Goal: Task Accomplishment & Management: Manage account settings

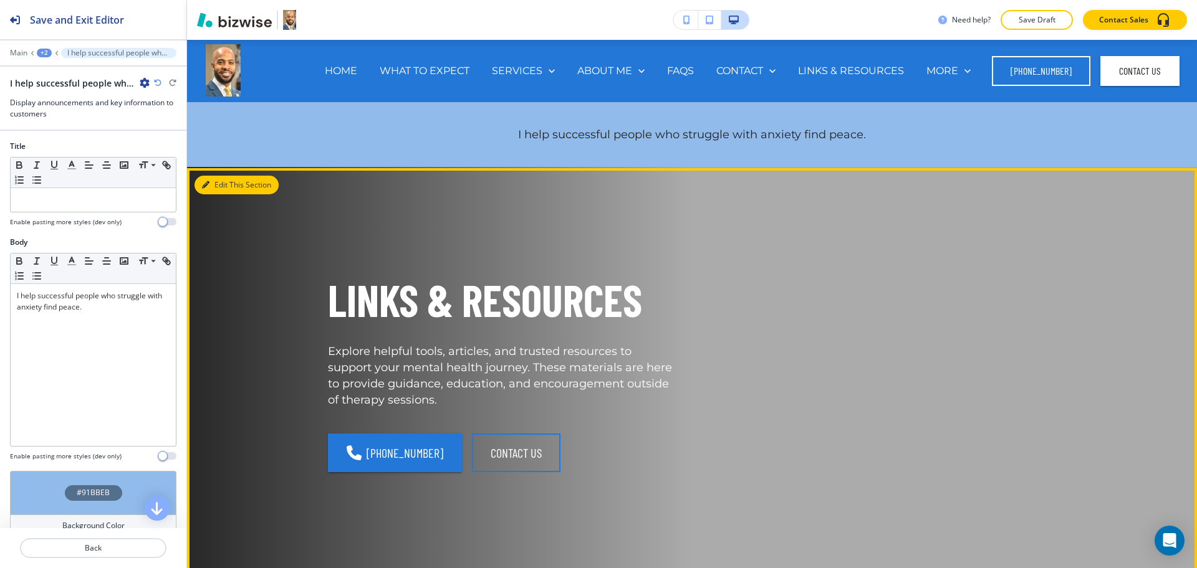
click at [216, 180] on button "Edit This Section" at bounding box center [236, 185] width 84 height 19
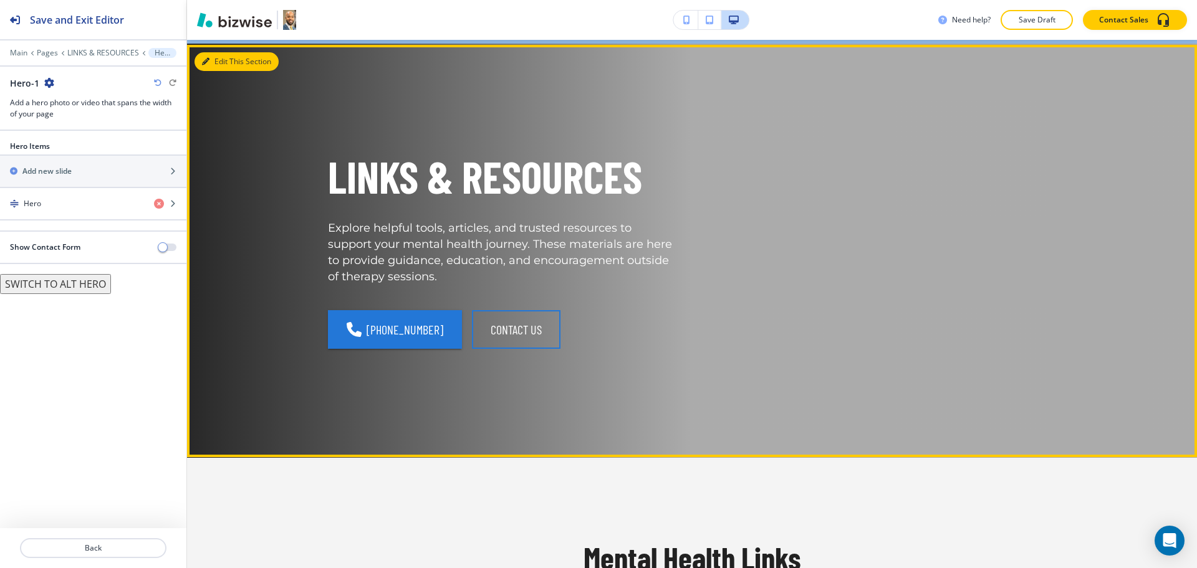
scroll to position [128, 0]
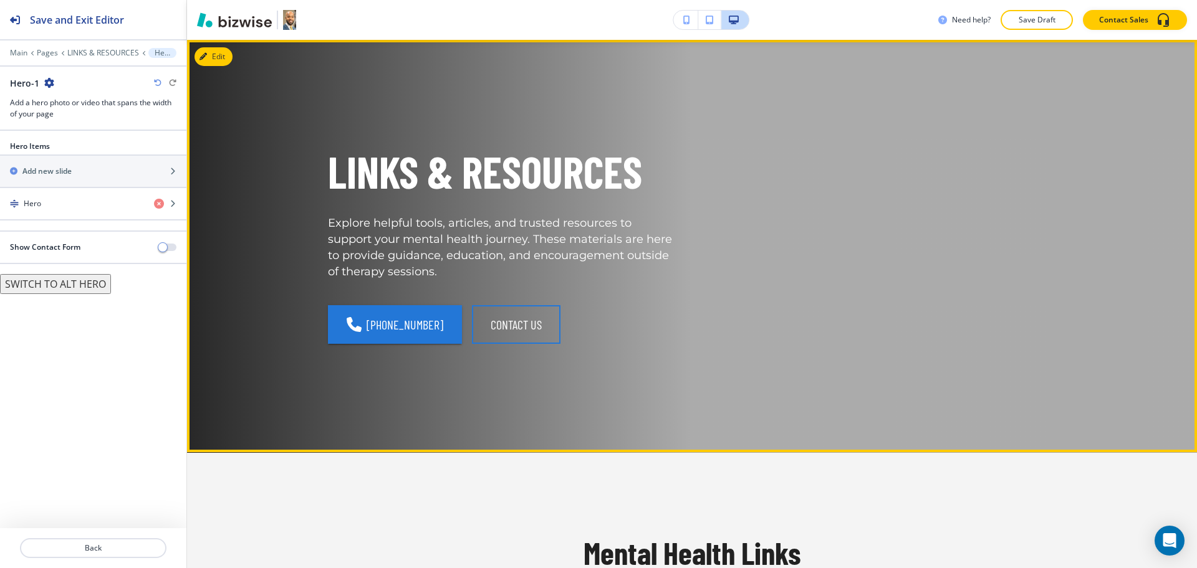
click at [603, 177] on p "LINKS & RESOURCES" at bounding box center [502, 172] width 349 height 58
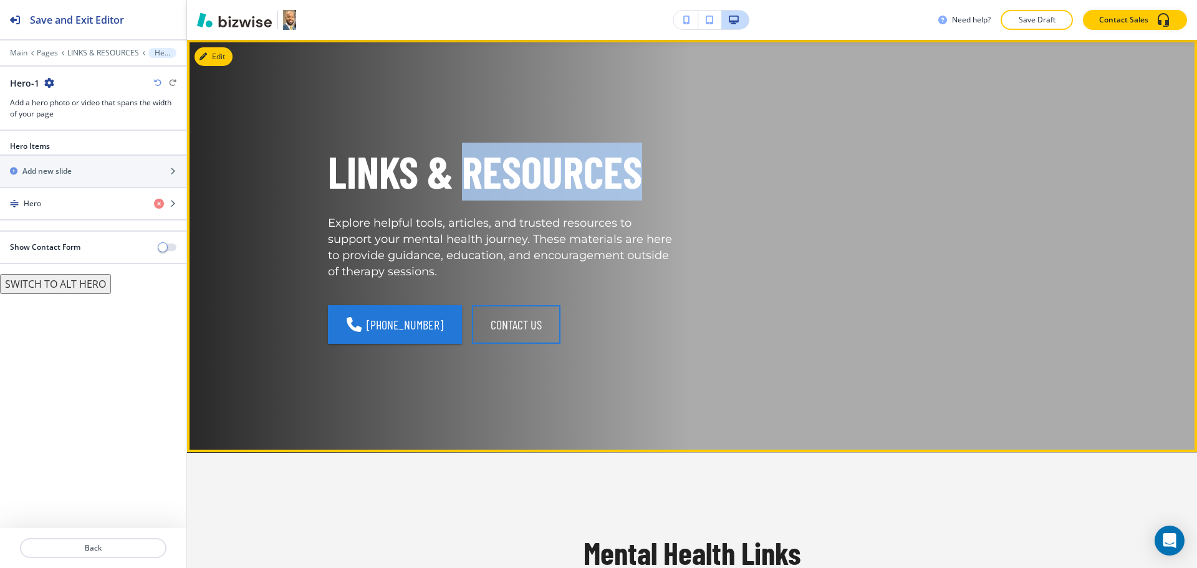
click at [603, 177] on p "LINKS & RESOURCES" at bounding box center [502, 172] width 349 height 58
copy p "RESOURCES"
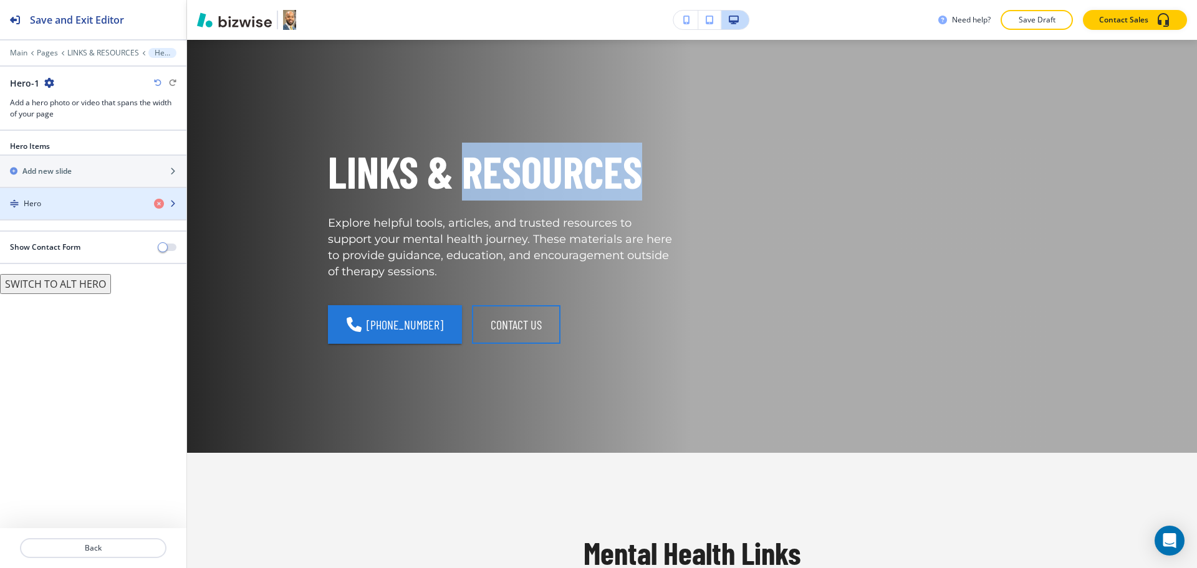
click at [75, 211] on div "button" at bounding box center [93, 214] width 186 height 10
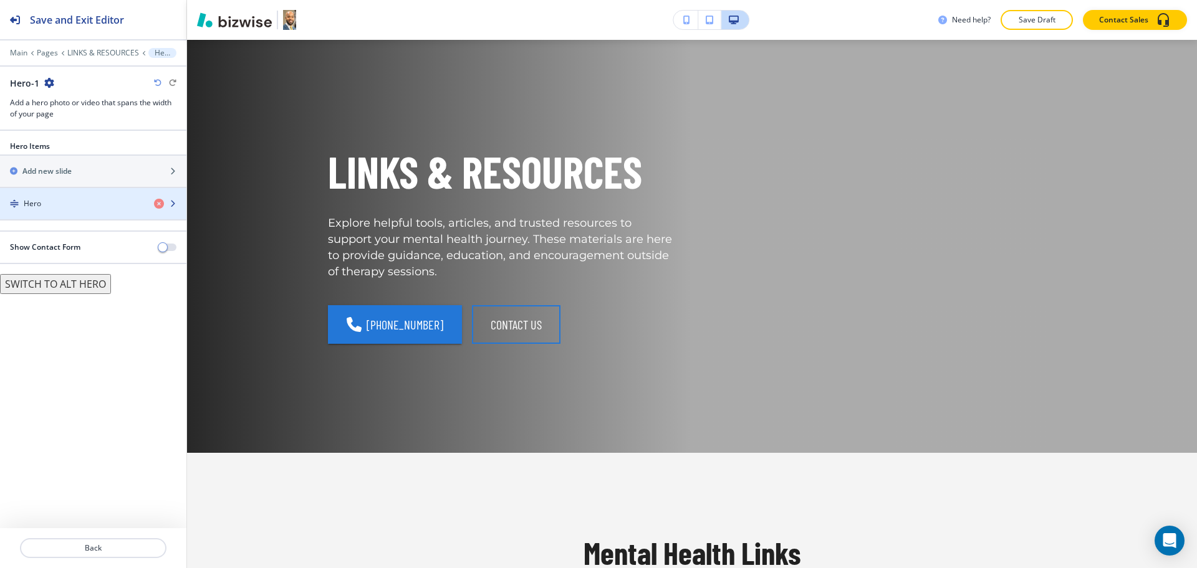
click at [85, 209] on div "button" at bounding box center [93, 214] width 186 height 10
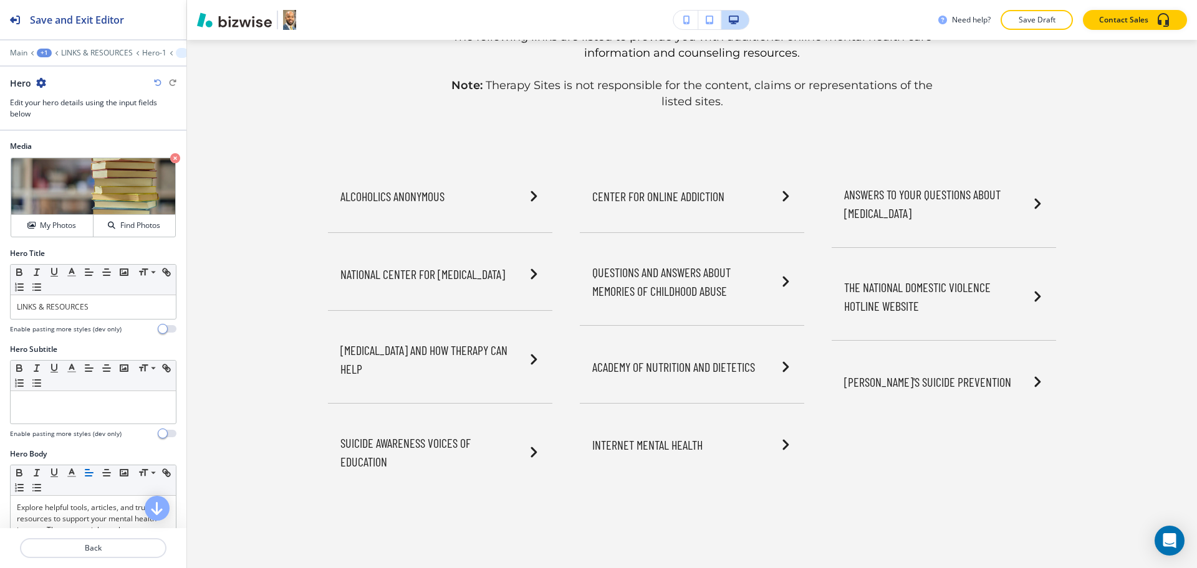
scroll to position [0, 0]
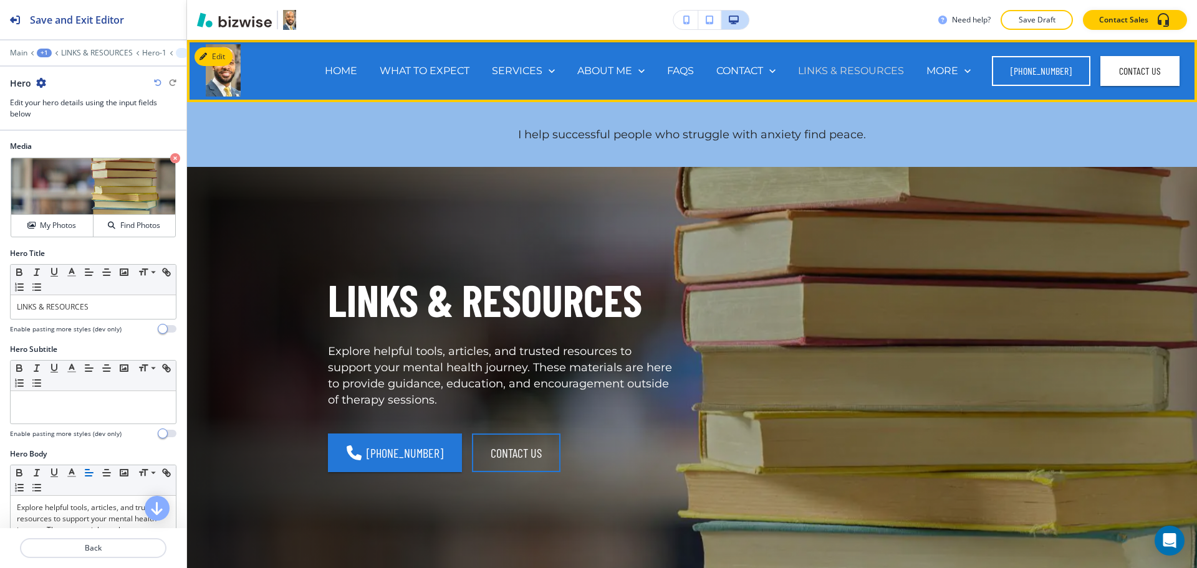
click at [843, 72] on p "LINKS & RESOURCES" at bounding box center [851, 71] width 106 height 14
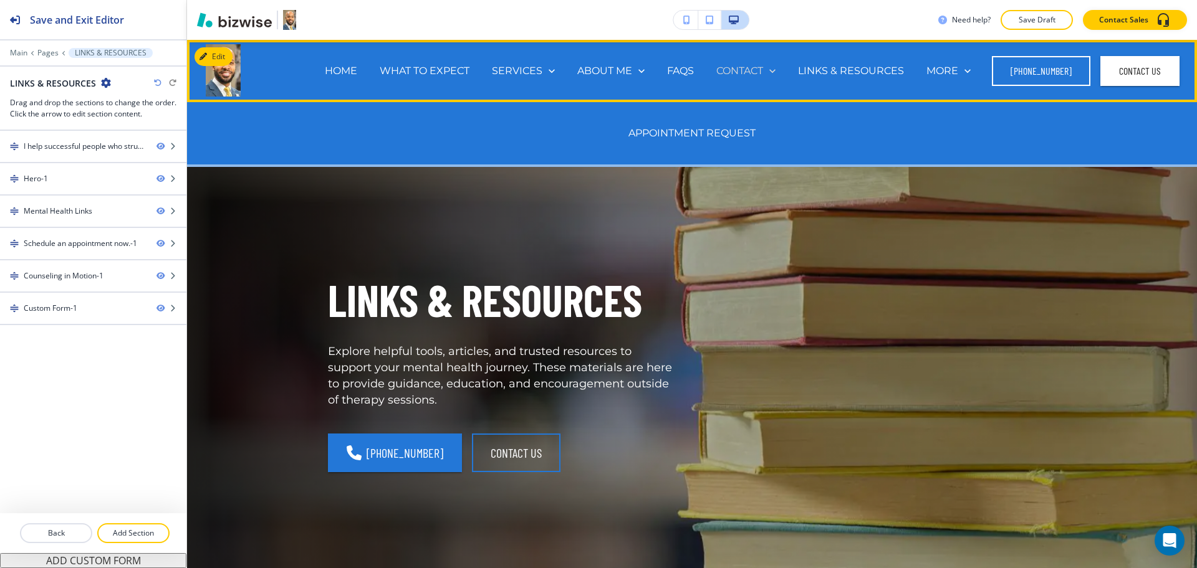
click at [749, 67] on p "CONTACT" at bounding box center [739, 71] width 47 height 14
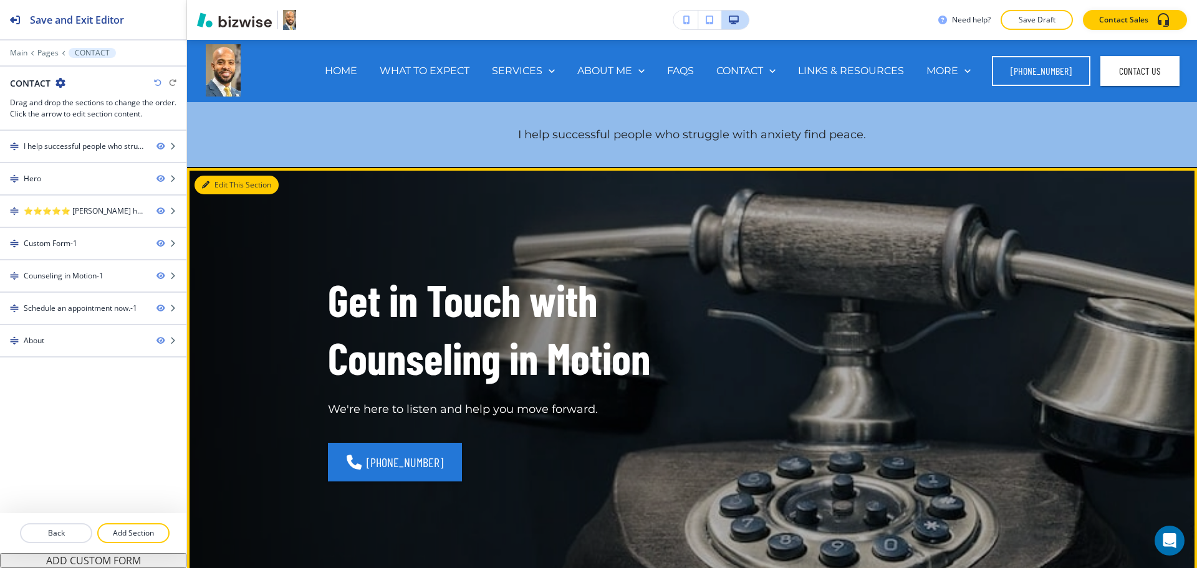
click at [224, 183] on button "Edit This Section" at bounding box center [236, 185] width 84 height 19
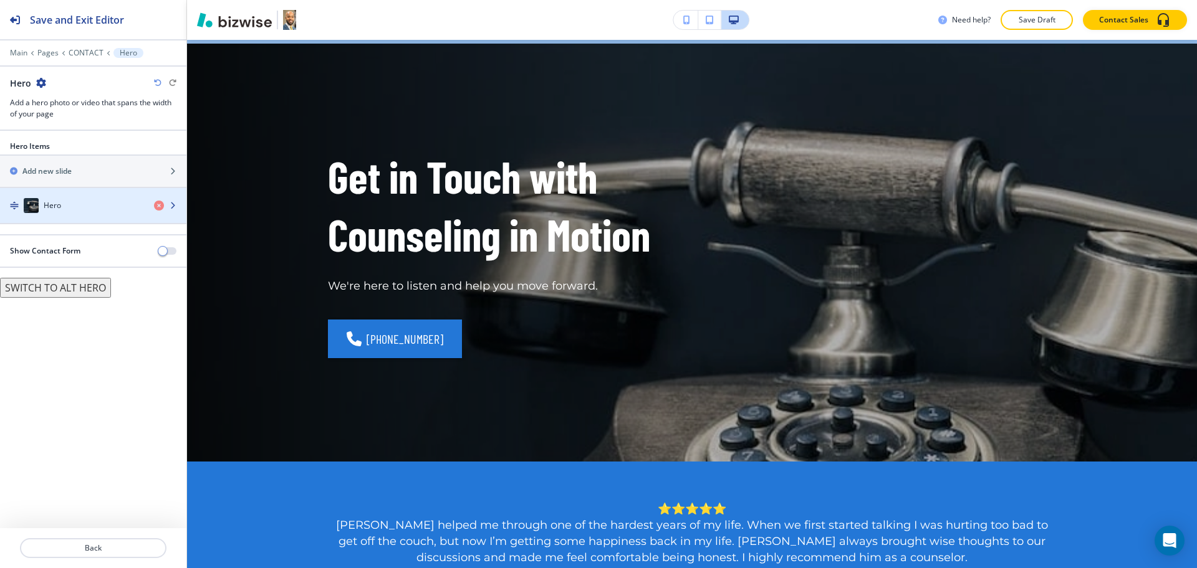
scroll to position [128, 0]
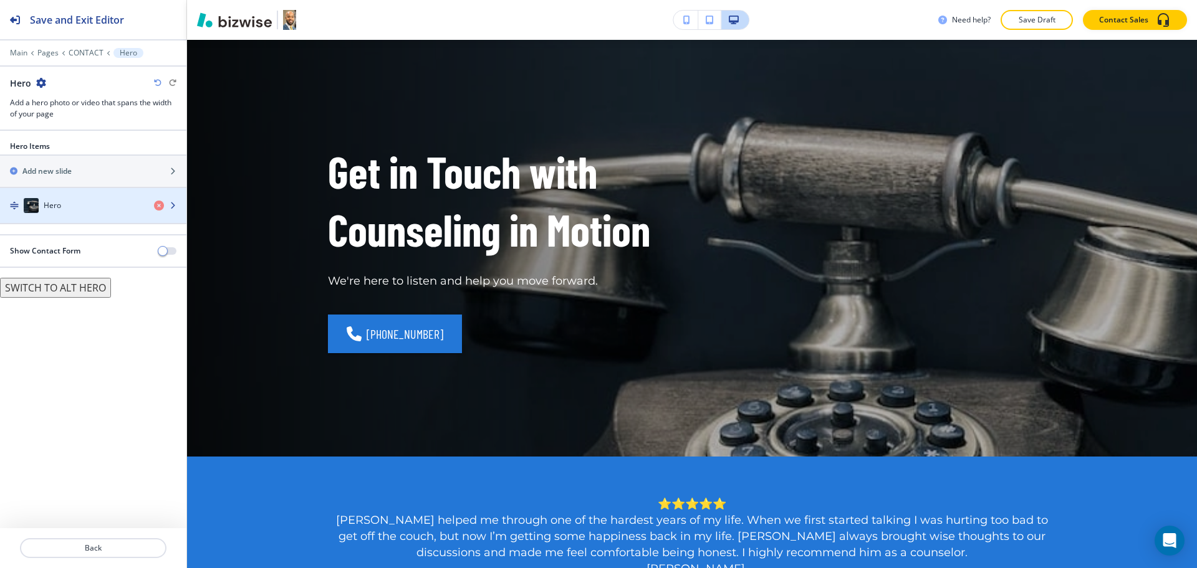
click at [64, 202] on div "Hero" at bounding box center [72, 205] width 144 height 15
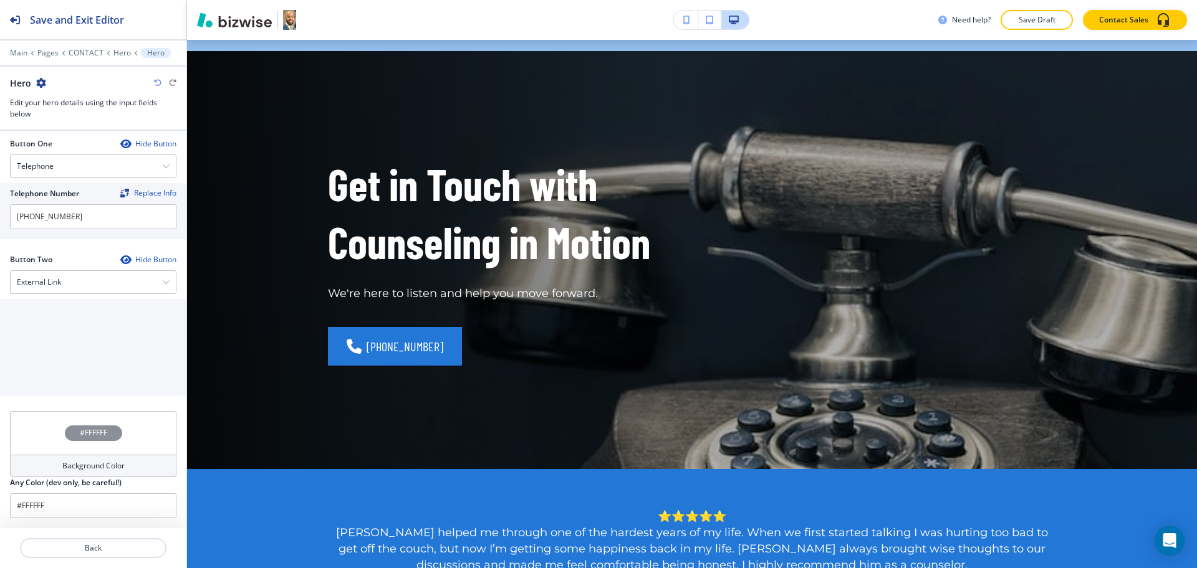
scroll to position [142, 0]
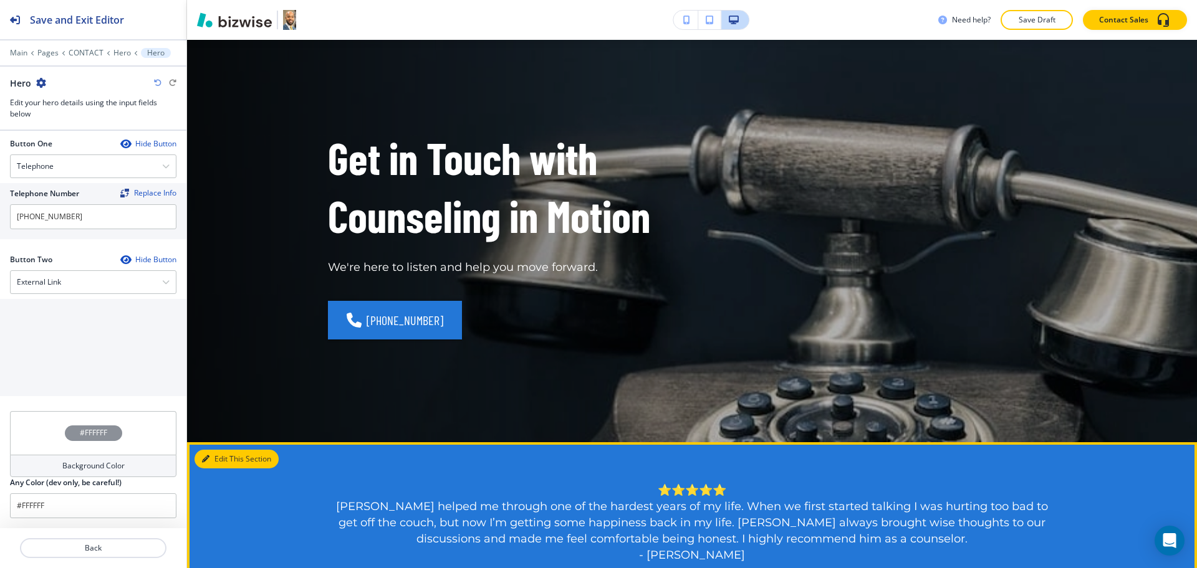
click at [208, 456] on icon "button" at bounding box center [205, 459] width 7 height 7
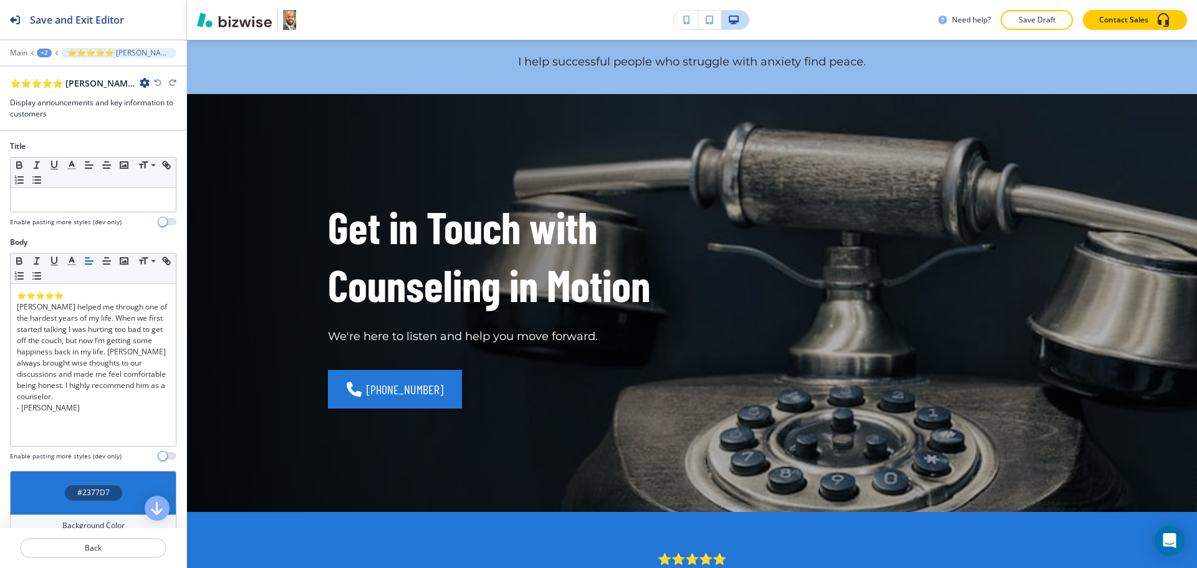
scroll to position [0, 0]
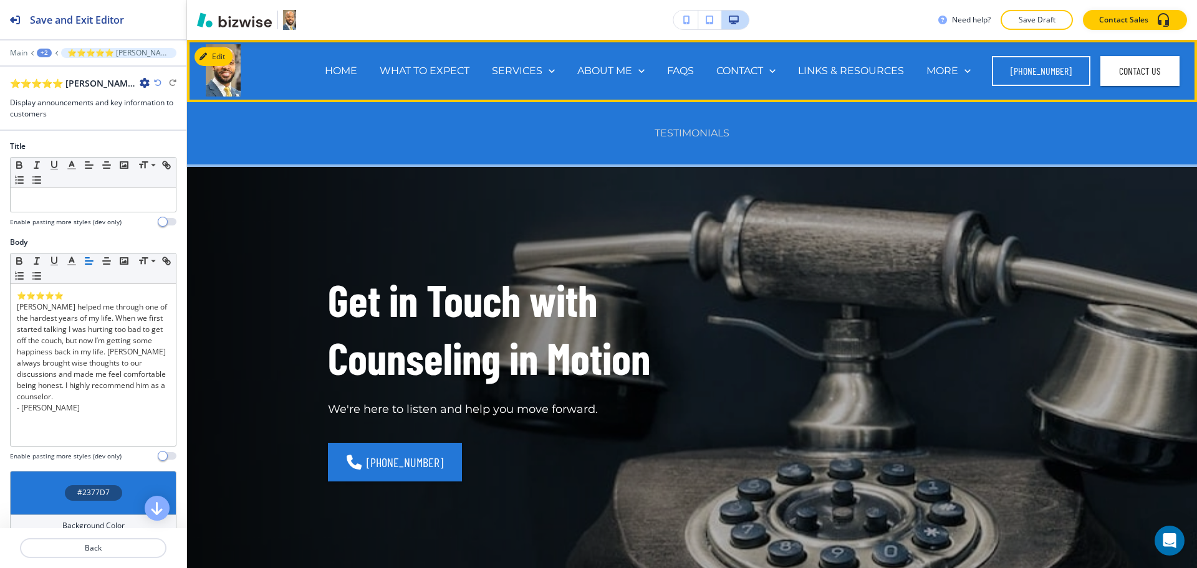
click at [667, 128] on p "TESTIMONIALS" at bounding box center [692, 133] width 75 height 14
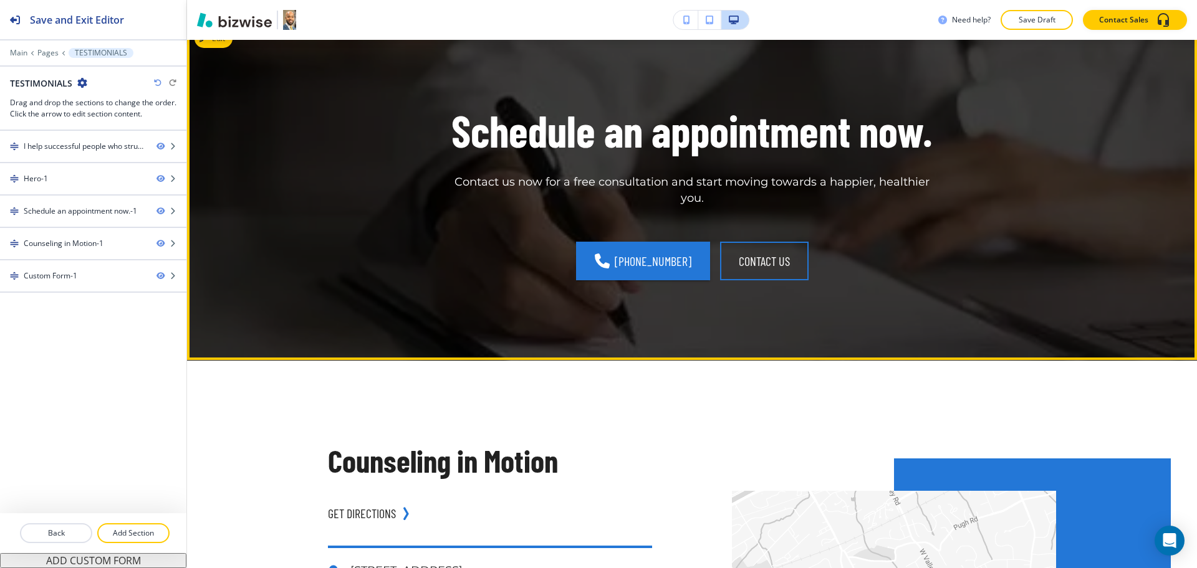
scroll to position [560, 0]
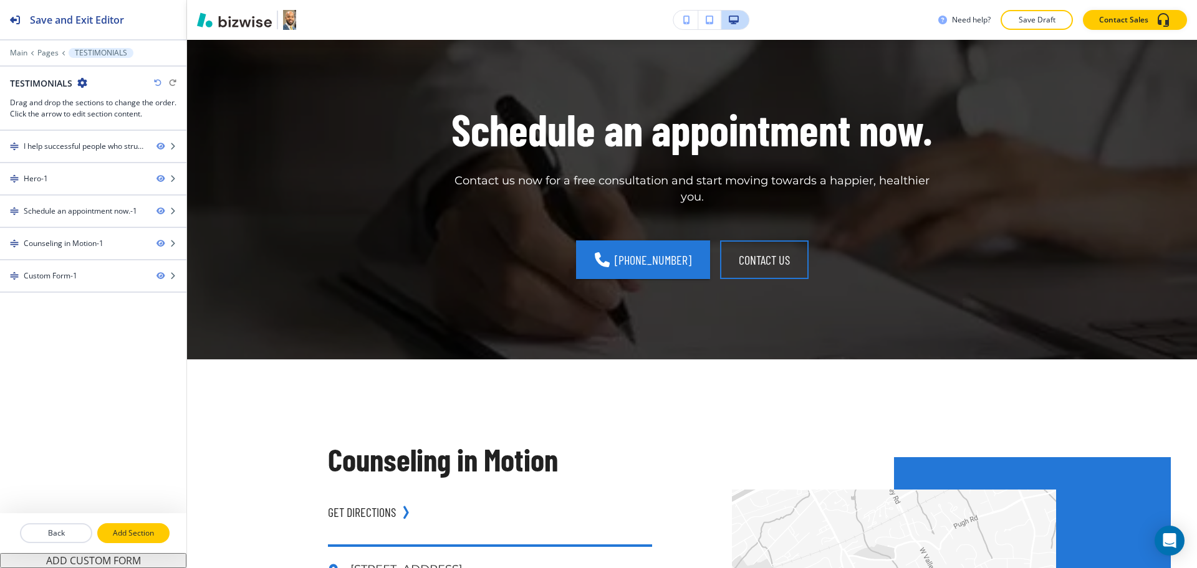
click at [163, 532] on p "Add Section" at bounding box center [133, 533] width 70 height 11
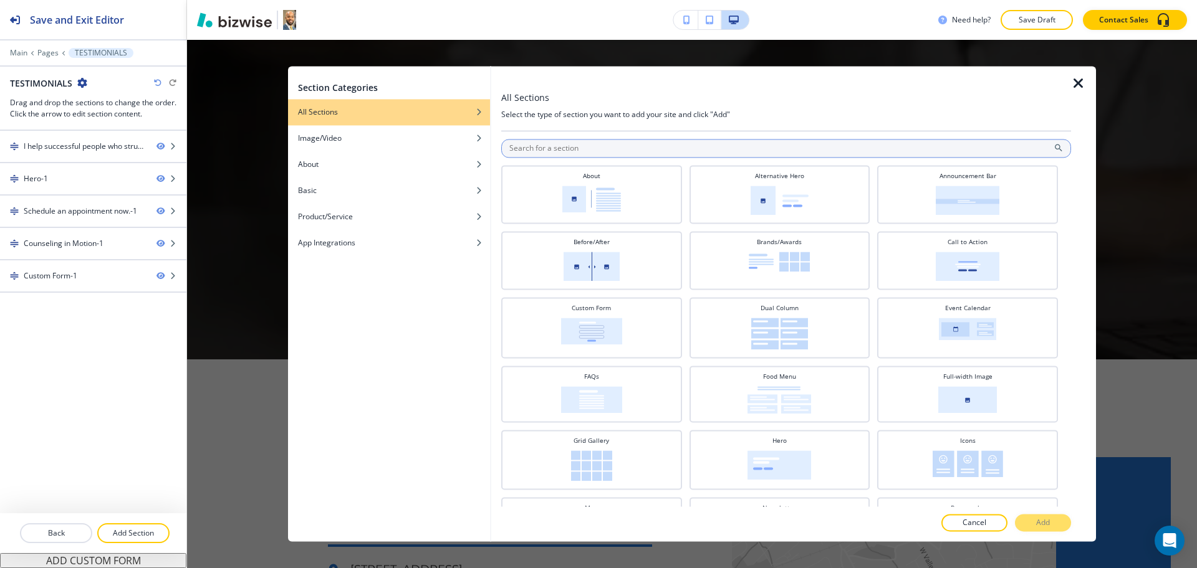
click at [589, 146] on input "text" at bounding box center [786, 148] width 570 height 19
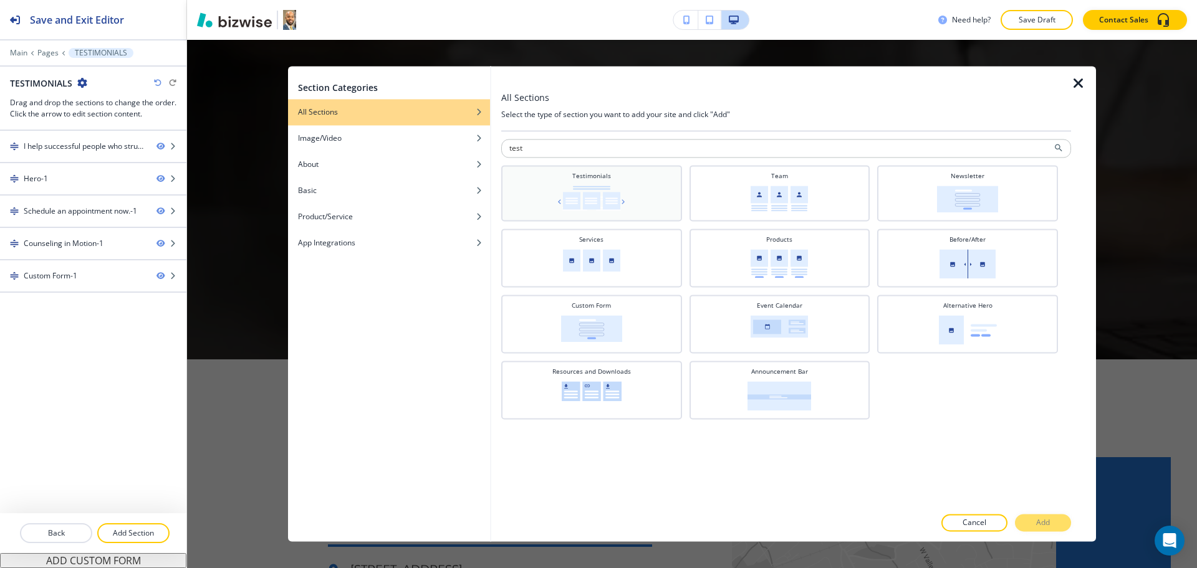
type input "test"
click at [584, 178] on h4 "Testimonials" at bounding box center [591, 175] width 39 height 9
drag, startPoint x: 1045, startPoint y: 521, endPoint x: 1034, endPoint y: 522, distance: 11.2
click at [1046, 522] on p "Add" at bounding box center [1043, 523] width 14 height 11
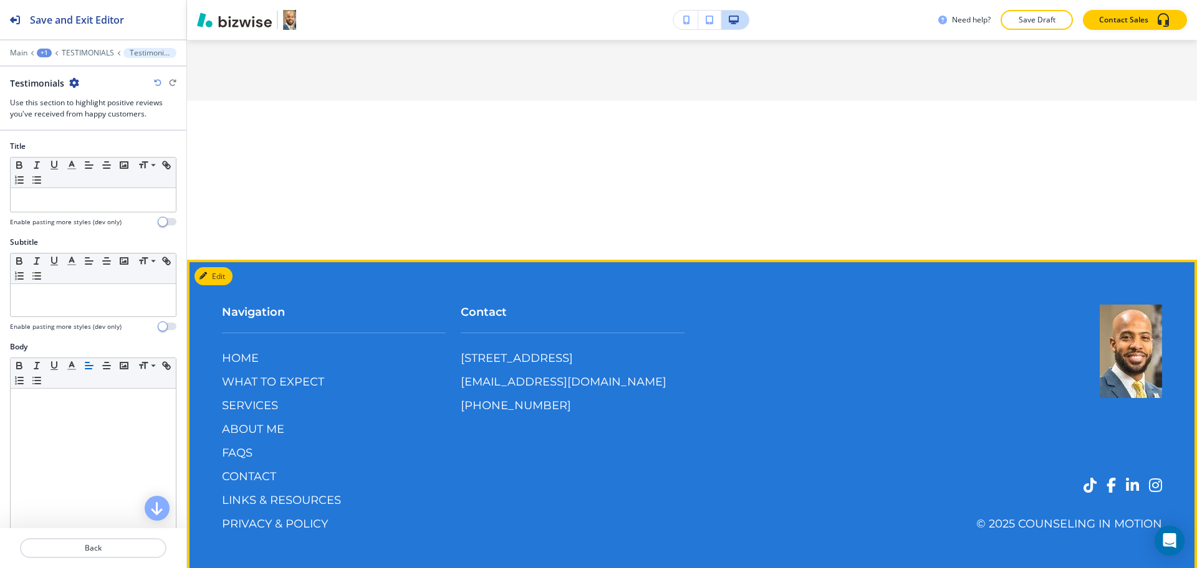
scroll to position [2025, 0]
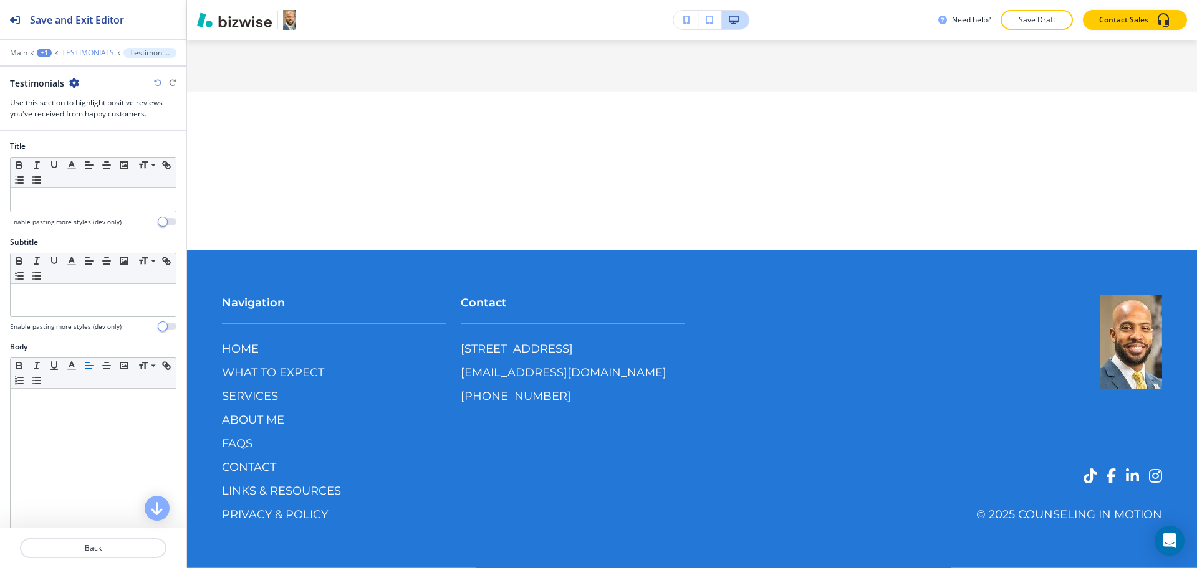
click at [75, 54] on p "TESTIMONIALS" at bounding box center [88, 53] width 52 height 9
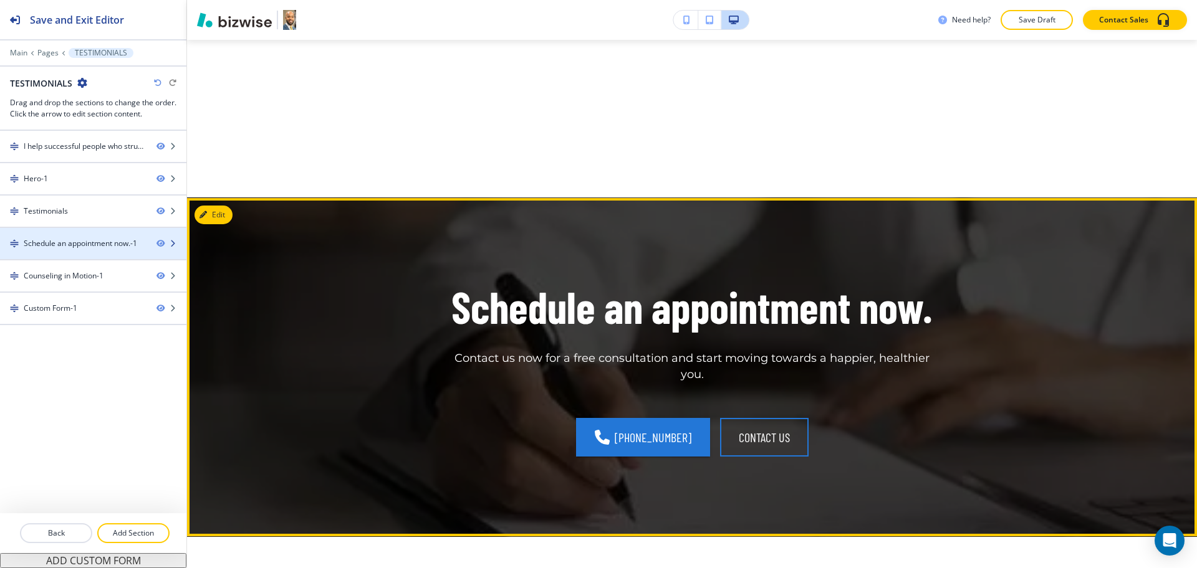
scroll to position [541, 0]
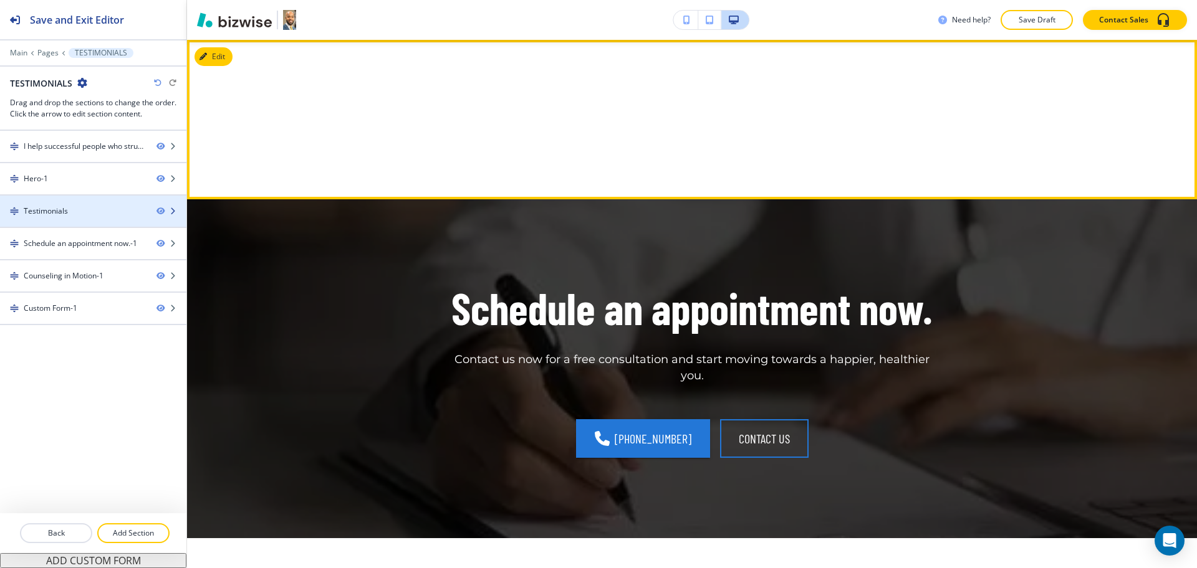
click at [48, 214] on div "Testimonials" at bounding box center [46, 211] width 44 height 11
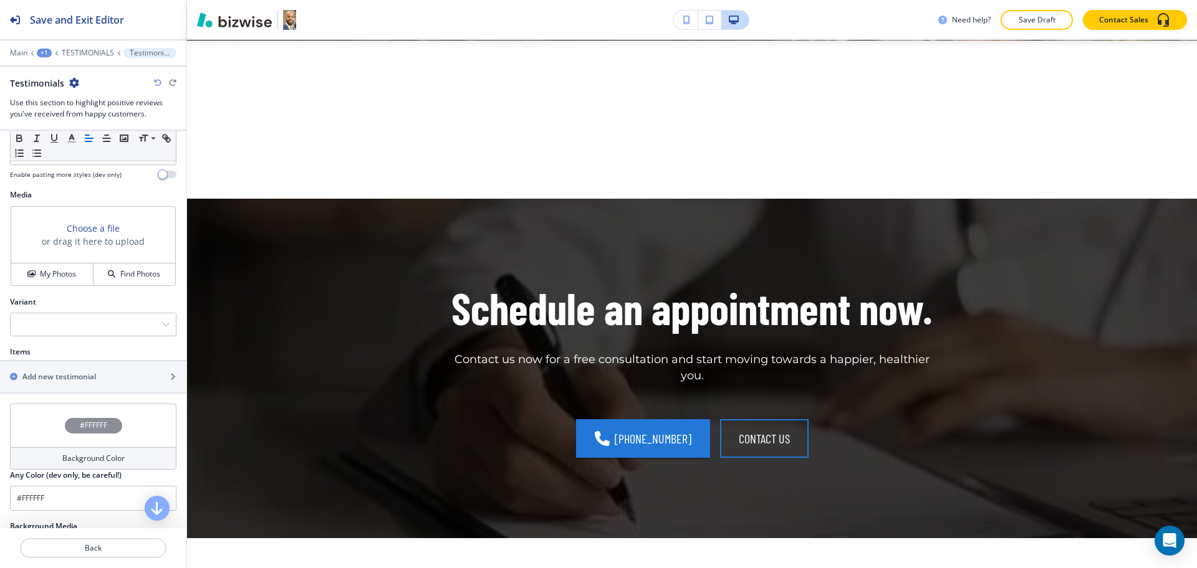
scroll to position [388, 0]
click at [58, 323] on div at bounding box center [93, 323] width 165 height 22
click at [49, 345] on h4 "Flat" at bounding box center [93, 345] width 153 height 11
click at [41, 371] on h2 "Add new testimonial" at bounding box center [59, 375] width 74 height 11
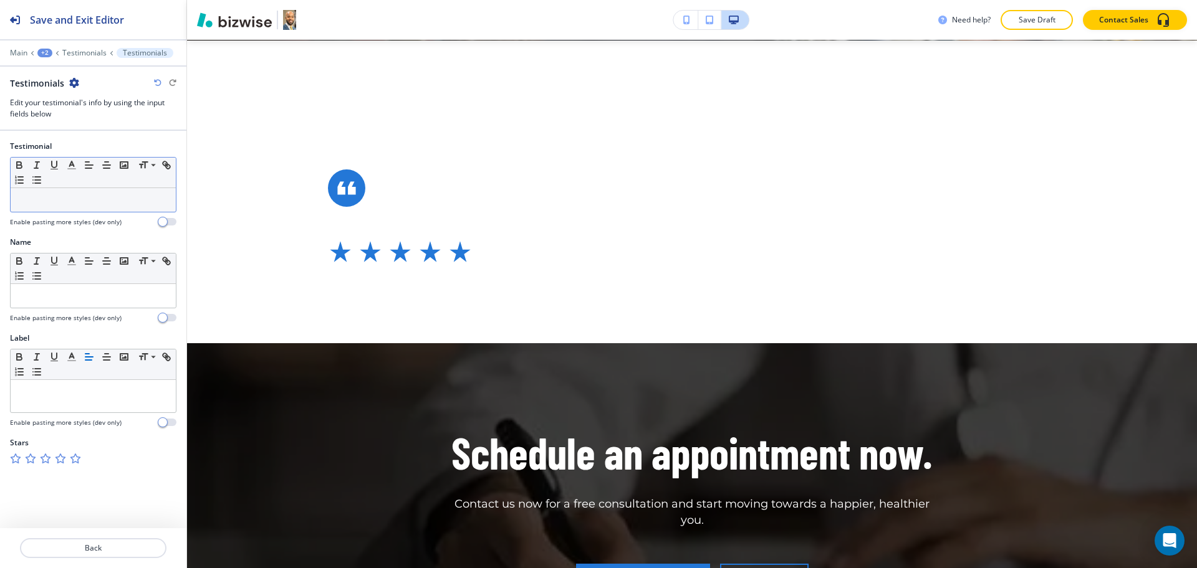
click at [94, 201] on p at bounding box center [93, 199] width 153 height 11
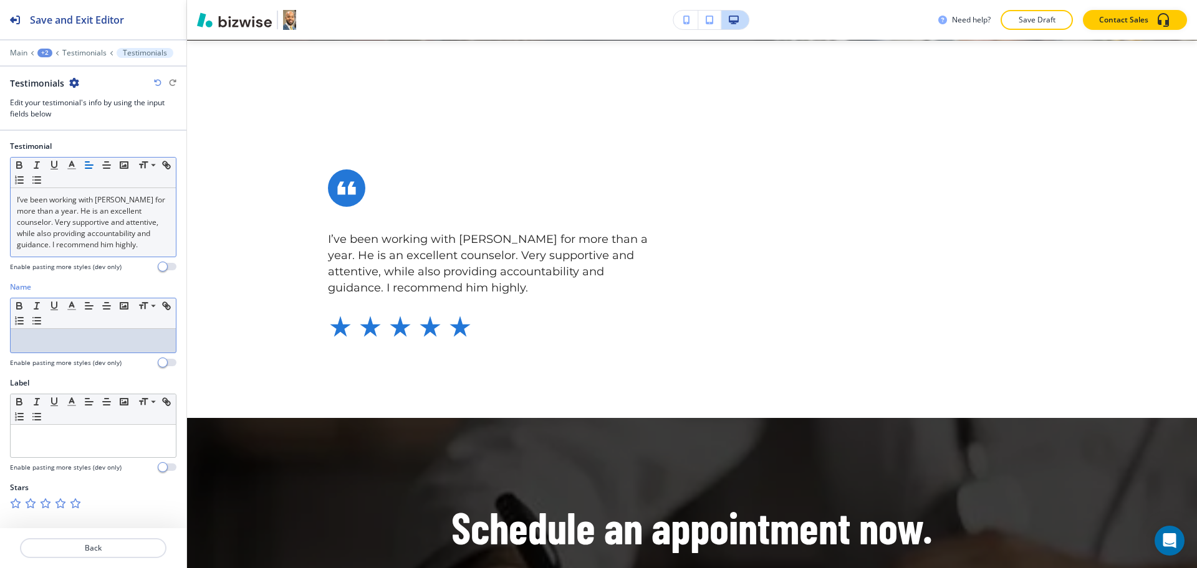
click at [97, 343] on p at bounding box center [93, 340] width 153 height 11
drag, startPoint x: 22, startPoint y: 340, endPoint x: 15, endPoint y: 340, distance: 7.5
click at [15, 340] on div "- [DEMOGRAPHIC_DATA] client" at bounding box center [93, 341] width 165 height 24
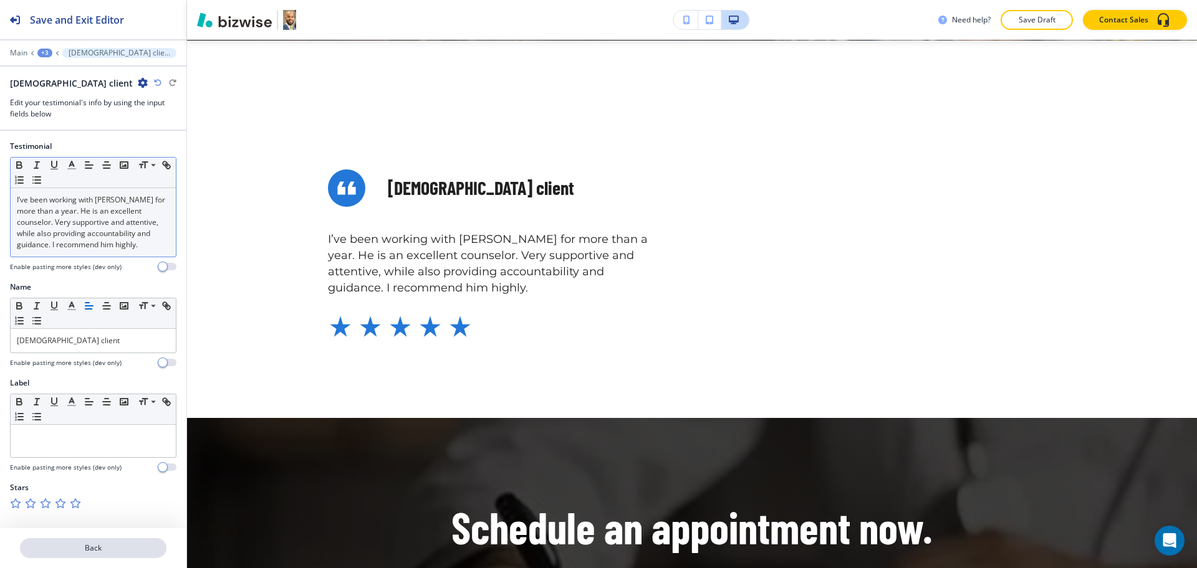
click at [107, 547] on p "Back" at bounding box center [93, 548] width 144 height 11
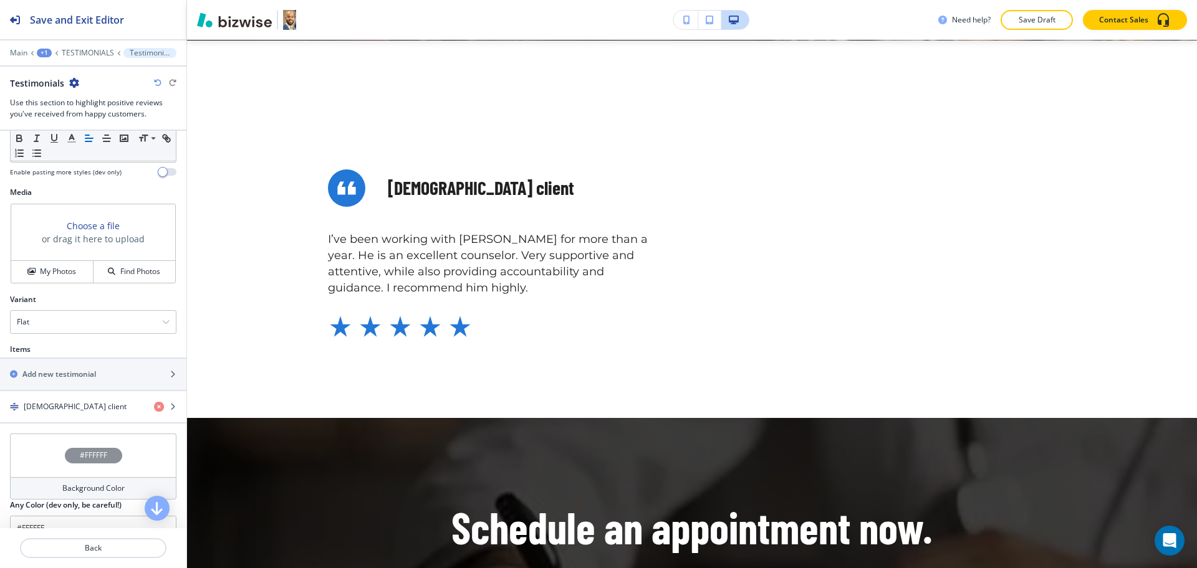
scroll to position [390, 0]
click at [54, 372] on h2 "Add new testimonial" at bounding box center [59, 373] width 74 height 11
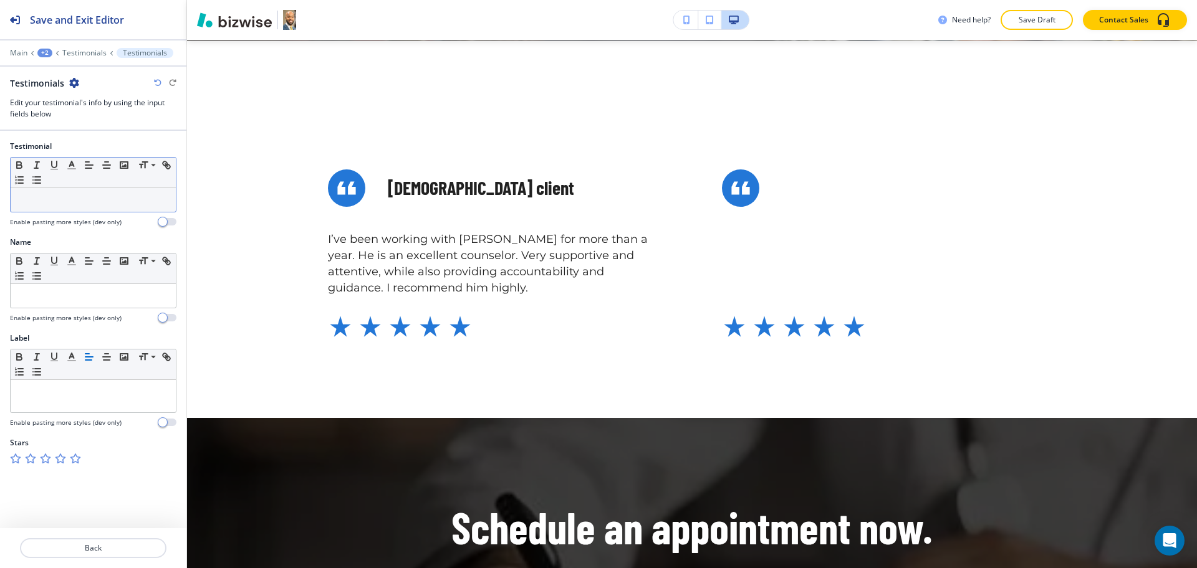
click at [57, 203] on p at bounding box center [93, 199] width 153 height 11
paste div
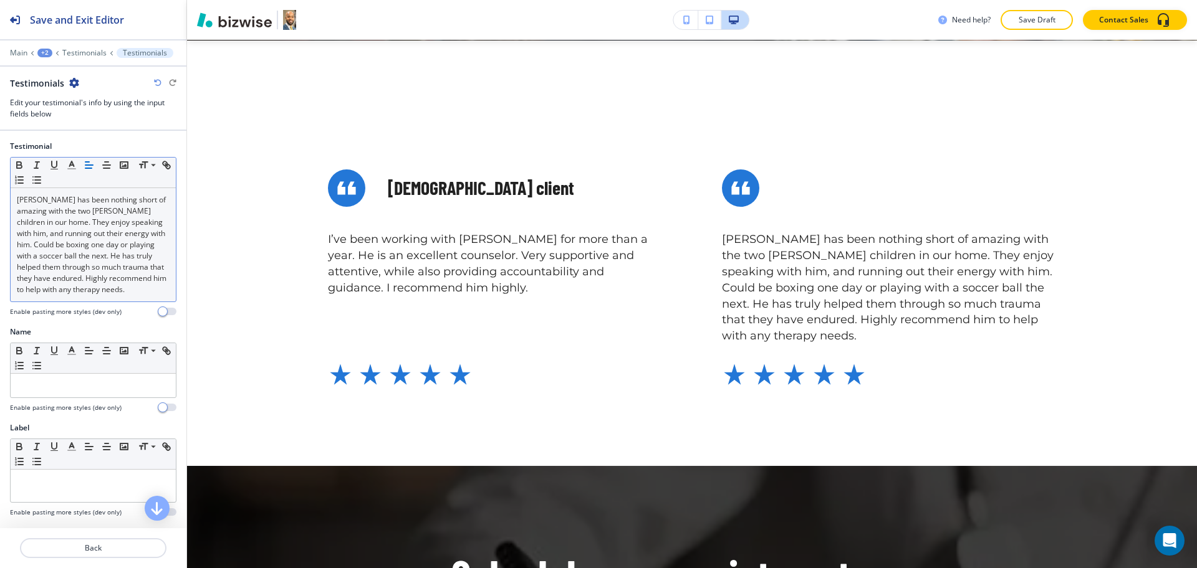
click at [63, 409] on div "Name Small Normal Large Huge Enable pasting more styles (dev only)" at bounding box center [93, 370] width 166 height 86
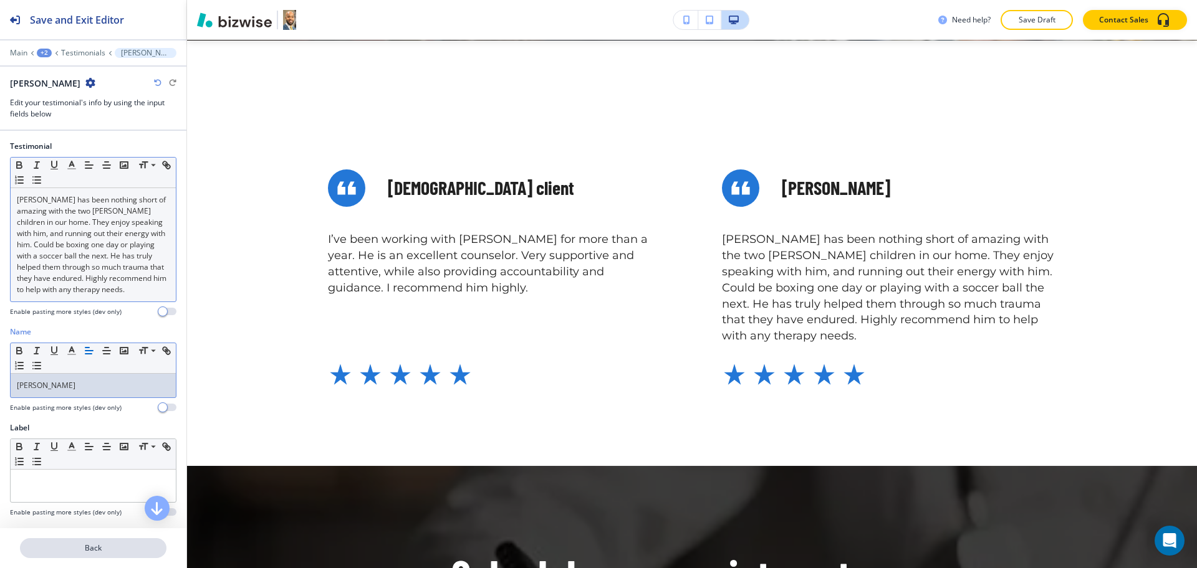
click at [95, 544] on p "Back" at bounding box center [93, 548] width 144 height 11
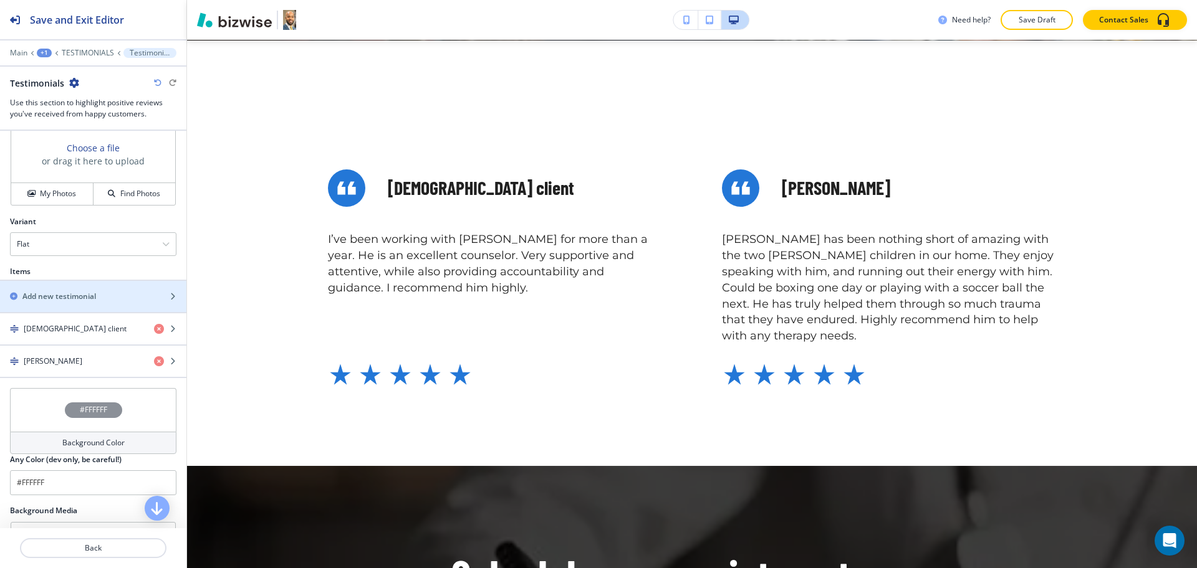
scroll to position [468, 0]
click at [67, 296] on h2 "Add new testimonial" at bounding box center [59, 295] width 74 height 11
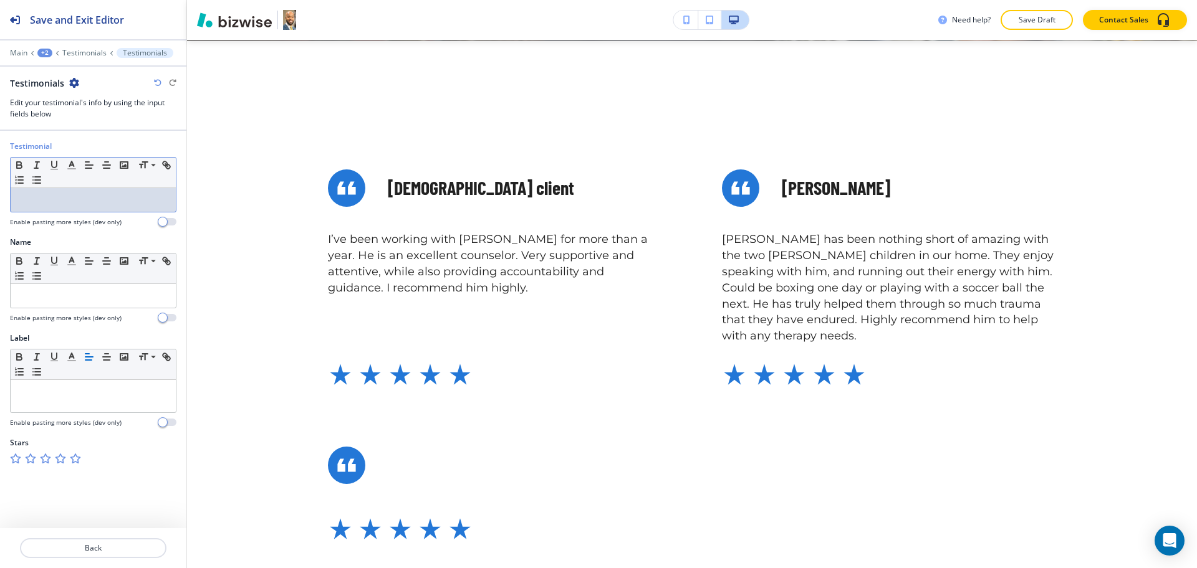
click at [120, 200] on p at bounding box center [93, 199] width 153 height 11
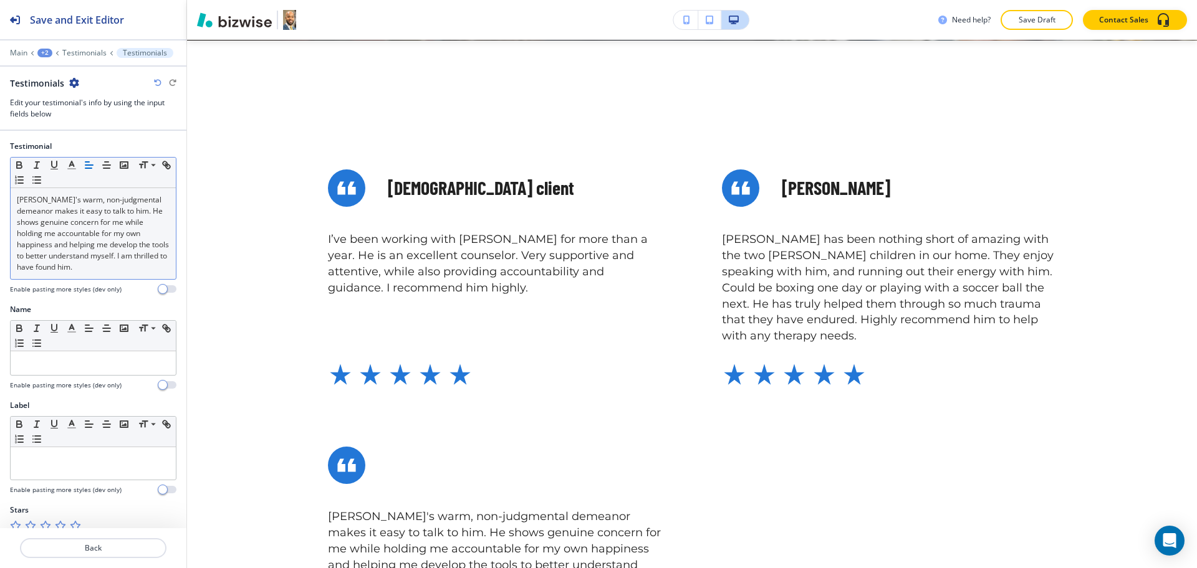
drag, startPoint x: 73, startPoint y: 362, endPoint x: 90, endPoint y: 383, distance: 27.6
click at [73, 362] on p at bounding box center [93, 363] width 153 height 11
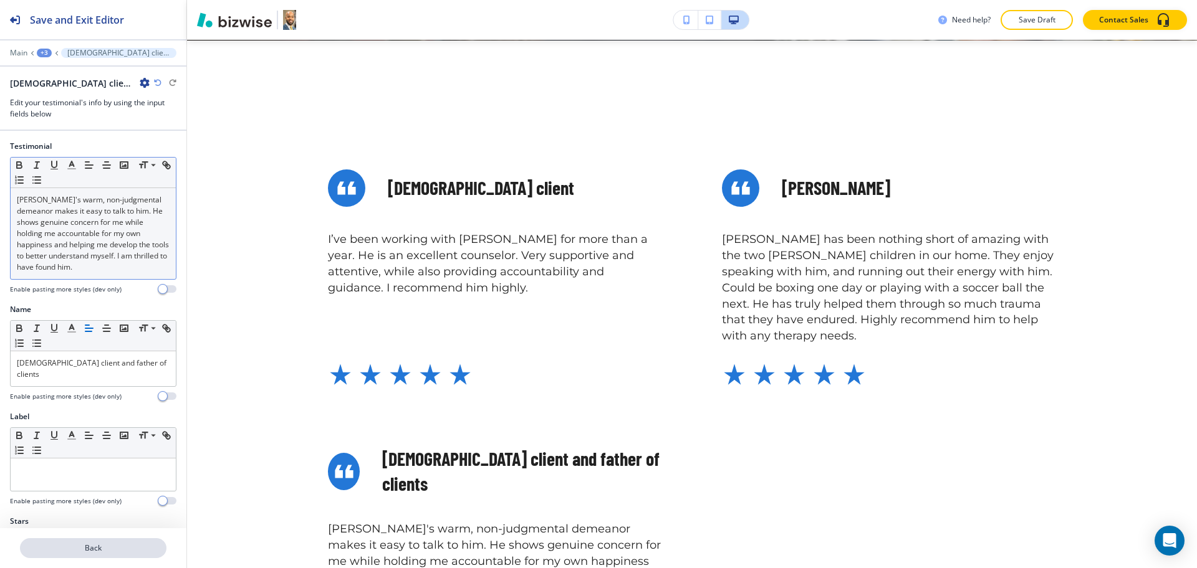
click at [107, 545] on p "Back" at bounding box center [93, 548] width 144 height 11
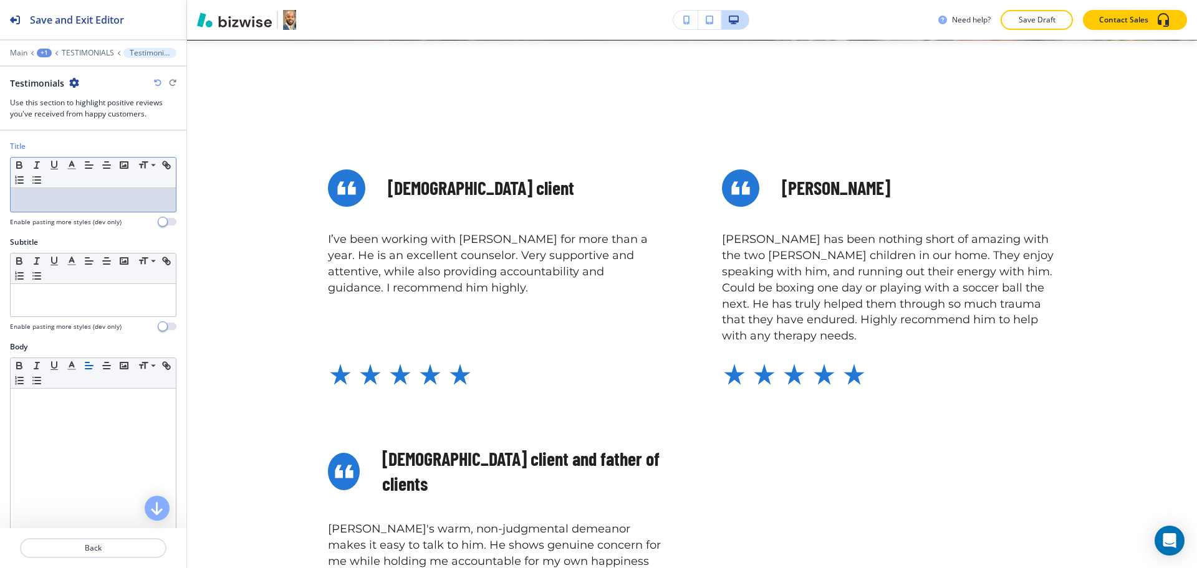
click at [115, 198] on p at bounding box center [93, 199] width 153 height 11
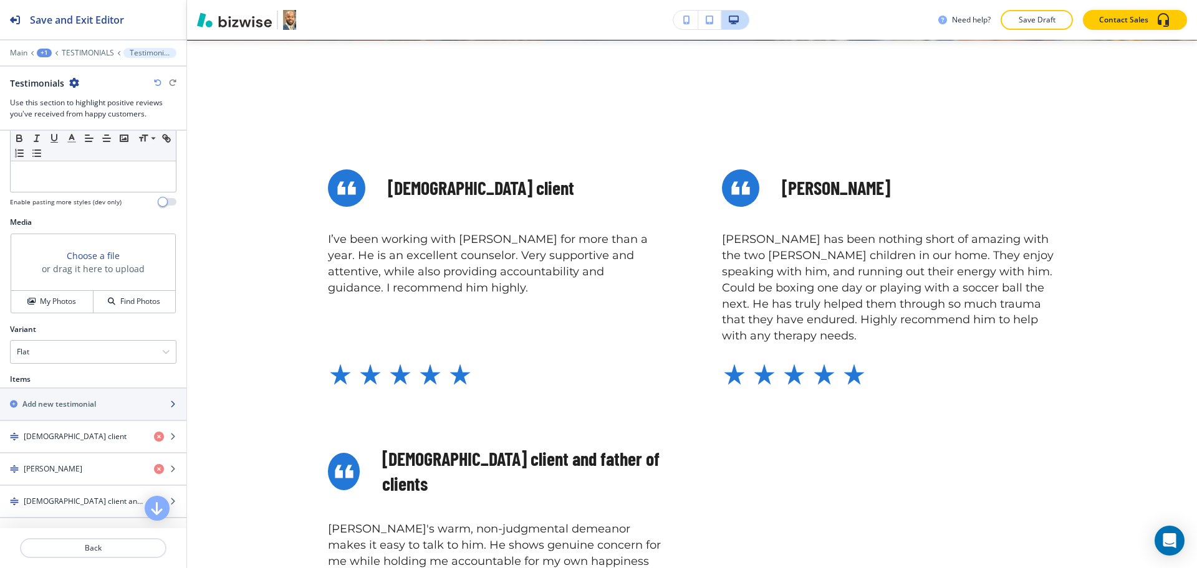
scroll to position [360, 0]
click at [45, 405] on h2 "Add new testimonial" at bounding box center [59, 403] width 74 height 11
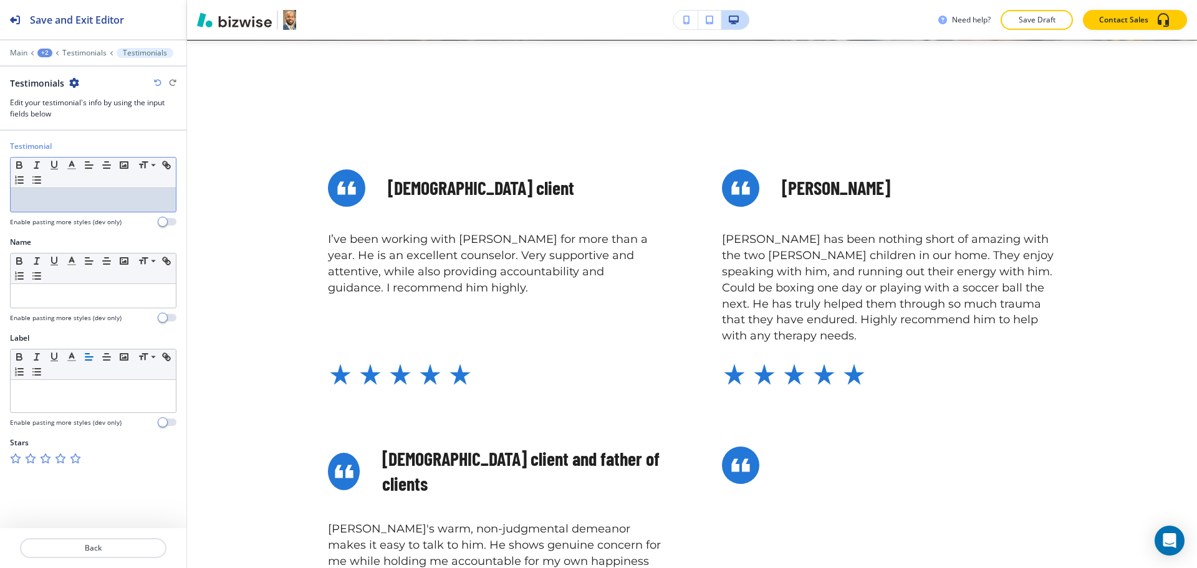
click at [60, 201] on p at bounding box center [93, 199] width 153 height 11
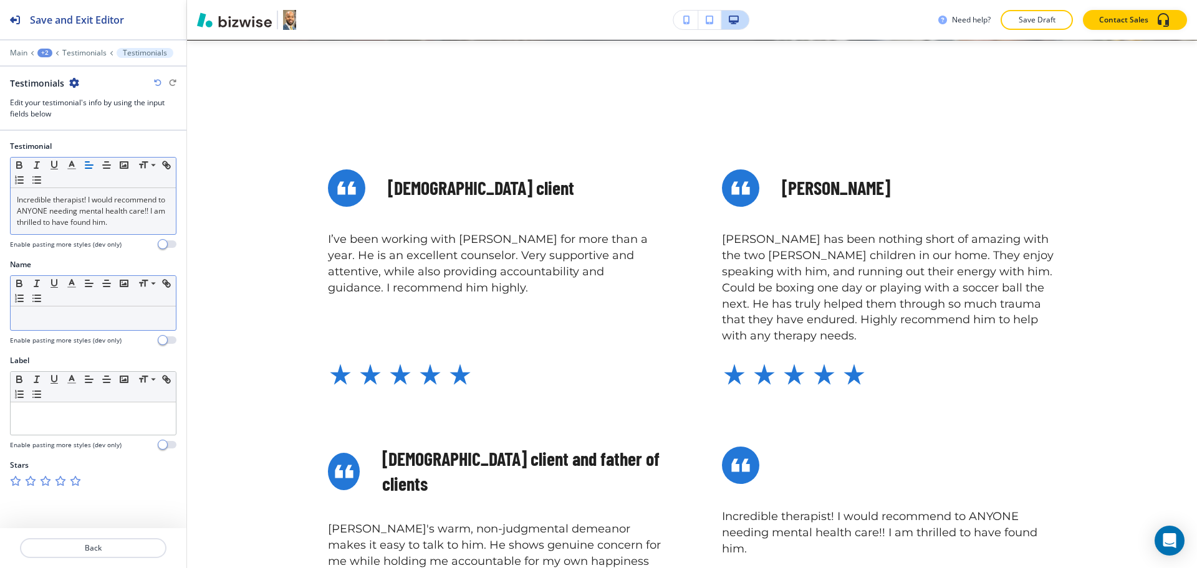
click at [120, 323] on p at bounding box center [93, 318] width 153 height 11
paste div
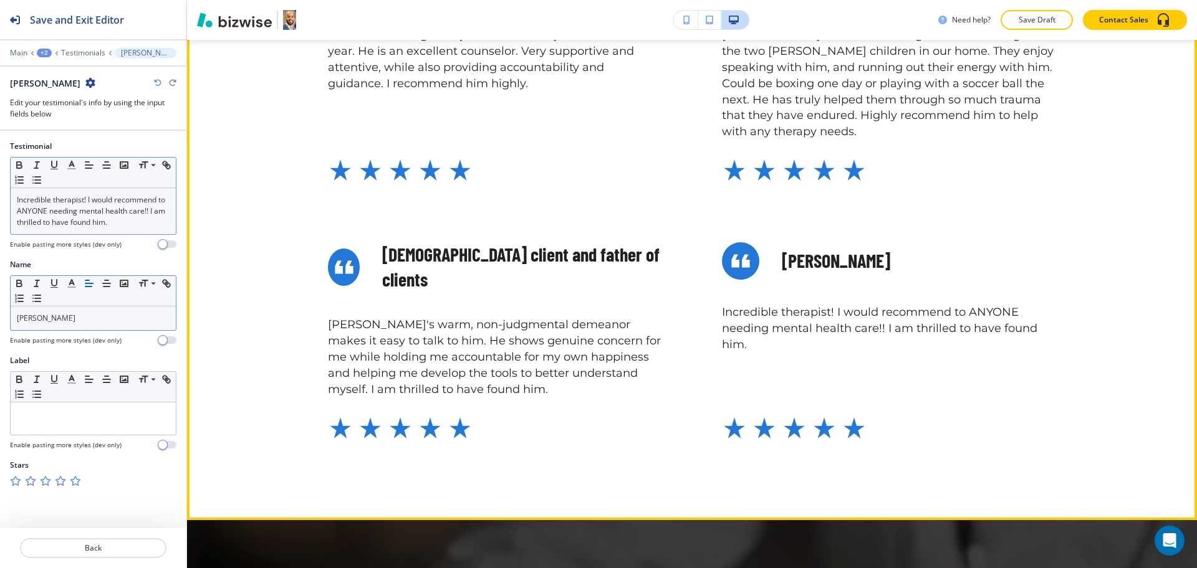
scroll to position [853, 0]
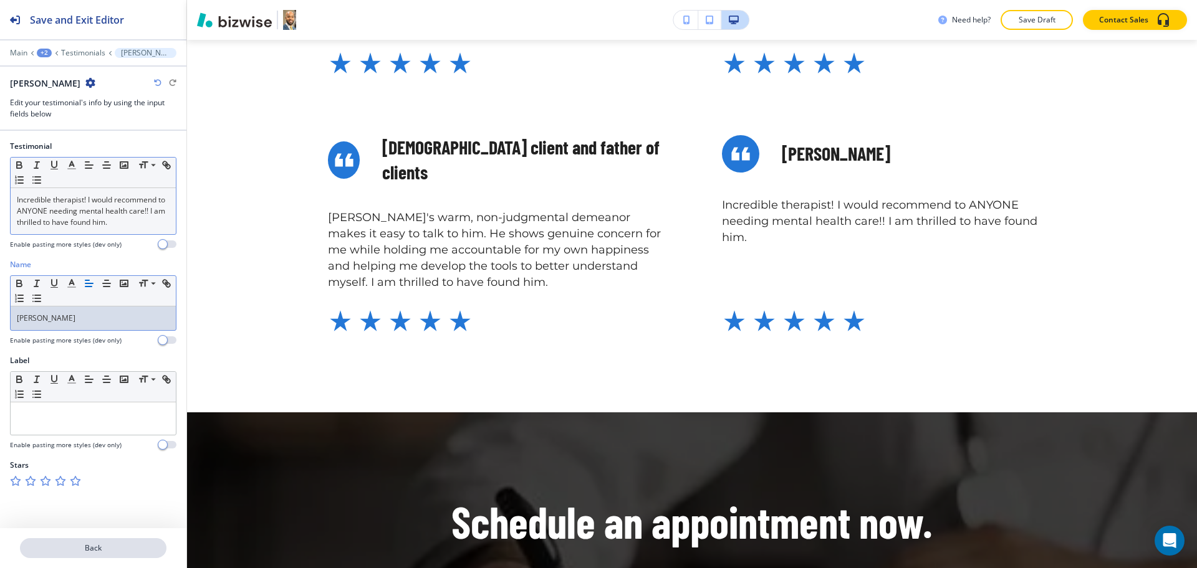
click at [85, 548] on p "Back" at bounding box center [93, 548] width 144 height 11
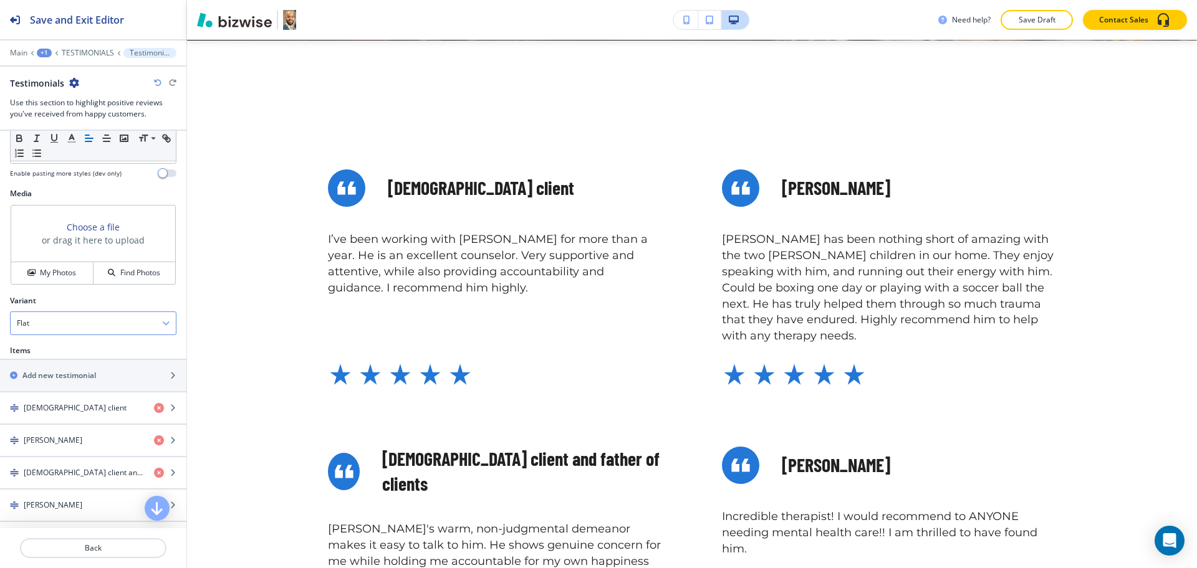
scroll to position [390, 0]
click at [53, 374] on h2 "Add new testimonial" at bounding box center [59, 373] width 74 height 11
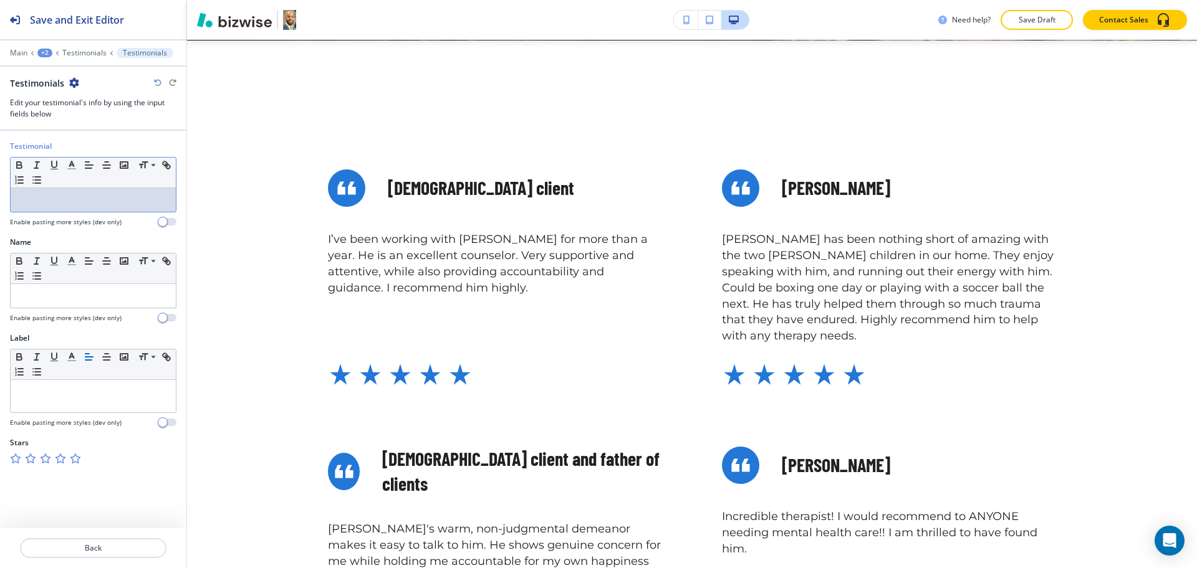
click at [75, 195] on p at bounding box center [93, 199] width 153 height 11
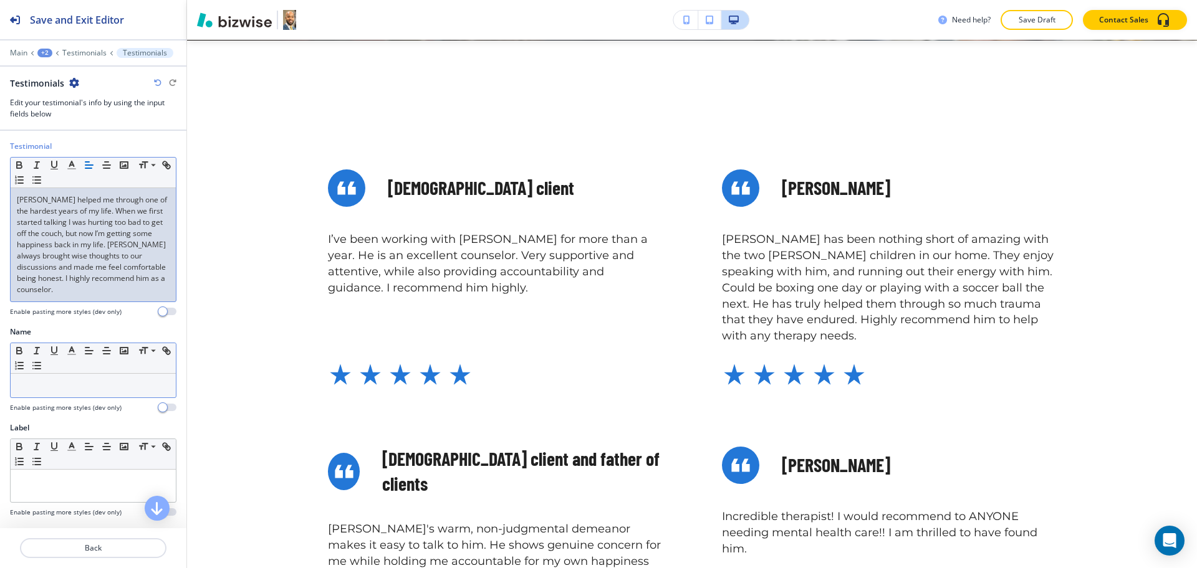
click at [124, 389] on p at bounding box center [93, 385] width 153 height 11
paste div
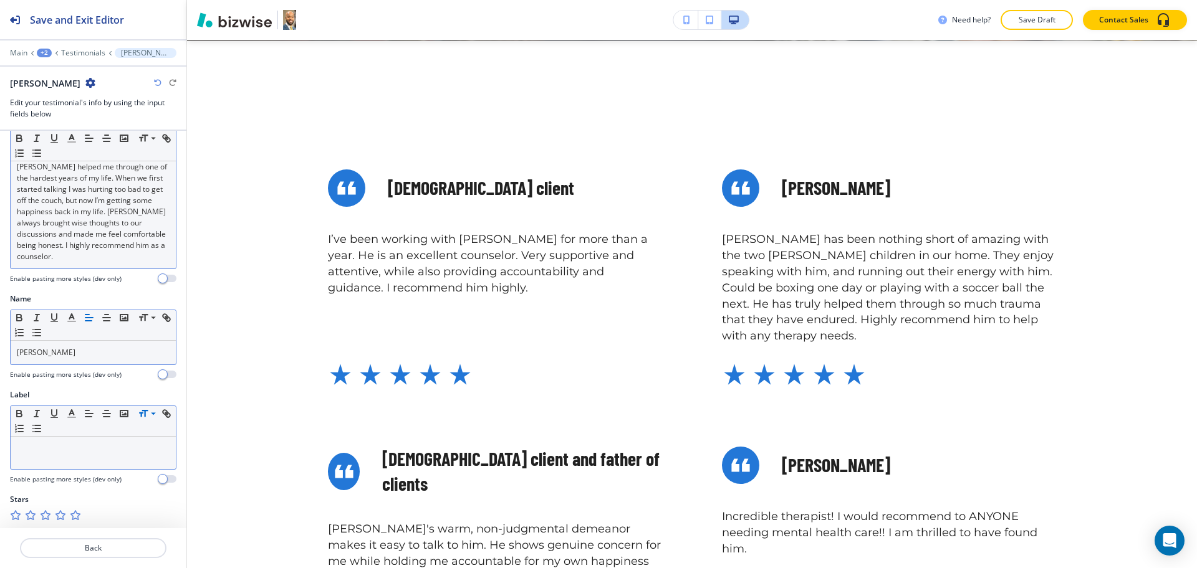
scroll to position [35, 0]
click at [108, 550] on p "Back" at bounding box center [93, 548] width 144 height 11
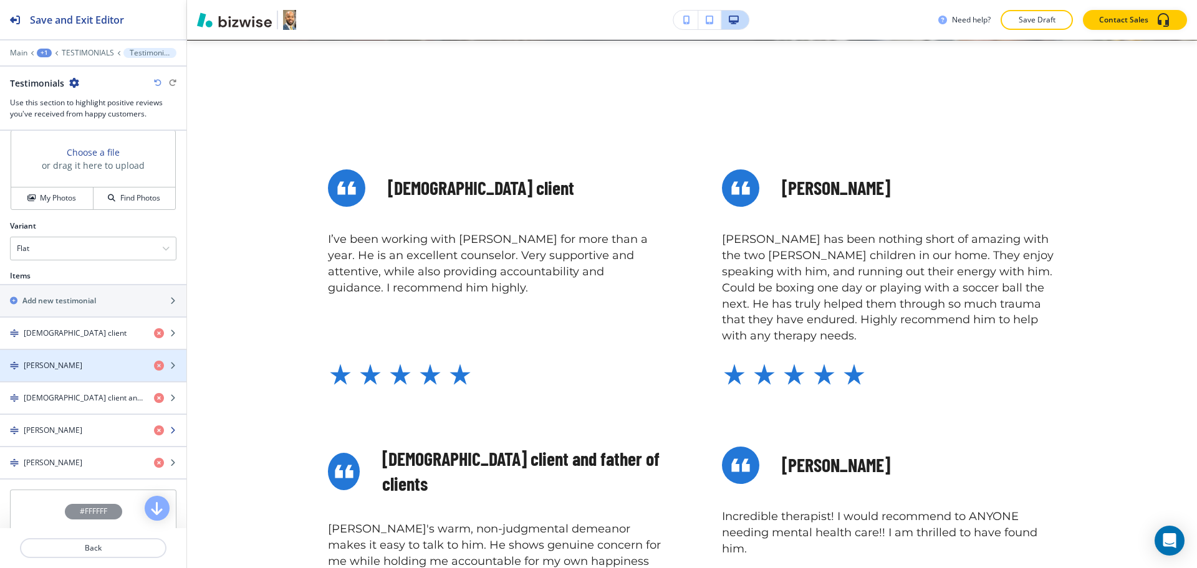
scroll to position [468, 0]
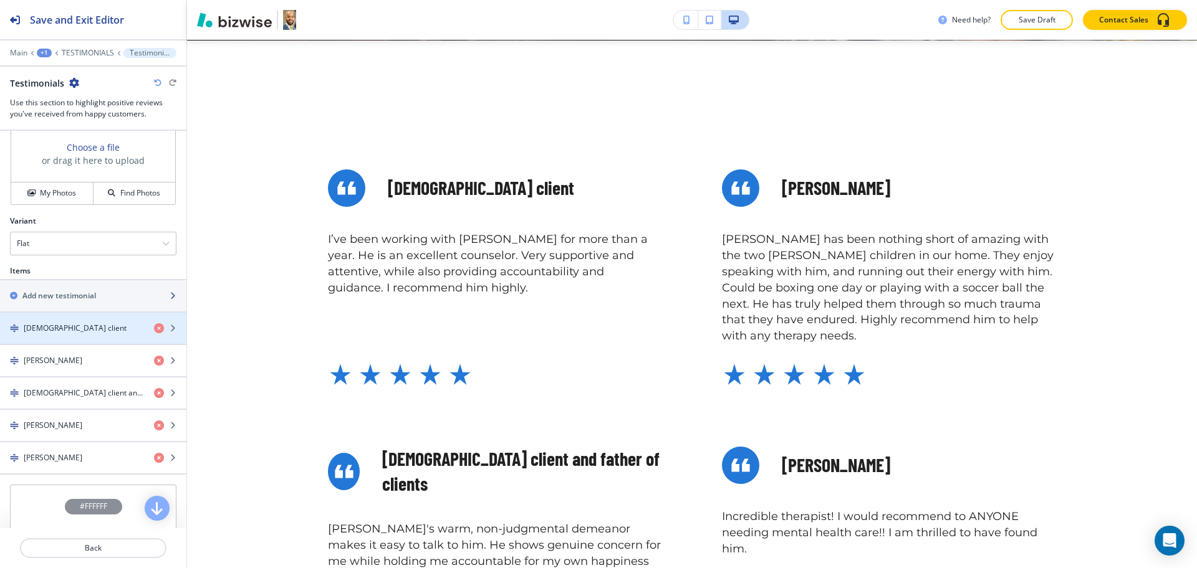
click at [75, 302] on div "button" at bounding box center [93, 307] width 186 height 10
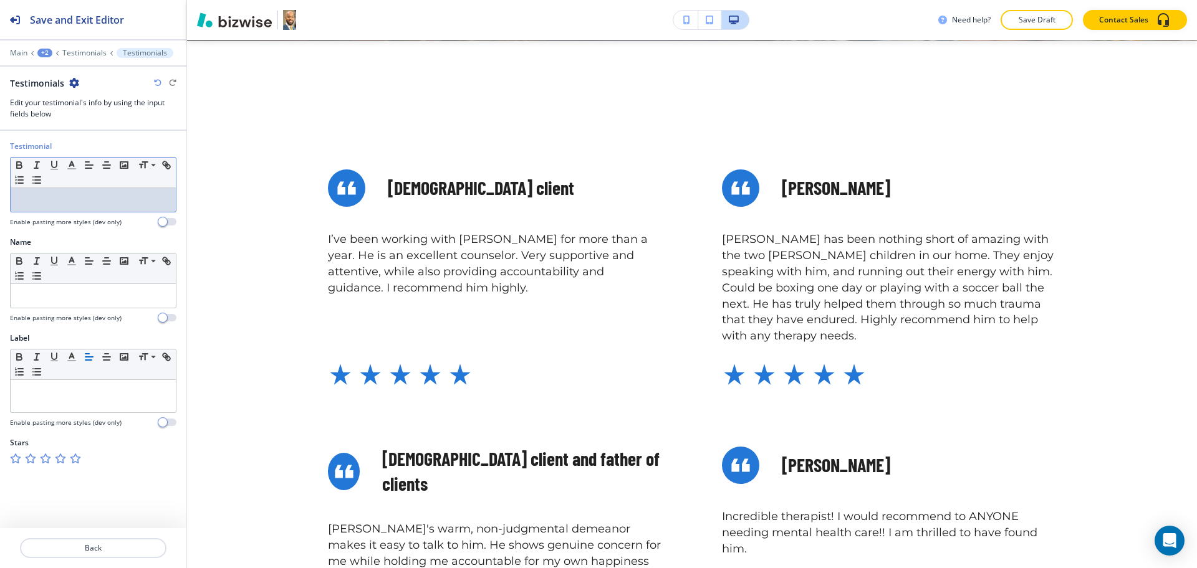
click at [70, 205] on p at bounding box center [93, 199] width 153 height 11
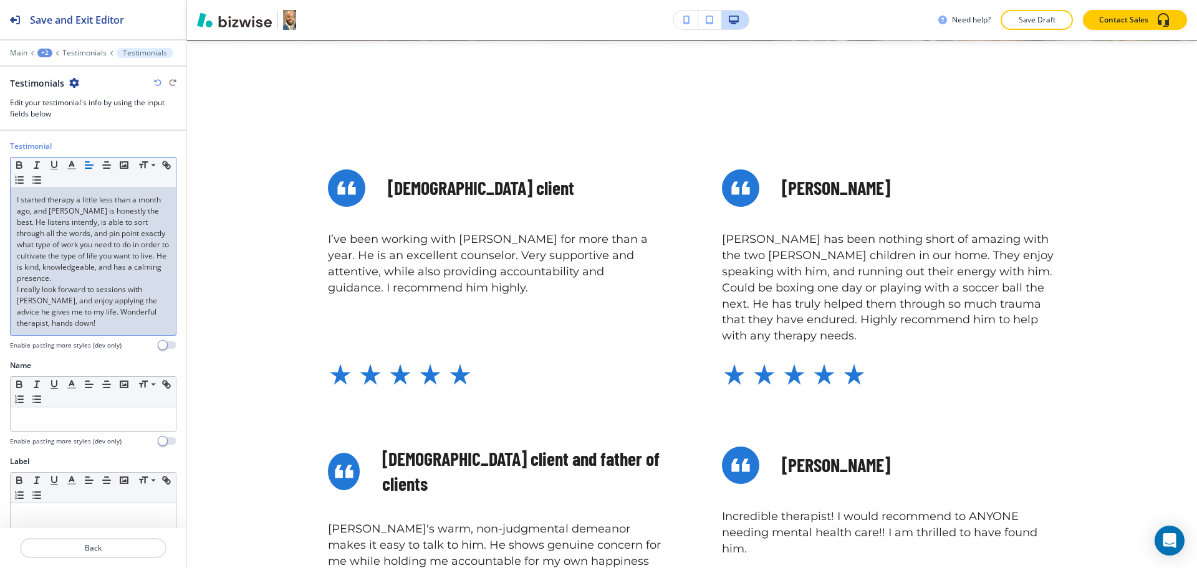
scroll to position [0, 0]
click at [15, 302] on div "I started therapy a little less than a month ago, and [PERSON_NAME] is honestly…" at bounding box center [93, 261] width 165 height 147
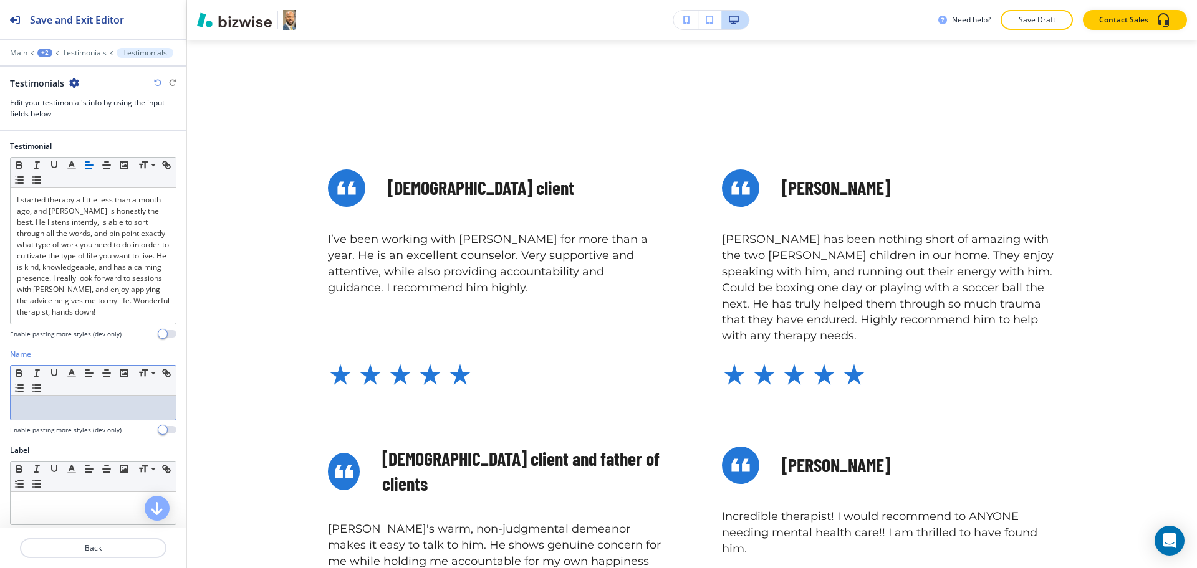
click at [90, 413] on p at bounding box center [93, 408] width 153 height 11
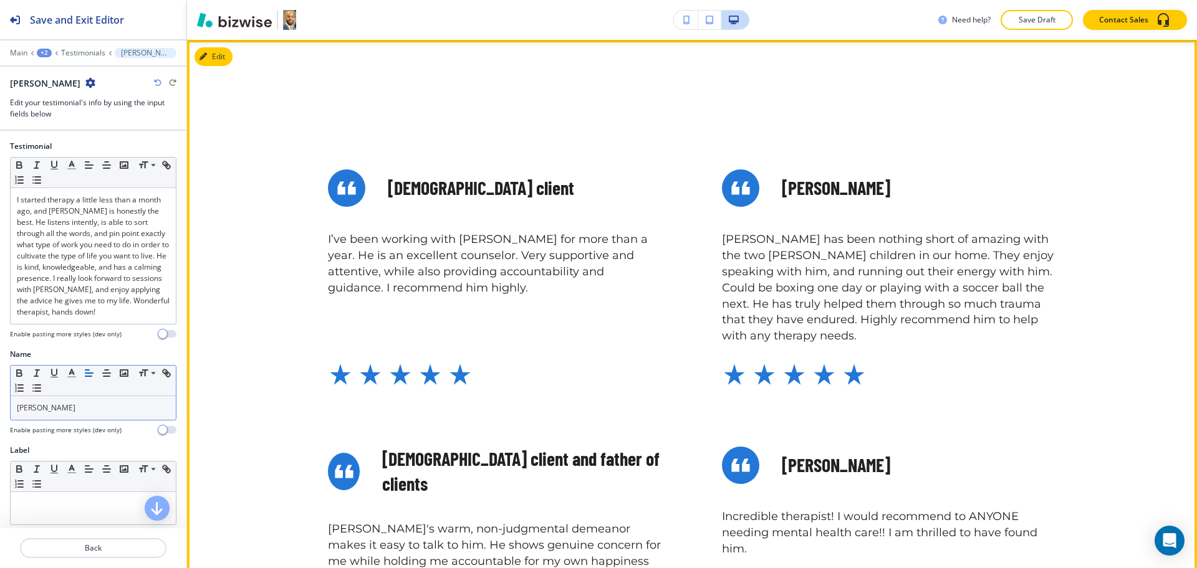
click at [497, 321] on div "Male client I’ve been working with David for more than a year. He is an excelle…" at bounding box center [495, 279] width 334 height 218
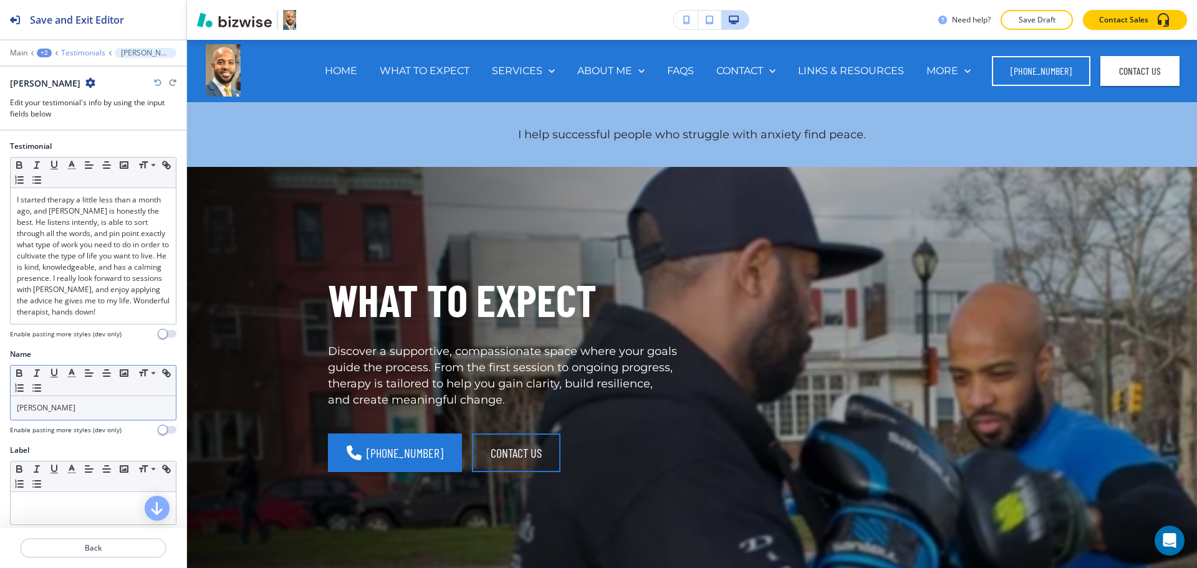
click at [87, 55] on p "Testimonials" at bounding box center [83, 53] width 44 height 9
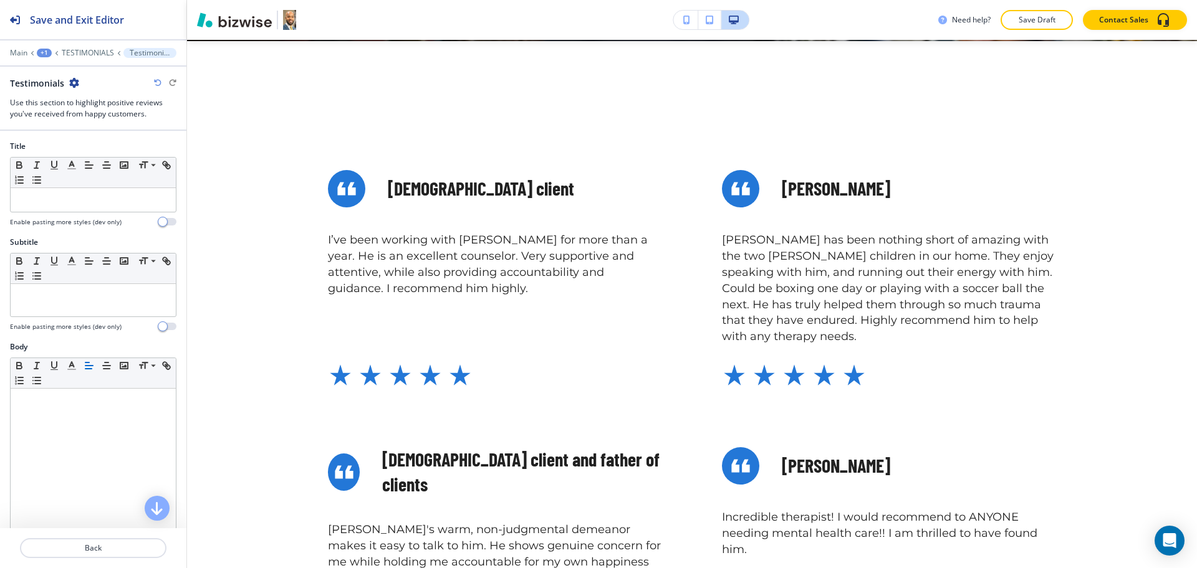
scroll to position [541, 0]
click at [79, 49] on p "TESTIMONIALS" at bounding box center [88, 53] width 52 height 9
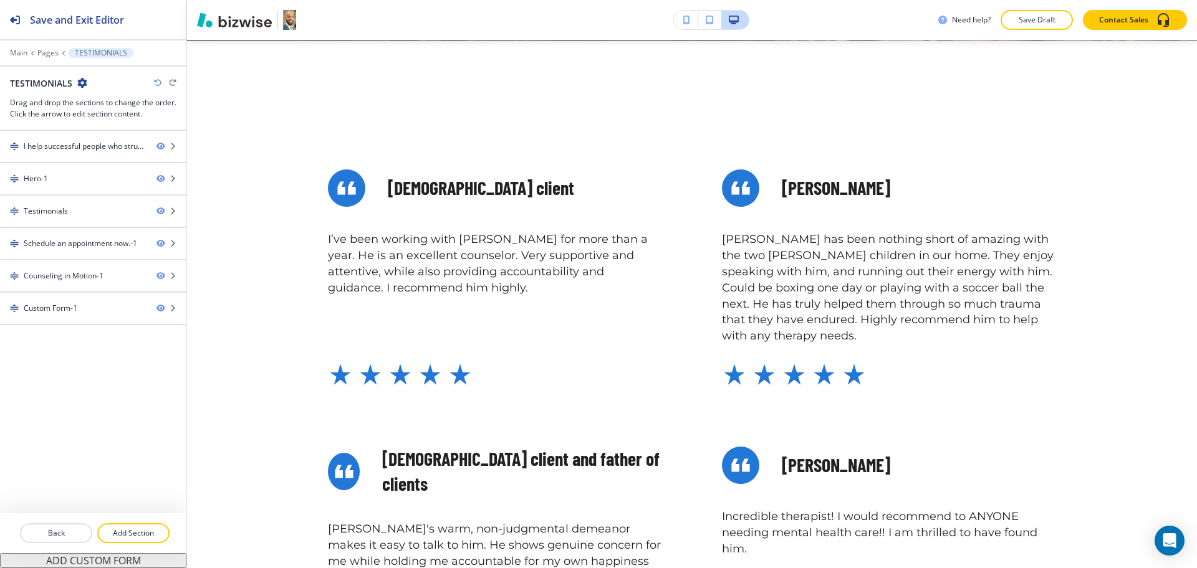
click at [46, 84] on h2 "TESTIMONIALS" at bounding box center [41, 83] width 62 height 13
copy h2 "TESTIMONIALS"
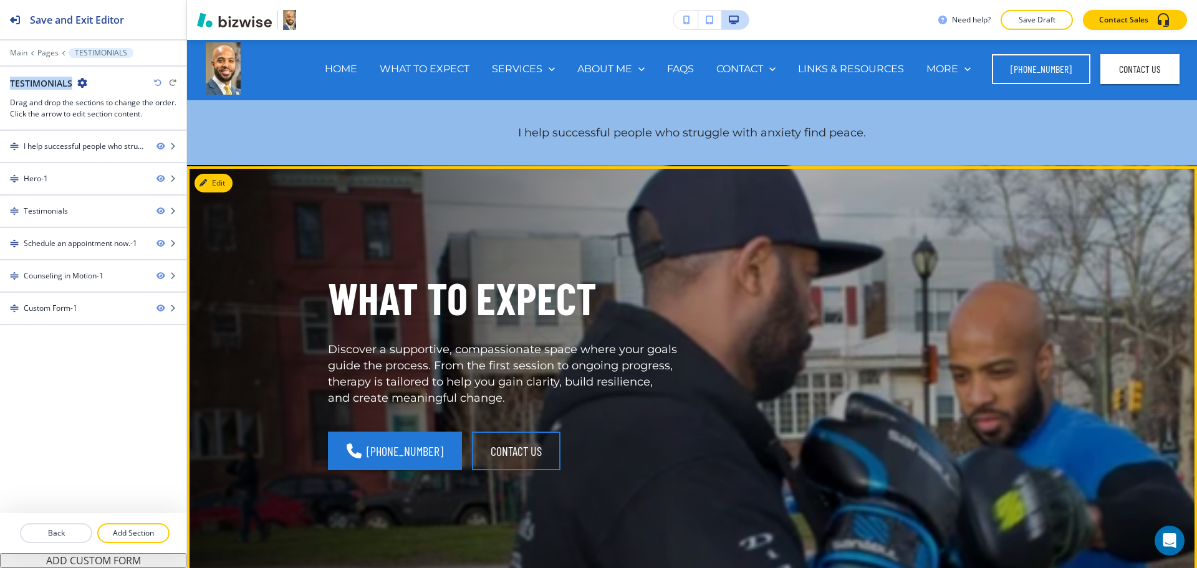
scroll to position [0, 0]
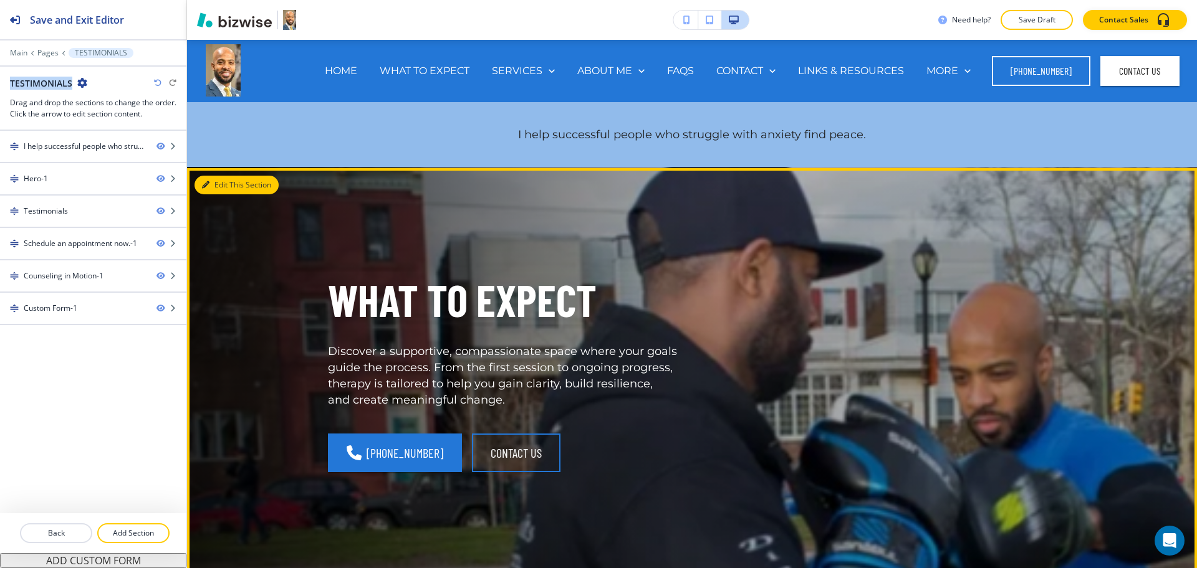
click at [226, 185] on button "Edit This Section" at bounding box center [236, 185] width 84 height 19
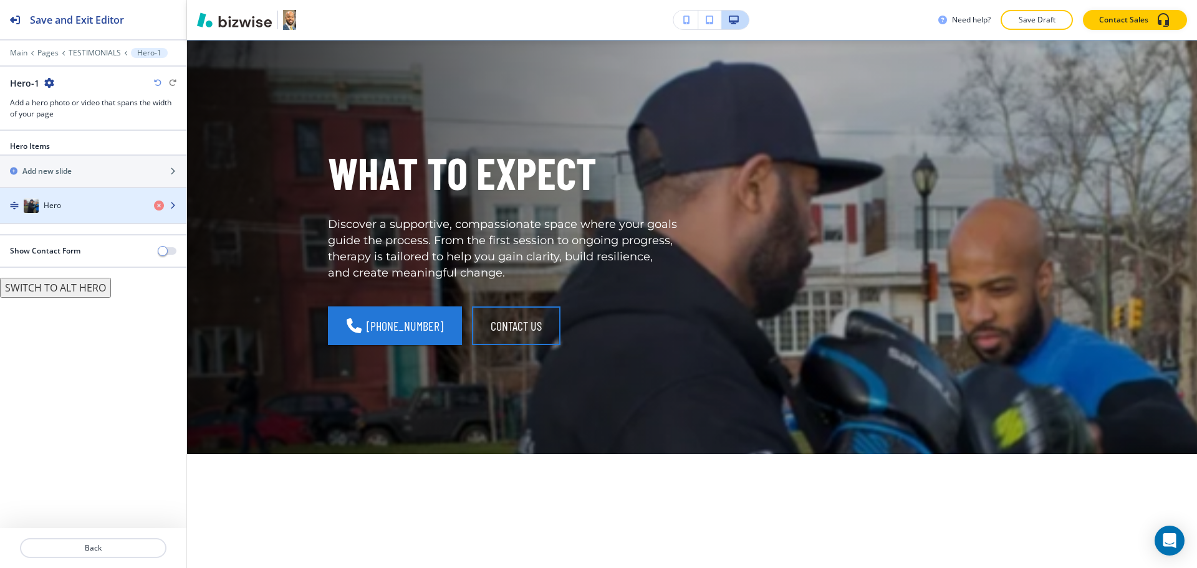
scroll to position [128, 0]
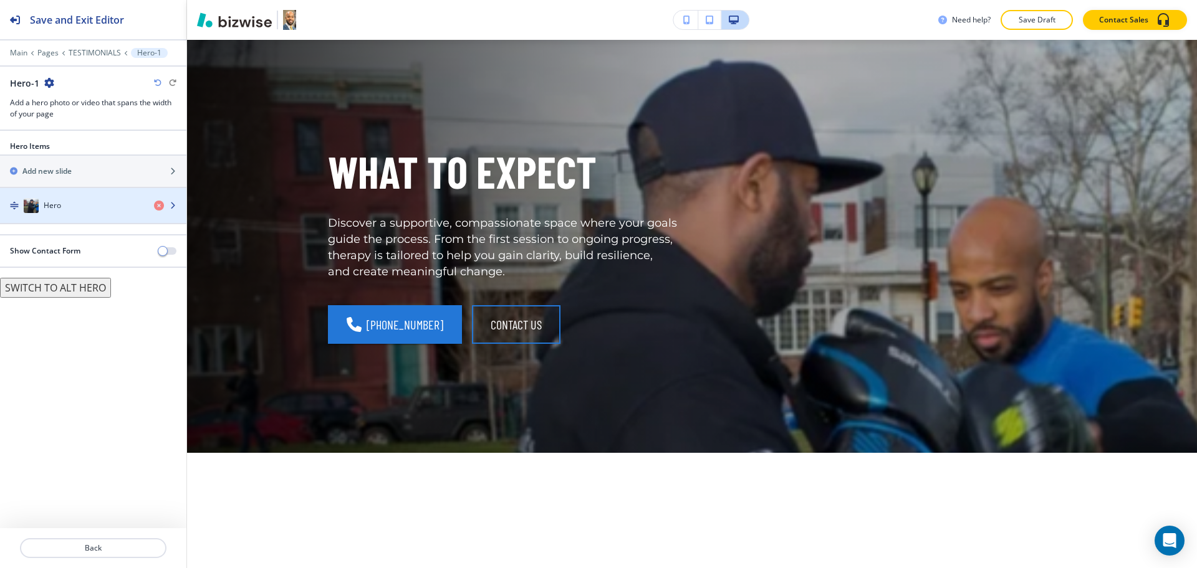
click at [70, 215] on div "button" at bounding box center [93, 218] width 186 height 10
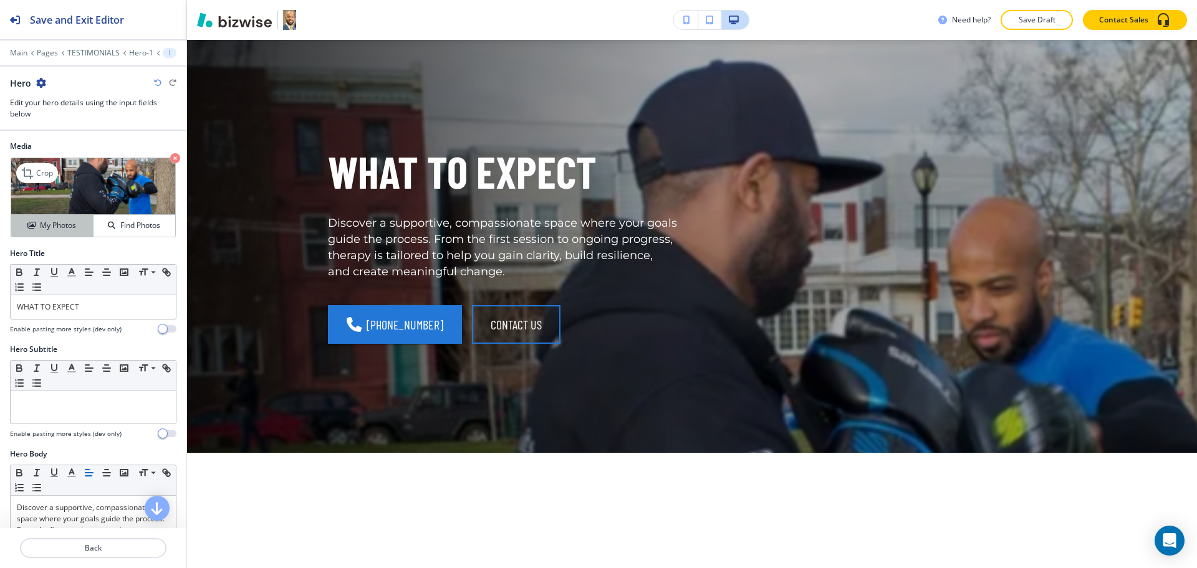
click at [72, 225] on h4 "My Photos" at bounding box center [58, 225] width 36 height 11
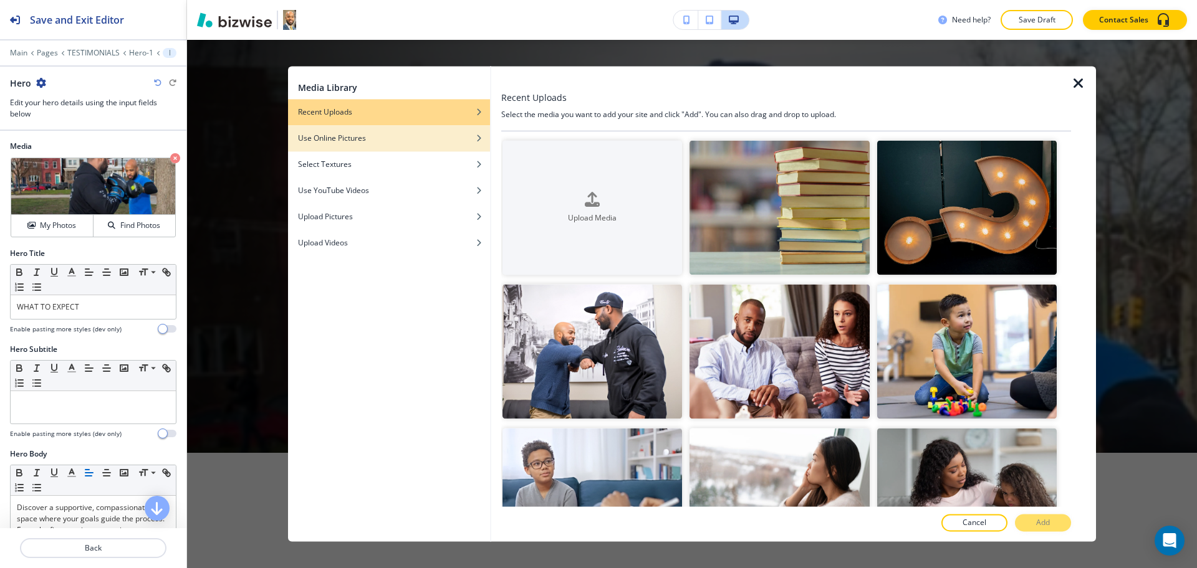
click at [381, 133] on div "Use Online Pictures" at bounding box center [389, 138] width 202 height 11
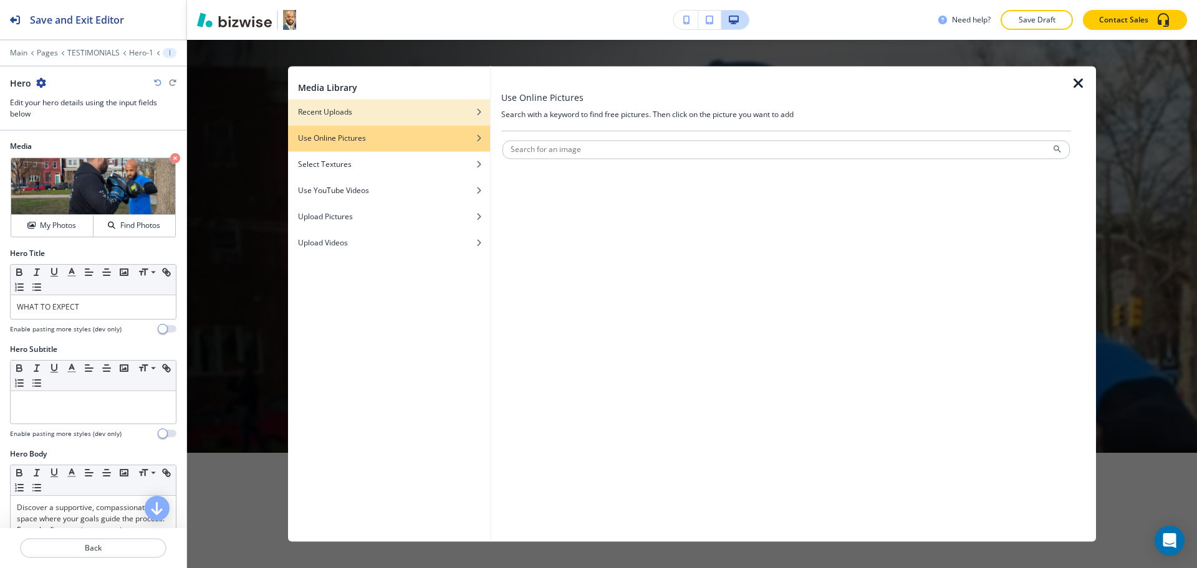
click at [462, 112] on div "Recent Uploads" at bounding box center [389, 112] width 202 height 11
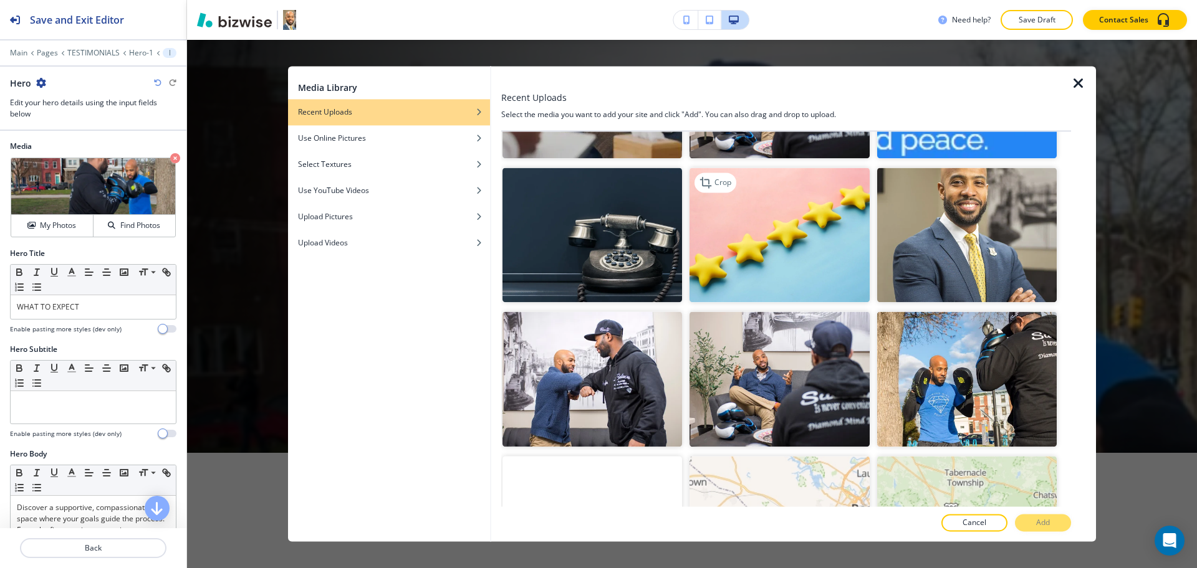
scroll to position [692, 0]
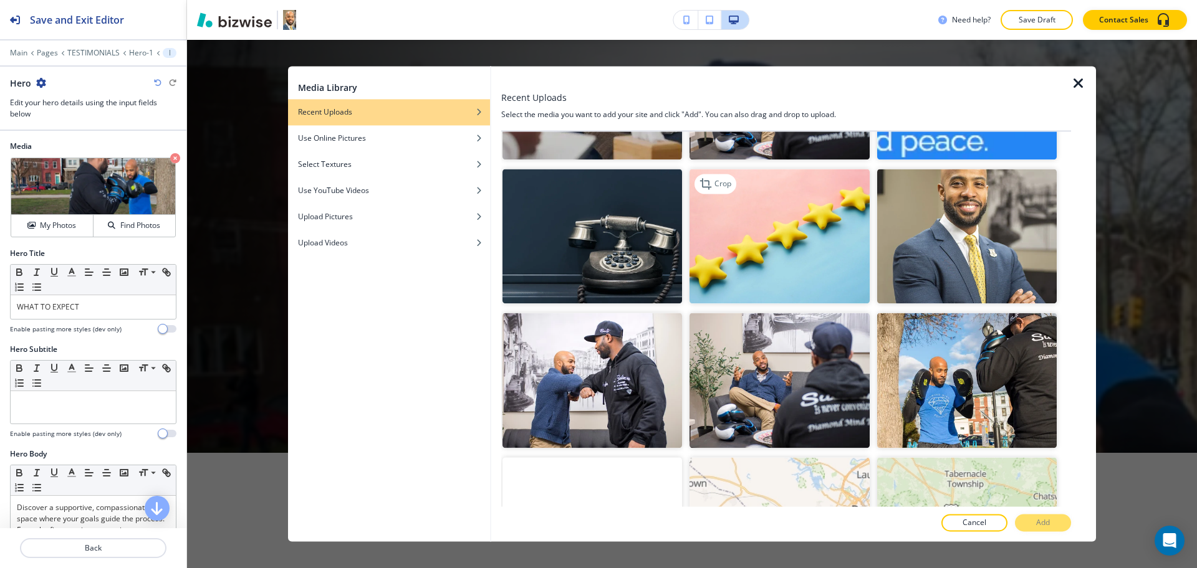
click at [770, 222] on img "button" at bounding box center [779, 237] width 180 height 135
click at [1019, 522] on button "Add" at bounding box center [1043, 523] width 56 height 17
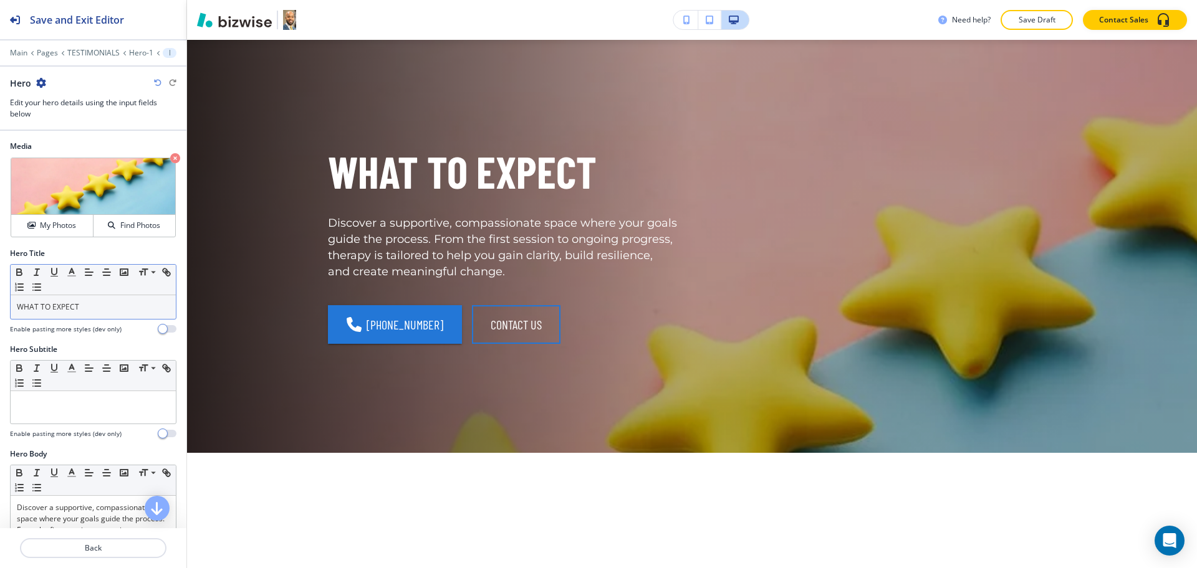
click at [112, 303] on p "WHAT TO EXPECT" at bounding box center [93, 307] width 153 height 11
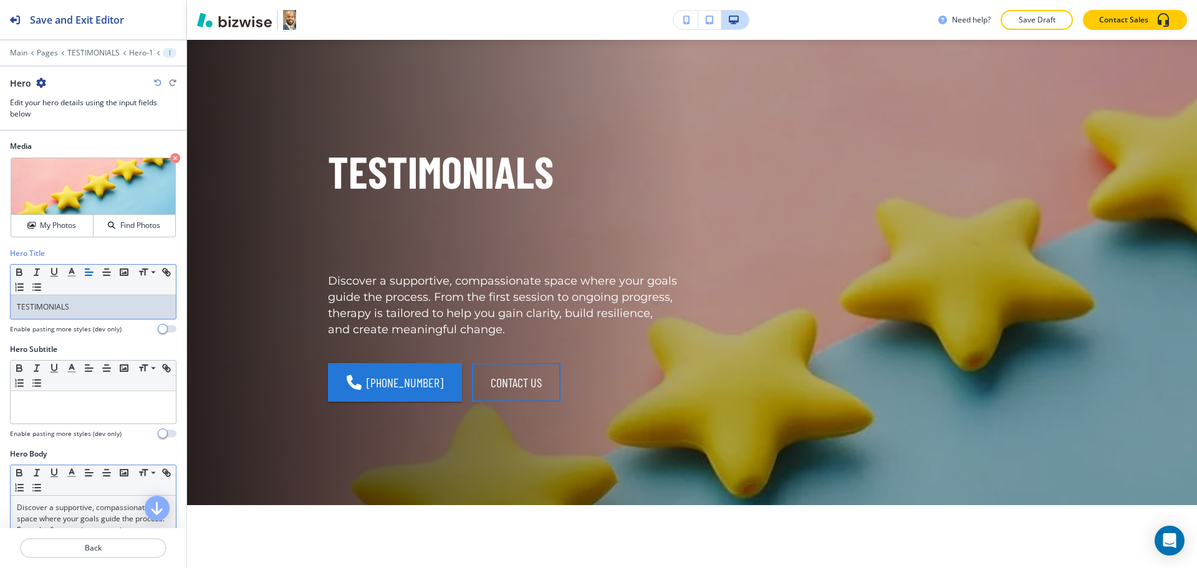
click at [124, 507] on p "Discover a supportive, compassionate space where your goals guide the process. …" at bounding box center [93, 535] width 153 height 67
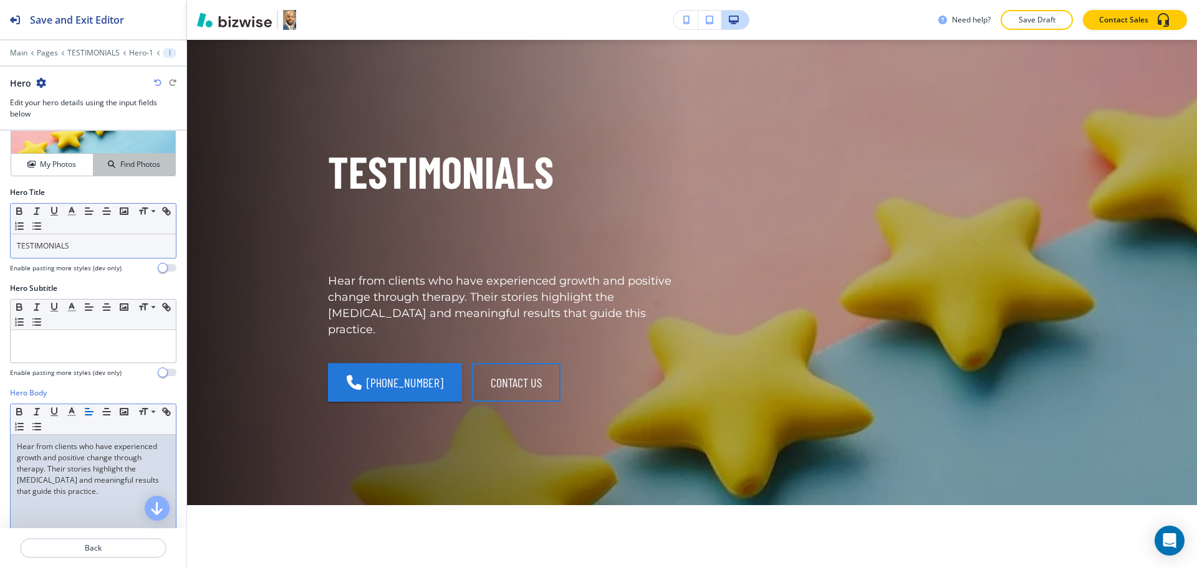
scroll to position [0, 0]
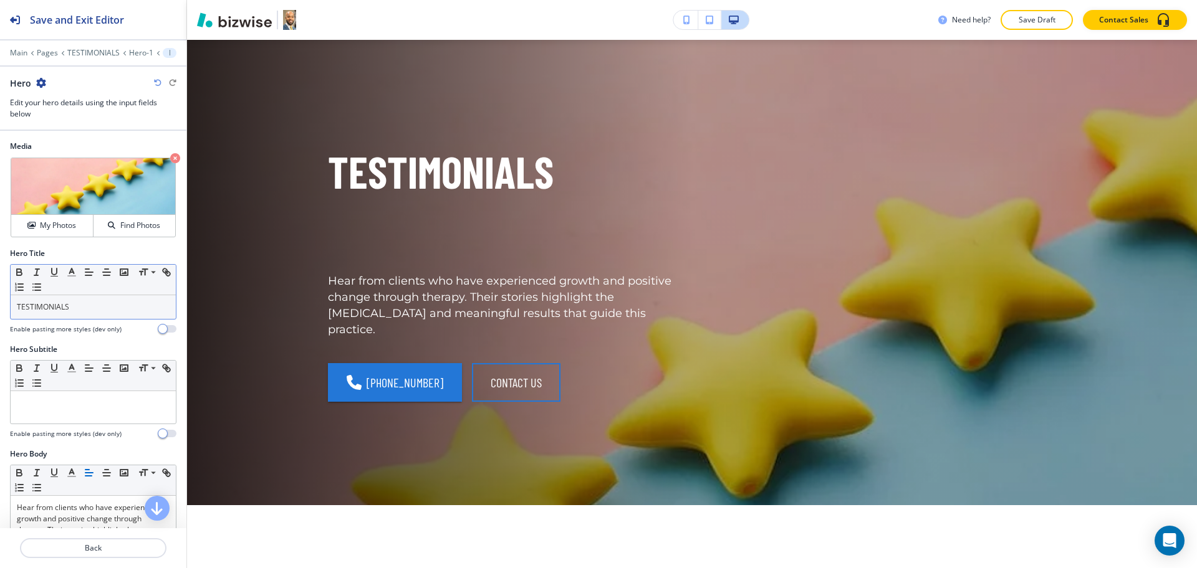
click at [122, 320] on div at bounding box center [93, 322] width 166 height 5
click at [100, 307] on p "TESTIMONIALS" at bounding box center [93, 307] width 153 height 11
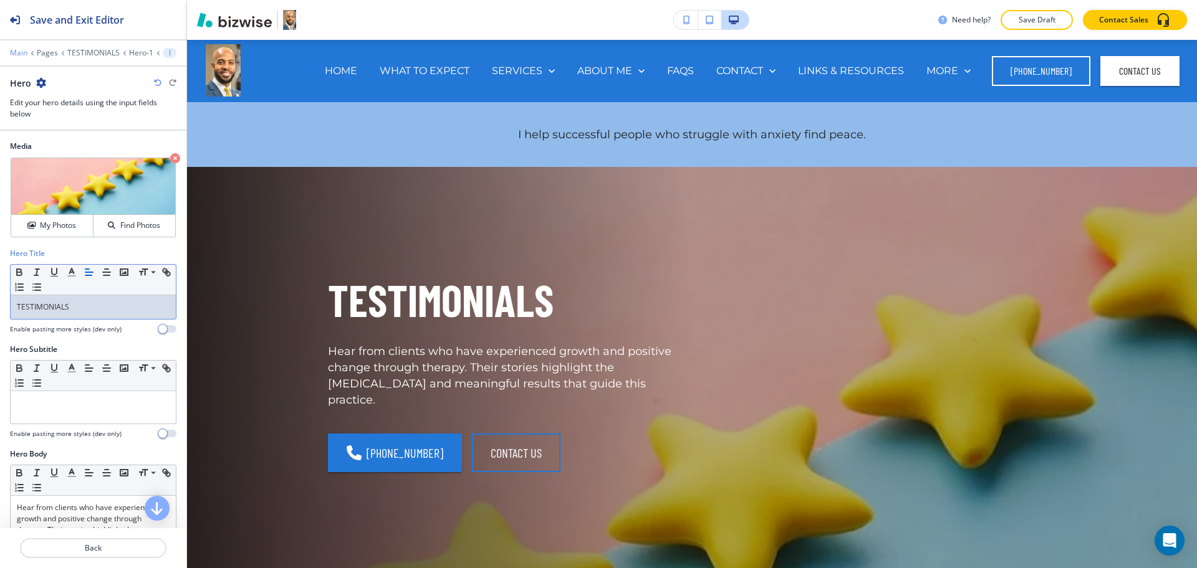
click at [22, 54] on p "Main" at bounding box center [18, 53] width 17 height 9
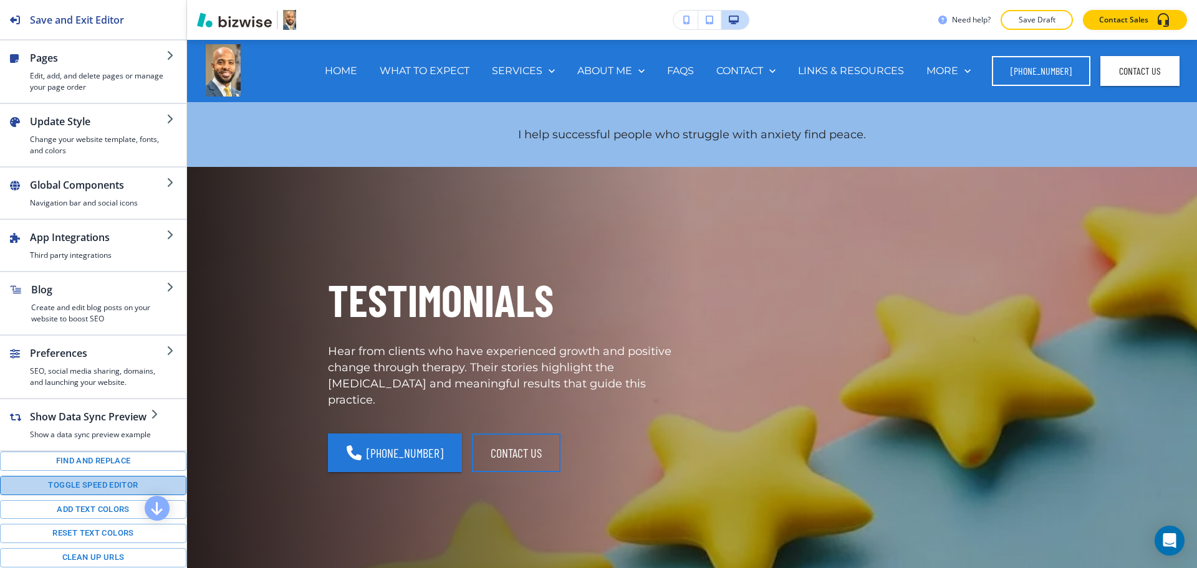
click at [99, 496] on button "Toggle speed editor" at bounding box center [93, 485] width 186 height 19
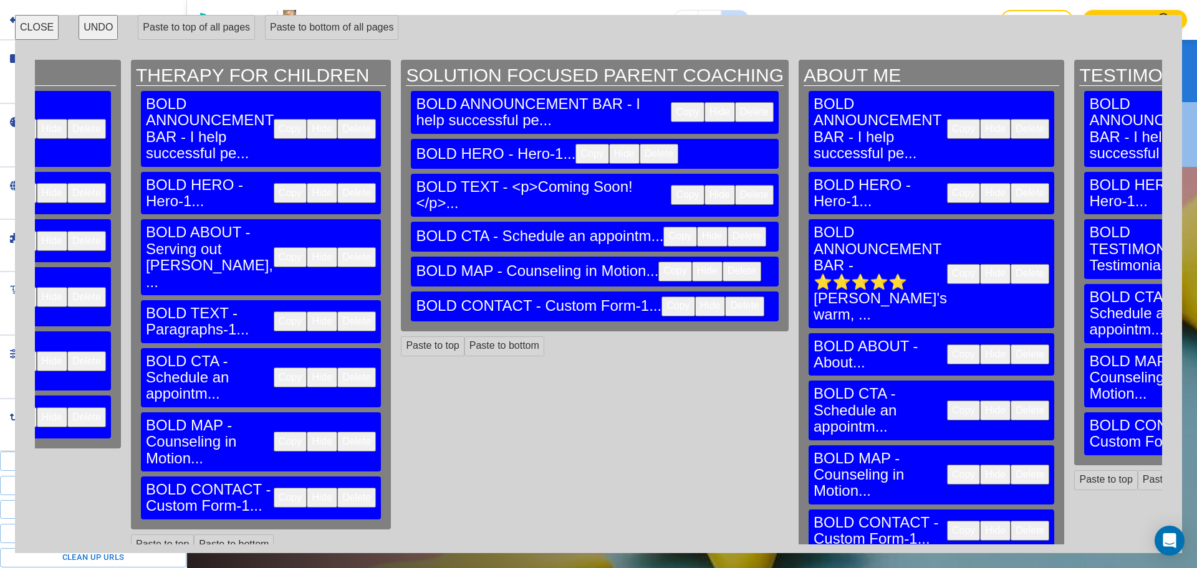
scroll to position [0, 1838]
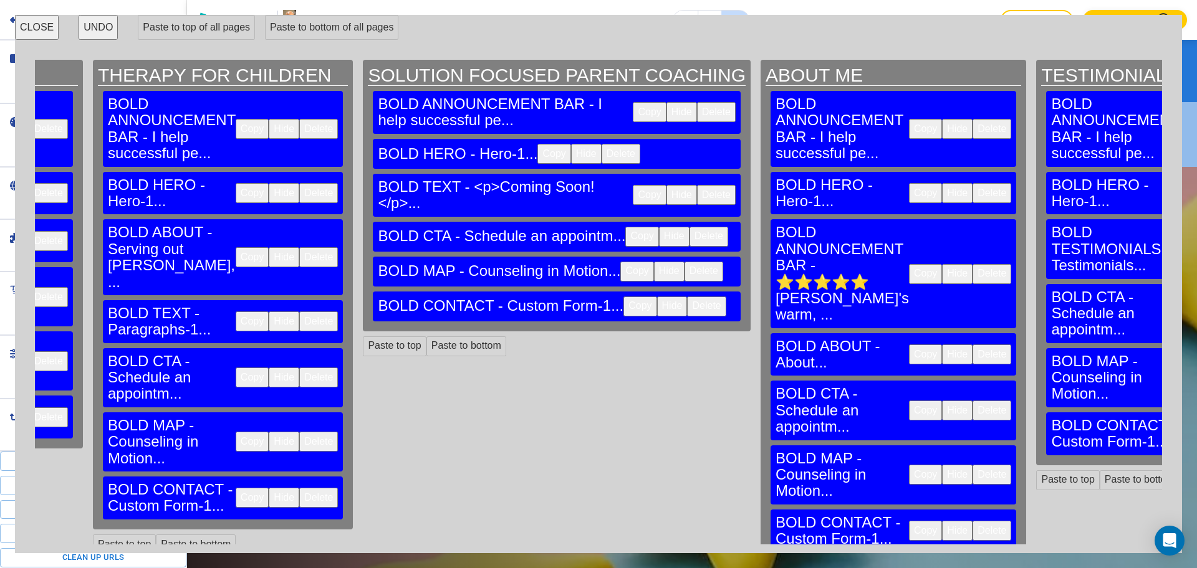
click at [909, 264] on button "Copy" at bounding box center [925, 274] width 33 height 20
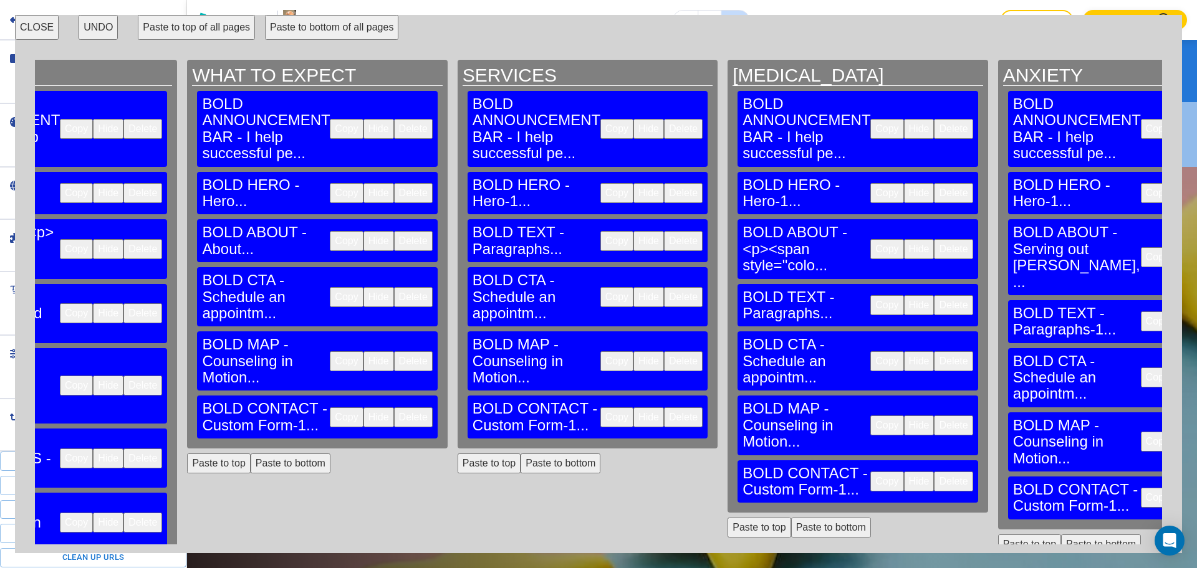
scroll to position [0, 0]
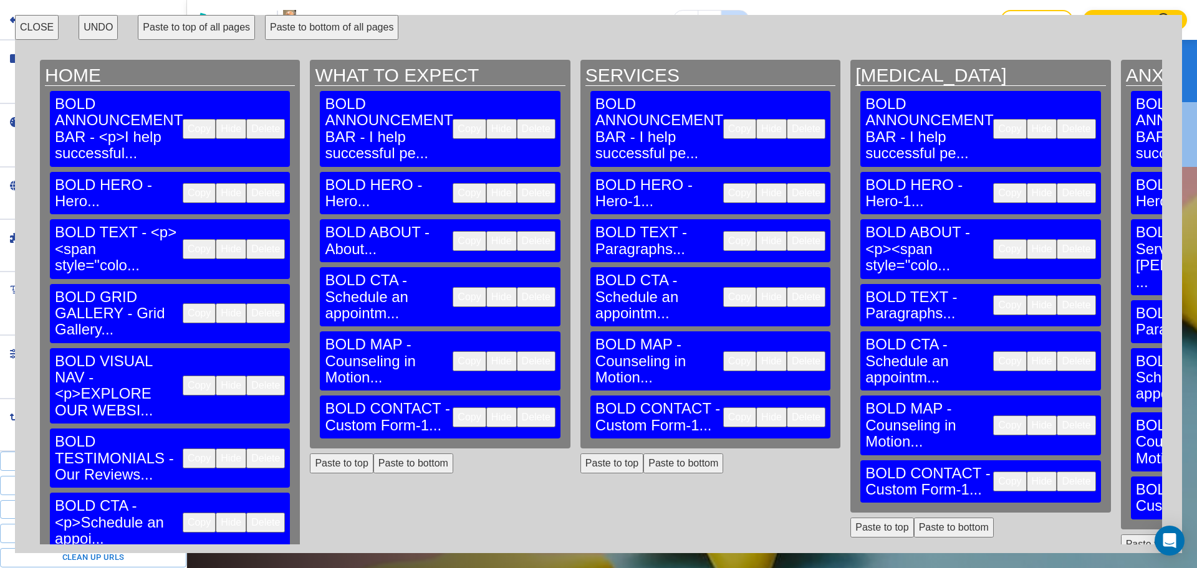
click at [213, 32] on button "Paste to top of all pages" at bounding box center [196, 27] width 117 height 25
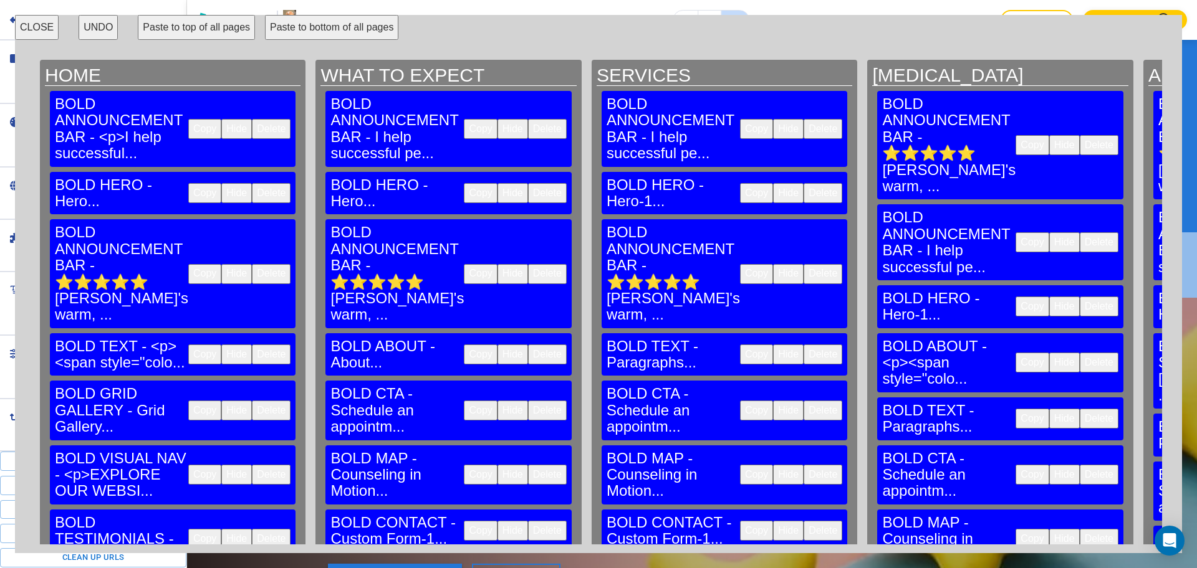
click at [40, 30] on button "CLOSE" at bounding box center [37, 27] width 44 height 25
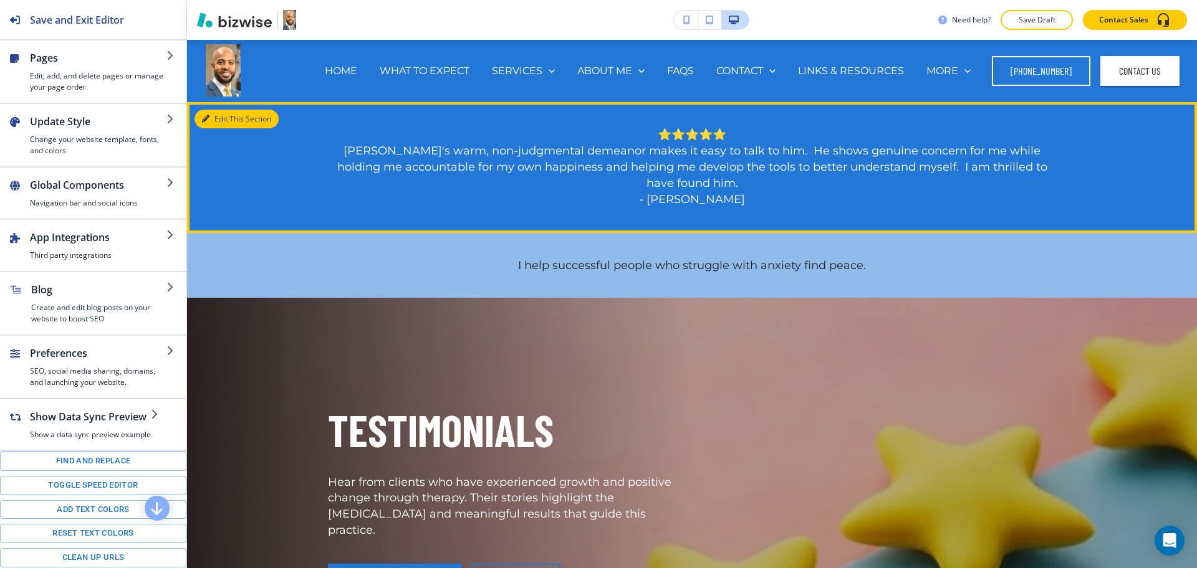
click at [228, 118] on button "Edit This Section" at bounding box center [236, 119] width 84 height 19
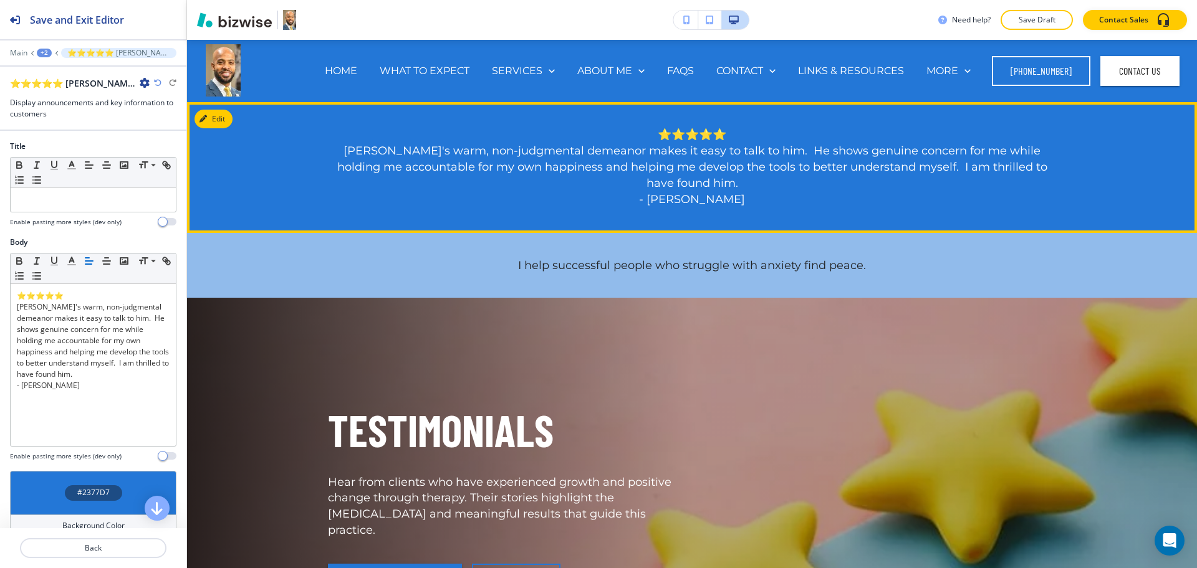
scroll to position [62, 0]
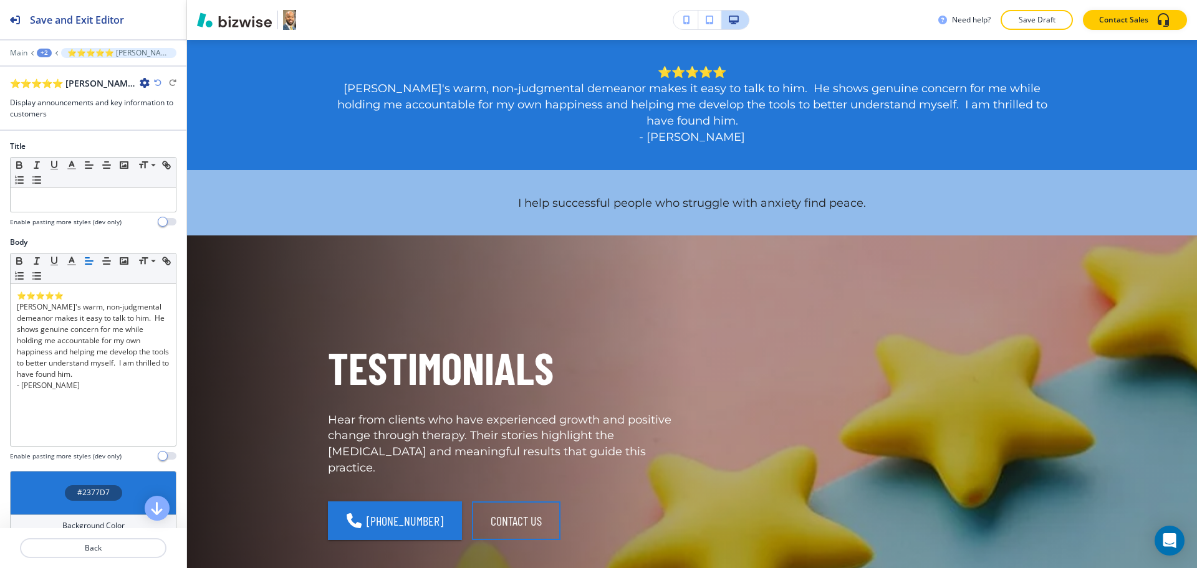
click at [148, 85] on icon "button" at bounding box center [145, 83] width 10 height 10
click at [168, 155] on button "Delete Section" at bounding box center [180, 148] width 80 height 22
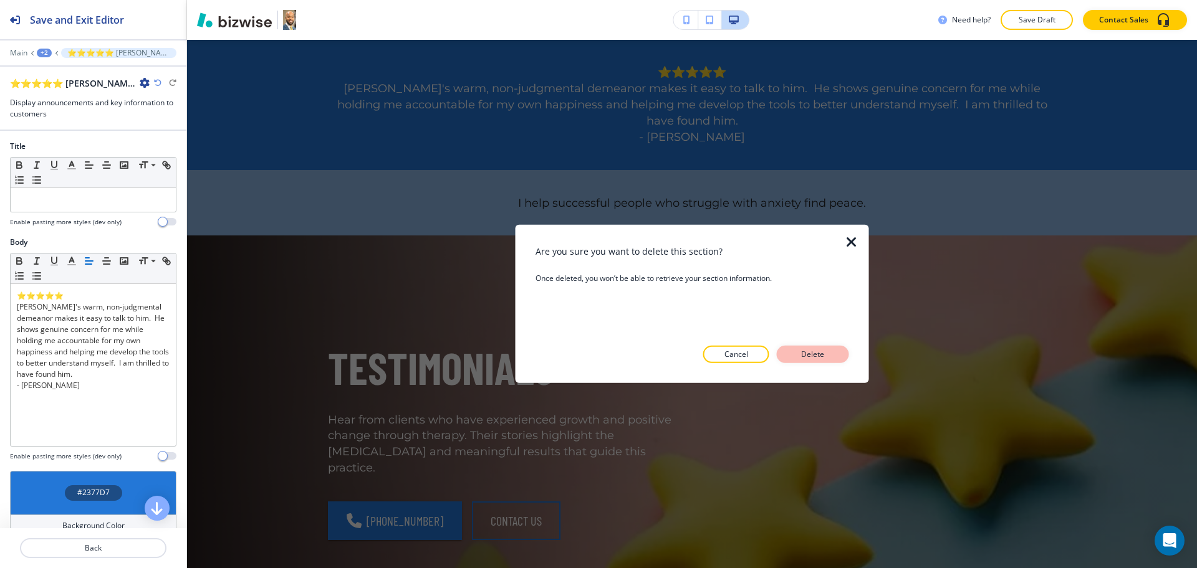
click at [803, 353] on p "Delete" at bounding box center [813, 354] width 30 height 11
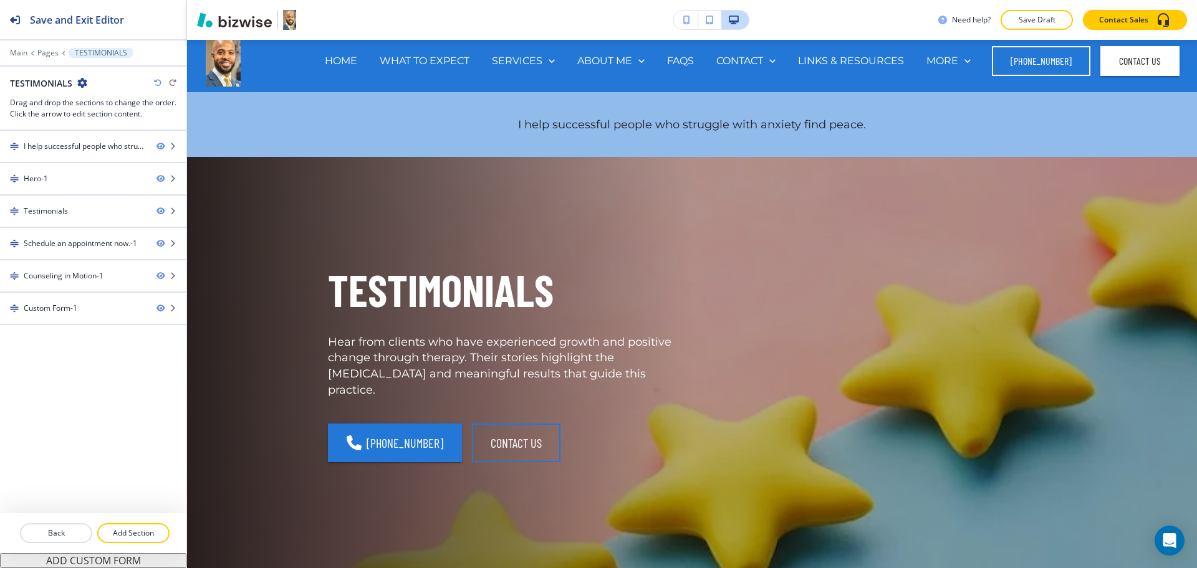
scroll to position [0, 0]
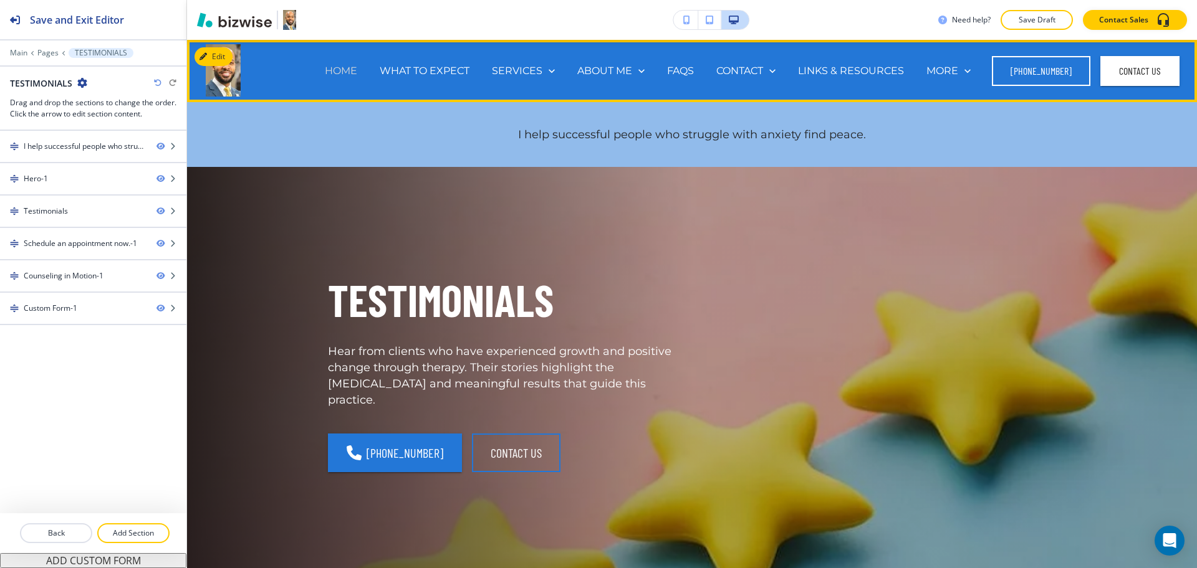
click at [347, 66] on p "HOME" at bounding box center [341, 71] width 32 height 14
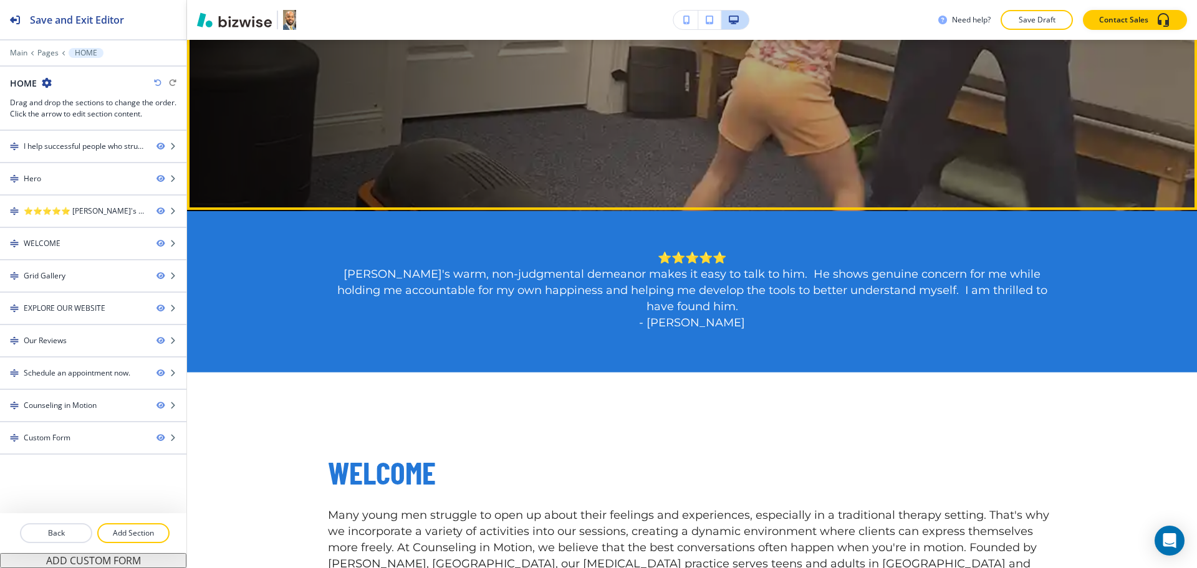
scroll to position [544, 0]
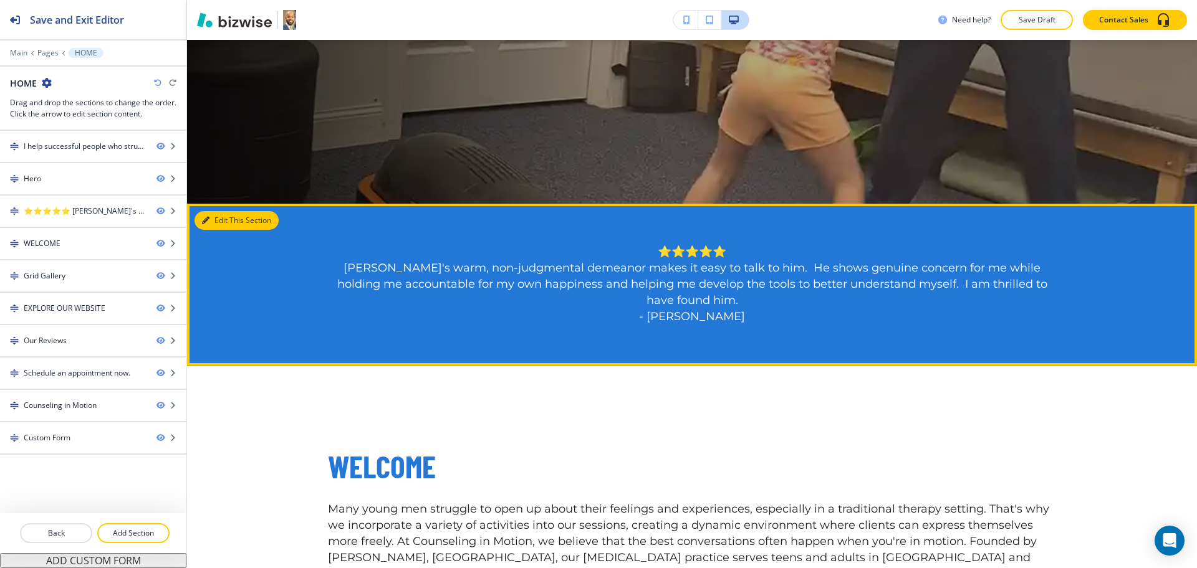
click at [219, 219] on button "Edit This Section" at bounding box center [236, 220] width 84 height 19
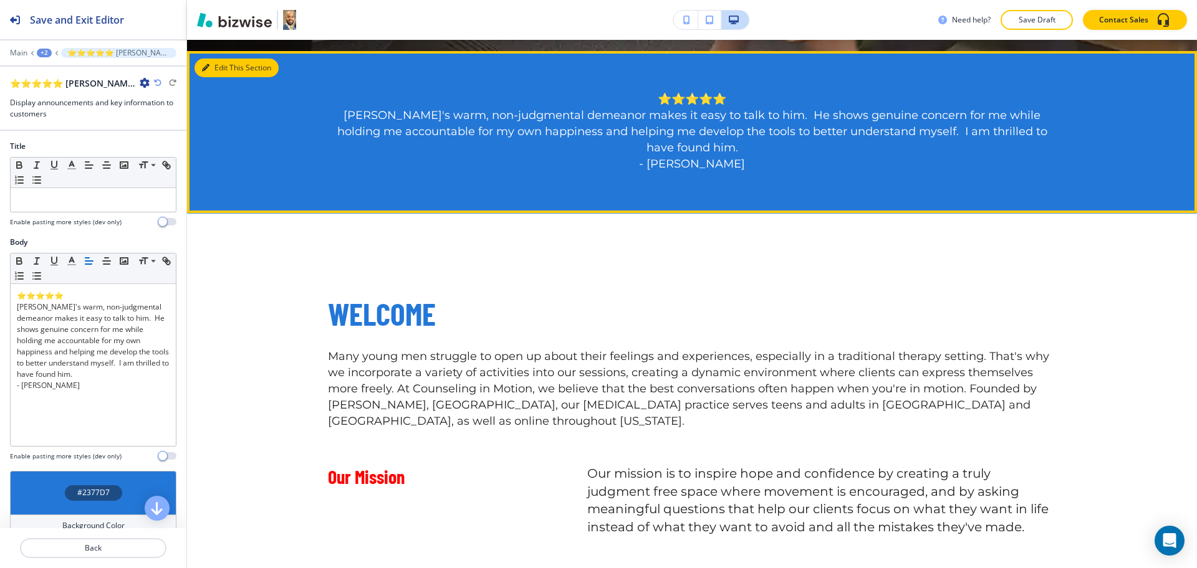
scroll to position [708, 0]
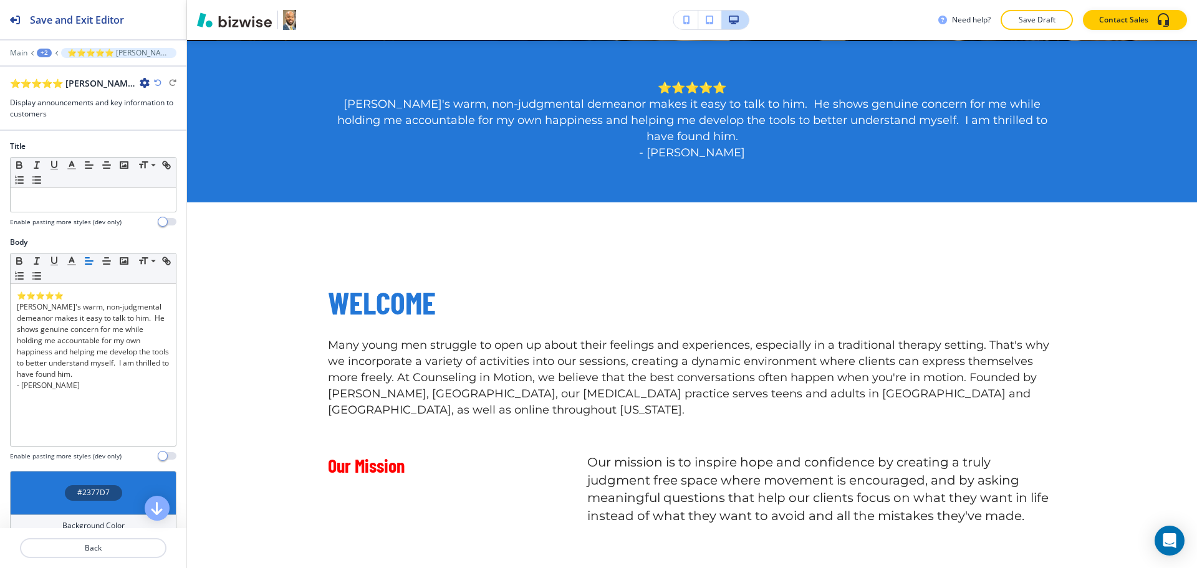
click at [144, 80] on icon "button" at bounding box center [145, 83] width 10 height 10
click at [158, 144] on p "Delete Section" at bounding box center [180, 148] width 64 height 11
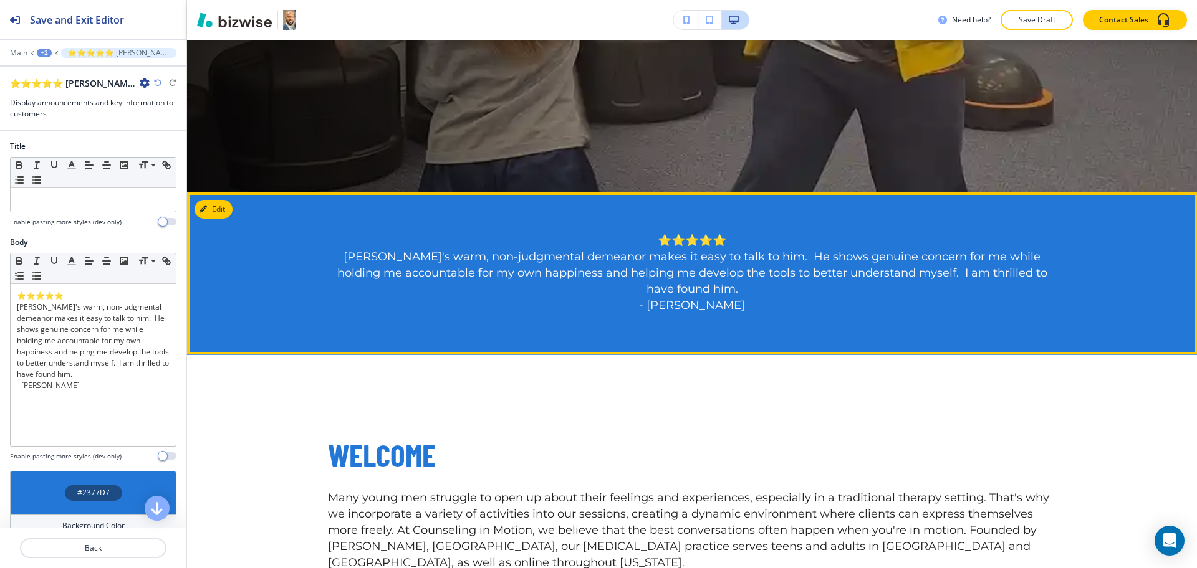
scroll to position [555, 0]
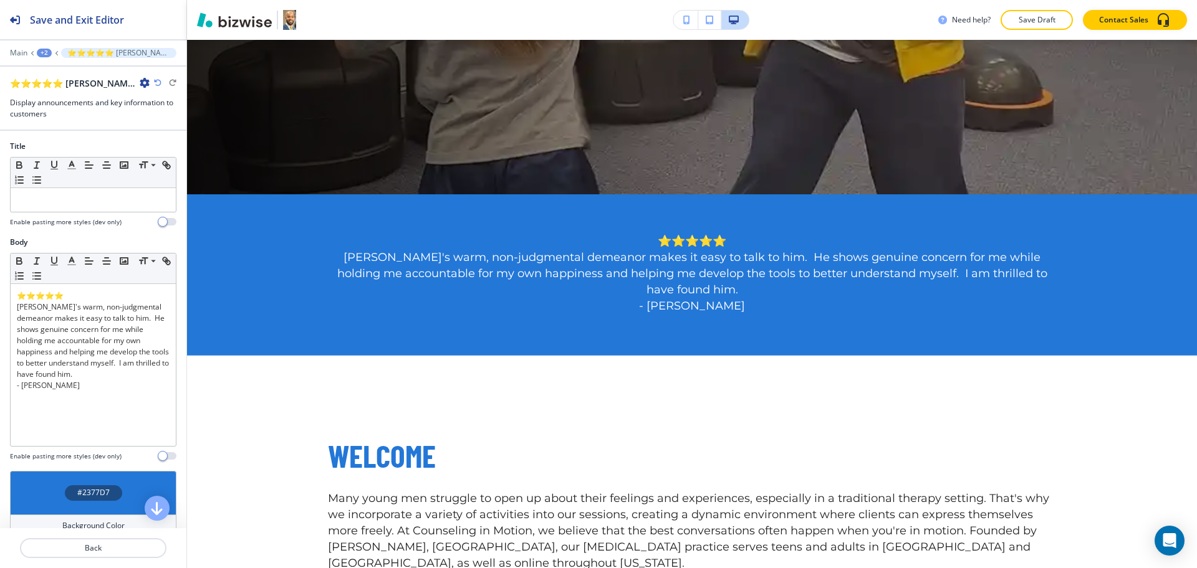
click at [144, 80] on icon "button" at bounding box center [145, 83] width 10 height 10
click at [178, 149] on p "Delete Section" at bounding box center [180, 148] width 64 height 11
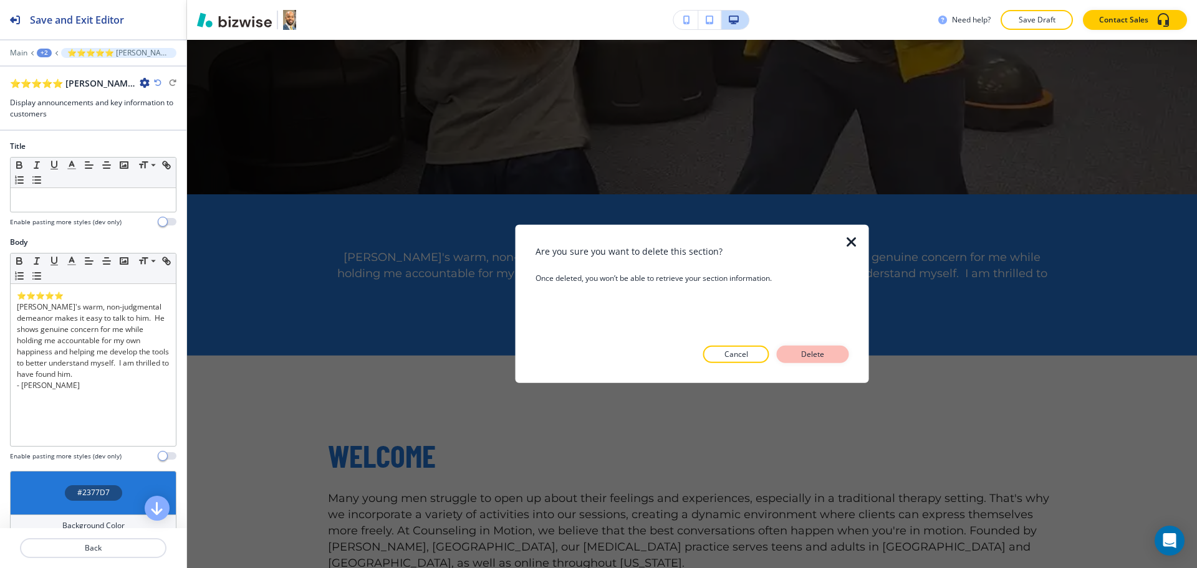
click at [825, 353] on p "Delete" at bounding box center [813, 354] width 30 height 11
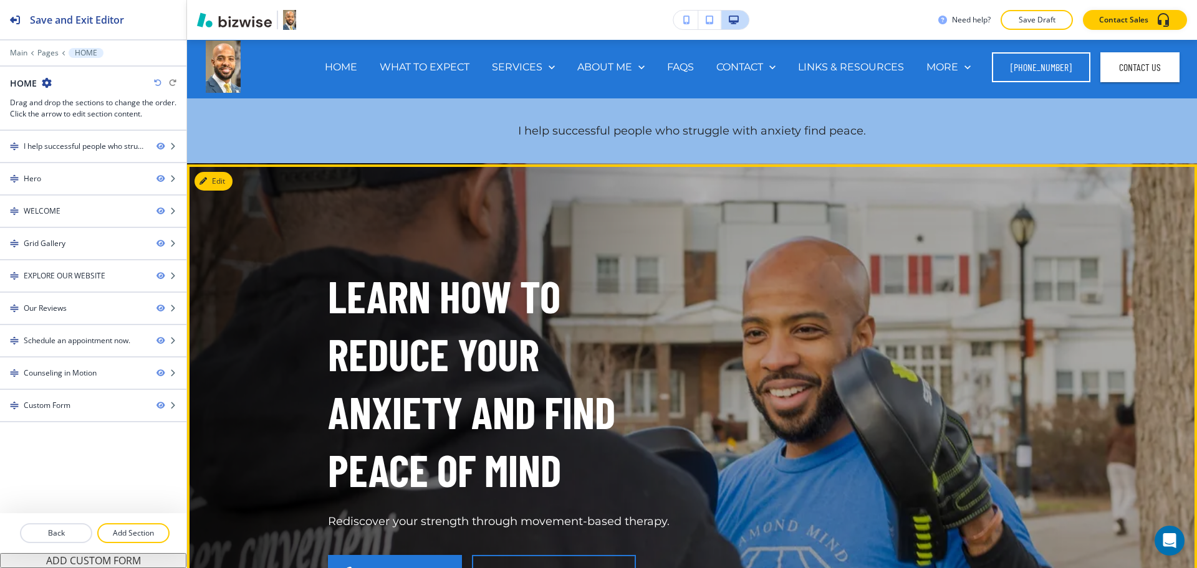
scroll to position [0, 0]
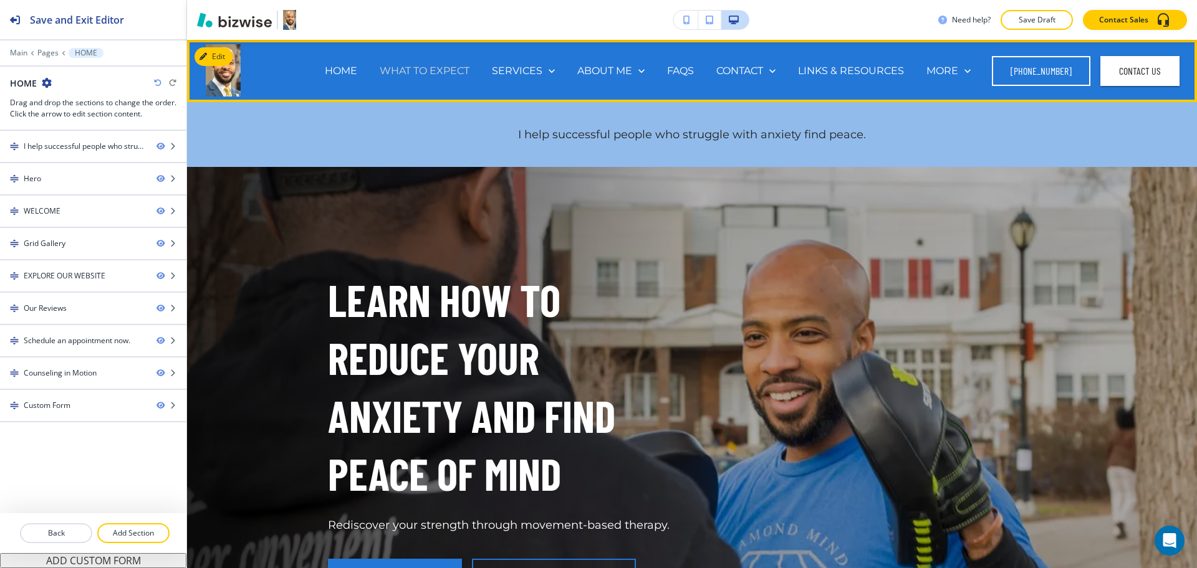
drag, startPoint x: 409, startPoint y: 80, endPoint x: 410, endPoint y: 68, distance: 12.5
click at [409, 79] on div "WHAT TO EXPECT" at bounding box center [424, 71] width 112 height 50
drag, startPoint x: 410, startPoint y: 68, endPoint x: 456, endPoint y: 94, distance: 53.0
click at [411, 68] on p "WHAT TO EXPECT" at bounding box center [425, 71] width 90 height 14
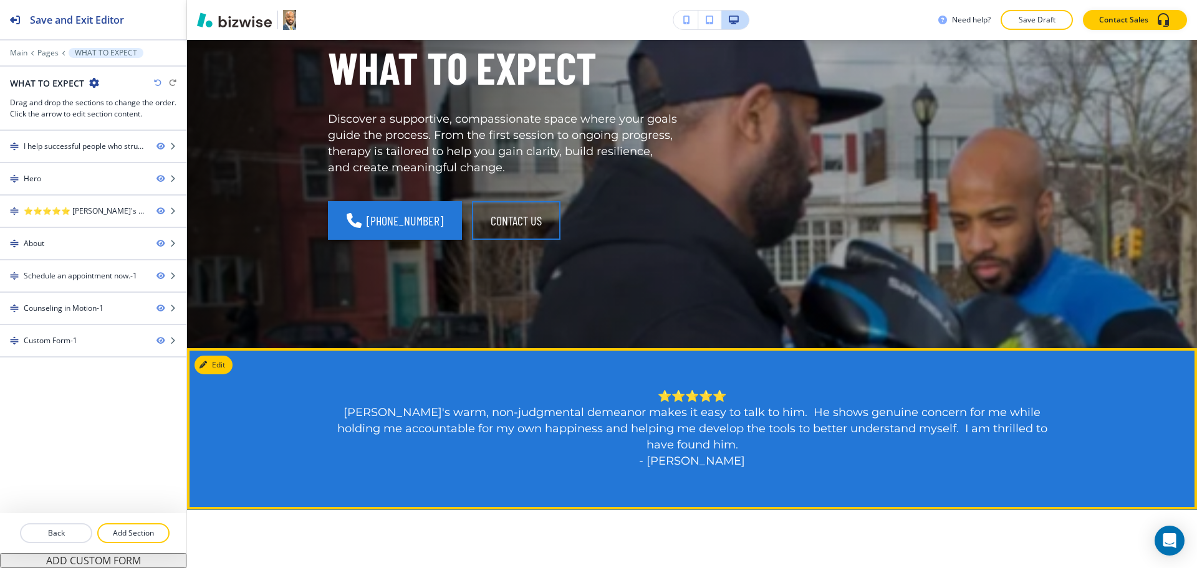
scroll to position [233, 0]
click at [219, 360] on button "Edit This Section" at bounding box center [236, 364] width 84 height 19
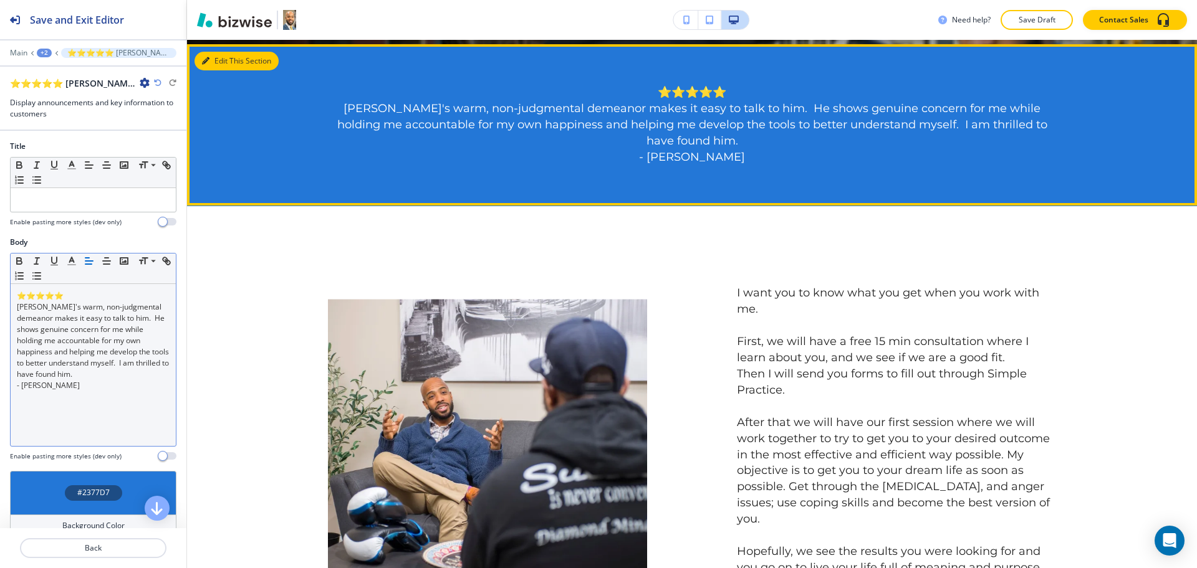
scroll to position [541, 0]
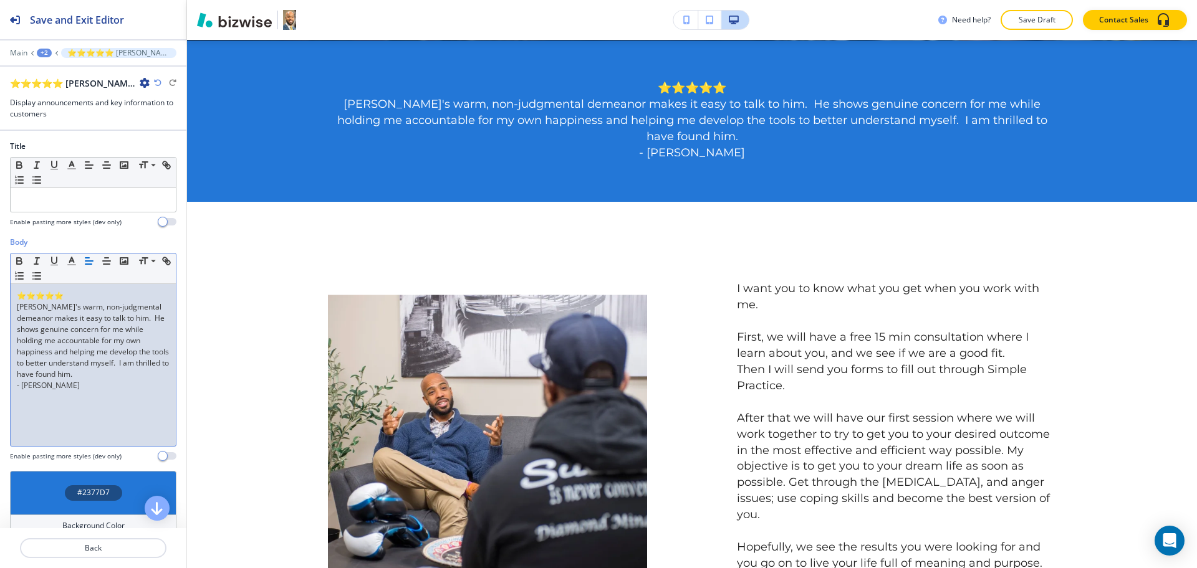
drag, startPoint x: 96, startPoint y: 392, endPoint x: 23, endPoint y: 327, distance: 98.0
click at [23, 327] on div "⭐⭐⭐⭐⭐ David's warm, non-judgmental demeanor makes it easy to talk to him. He sh…" at bounding box center [93, 365] width 165 height 162
click at [46, 340] on p "[PERSON_NAME]'s warm, non-judgmental demeanor makes it easy to talk to him. He …" at bounding box center [93, 341] width 153 height 79
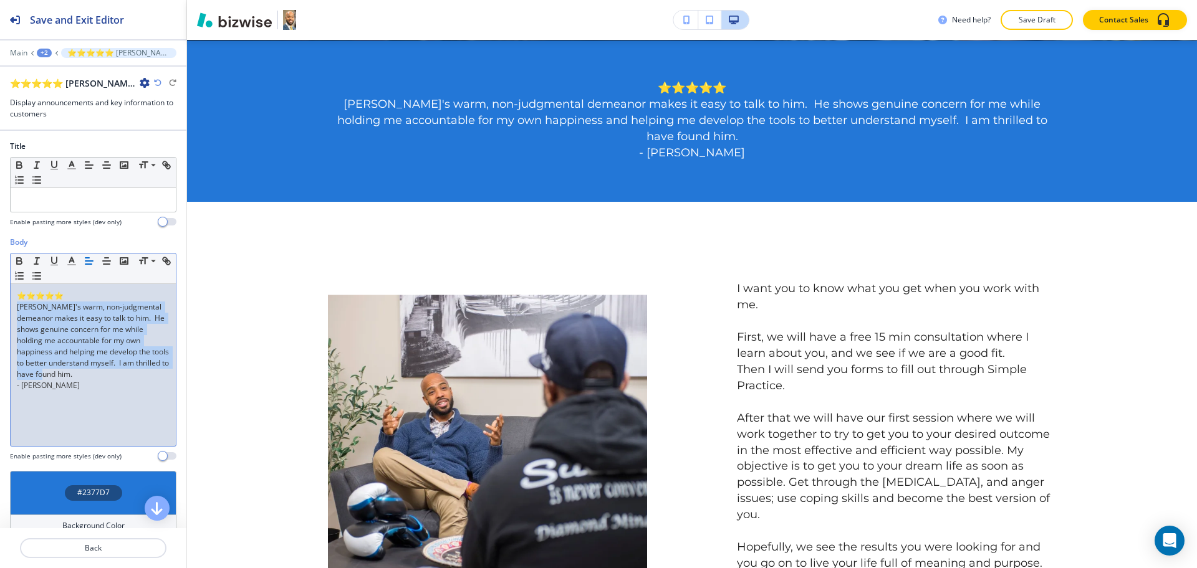
drag, startPoint x: 112, startPoint y: 374, endPoint x: 16, endPoint y: 308, distance: 117.1
click at [16, 308] on div "⭐⭐⭐⭐⭐ David's warm, non-judgmental demeanor makes it easy to talk to him. He sh…" at bounding box center [93, 365] width 165 height 162
drag, startPoint x: 105, startPoint y: 388, endPoint x: 7, endPoint y: 308, distance: 127.1
click at [7, 308] on div "Body Small Normal Large Huge ⭐⭐⭐⭐⭐ David's warm, non-judgmental demeanor makes …" at bounding box center [93, 354] width 186 height 234
paste div
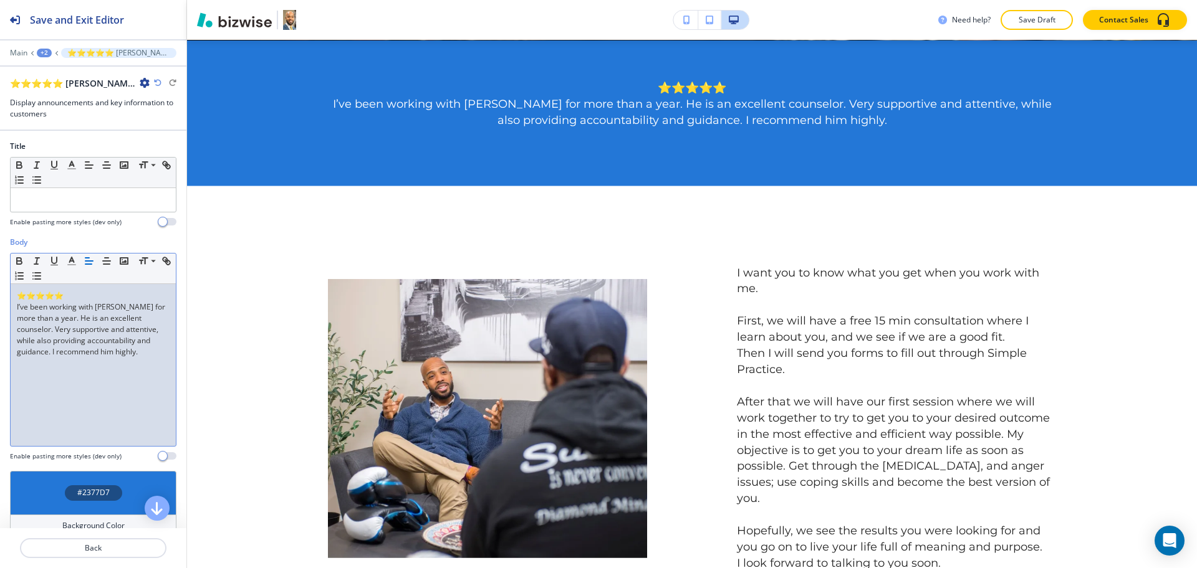
click at [98, 369] on p at bounding box center [93, 363] width 153 height 11
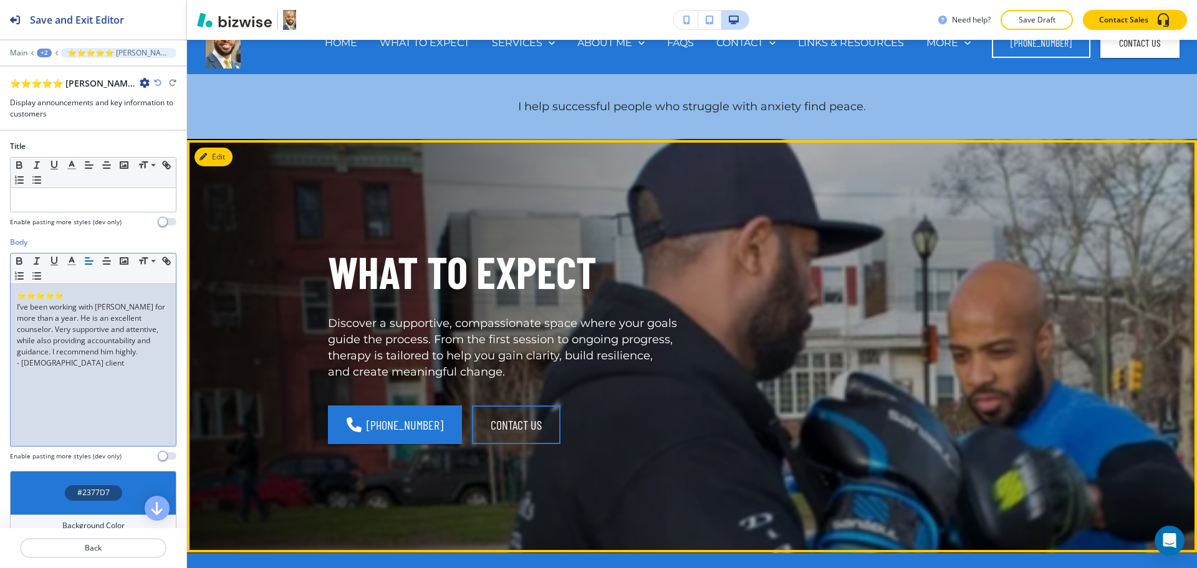
scroll to position [0, 0]
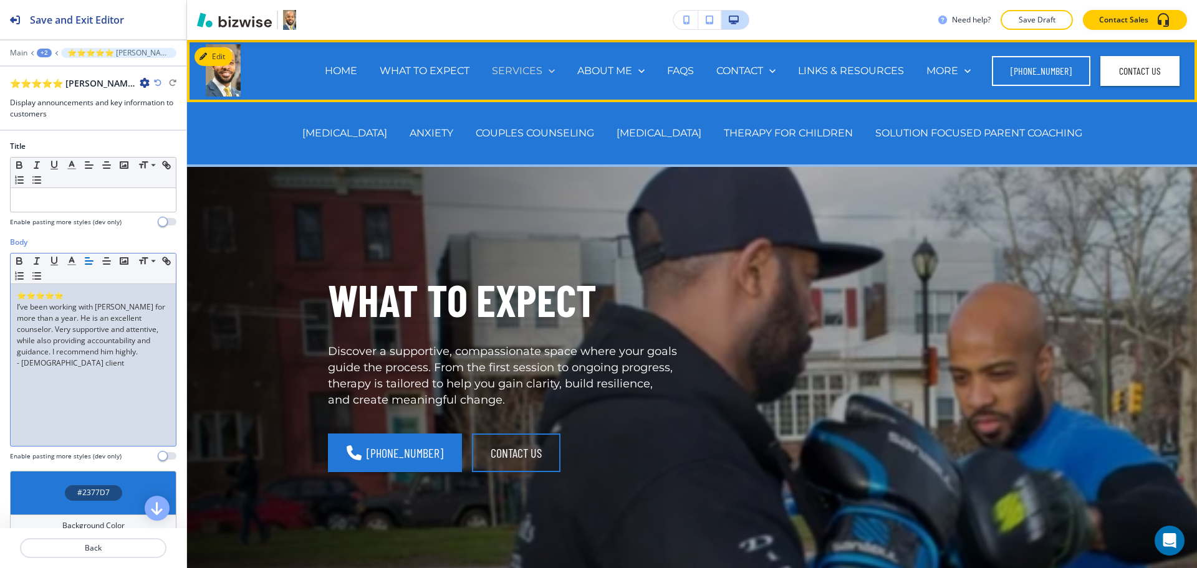
click at [519, 69] on p "SERVICES" at bounding box center [517, 71] width 50 height 14
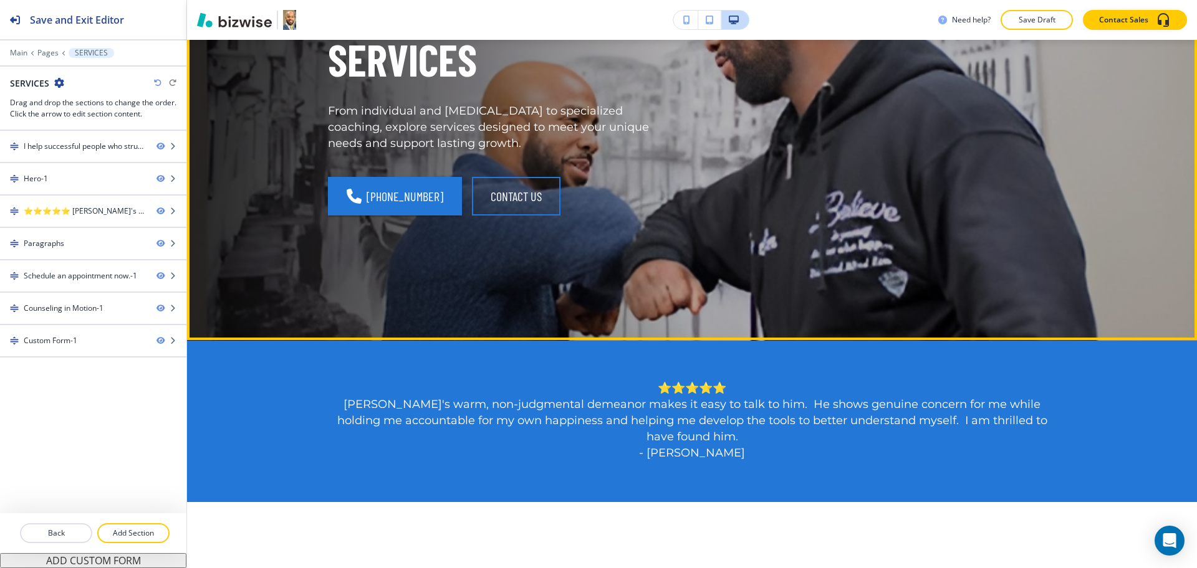
scroll to position [312, 0]
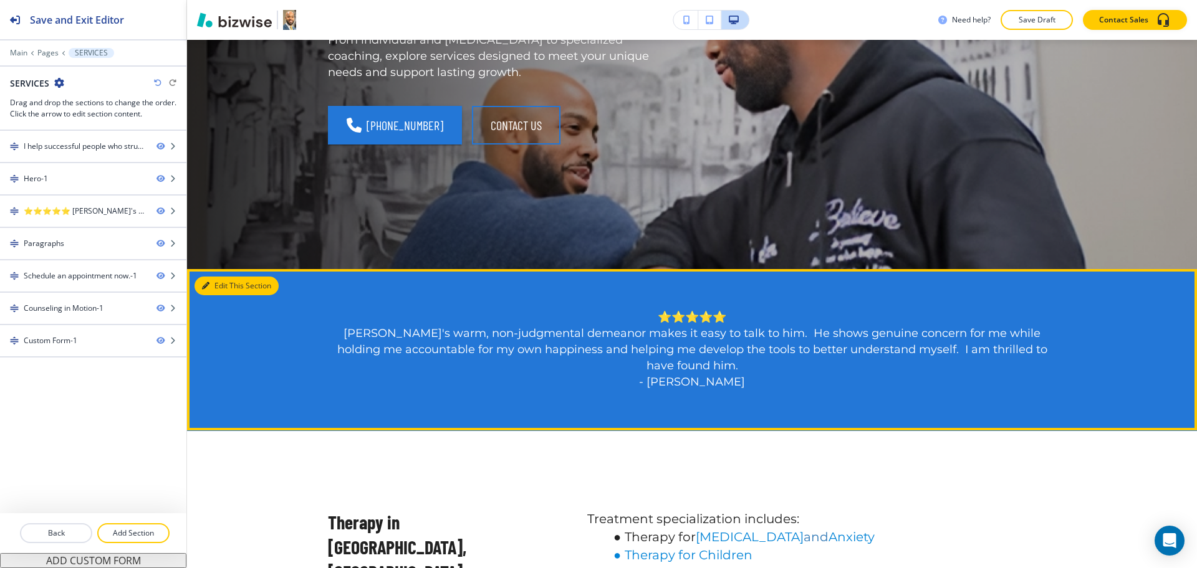
click at [224, 282] on button "Edit This Section" at bounding box center [236, 286] width 84 height 19
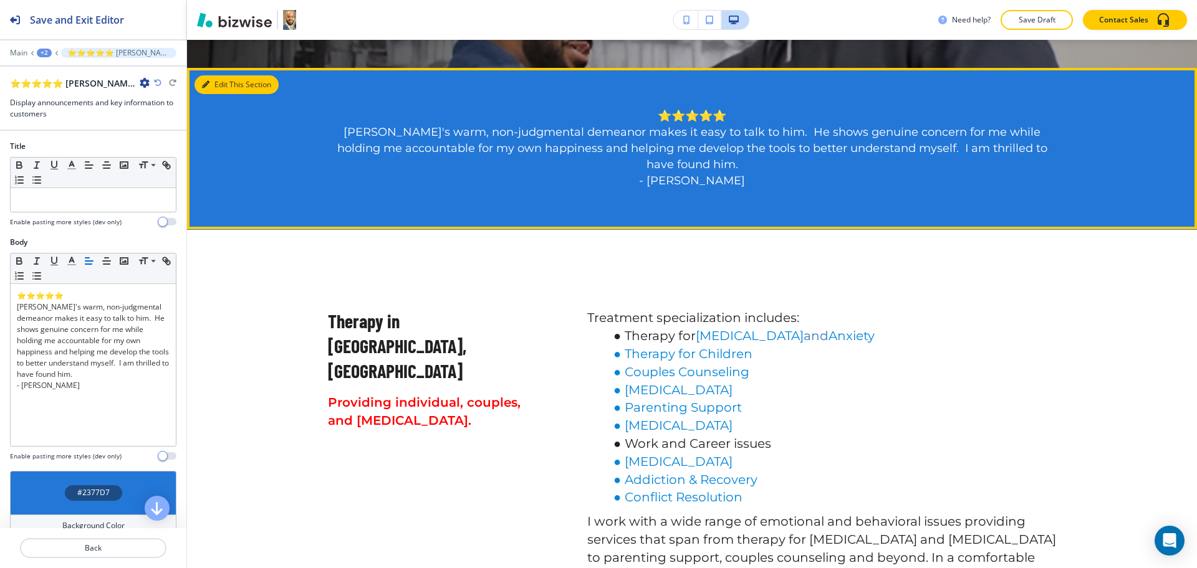
scroll to position [541, 0]
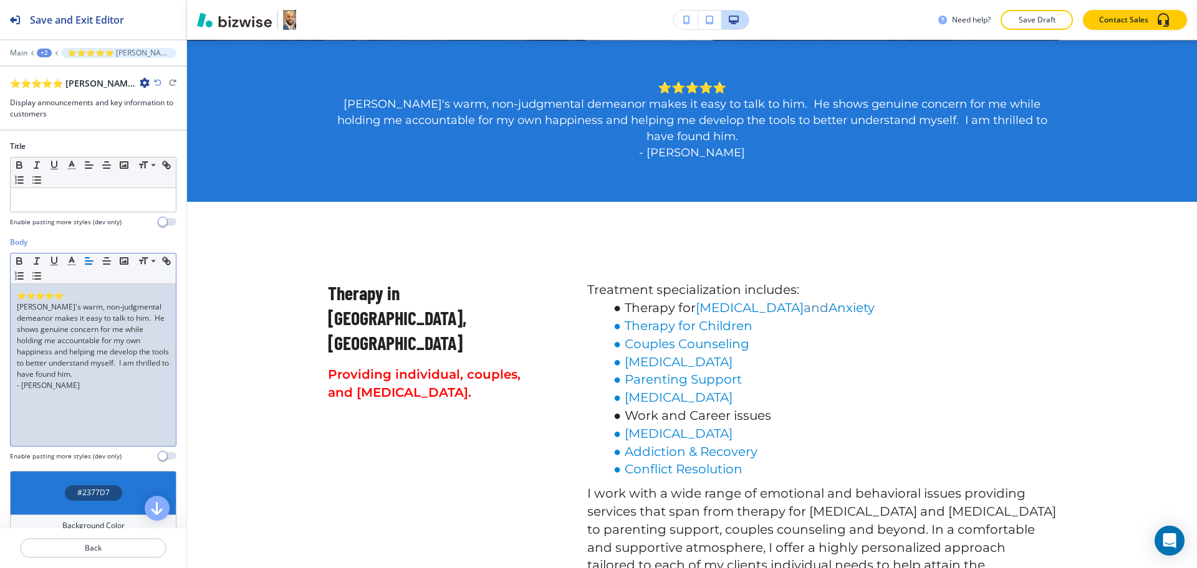
drag, startPoint x: 128, startPoint y: 385, endPoint x: 1, endPoint y: 305, distance: 149.8
click at [1, 305] on div "Body Small Normal Large Huge ⭐⭐⭐⭐⭐ David's warm, non-judgmental demeanor makes …" at bounding box center [93, 354] width 186 height 234
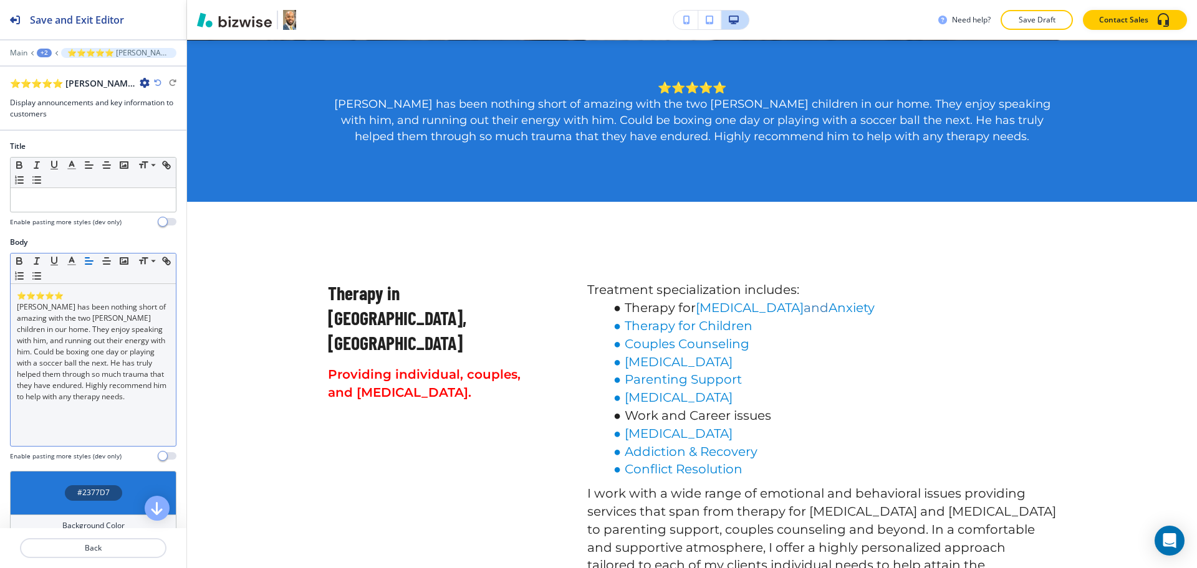
click at [81, 429] on div "⭐⭐⭐⭐⭐ Mr. Barnes has been nothing short of amazing with the two foster children…" at bounding box center [93, 365] width 165 height 162
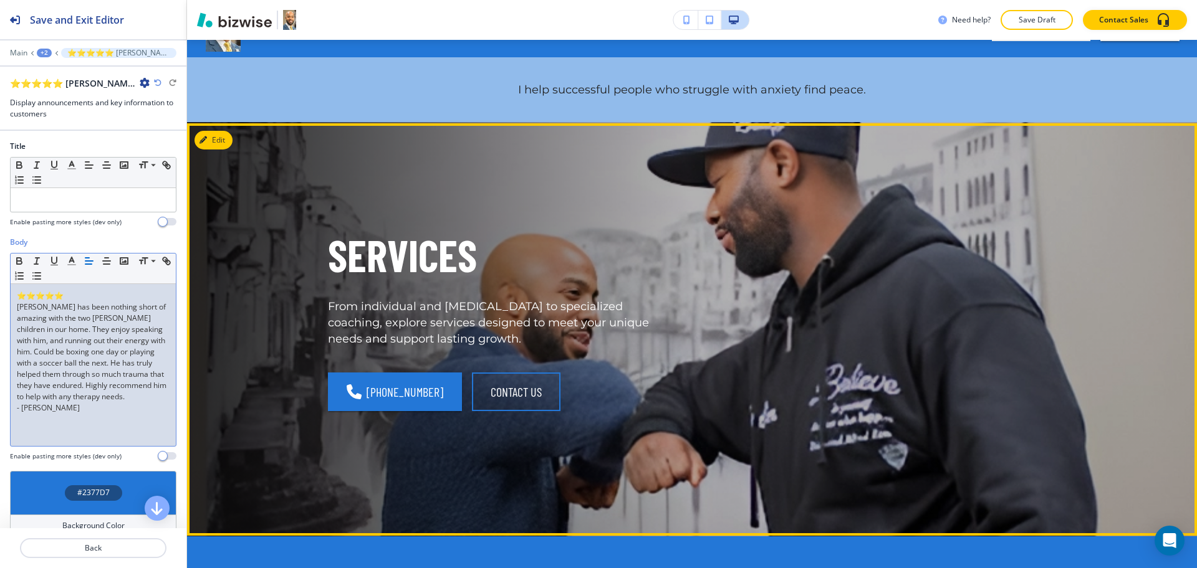
scroll to position [0, 0]
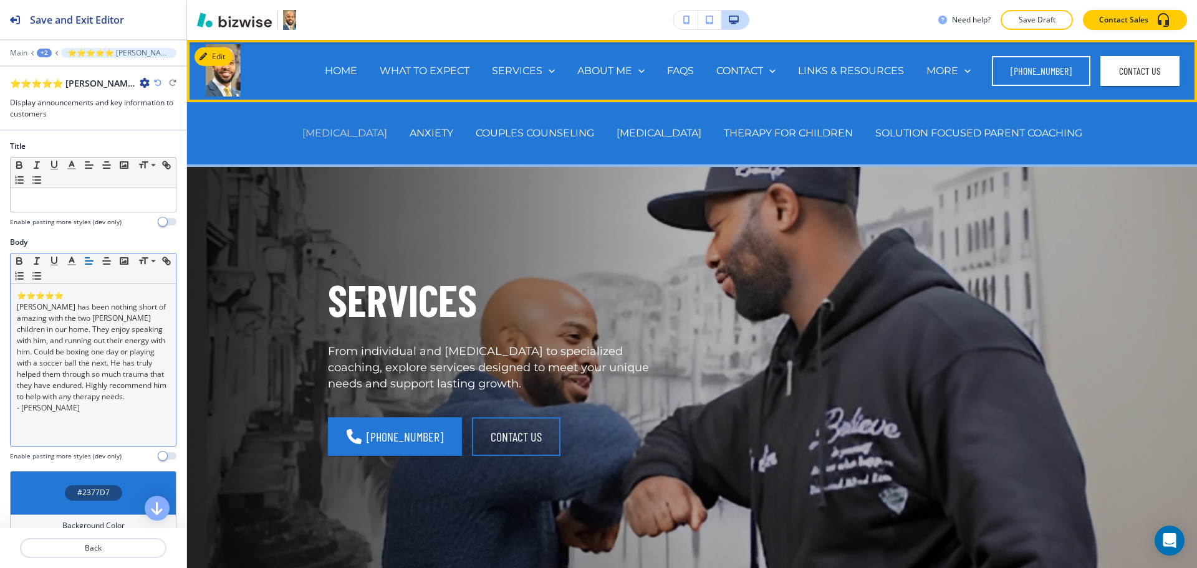
click at [383, 134] on p "[MEDICAL_DATA]" at bounding box center [344, 133] width 85 height 14
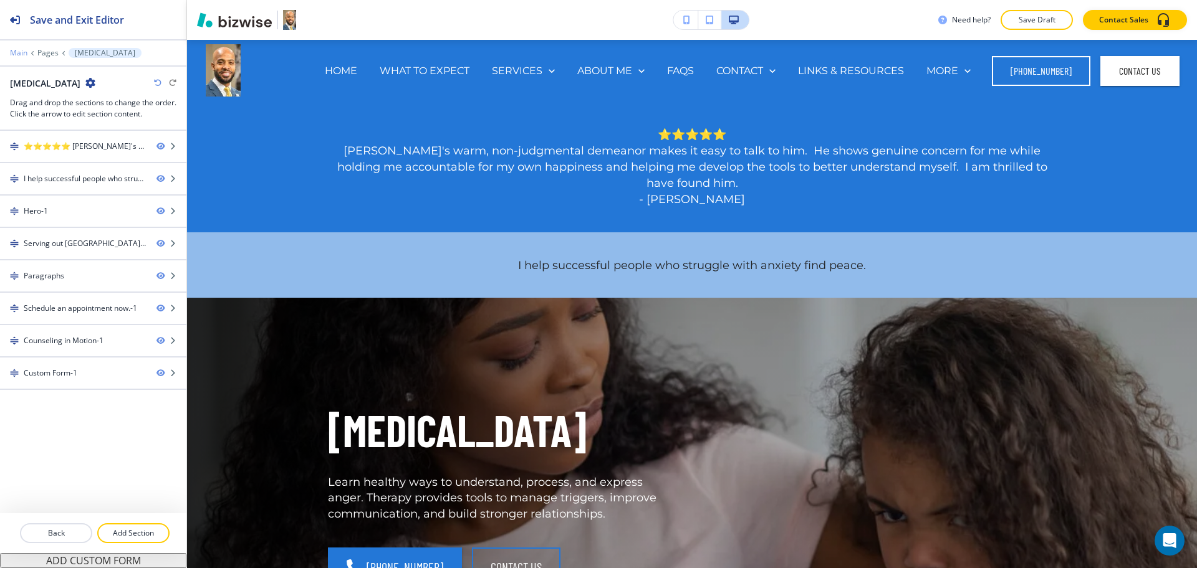
click at [15, 55] on p "Main" at bounding box center [18, 53] width 17 height 9
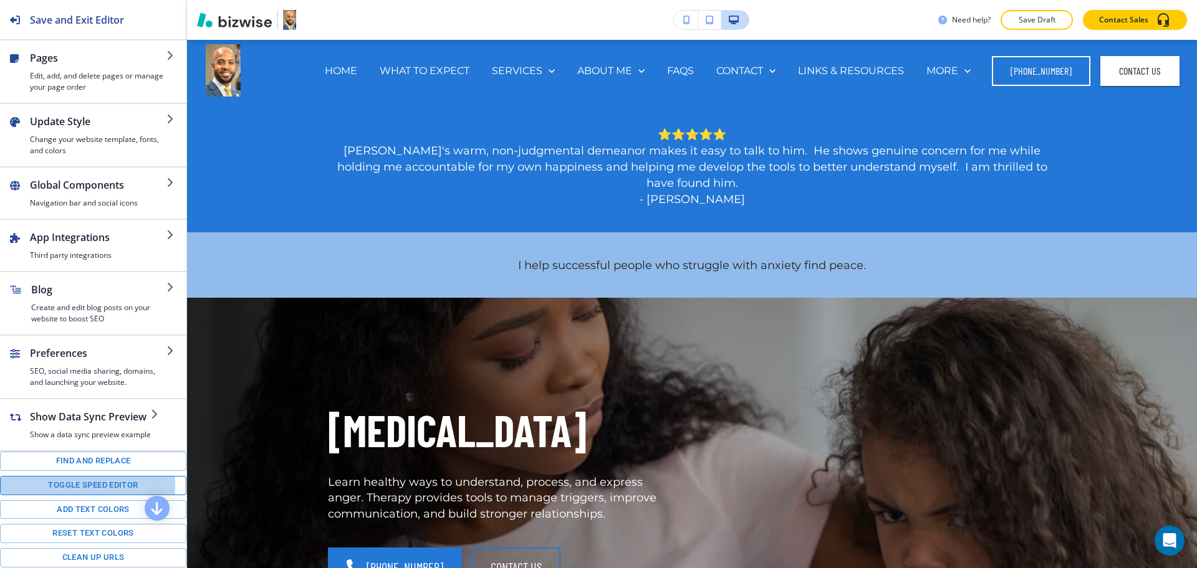
click at [75, 496] on button "Toggle speed editor" at bounding box center [93, 485] width 186 height 19
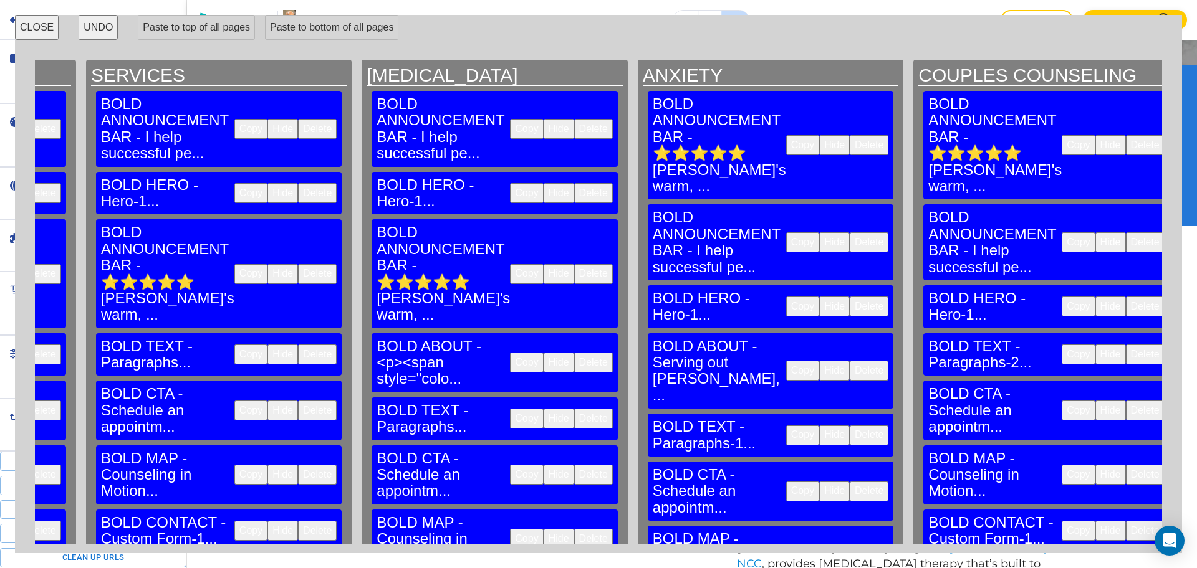
scroll to position [541, 0]
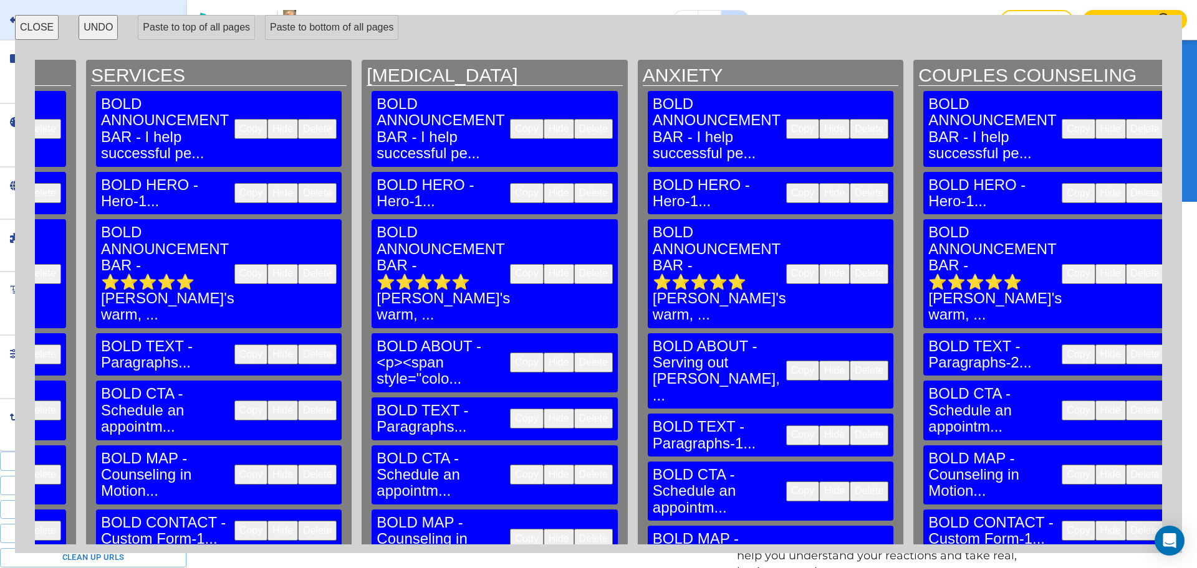
click at [19, 27] on button "CLOSE" at bounding box center [37, 27] width 44 height 25
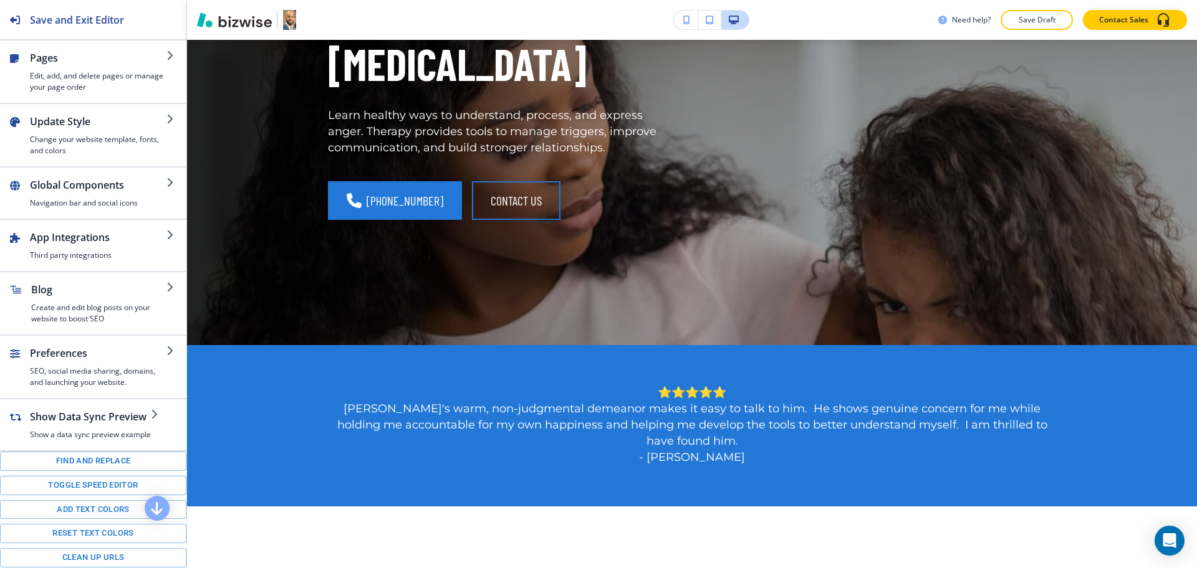
scroll to position [233, 0]
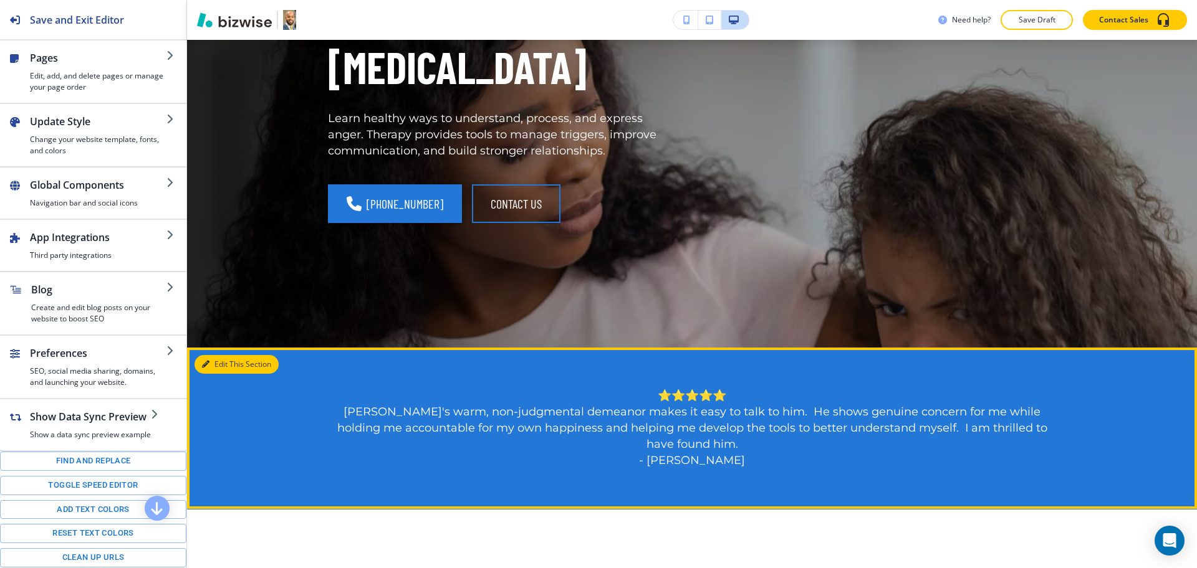
click at [211, 361] on button "Edit This Section" at bounding box center [236, 364] width 84 height 19
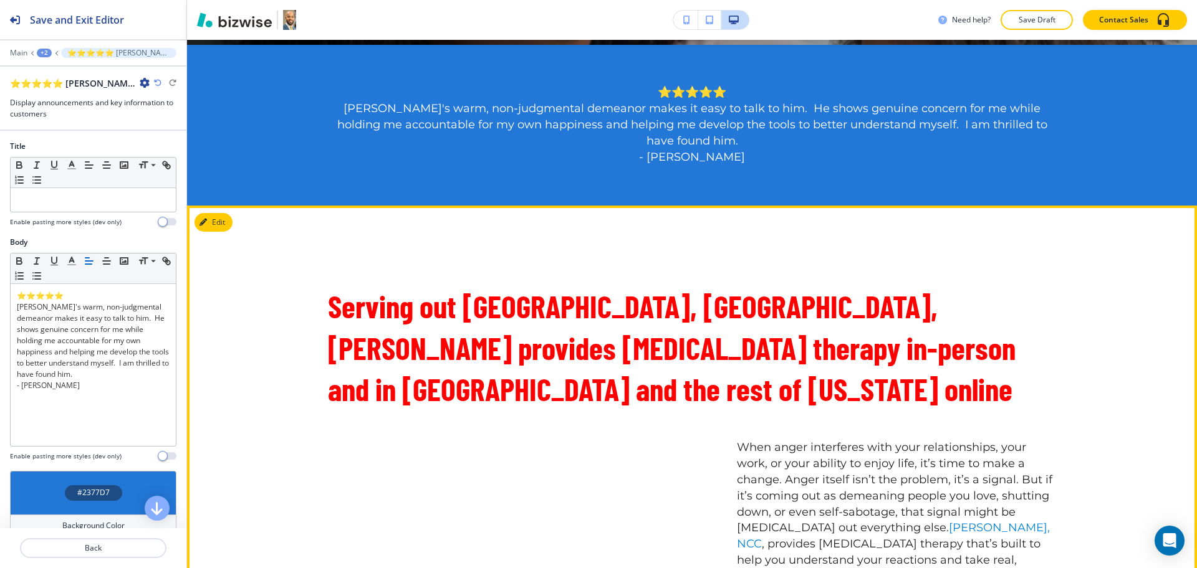
scroll to position [541, 0]
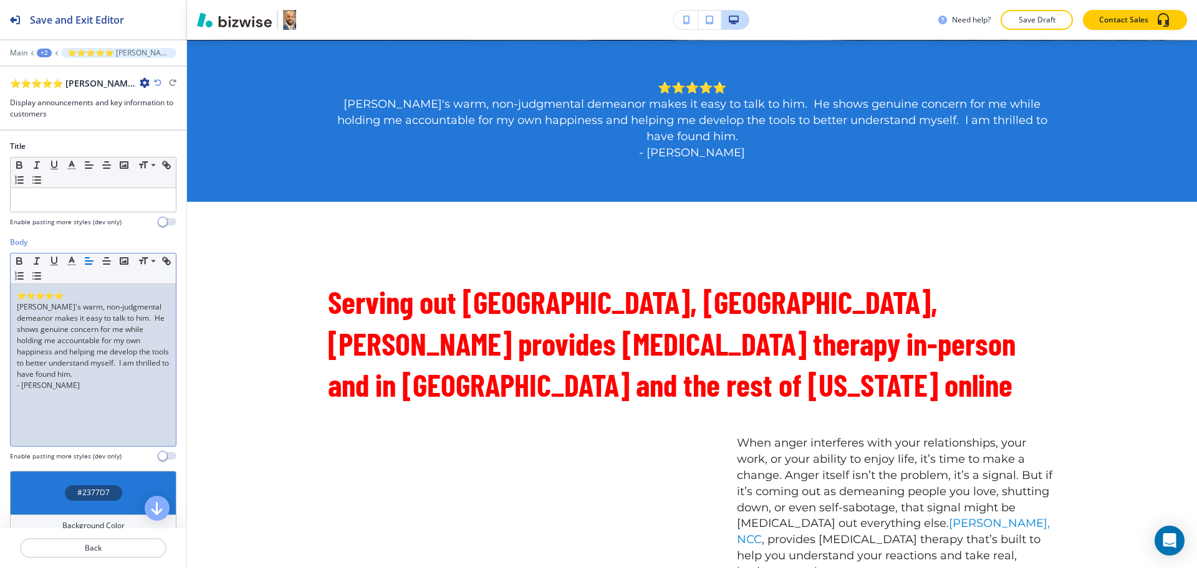
drag, startPoint x: 32, startPoint y: 350, endPoint x: 0, endPoint y: 312, distance: 50.0
click at [0, 312] on div "Body Small Normal Large Huge ⭐⭐⭐⭐⭐ David's warm, non-judgmental demeanor makes …" at bounding box center [93, 354] width 186 height 234
paste div
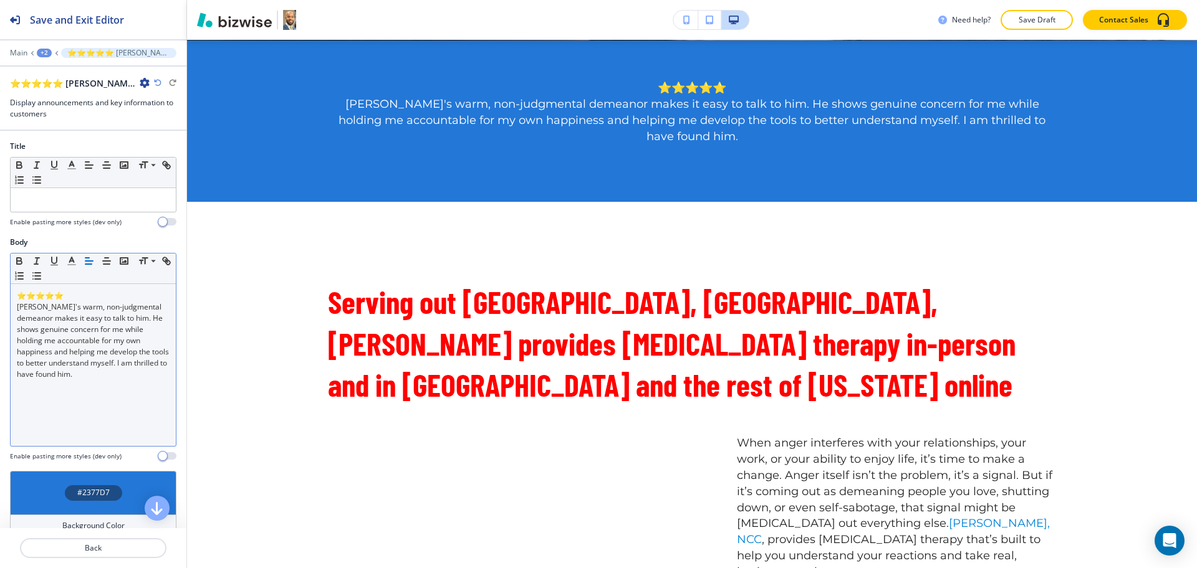
click at [128, 396] on div "⭐⭐⭐⭐⭐ David's warm, non-judgmental demeanor makes it easy to talk to him. He sh…" at bounding box center [93, 365] width 165 height 162
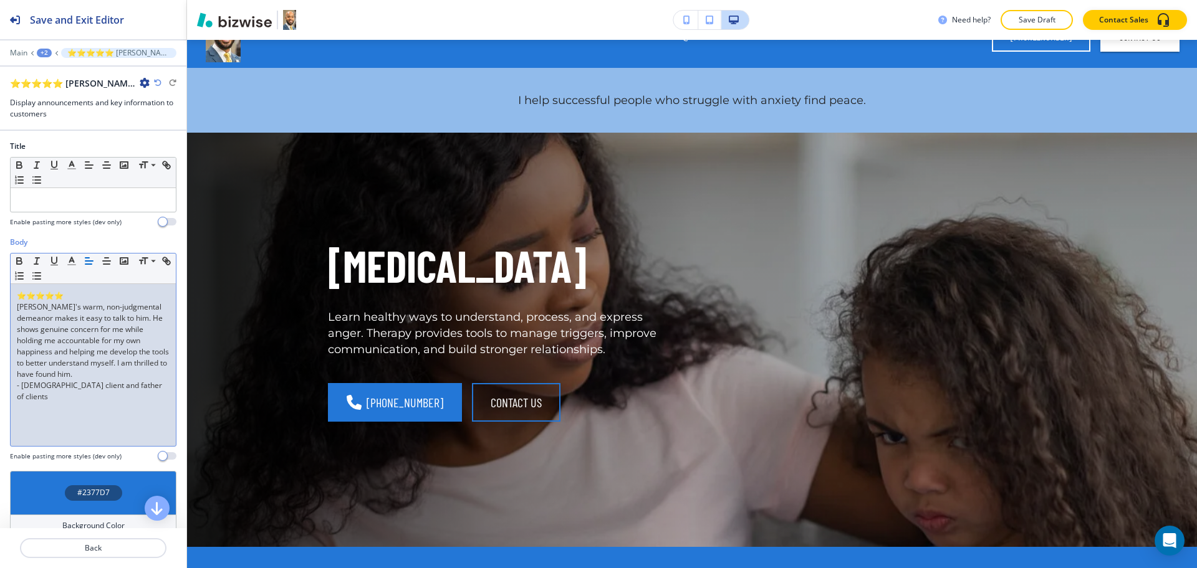
scroll to position [0, 0]
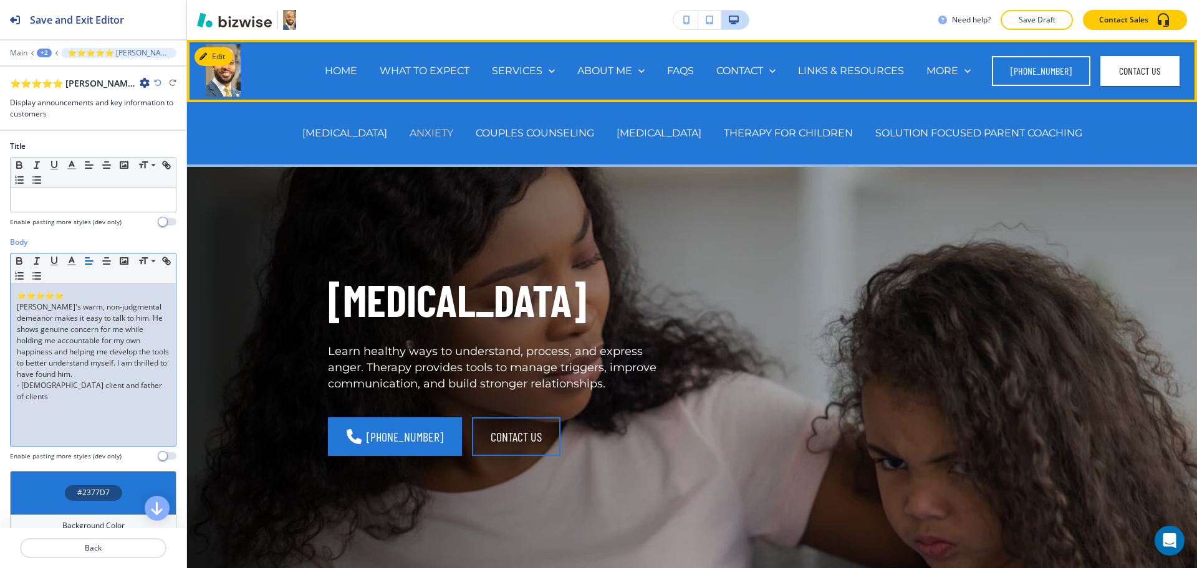
click at [453, 129] on p "ANXIETY" at bounding box center [432, 133] width 44 height 14
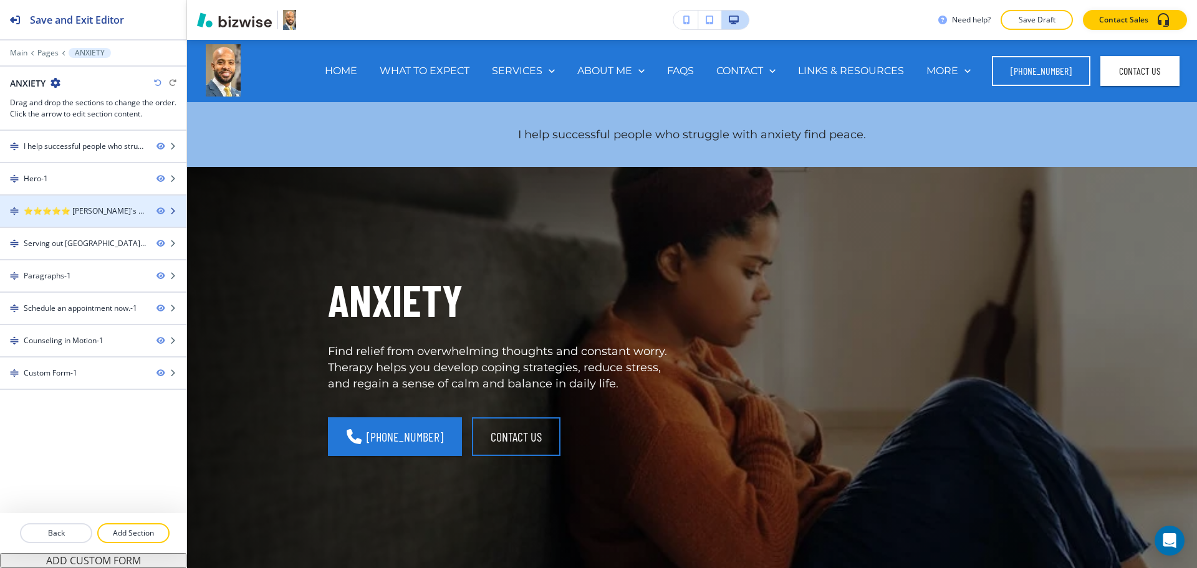
click at [88, 218] on div at bounding box center [93, 222] width 186 height 10
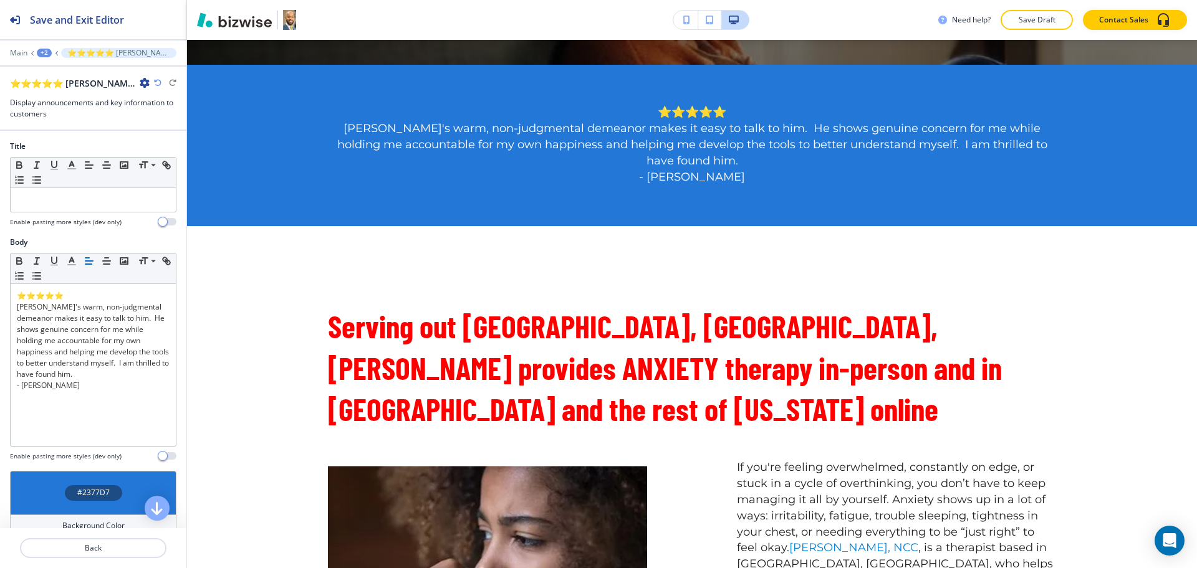
scroll to position [541, 0]
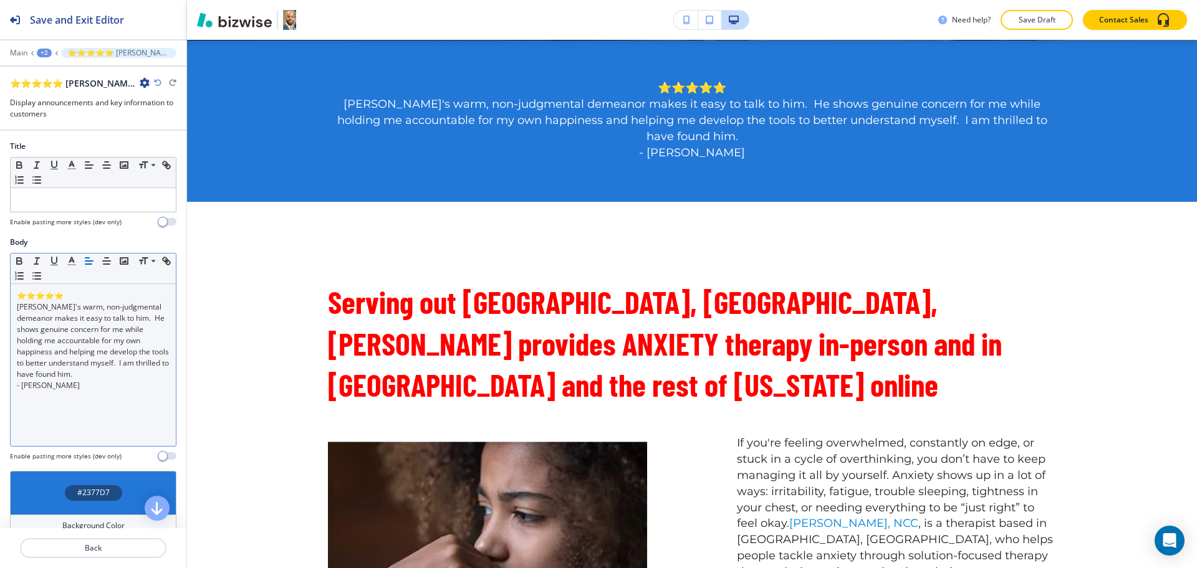
drag, startPoint x: 103, startPoint y: 321, endPoint x: 100, endPoint y: 342, distance: 20.7
click at [103, 322] on p "[PERSON_NAME]'s warm, non-judgmental demeanor makes it easy to talk to him. He …" at bounding box center [93, 341] width 153 height 79
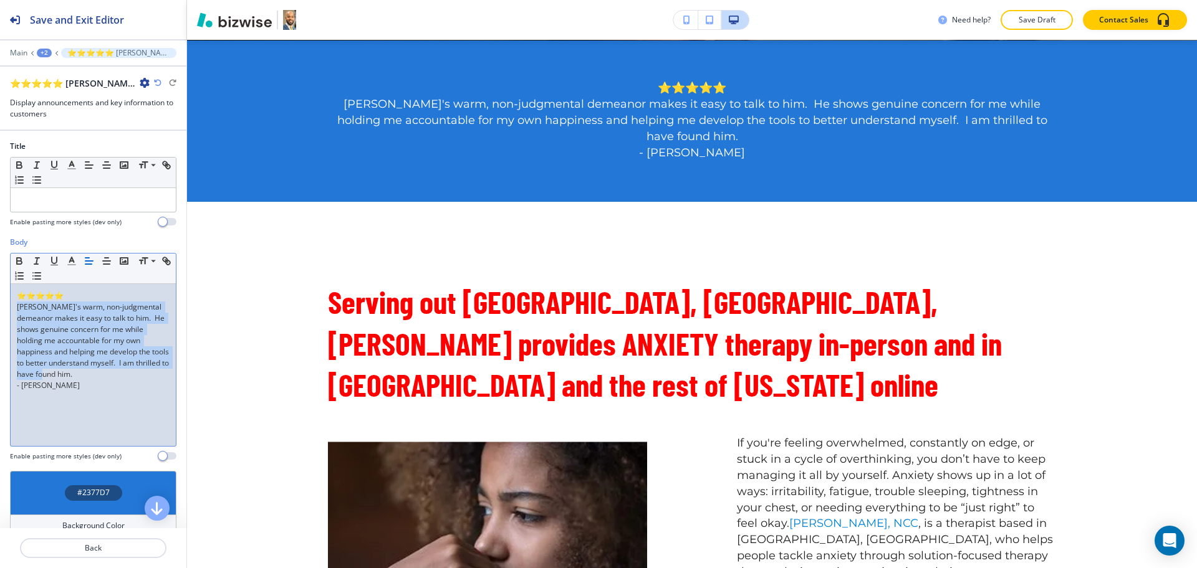
drag, startPoint x: 117, startPoint y: 375, endPoint x: 0, endPoint y: 309, distance: 134.3
click at [0, 309] on div "Body Small Normal Large Huge ⭐⭐⭐⭐⭐ David's warm, non-judgmental demeanor makes …" at bounding box center [93, 354] width 186 height 234
paste div
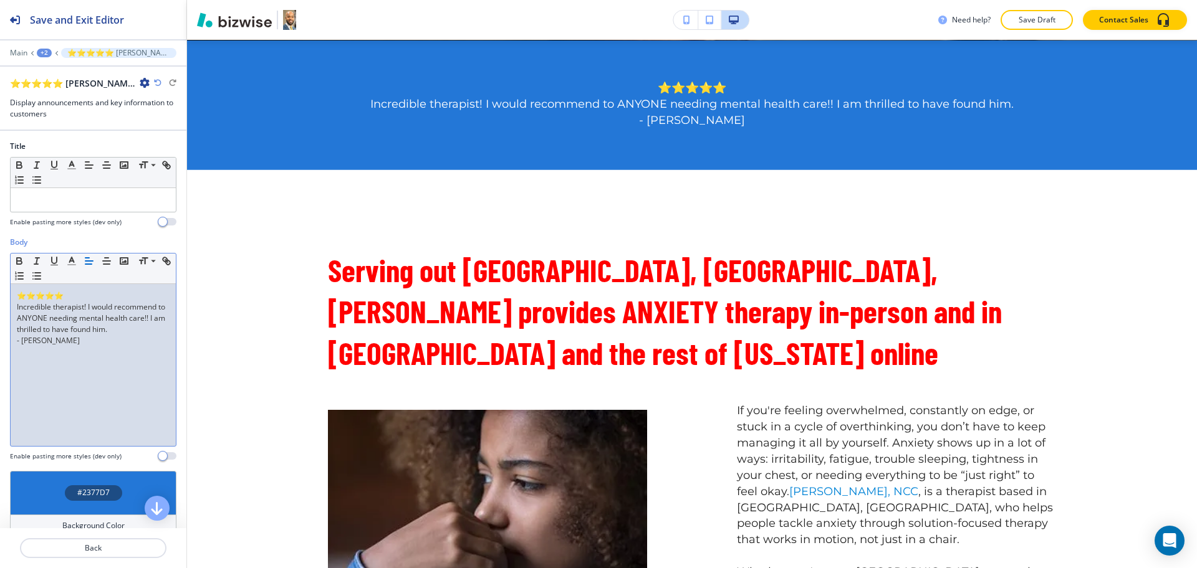
drag, startPoint x: 113, startPoint y: 354, endPoint x: 0, endPoint y: 352, distance: 112.9
click at [0, 352] on div "Body Small Normal Large Huge ⭐⭐⭐⭐⭐ Incredible therapist! I would recommend to A…" at bounding box center [93, 354] width 186 height 234
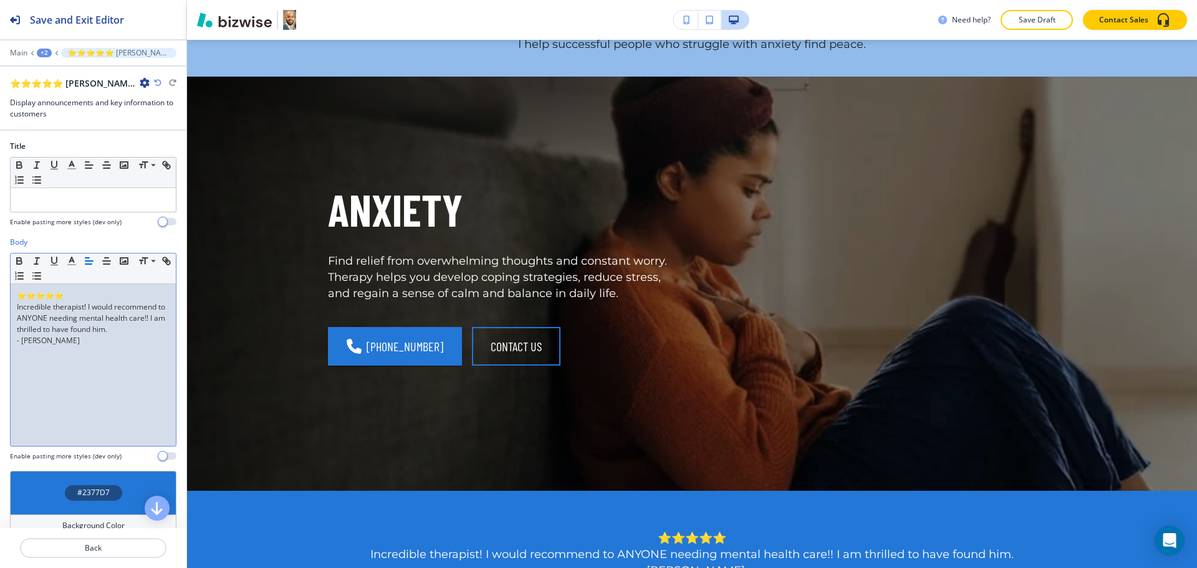
scroll to position [0, 0]
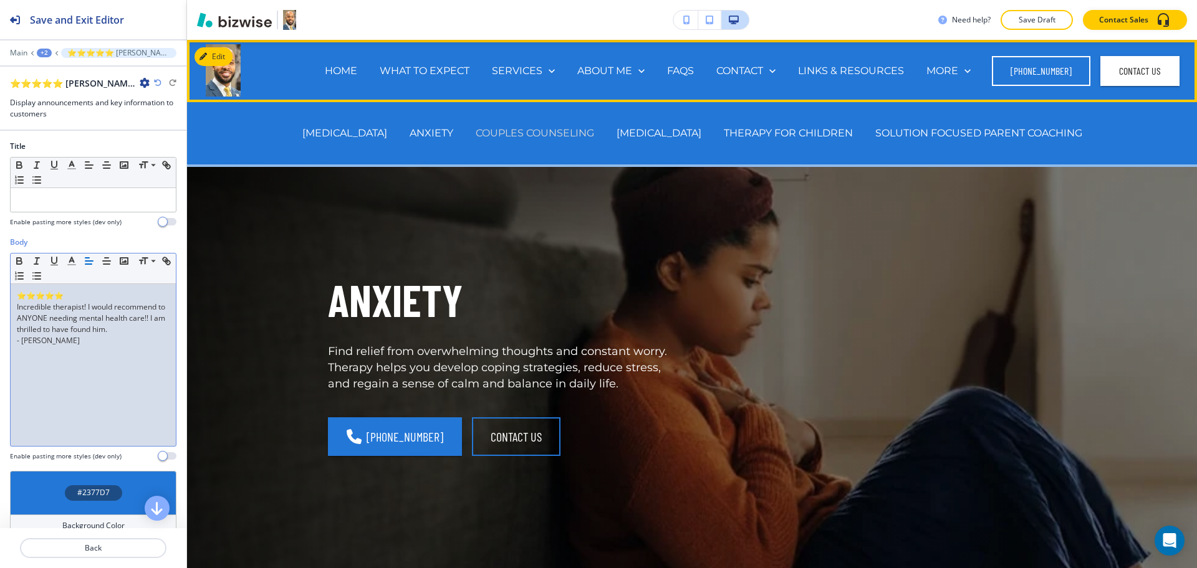
click at [573, 132] on p "COUPLES COUNSELING" at bounding box center [535, 133] width 118 height 14
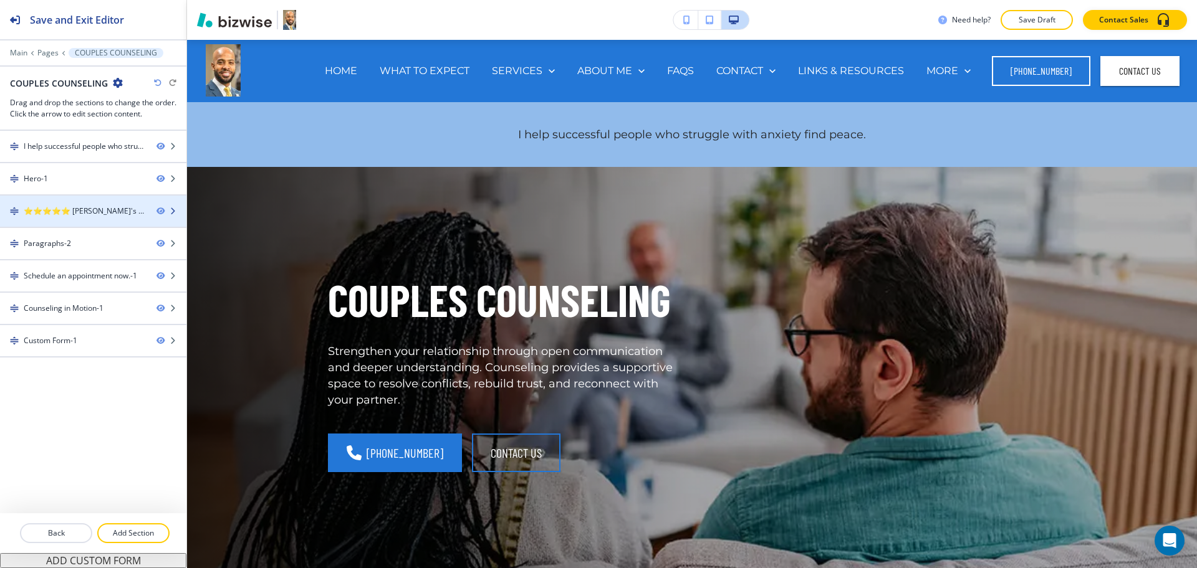
click at [81, 214] on div "⭐⭐⭐⭐⭐ [PERSON_NAME]'s warm, non-judgmental demeanor makes it easy to talk to hi…" at bounding box center [85, 211] width 123 height 11
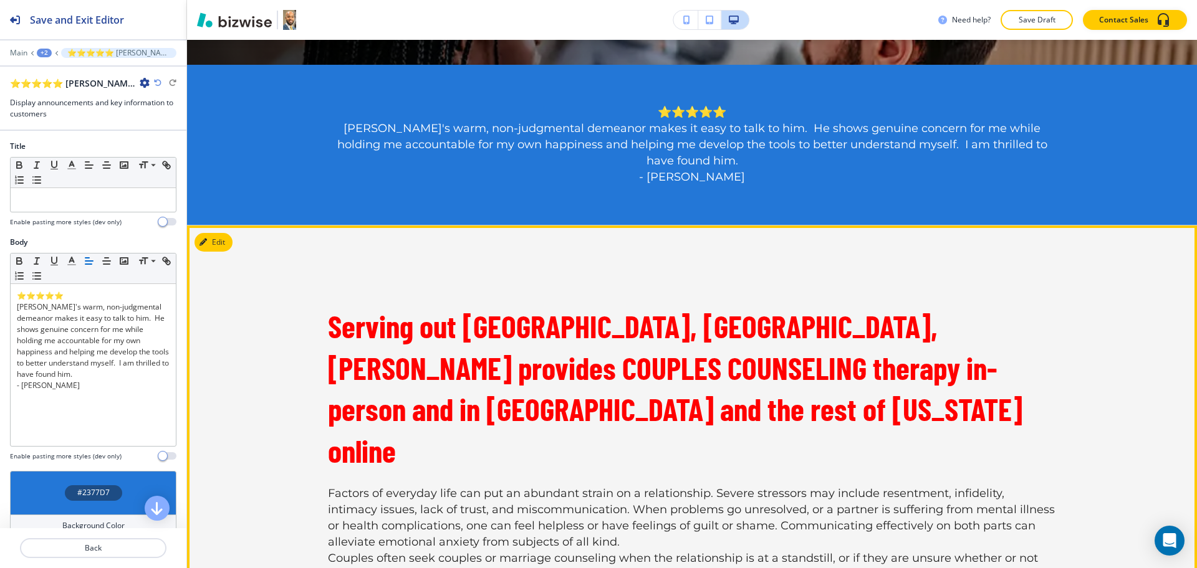
scroll to position [541, 0]
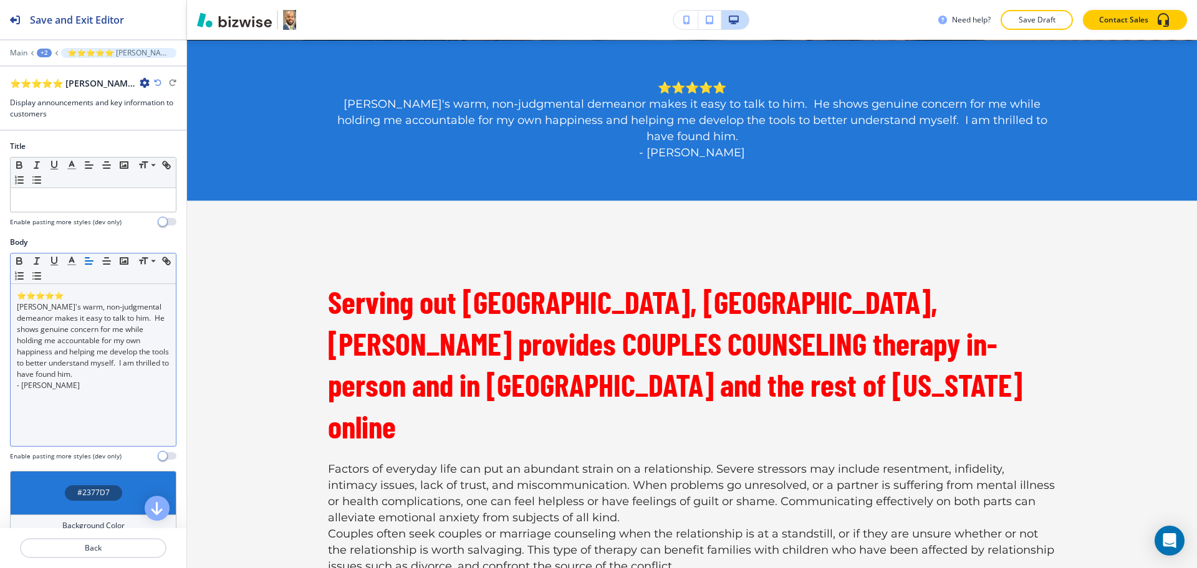
click at [94, 355] on p "[PERSON_NAME]'s warm, non-judgmental demeanor makes it easy to talk to him. He …" at bounding box center [93, 341] width 153 height 79
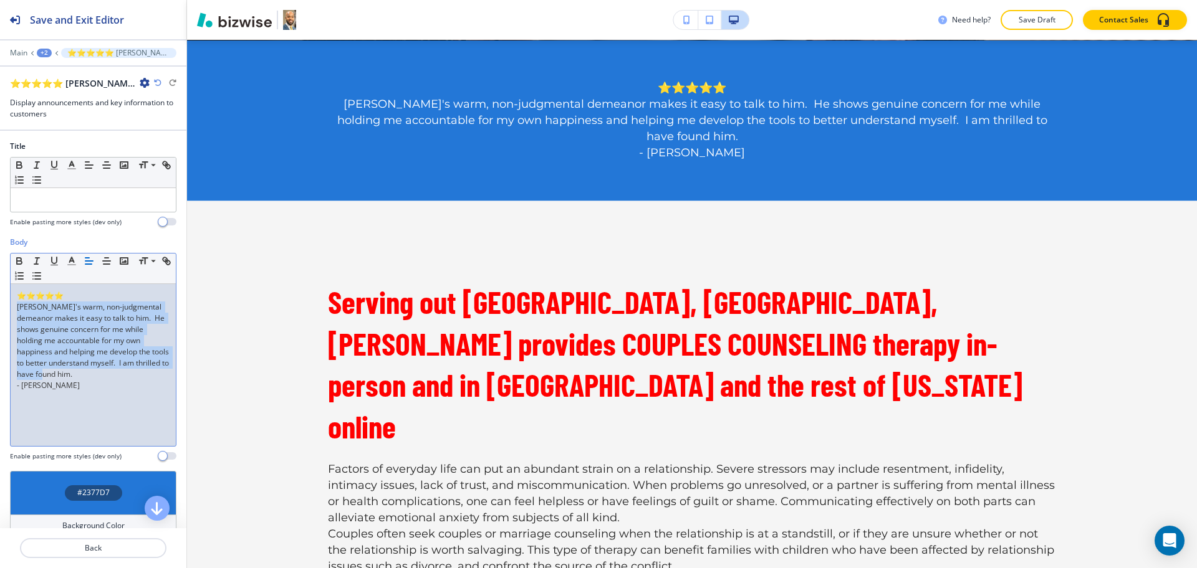
drag, startPoint x: 117, startPoint y: 377, endPoint x: 0, endPoint y: 308, distance: 135.8
click at [0, 308] on div "Body Small Normal Large Huge ⭐⭐⭐⭐⭐ David's warm, non-judgmental demeanor makes …" at bounding box center [93, 354] width 186 height 234
paste div
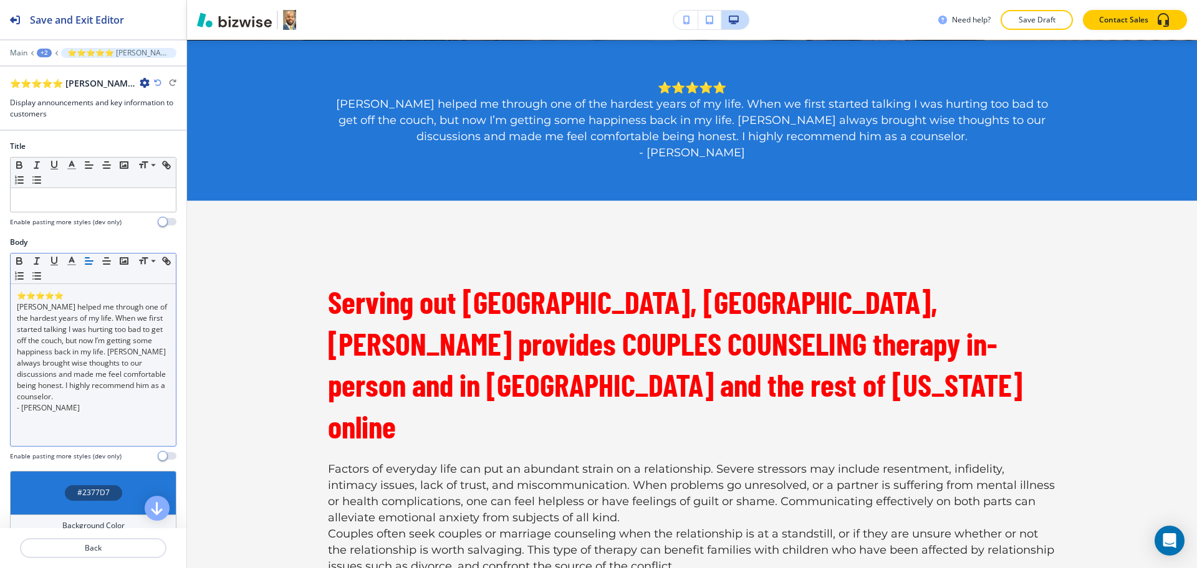
click at [82, 432] on div "⭐⭐⭐⭐⭐ David helped me through one of the hardest years of my life. When we firs…" at bounding box center [93, 365] width 165 height 162
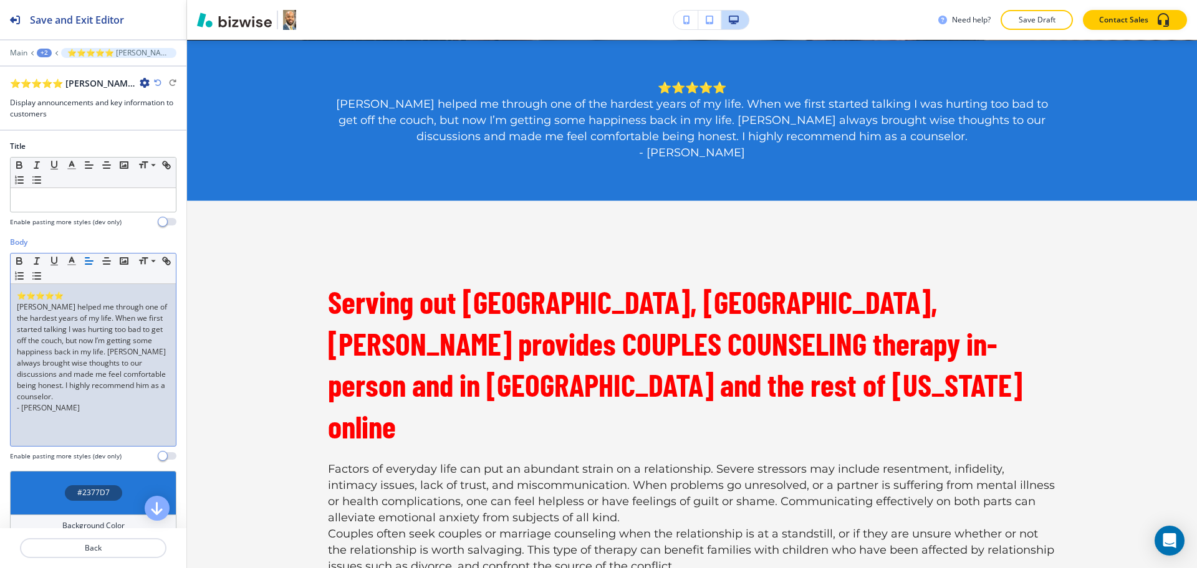
drag, startPoint x: 90, startPoint y: 411, endPoint x: 4, endPoint y: 410, distance: 86.0
click at [4, 410] on div "Body Small Normal Large Huge ⭐⭐⭐⭐⭐ David helped me through one of the hardest y…" at bounding box center [93, 354] width 186 height 234
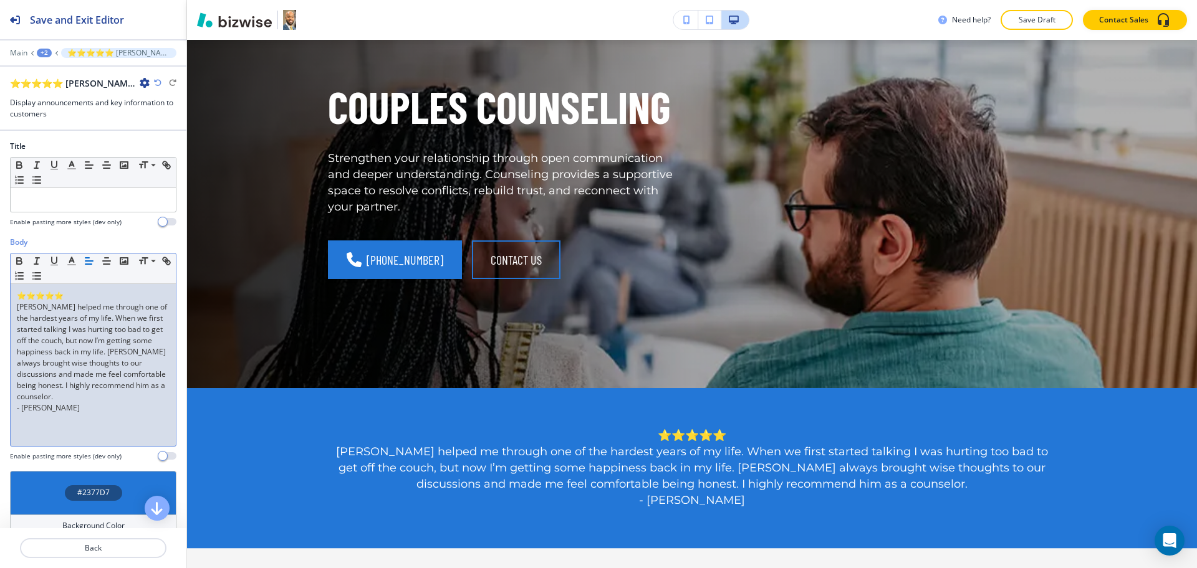
scroll to position [0, 0]
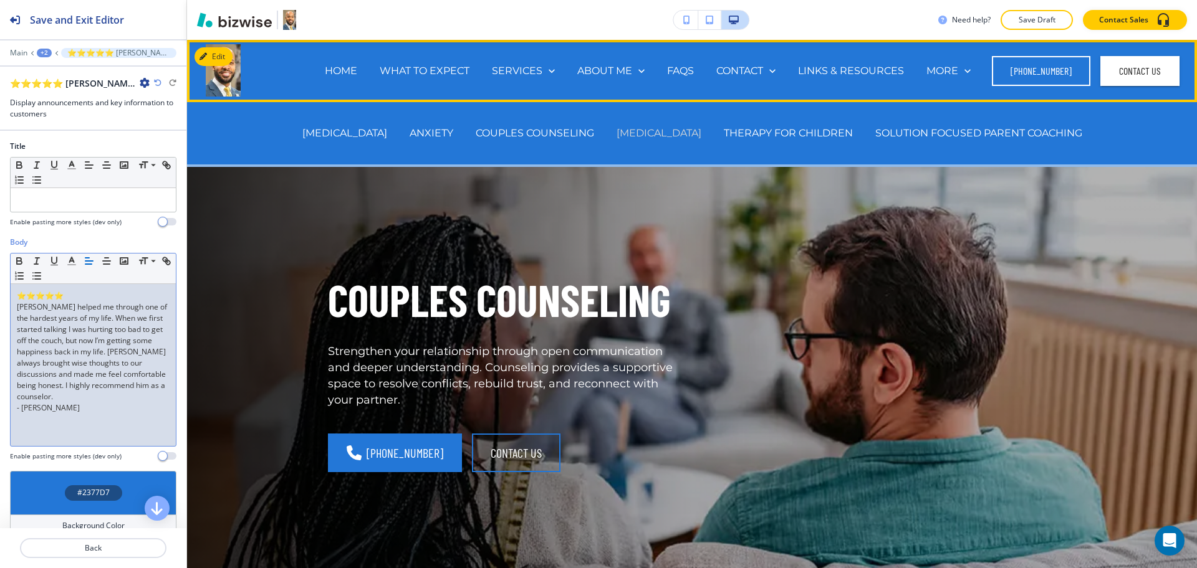
click at [646, 134] on p "[MEDICAL_DATA]" at bounding box center [658, 133] width 85 height 14
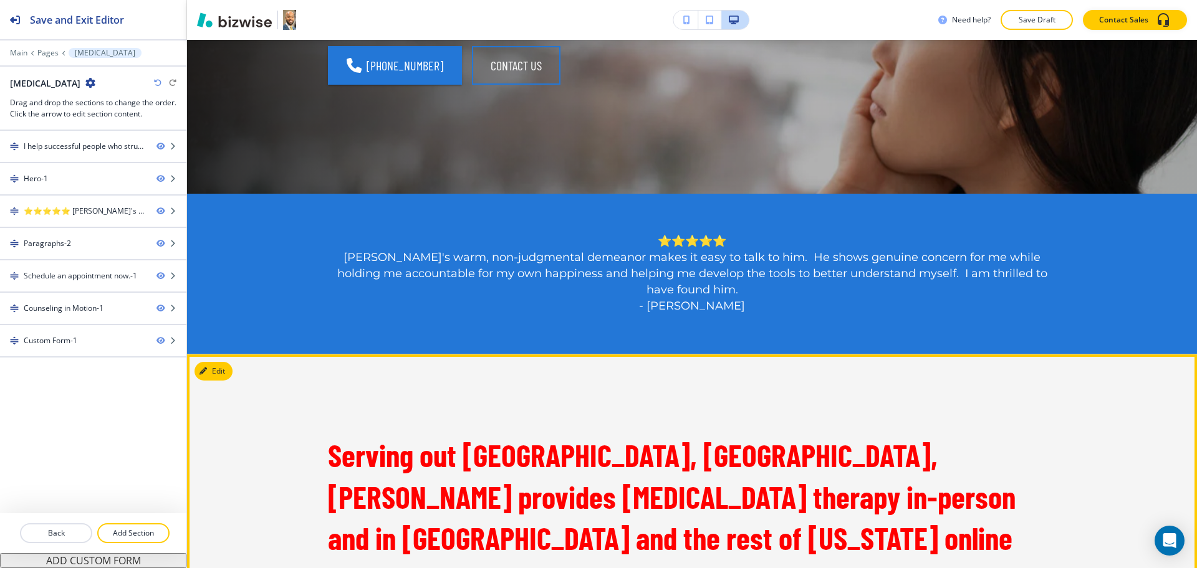
scroll to position [388, 0]
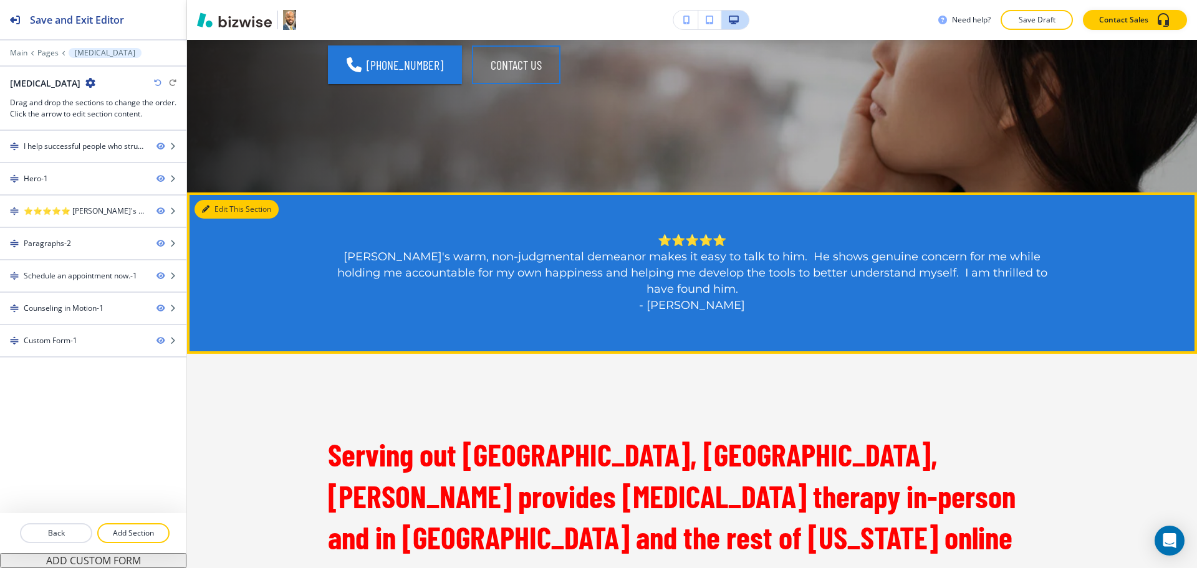
click at [223, 206] on button "Edit This Section" at bounding box center [236, 209] width 84 height 19
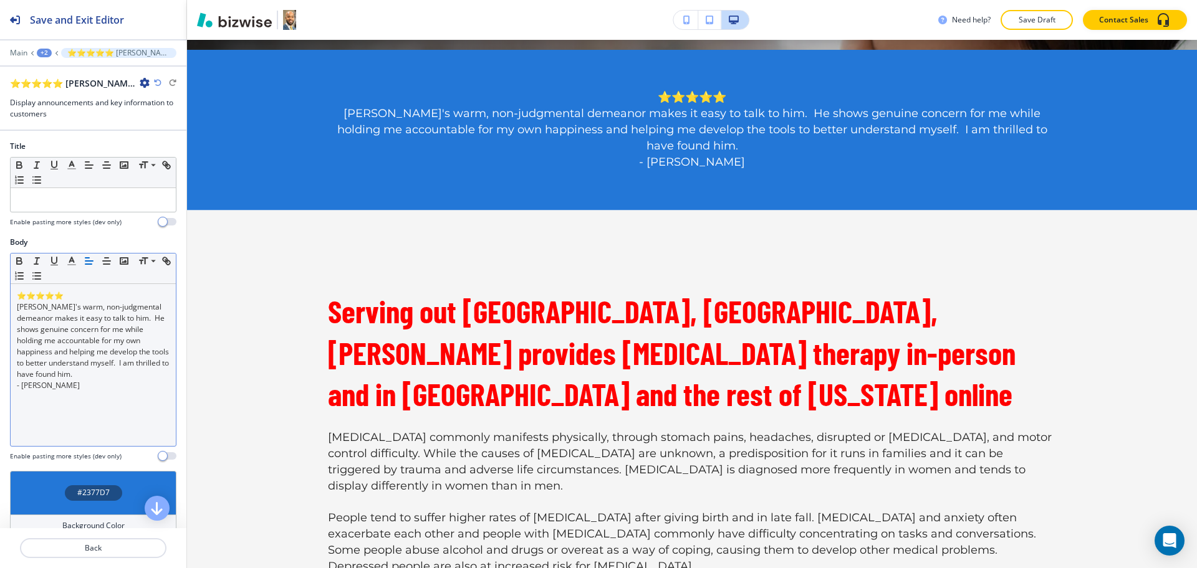
scroll to position [541, 0]
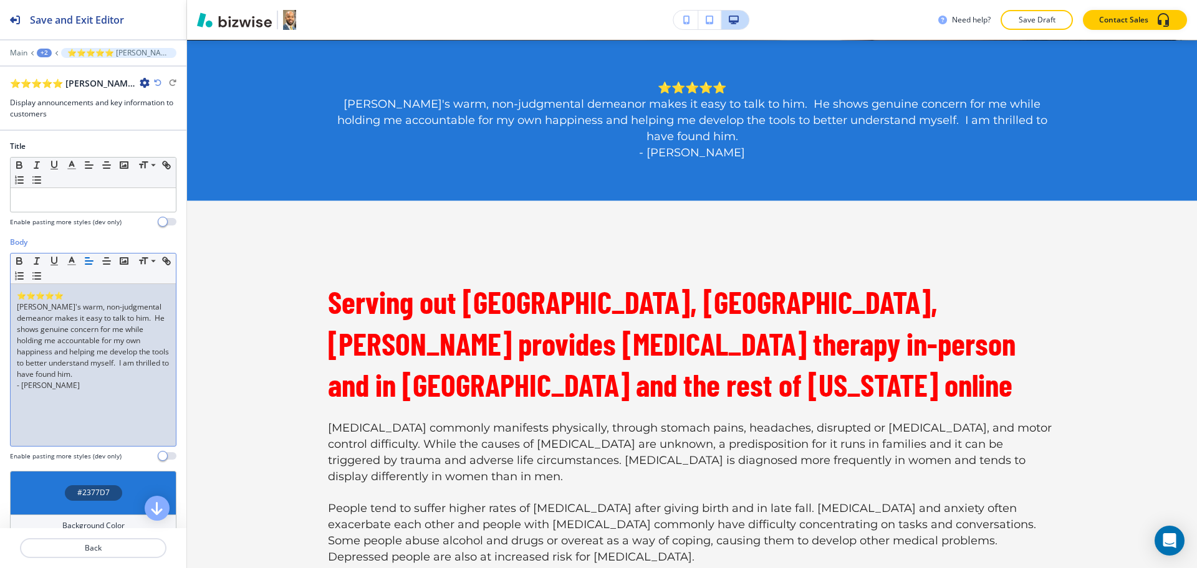
drag, startPoint x: 96, startPoint y: 373, endPoint x: 2, endPoint y: 309, distance: 113.4
click at [3, 309] on div "Body Small Normal Large Huge ⭐⭐⭐⭐⭐ David's warm, non-judgmental demeanor makes …" at bounding box center [93, 354] width 186 height 234
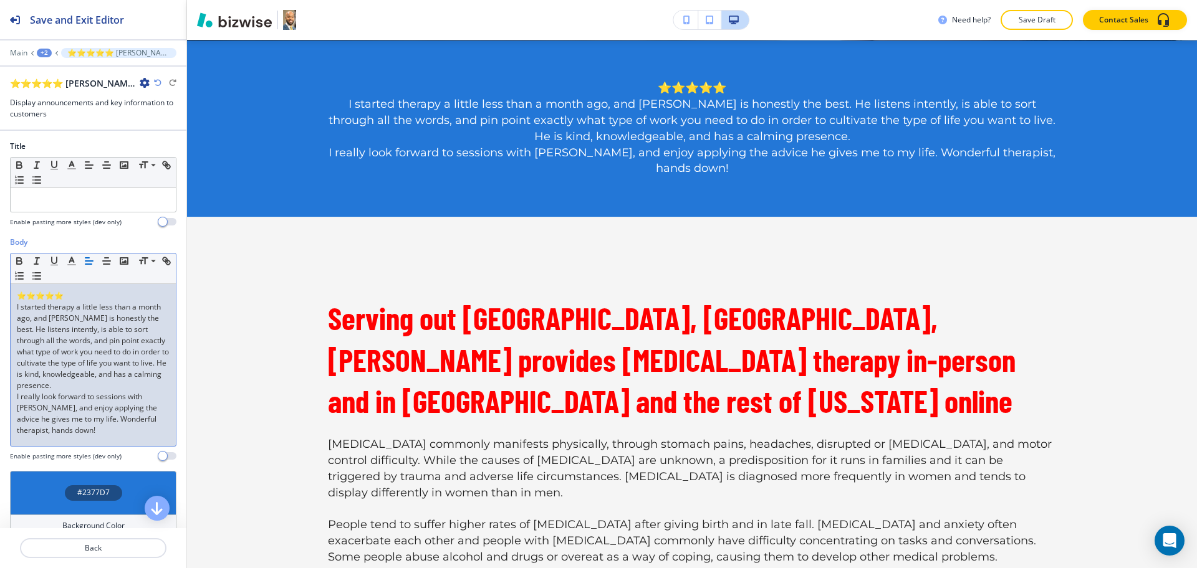
scroll to position [0, 0]
click at [15, 408] on div "⭐⭐⭐⭐⭐ I started therapy a little less than a month ago, and David is honestly t…" at bounding box center [93, 365] width 165 height 162
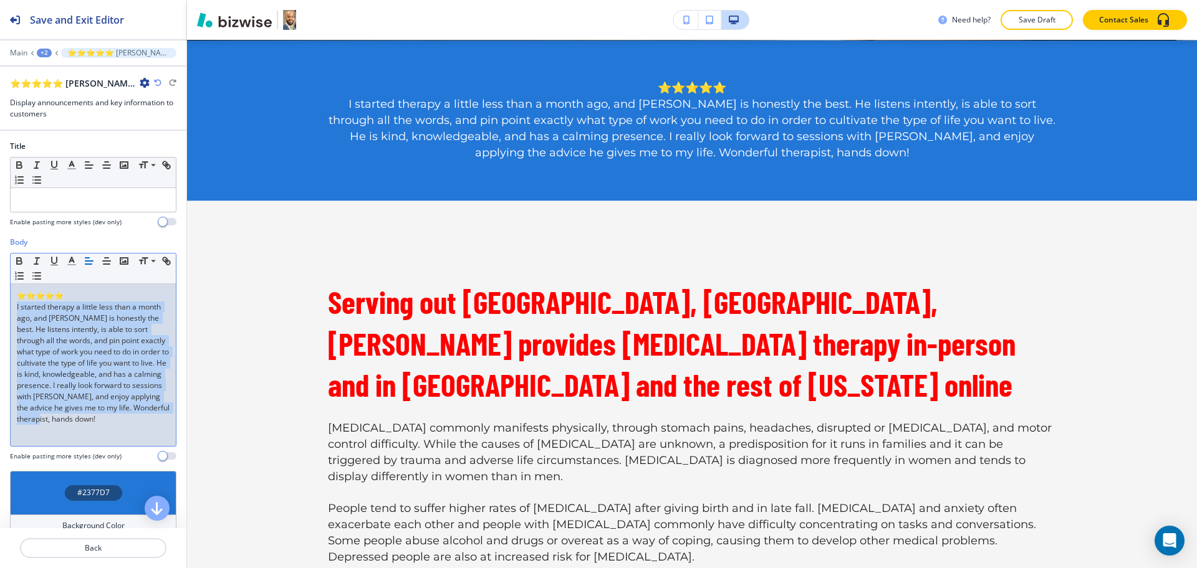
drag, startPoint x: 146, startPoint y: 434, endPoint x: 0, endPoint y: 304, distance: 196.0
click at [0, 304] on div "Body Small Normal Large Huge ⭐⭐⭐⭐⭐ I started therapy a little less than a month…" at bounding box center [93, 354] width 186 height 234
copy p "I started therapy a little less than a month ago, and [PERSON_NAME] is honestly…"
click at [93, 372] on p "I started therapy a little less than a month ago, and [PERSON_NAME] is honestly…" at bounding box center [93, 363] width 153 height 123
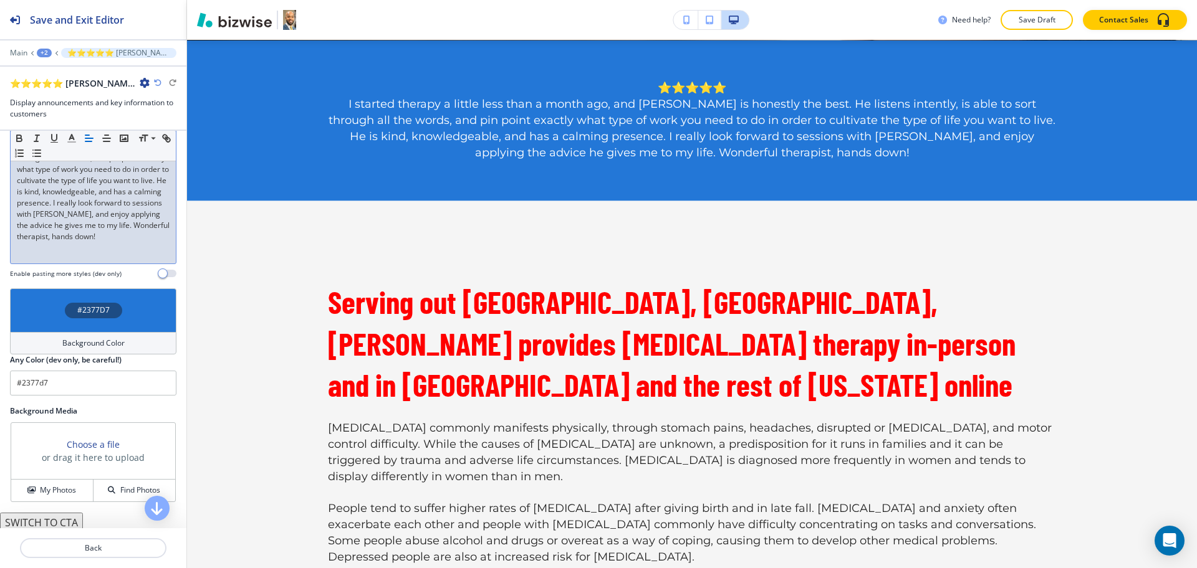
scroll to position [187, 0]
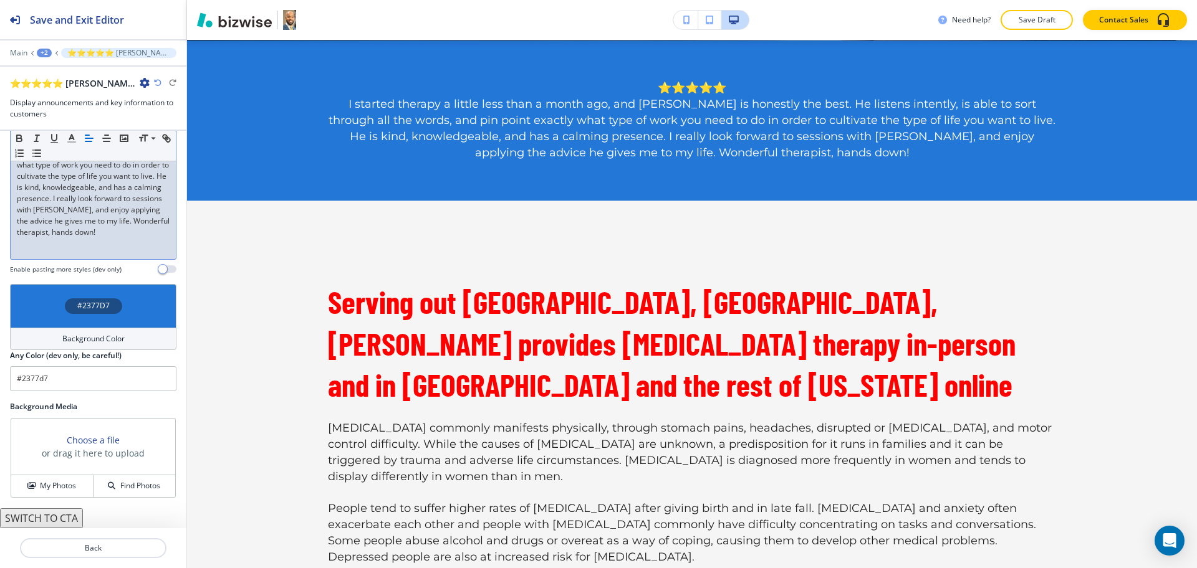
click at [151, 247] on div "⭐⭐⭐⭐⭐ I started therapy a little less than a month ago, and David is honestly t…" at bounding box center [93, 178] width 165 height 162
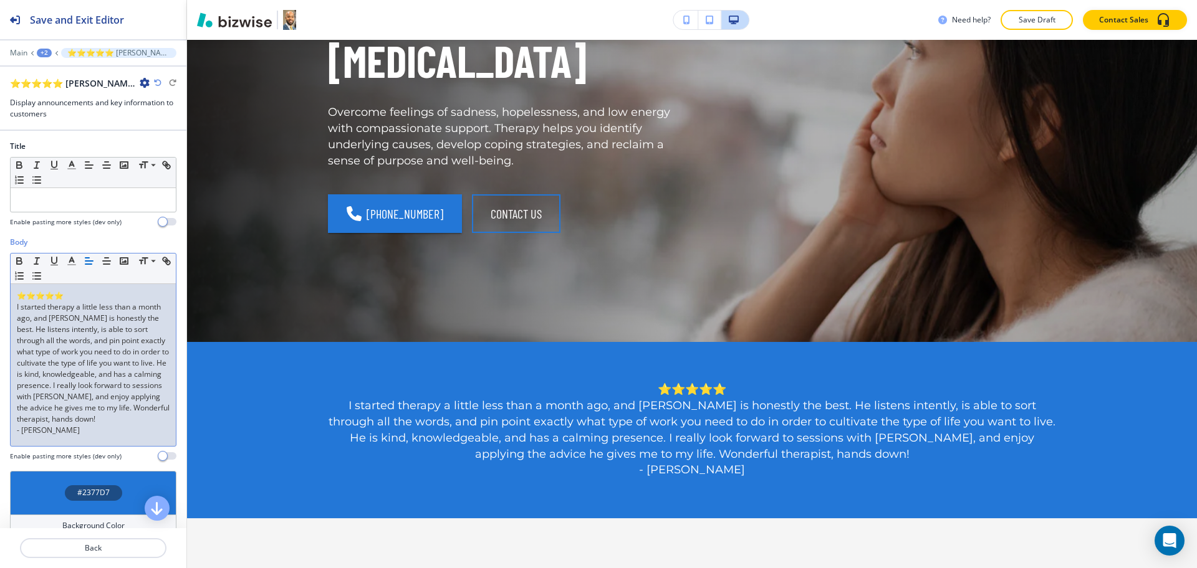
scroll to position [0, 0]
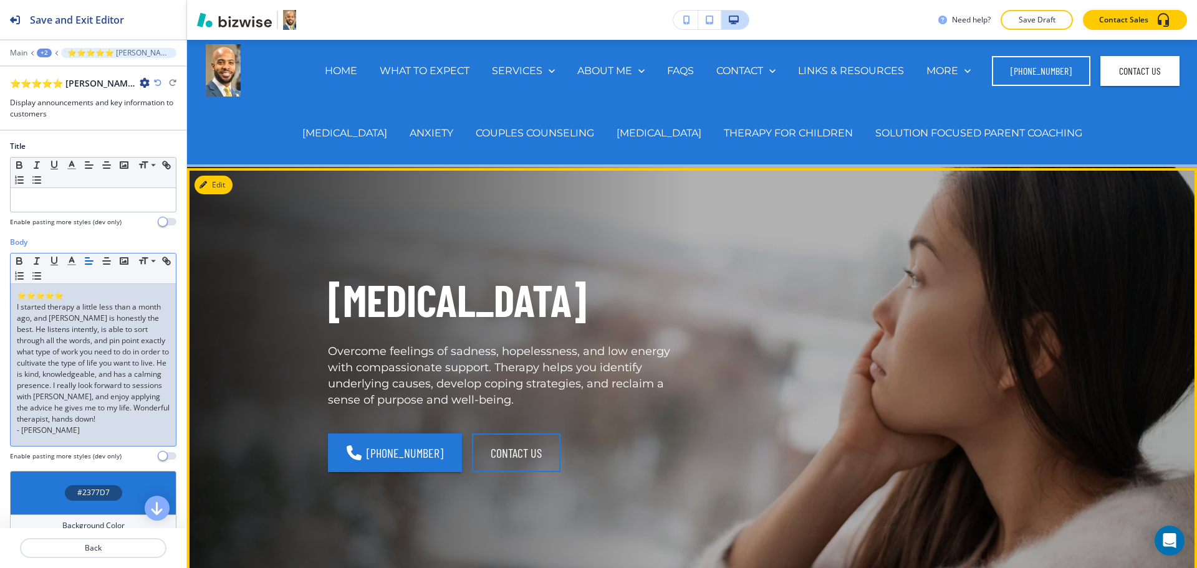
click at [598, 246] on div "DEPRESSION Overcome feelings of sadness, hopelessness, and low energy with comp…" at bounding box center [487, 359] width 379 height 237
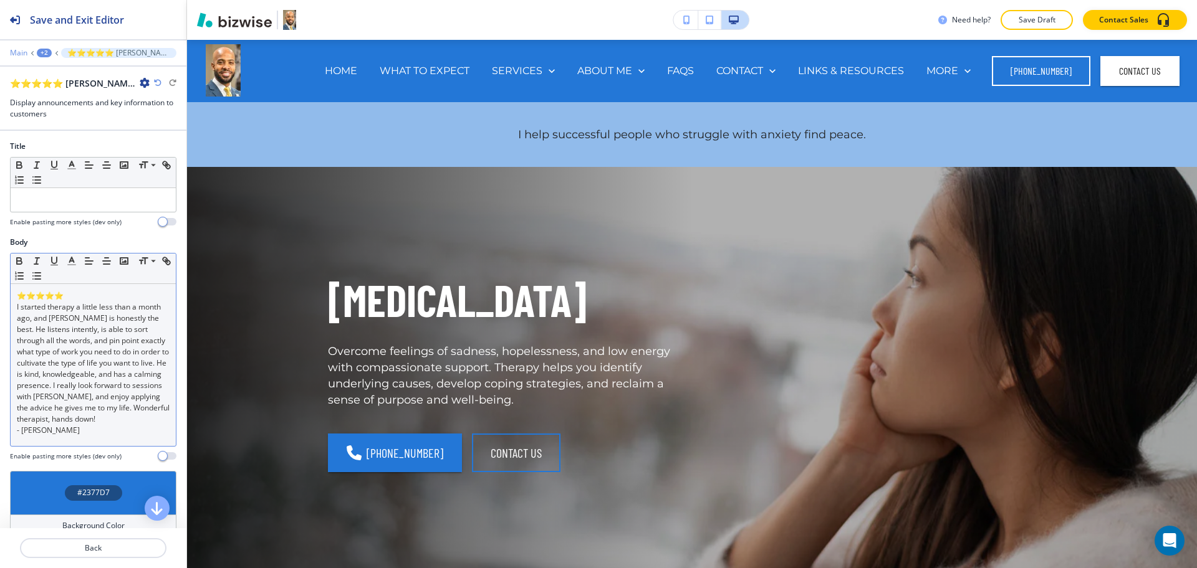
click at [23, 52] on p "Main" at bounding box center [18, 53] width 17 height 9
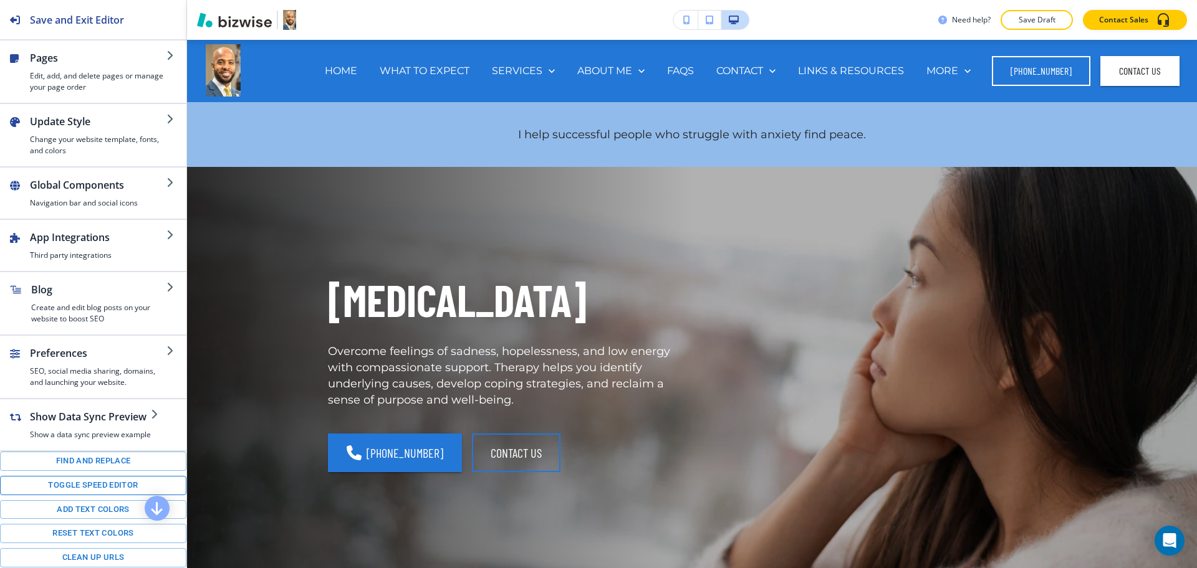
click at [72, 491] on button "Toggle speed editor" at bounding box center [93, 485] width 186 height 19
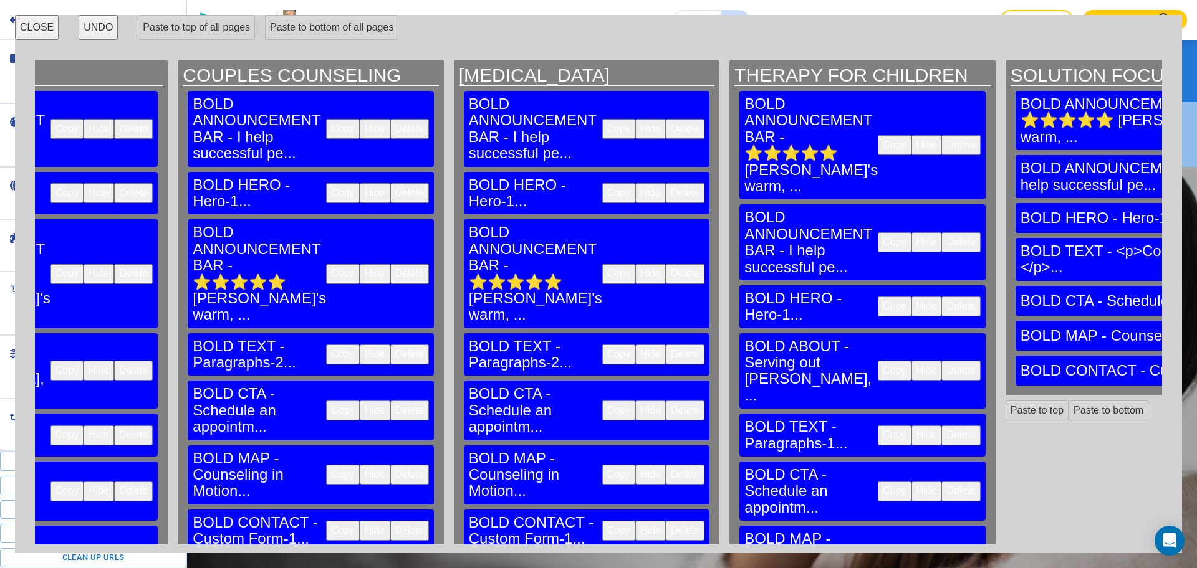
scroll to position [0, 1240]
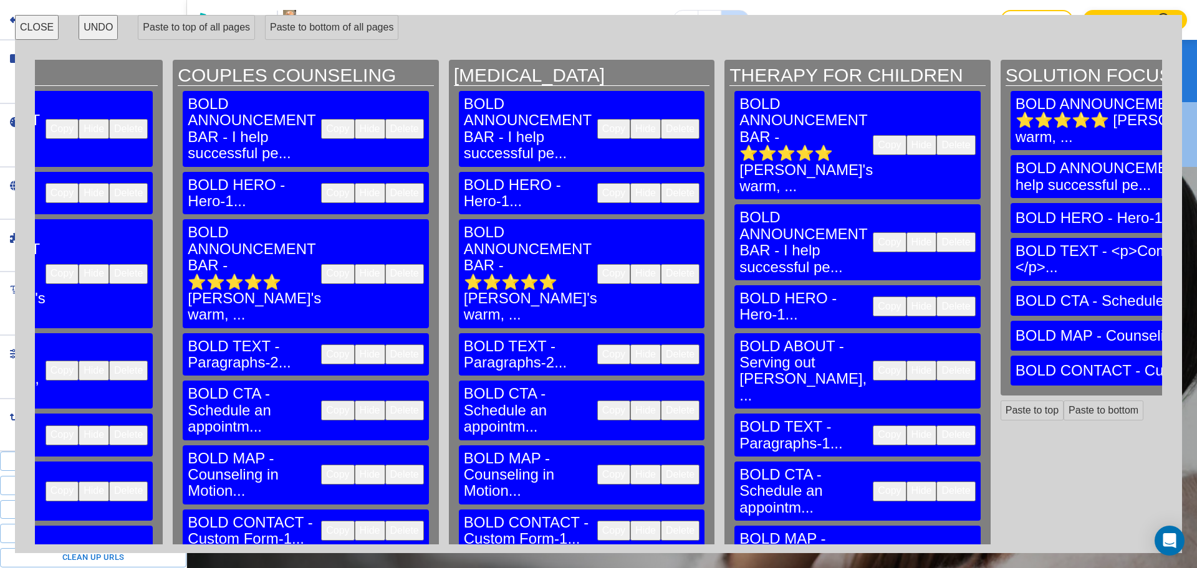
click at [936, 135] on button "Delete" at bounding box center [955, 145] width 39 height 20
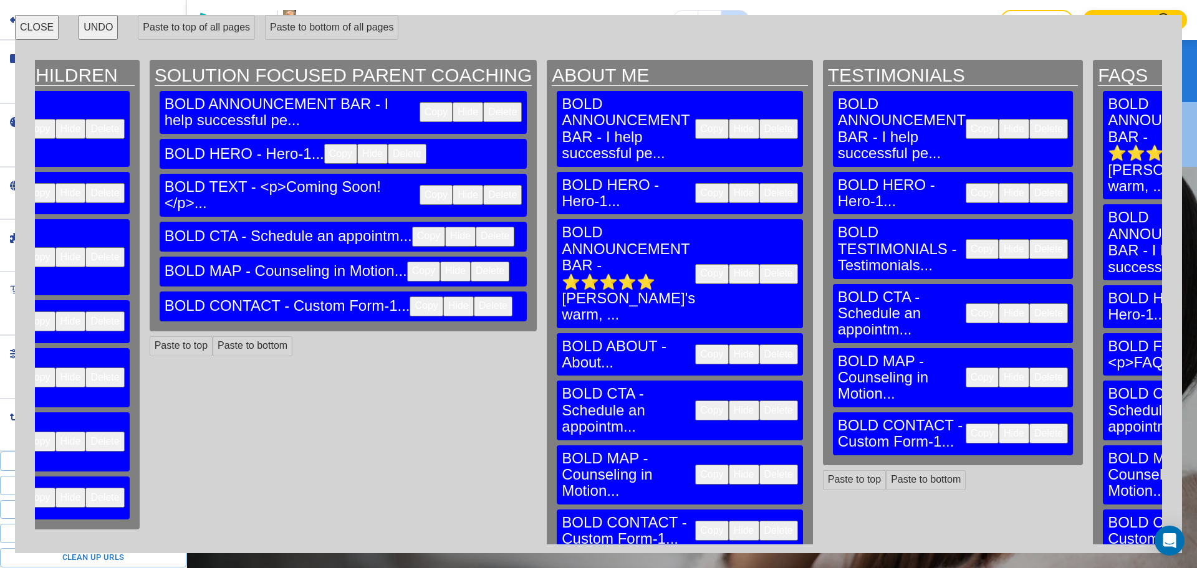
scroll to position [0, 2091]
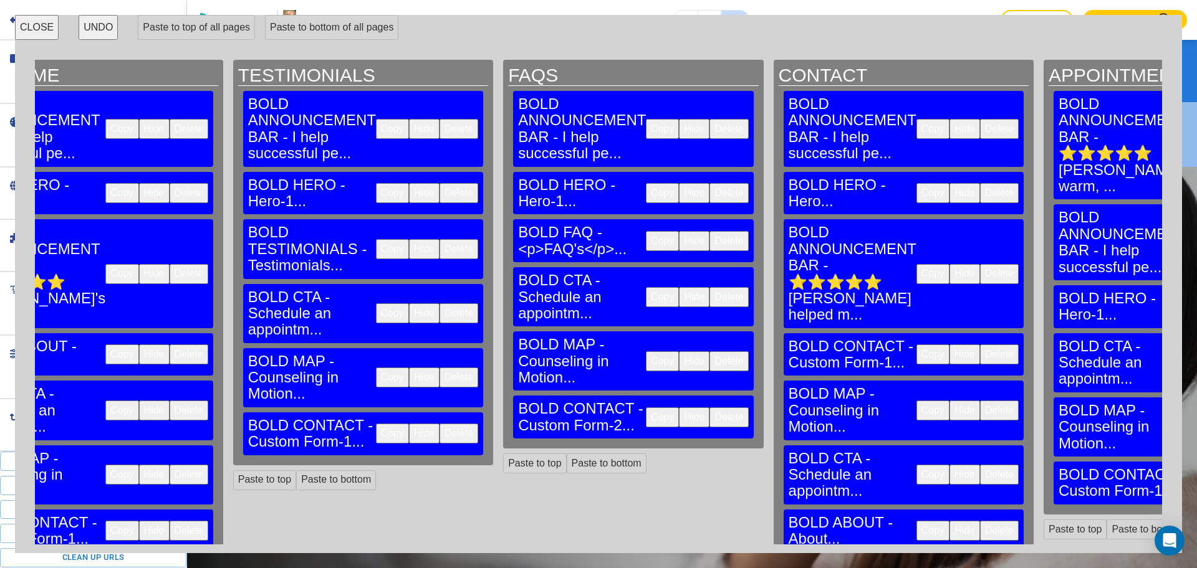
scroll to position [0, 3016]
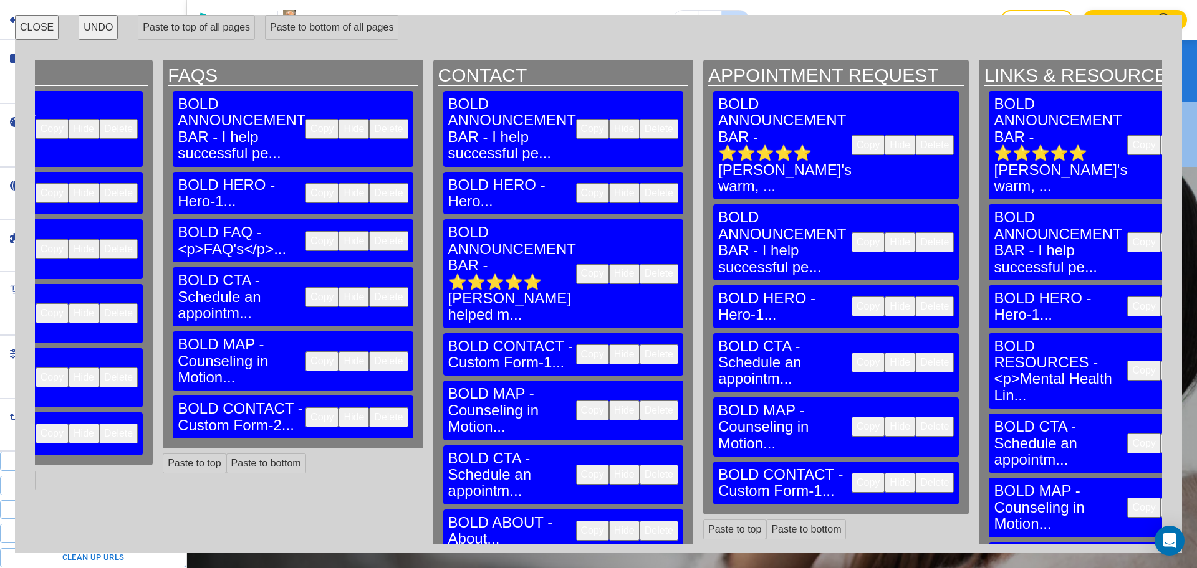
click at [915, 135] on button "Delete" at bounding box center [934, 145] width 39 height 20
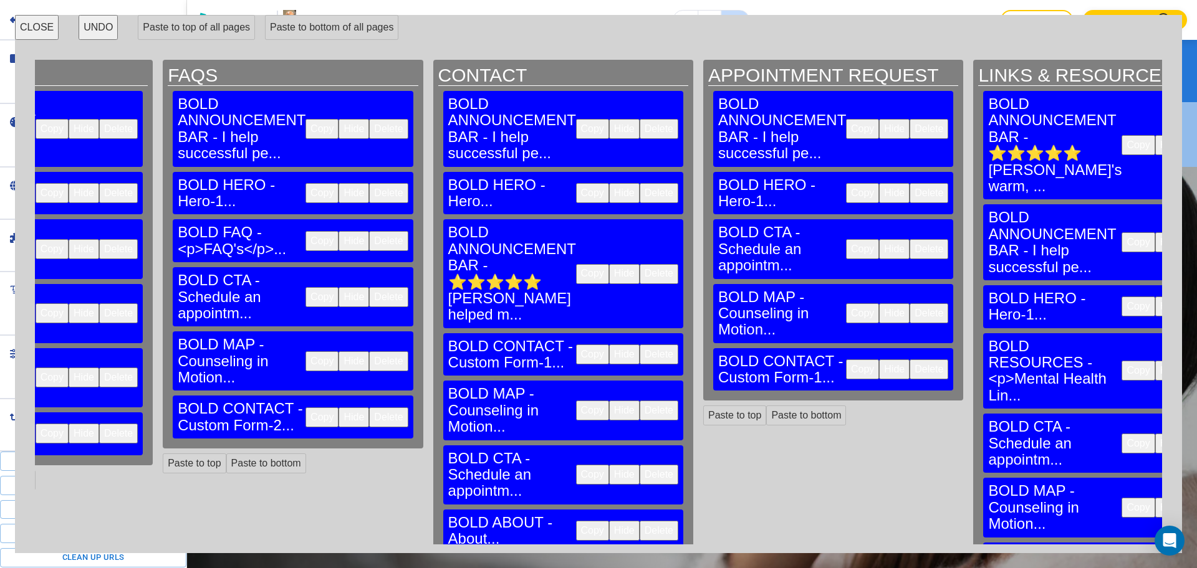
click at [1186, 135] on button "Delete" at bounding box center [1205, 145] width 39 height 20
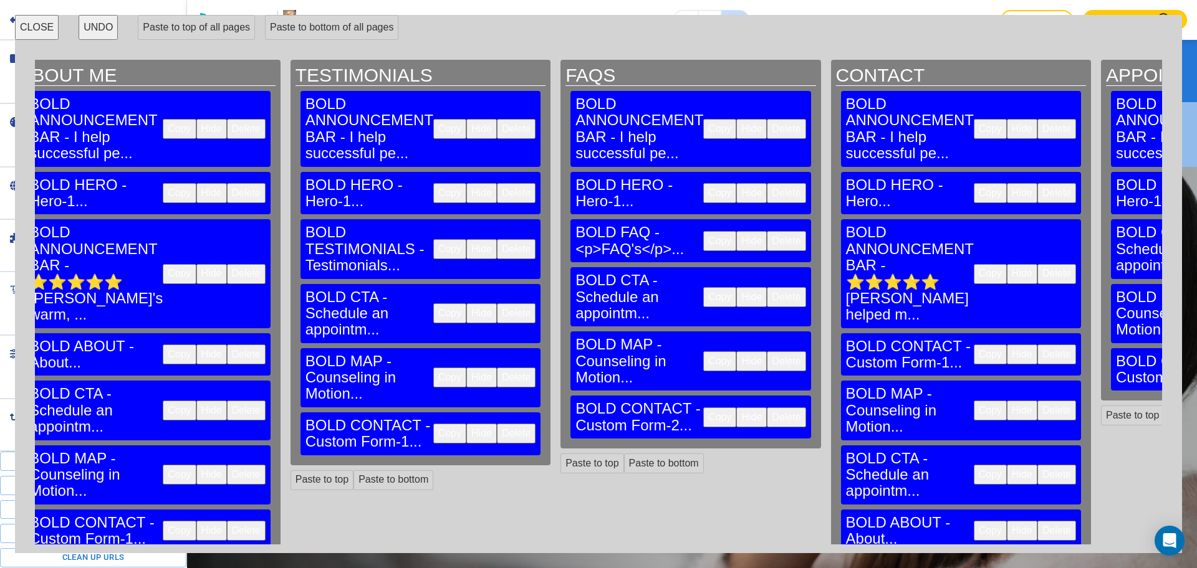
scroll to position [0, 2536]
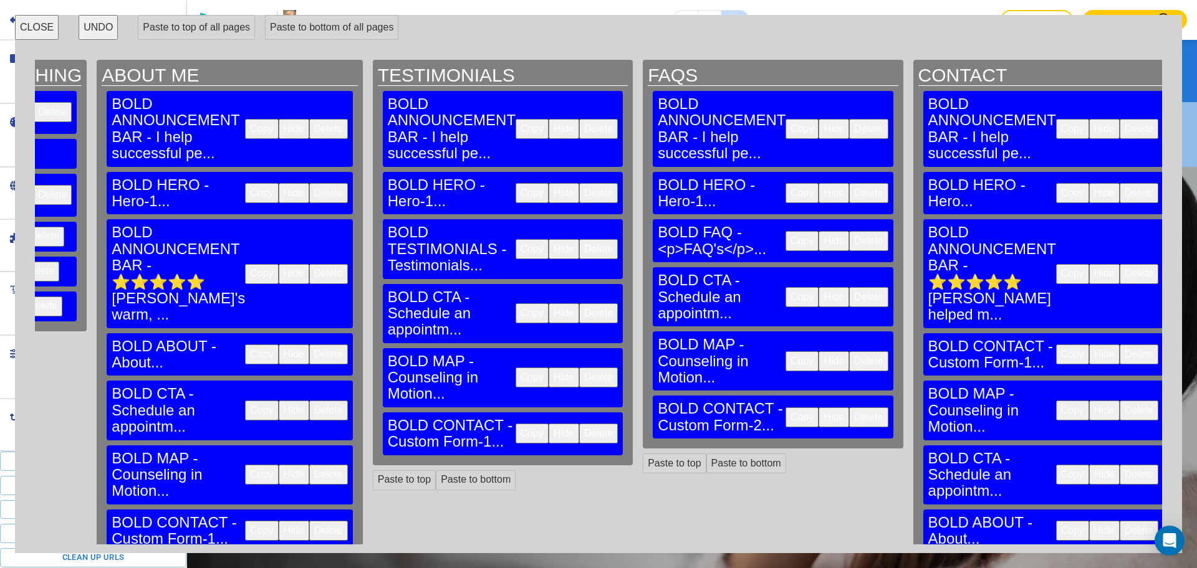
click at [41, 23] on button "CLOSE" at bounding box center [37, 27] width 44 height 25
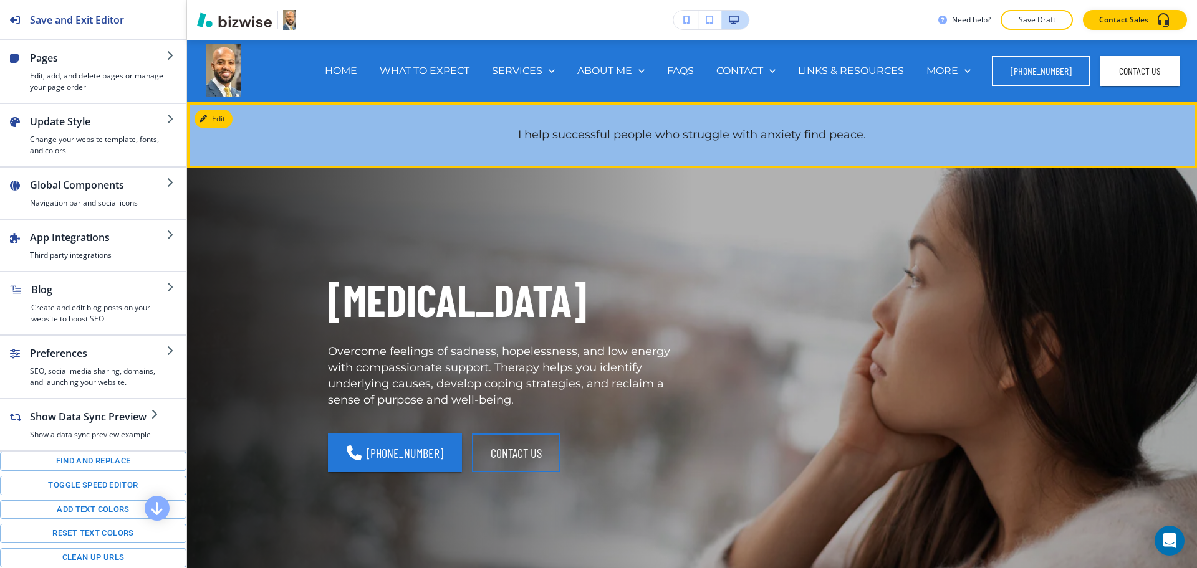
click at [797, 160] on div "I help successful people who struggle with anxiety find peace." at bounding box center [692, 135] width 1010 height 66
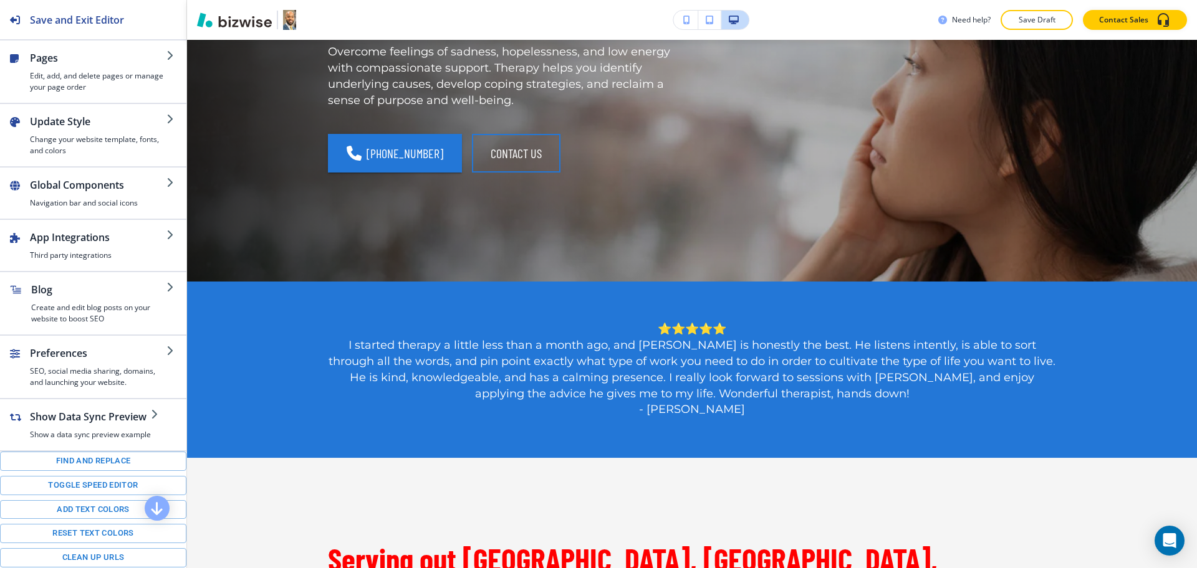
scroll to position [0, 0]
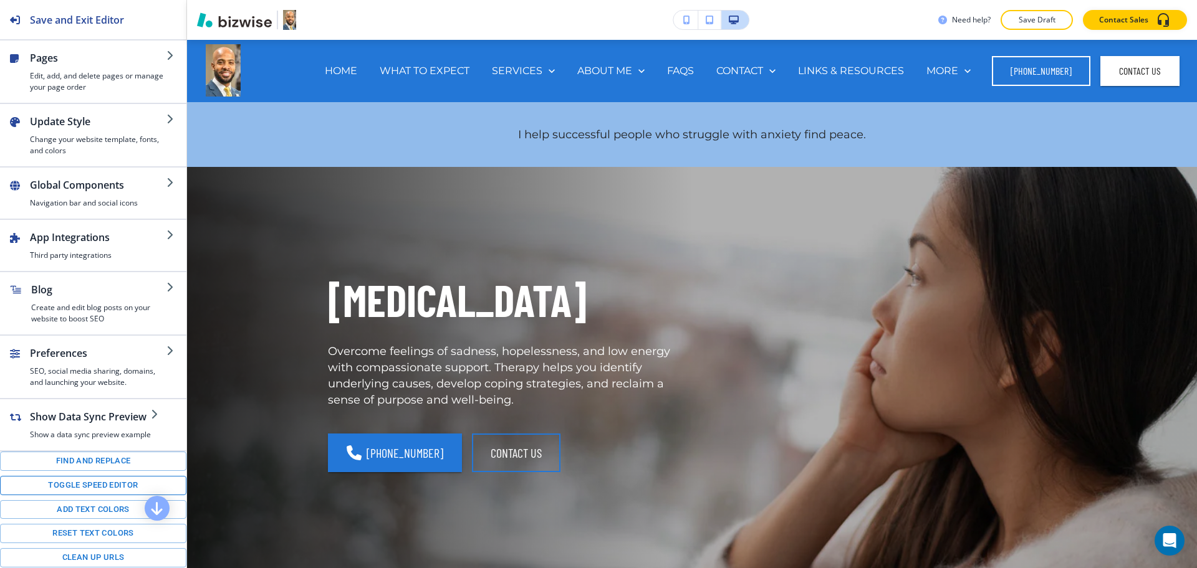
click at [87, 496] on button "Toggle speed editor" at bounding box center [93, 485] width 186 height 19
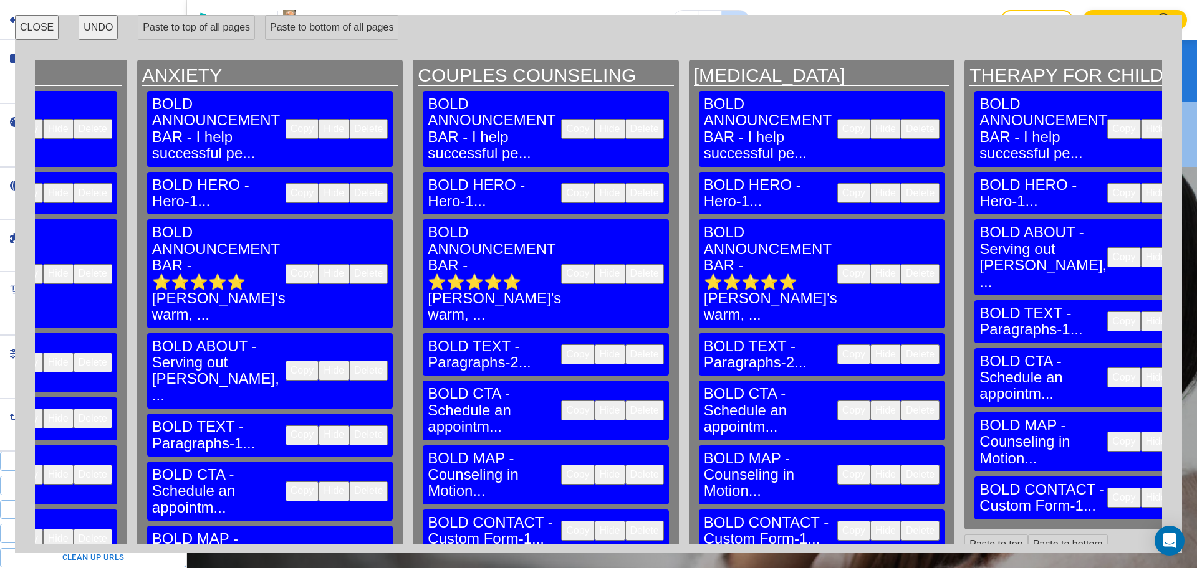
scroll to position [0, 1065]
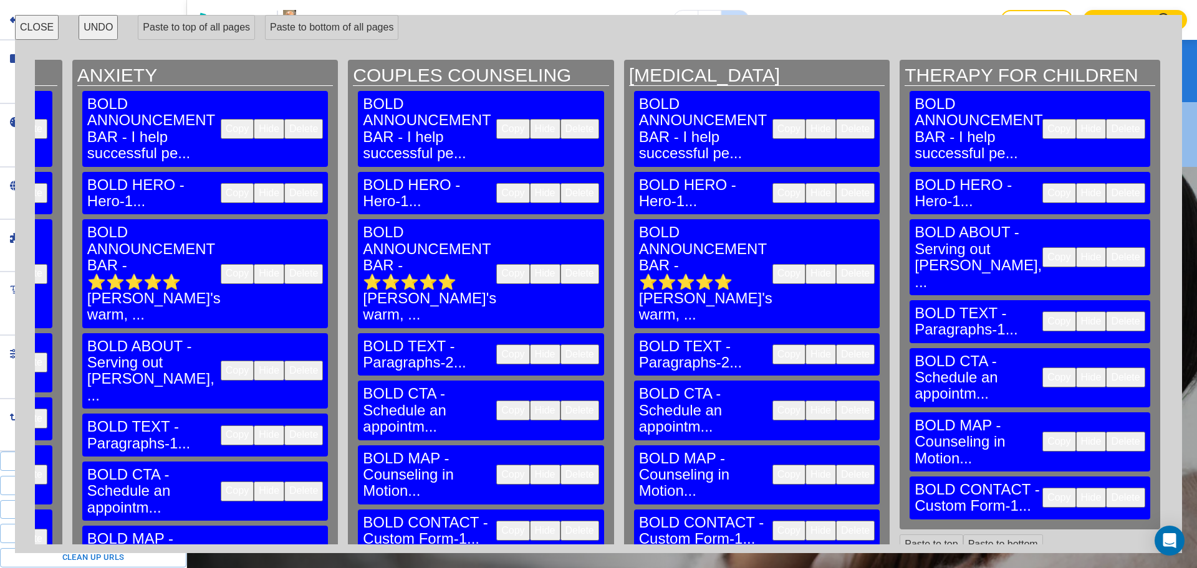
click at [772, 264] on button "Copy" at bounding box center [788, 274] width 33 height 20
click at [899, 535] on button "Paste to top" at bounding box center [930, 545] width 63 height 20
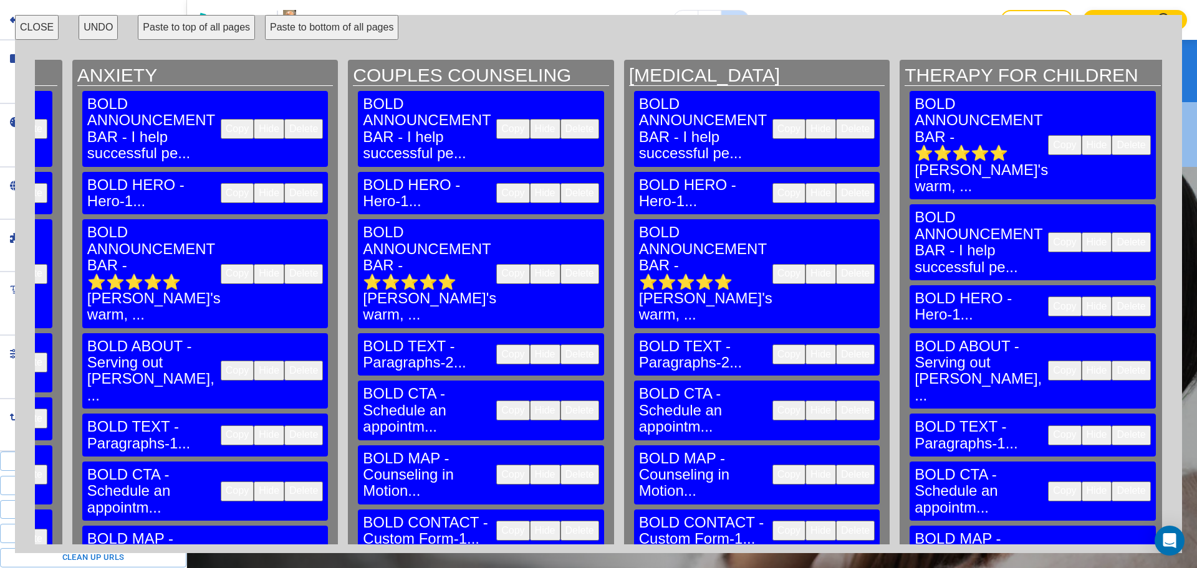
click at [1176, 337] on button "Paste to top" at bounding box center [1207, 347] width 63 height 20
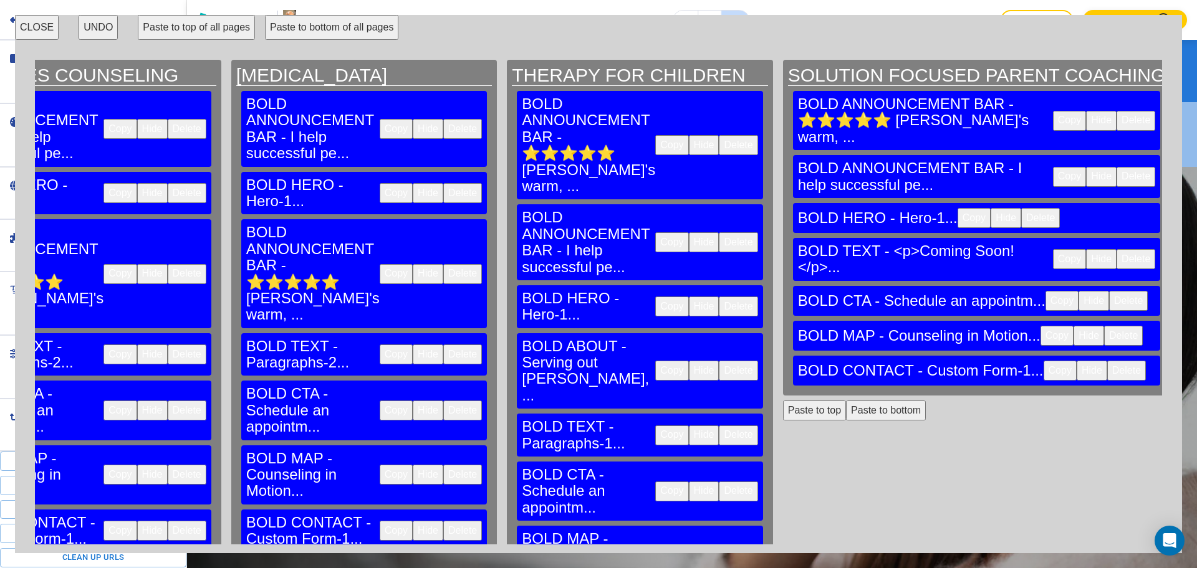
scroll to position [0, 1550]
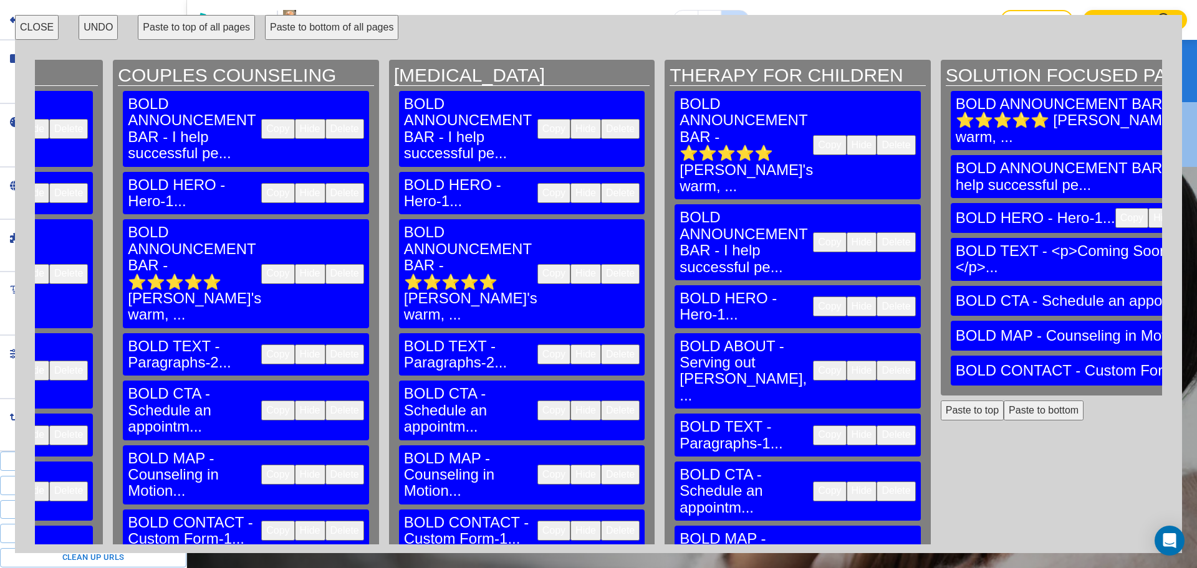
scroll to position [0, 1245]
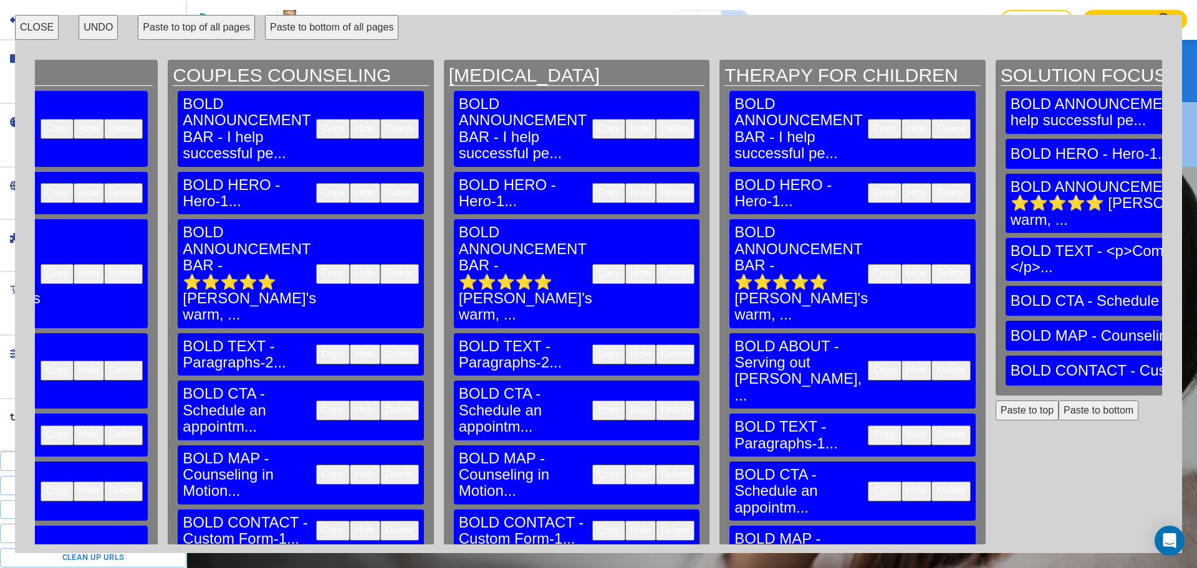
click at [41, 25] on button "CLOSE" at bounding box center [37, 27] width 44 height 25
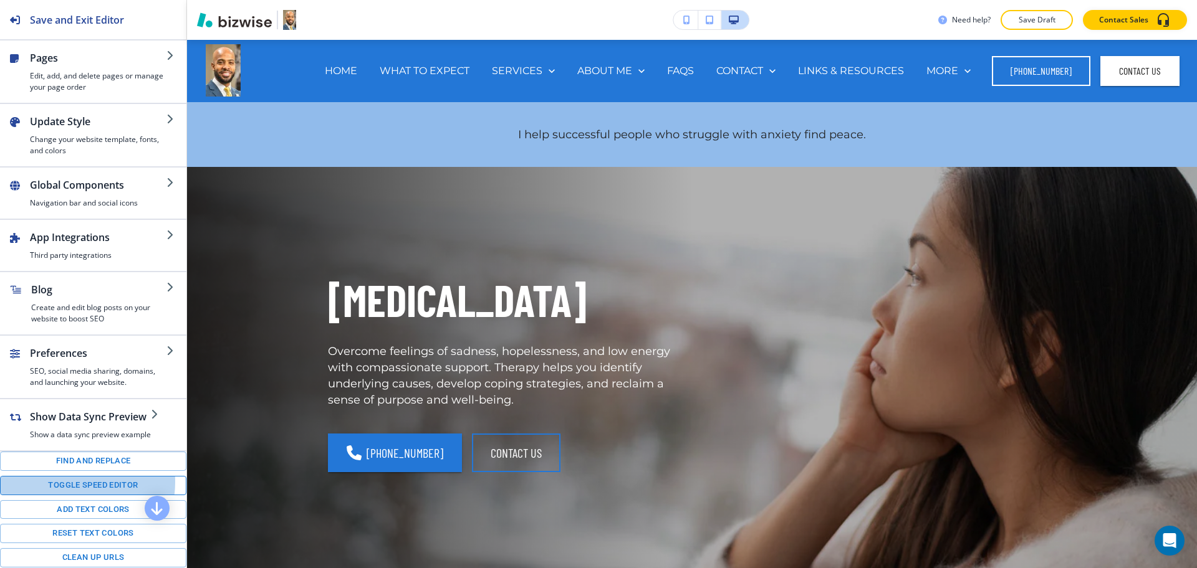
click at [67, 494] on button "Toggle speed editor" at bounding box center [93, 485] width 186 height 19
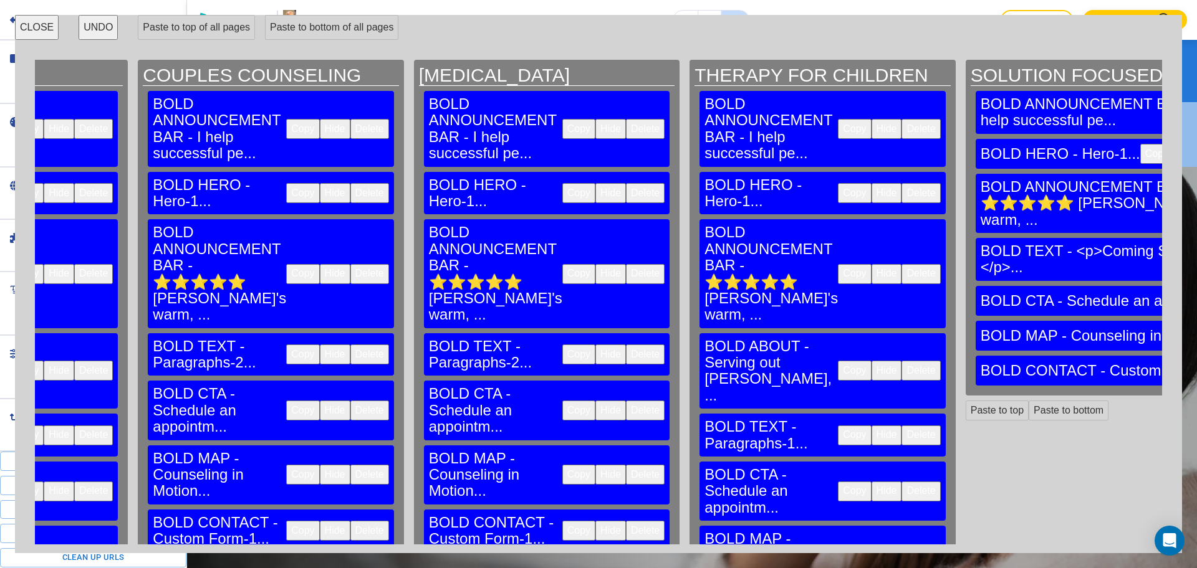
scroll to position [0, 1441]
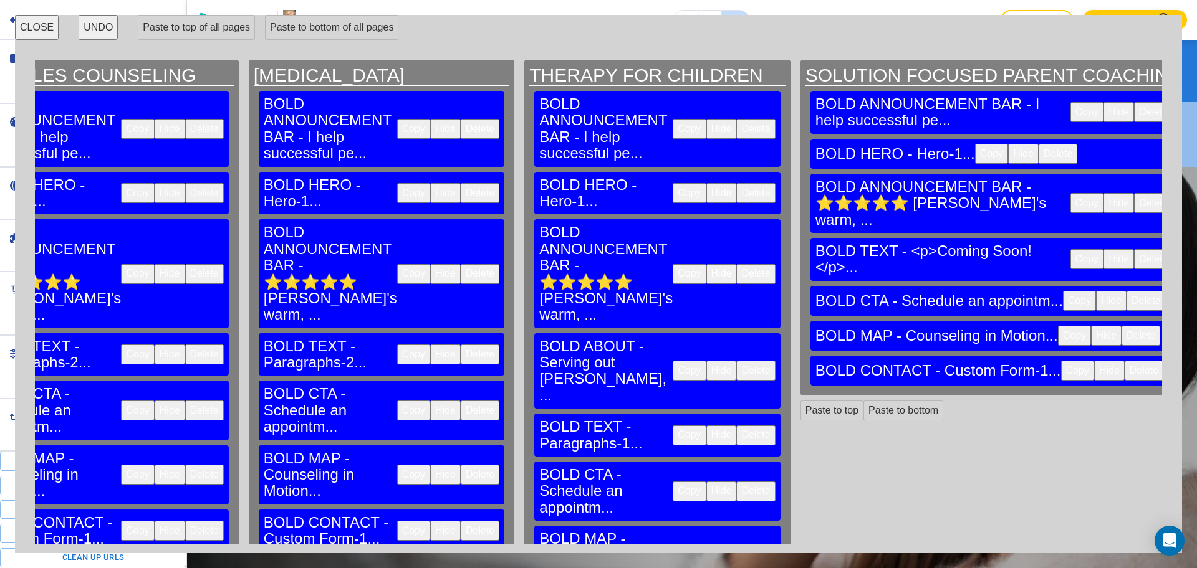
click at [736, 264] on button "Delete" at bounding box center [755, 274] width 39 height 20
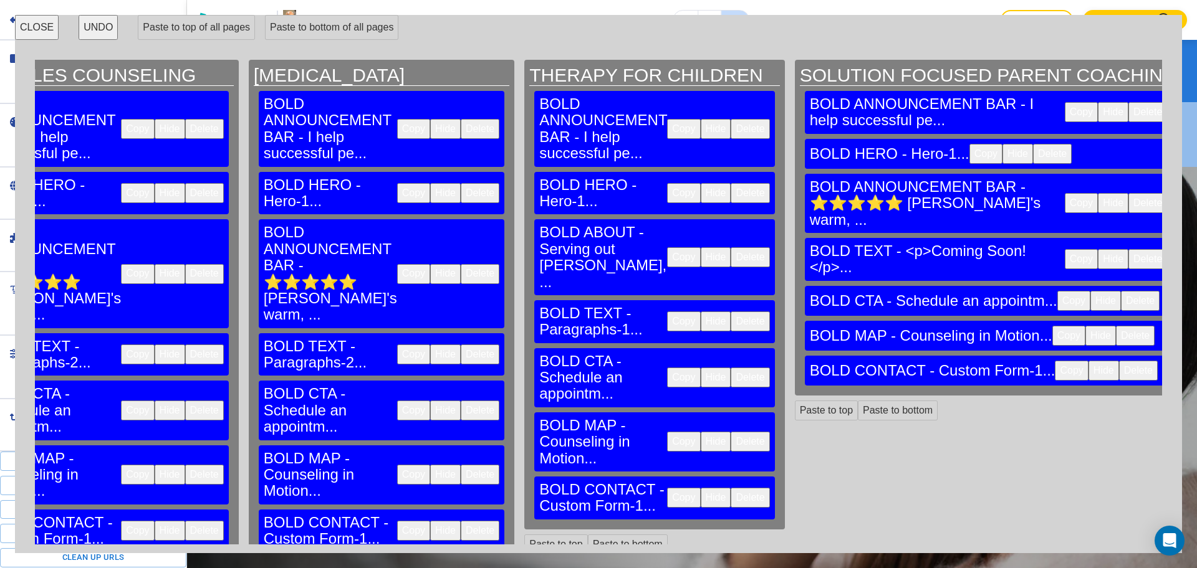
click at [1128, 193] on button "Delete" at bounding box center [1147, 203] width 39 height 20
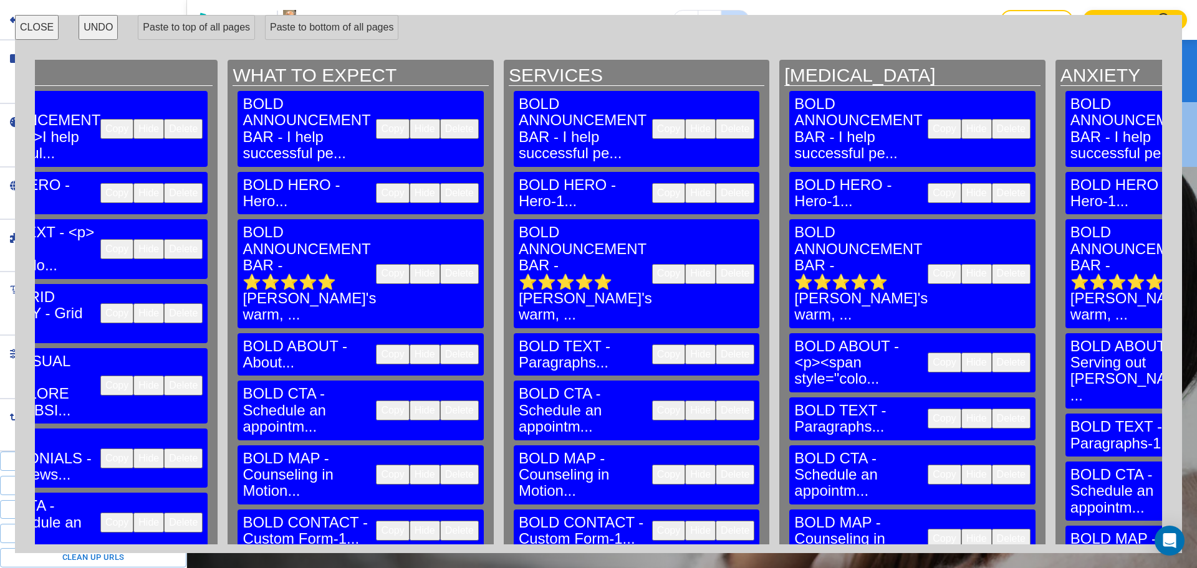
scroll to position [0, 0]
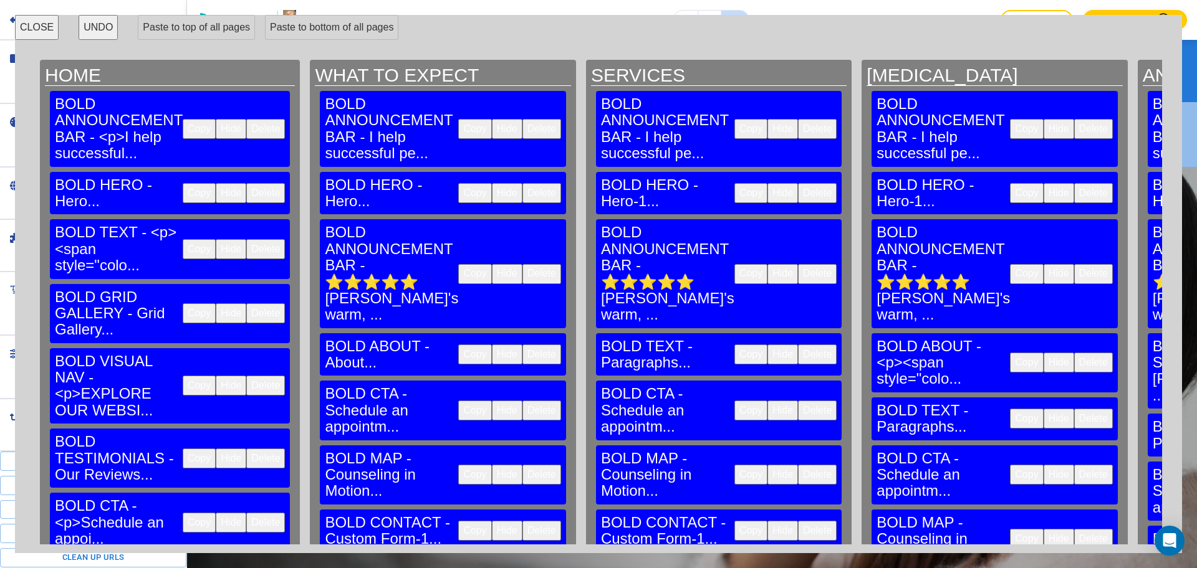
click at [458, 264] on button "Copy" at bounding box center [474, 274] width 33 height 20
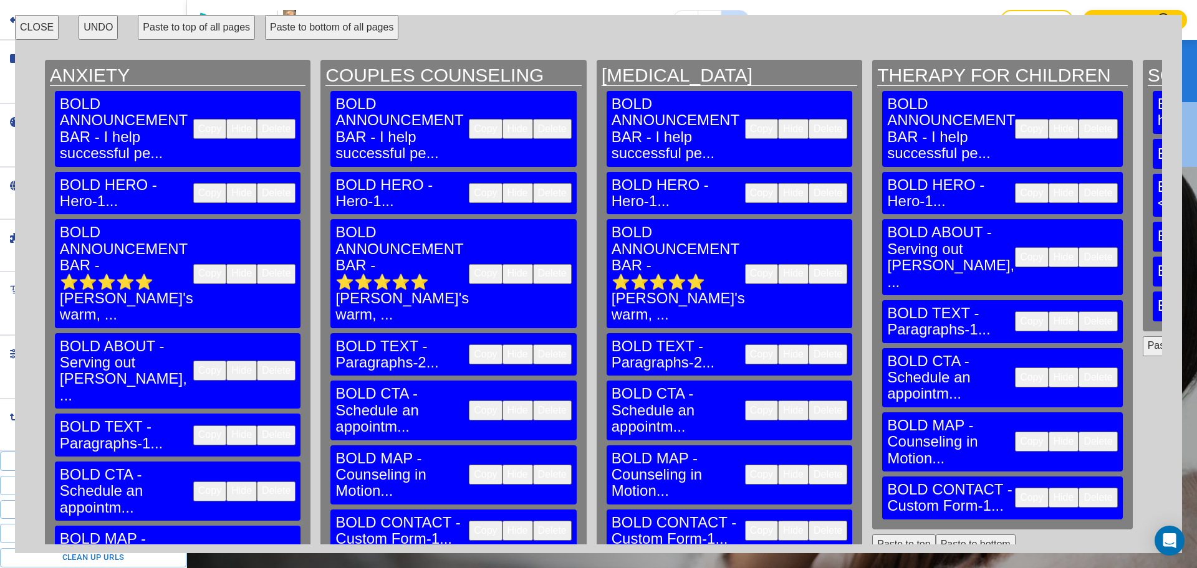
scroll to position [0, 1108]
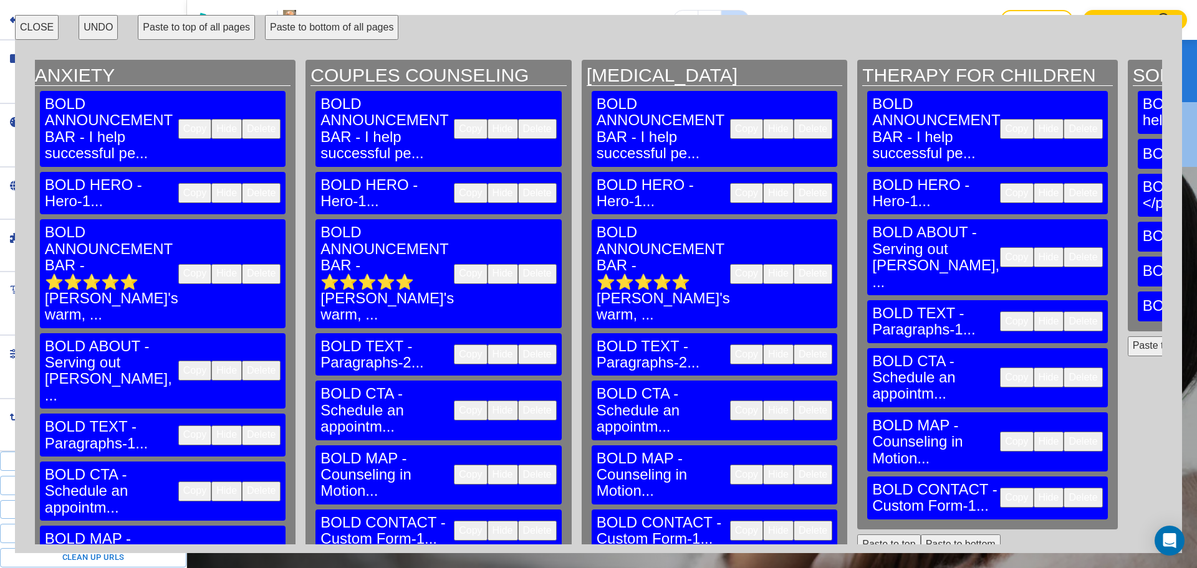
click at [857, 535] on button "Paste to top" at bounding box center [888, 545] width 63 height 20
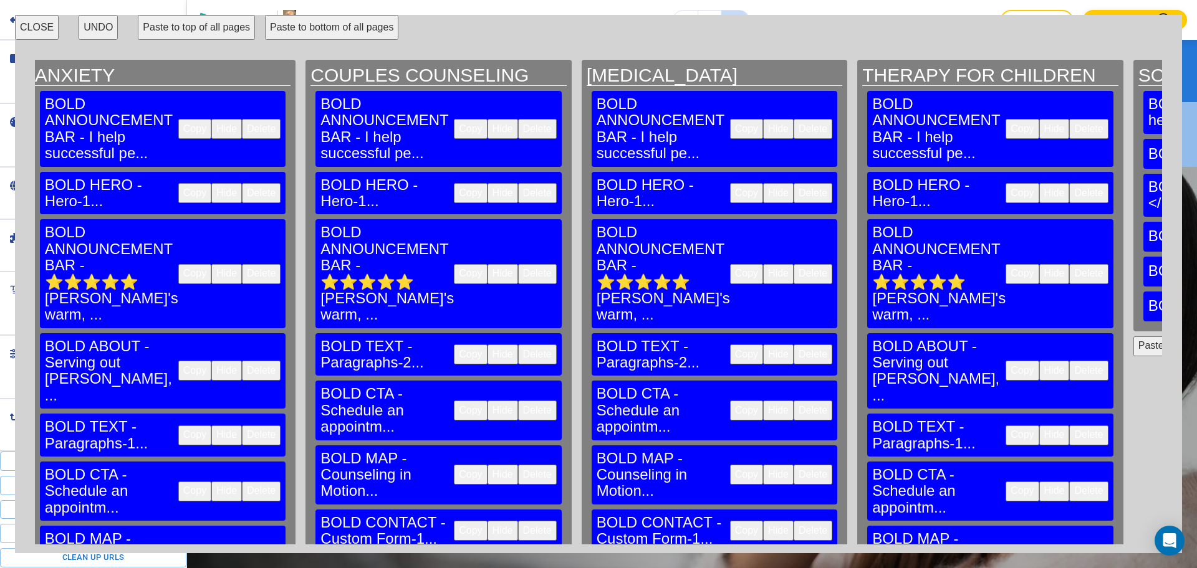
click at [559, 545] on div "CLOSE UNDO Paste to top of all pages Paste to bottom of all pages HOME BOLD ANN…" at bounding box center [598, 284] width 1167 height 539
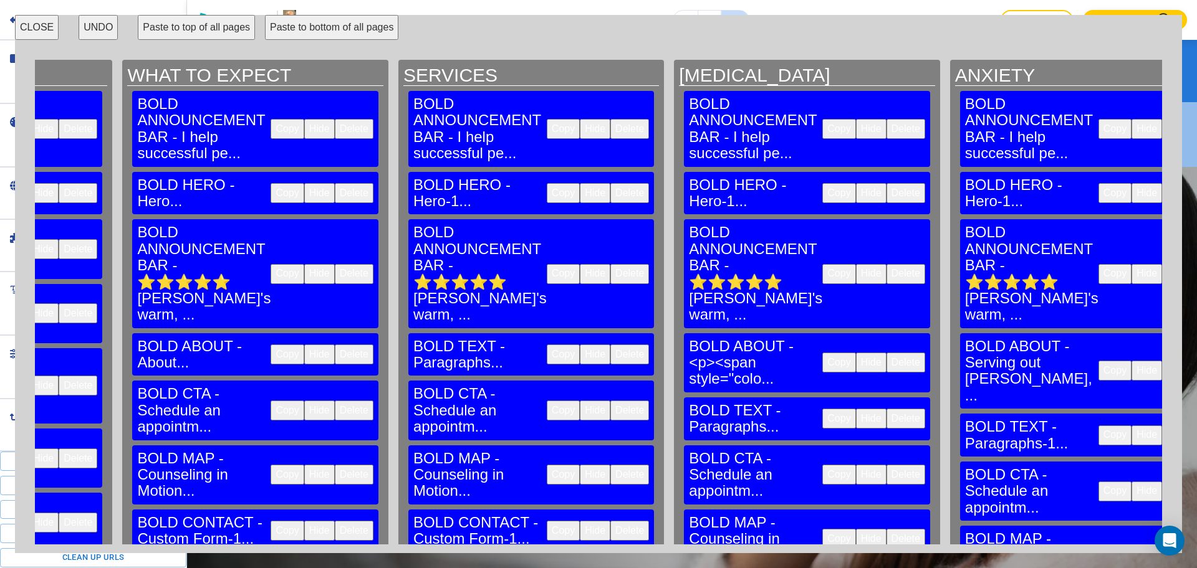
scroll to position [0, 0]
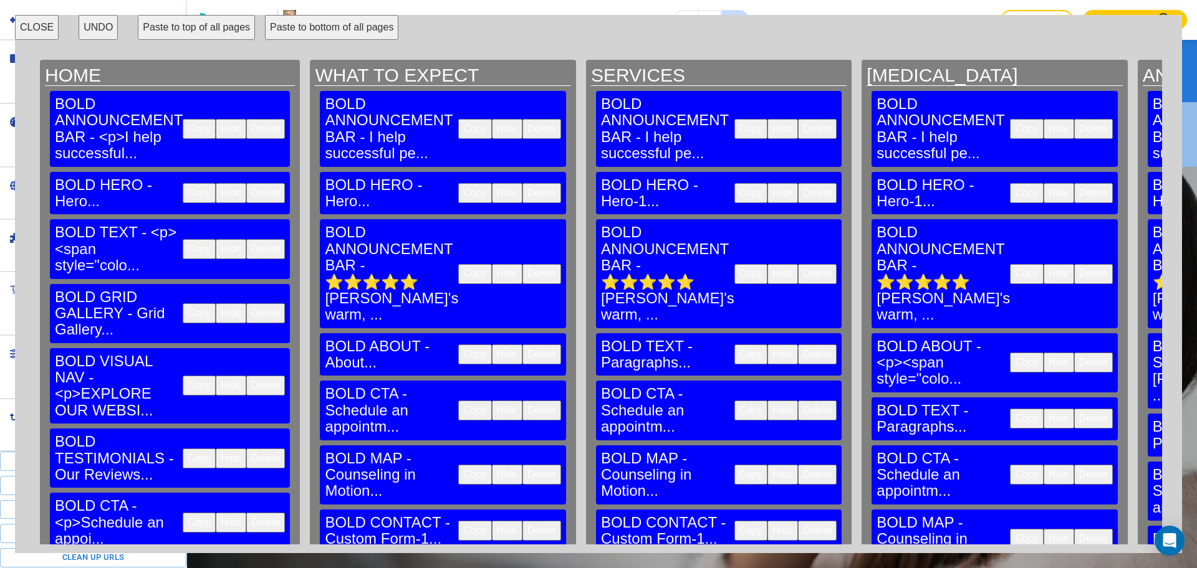
click at [734, 264] on button "Copy" at bounding box center [750, 274] width 33 height 20
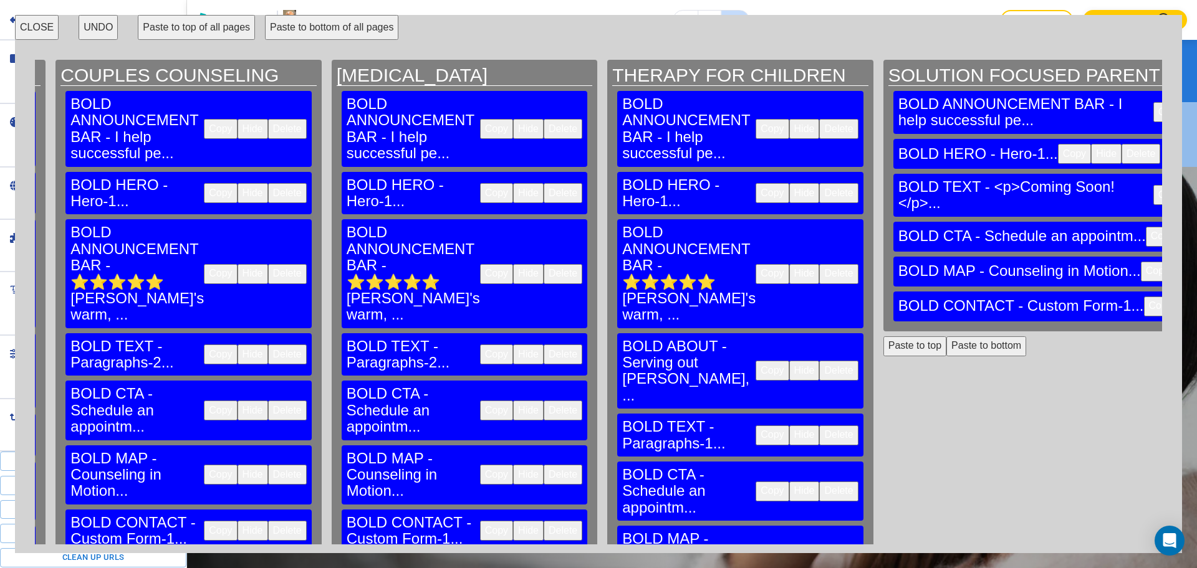
scroll to position [0, 1360]
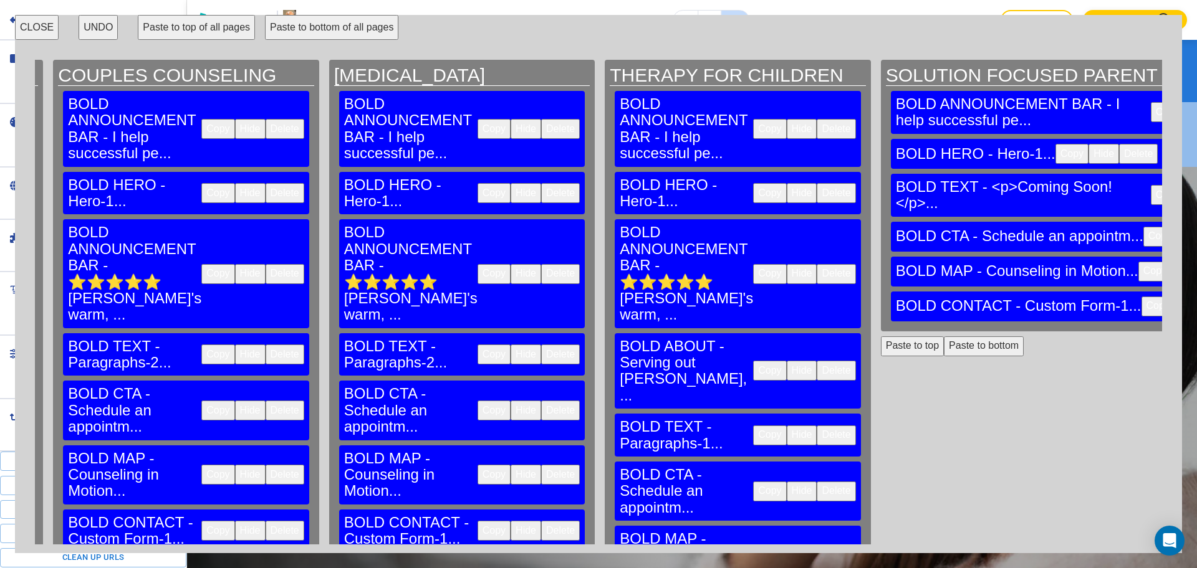
click at [881, 337] on button "Paste to top" at bounding box center [912, 347] width 63 height 20
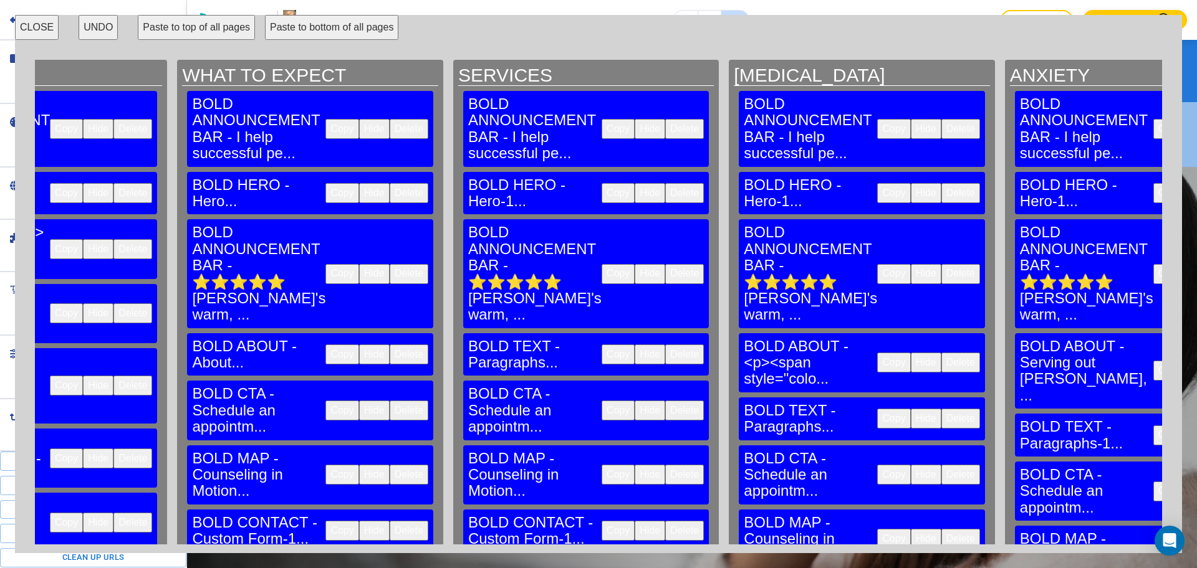
scroll to position [0, 0]
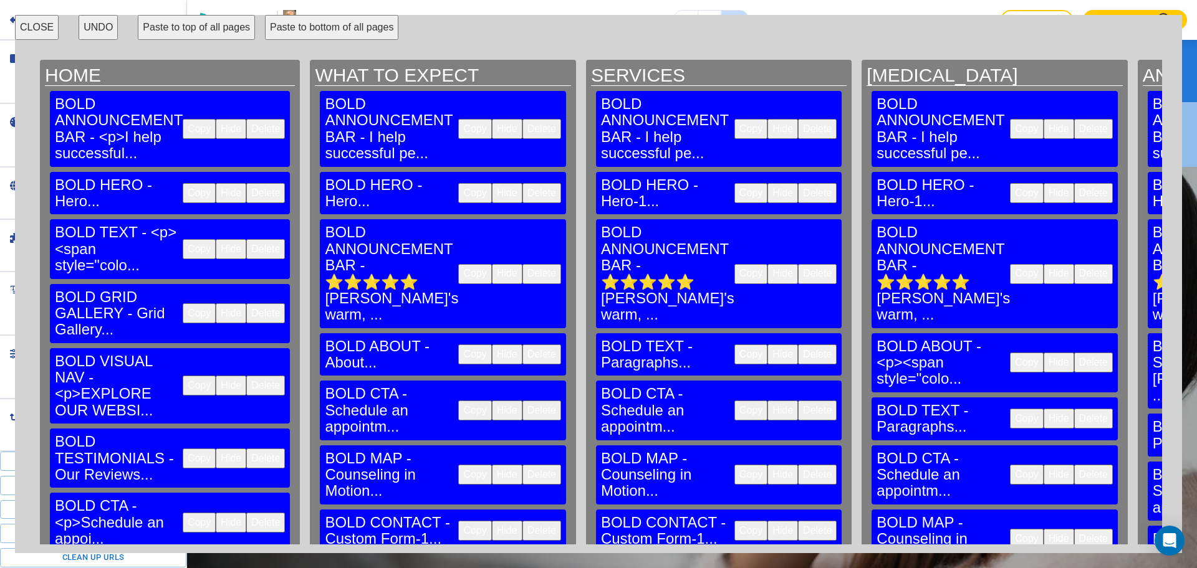
click at [1010, 264] on button "Copy" at bounding box center [1026, 274] width 33 height 20
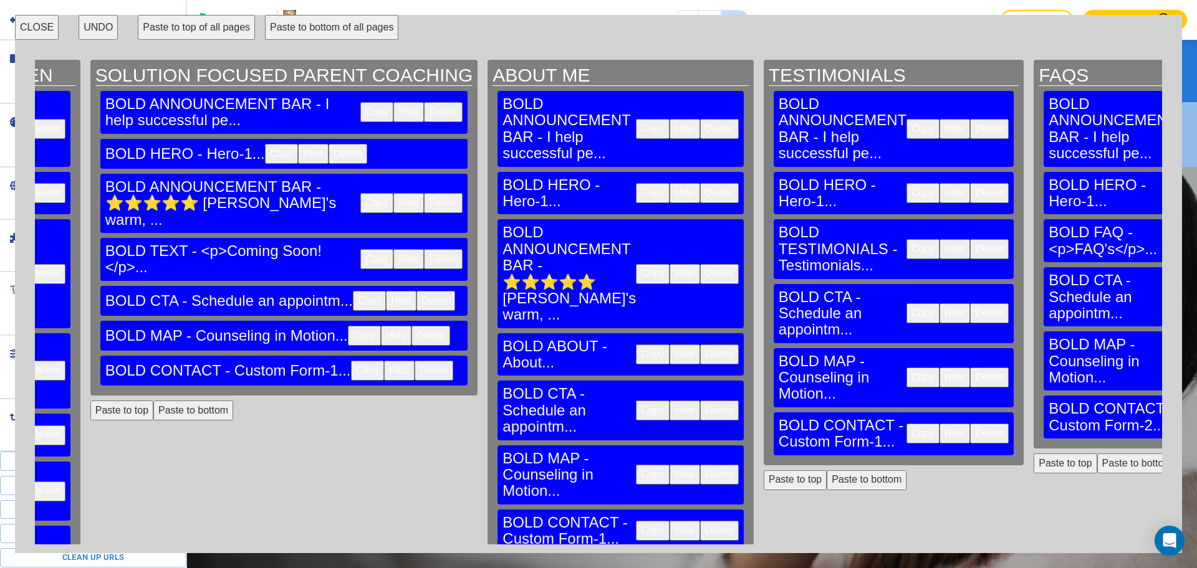
scroll to position [0, 2168]
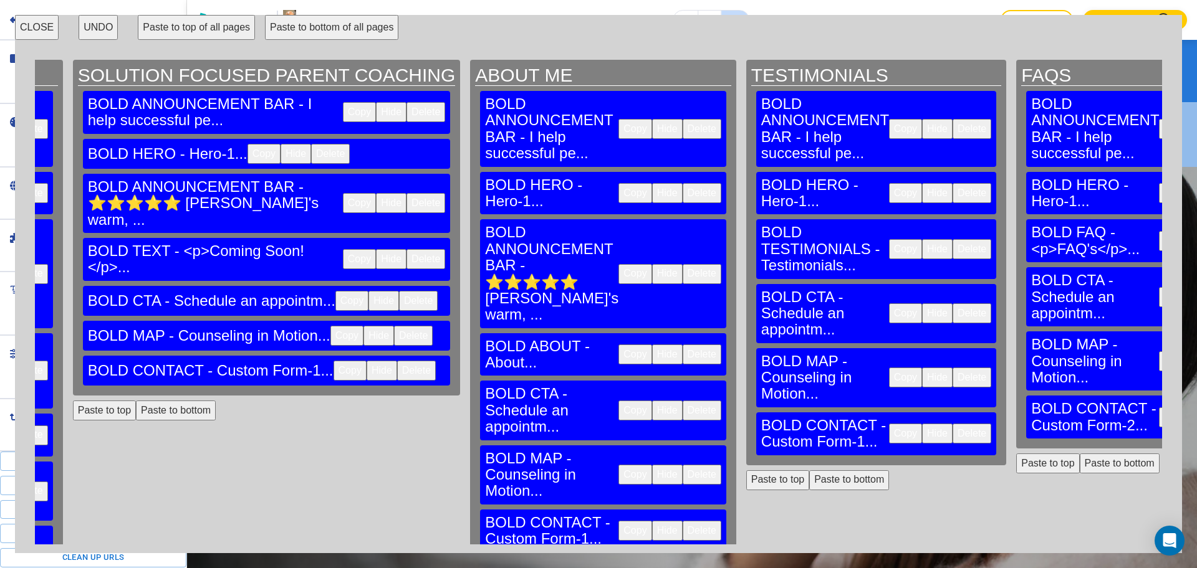
click at [1016, 454] on button "Paste to top" at bounding box center [1047, 464] width 63 height 20
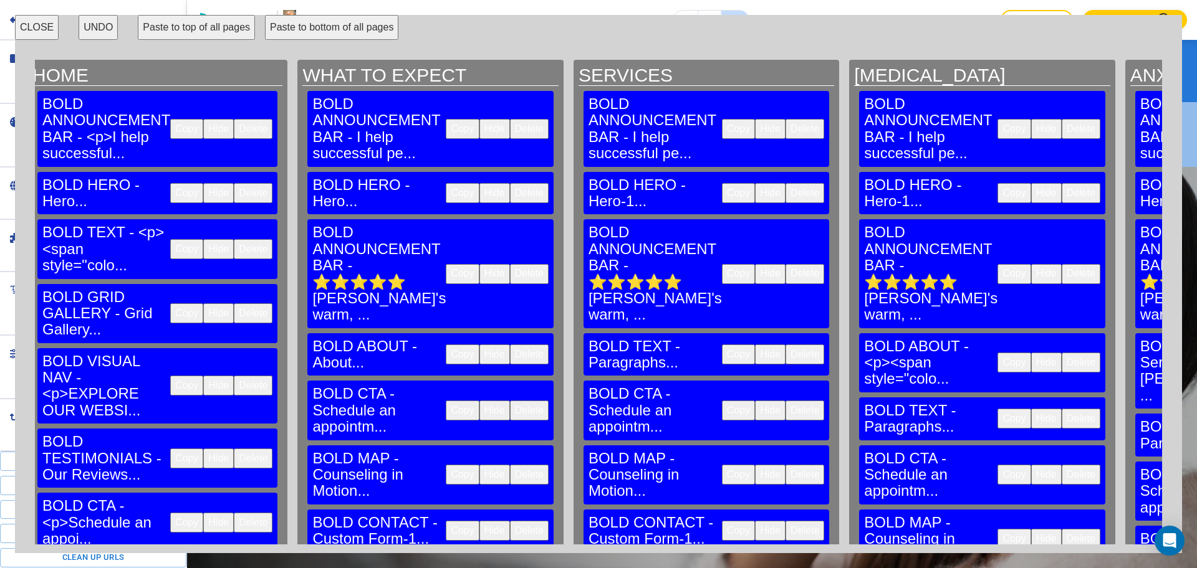
scroll to position [0, 0]
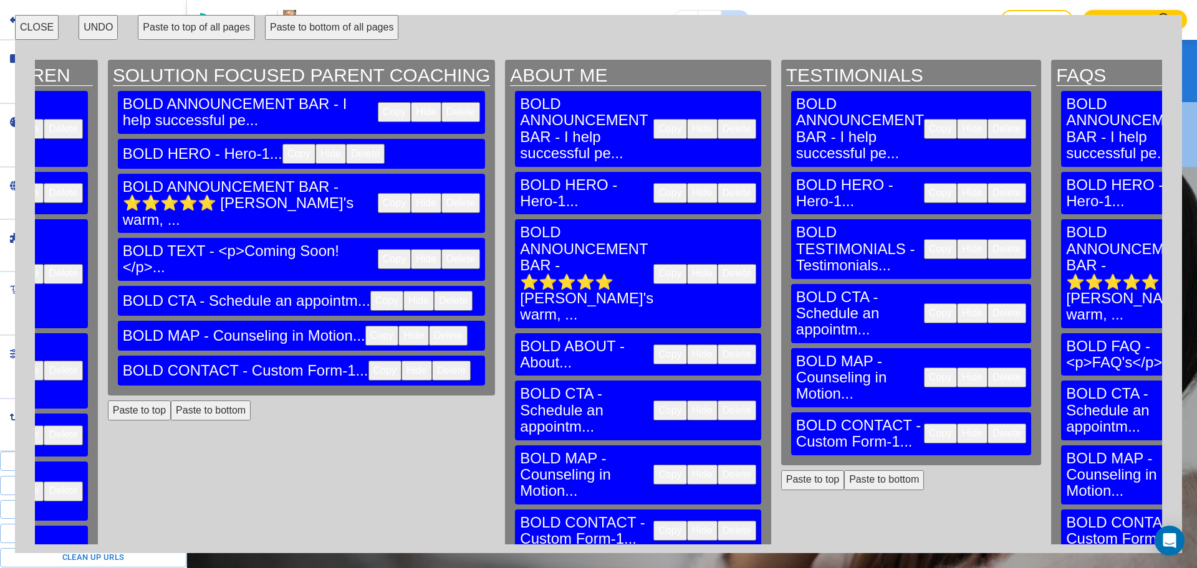
scroll to position [0, 2166]
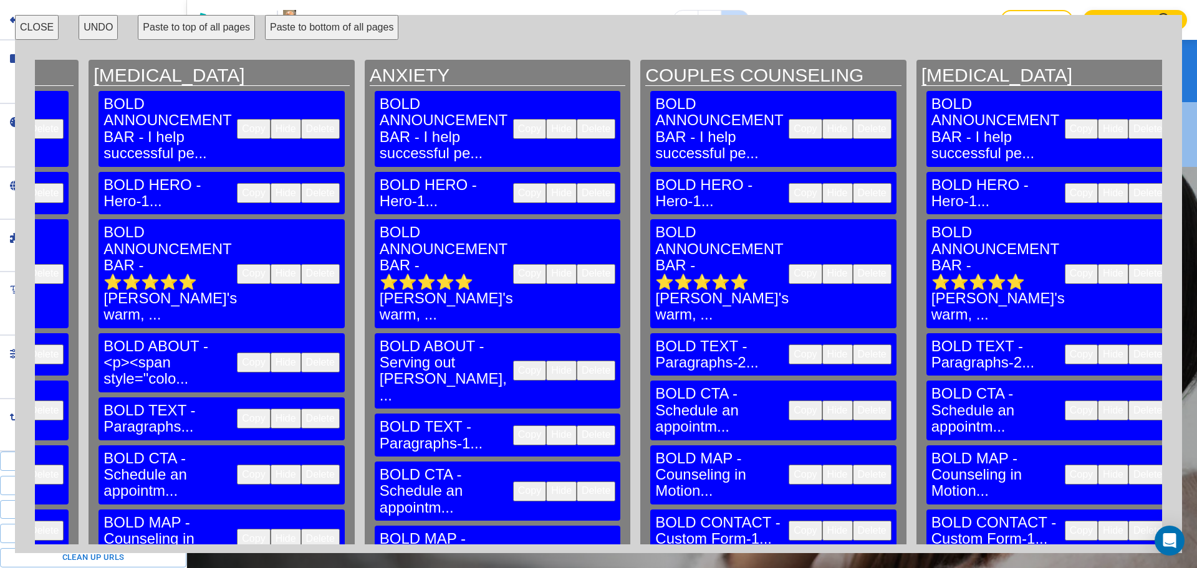
scroll to position [0, 808]
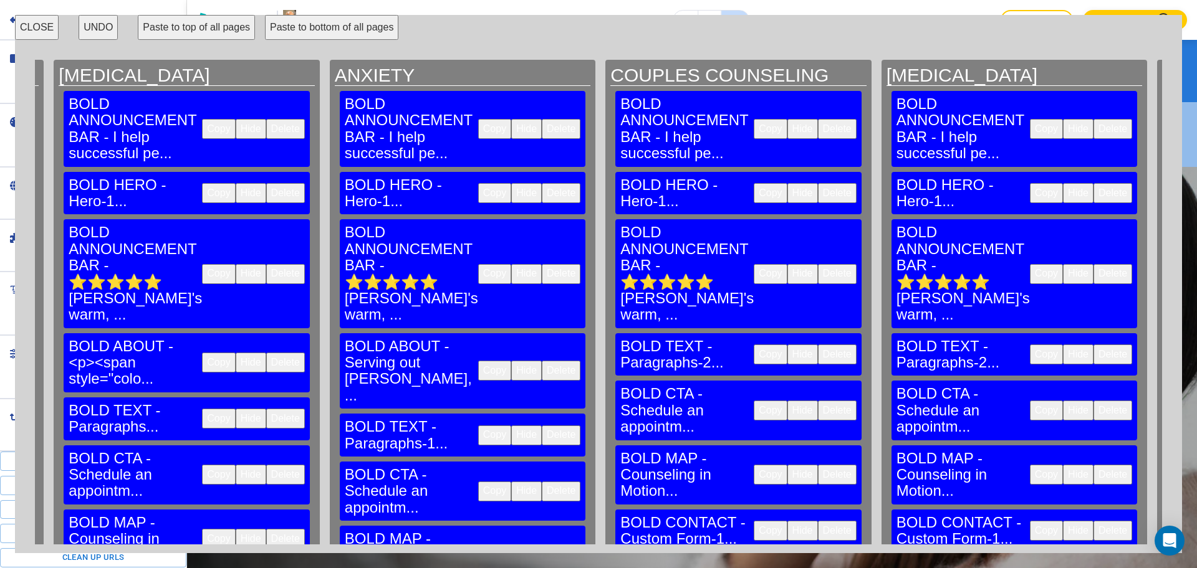
click at [754, 264] on button "Copy" at bounding box center [770, 274] width 33 height 20
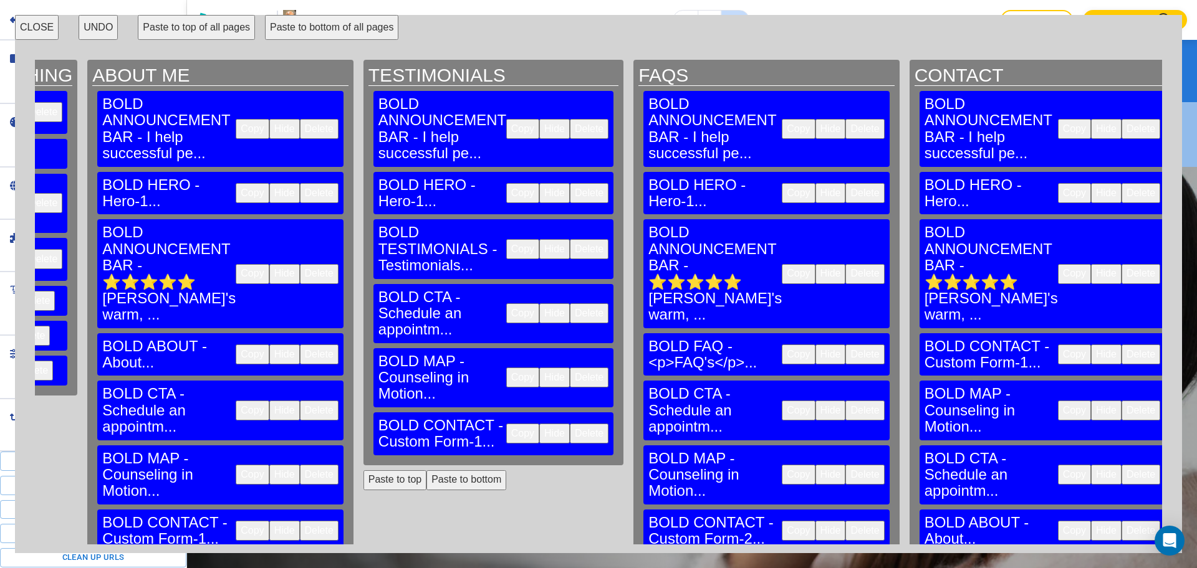
scroll to position [0, 2591]
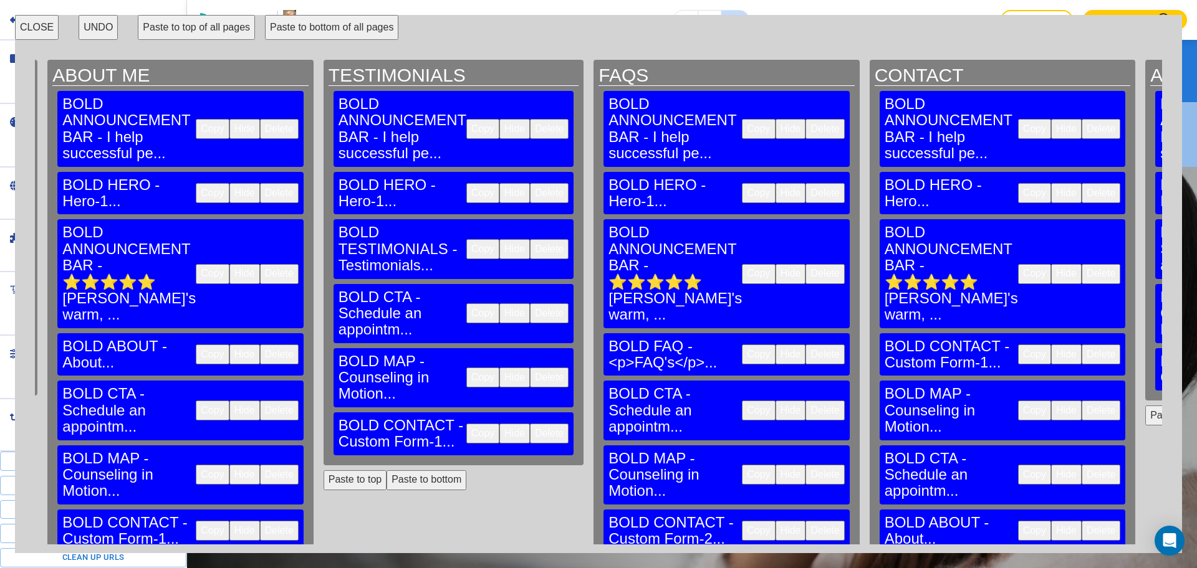
click at [1145, 406] on button "Paste to top" at bounding box center [1176, 416] width 63 height 20
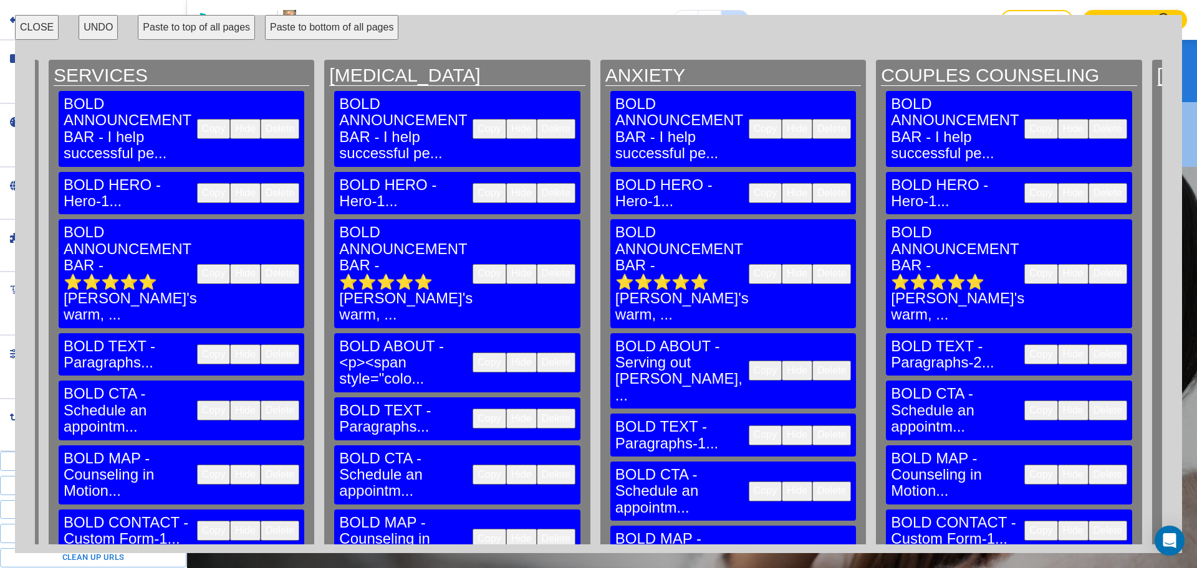
scroll to position [0, 555]
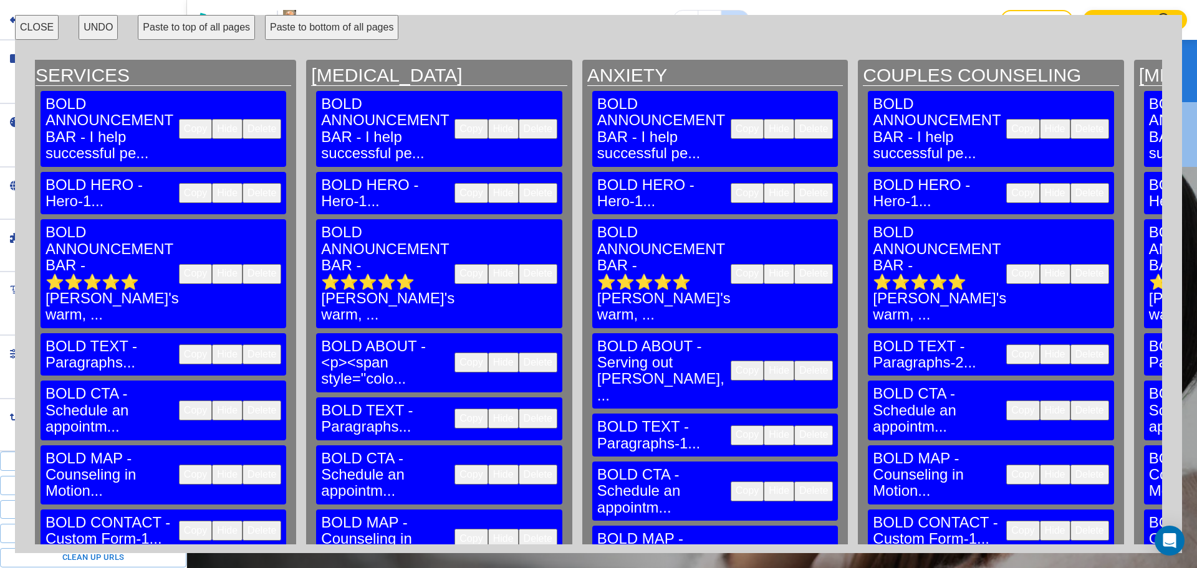
click at [1006, 264] on button "Copy" at bounding box center [1022, 274] width 33 height 20
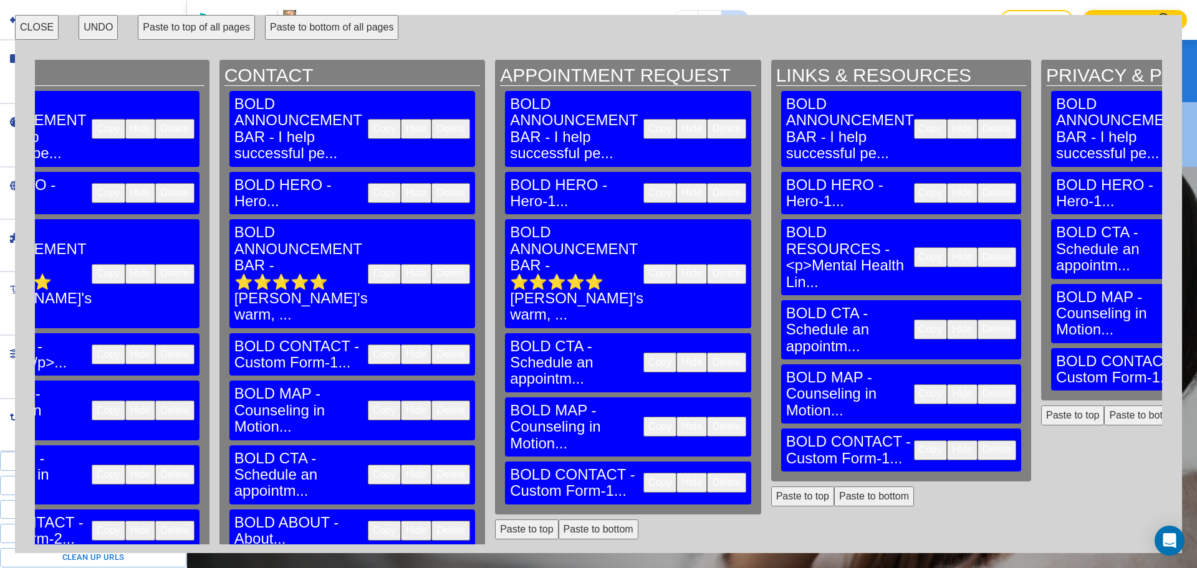
scroll to position [0, 3243]
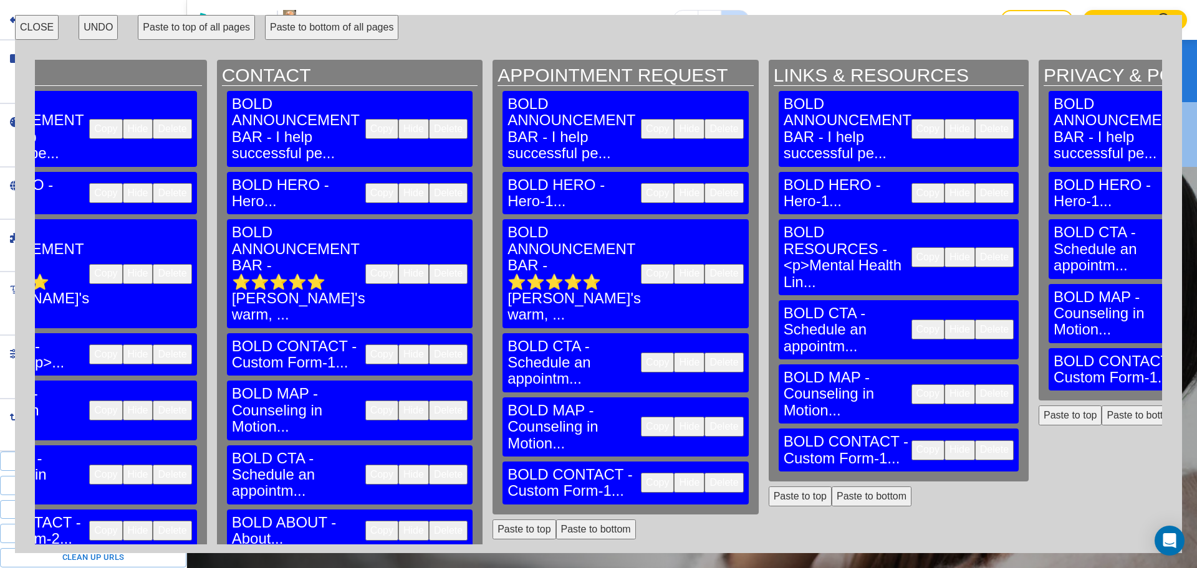
click at [769, 487] on button "Paste to top" at bounding box center [800, 497] width 63 height 20
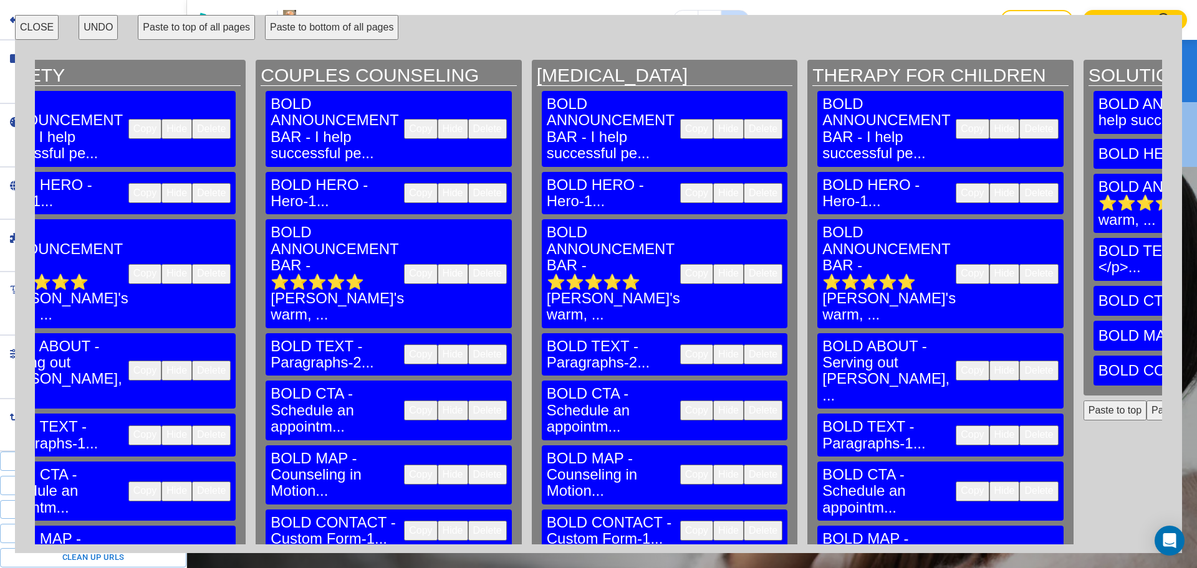
scroll to position [0, 1177]
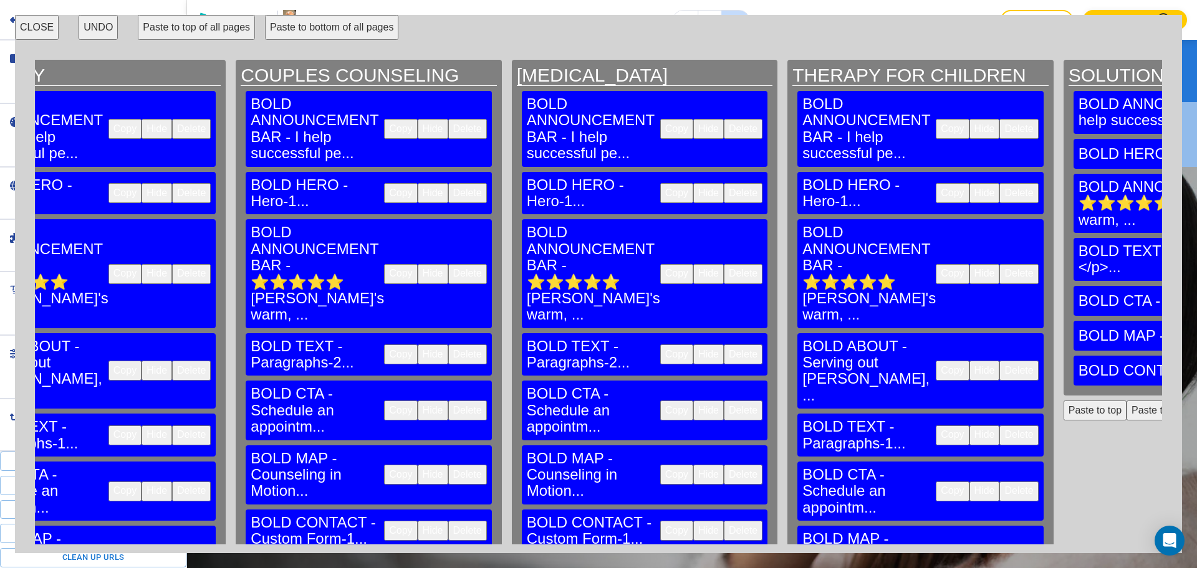
click at [660, 264] on button "Copy" at bounding box center [676, 274] width 33 height 20
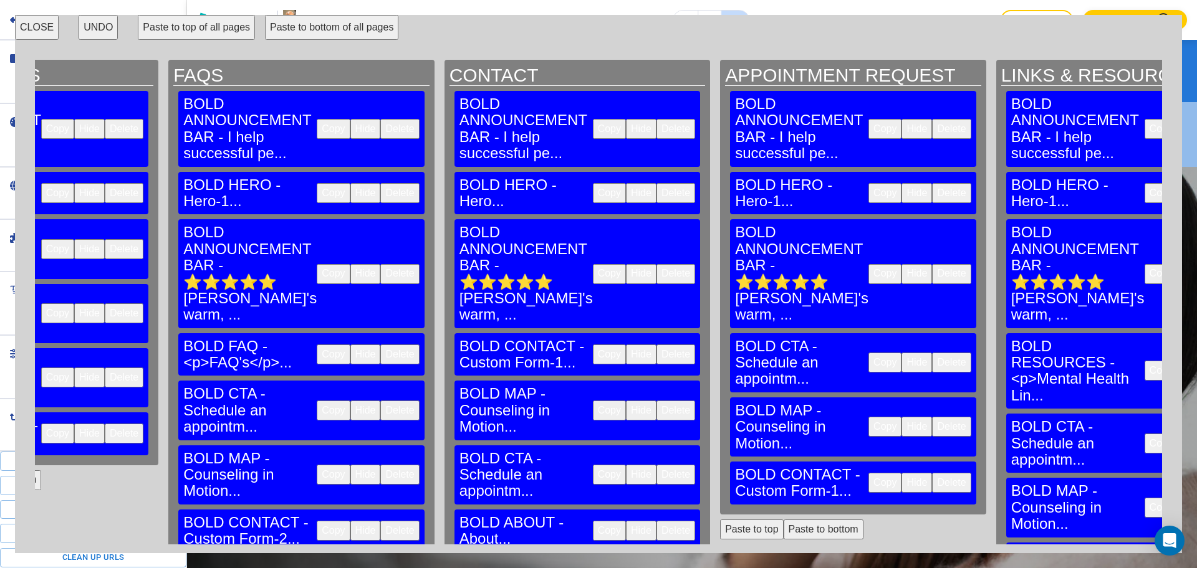
scroll to position [0, 3243]
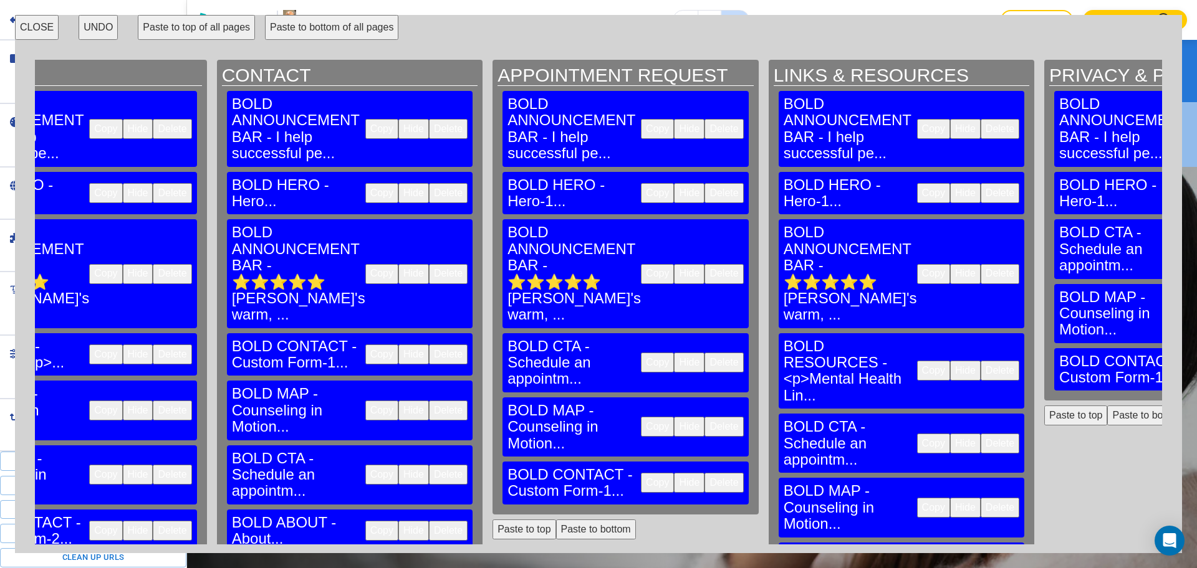
click at [1044, 406] on button "Paste to top" at bounding box center [1075, 416] width 63 height 20
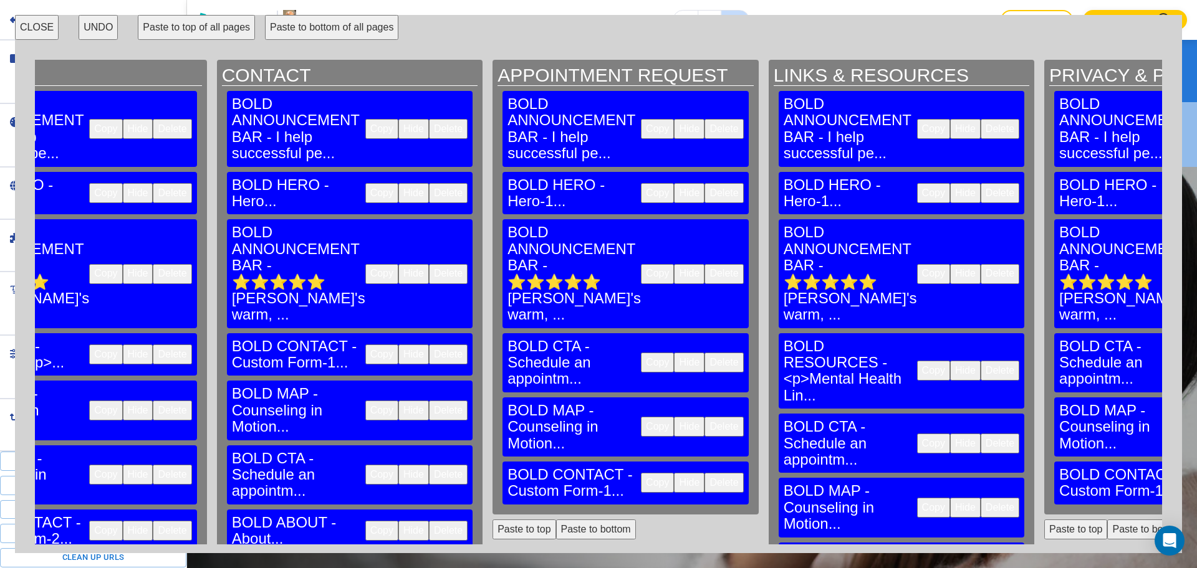
click at [50, 24] on button "CLOSE" at bounding box center [37, 27] width 44 height 25
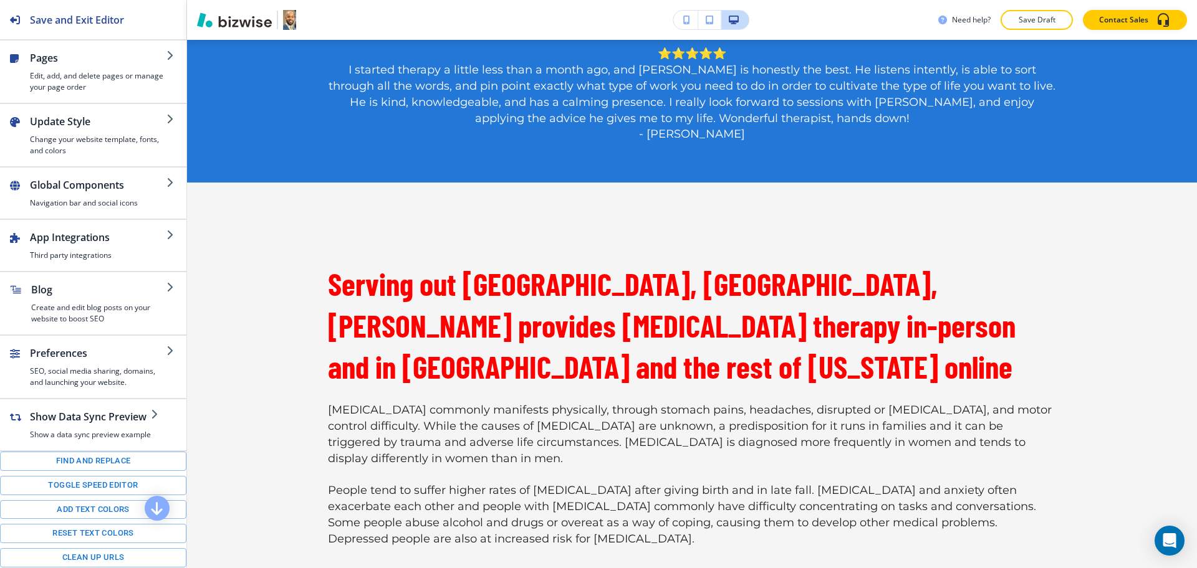
scroll to position [0, 0]
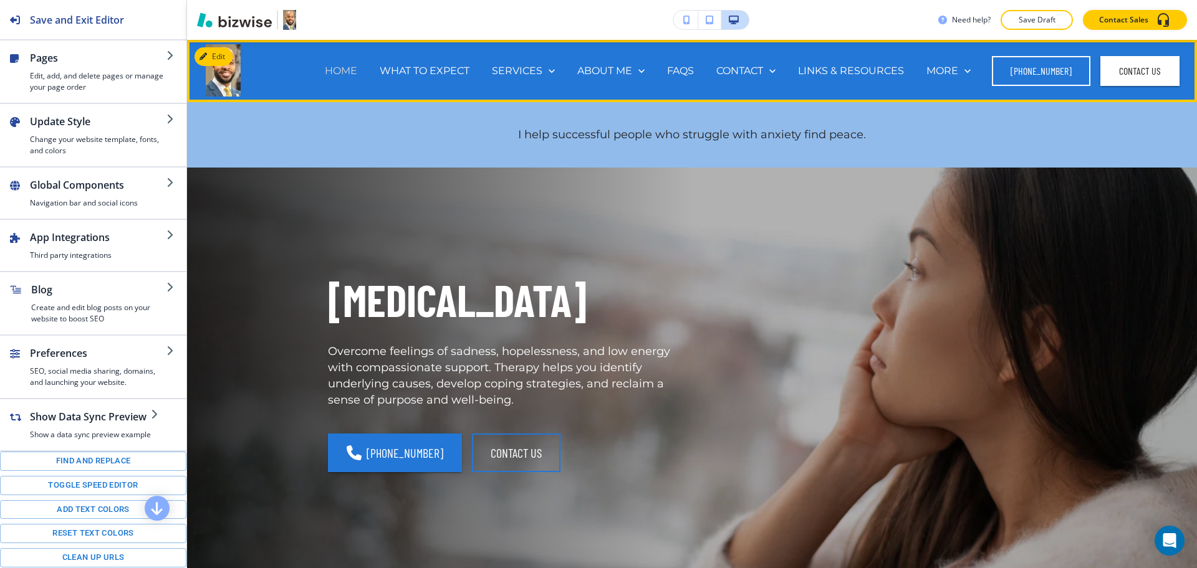
click at [337, 66] on p "HOME" at bounding box center [341, 71] width 32 height 14
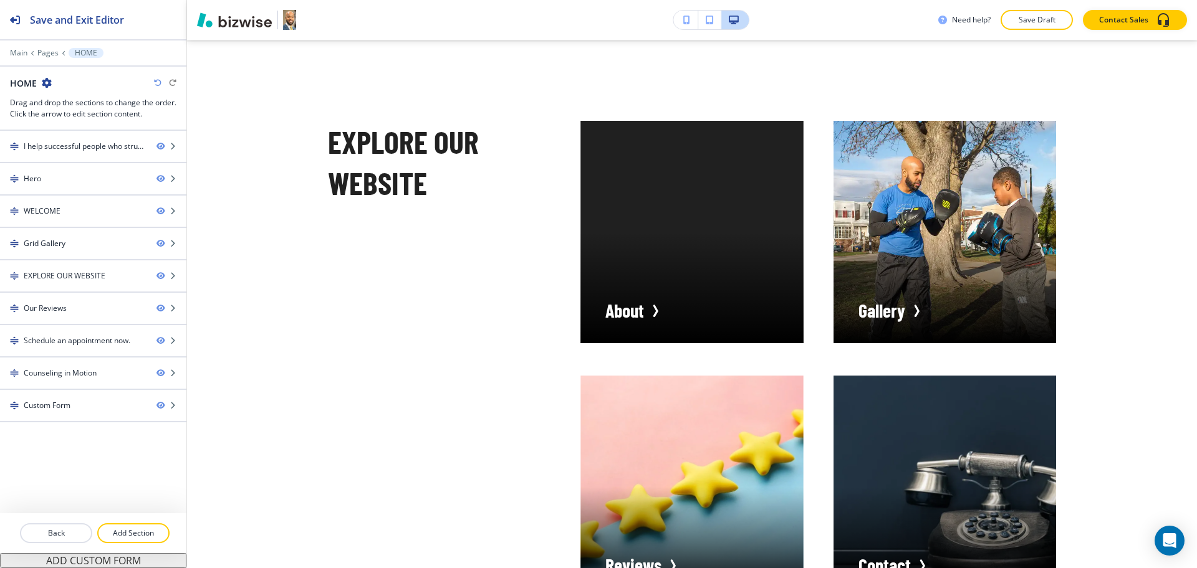
scroll to position [2528, 0]
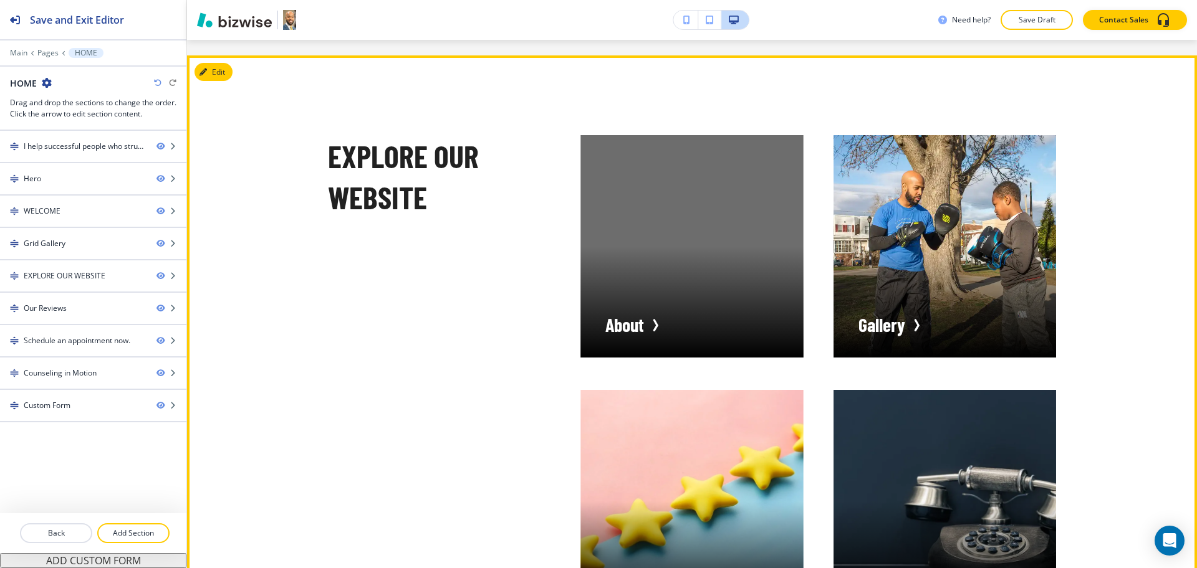
click at [211, 82] on button "Edit" at bounding box center [213, 72] width 38 height 19
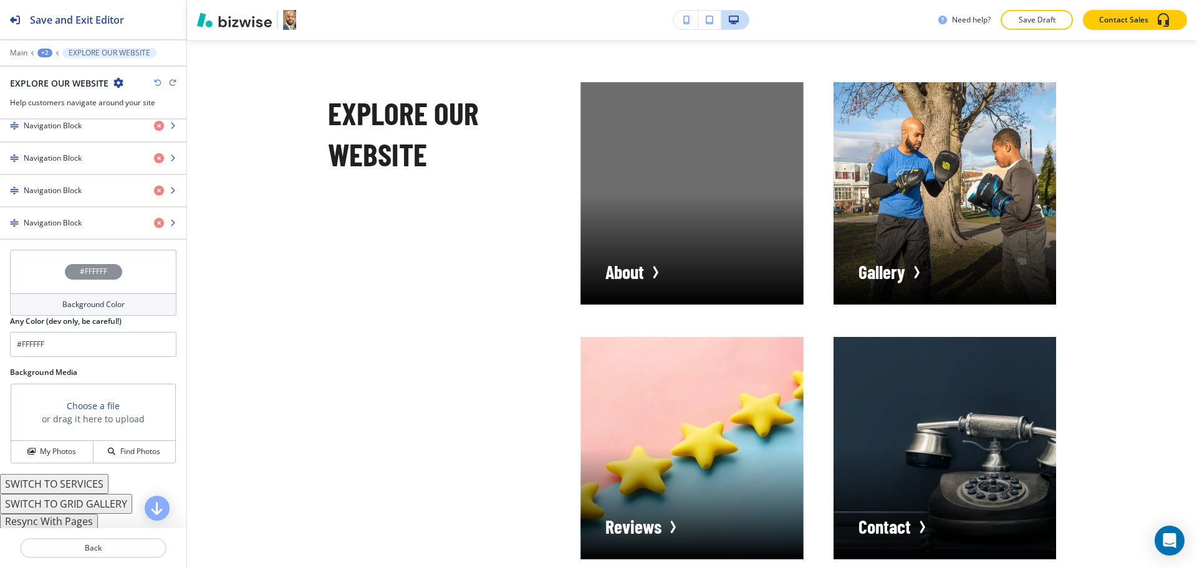
scroll to position [502, 0]
click at [75, 525] on button "Resync With Pages" at bounding box center [49, 521] width 98 height 15
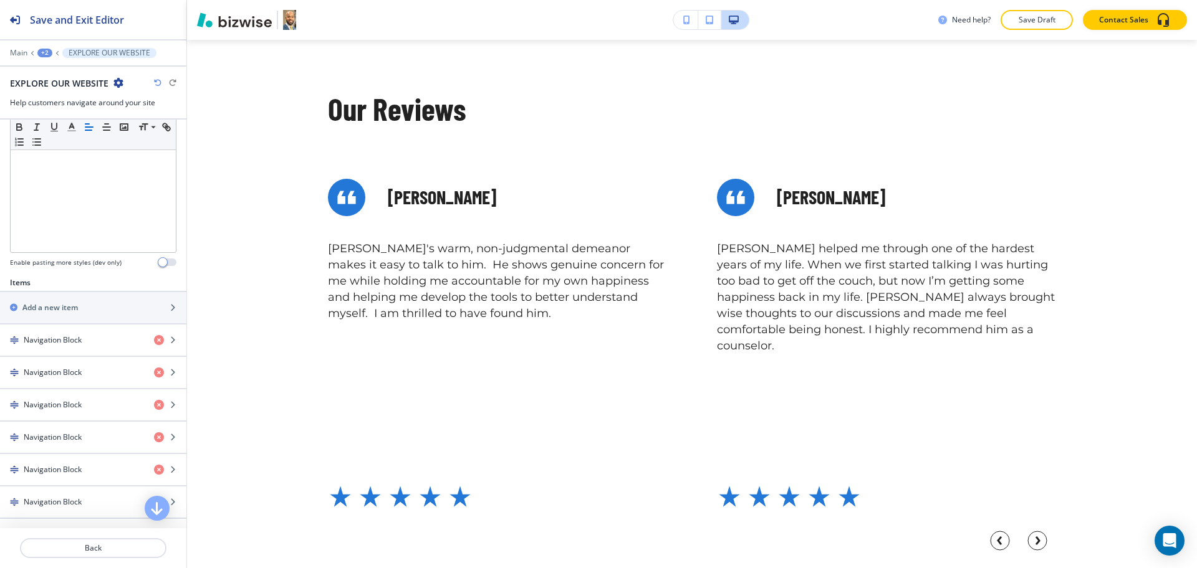
scroll to position [3584, 0]
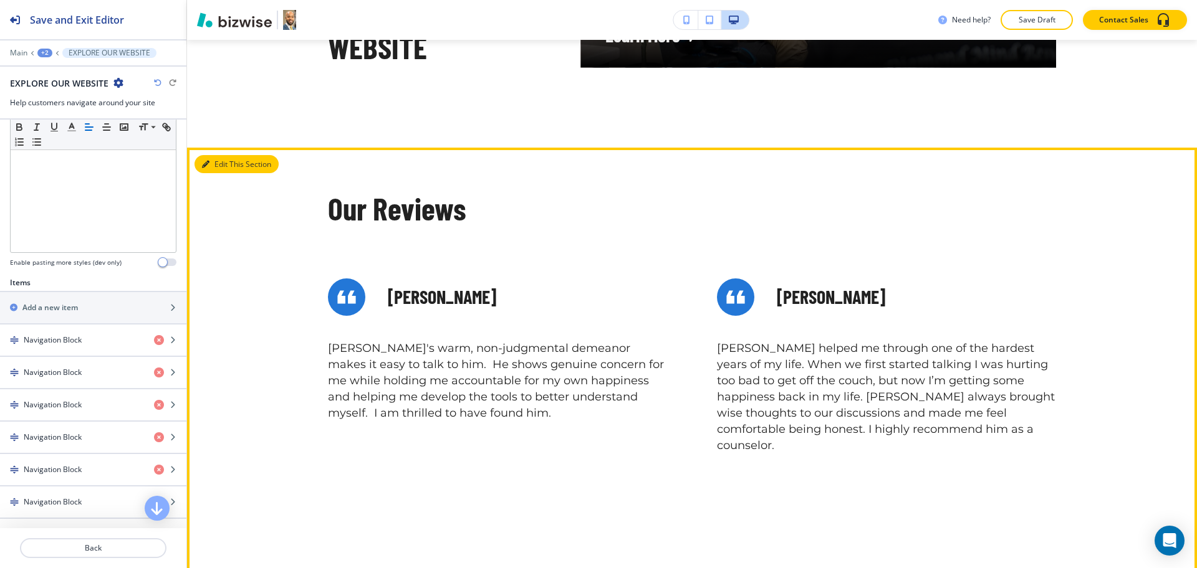
click at [221, 174] on button "Edit This Section" at bounding box center [236, 164] width 84 height 19
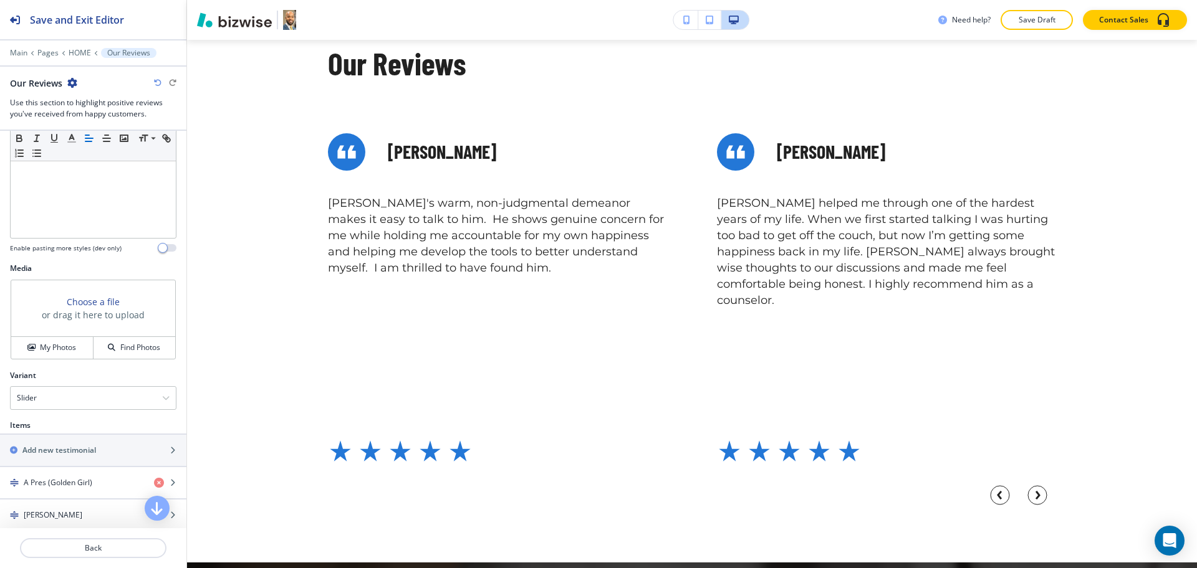
scroll to position [312, 0]
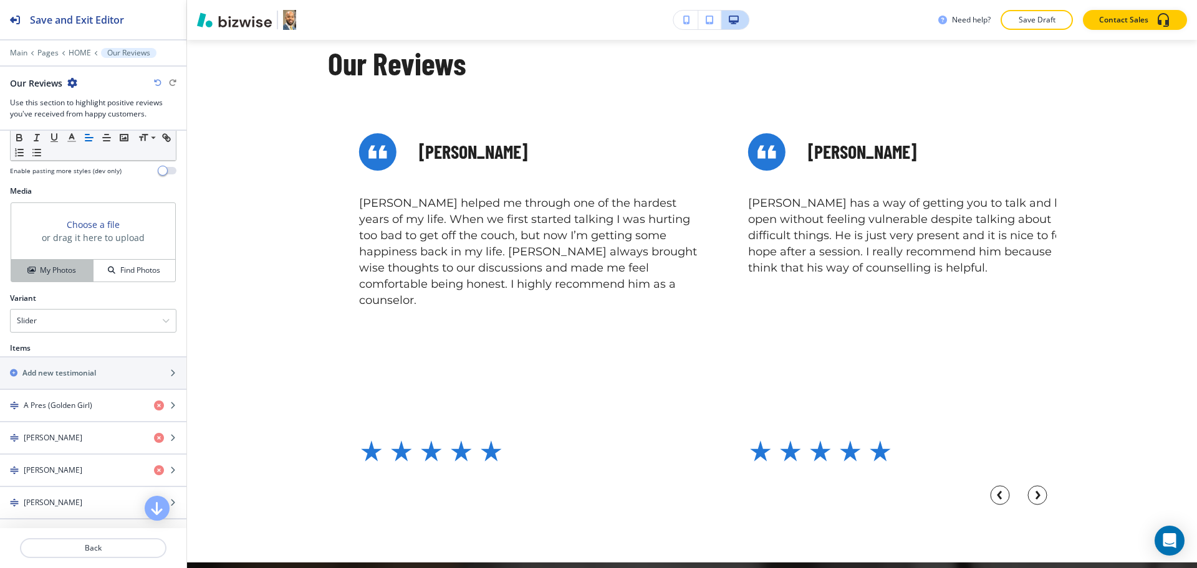
click at [54, 266] on h4 "My Photos" at bounding box center [58, 270] width 36 height 11
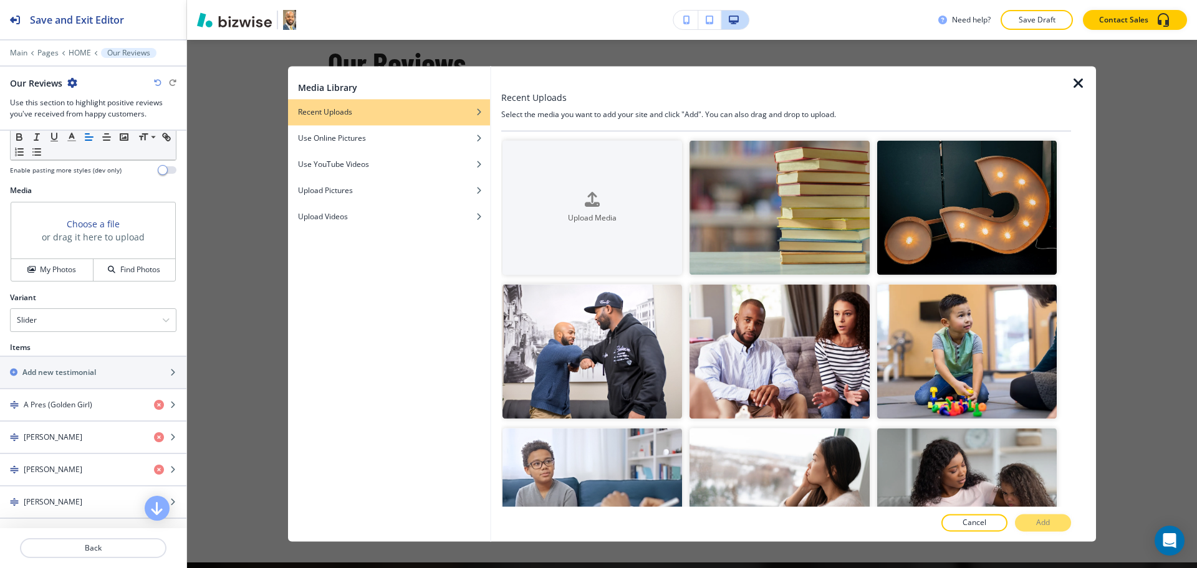
click at [1075, 84] on icon "button" at bounding box center [1078, 83] width 15 height 15
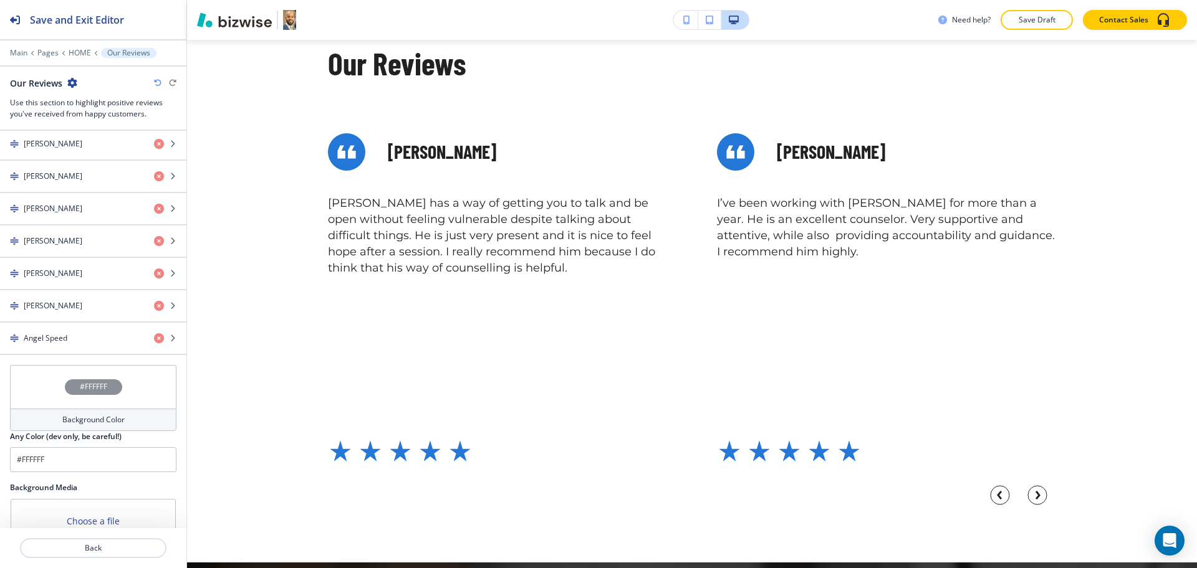
scroll to position [778, 0]
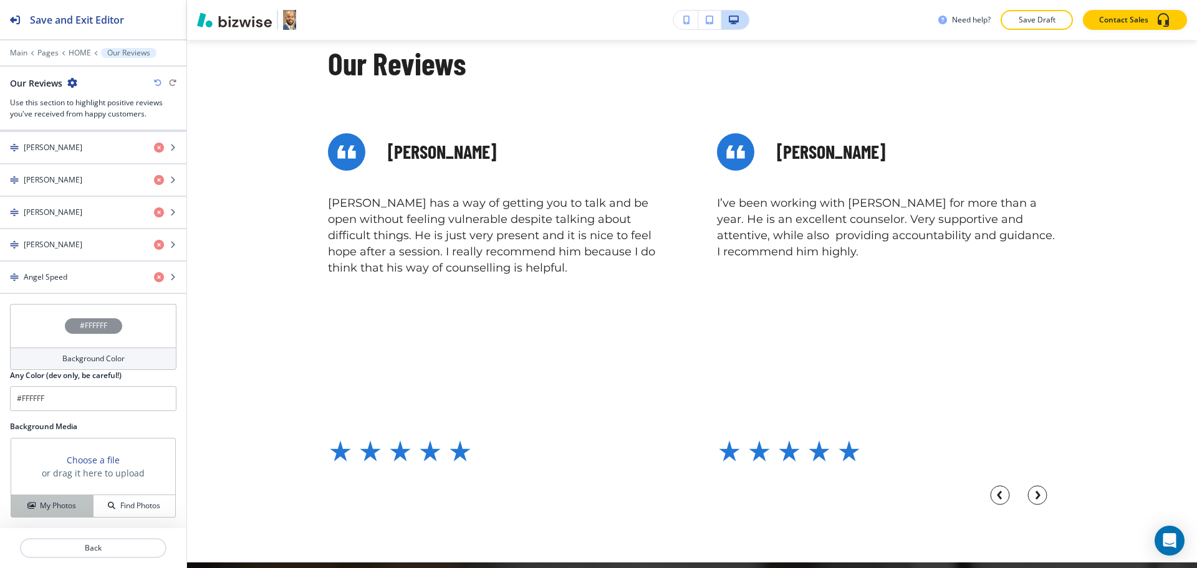
click at [70, 501] on h4 "My Photos" at bounding box center [58, 506] width 36 height 11
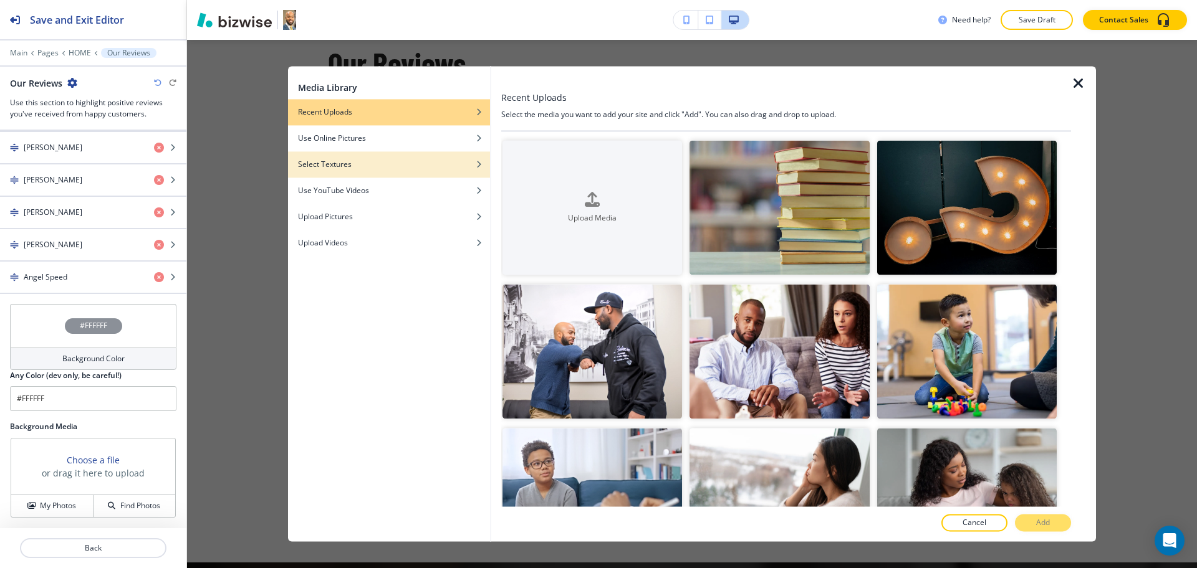
click at [332, 171] on div "button" at bounding box center [389, 173] width 202 height 7
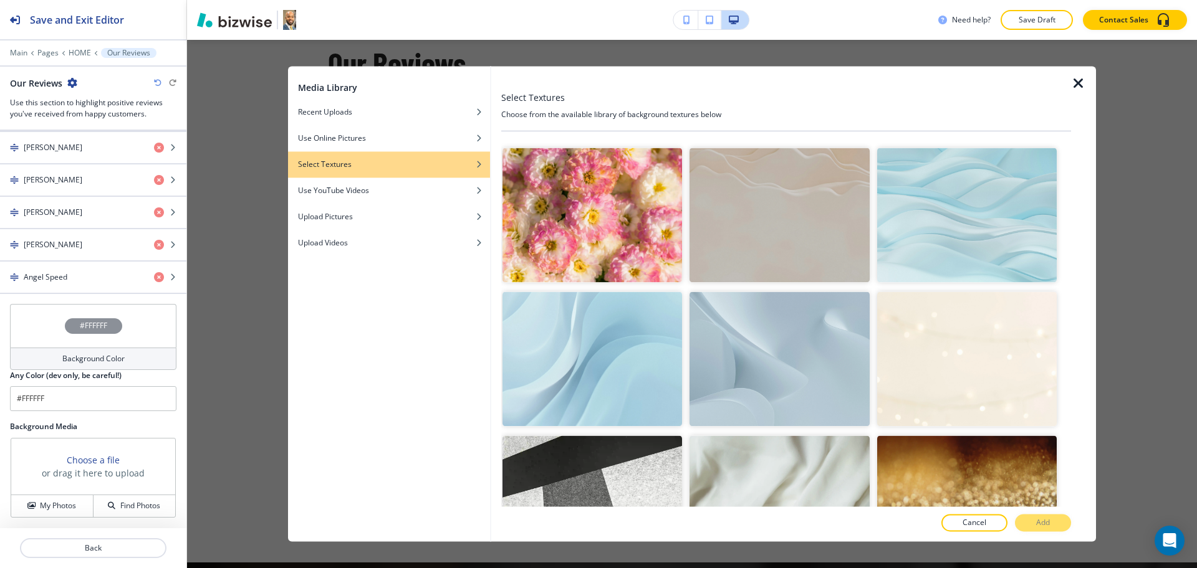
click at [817, 362] on img "button" at bounding box center [779, 359] width 180 height 135
click at [1056, 521] on button "Add" at bounding box center [1043, 523] width 56 height 17
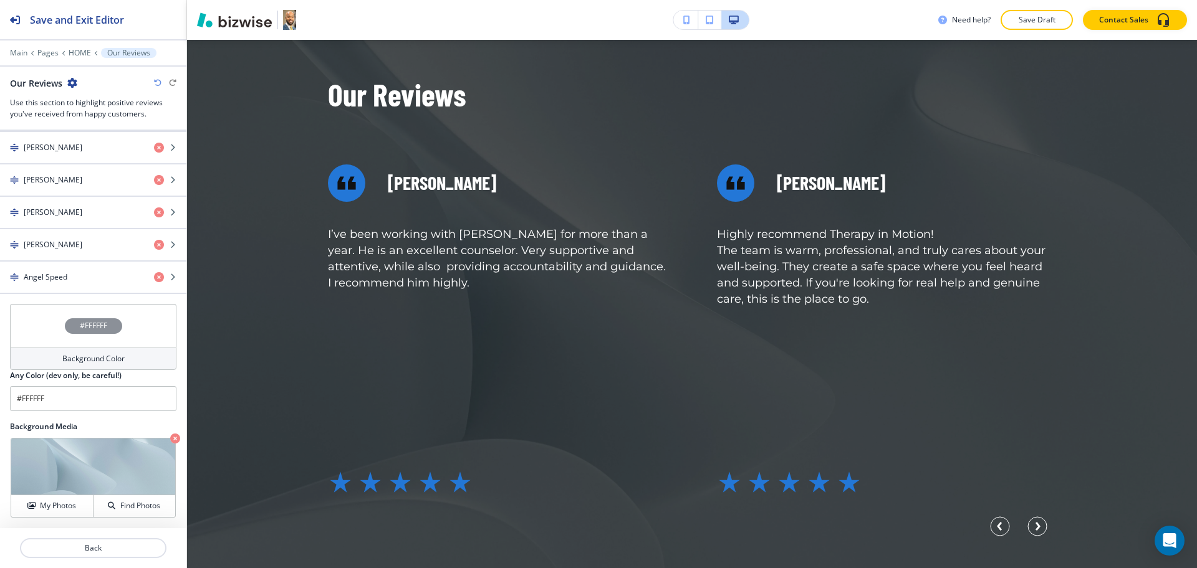
click at [79, 357] on h4 "Background Color" at bounding box center [93, 358] width 62 height 11
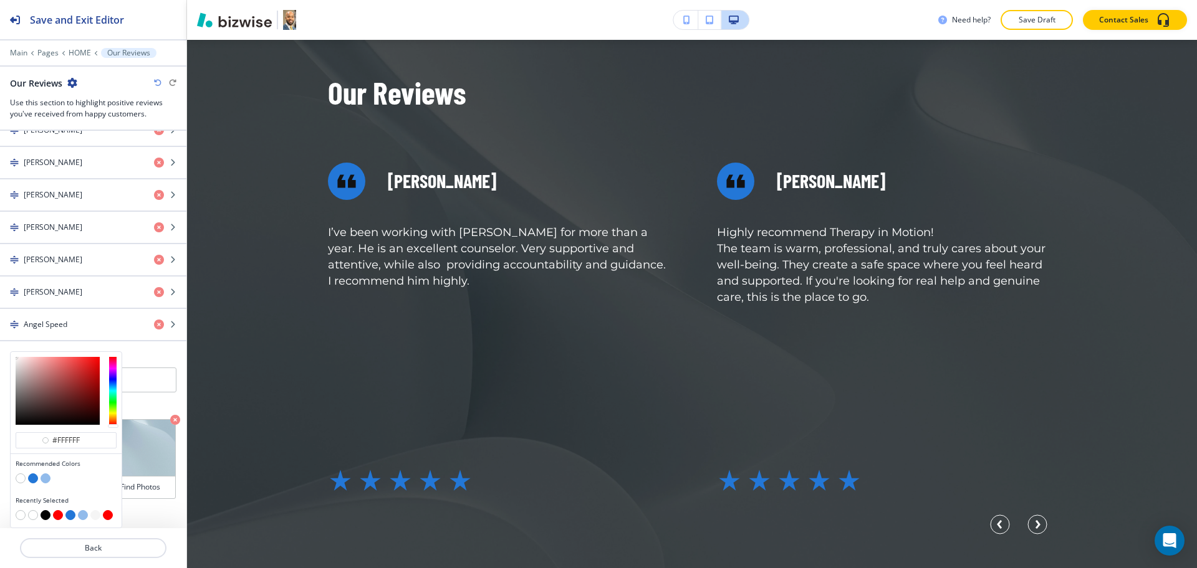
scroll to position [3741, 0]
click at [29, 478] on button "button" at bounding box center [33, 479] width 10 height 10
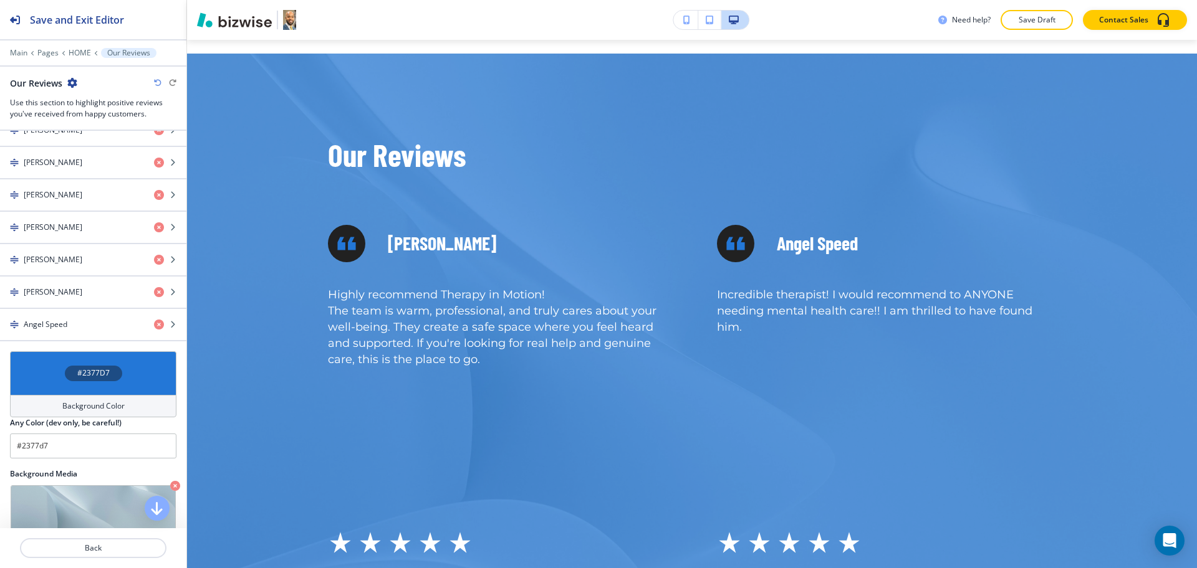
scroll to position [3716, 0]
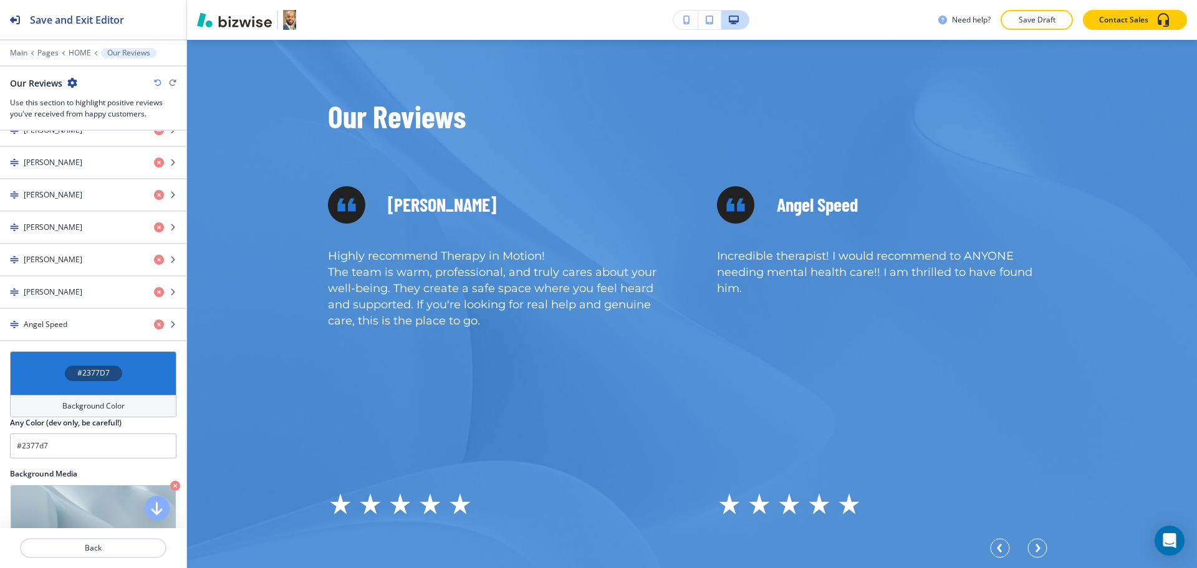
click at [133, 403] on div "Background Color" at bounding box center [93, 406] width 166 height 22
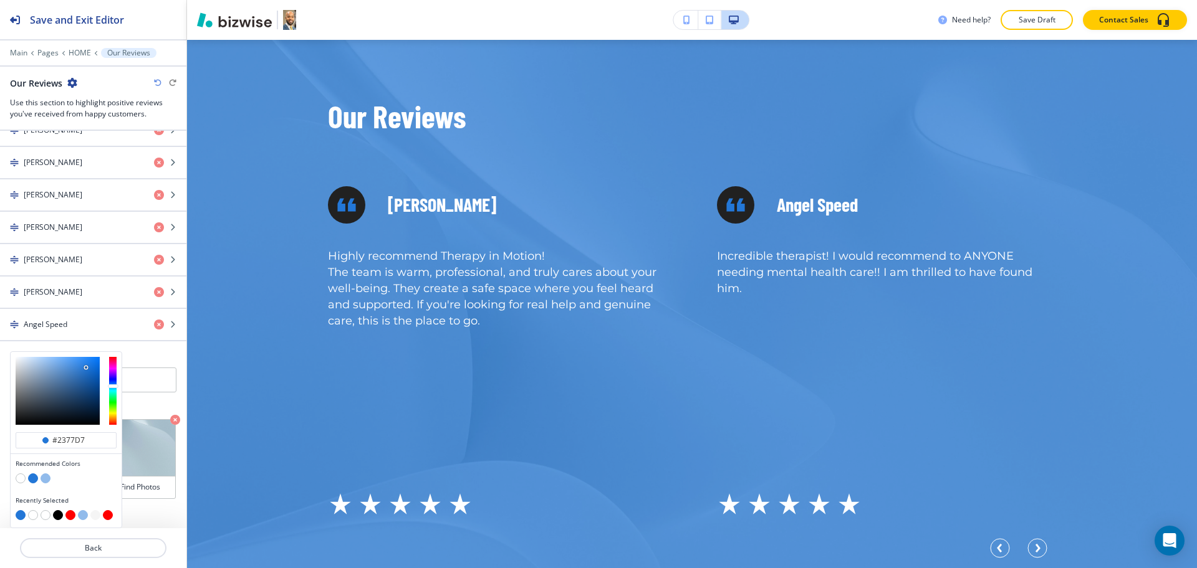
click at [42, 479] on button "button" at bounding box center [46, 479] width 10 height 10
type input "#91bbeb"
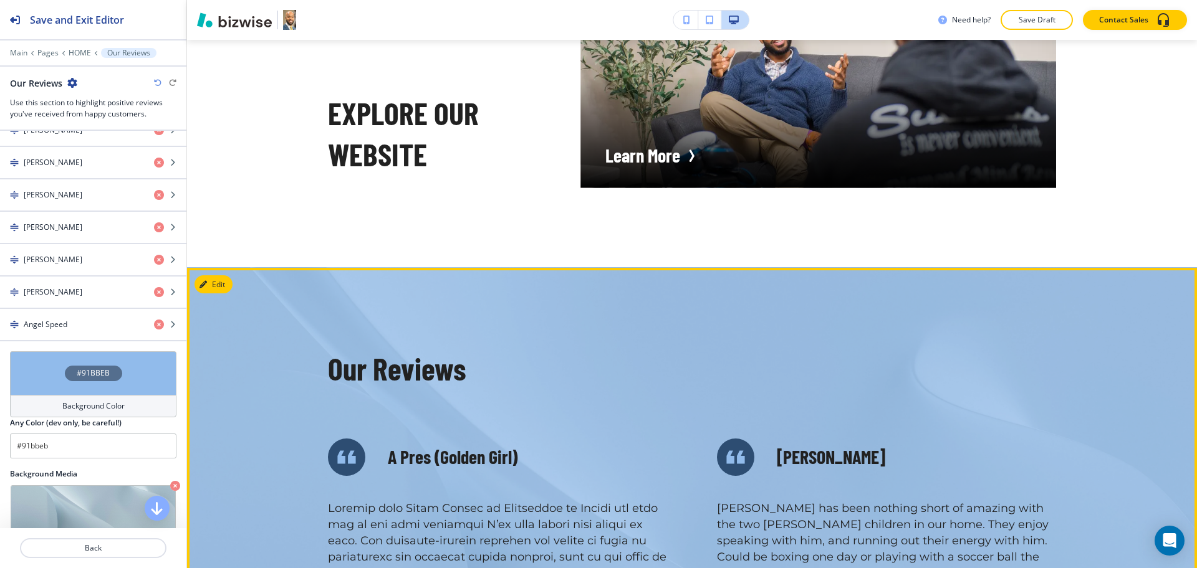
scroll to position [3440, 0]
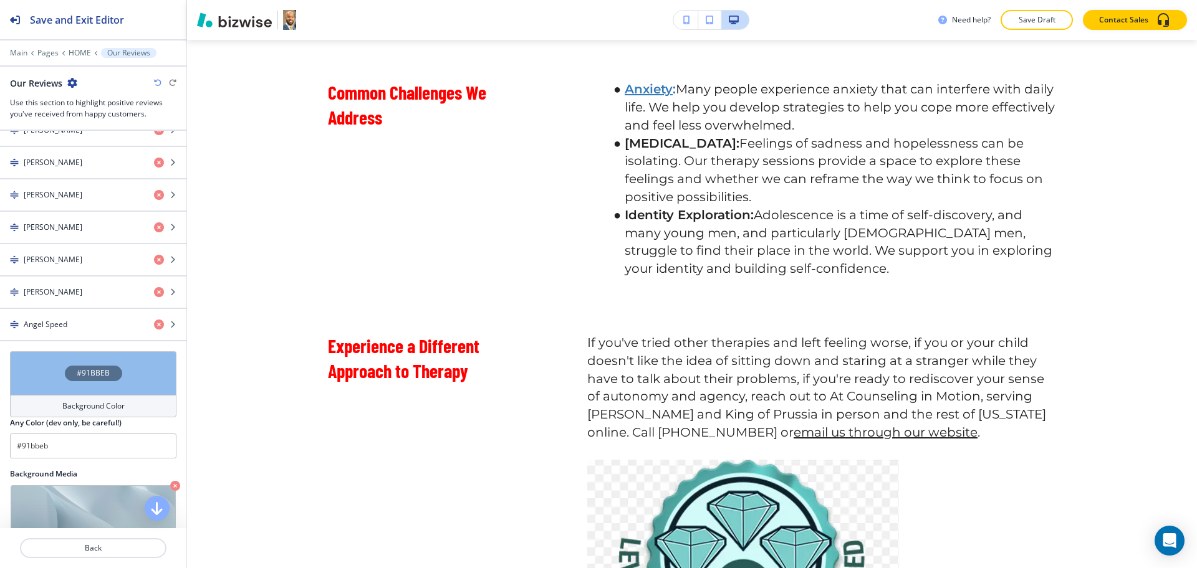
scroll to position [1377, 0]
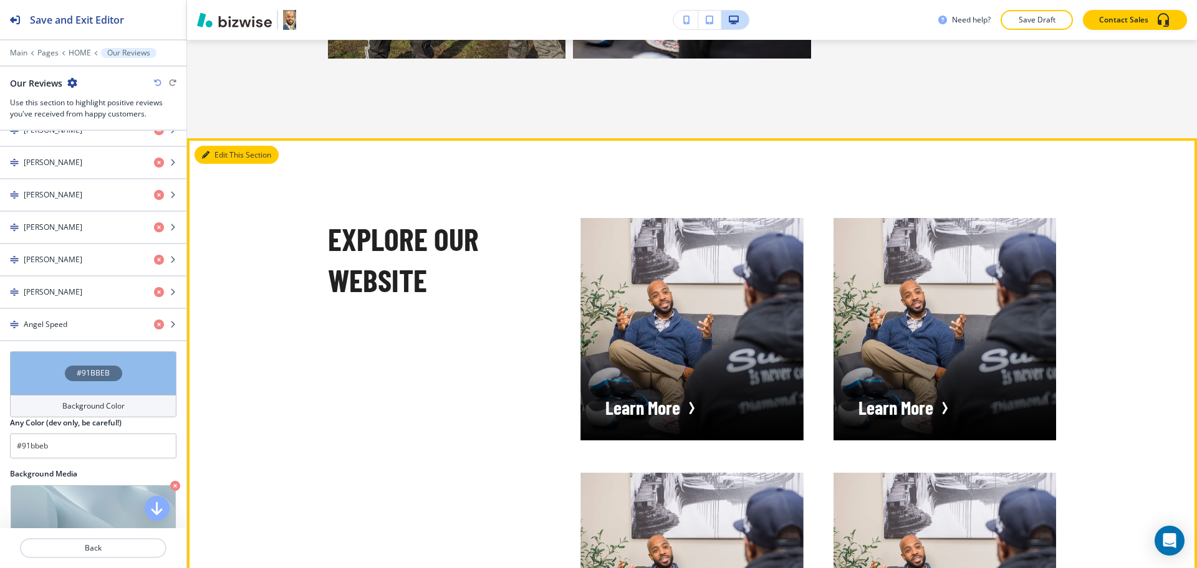
click at [214, 165] on button "Edit This Section" at bounding box center [236, 155] width 84 height 19
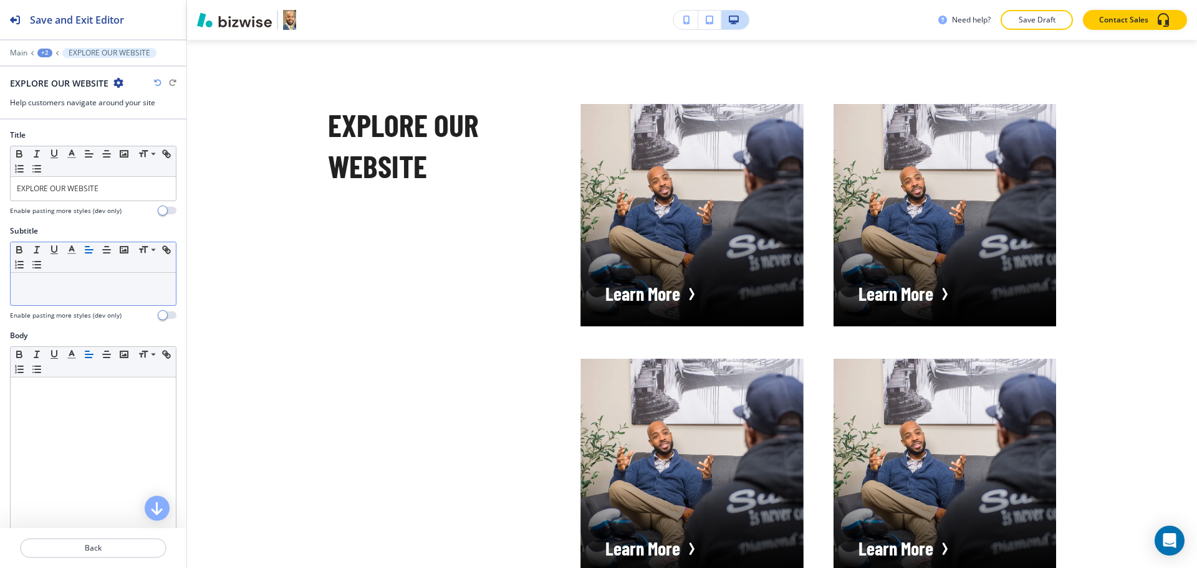
scroll to position [2581, 0]
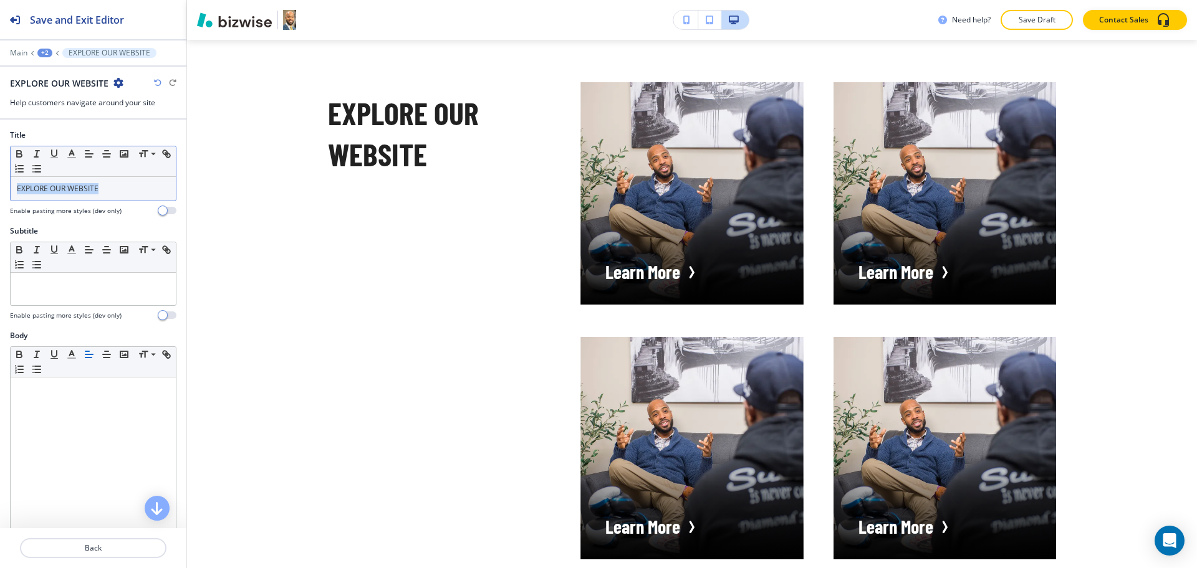
drag, startPoint x: 38, startPoint y: 185, endPoint x: 11, endPoint y: 181, distance: 27.6
click at [0, 184] on div "Title Small Normal Large Huge EXPLORE OUR WEBSITE Enable pasting more styles (d…" at bounding box center [93, 178] width 186 height 96
click at [72, 154] on line "button" at bounding box center [71, 154] width 3 height 0
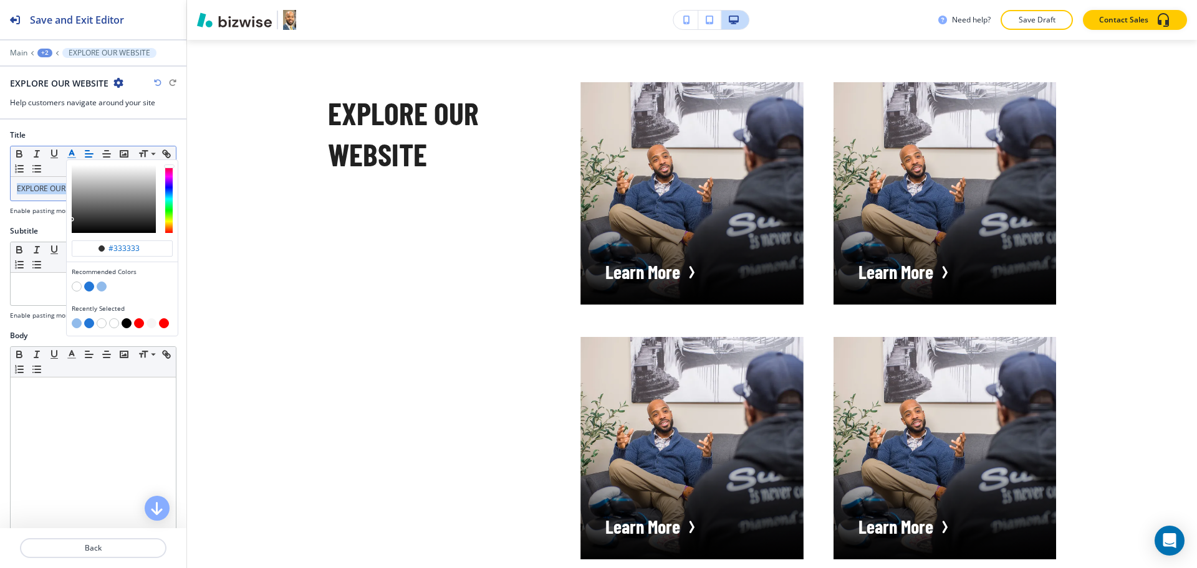
click at [139, 319] on button "button" at bounding box center [139, 324] width 10 height 10
type input "#ff0000"
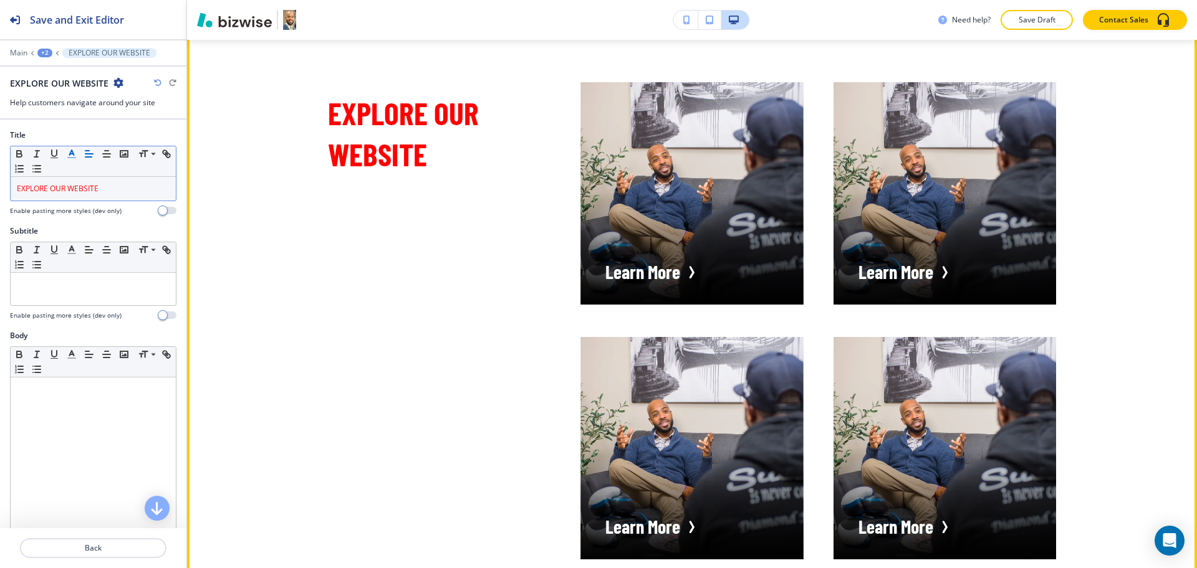
click at [348, 312] on div "EXPLORE OUR WEBSITE Learn More Learn More Learn More Learn More Contact Learn M…" at bounding box center [677, 561] width 758 height 1018
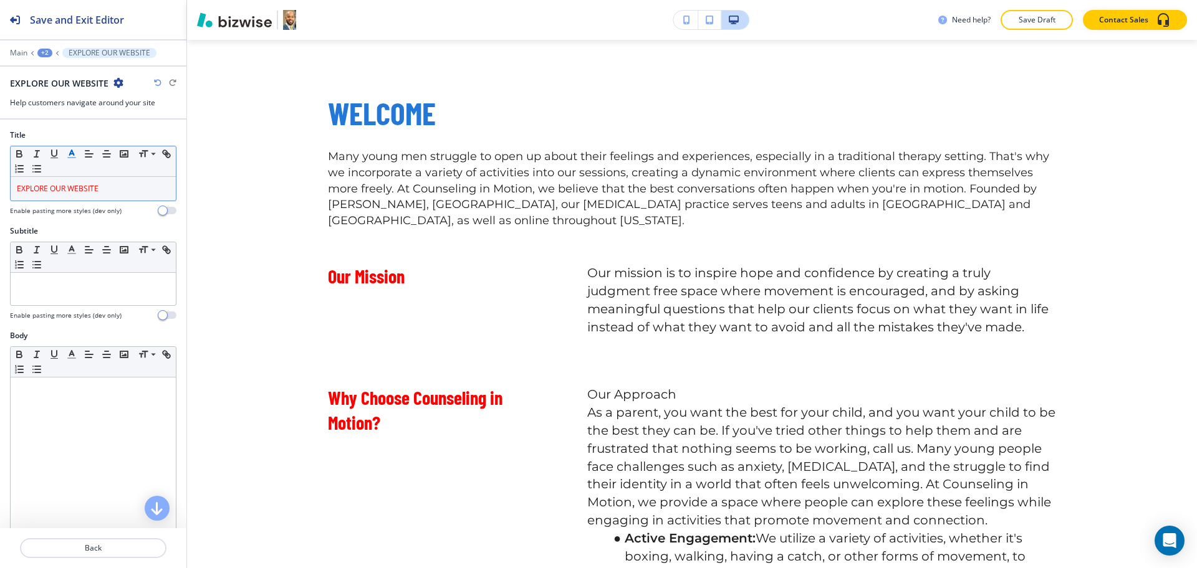
scroll to position [1314, 0]
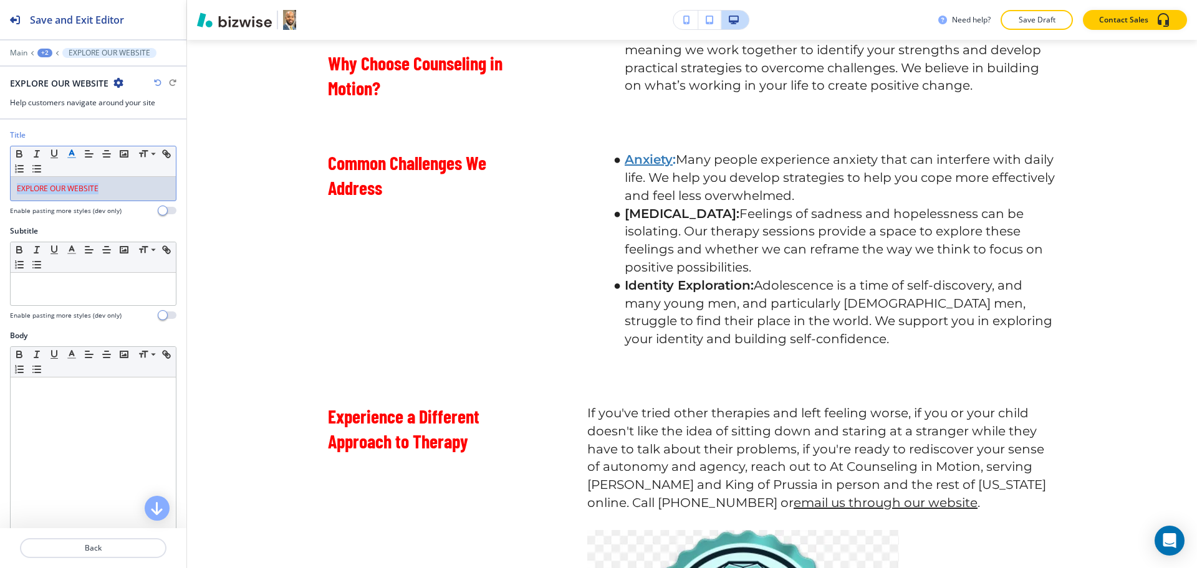
drag, startPoint x: 121, startPoint y: 189, endPoint x: 0, endPoint y: 218, distance: 124.3
click at [0, 218] on div "Title Small Normal Large Huge EXPLORE OUR WEBSITE Enable pasting more styles (d…" at bounding box center [93, 178] width 186 height 96
click at [72, 154] on line "button" at bounding box center [71, 154] width 3 height 0
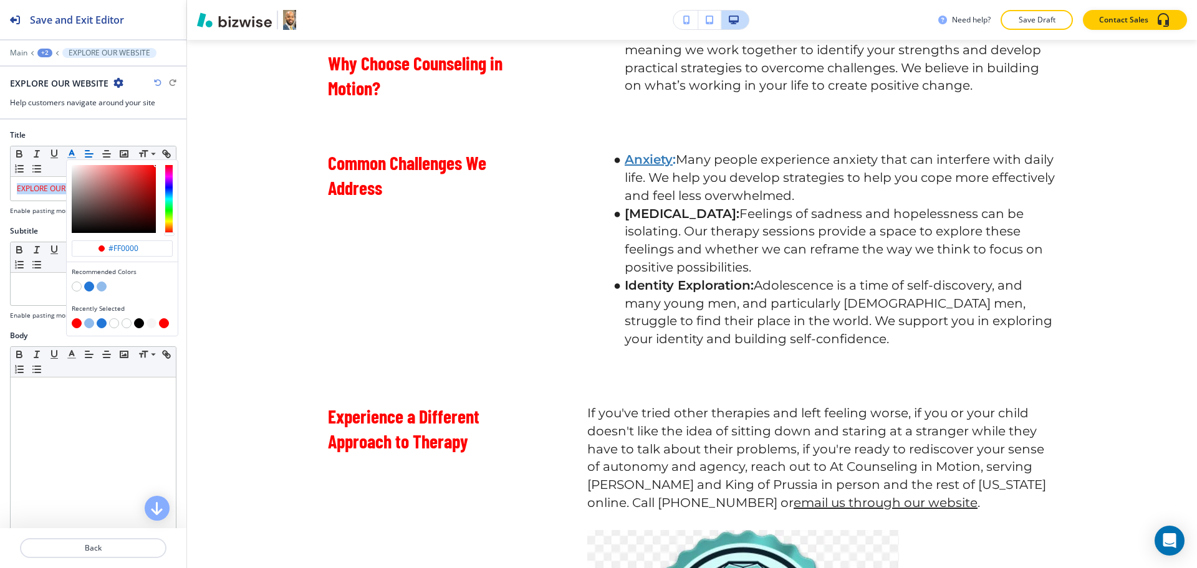
click at [89, 287] on button "button" at bounding box center [89, 287] width 10 height 10
type input "#2377d7"
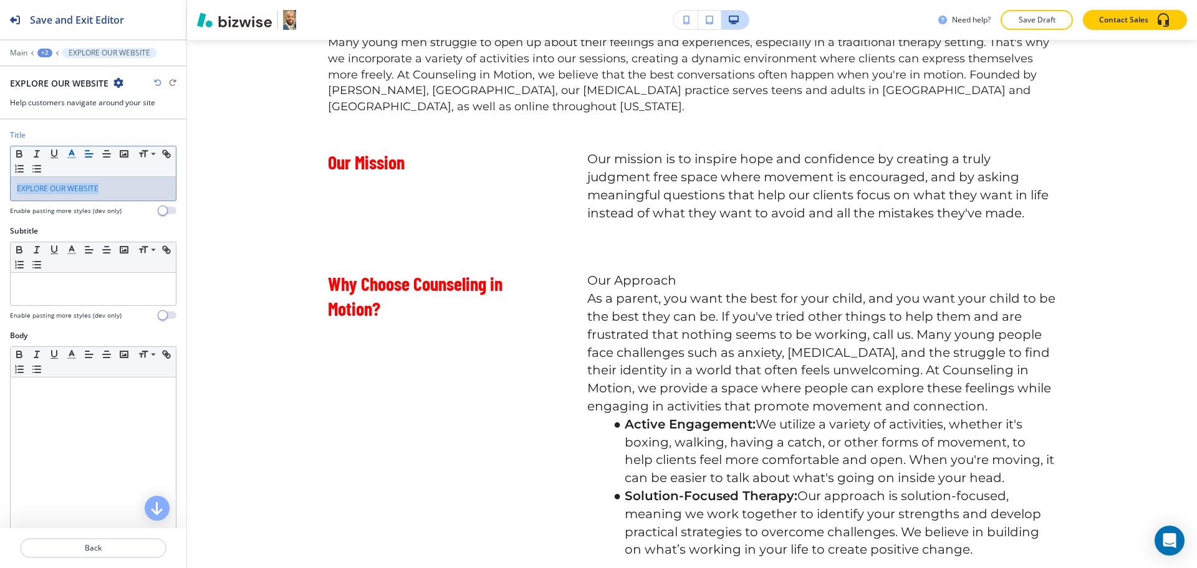
scroll to position [0, 0]
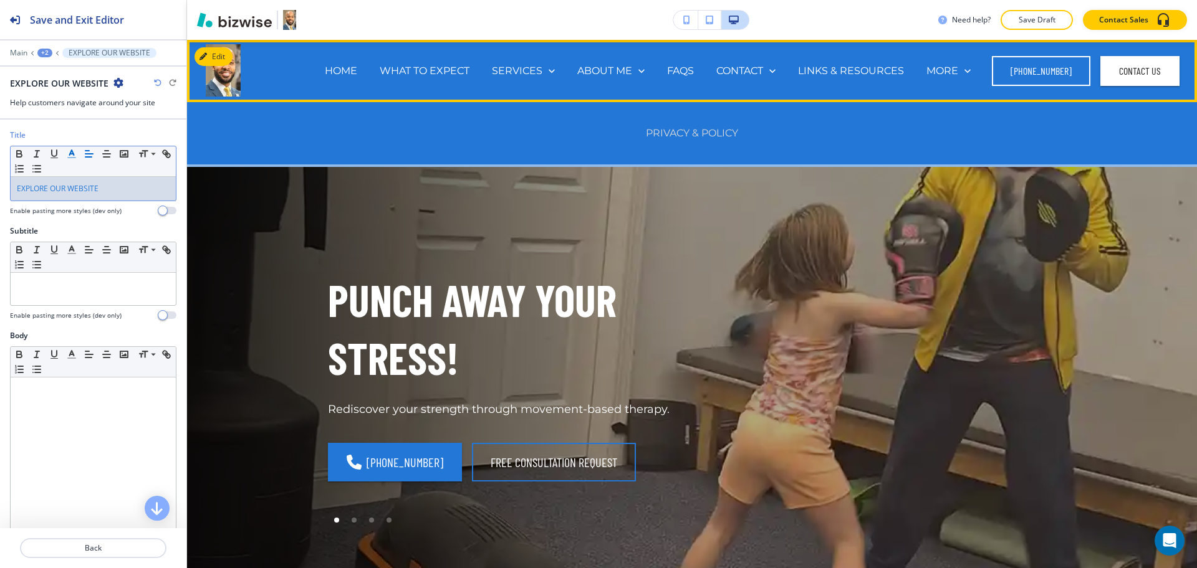
click at [694, 132] on p "PRIVACY & POLICY" at bounding box center [692, 133] width 92 height 14
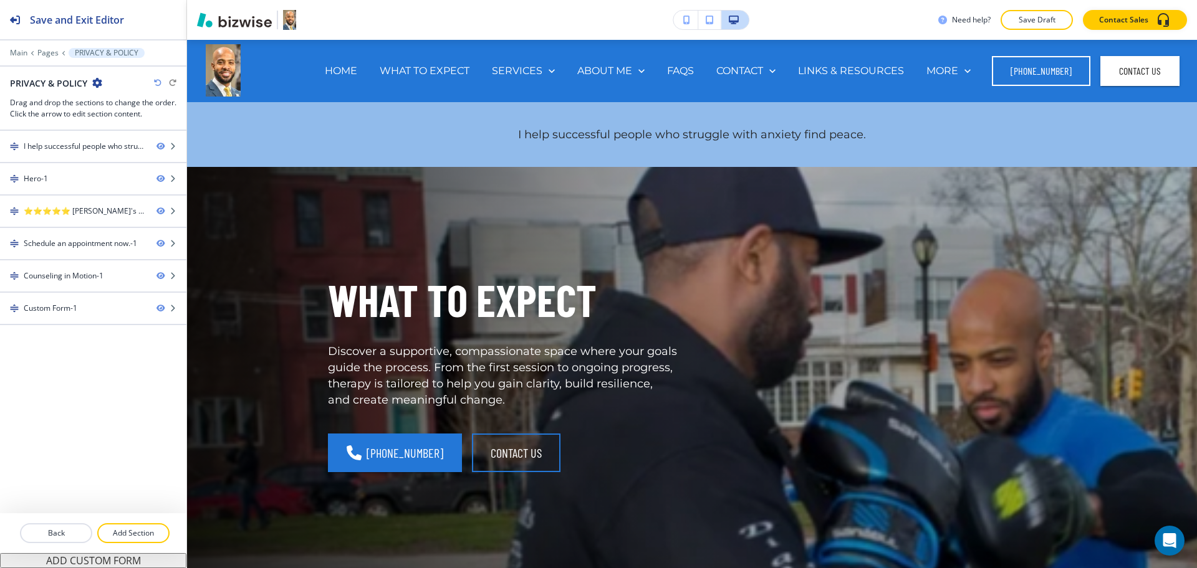
click at [54, 87] on h2 "PRIVACY & POLICY" at bounding box center [48, 83] width 77 height 13
copy div "PRIVACY & POLICY"
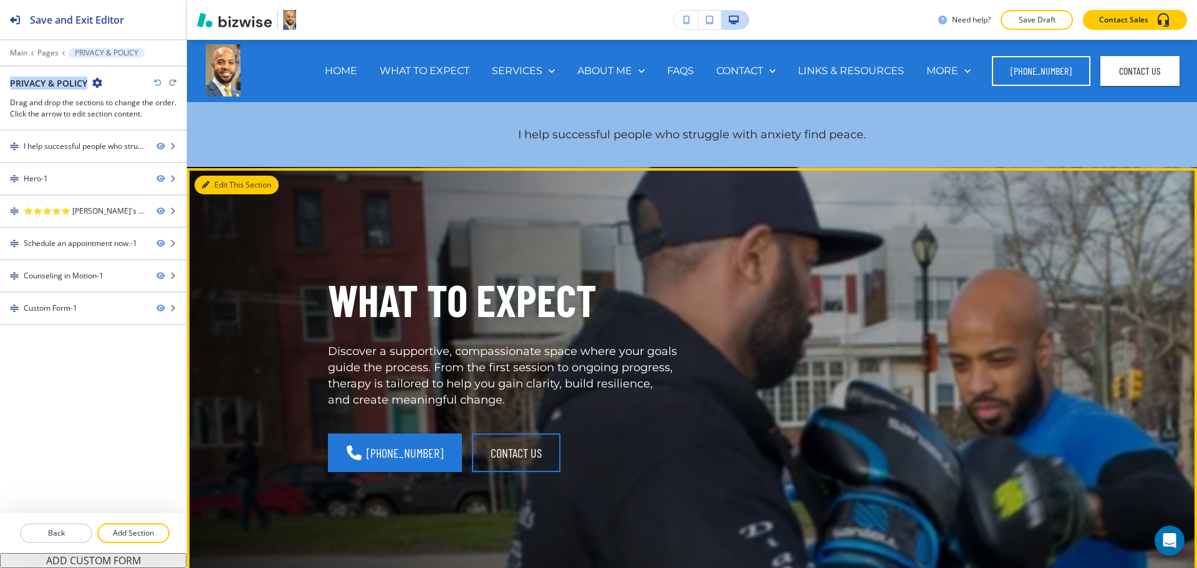
click at [210, 184] on button "Edit This Section" at bounding box center [236, 185] width 84 height 19
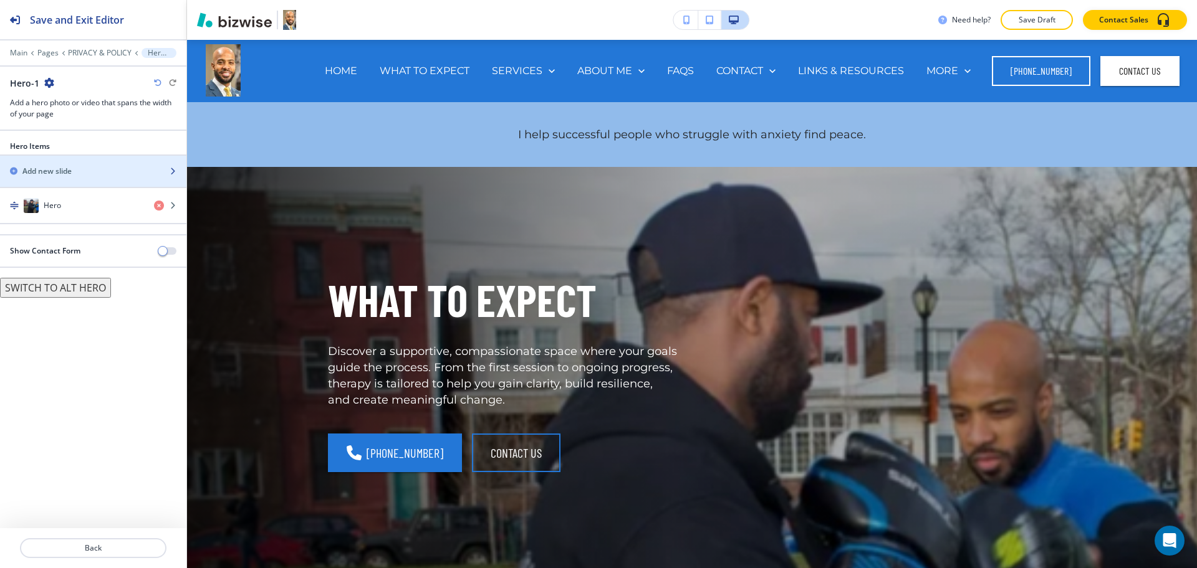
scroll to position [128, 0]
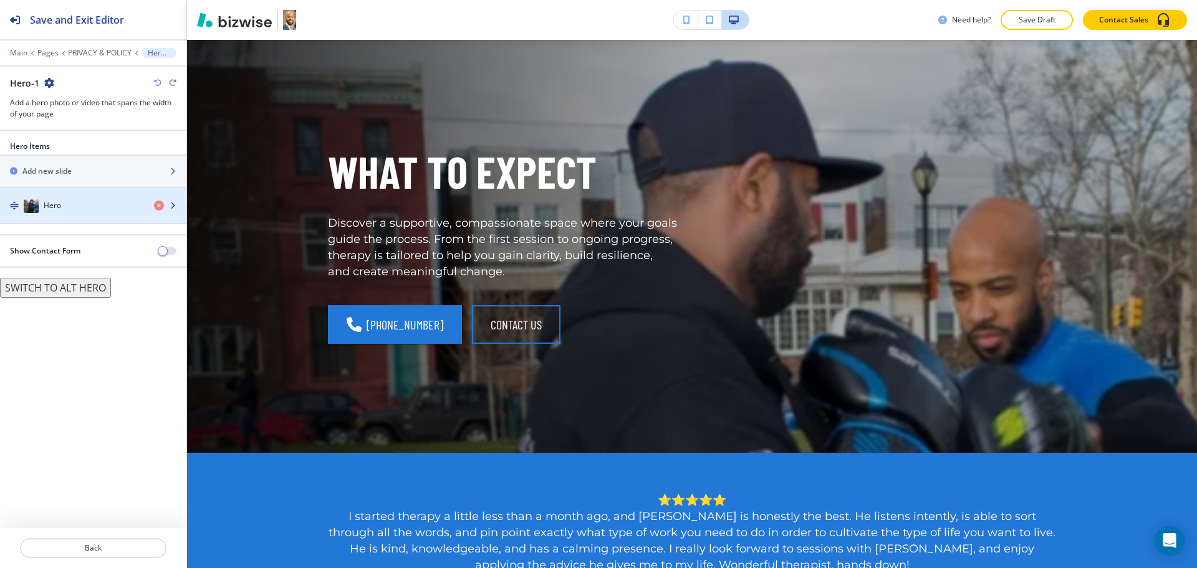
click at [36, 208] on img "button" at bounding box center [31, 205] width 15 height 15
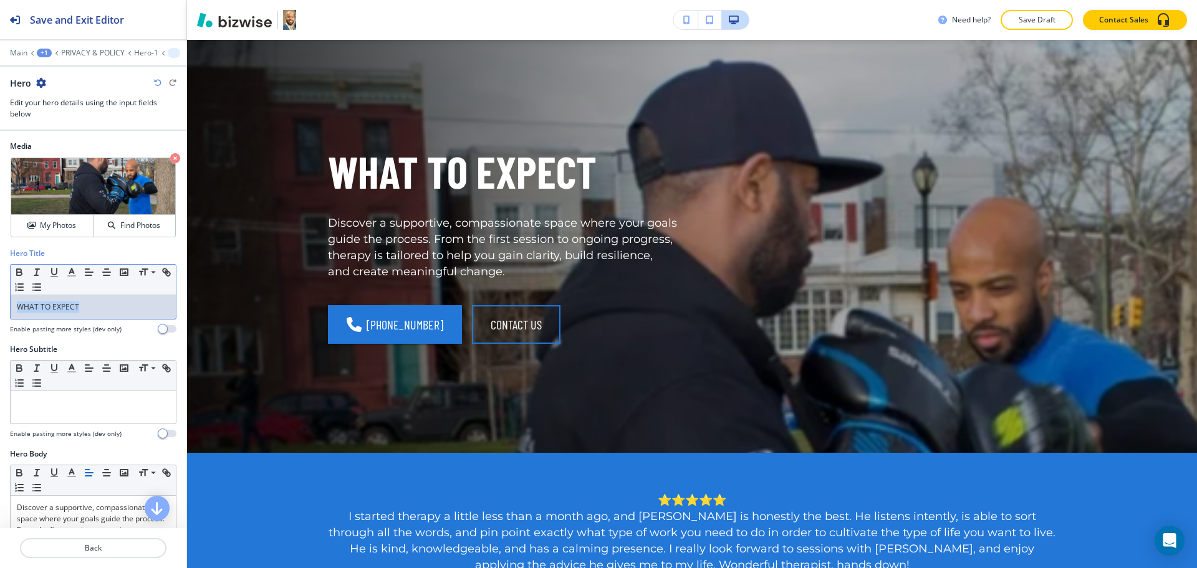
drag, startPoint x: 109, startPoint y: 314, endPoint x: 0, endPoint y: 303, distance: 109.7
click at [0, 303] on div "Hero Title Small Normal Large Huge WHAT TO EXPECT Enable pasting more styles (d…" at bounding box center [93, 296] width 186 height 96
paste div
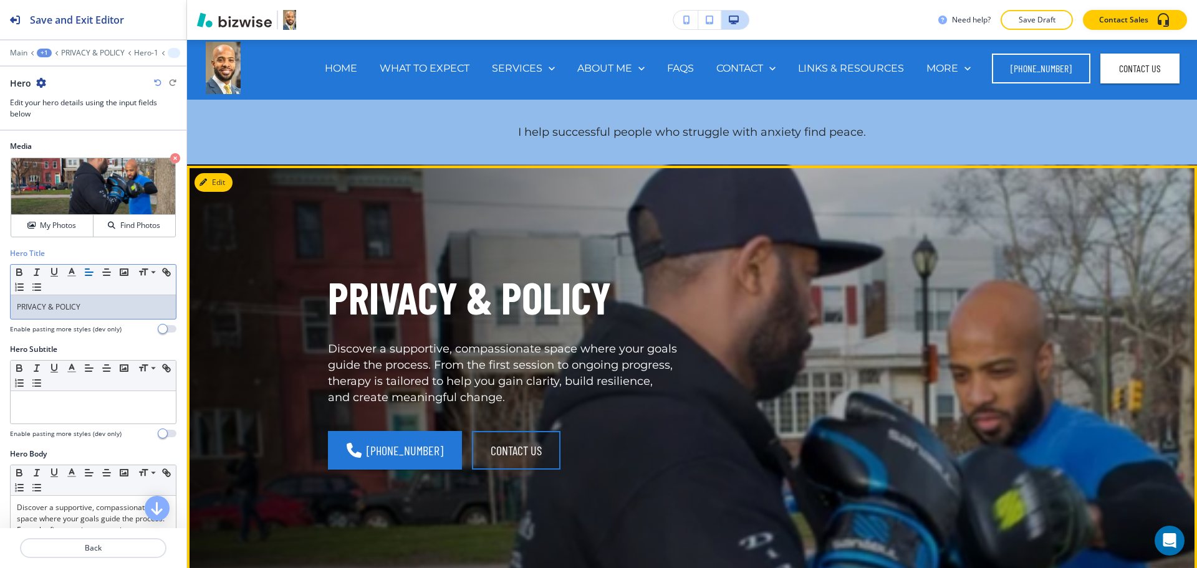
scroll to position [0, 0]
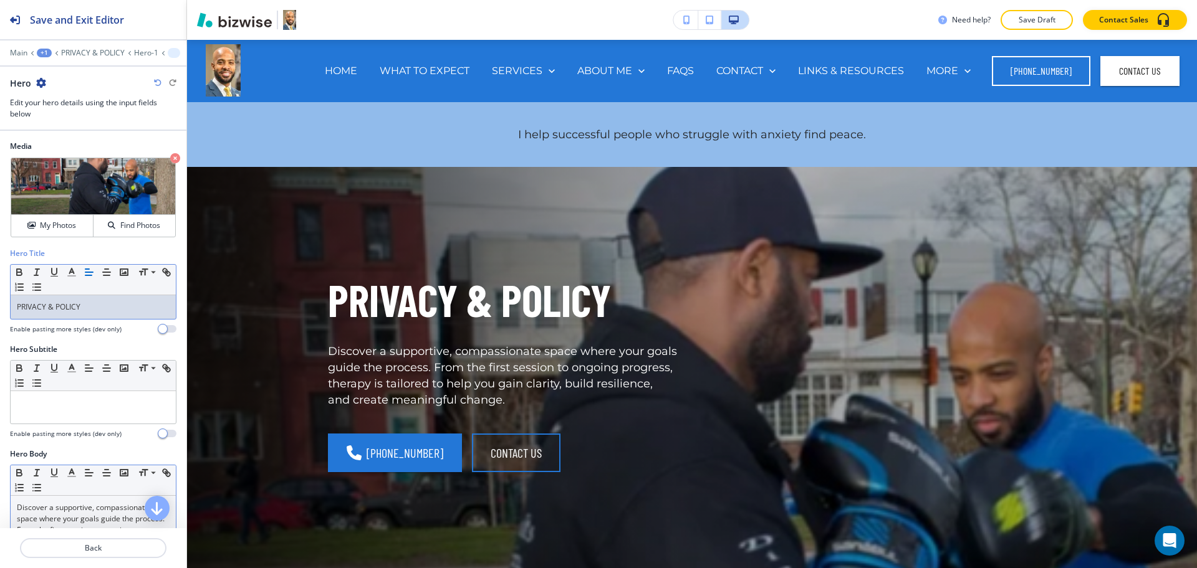
click at [112, 510] on p "Discover a supportive, compassionate space where your goals guide the process. …" at bounding box center [93, 535] width 153 height 67
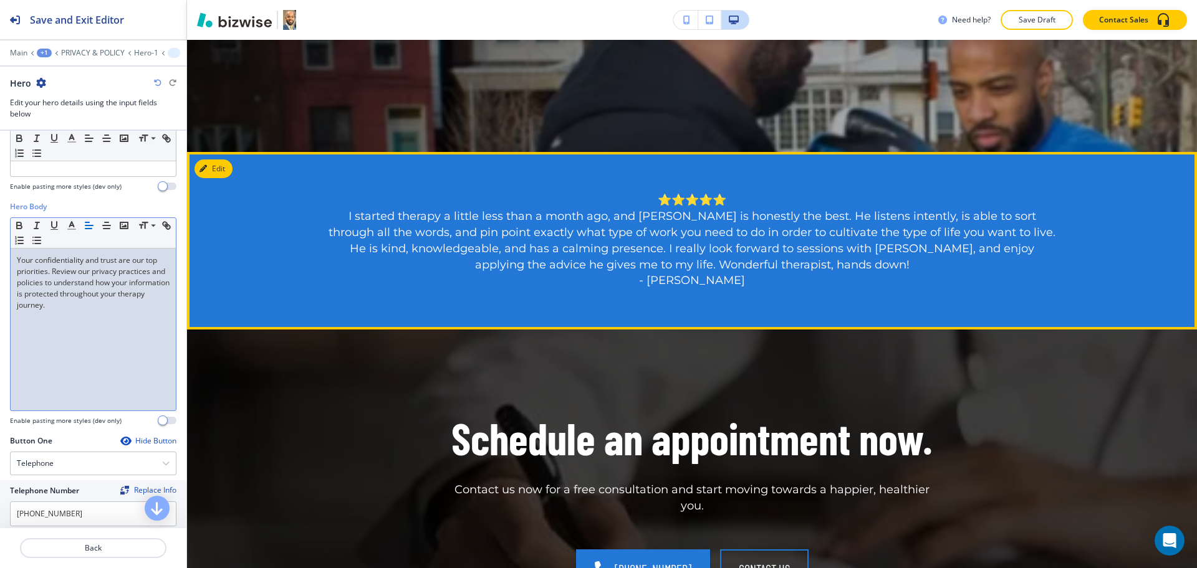
scroll to position [429, 0]
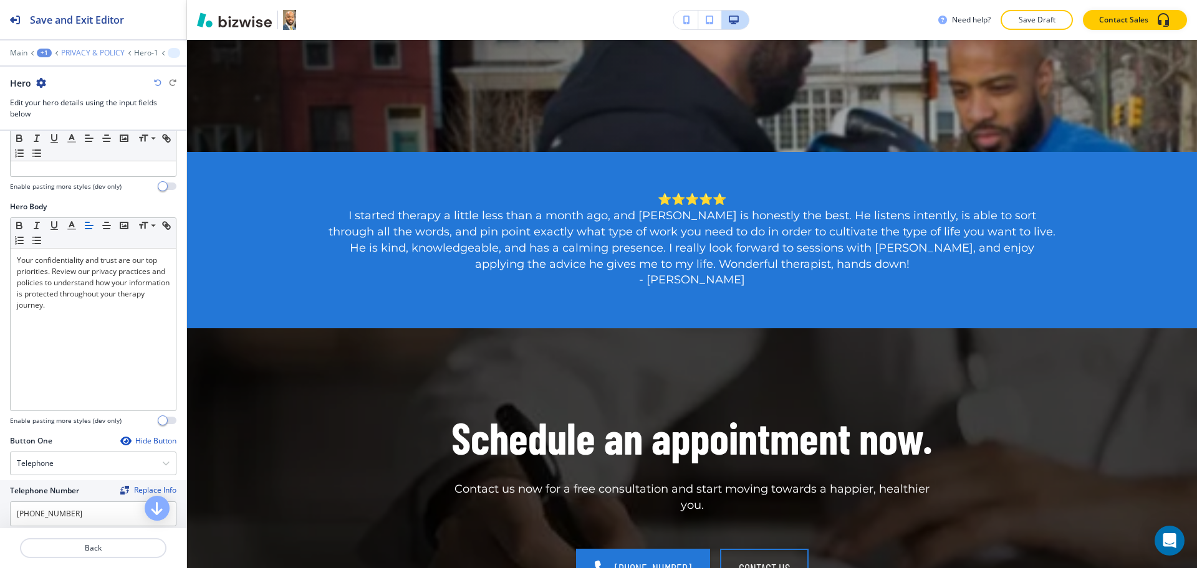
click at [85, 56] on p "PRIVACY & POLICY" at bounding box center [93, 53] width 64 height 9
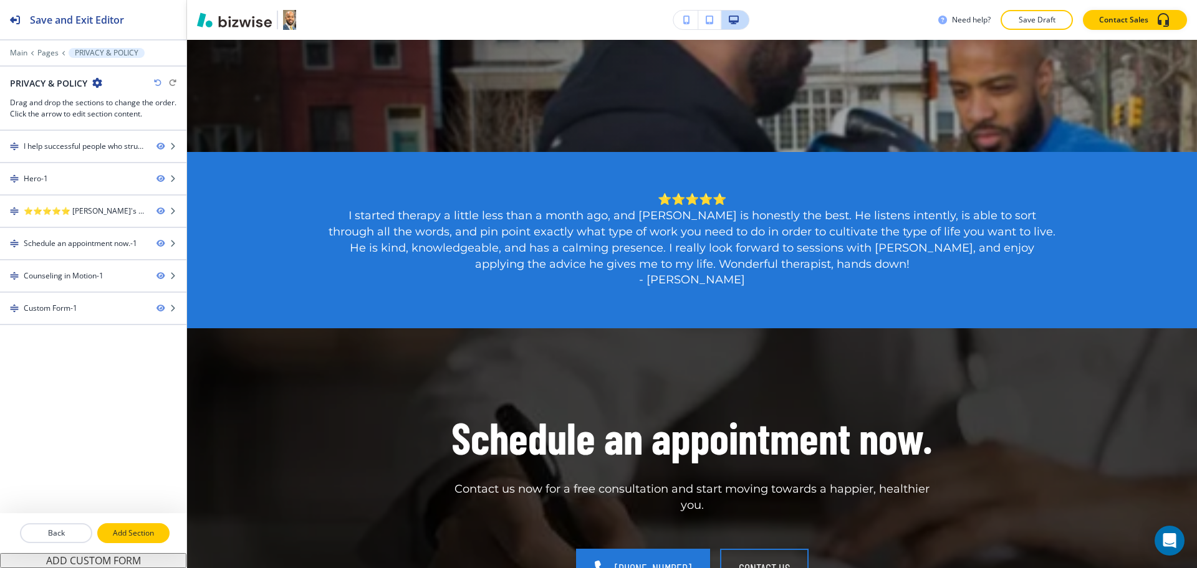
click at [123, 540] on button "Add Section" at bounding box center [133, 534] width 72 height 20
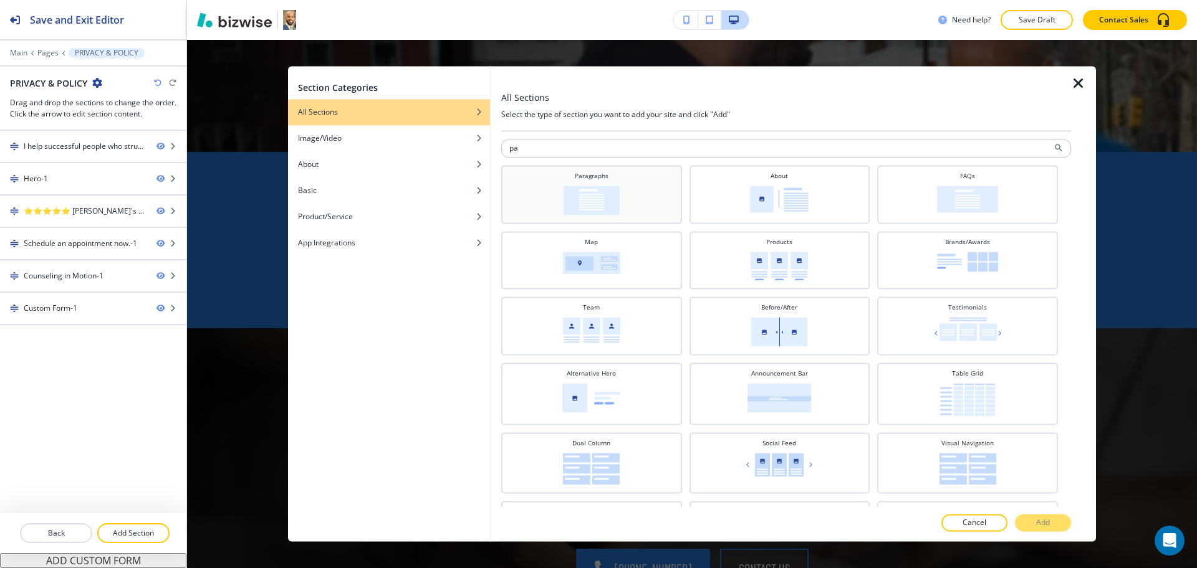
type input "pa"
click at [572, 181] on div "Paragraphs" at bounding box center [591, 193] width 168 height 44
click at [1032, 525] on button "Add" at bounding box center [1043, 523] width 56 height 17
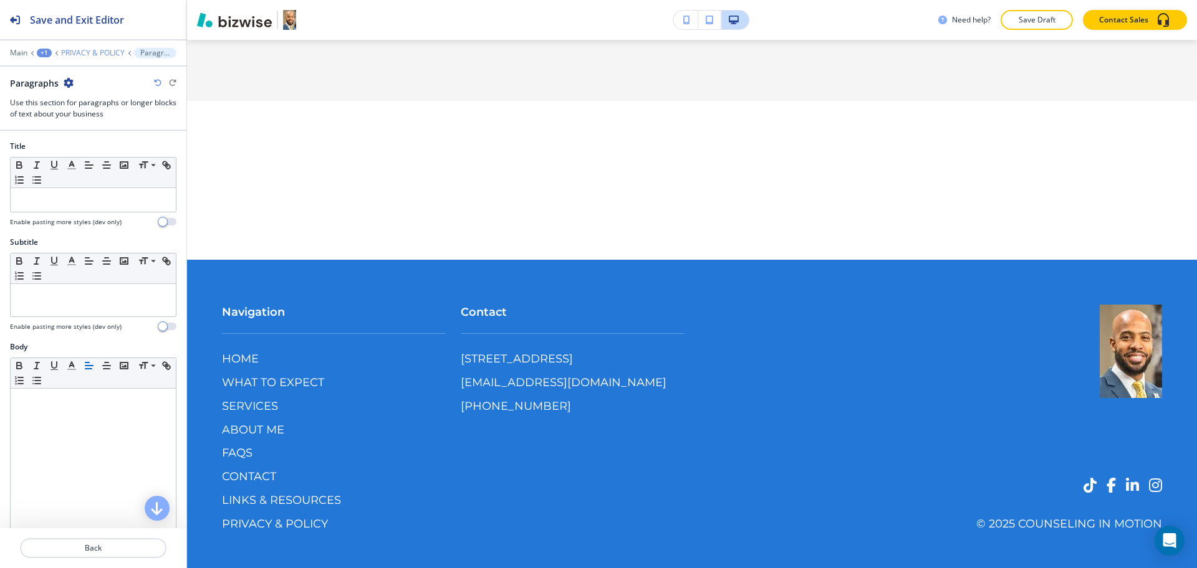
scroll to position [2202, 0]
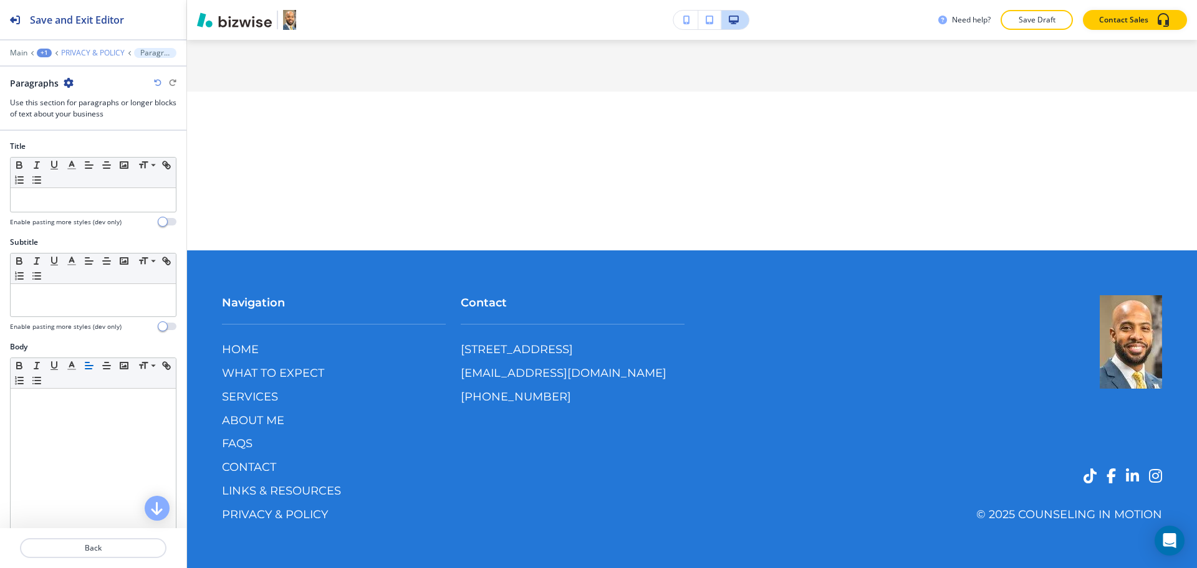
click at [94, 53] on p "PRIVACY & POLICY" at bounding box center [93, 53] width 64 height 9
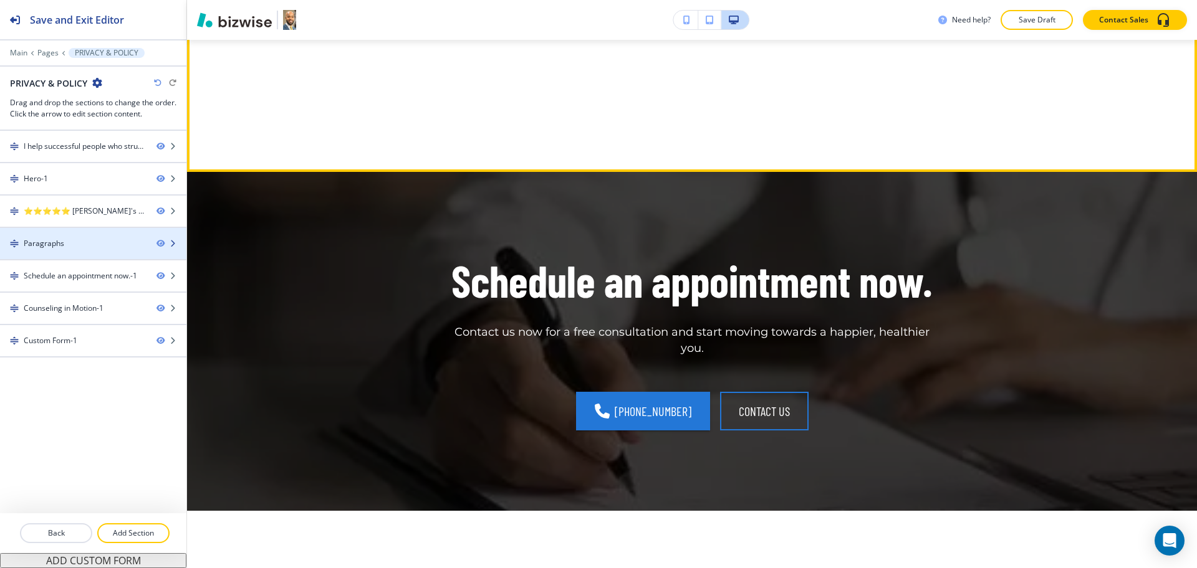
click at [55, 244] on div "Paragraphs" at bounding box center [44, 243] width 41 height 11
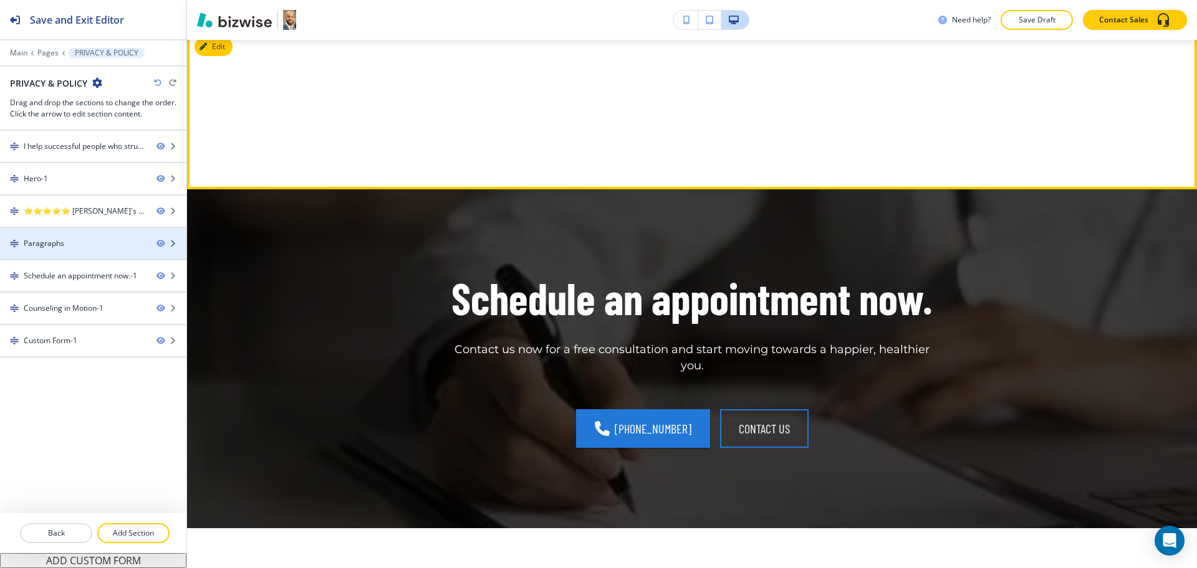
scroll to position [719, 0]
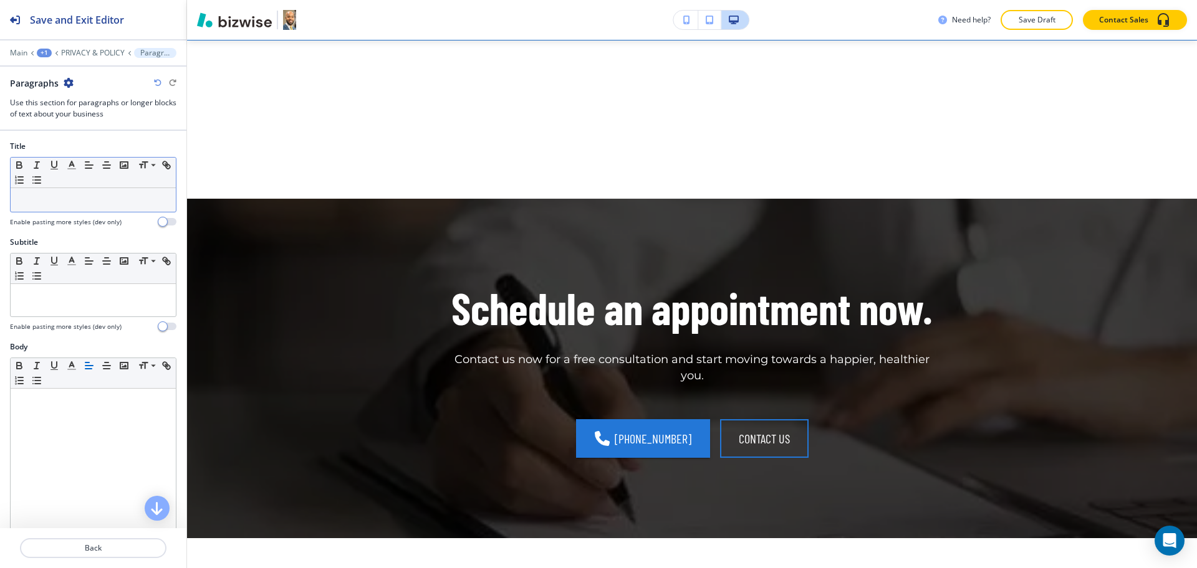
click at [111, 204] on p at bounding box center [93, 199] width 153 height 11
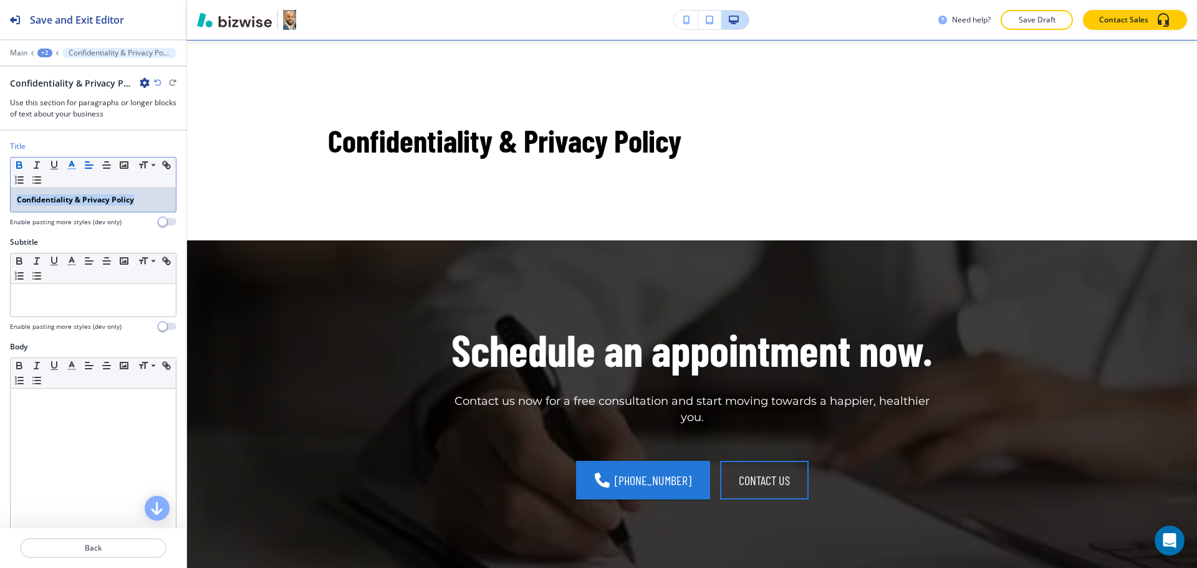
click at [71, 166] on icon "button" at bounding box center [71, 165] width 11 height 11
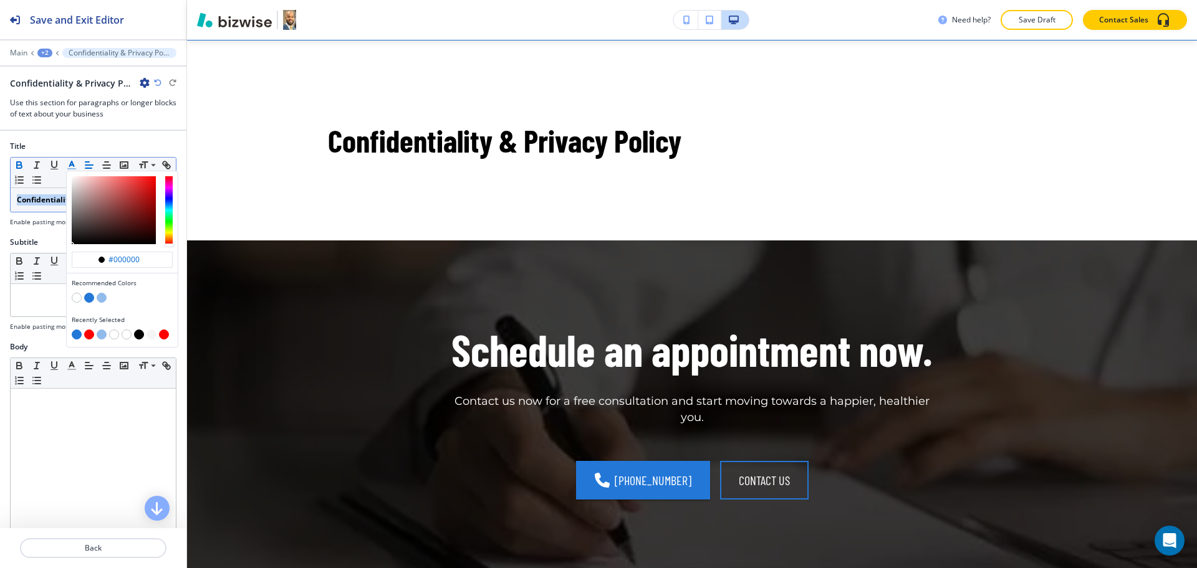
click at [90, 337] on button "button" at bounding box center [89, 335] width 10 height 10
type input "#ff0000"
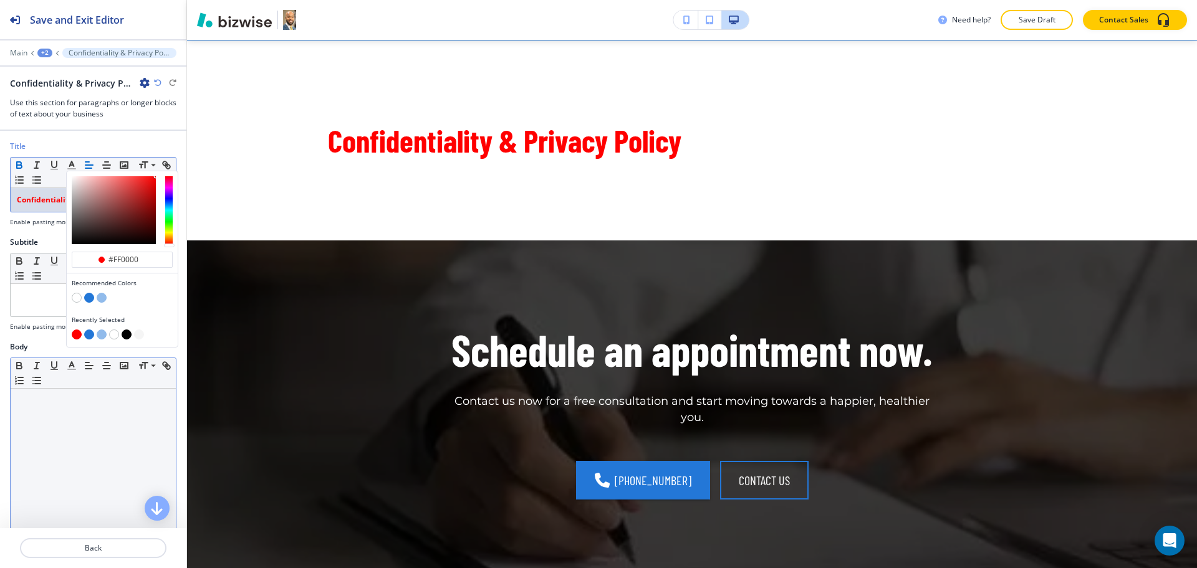
click at [72, 420] on div at bounding box center [93, 470] width 165 height 162
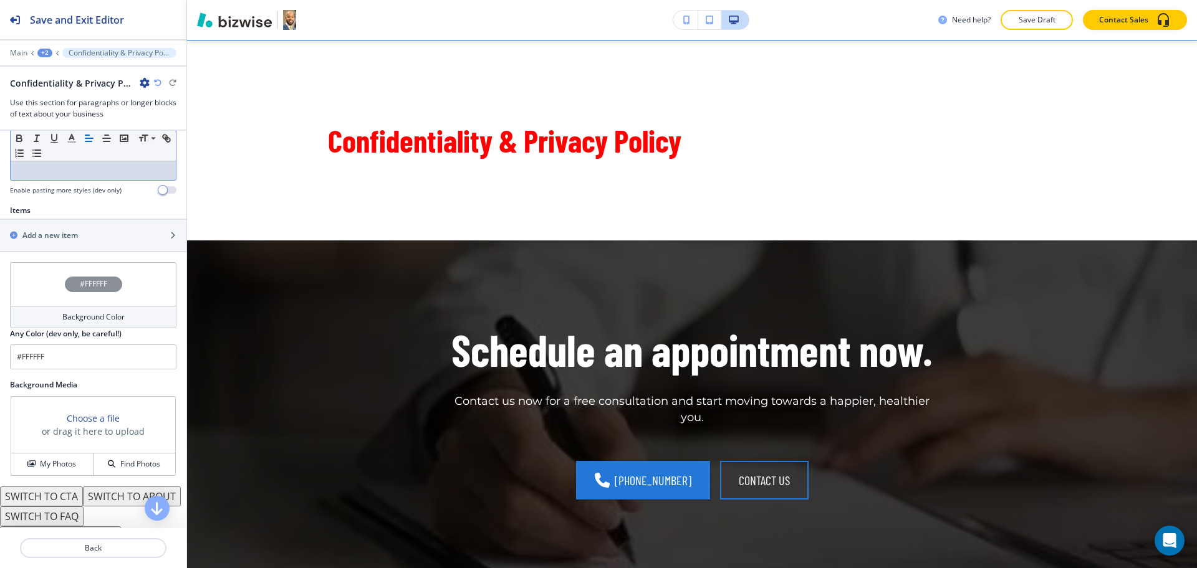
scroll to position [372, 0]
click at [57, 241] on div "button" at bounding box center [93, 246] width 186 height 10
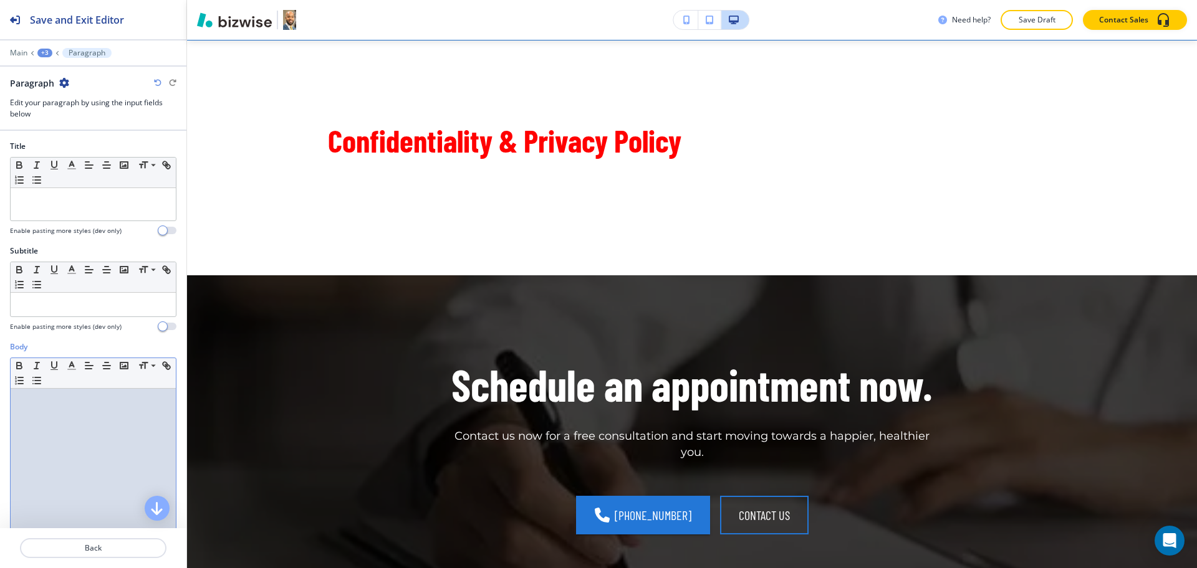
click at [69, 438] on div at bounding box center [93, 470] width 165 height 162
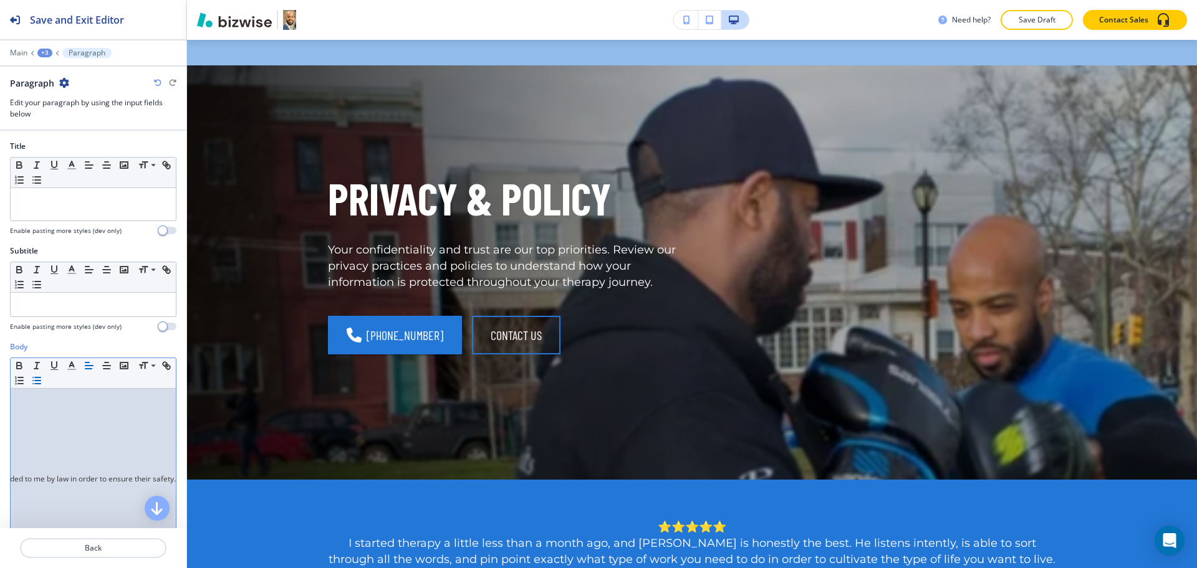
scroll to position [0, 0]
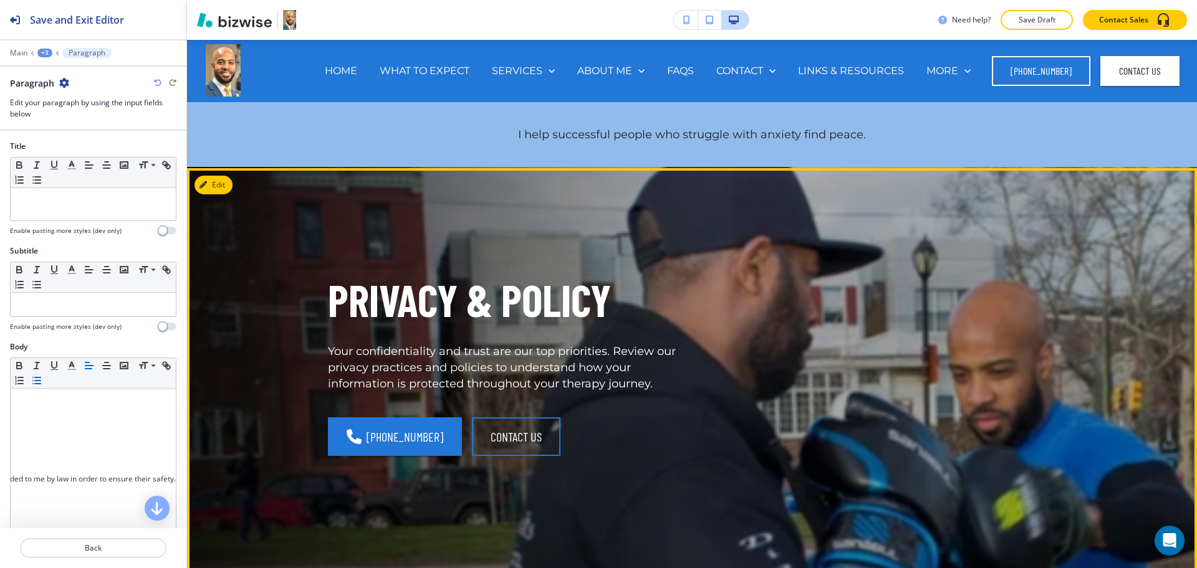
click at [416, 309] on p "PRIVACY & POLICY" at bounding box center [502, 300] width 349 height 58
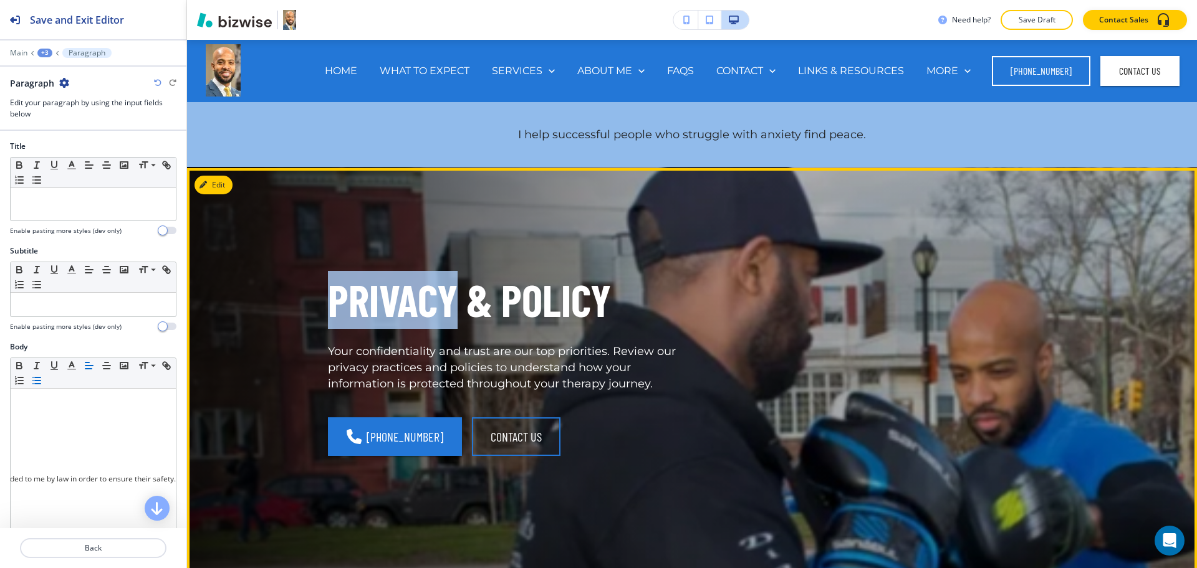
click at [417, 309] on p "PRIVACY & POLICY" at bounding box center [502, 300] width 349 height 58
copy p "PRIVACY"
click at [221, 183] on button "Edit This Section" at bounding box center [236, 185] width 84 height 19
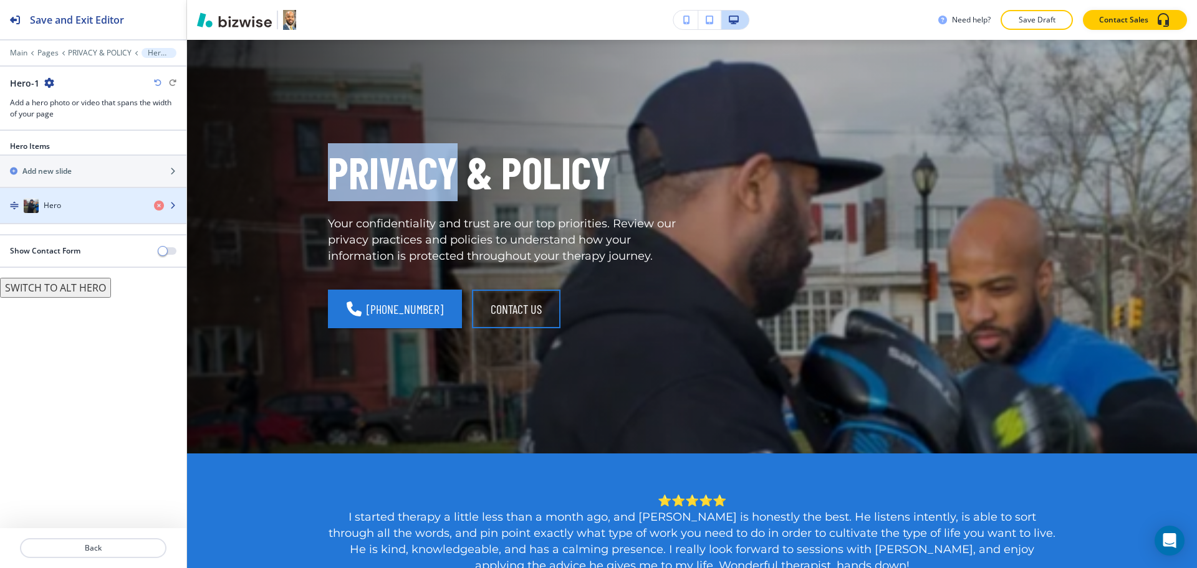
scroll to position [128, 0]
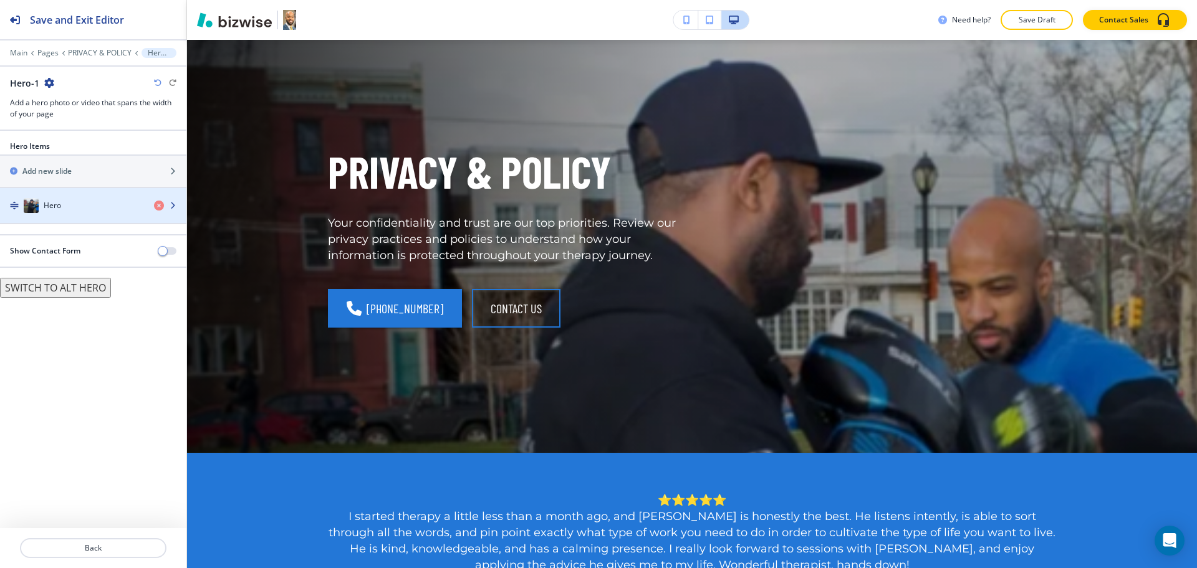
click at [95, 201] on div "Hero" at bounding box center [72, 205] width 144 height 15
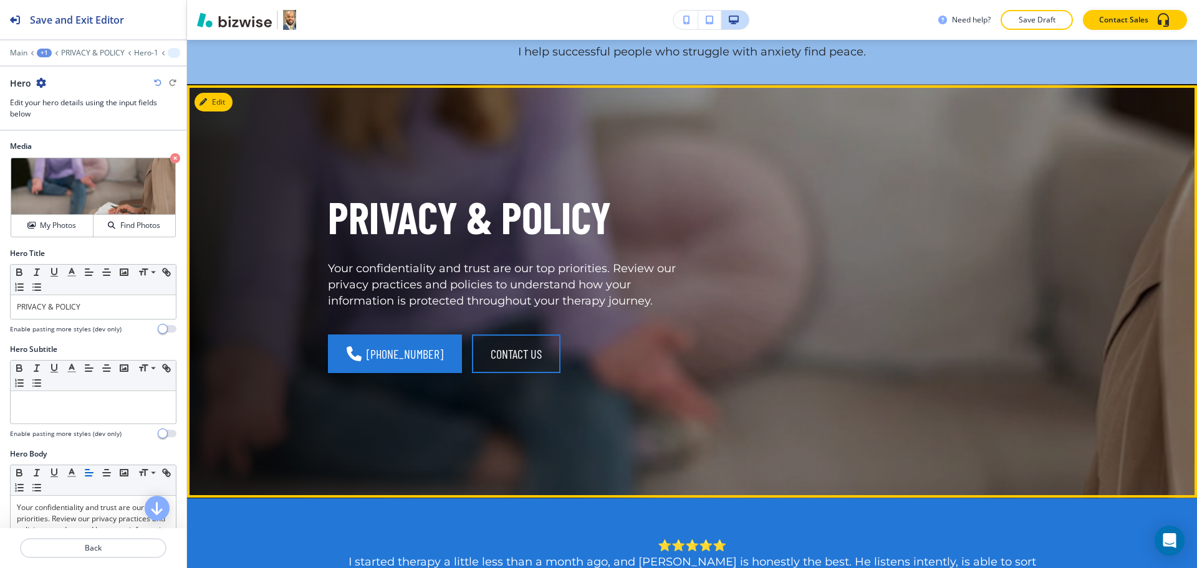
scroll to position [0, 0]
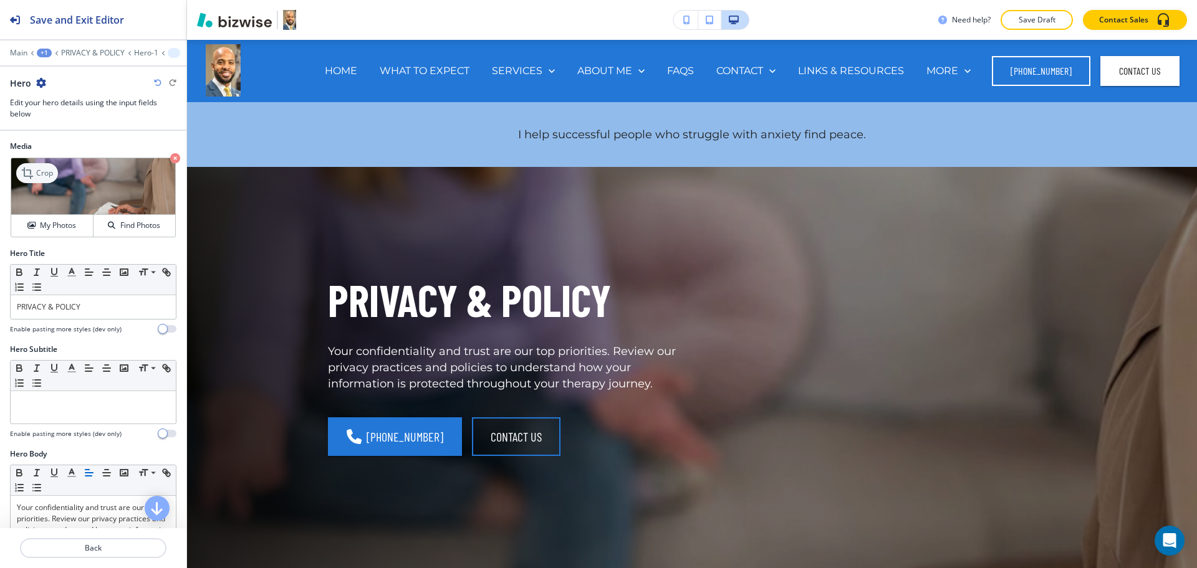
click at [49, 165] on div "Crop" at bounding box center [37, 173] width 42 height 20
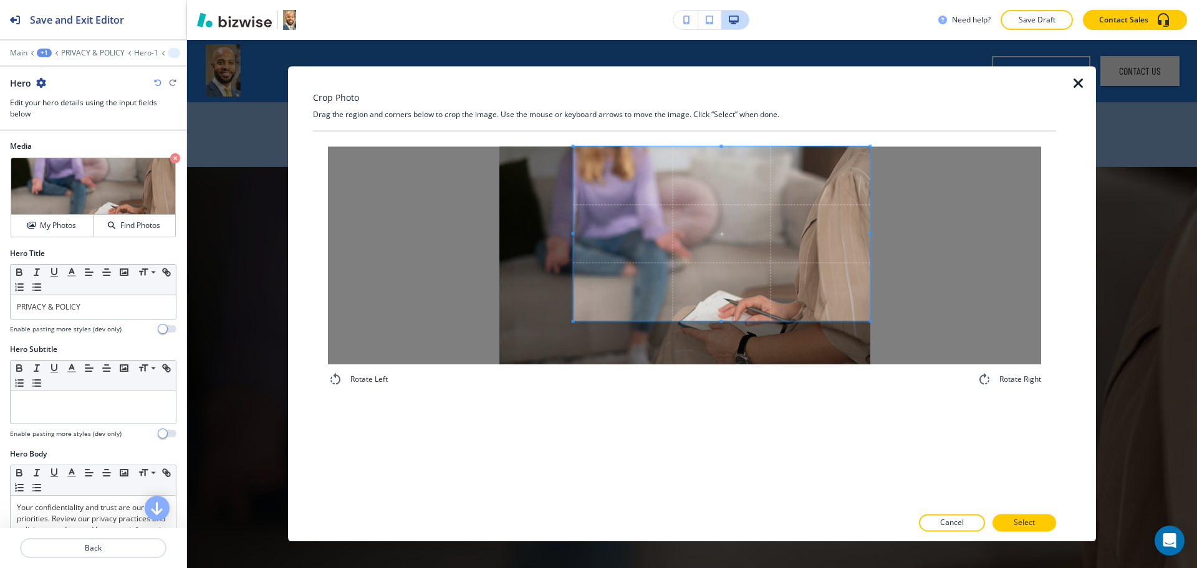
click at [737, 237] on span at bounding box center [721, 233] width 297 height 175
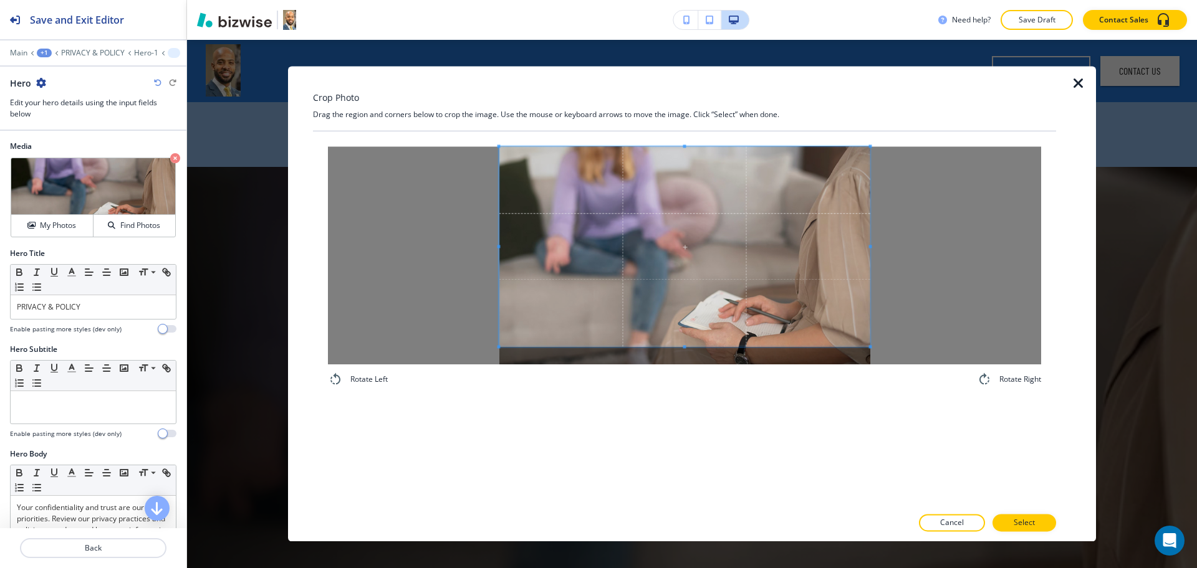
click at [481, 347] on div at bounding box center [684, 255] width 713 height 218
click at [1025, 521] on p "Select" at bounding box center [1024, 523] width 21 height 11
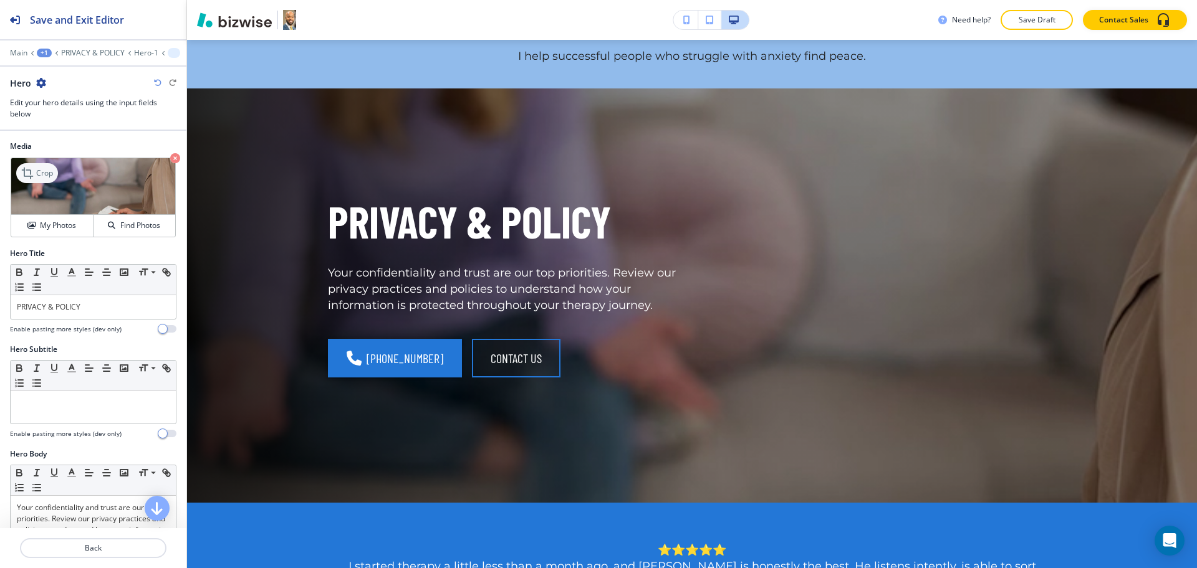
scroll to position [78, 0]
click at [36, 171] on icon at bounding box center [28, 173] width 15 height 15
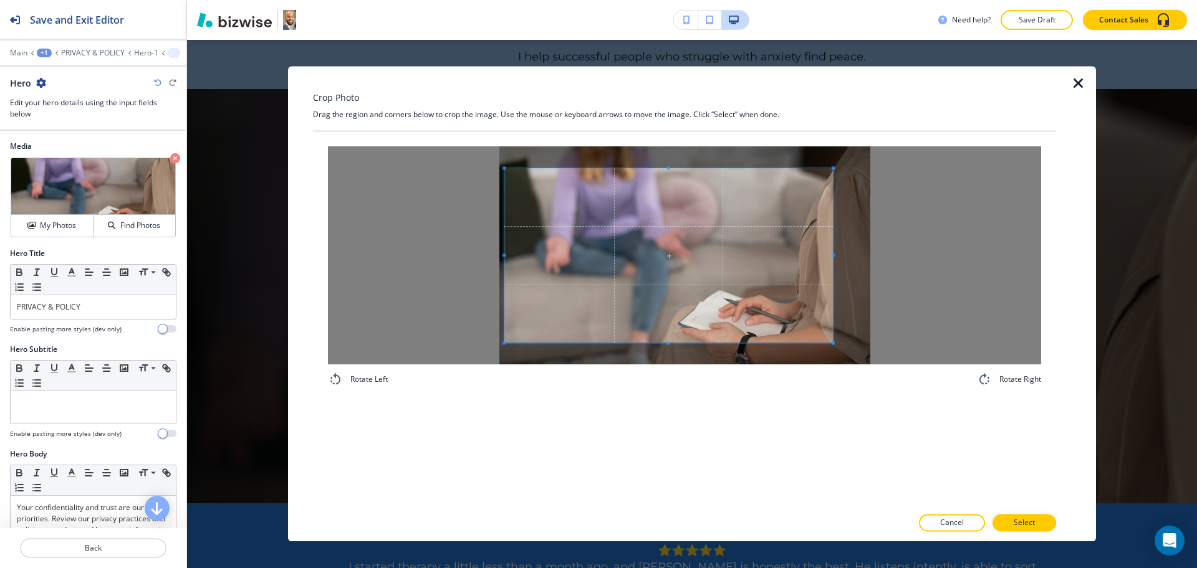
click at [475, 247] on div at bounding box center [684, 255] width 713 height 218
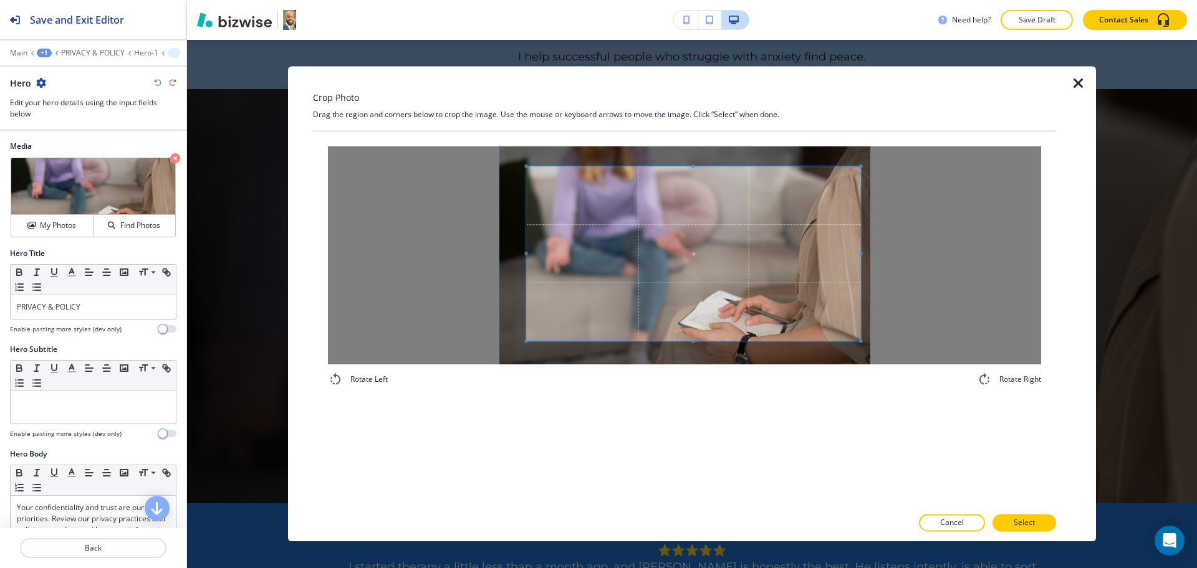
click at [802, 311] on span at bounding box center [694, 253] width 334 height 175
click at [1029, 519] on p "Select" at bounding box center [1024, 523] width 21 height 11
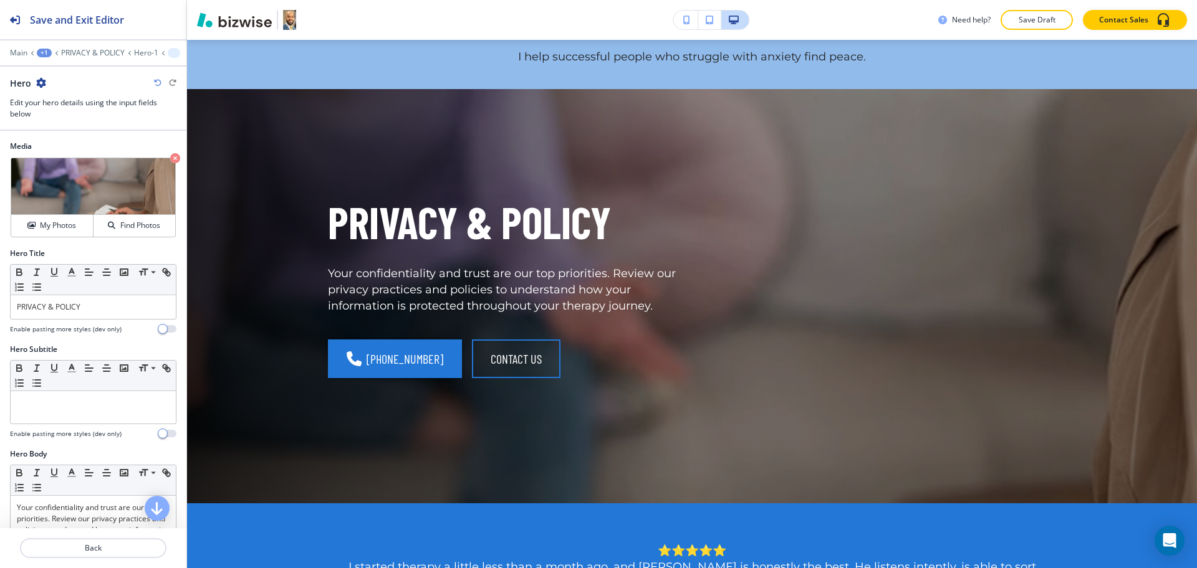
click at [158, 81] on icon "button" at bounding box center [157, 82] width 7 height 7
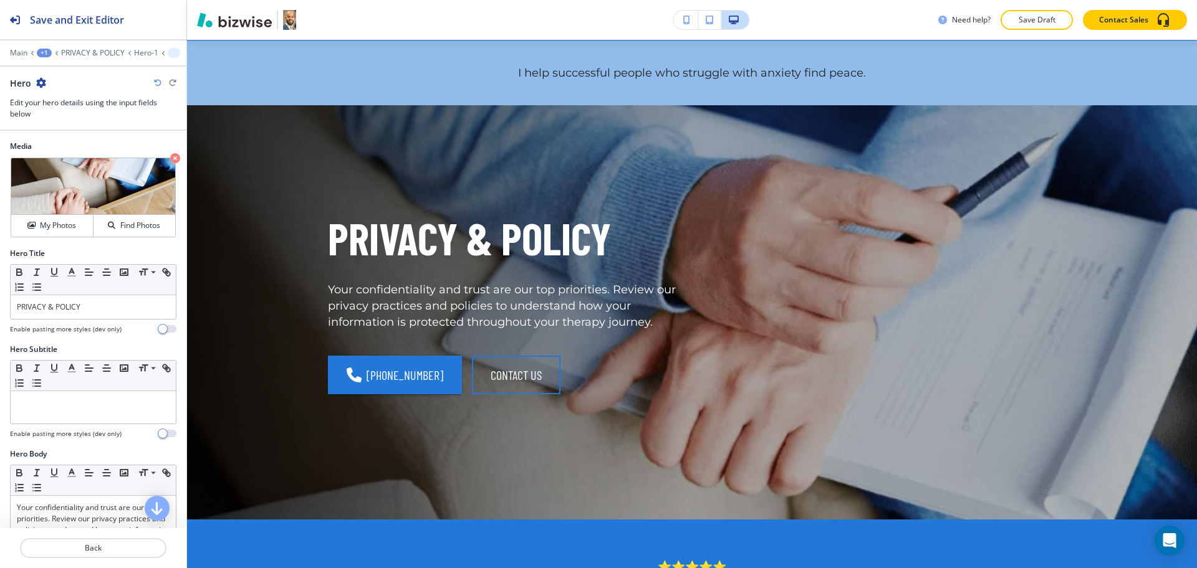
scroll to position [0, 0]
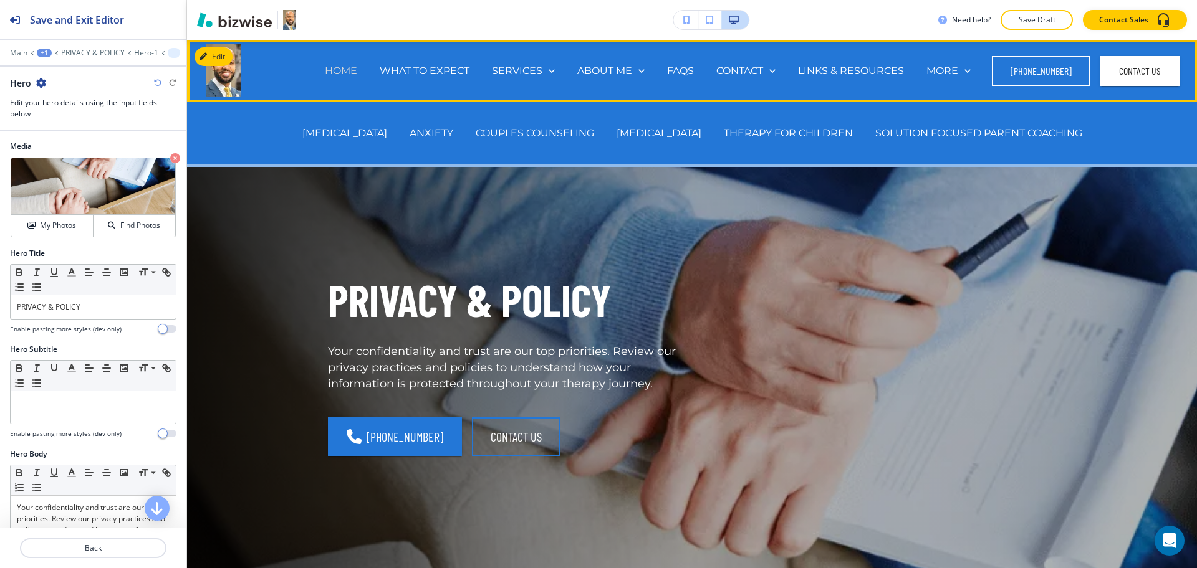
click at [348, 76] on p "HOME" at bounding box center [341, 71] width 32 height 14
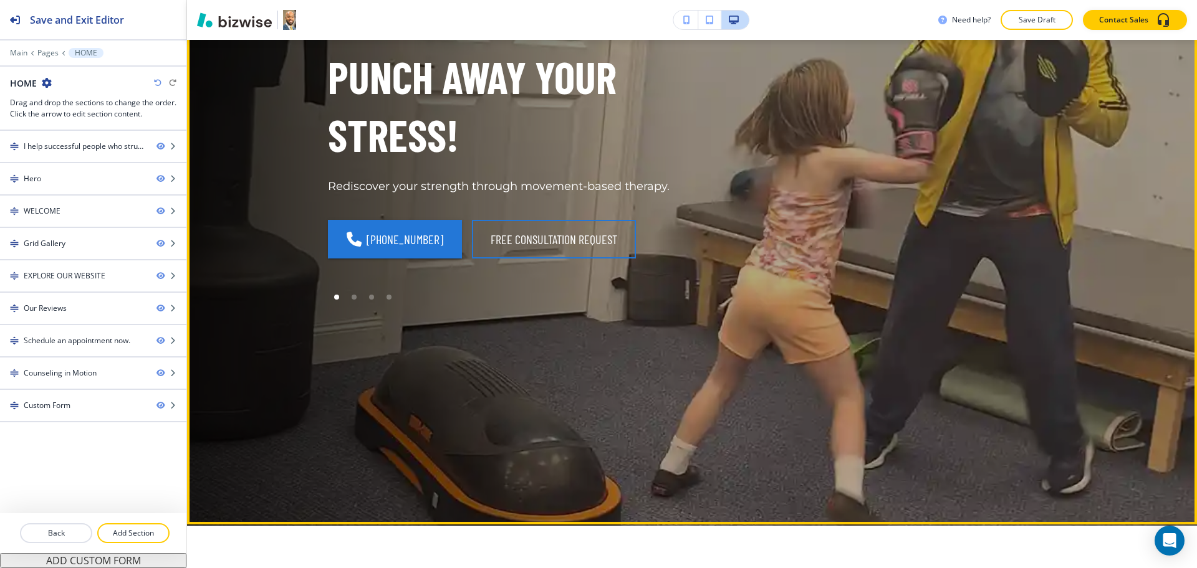
scroll to position [223, 0]
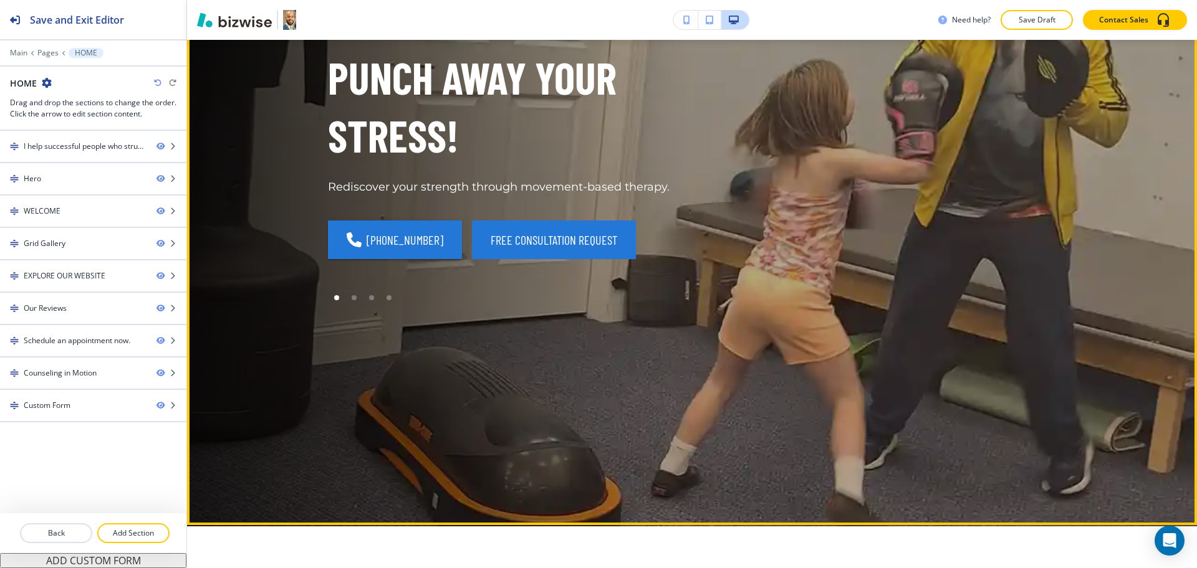
click at [567, 246] on button "FREE CONSULTATION REQUEST" at bounding box center [554, 240] width 164 height 39
click at [529, 244] on button "FREE CONSULTATION REQUEST" at bounding box center [554, 240] width 164 height 39
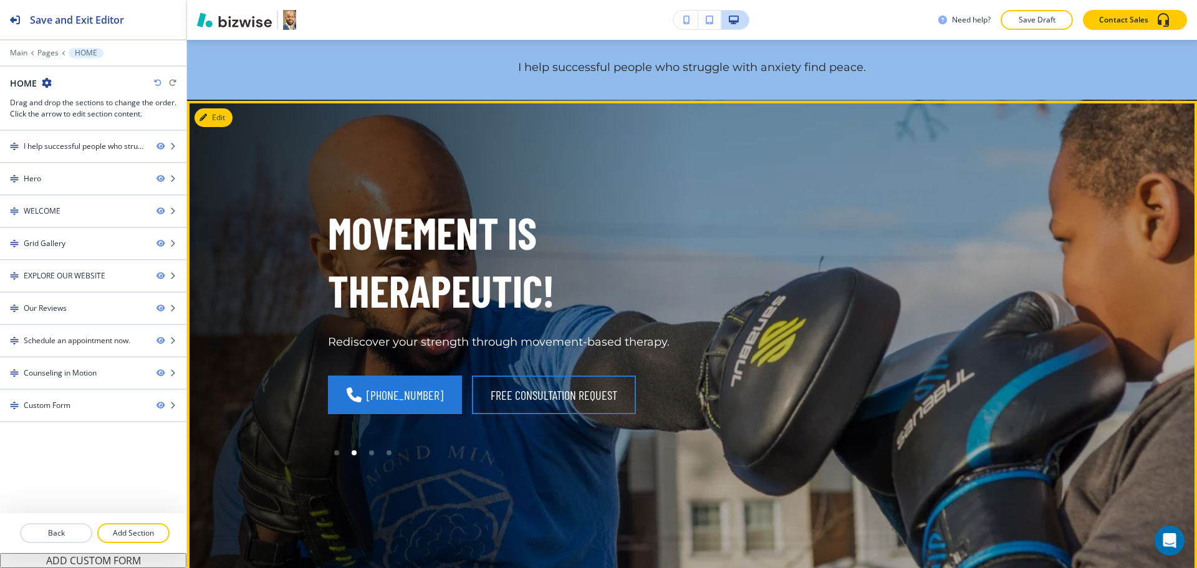
scroll to position [67, 0]
click at [226, 123] on div "Edit PUNCH AWAY YOUR STRESS! Rediscover your strength through movement-based th…" at bounding box center [692, 392] width 1010 height 580
click at [208, 115] on icon "button" at bounding box center [205, 118] width 7 height 7
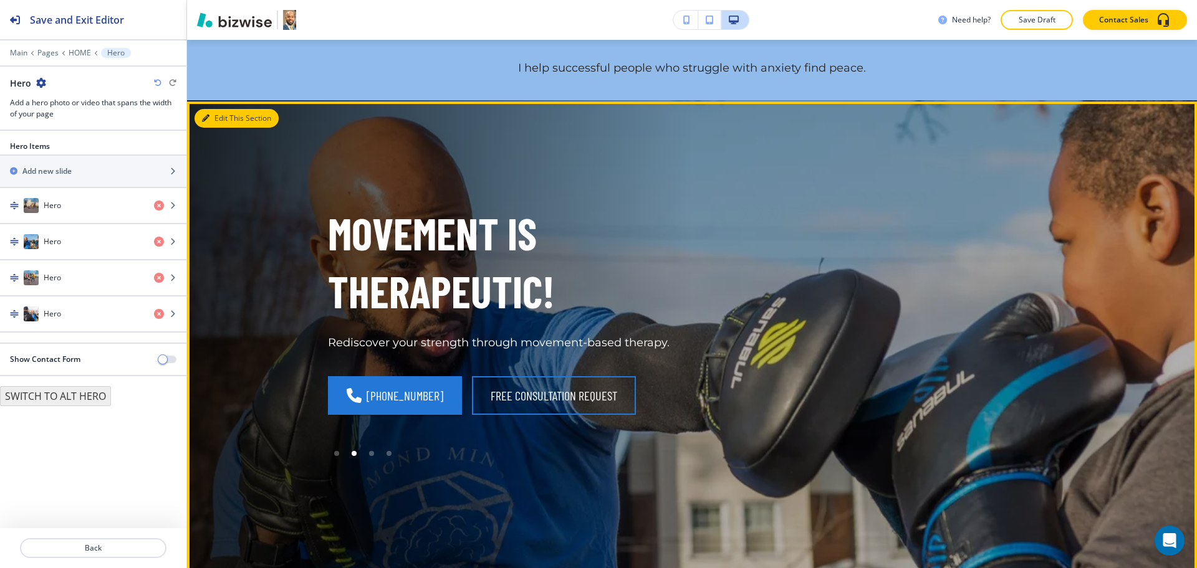
scroll to position [128, 0]
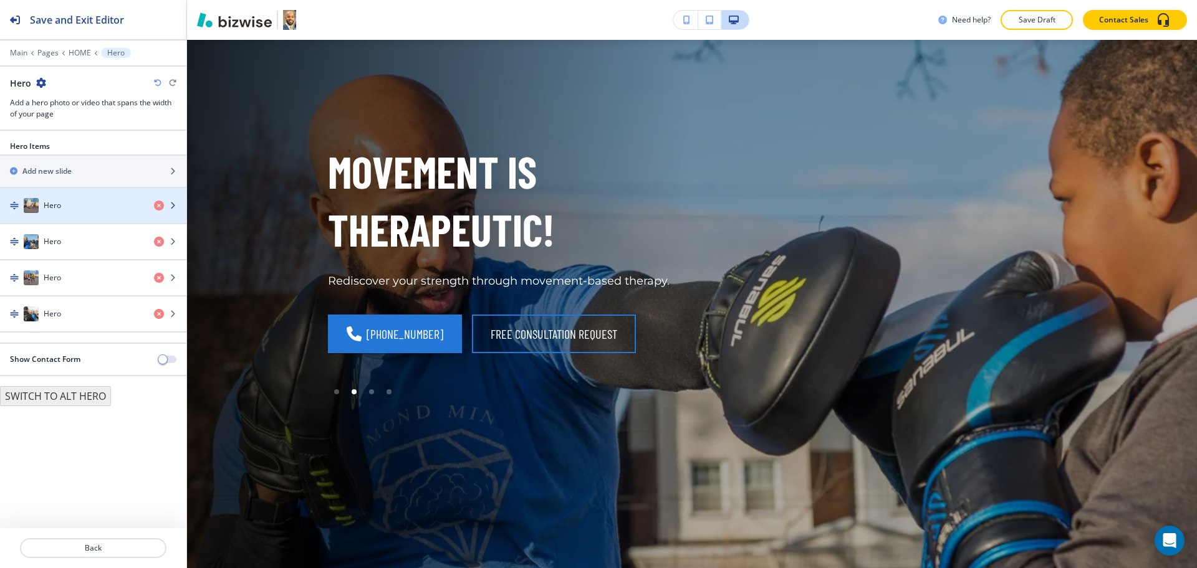
click at [63, 206] on div "Hero" at bounding box center [72, 205] width 144 height 15
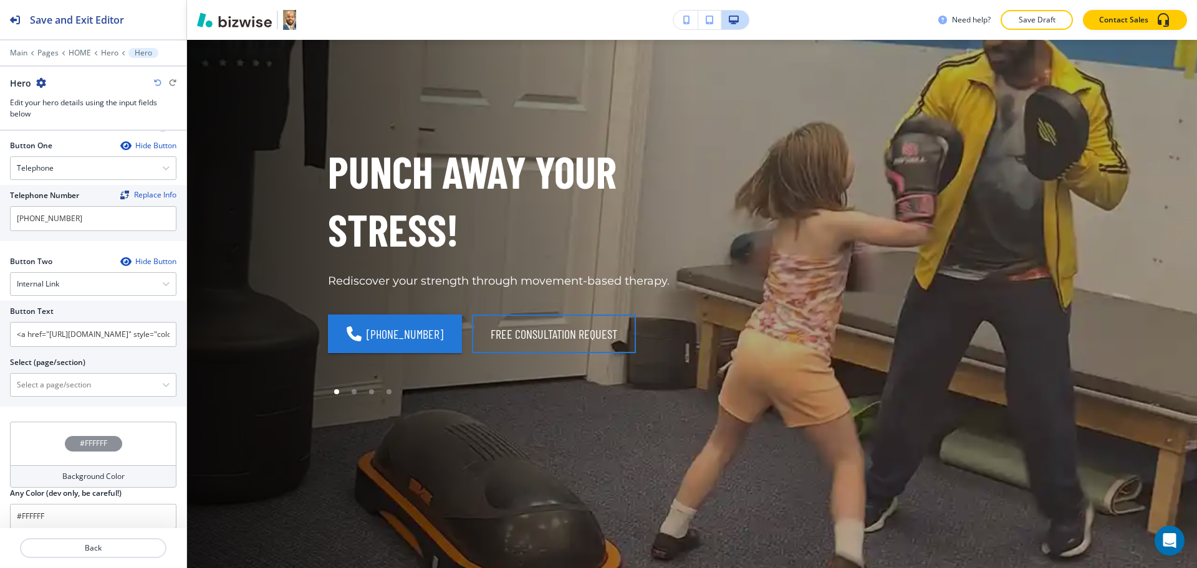
scroll to position [544, 0]
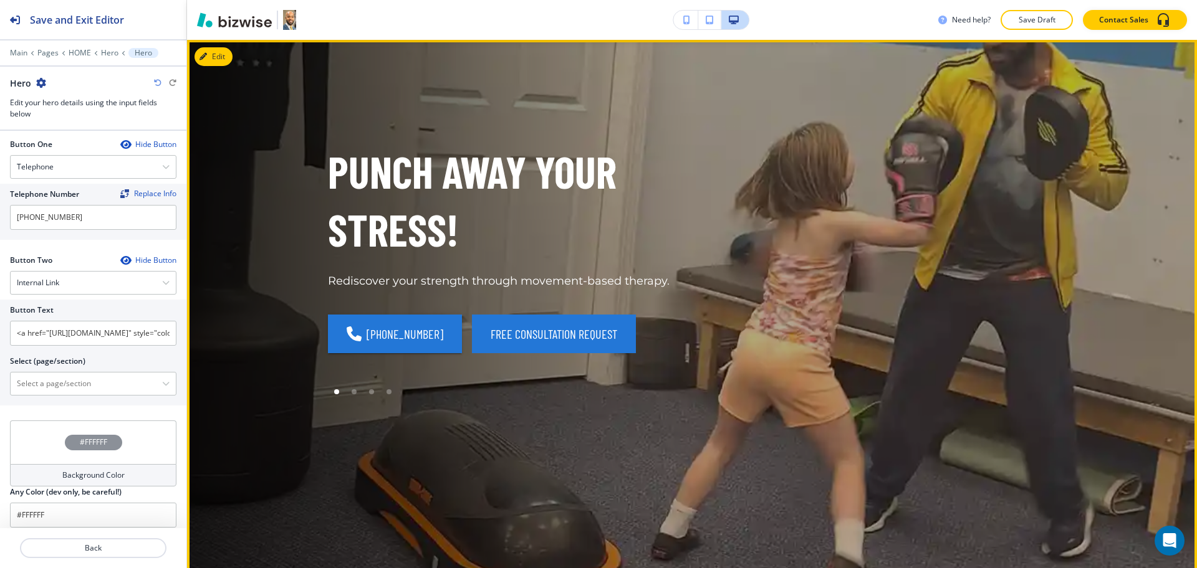
drag, startPoint x: 631, startPoint y: 344, endPoint x: 471, endPoint y: 337, distance: 160.3
click at [471, 337] on div "(484) 681-2768 FREE CONSULTATION REQUEST" at bounding box center [502, 334] width 349 height 39
drag, startPoint x: 441, startPoint y: 321, endPoint x: 530, endPoint y: 339, distance: 91.0
click at [530, 339] on div "(484) 681-2768 FREE CONSULTATION REQUEST" at bounding box center [502, 334] width 349 height 39
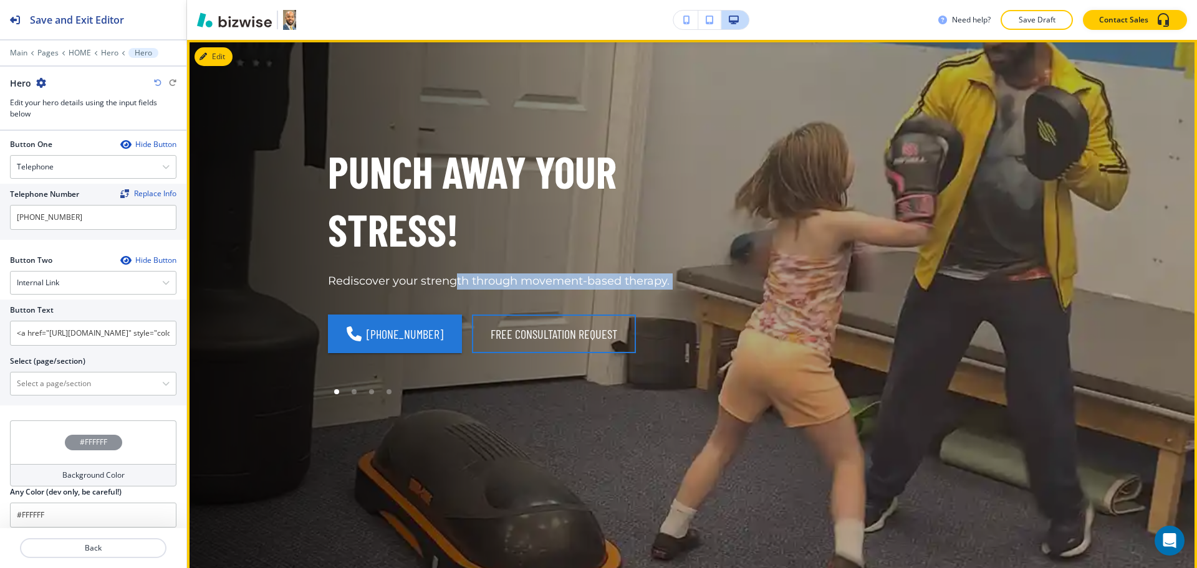
drag, startPoint x: 450, startPoint y: 295, endPoint x: 588, endPoint y: 371, distance: 157.1
click at [588, 371] on div "PUNCH AWAY YOUR STRESS! Rediscover your strength through movement-based therapy…" at bounding box center [502, 272] width 349 height 258
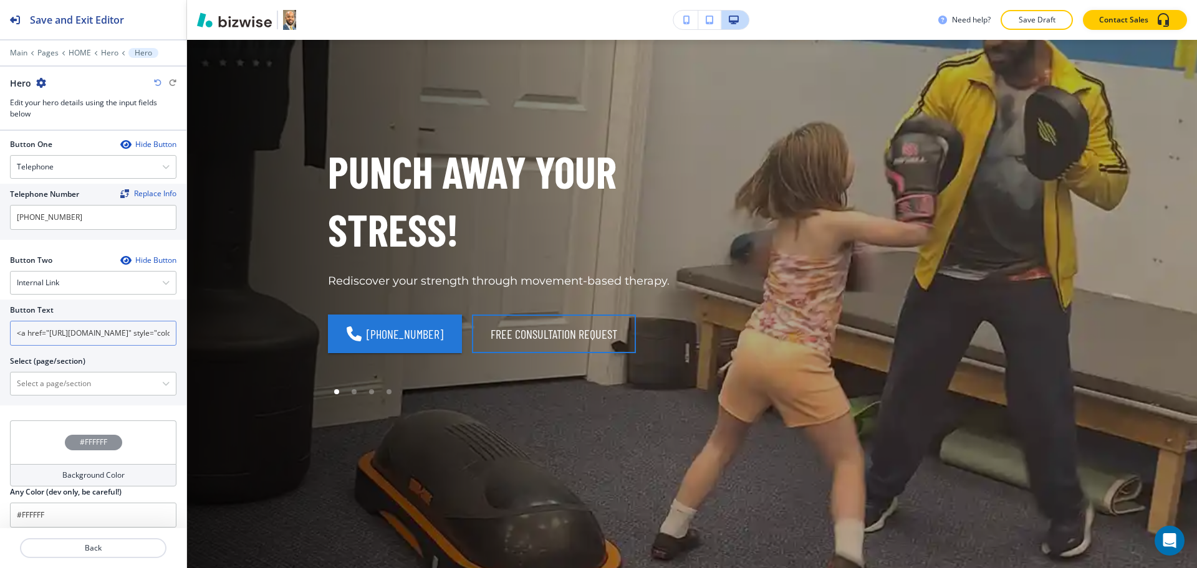
click at [127, 332] on input "<a href="https://www.davidbarnestherapy.org/appointment" style="color: inherit;…" at bounding box center [93, 333] width 166 height 25
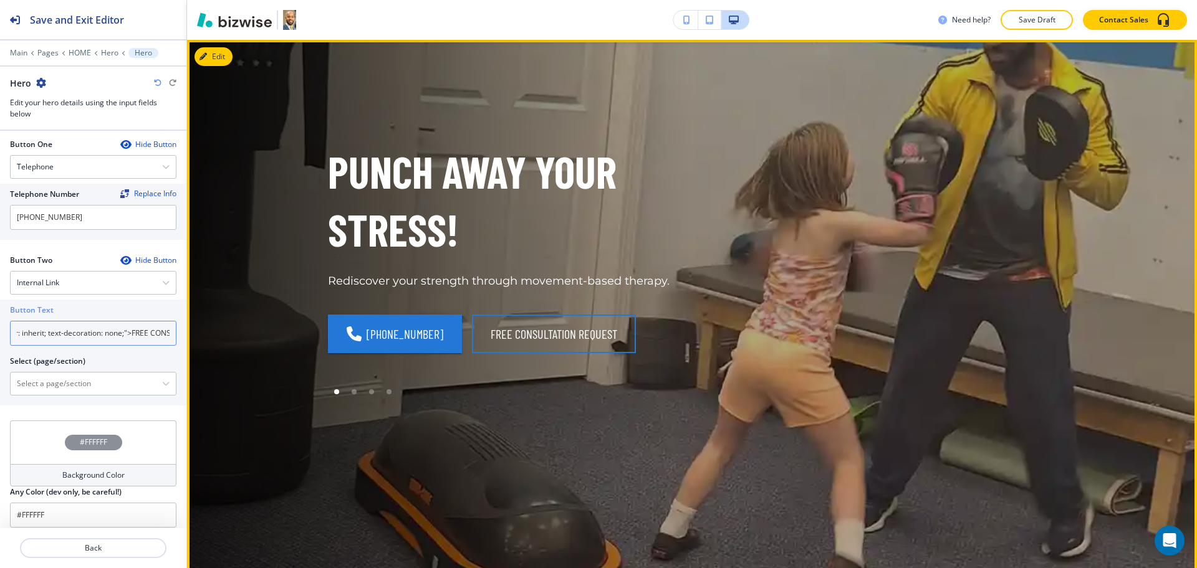
scroll to position [0, 353]
drag, startPoint x: 113, startPoint y: 332, endPoint x: 159, endPoint y: 333, distance: 45.5
click at [203, 335] on div "Save and Exit Editor Main Pages HOME Hero Hero Hero Edit your hero details usin…" at bounding box center [598, 284] width 1197 height 568
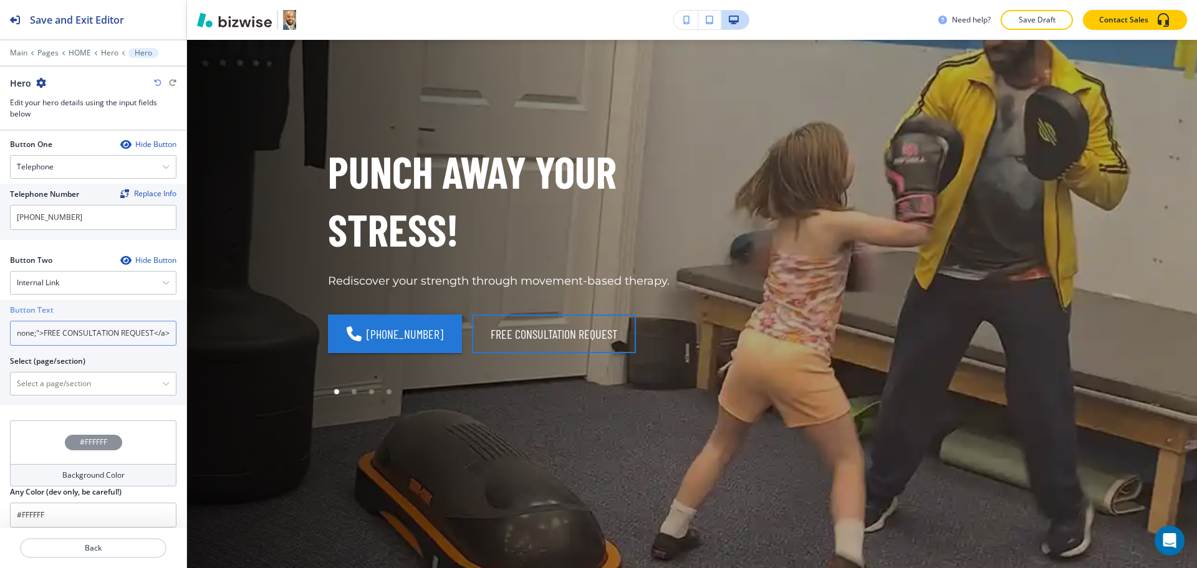
click at [117, 333] on input "<a href="https://www.davidbarnestherapy.org/appointment" style="color: inherit;…" at bounding box center [93, 333] width 166 height 25
drag, startPoint x: 35, startPoint y: 332, endPoint x: 141, endPoint y: 335, distance: 106.6
click at [141, 335] on input "<a href="https://www.davidbarnestherapy.org/appointment" style="color: inherit;…" at bounding box center [93, 333] width 166 height 25
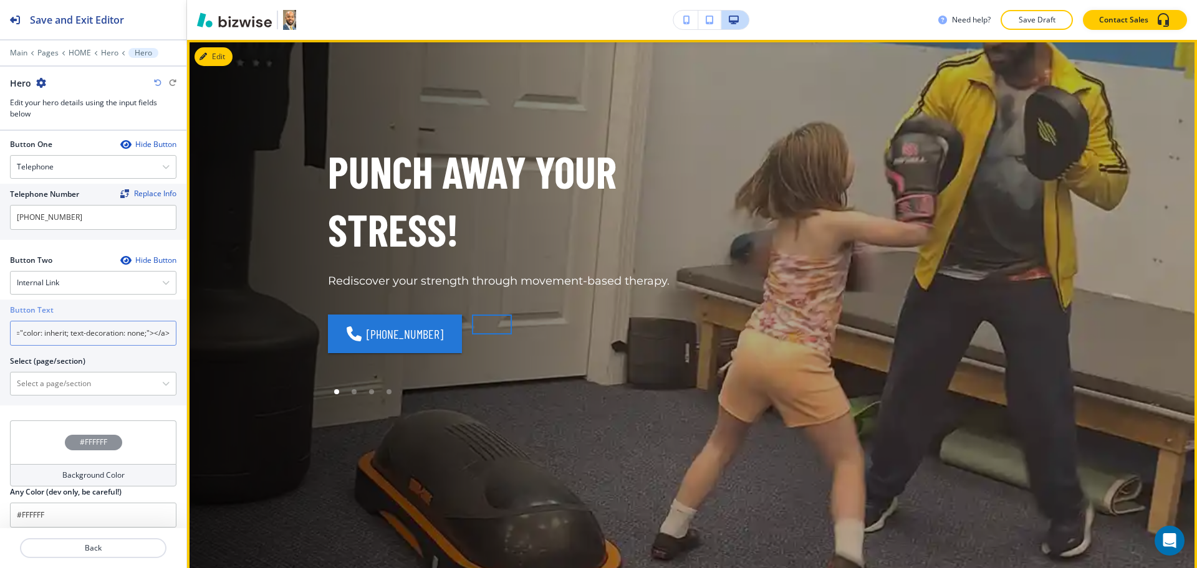
scroll to position [0, 244]
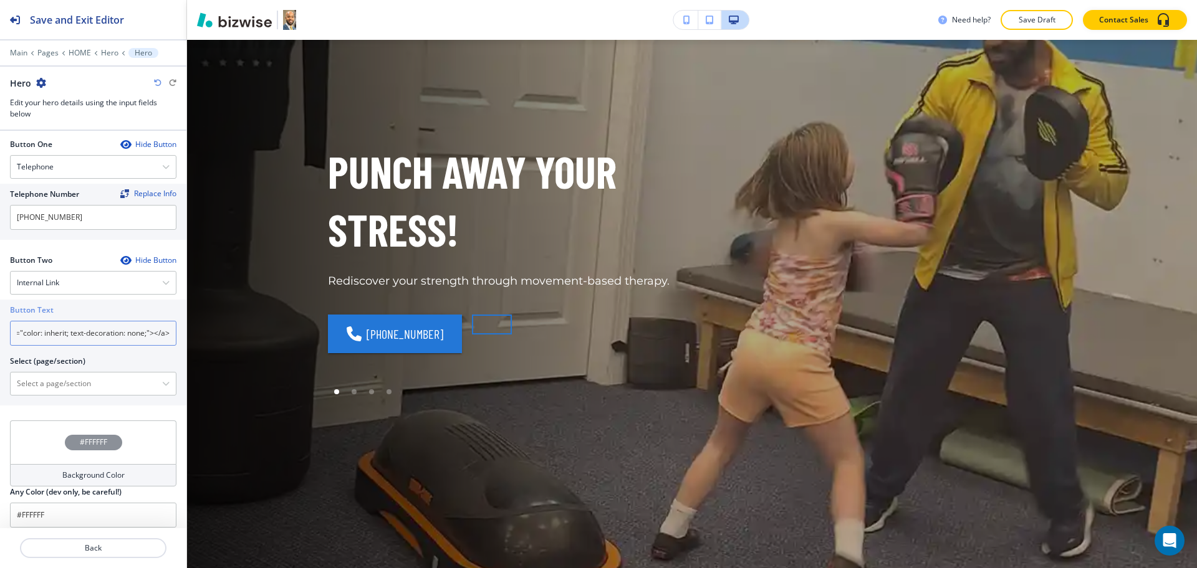
paste input "FREE CONSULTATION REQUEST"
type input "FREE CONSULTATION REQUEST"
click at [103, 380] on \(page\/section\) "Manual Input" at bounding box center [86, 383] width 151 height 21
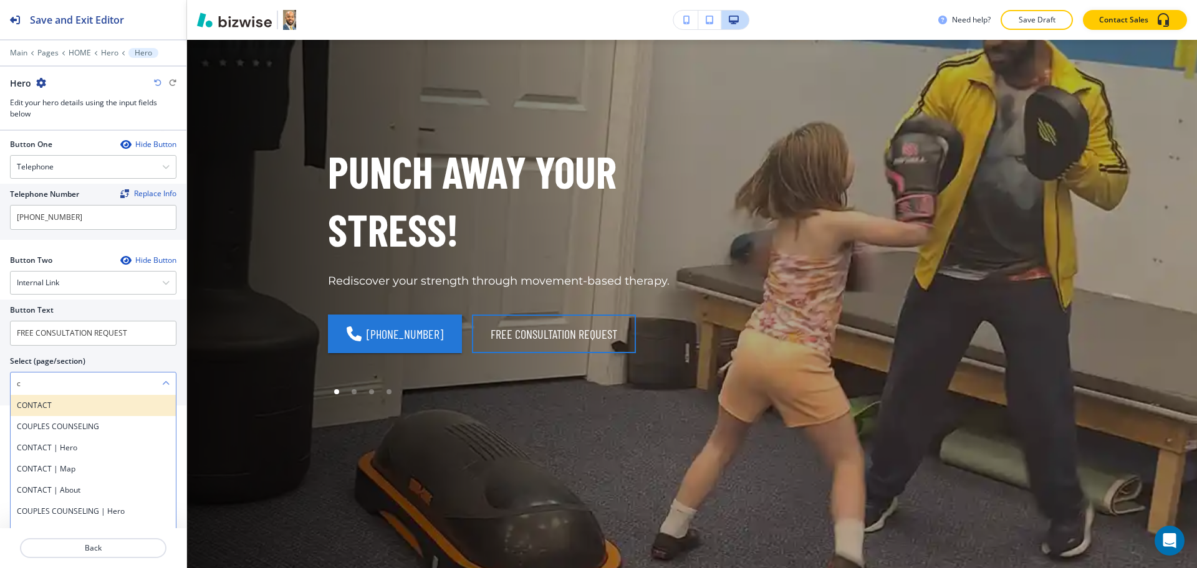
click at [56, 408] on h4 "CONTACT" at bounding box center [93, 405] width 153 height 11
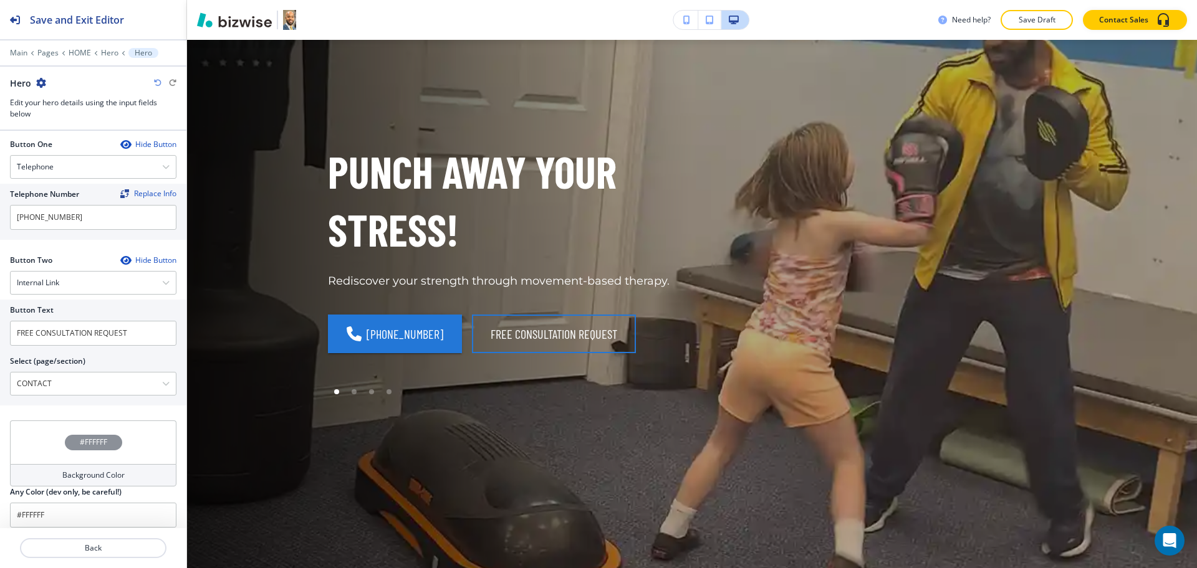
drag, startPoint x: 85, startPoint y: 382, endPoint x: 2, endPoint y: 354, distance: 87.5
click at [0, 355] on div "Button Text FREE CONSULTATION REQUEST Select (page/section) CONTACT CONTACT COU…" at bounding box center [93, 353] width 186 height 106
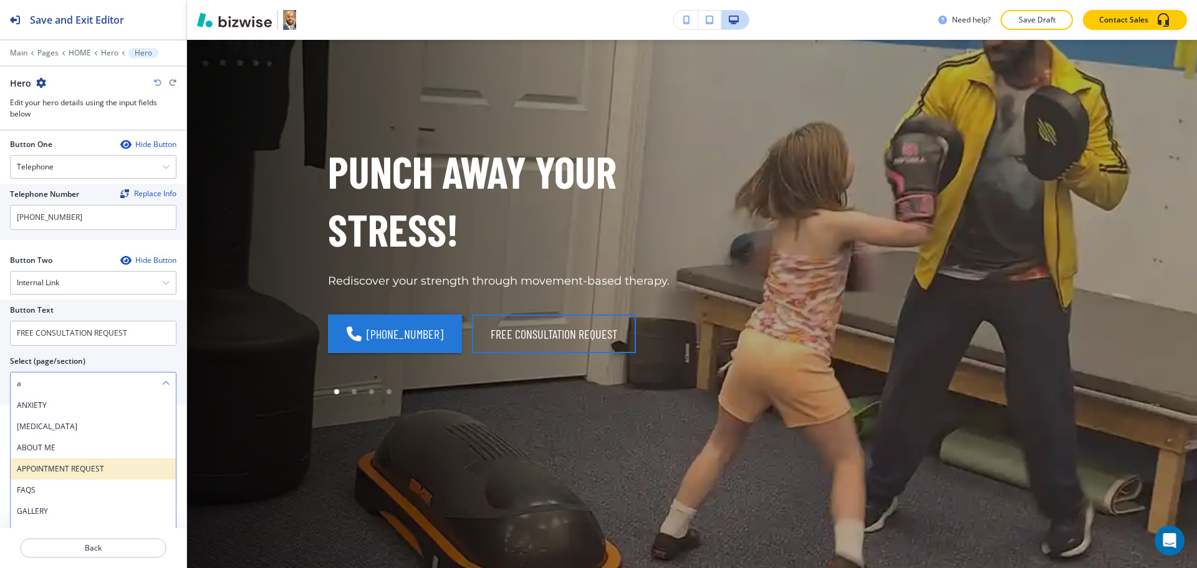
click at [134, 466] on h4 "APPOINTMENT REQUEST" at bounding box center [93, 469] width 153 height 11
type \(page\/section\) "APPOINTMENT REQUEST"
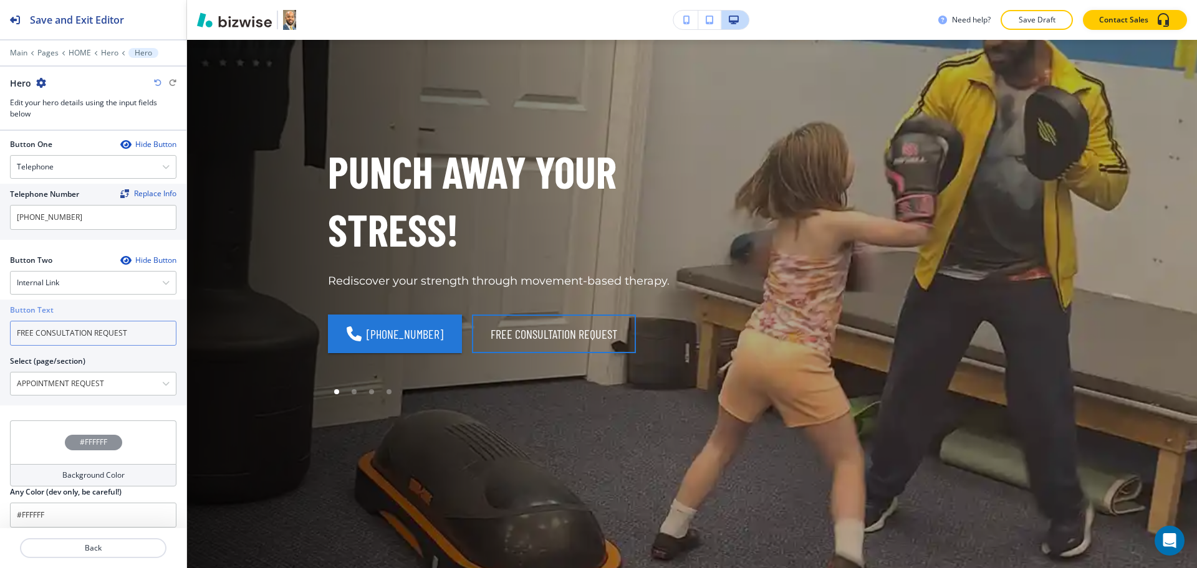
click at [140, 332] on input "FREE CONSULTATION REQUEST" at bounding box center [93, 333] width 166 height 25
click at [106, 50] on p "Hero" at bounding box center [109, 53] width 17 height 9
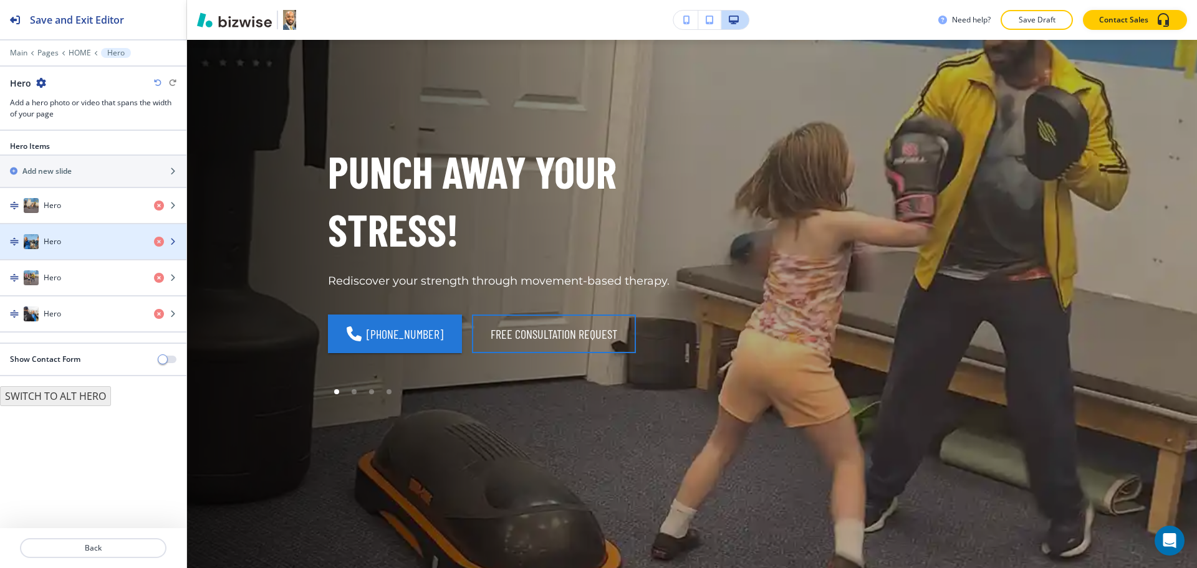
click at [82, 243] on div "Hero" at bounding box center [72, 241] width 144 height 15
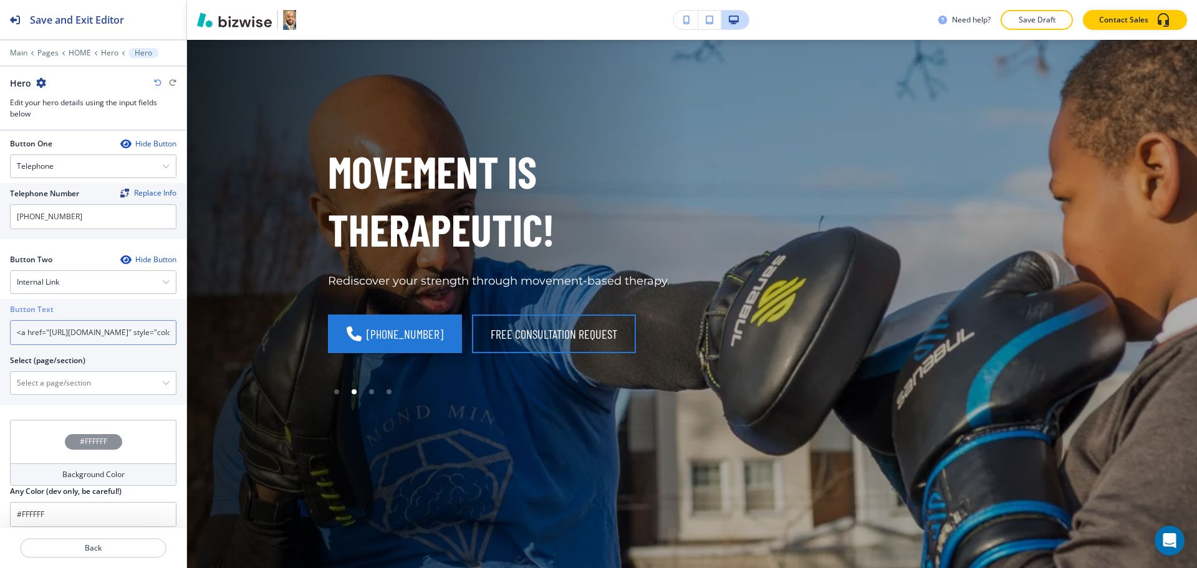
scroll to position [545, 0]
click at [94, 327] on input "<a href="https://www.davidbarnestherapy.org/appointment" style="color: inherit;…" at bounding box center [93, 332] width 166 height 25
paste input "FREE CONSULTATION REQUEST"
type input "FREE CONSULTATION REQUEST"
click at [93, 378] on \(page\/section\) "Manual Input" at bounding box center [86, 382] width 151 height 21
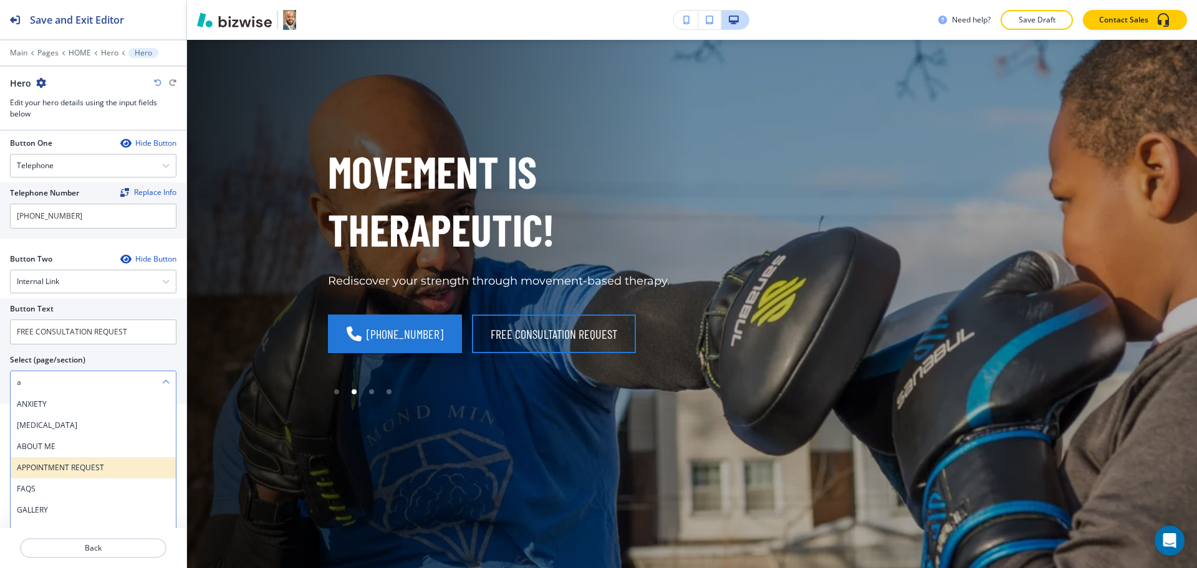
click at [54, 458] on div "APPOINTMENT REQUEST" at bounding box center [93, 468] width 165 height 21
type \(page\/section\) "APPOINTMENT REQUEST"
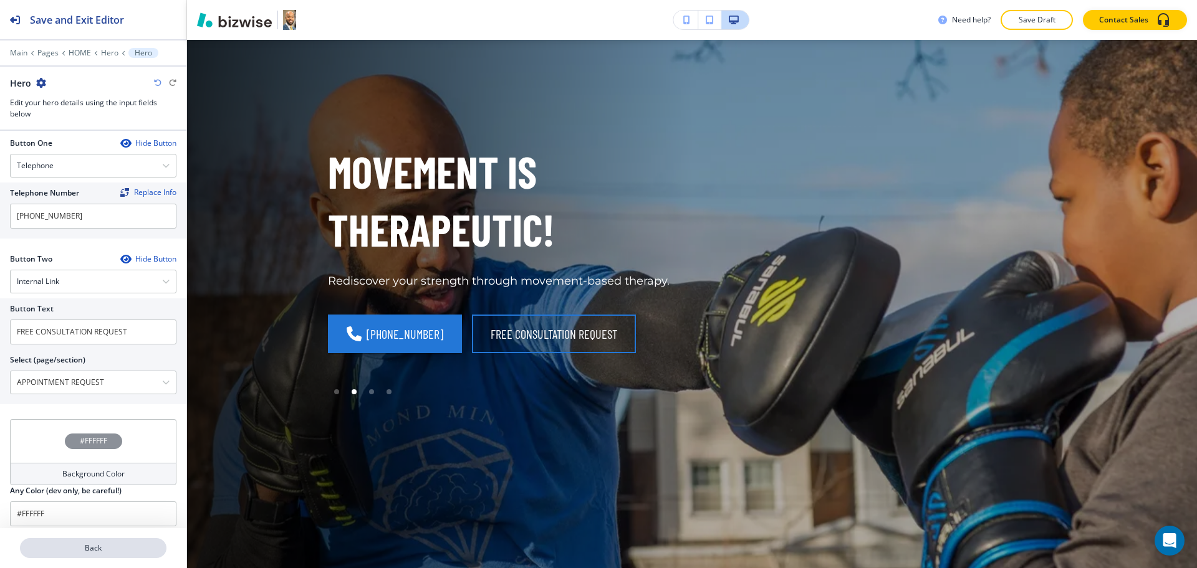
click at [116, 555] on button "Back" at bounding box center [93, 549] width 146 height 20
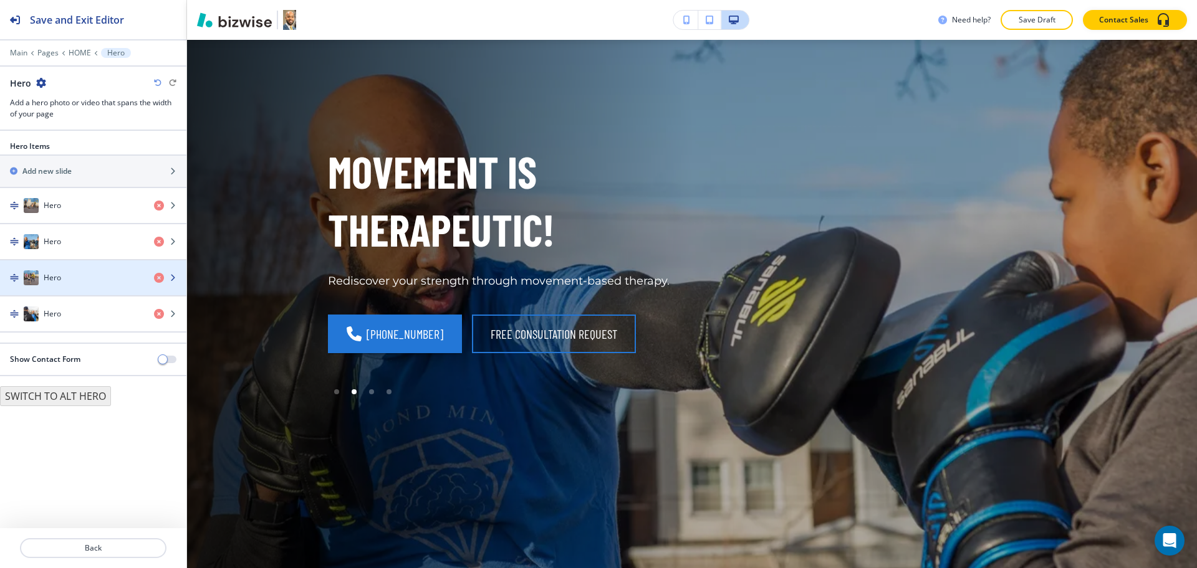
click at [72, 277] on div "Hero" at bounding box center [72, 278] width 144 height 15
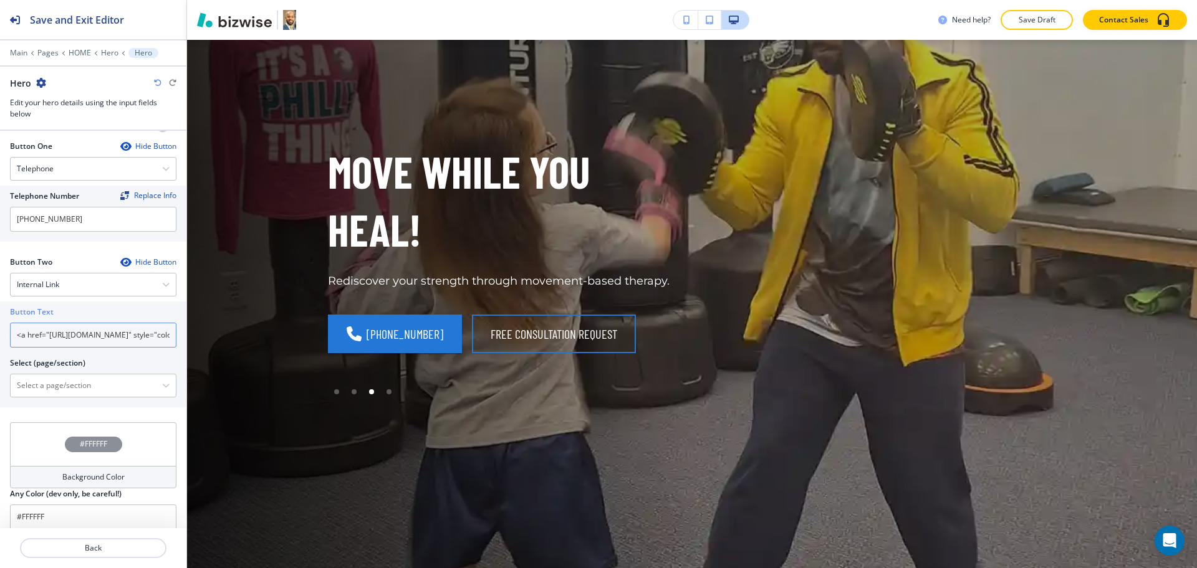
scroll to position [545, 0]
click at [77, 337] on input "<a href="https://www.davidbarnestherapy.org/appointment" style="color: inherit;…" at bounding box center [93, 334] width 166 height 25
paste input "FREE CONSULTATION REQUEST"
type input "FREE CONSULTATION REQUEST"
click at [98, 380] on \(page\/section\) "Manual Input" at bounding box center [86, 383] width 151 height 21
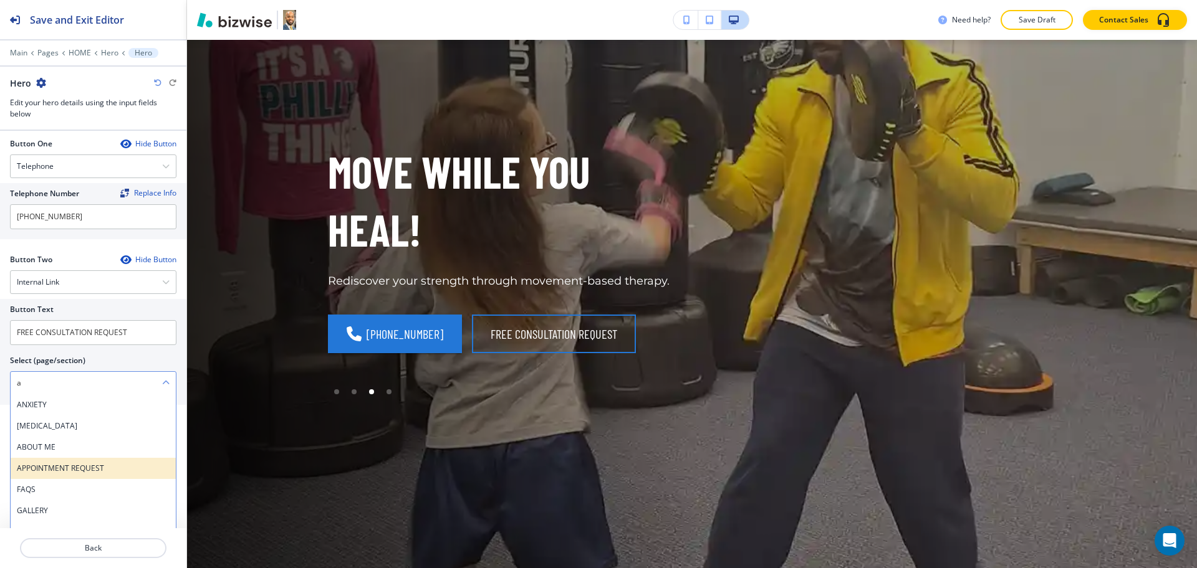
click at [53, 462] on div "APPOINTMENT REQUEST" at bounding box center [93, 468] width 165 height 21
type \(page\/section\) "APPOINTMENT REQUEST"
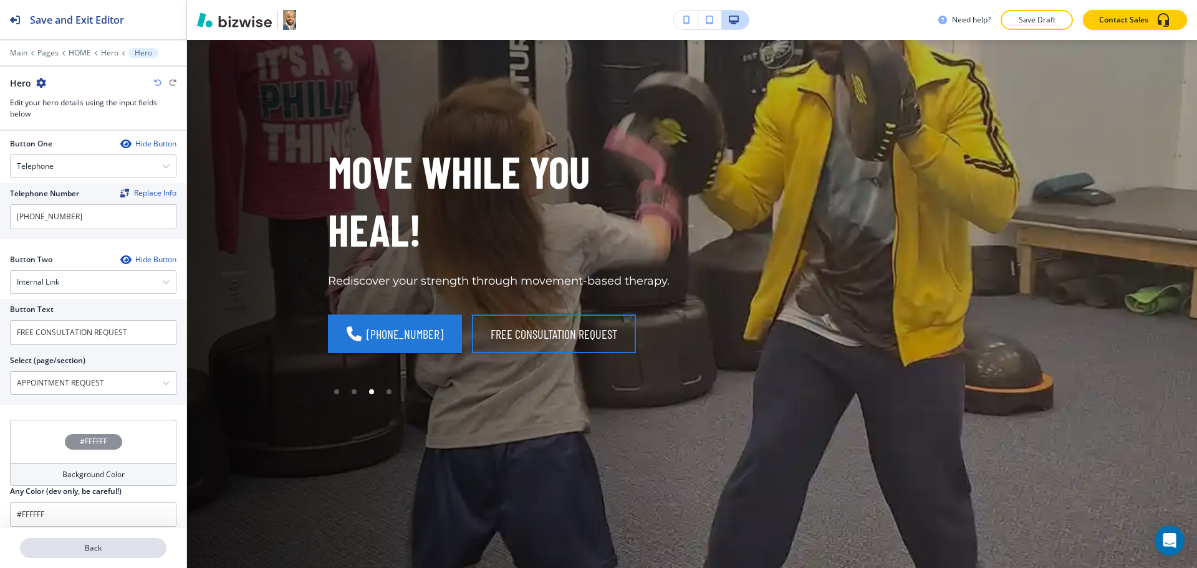
click at [94, 543] on p "Back" at bounding box center [93, 548] width 144 height 11
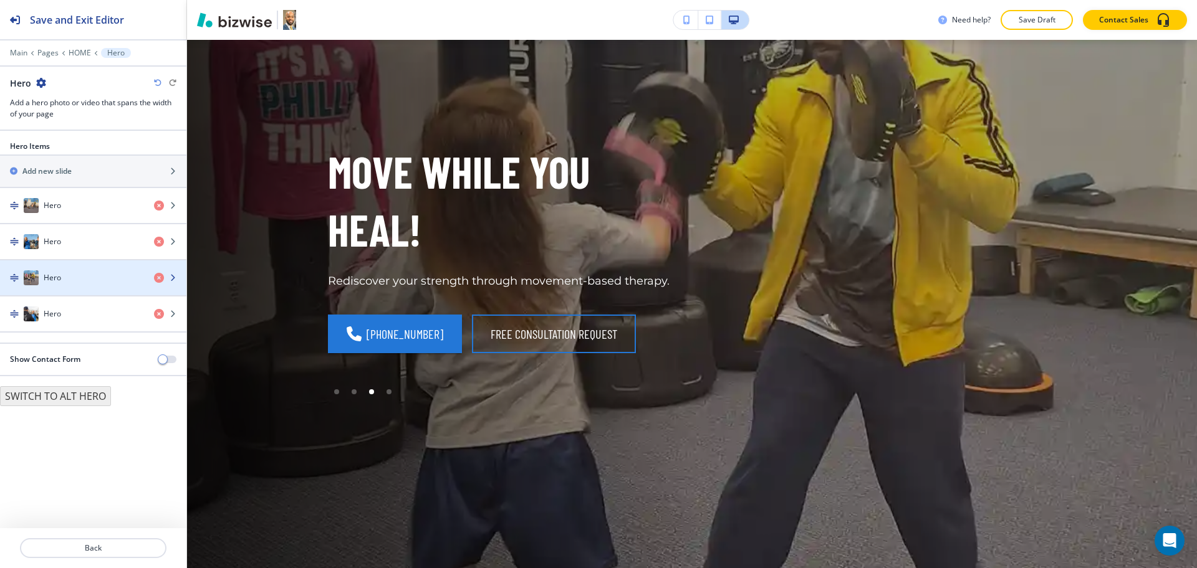
click at [61, 285] on div "button" at bounding box center [93, 290] width 186 height 10
click at [73, 285] on div "button" at bounding box center [93, 290] width 186 height 10
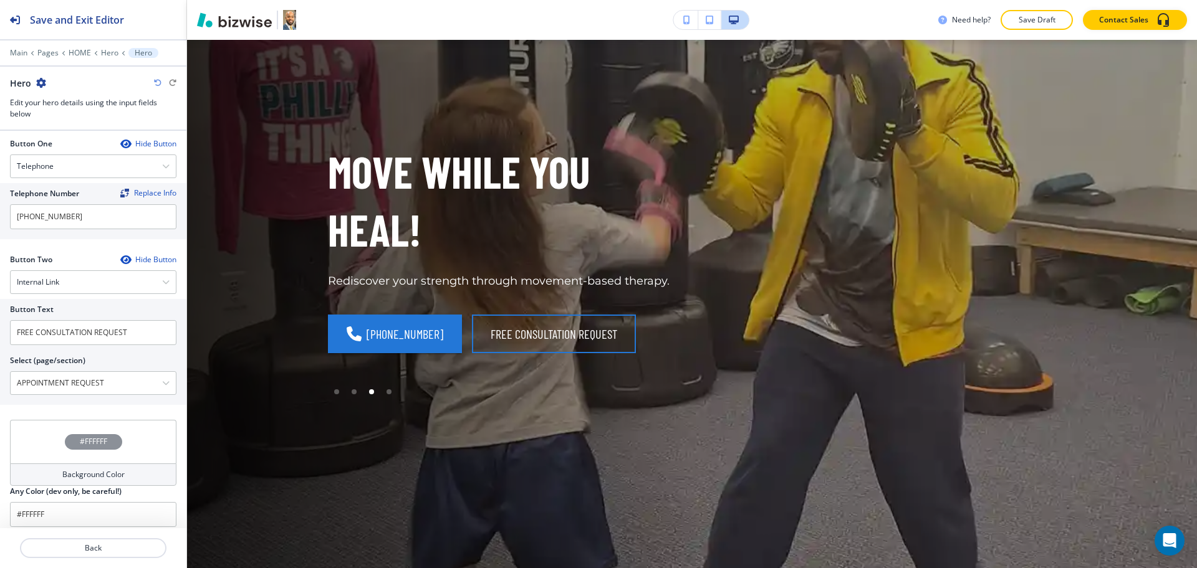
scroll to position [545, 0]
click at [103, 549] on p "Back" at bounding box center [93, 548] width 144 height 11
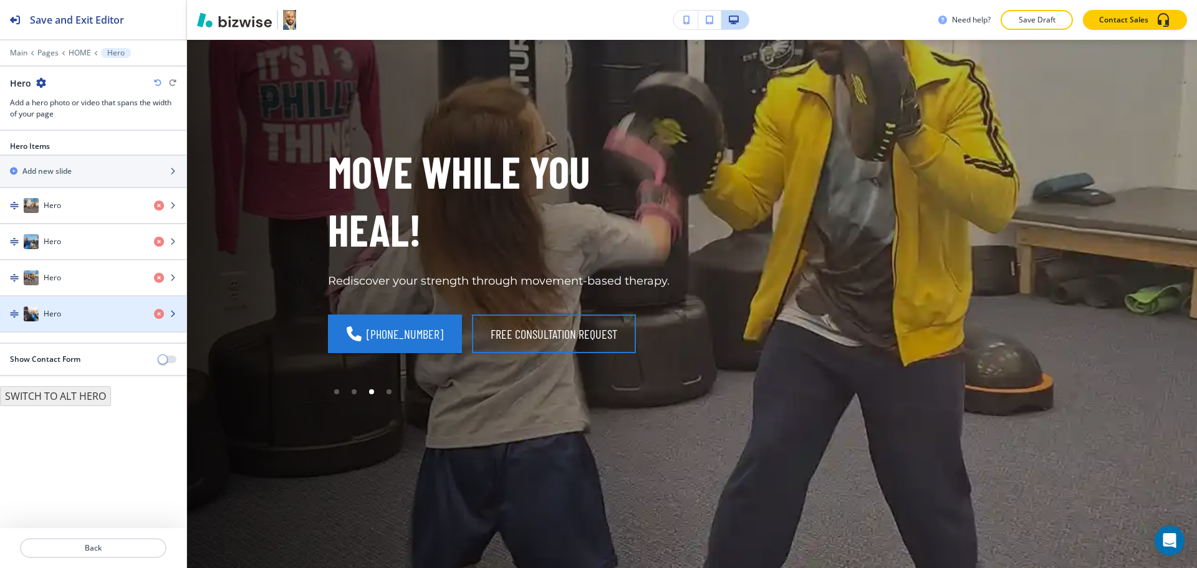
click at [57, 316] on h4 "Hero" at bounding box center [52, 314] width 17 height 11
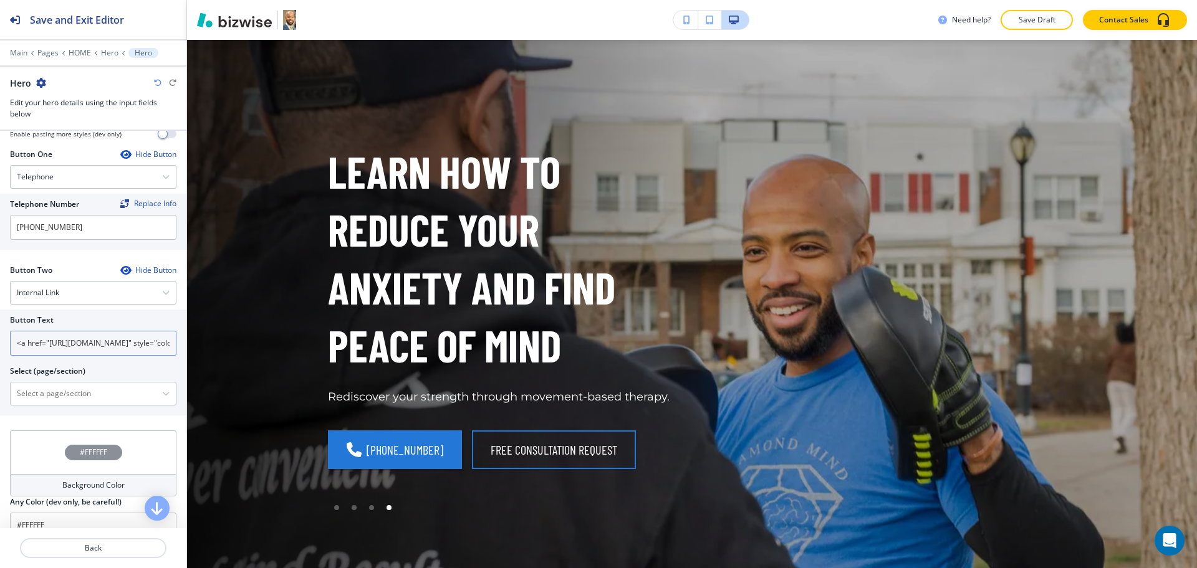
click at [73, 340] on input "<a href="https://www.davidbarnestherapy.org/search" style="color: inherit; text…" at bounding box center [93, 343] width 166 height 25
paste input "FREE CONSULTATION REQUEST"
type input "FREE CONSULTATION REQUEST"
click at [98, 394] on \(page\/section\) "Manual Input" at bounding box center [86, 393] width 151 height 21
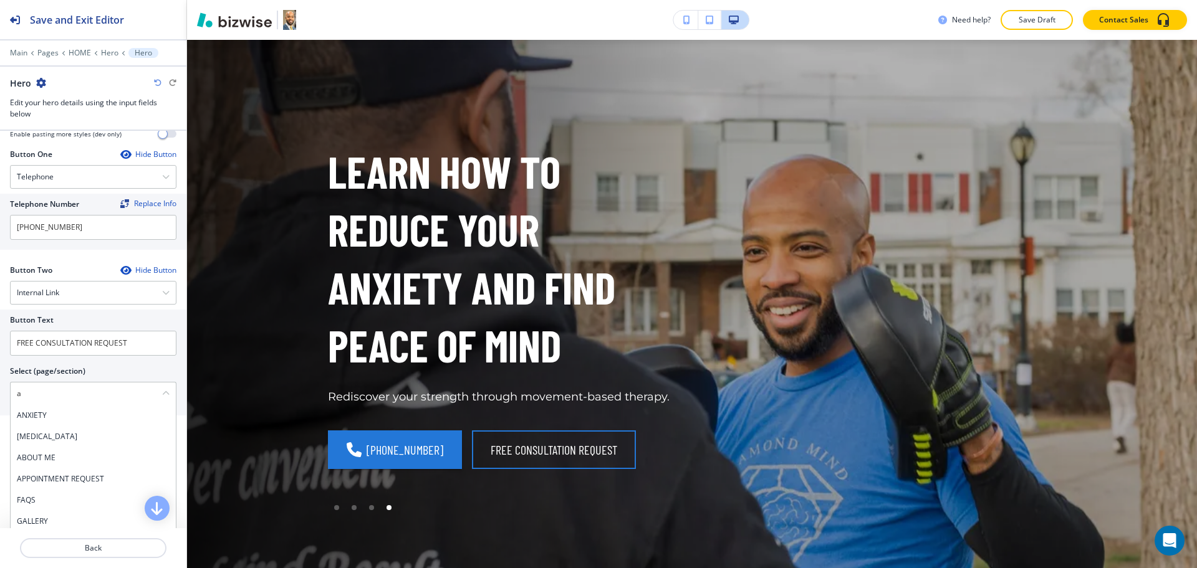
click at [71, 479] on h4 "APPOINTMENT REQUEST" at bounding box center [93, 479] width 153 height 11
type \(page\/section\) "APPOINTMENT REQUEST"
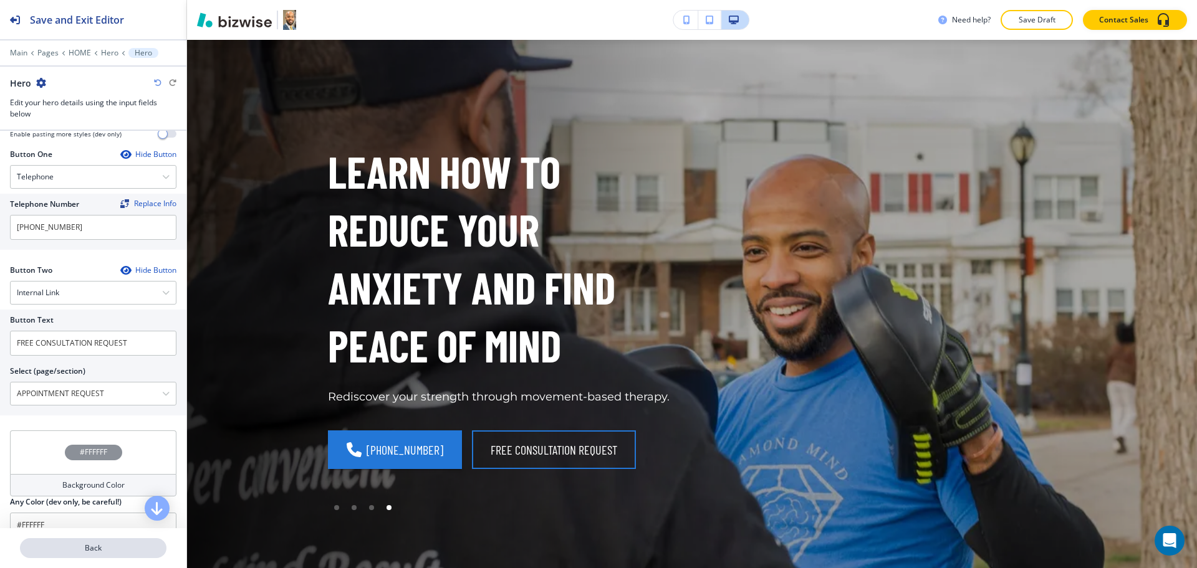
click at [85, 545] on p "Back" at bounding box center [93, 548] width 144 height 11
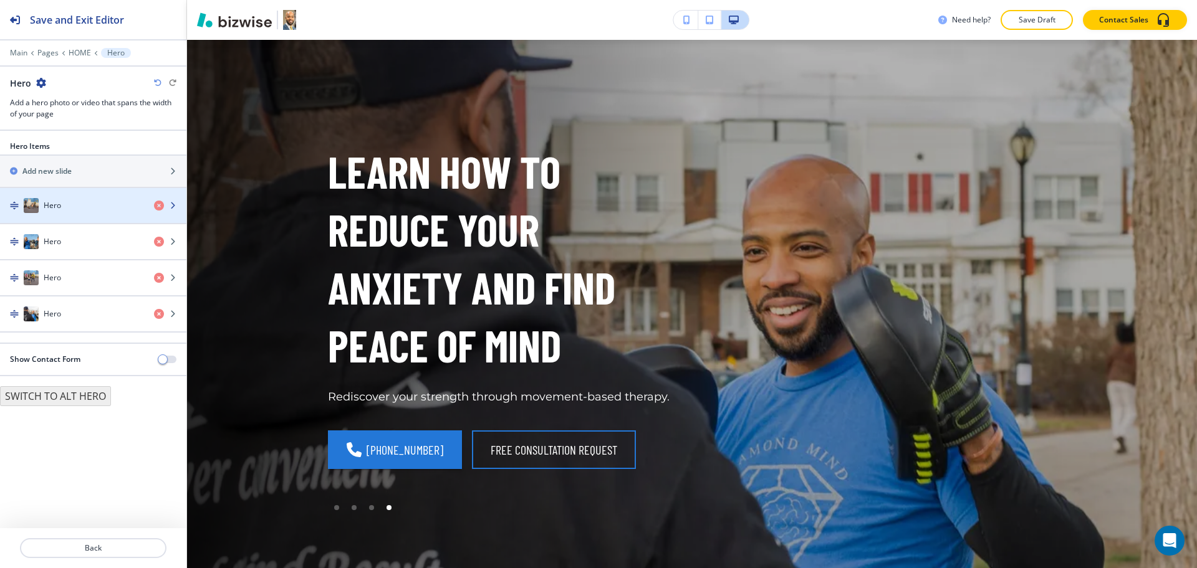
click at [67, 200] on div "Hero" at bounding box center [72, 205] width 144 height 15
click at [79, 219] on div "button" at bounding box center [93, 218] width 186 height 10
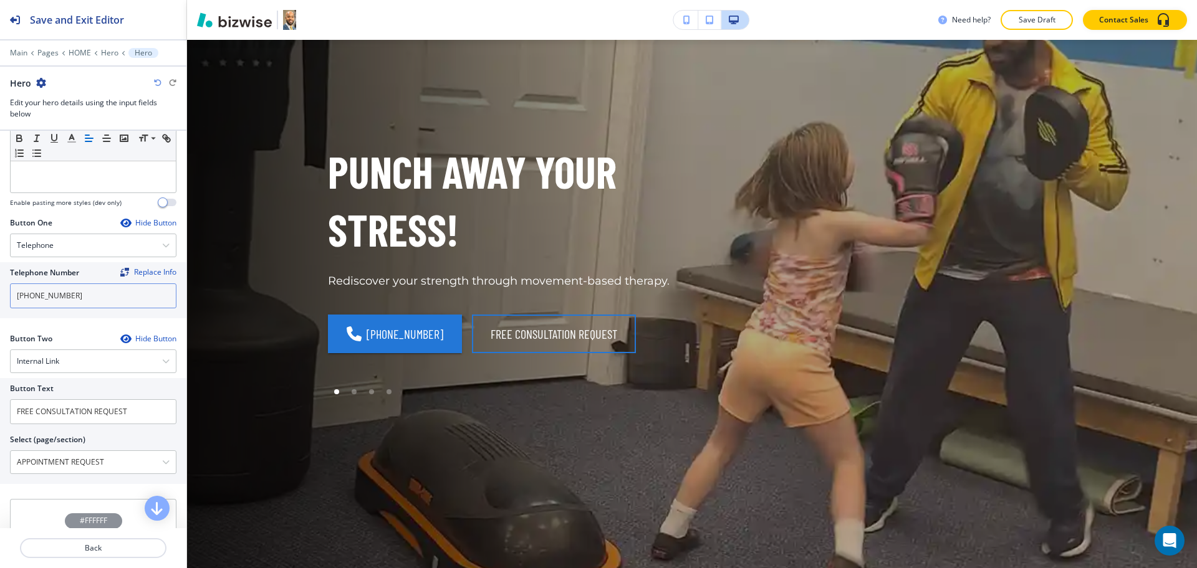
scroll to position [467, 0]
click at [85, 554] on button "Back" at bounding box center [93, 549] width 146 height 20
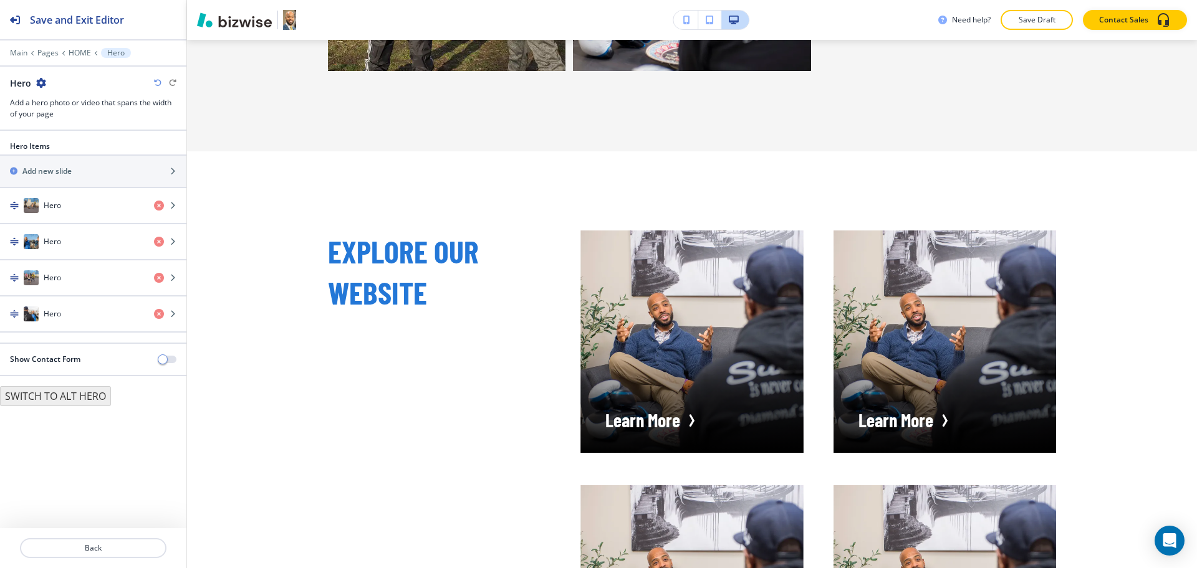
scroll to position [2402, 0]
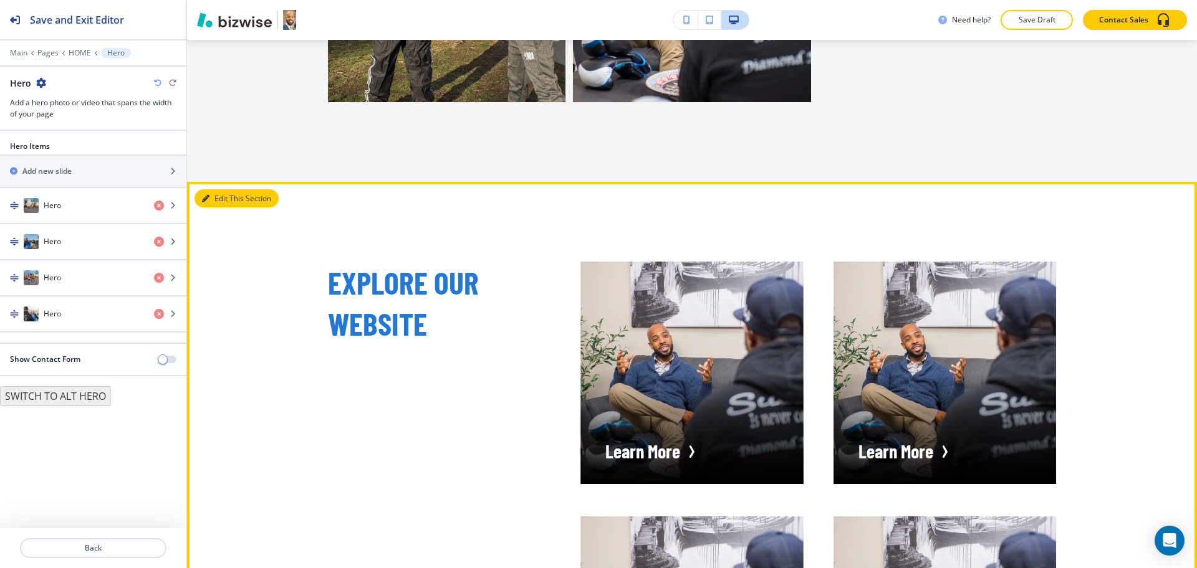
click at [217, 208] on button "Edit This Section" at bounding box center [236, 198] width 84 height 19
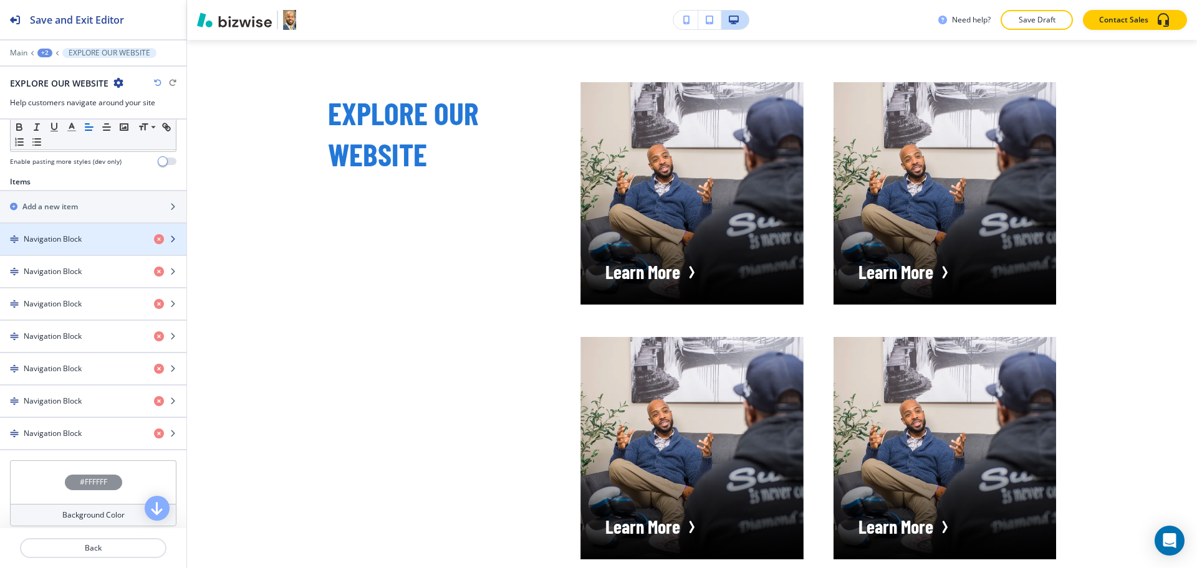
scroll to position [390, 0]
click at [79, 243] on div "Navigation Block" at bounding box center [93, 238] width 186 height 31
click at [79, 244] on div "button" at bounding box center [93, 249] width 186 height 10
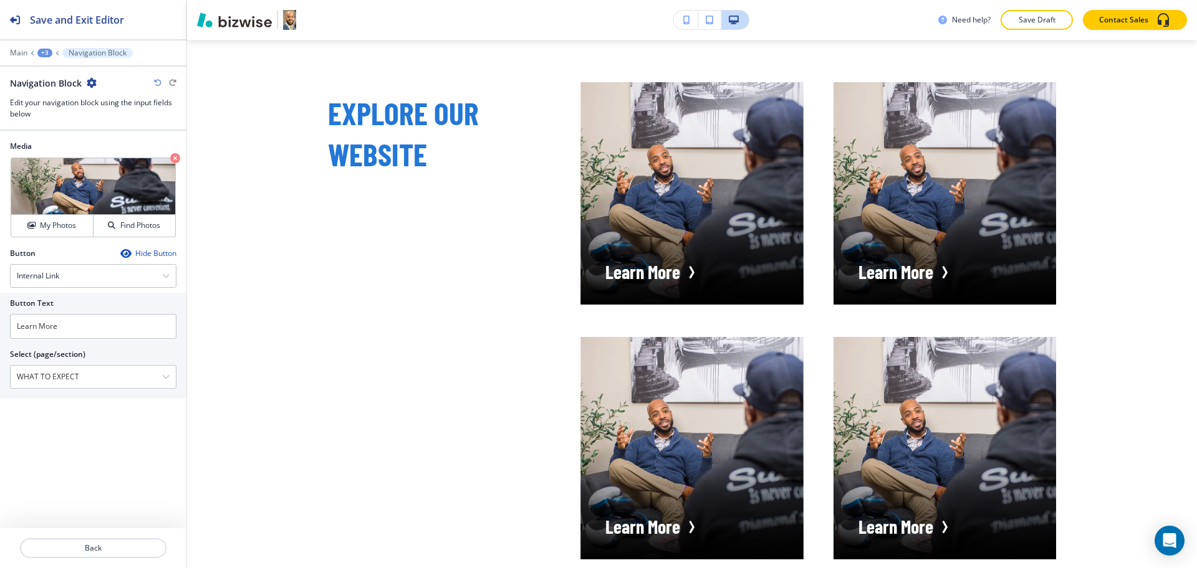
drag, startPoint x: 92, startPoint y: 378, endPoint x: 0, endPoint y: 377, distance: 92.3
click at [0, 377] on div "Button Text Learn More Select (page/section) WHAT TO EXPECT HOME HOME | I help …" at bounding box center [93, 346] width 186 height 106
click at [77, 332] on input "Learn More" at bounding box center [93, 326] width 166 height 25
paste input "WHAT TO EXPECT"
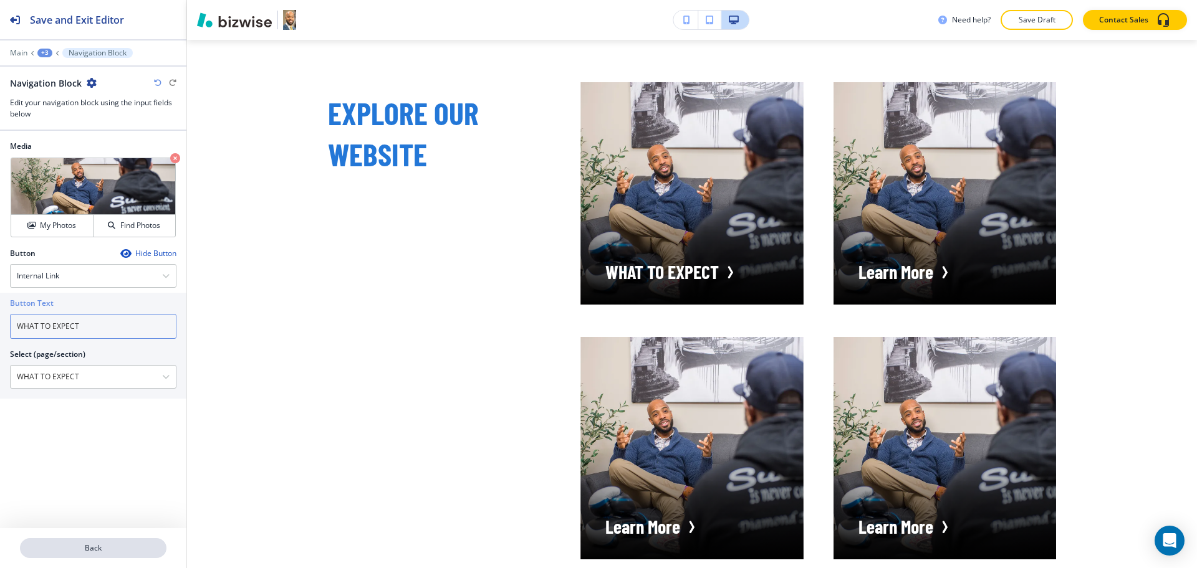
type input "WHAT TO EXPECT"
click at [117, 548] on p "Back" at bounding box center [93, 548] width 144 height 11
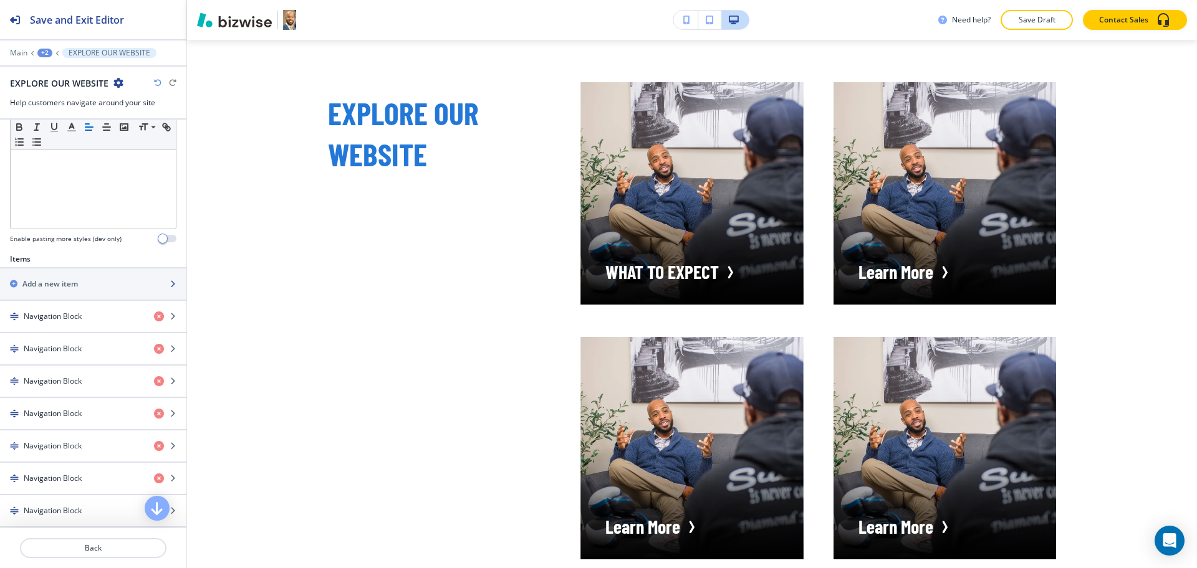
scroll to position [312, 0]
click at [65, 346] on h4 "Navigation Block" at bounding box center [53, 348] width 58 height 11
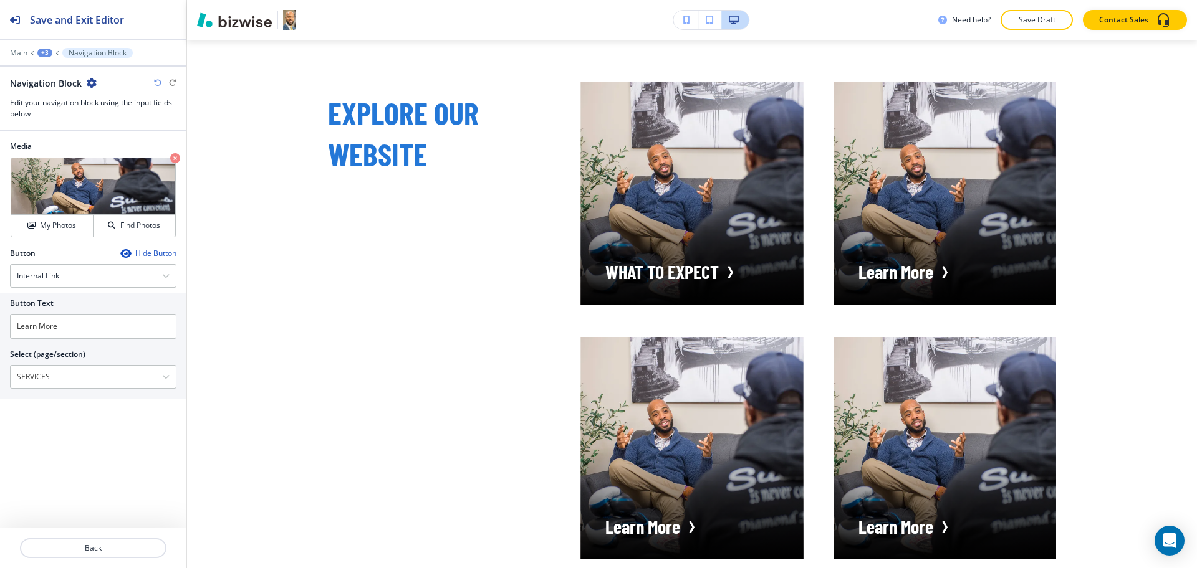
drag, startPoint x: 76, startPoint y: 380, endPoint x: 0, endPoint y: 375, distance: 76.2
click at [0, 375] on div "Button Text Learn More Select (page/section) SERVICES HOME HOME | I help succes…" at bounding box center [93, 346] width 186 height 106
click at [65, 323] on input "Learn More" at bounding box center [93, 326] width 166 height 25
paste input "SERVICES"
type input "SERVICES"
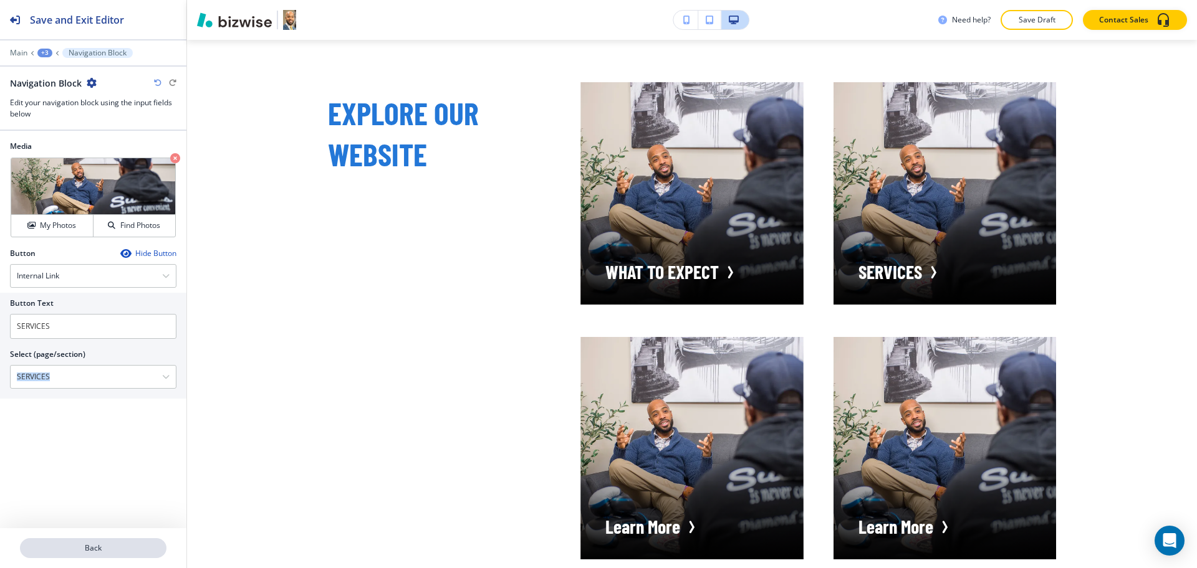
drag, startPoint x: 93, startPoint y: 507, endPoint x: 103, endPoint y: 538, distance: 32.1
click at [101, 532] on div "Save and Exit Editor Main +3 Navigation Block Navigation Block Edit your naviga…" at bounding box center [93, 284] width 186 height 568
click at [105, 545] on p "Back" at bounding box center [93, 548] width 144 height 11
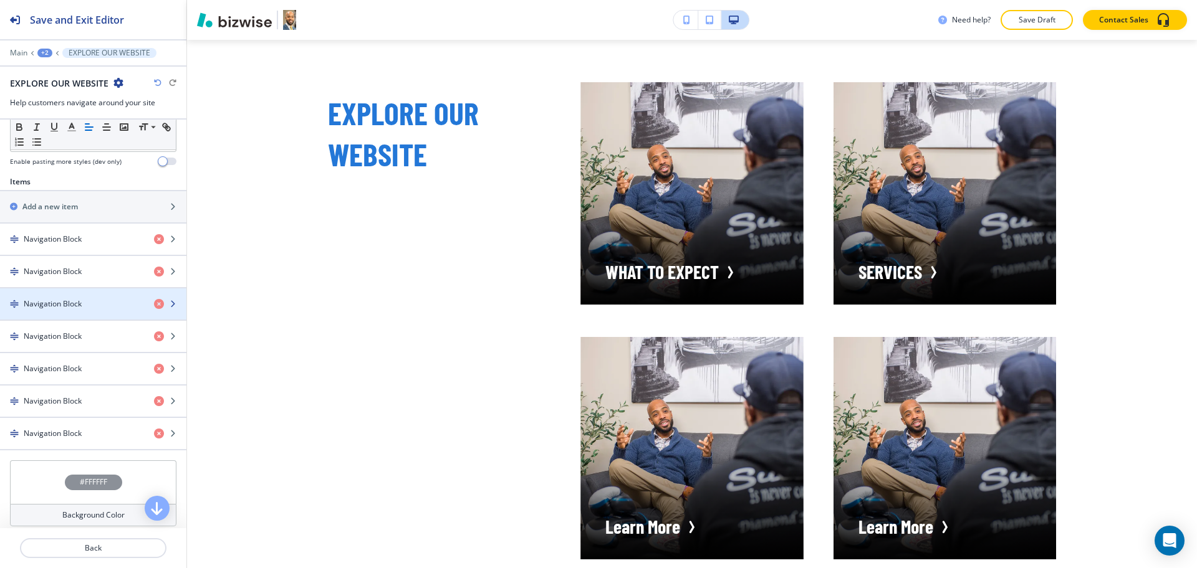
scroll to position [390, 0]
click at [60, 303] on h4 "Navigation Block" at bounding box center [53, 302] width 58 height 11
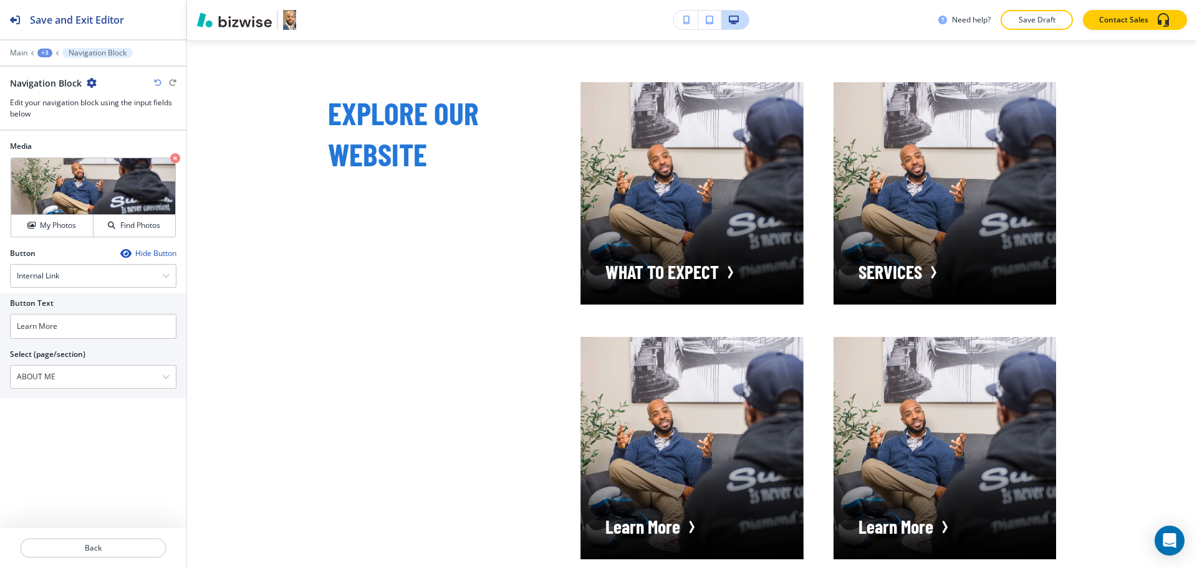
drag, startPoint x: 63, startPoint y: 377, endPoint x: 0, endPoint y: 380, distance: 63.0
click at [0, 380] on div "Button Text Learn More Select (page/section) ABOUT ME HOME HOME | I help succes…" at bounding box center [93, 346] width 186 height 106
click at [62, 332] on input "Learn More" at bounding box center [93, 326] width 166 height 25
paste input "ABOUT ME"
type input "ABOUT ME"
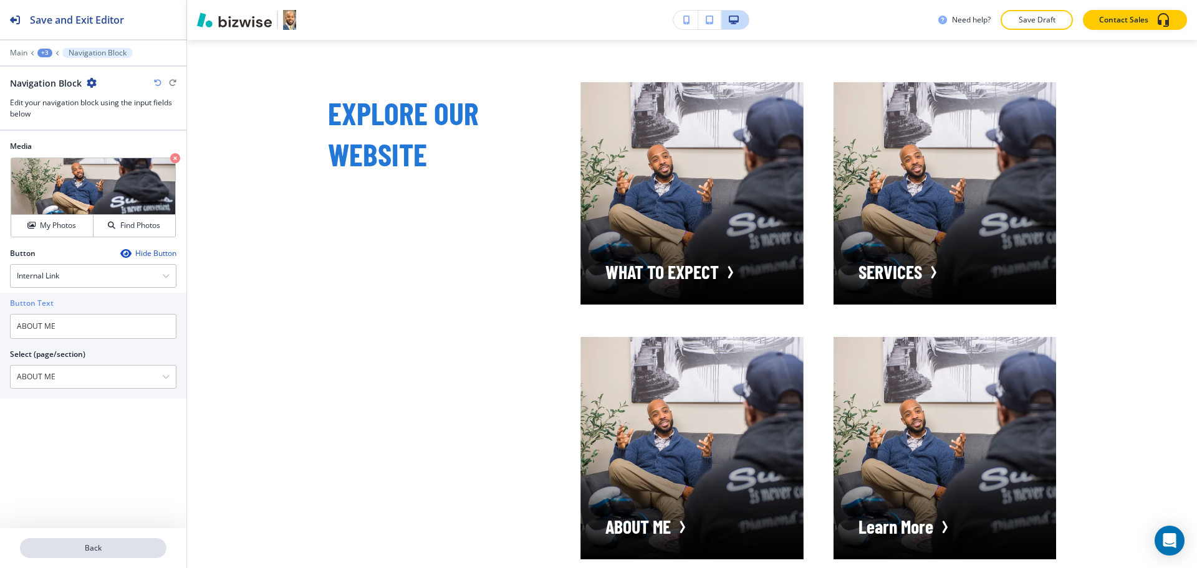
click at [101, 554] on button "Back" at bounding box center [93, 549] width 146 height 20
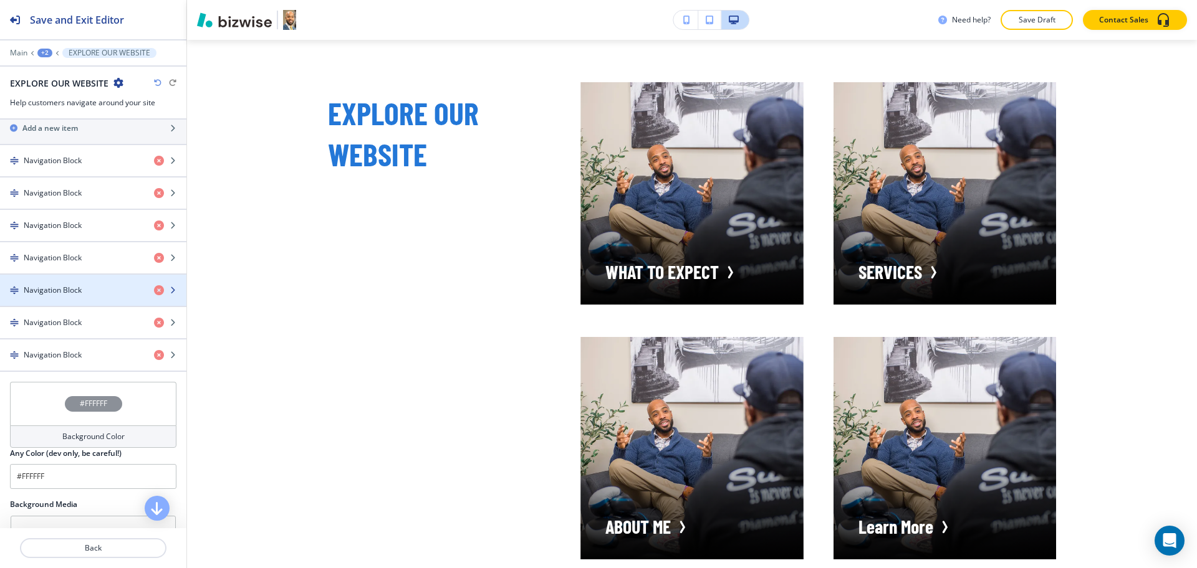
scroll to position [468, 0]
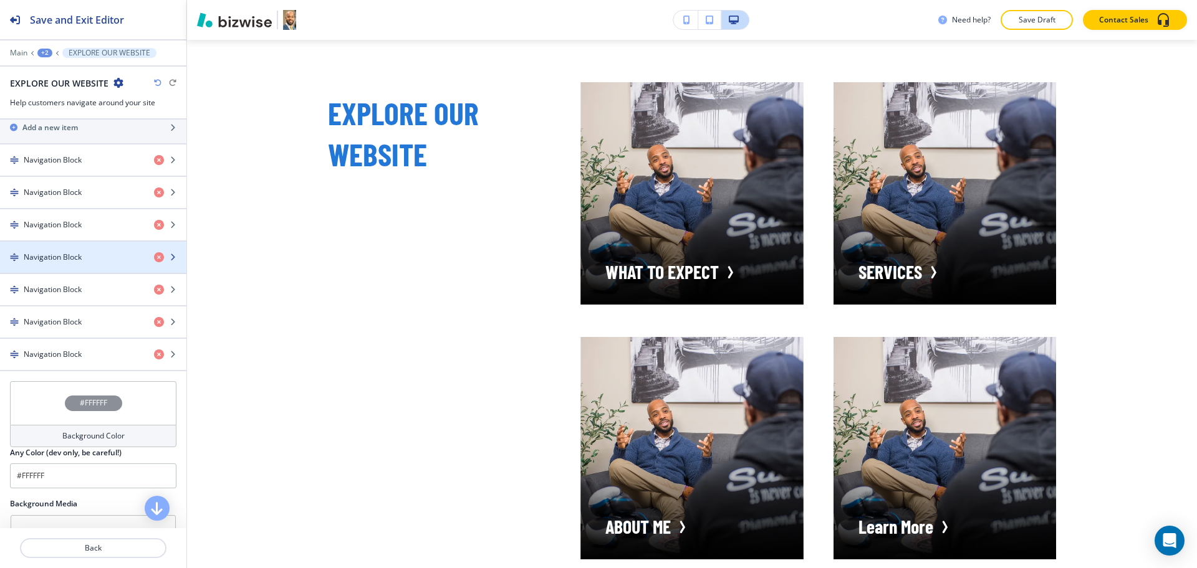
click at [75, 257] on h4 "Navigation Block" at bounding box center [53, 257] width 58 height 11
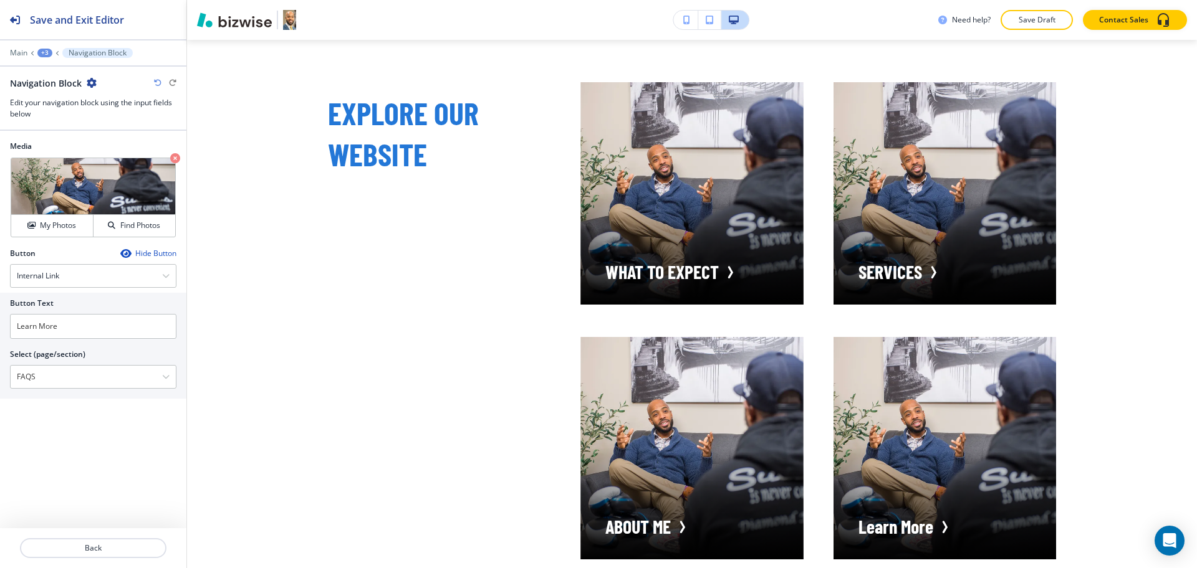
drag, startPoint x: 65, startPoint y: 376, endPoint x: 38, endPoint y: 359, distance: 32.2
click at [0, 376] on div "Button Text Learn More Select (page/section) FAQS HOME HOME | I help successful…" at bounding box center [93, 346] width 186 height 106
click at [67, 330] on input "Learn More" at bounding box center [93, 326] width 166 height 25
paste input "FAQS"
type input "FAQS"
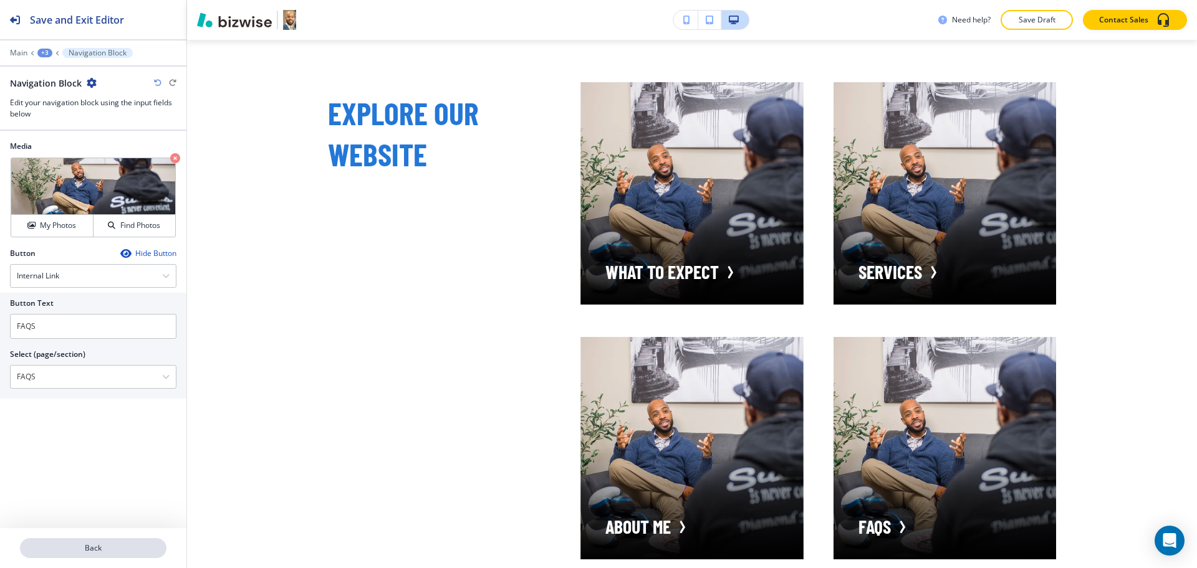
click at [107, 549] on p "Back" at bounding box center [93, 548] width 144 height 11
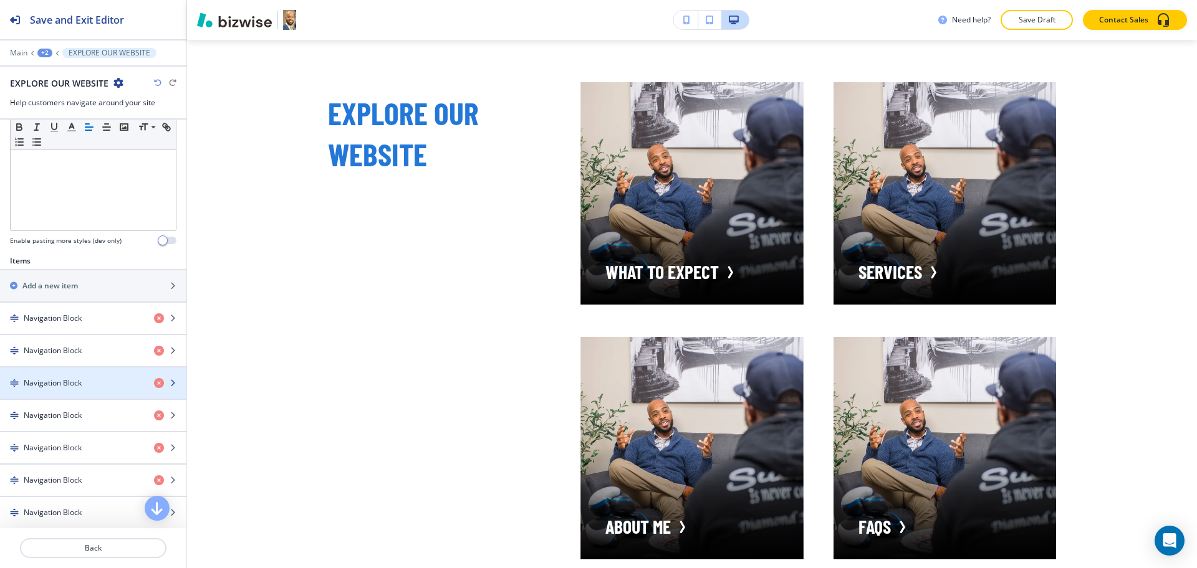
scroll to position [311, 0]
click at [79, 382] on h4 "Navigation Block" at bounding box center [53, 381] width 58 height 11
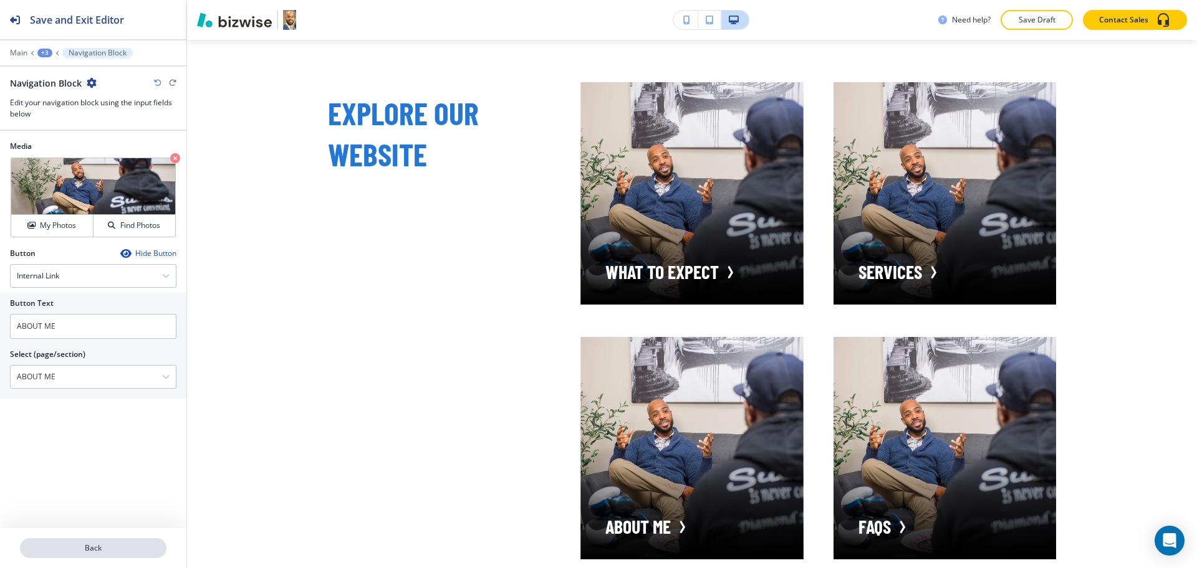
click at [92, 548] on p "Back" at bounding box center [93, 548] width 144 height 11
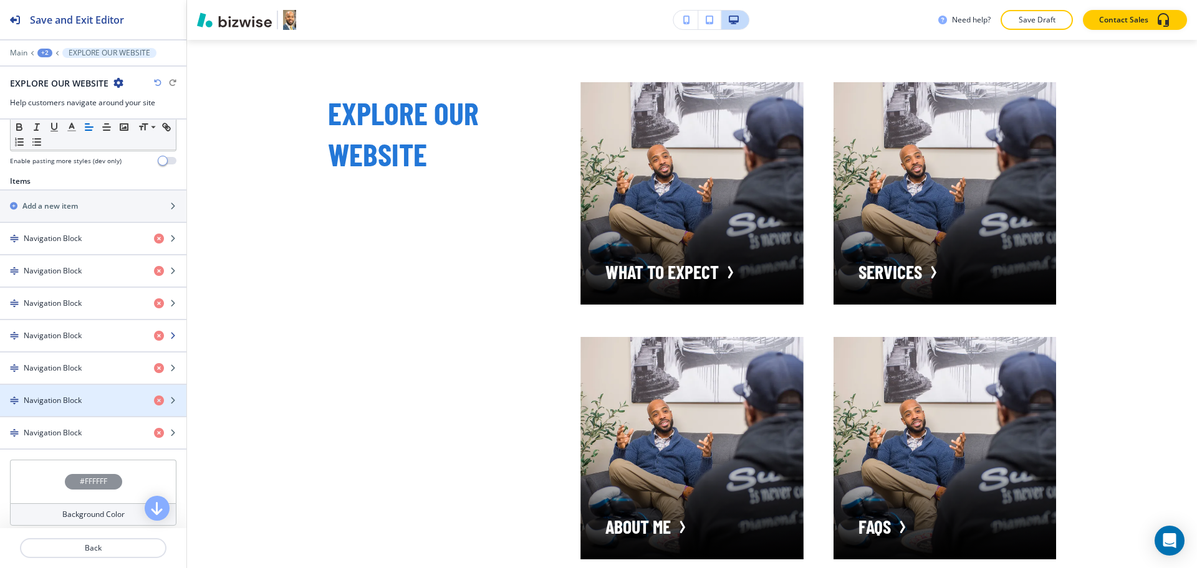
scroll to position [390, 0]
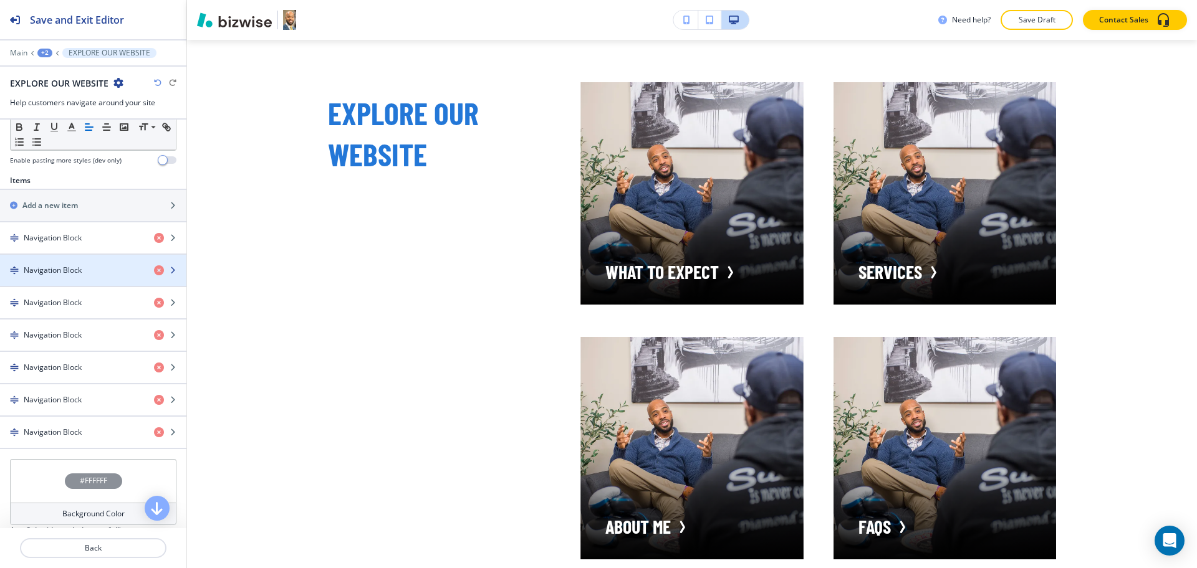
click at [80, 270] on h4 "Navigation Block" at bounding box center [53, 270] width 58 height 11
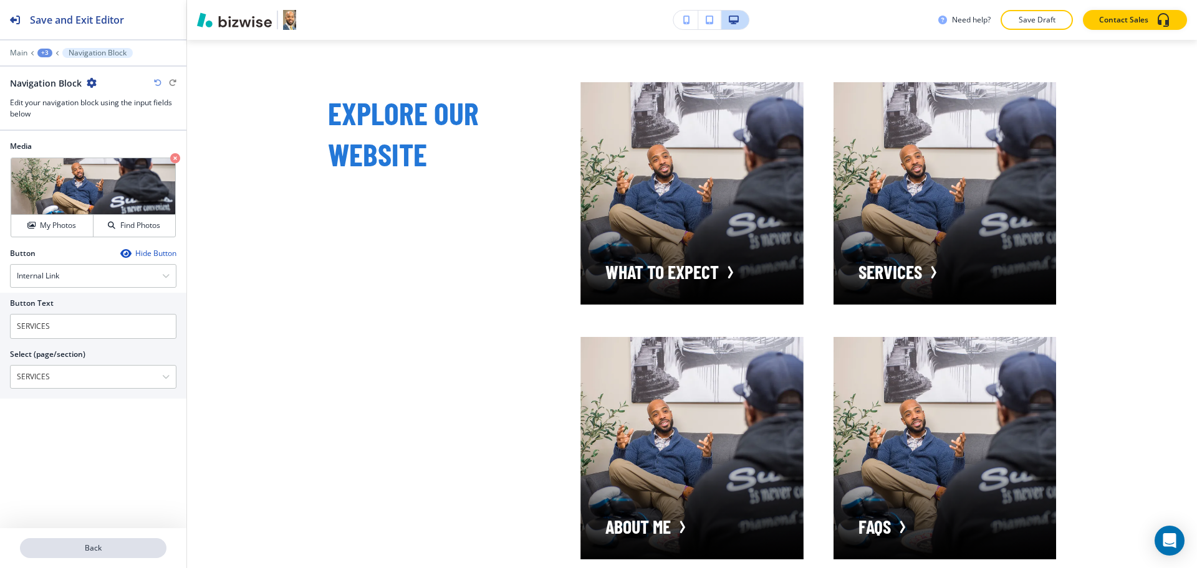
click at [86, 549] on p "Back" at bounding box center [93, 548] width 144 height 11
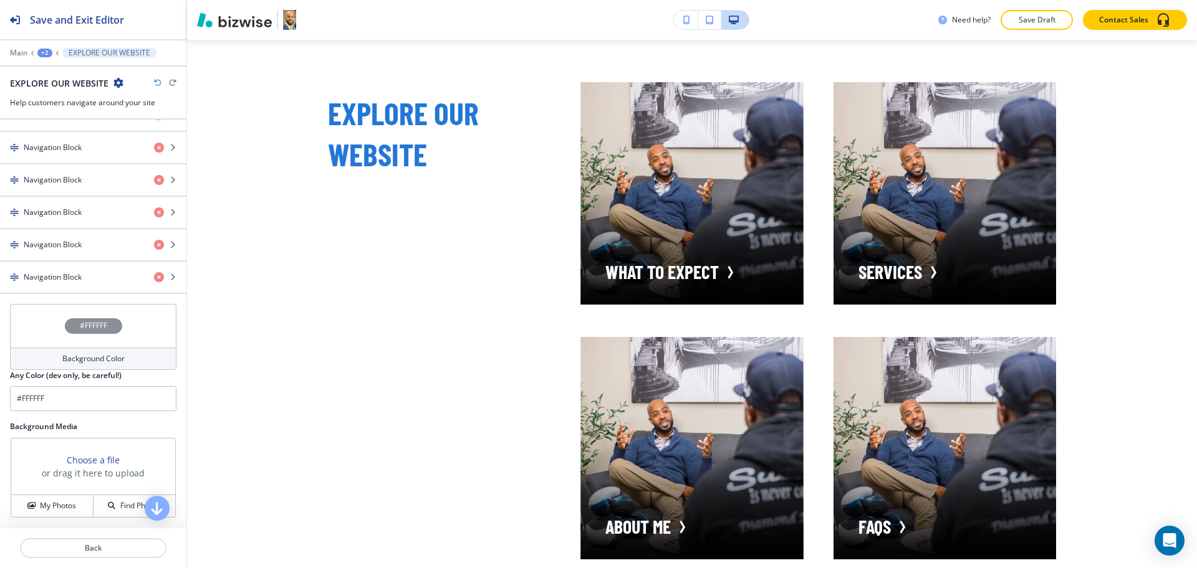
scroll to position [545, 0]
click at [80, 271] on h4 "Navigation Block" at bounding box center [53, 276] width 58 height 11
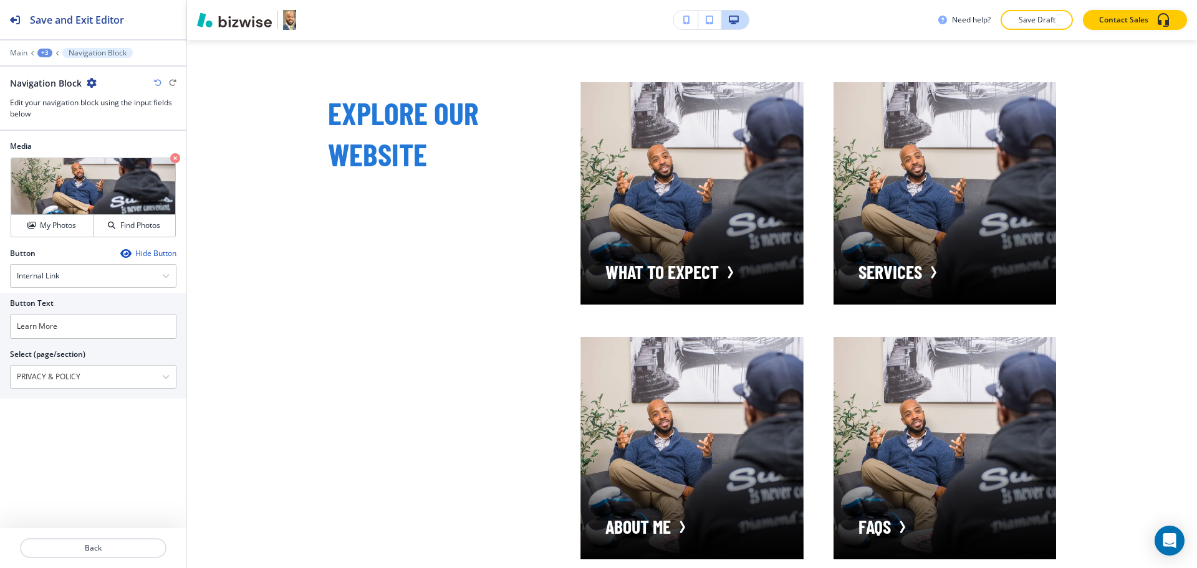
drag, startPoint x: 102, startPoint y: 385, endPoint x: 0, endPoint y: 367, distance: 103.8
click at [0, 367] on div "Button Text Learn More Select (page/section) PRIVACY & POLICY HOME HOME | I hel…" at bounding box center [93, 346] width 186 height 106
click at [66, 320] on input "Learn More" at bounding box center [93, 326] width 166 height 25
paste input "PRIVACY & POLICY"
type input "PRIVACY & POLICY"
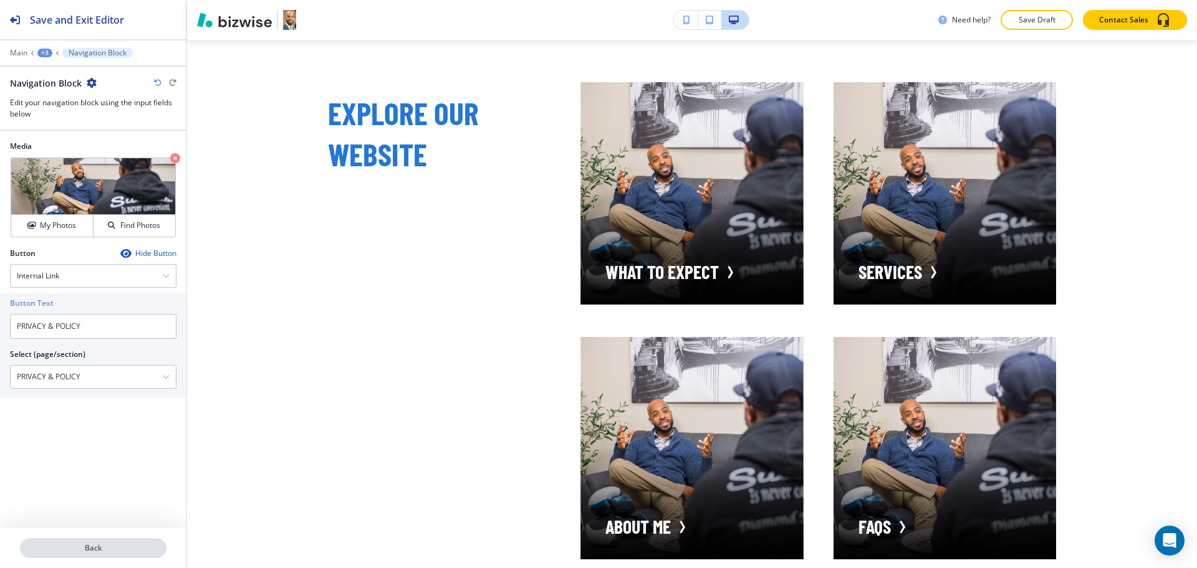
click at [107, 547] on p "Back" at bounding box center [93, 548] width 144 height 11
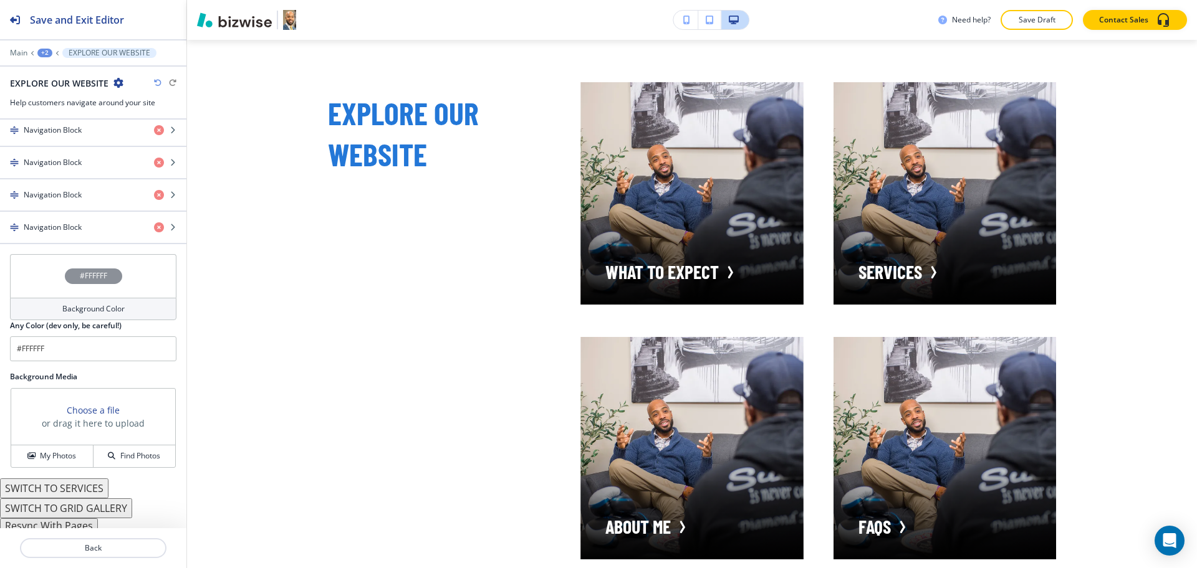
scroll to position [600, 0]
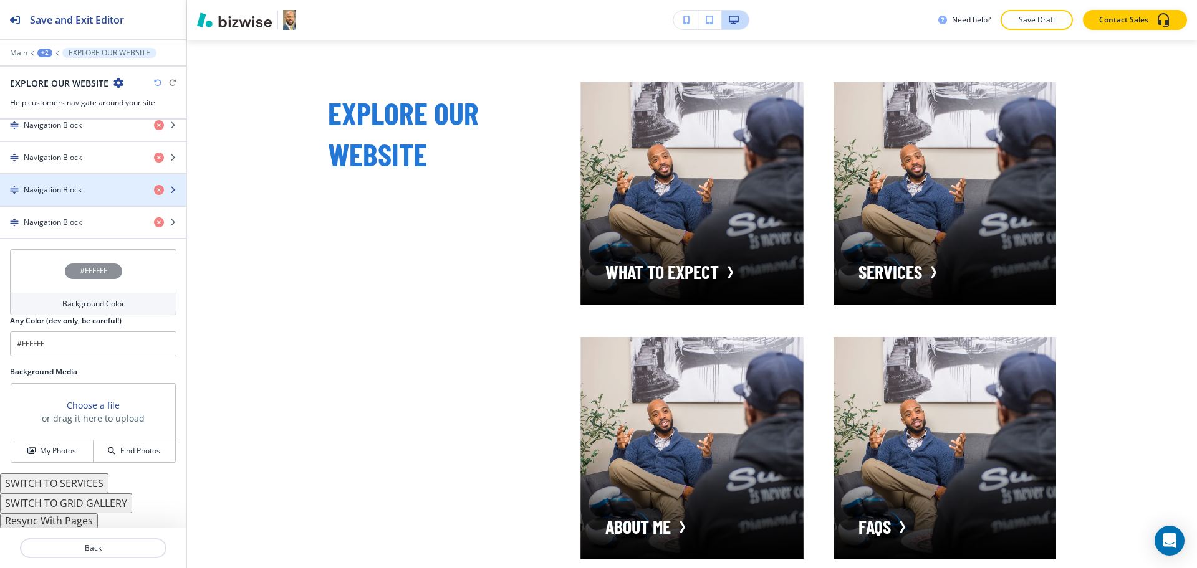
click at [56, 183] on div "button" at bounding box center [93, 180] width 186 height 10
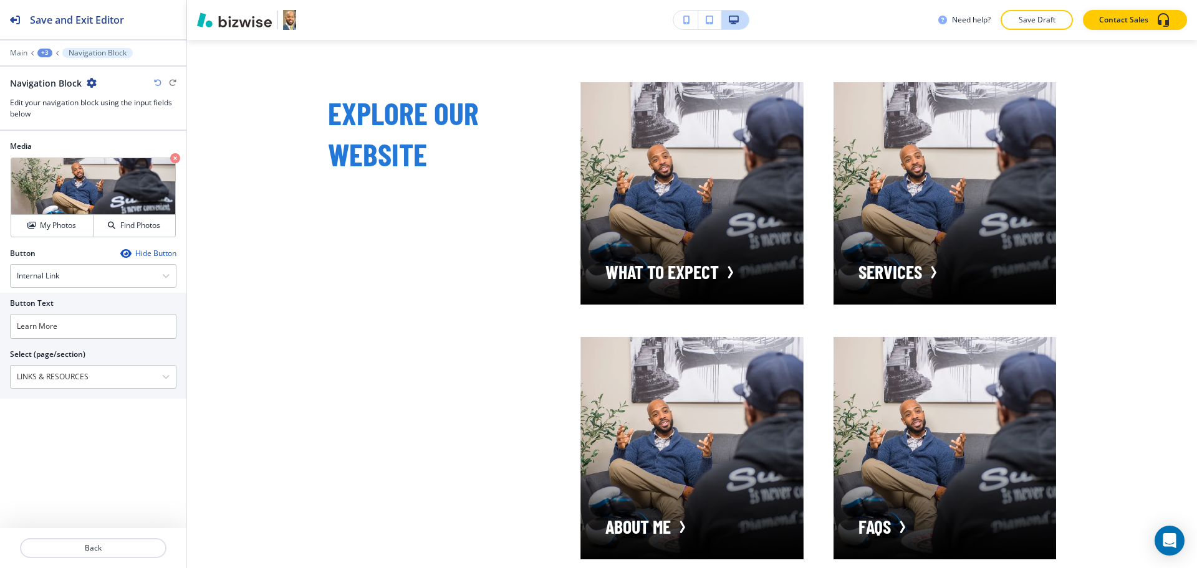
drag, startPoint x: 108, startPoint y: 377, endPoint x: 0, endPoint y: 367, distance: 108.3
click at [0, 367] on div "Button Text Learn More Select (page/section) LINKS & RESOURCES HOME HOME | I he…" at bounding box center [93, 346] width 186 height 106
click at [100, 325] on input "Learn More" at bounding box center [93, 326] width 166 height 25
paste input "INKS & RESOURCES"
type input "LINKS & RESOURCES"
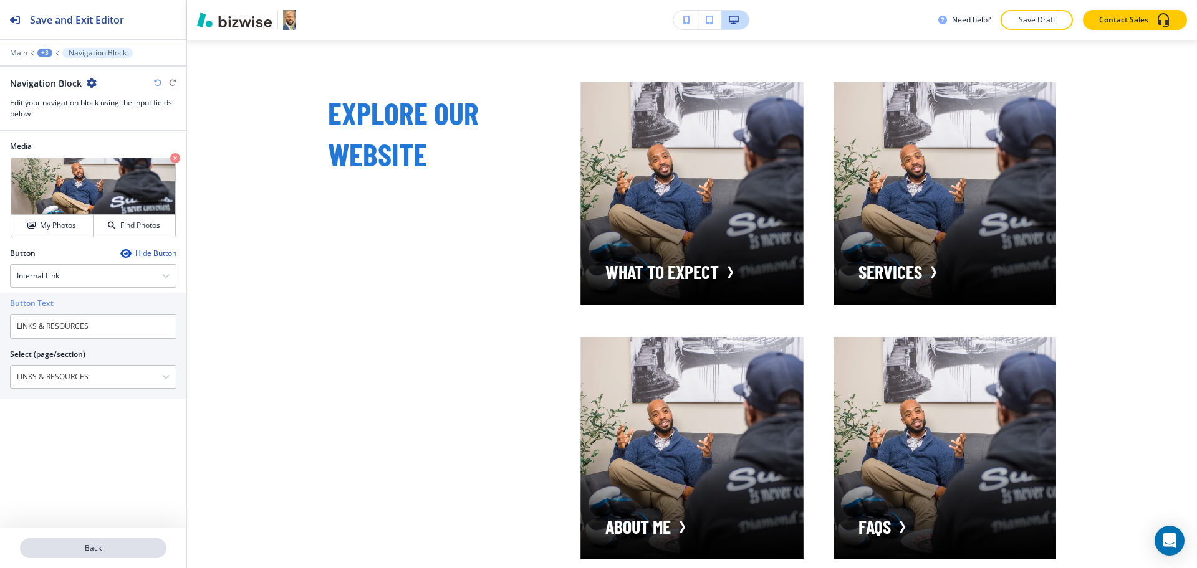
click at [110, 554] on p "Back" at bounding box center [93, 548] width 144 height 11
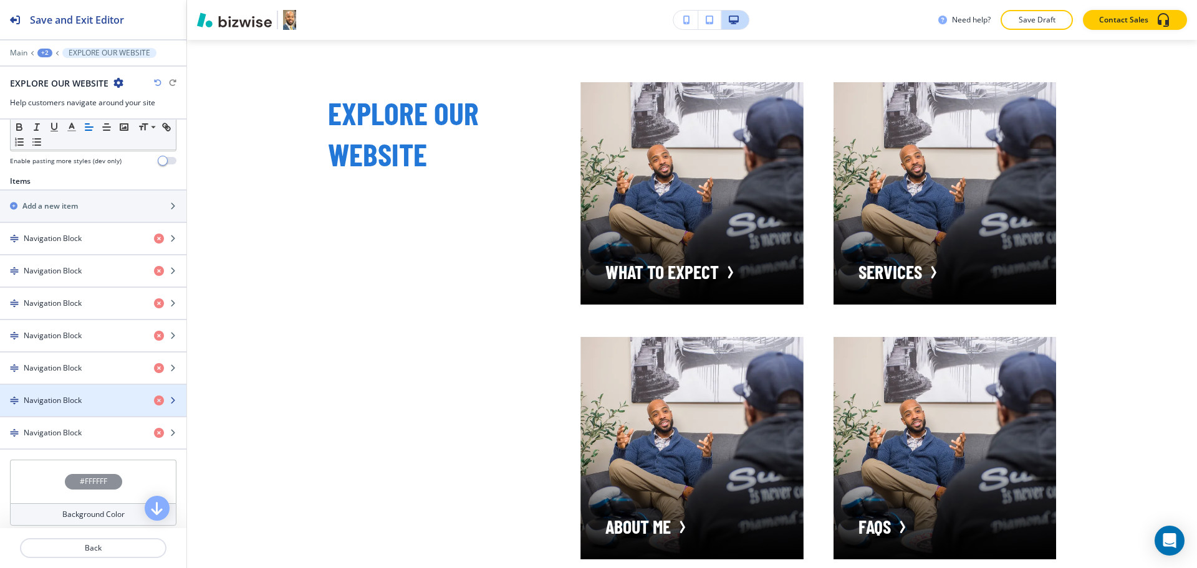
scroll to position [390, 0]
click at [66, 367] on h4 "Navigation Block" at bounding box center [53, 367] width 58 height 11
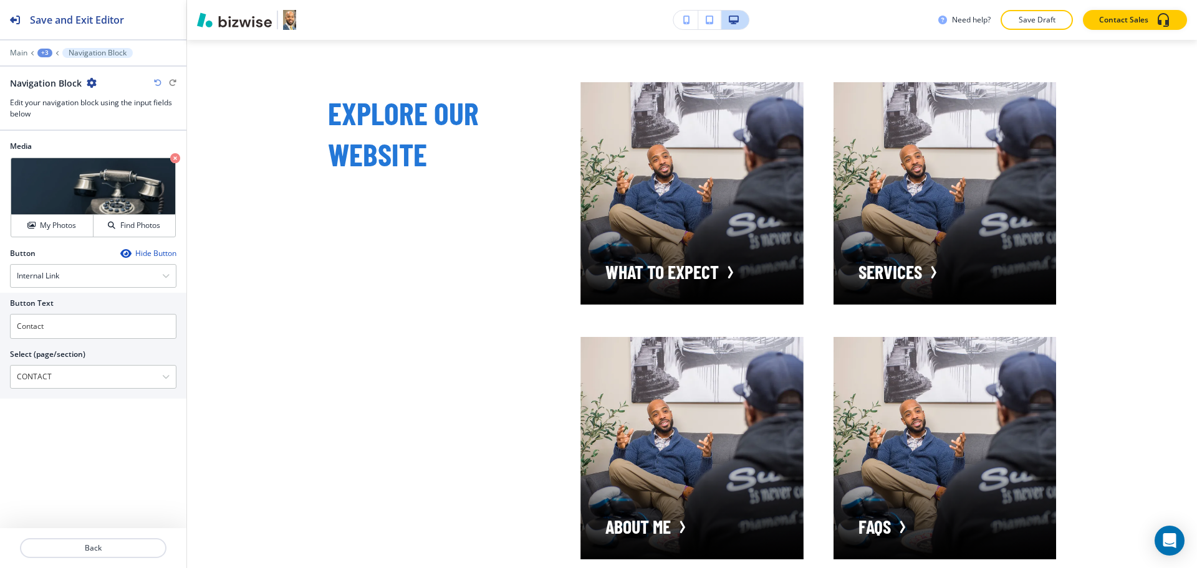
drag, startPoint x: 74, startPoint y: 386, endPoint x: 2, endPoint y: 377, distance: 71.7
click at [0, 381] on div "Button Text Contact Select (page/section) CONTACT HOME HOME | I help successful…" at bounding box center [93, 346] width 186 height 106
click at [87, 484] on div "Media Crop My Photos Find Photos Button Hide Button Internal Link External Link…" at bounding box center [93, 330] width 186 height 398
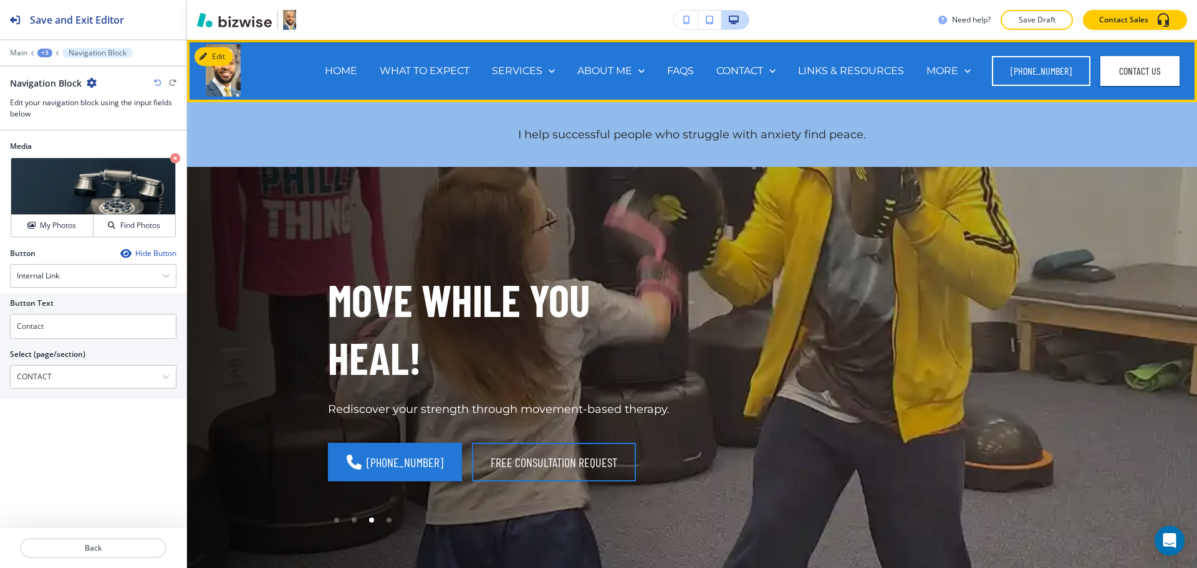
click at [410, 59] on div "WHAT TO EXPECT" at bounding box center [424, 71] width 112 height 50
click at [418, 67] on p "WHAT TO EXPECT" at bounding box center [425, 71] width 90 height 14
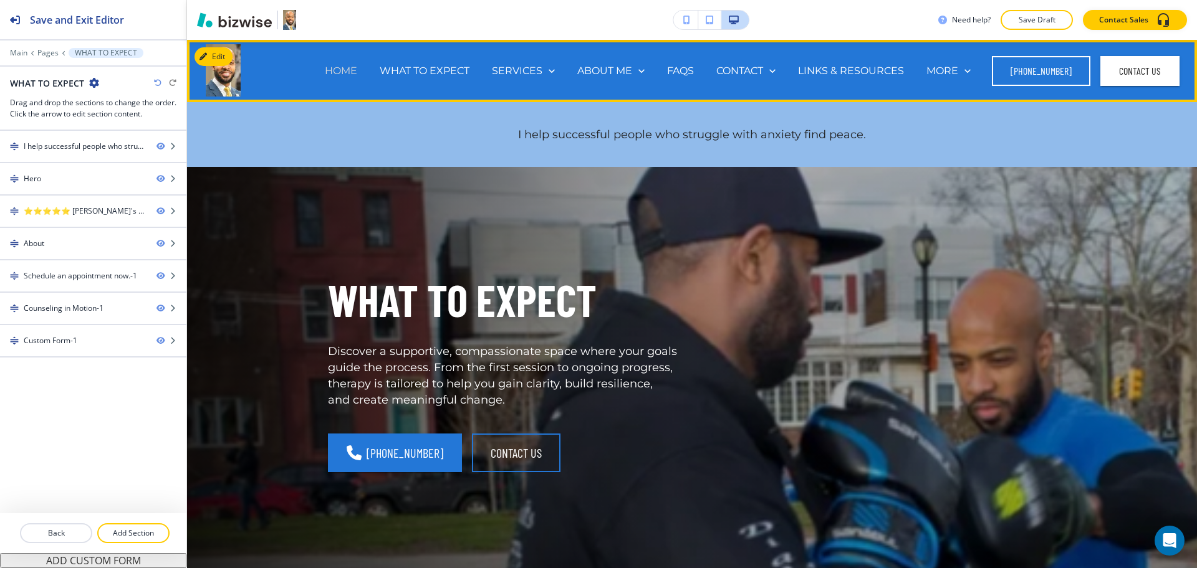
click at [346, 67] on p "HOME" at bounding box center [341, 71] width 32 height 14
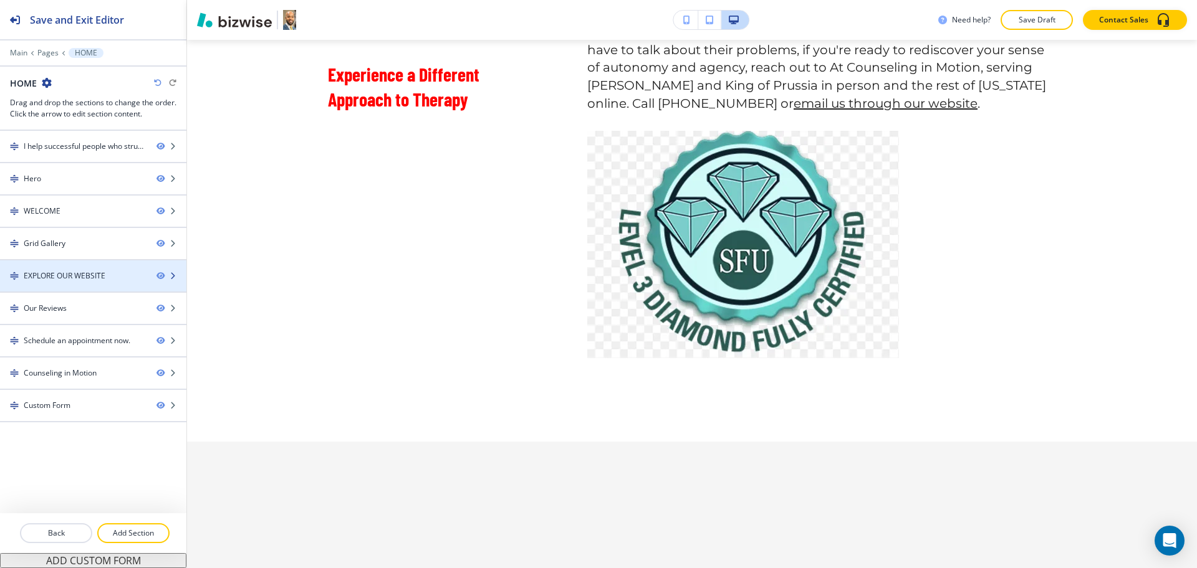
click at [52, 282] on div at bounding box center [93, 287] width 186 height 10
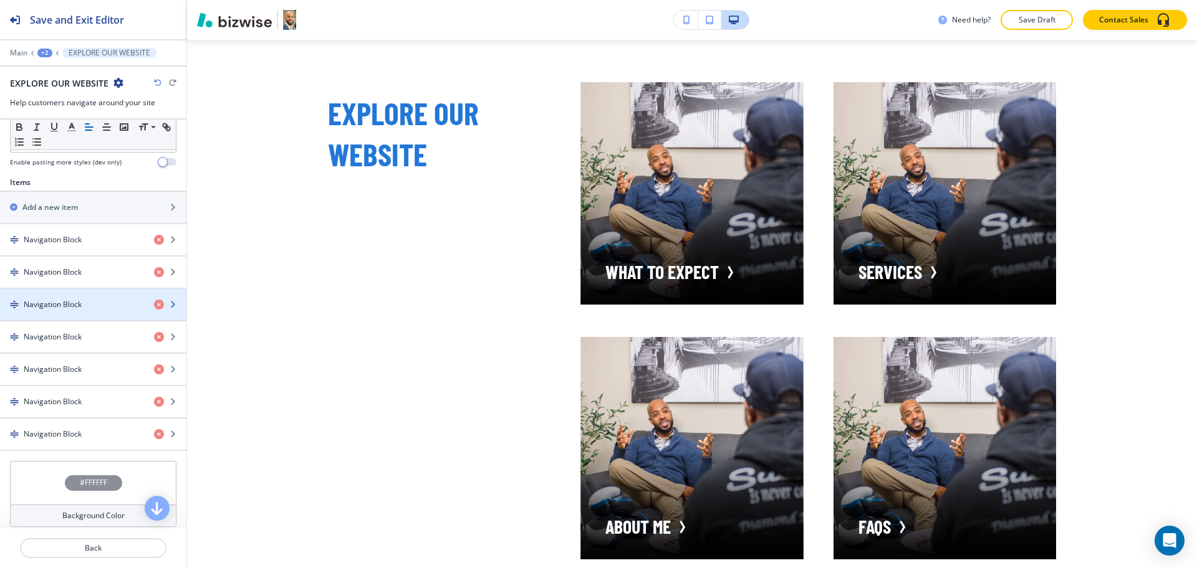
scroll to position [390, 0]
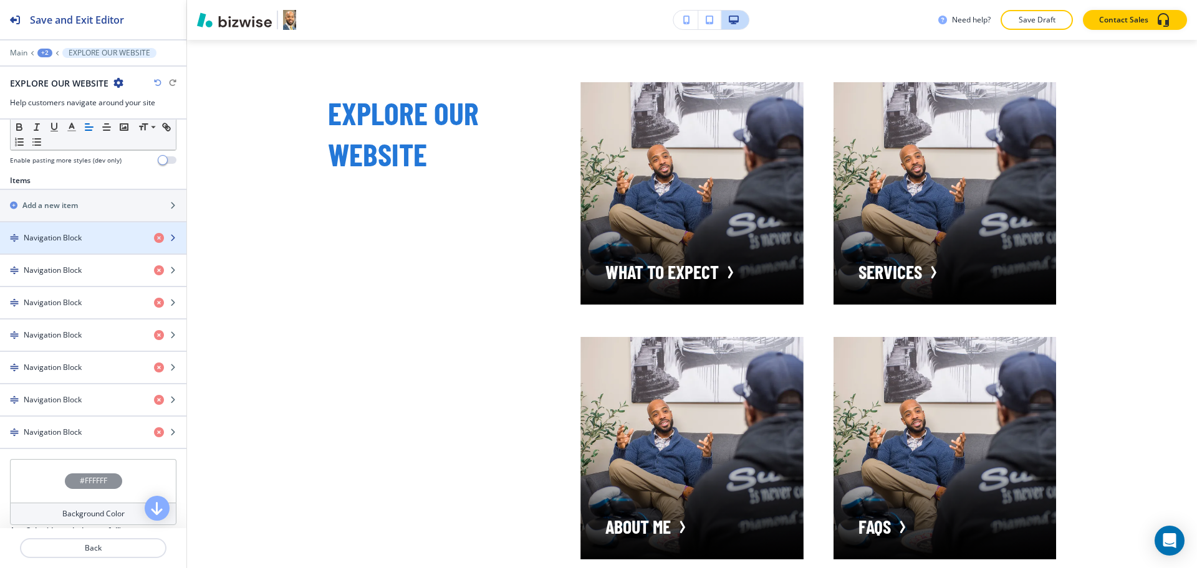
click at [82, 235] on div "Navigation Block" at bounding box center [72, 238] width 144 height 11
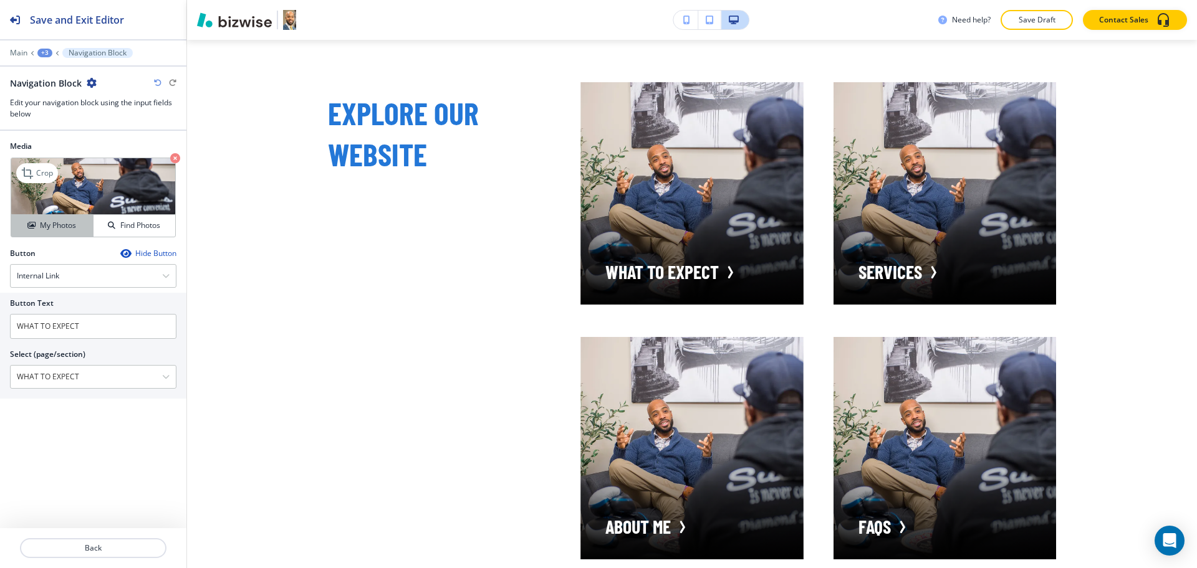
click at [72, 228] on h4 "My Photos" at bounding box center [58, 225] width 36 height 11
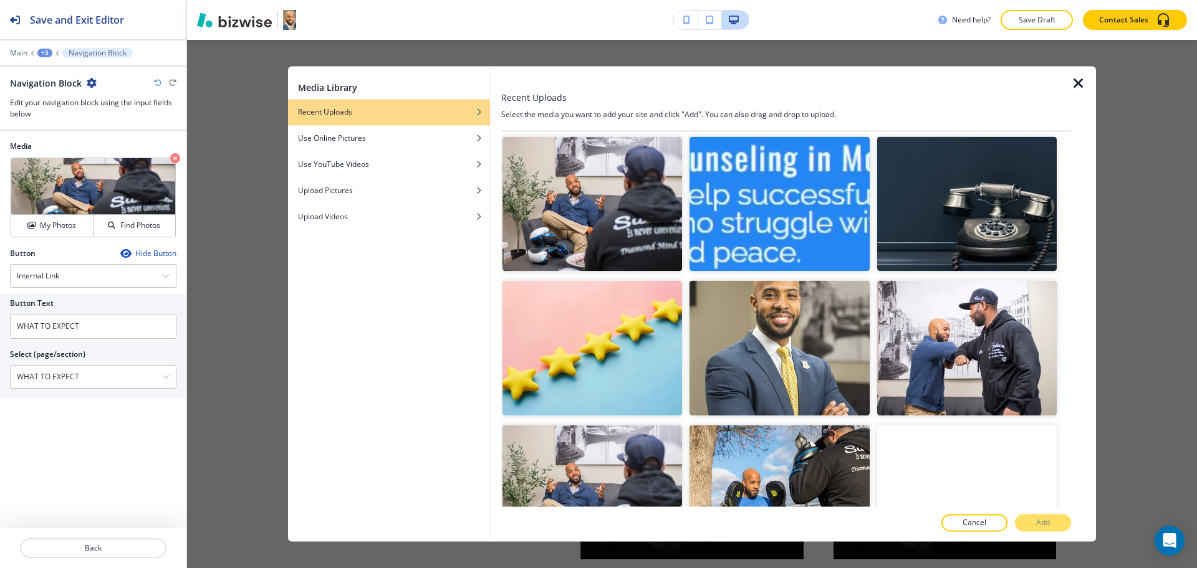
scroll to position [752, 0]
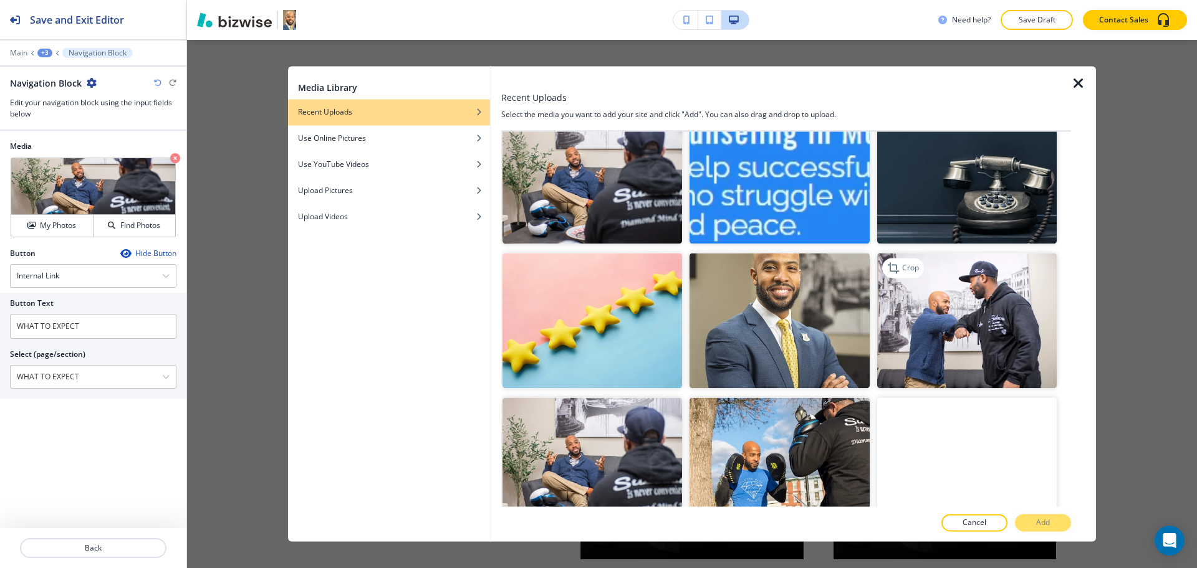
click at [985, 327] on img "button" at bounding box center [967, 321] width 180 height 135
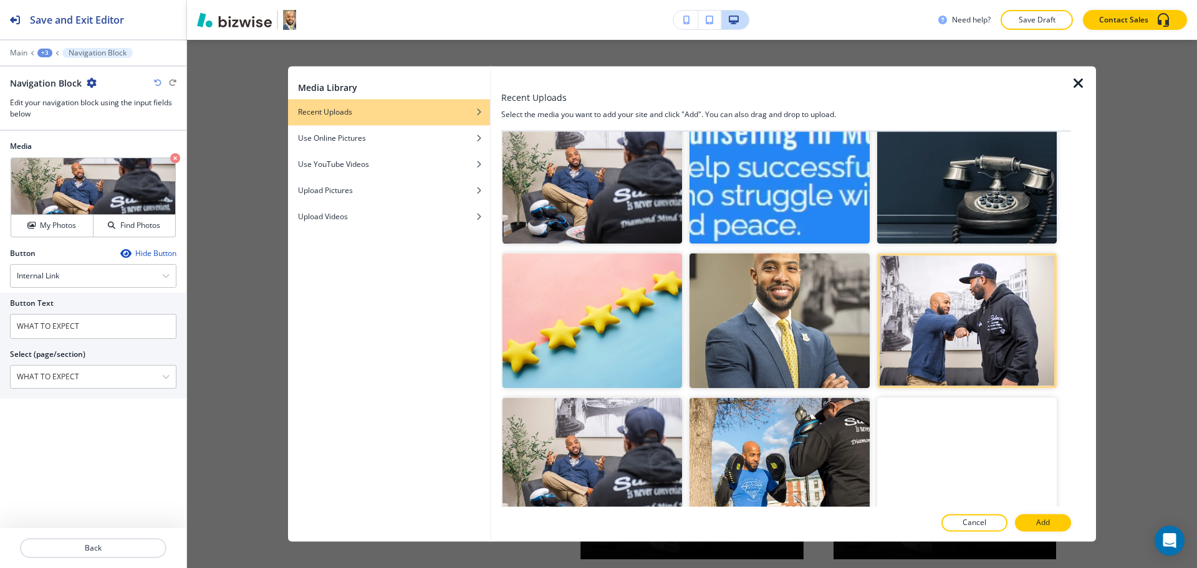
scroll to position [851, 0]
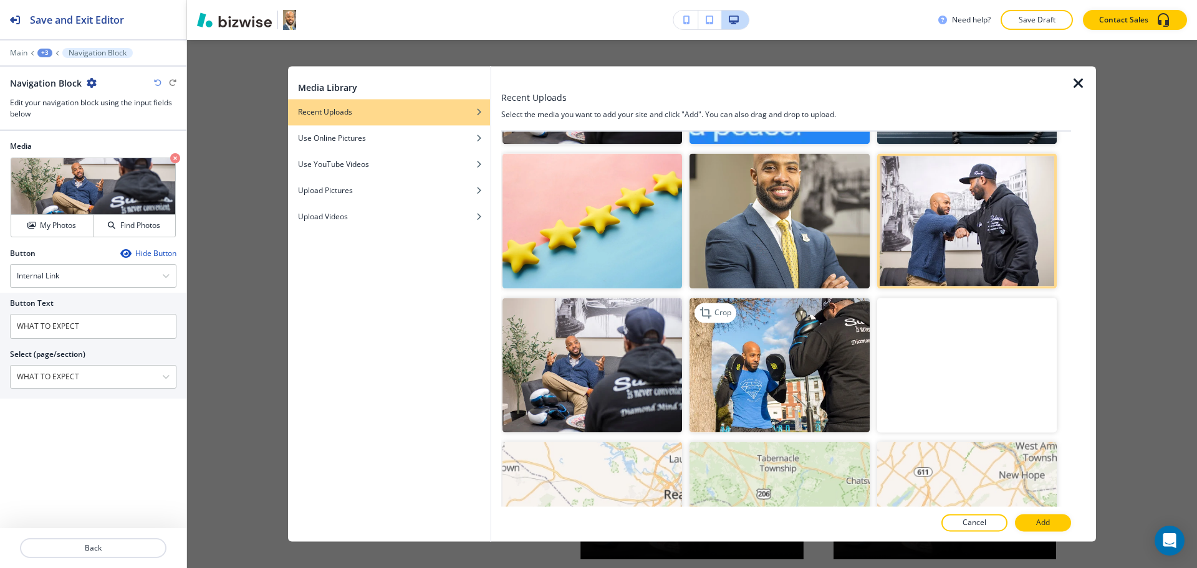
click at [818, 344] on img "button" at bounding box center [779, 365] width 180 height 135
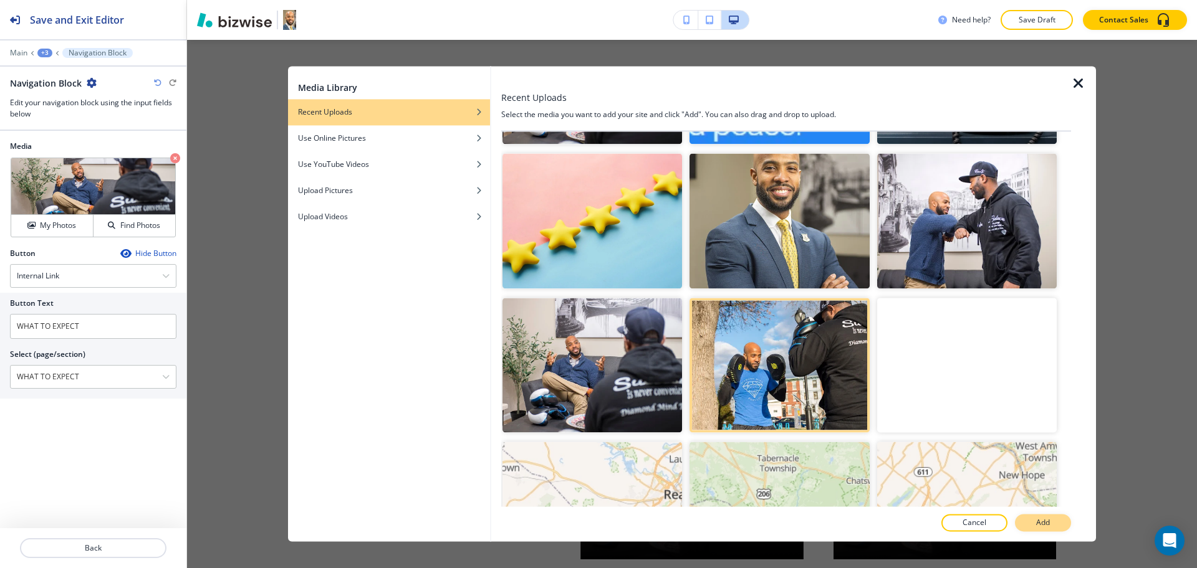
click at [1051, 527] on button "Add" at bounding box center [1043, 523] width 56 height 17
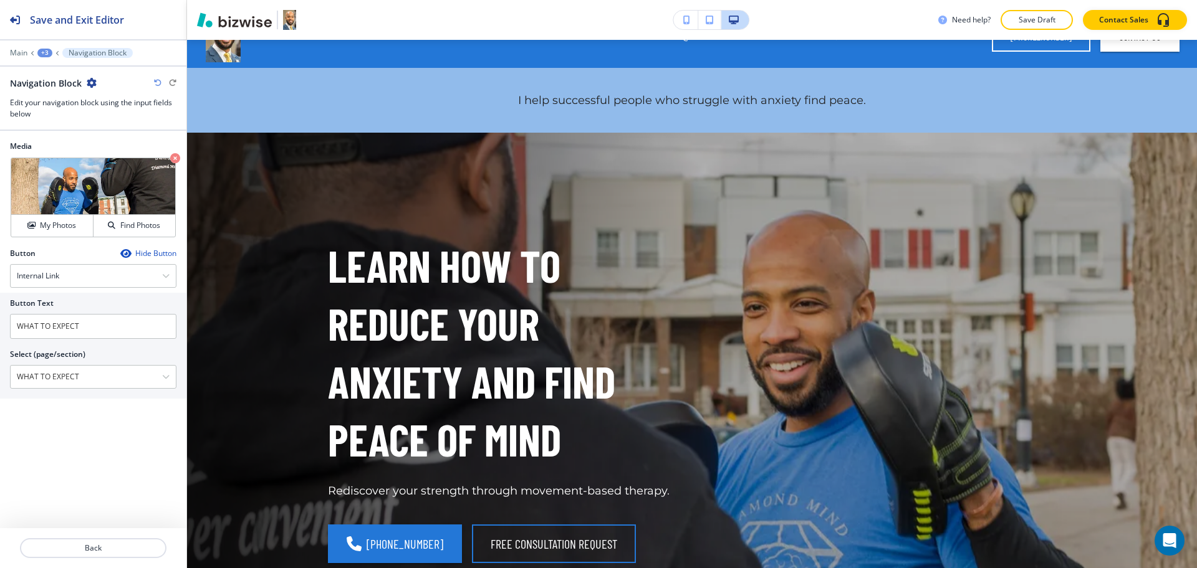
scroll to position [0, 0]
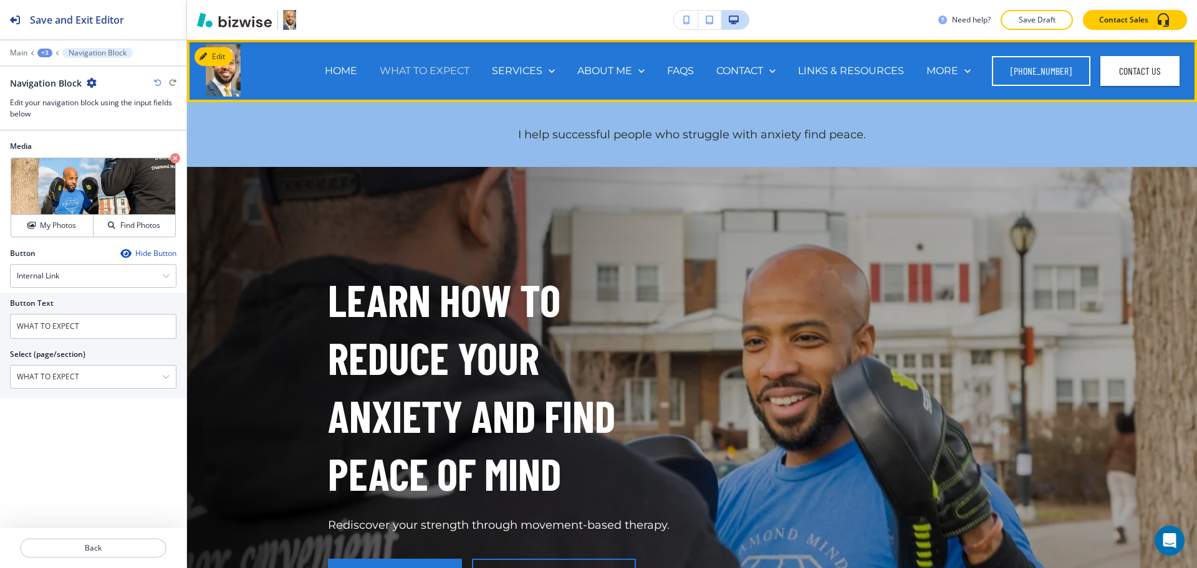
click at [408, 71] on p "WHAT TO EXPECT" at bounding box center [425, 71] width 90 height 14
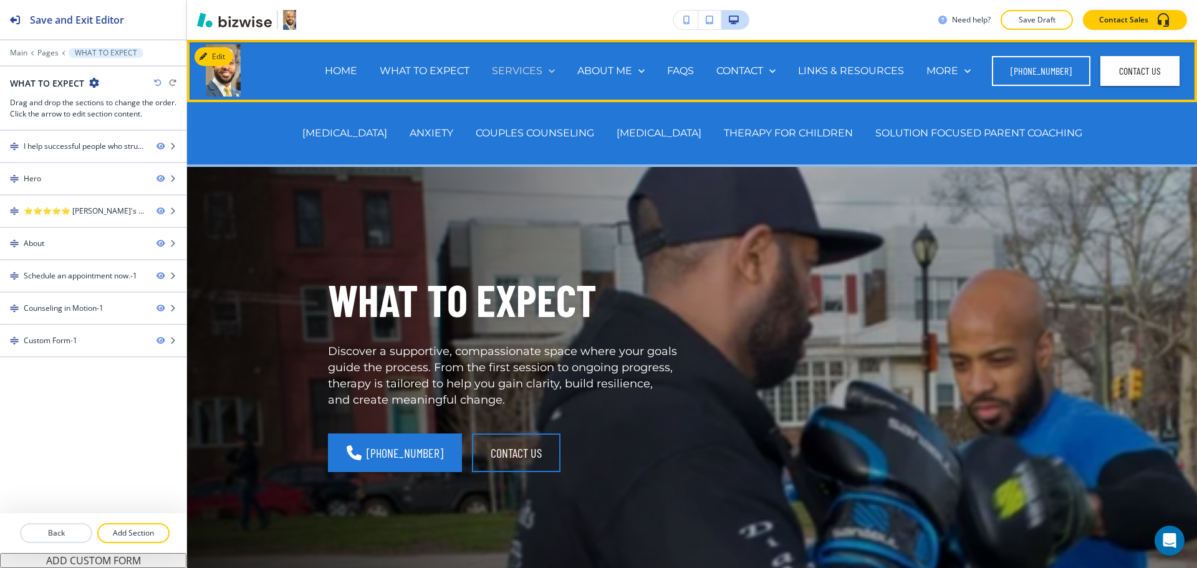
click at [530, 70] on p "SERVICES" at bounding box center [517, 71] width 50 height 14
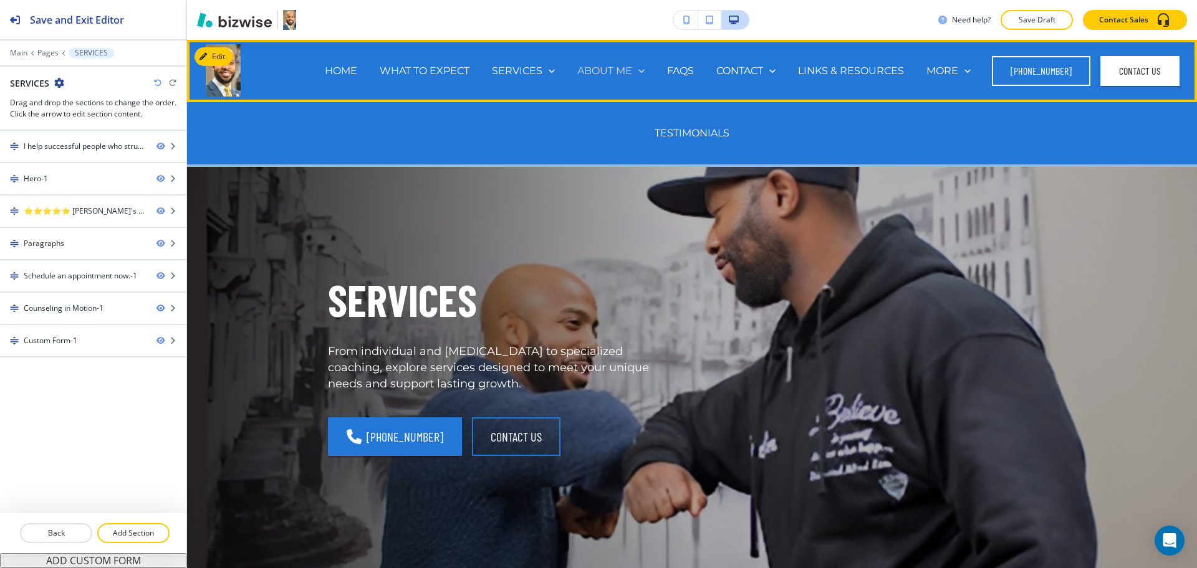
click at [596, 71] on p "ABOUT ME" at bounding box center [604, 71] width 55 height 14
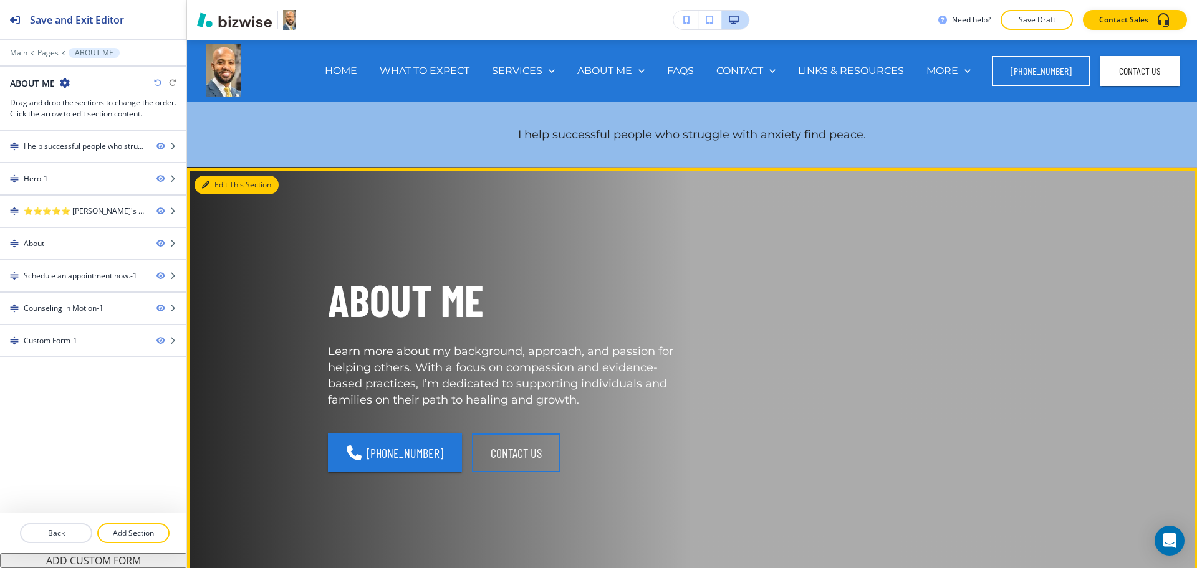
click at [218, 184] on button "Edit This Section" at bounding box center [236, 185] width 84 height 19
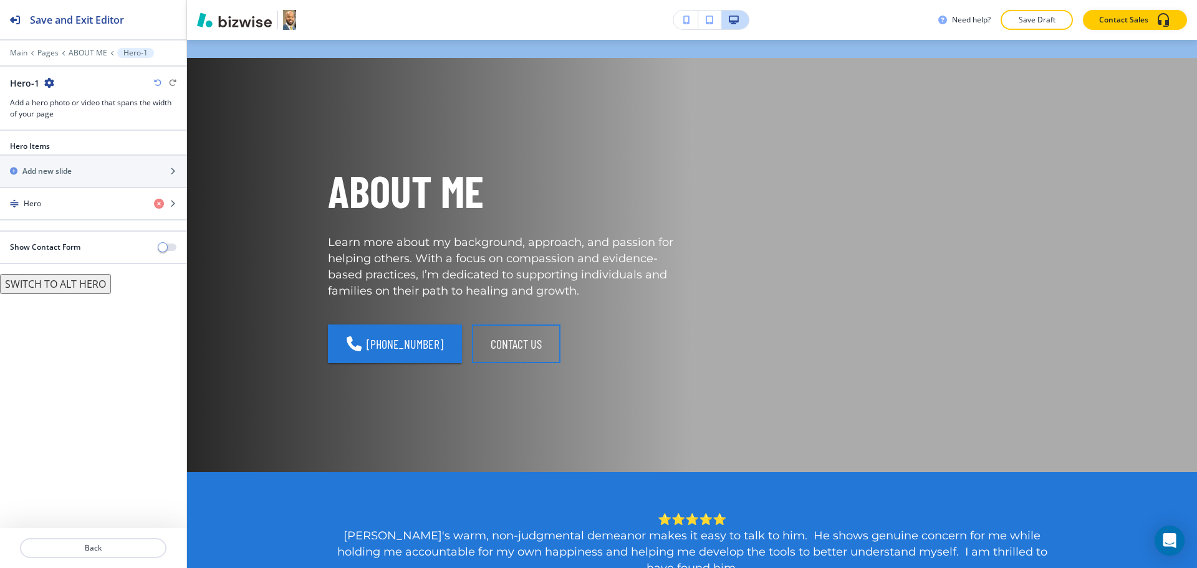
scroll to position [128, 0]
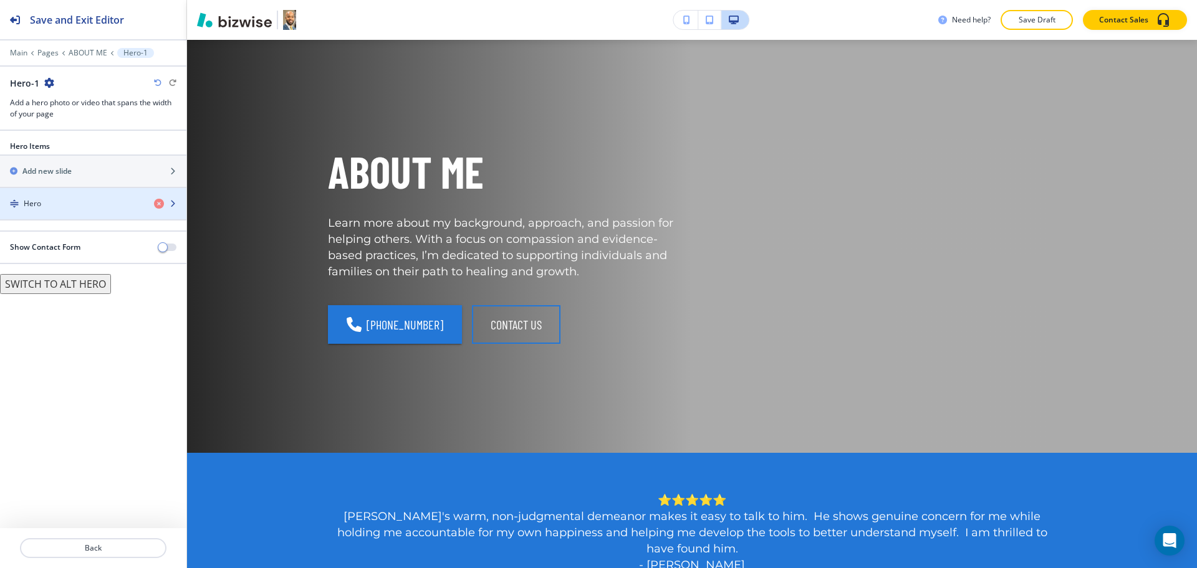
click at [57, 210] on div "button" at bounding box center [93, 214] width 186 height 10
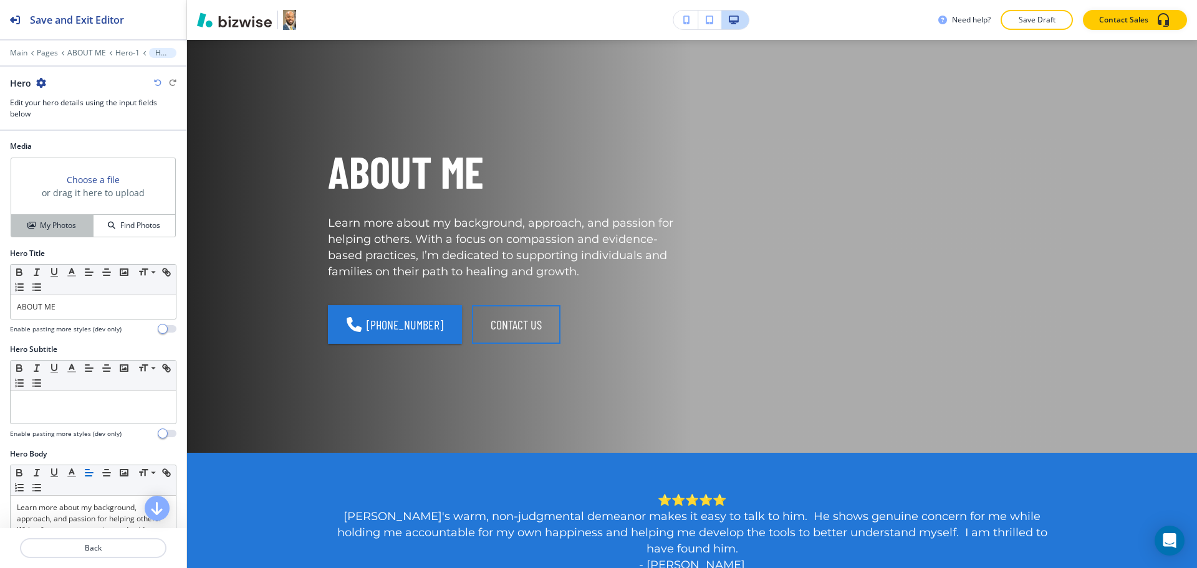
click at [54, 229] on h4 "My Photos" at bounding box center [58, 225] width 36 height 11
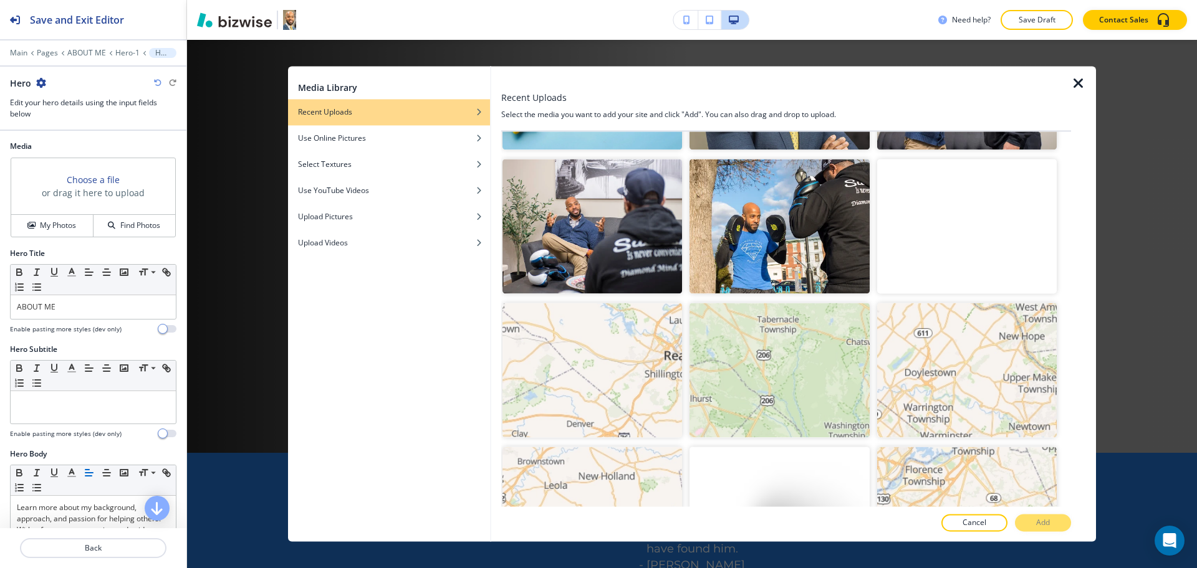
scroll to position [853, 0]
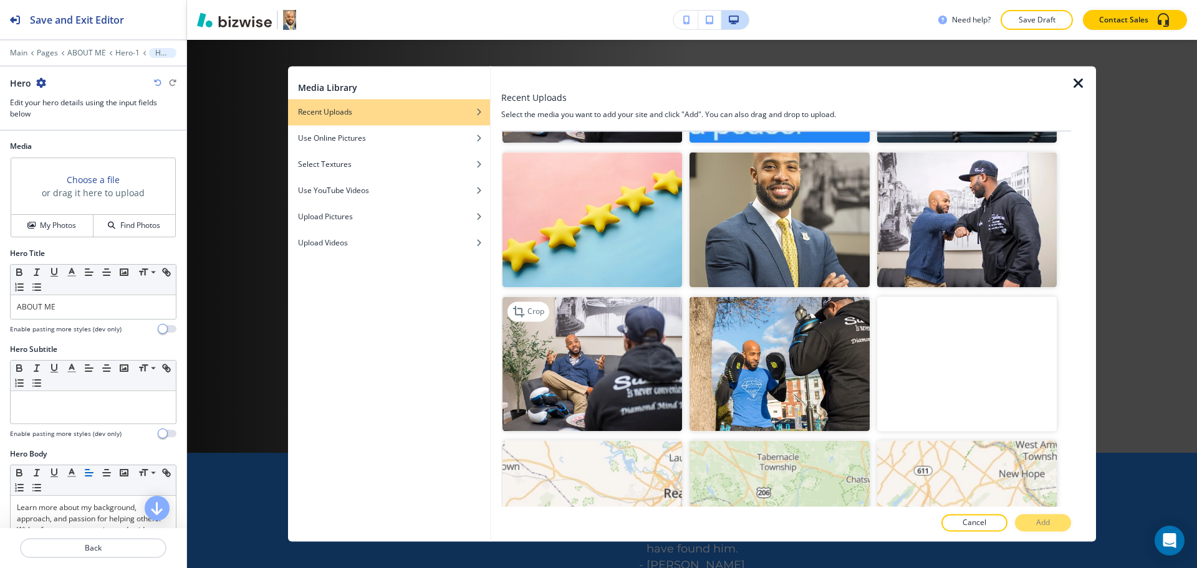
click at [580, 369] on img "button" at bounding box center [592, 364] width 180 height 135
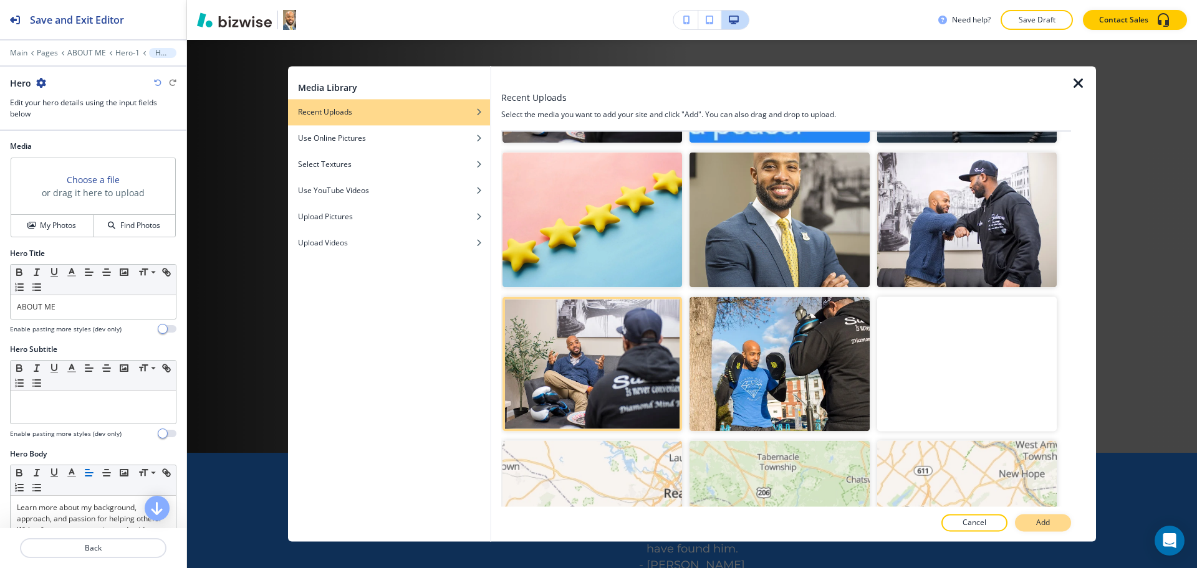
click at [1040, 528] on p "Add" at bounding box center [1043, 523] width 14 height 11
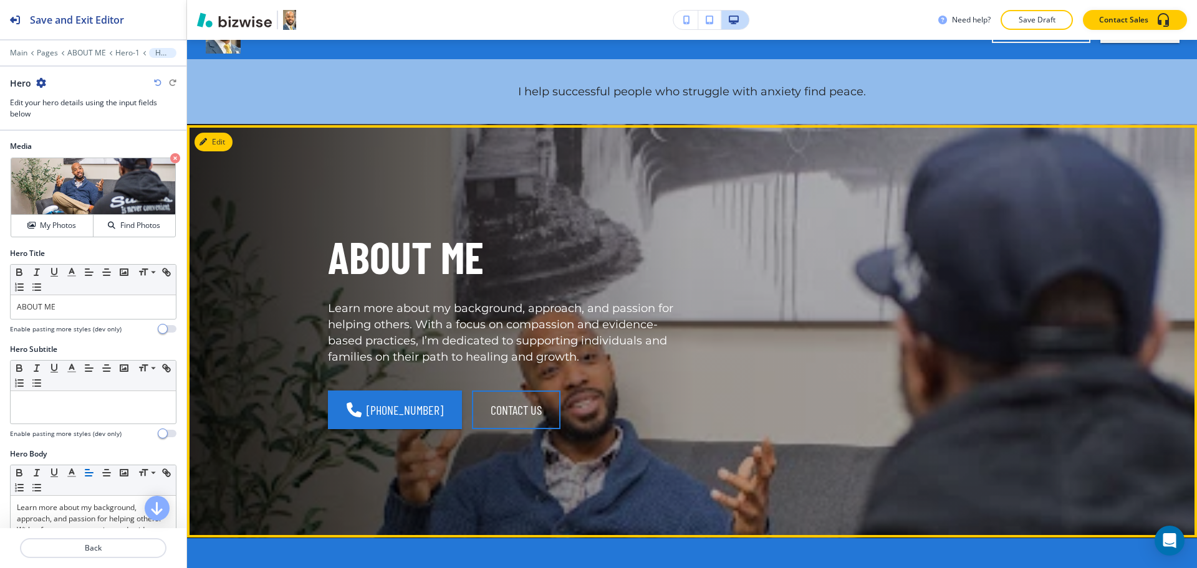
scroll to position [0, 0]
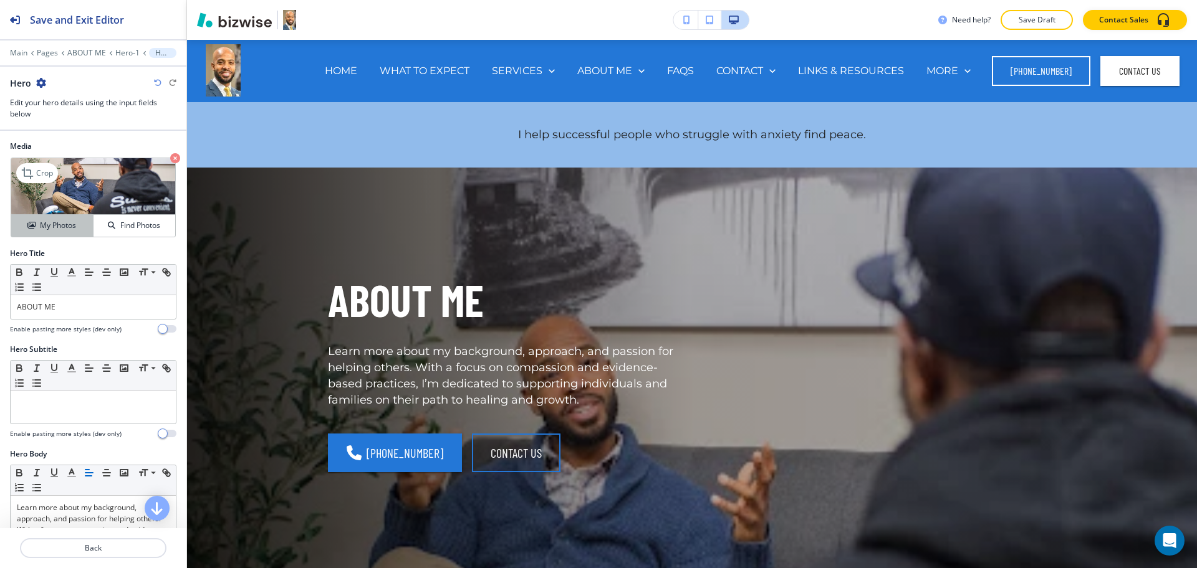
click at [27, 229] on icon "button" at bounding box center [30, 225] width 7 height 7
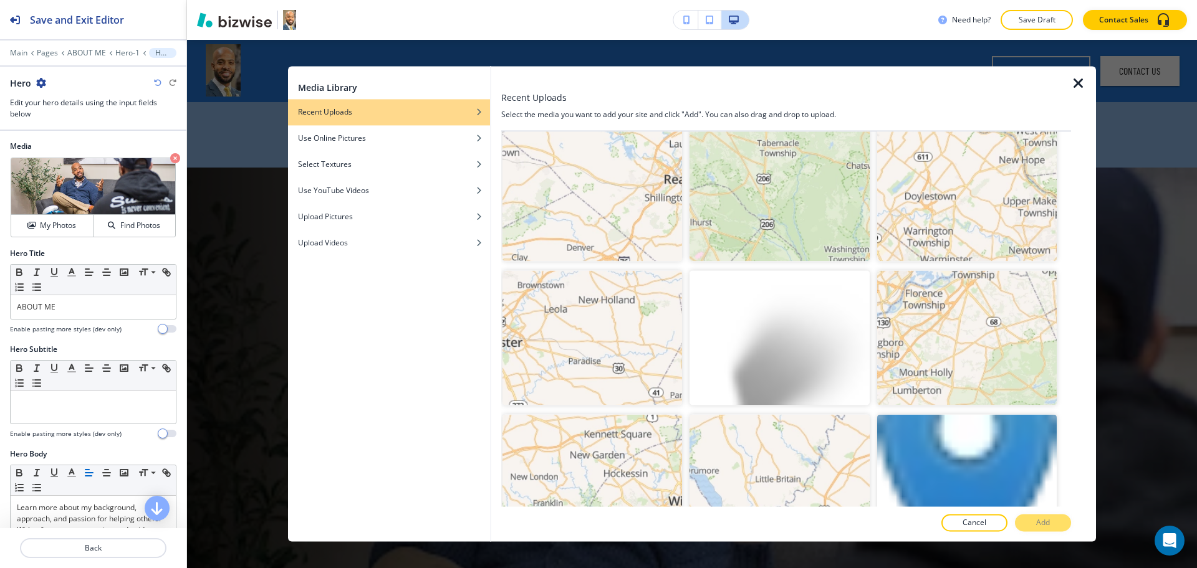
scroll to position [1168, 0]
click at [1072, 79] on icon "button" at bounding box center [1078, 83] width 15 height 15
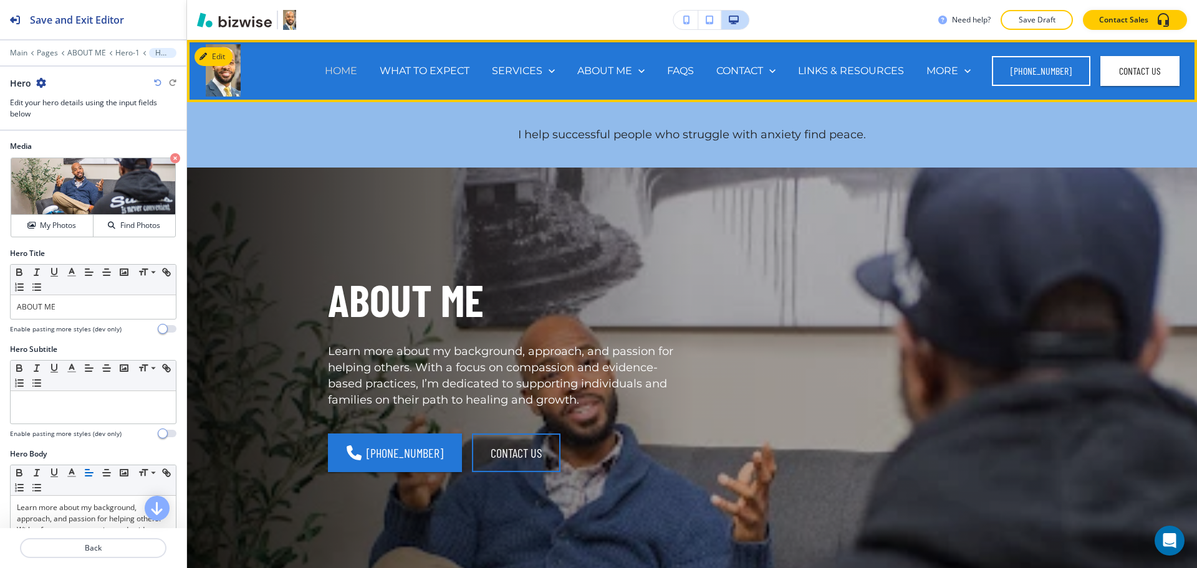
drag, startPoint x: 103, startPoint y: 174, endPoint x: 337, endPoint y: 73, distance: 254.6
click at [337, 73] on p "HOME" at bounding box center [341, 71] width 32 height 14
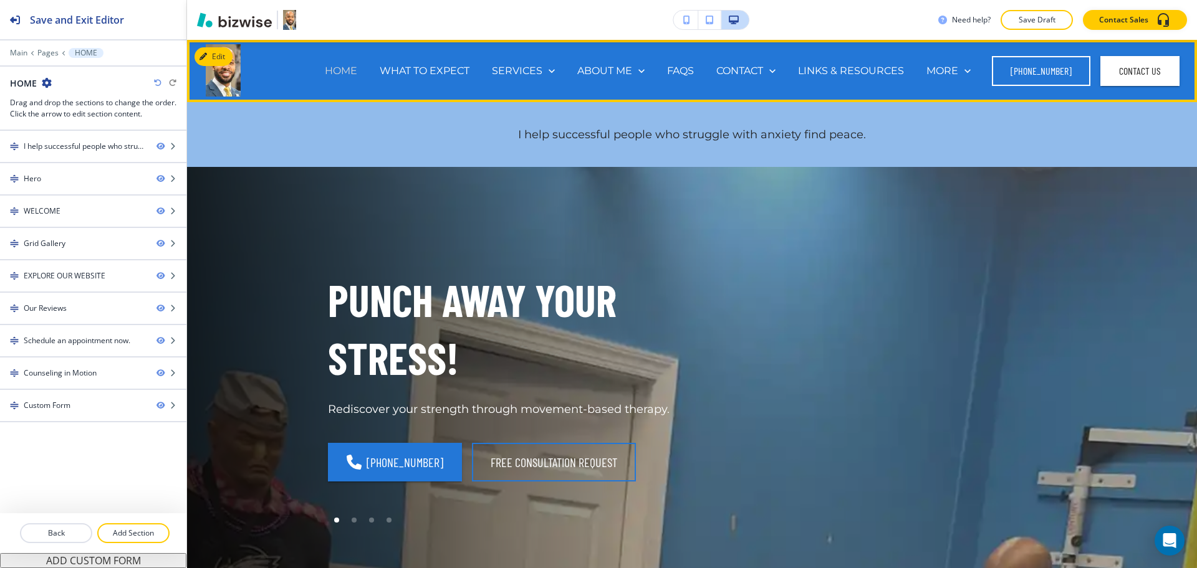
click at [337, 73] on p "HOME" at bounding box center [341, 71] width 32 height 14
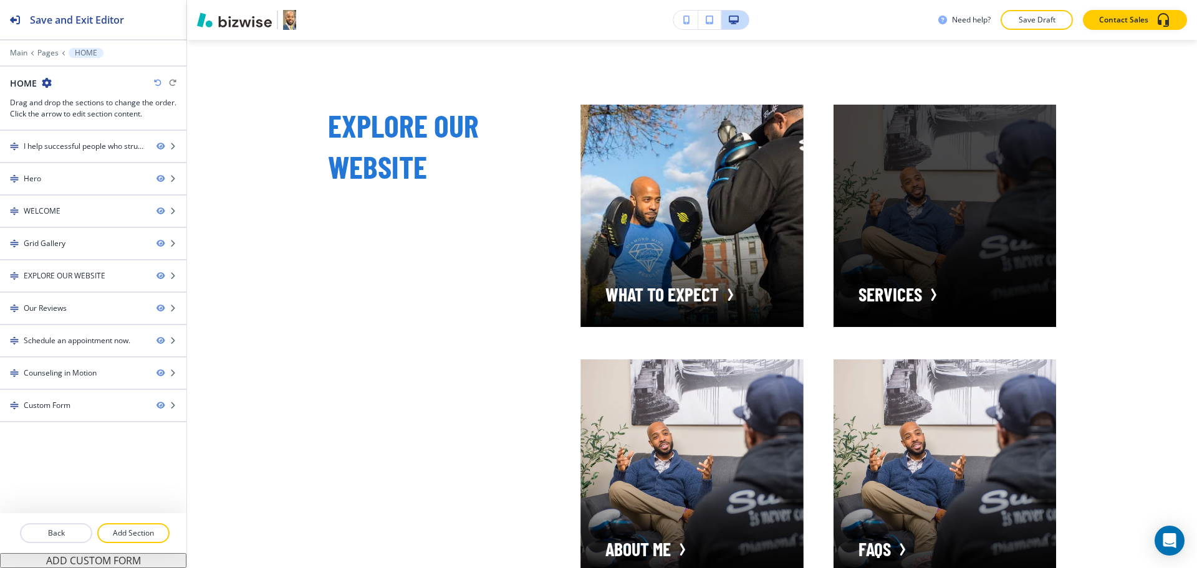
scroll to position [2551, 0]
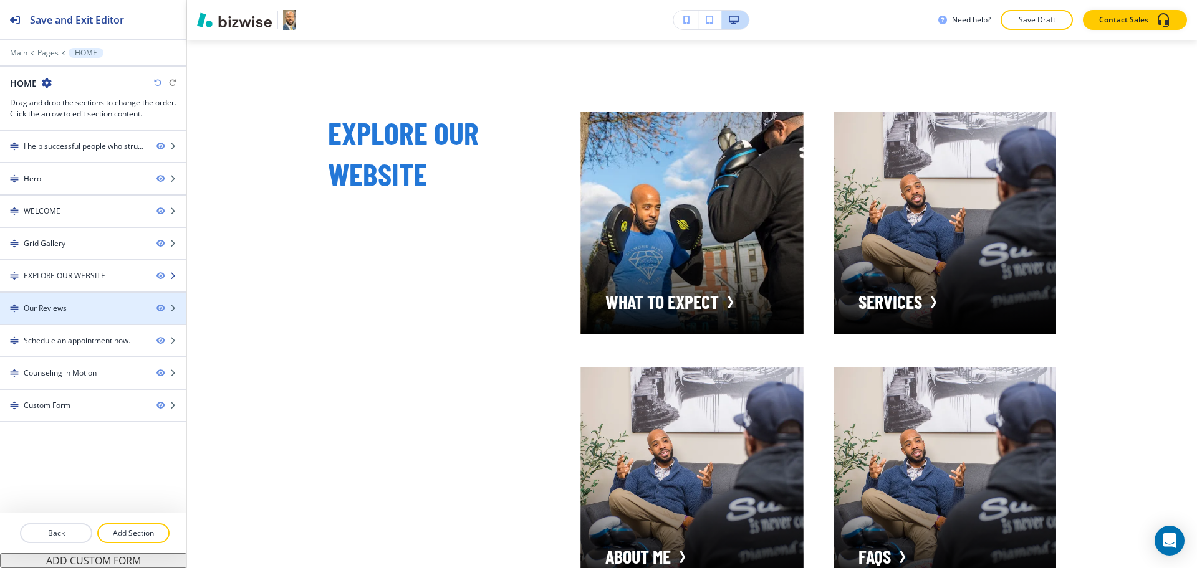
click at [51, 272] on div "EXPLORE OUR WEBSITE" at bounding box center [65, 276] width 82 height 11
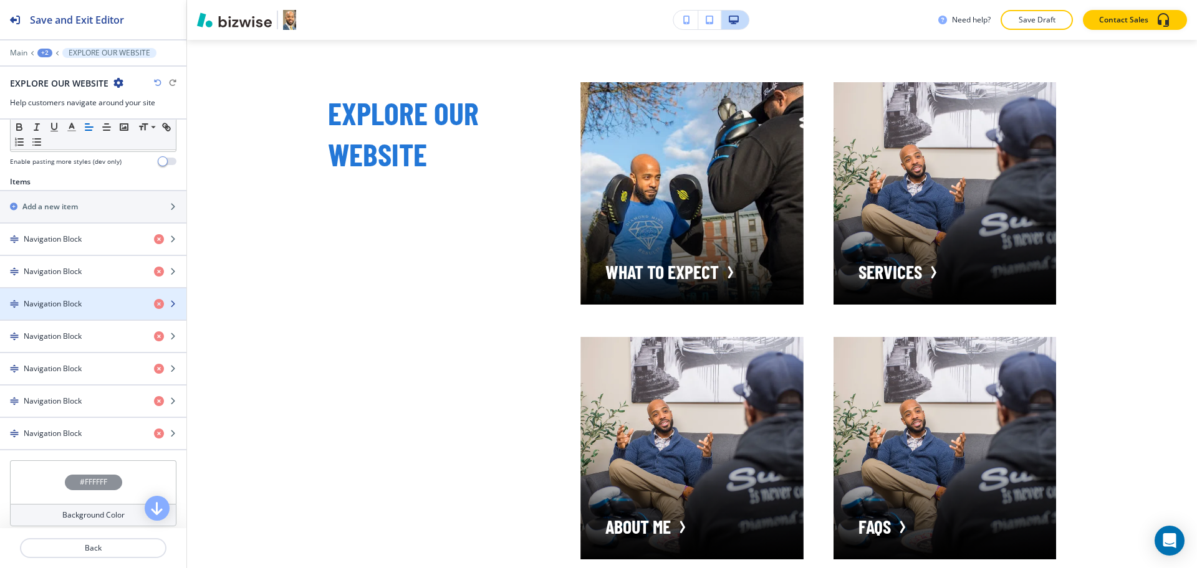
scroll to position [389, 0]
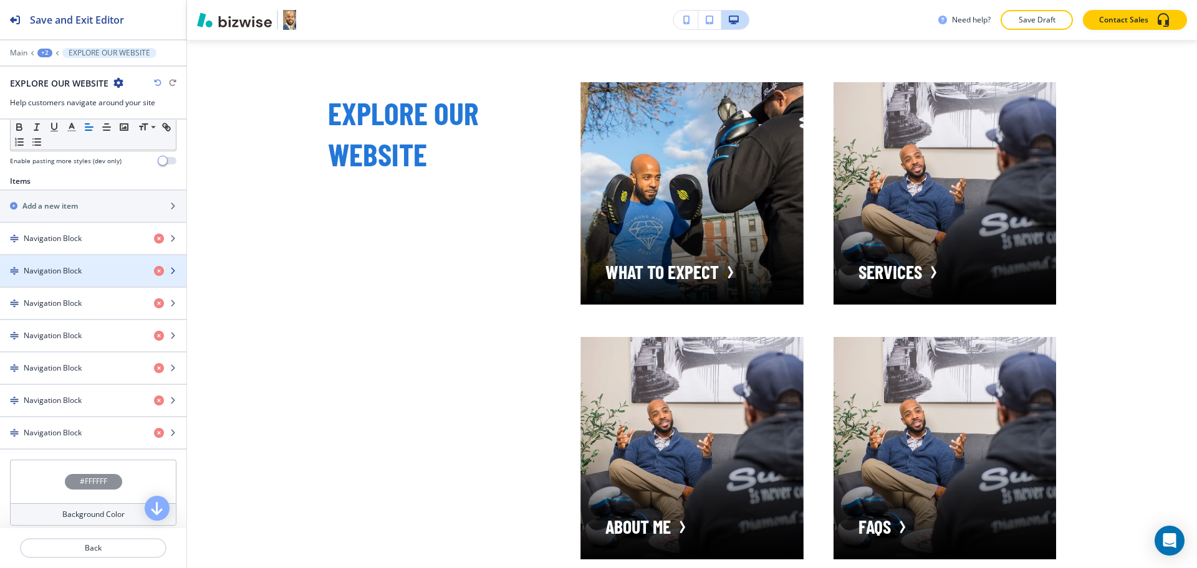
click at [60, 274] on h4 "Navigation Block" at bounding box center [53, 271] width 58 height 11
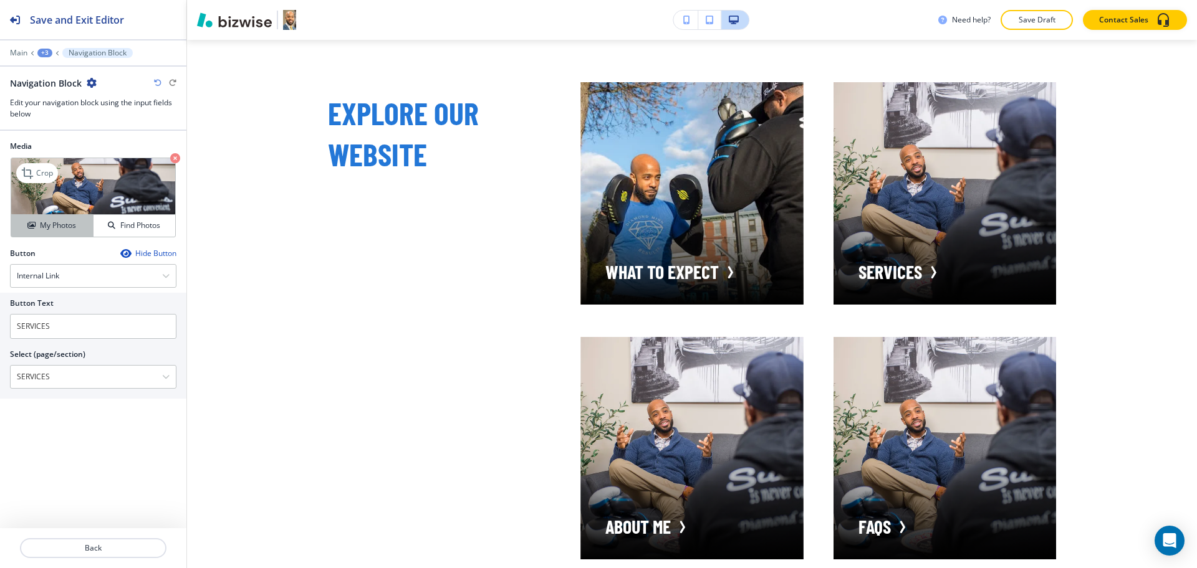
click at [47, 229] on h4 "My Photos" at bounding box center [58, 225] width 36 height 11
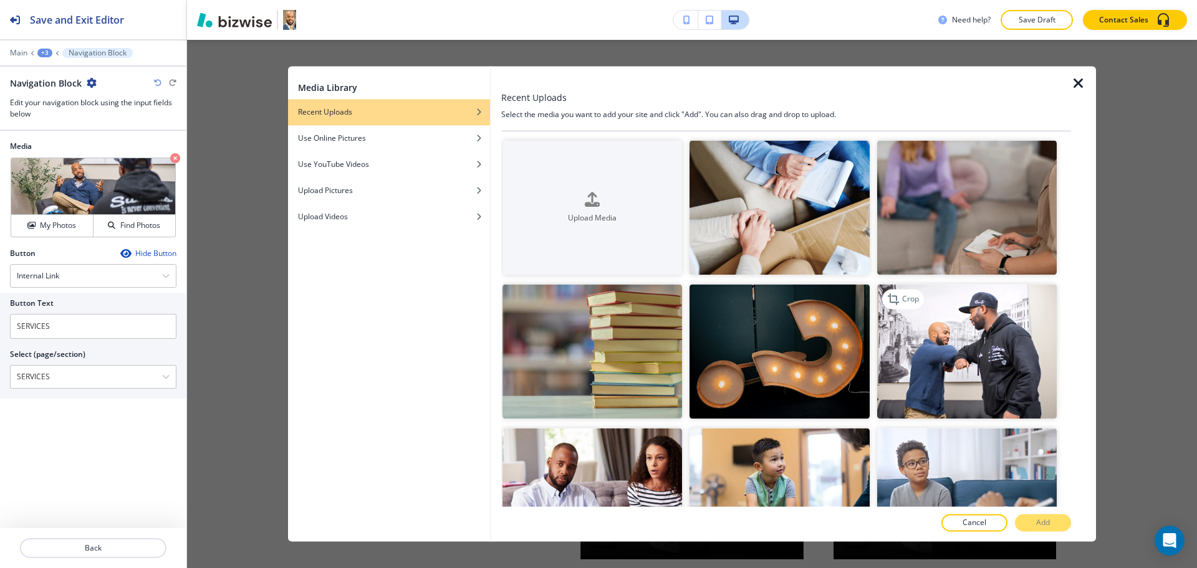
click at [972, 348] on img "button" at bounding box center [967, 352] width 180 height 135
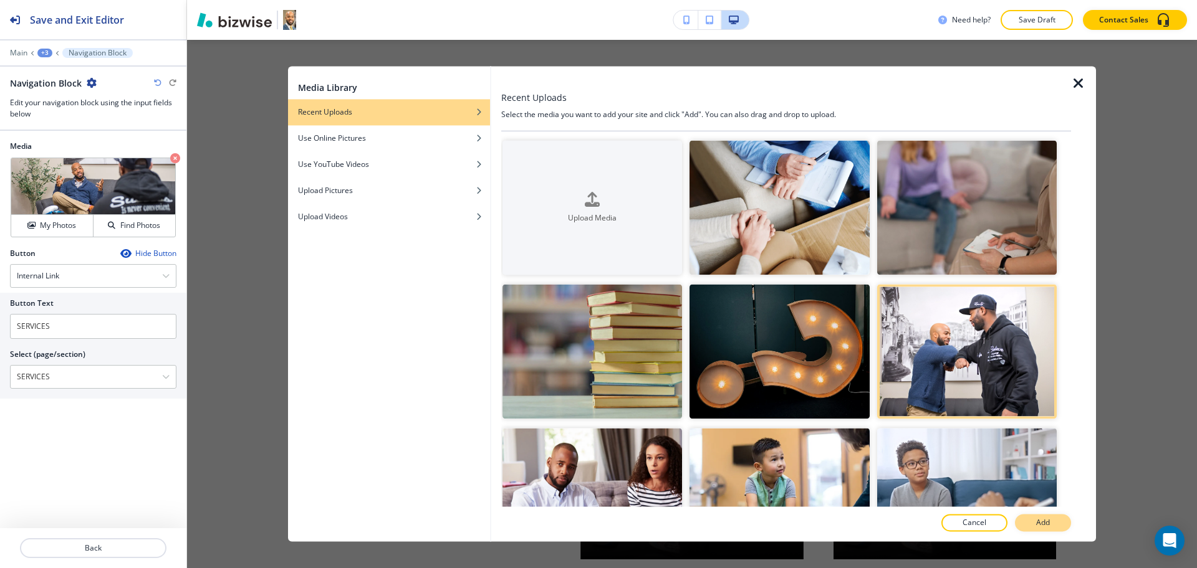
click at [1047, 528] on p "Add" at bounding box center [1043, 523] width 14 height 11
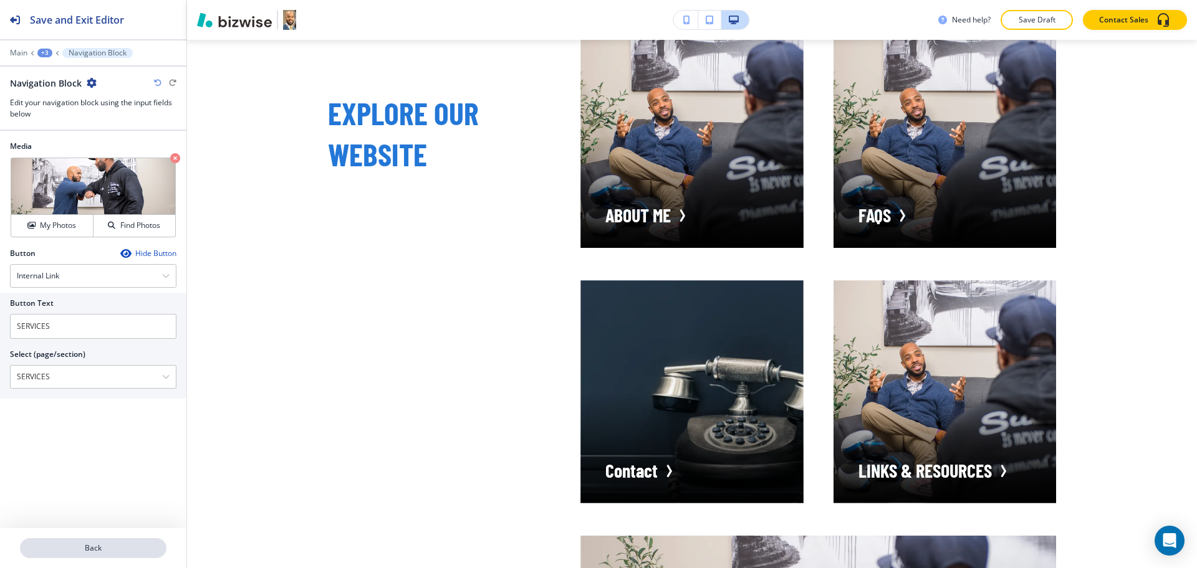
click at [89, 545] on p "Back" at bounding box center [93, 548] width 144 height 11
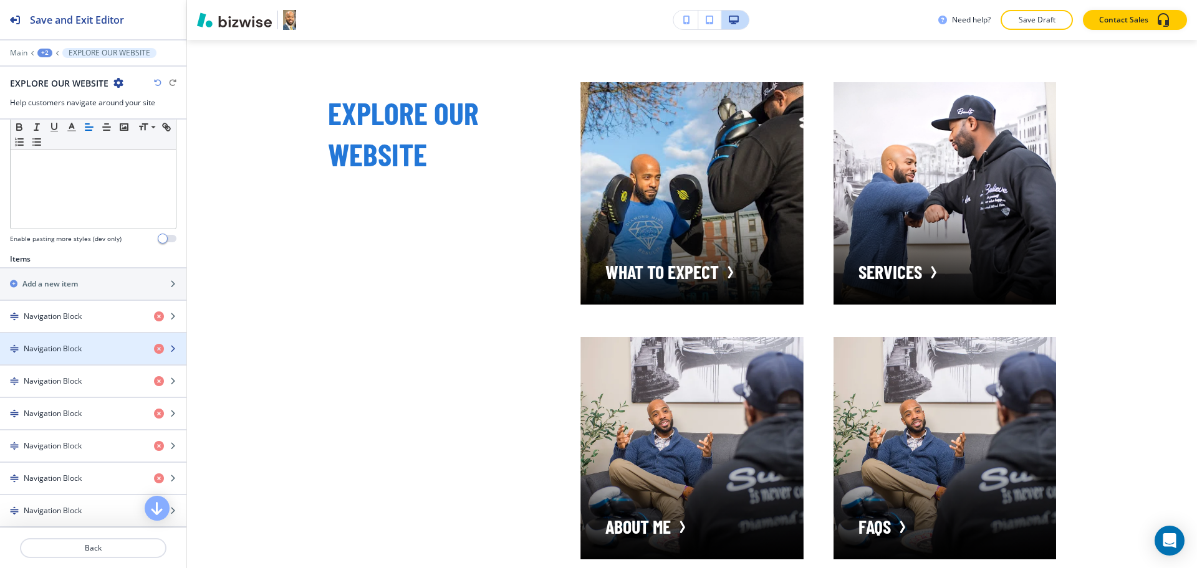
scroll to position [312, 0]
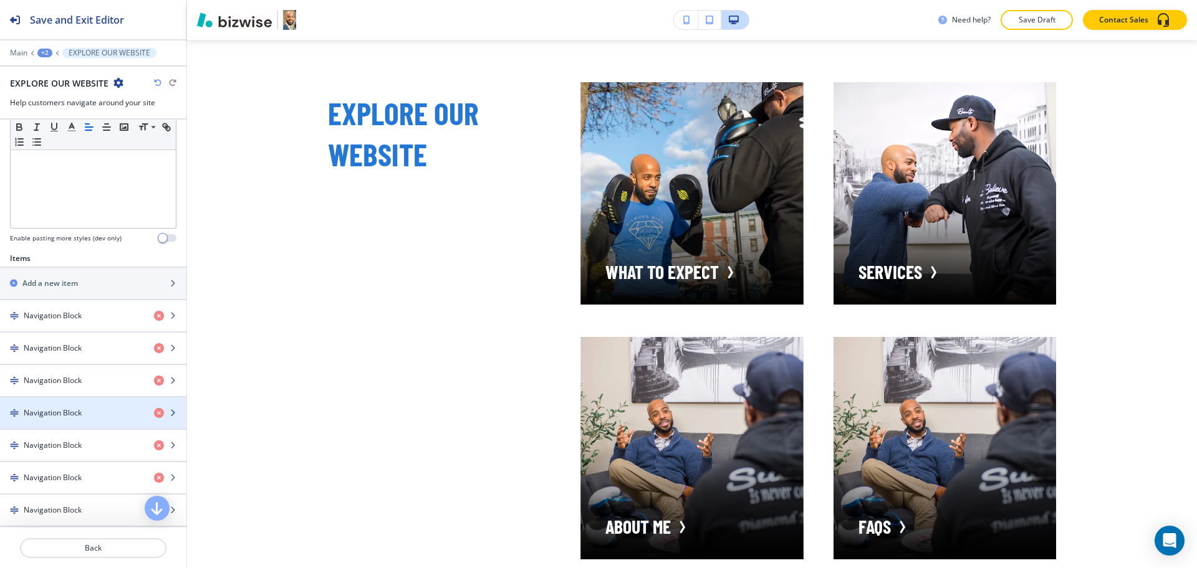
click at [60, 411] on h4 "Navigation Block" at bounding box center [53, 413] width 58 height 11
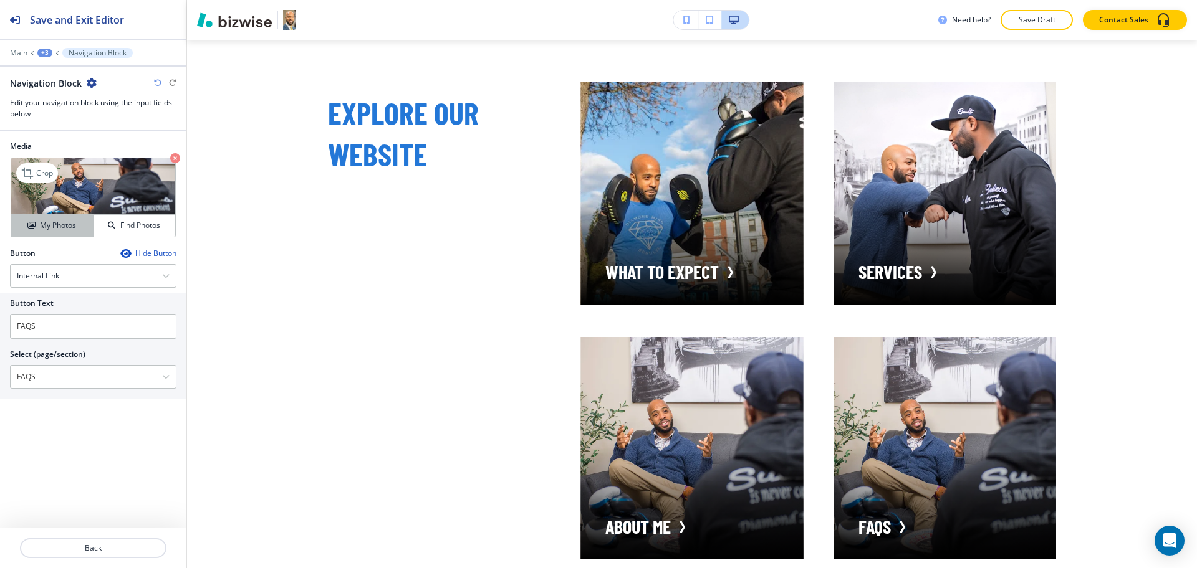
click at [58, 227] on h4 "My Photos" at bounding box center [58, 225] width 36 height 11
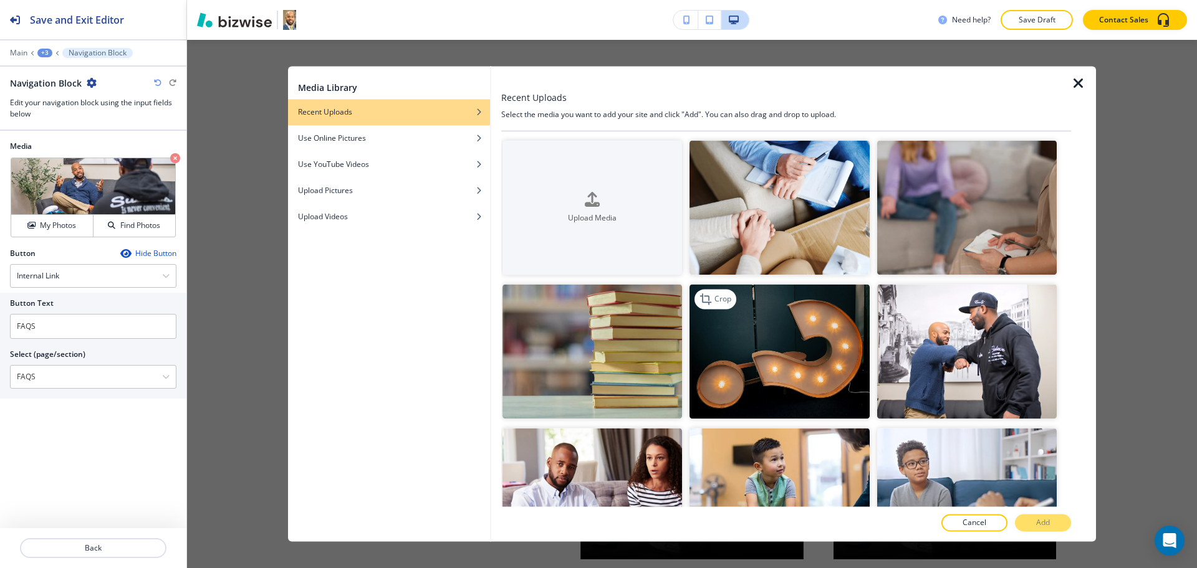
click at [777, 350] on img "button" at bounding box center [779, 352] width 180 height 135
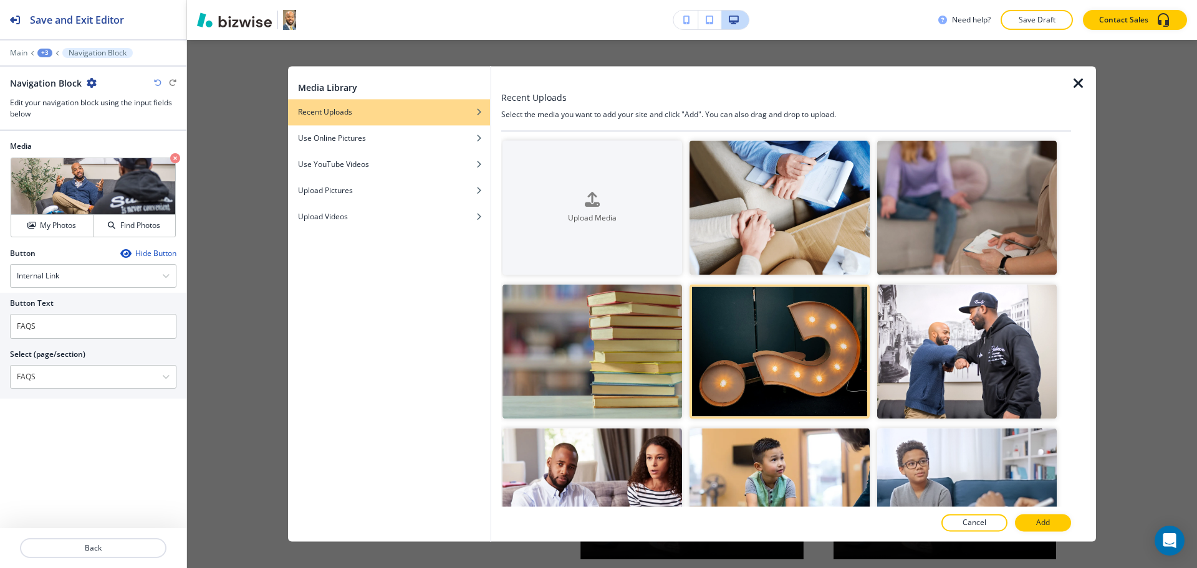
click at [1052, 525] on button "Add" at bounding box center [1043, 523] width 56 height 17
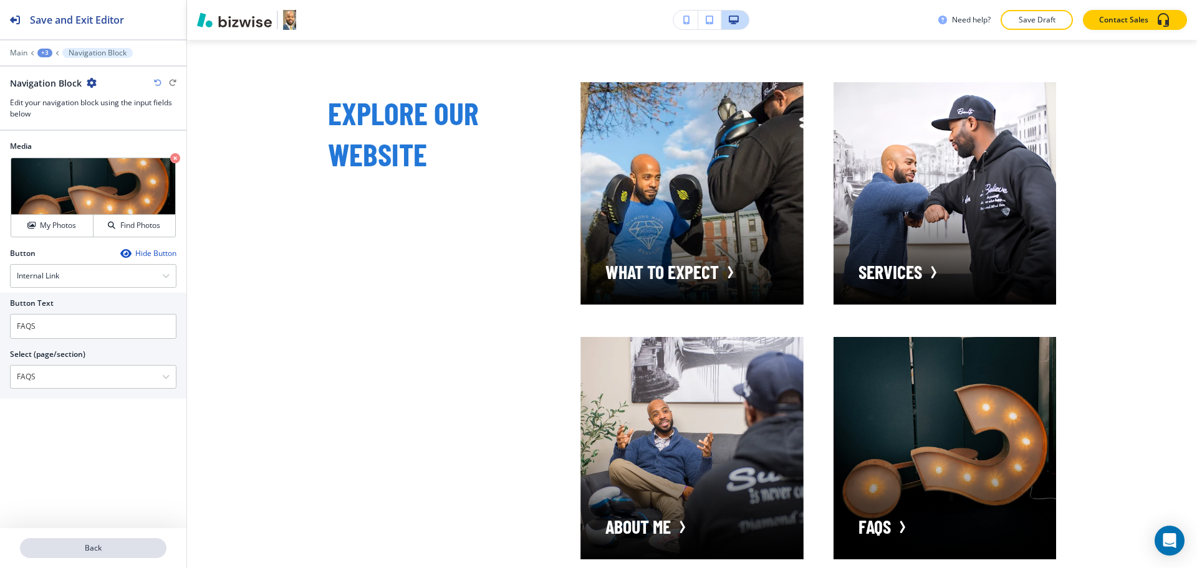
click at [94, 540] on button "Back" at bounding box center [93, 549] width 146 height 20
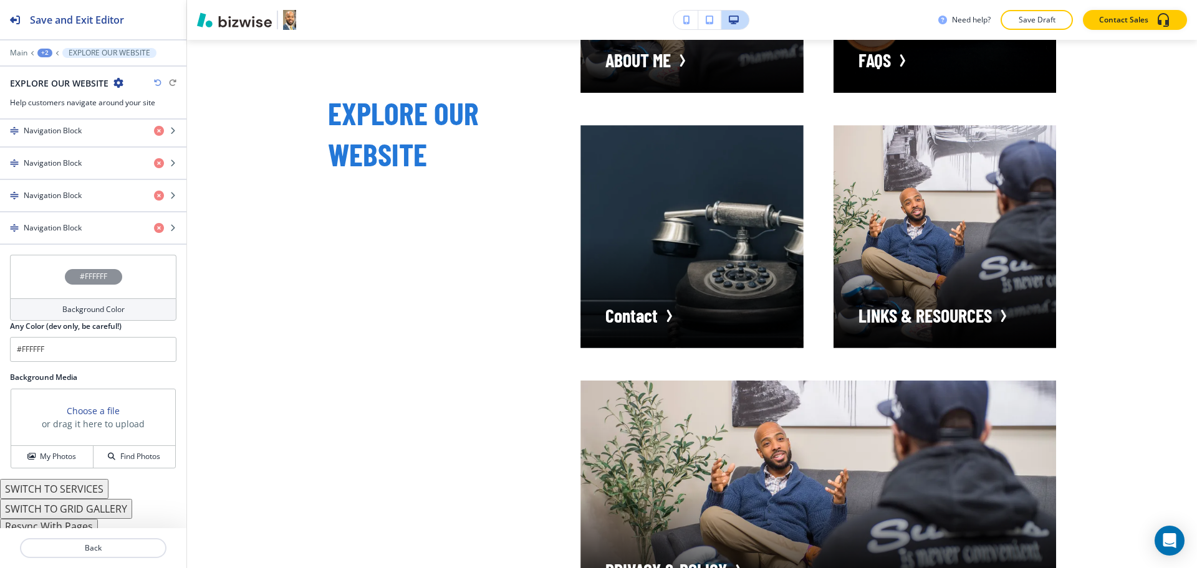
scroll to position [573, 0]
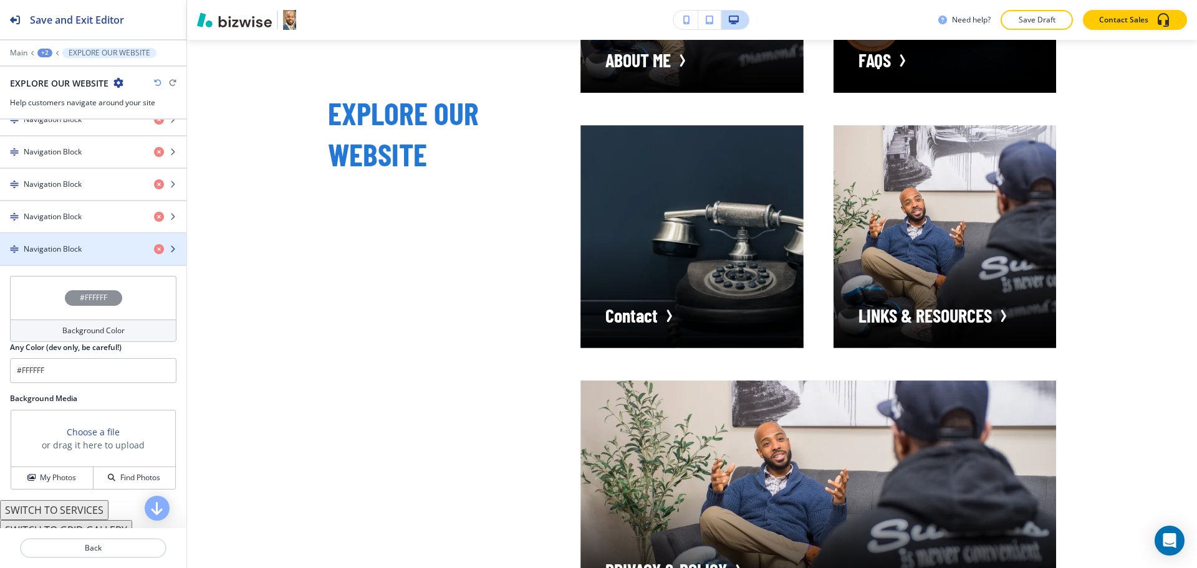
click at [88, 249] on div "Navigation Block" at bounding box center [72, 249] width 144 height 11
click at [74, 245] on h4 "Navigation Block" at bounding box center [53, 249] width 58 height 11
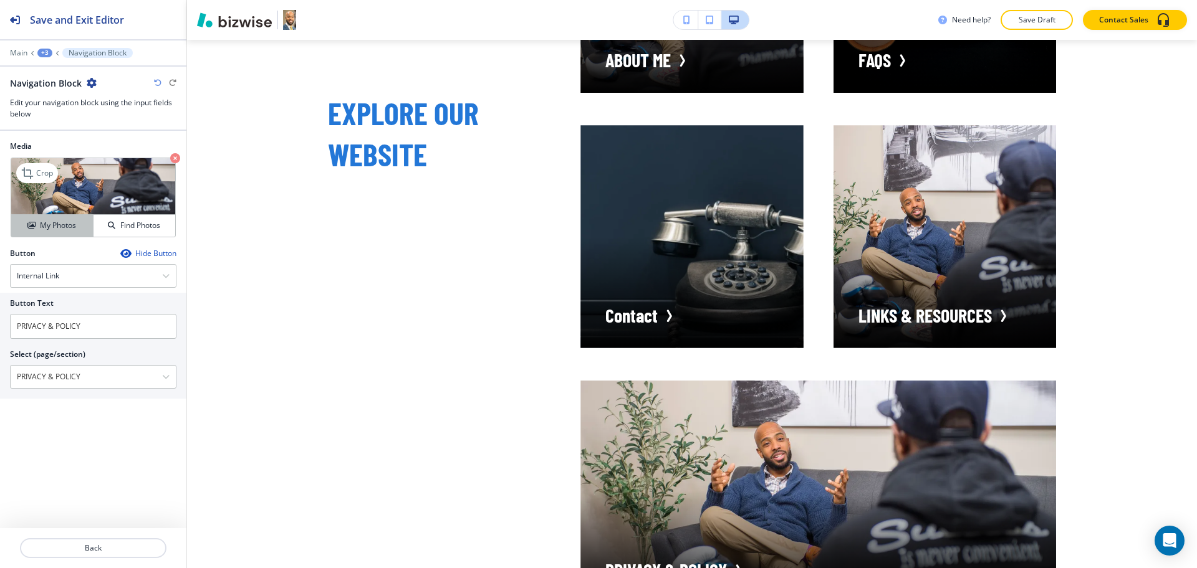
click at [53, 231] on h4 "My Photos" at bounding box center [58, 225] width 36 height 11
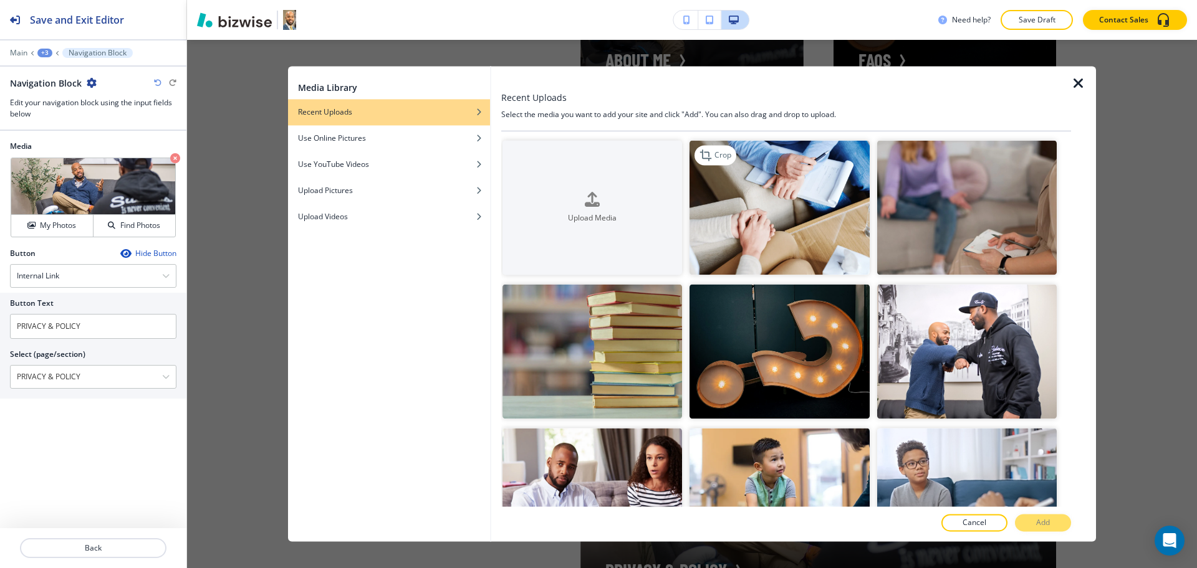
click at [799, 222] on img "button" at bounding box center [779, 207] width 180 height 135
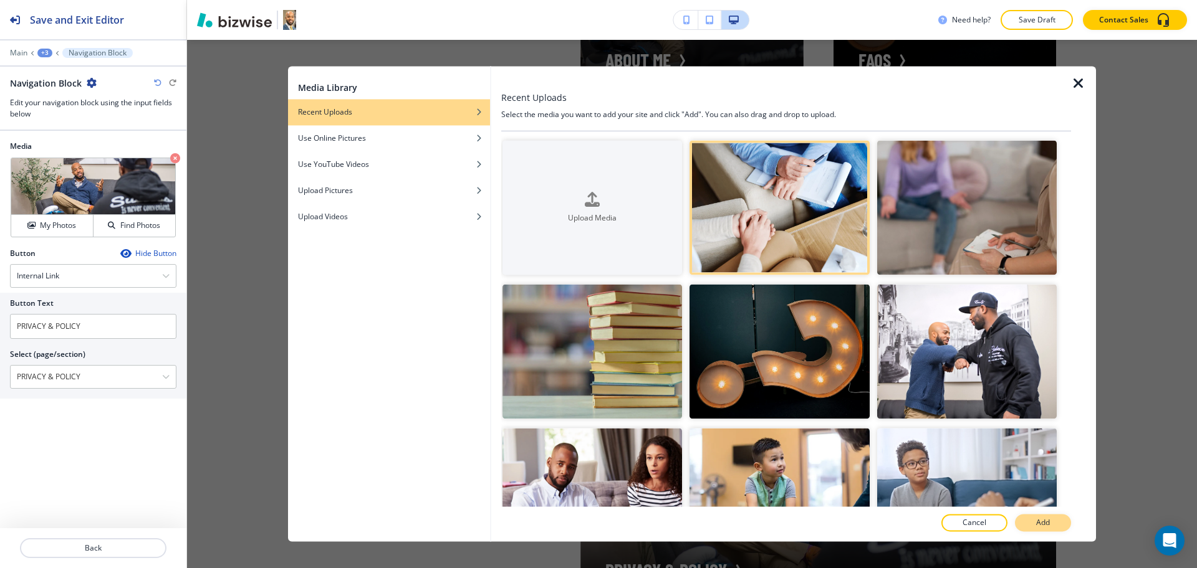
click at [1047, 524] on p "Add" at bounding box center [1043, 523] width 14 height 11
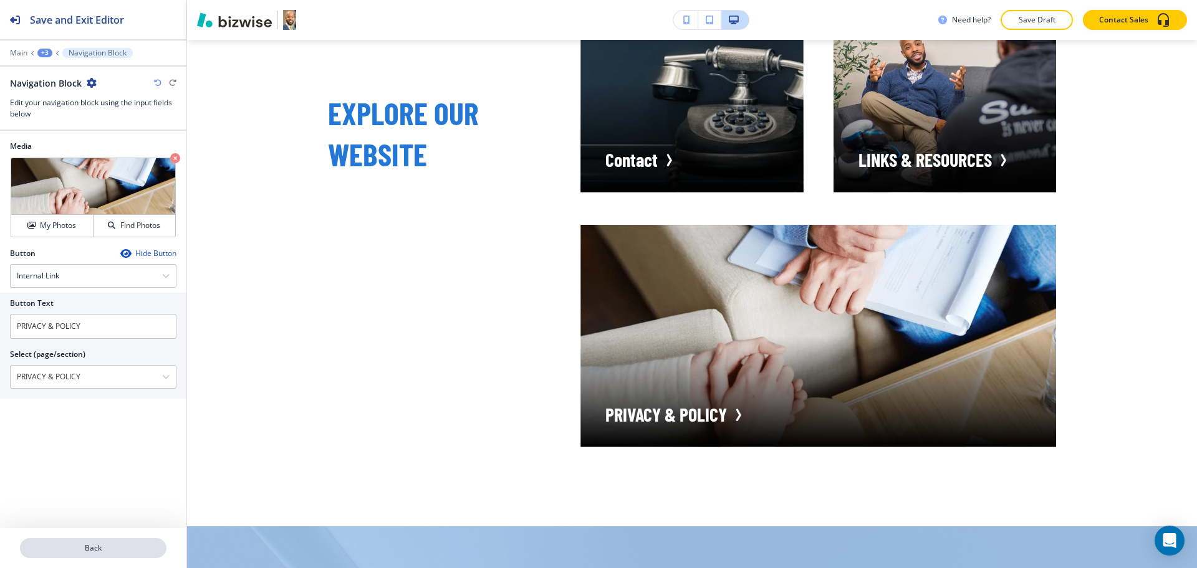
click at [84, 545] on p "Back" at bounding box center [93, 548] width 144 height 11
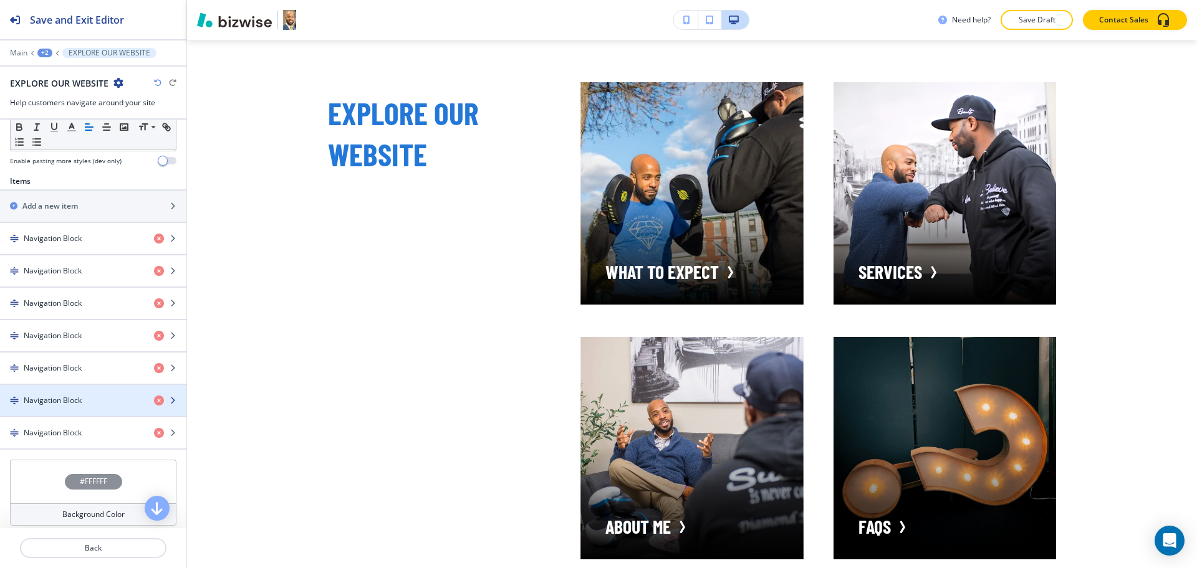
scroll to position [390, 0]
click at [79, 398] on h4 "Navigation Block" at bounding box center [53, 400] width 58 height 11
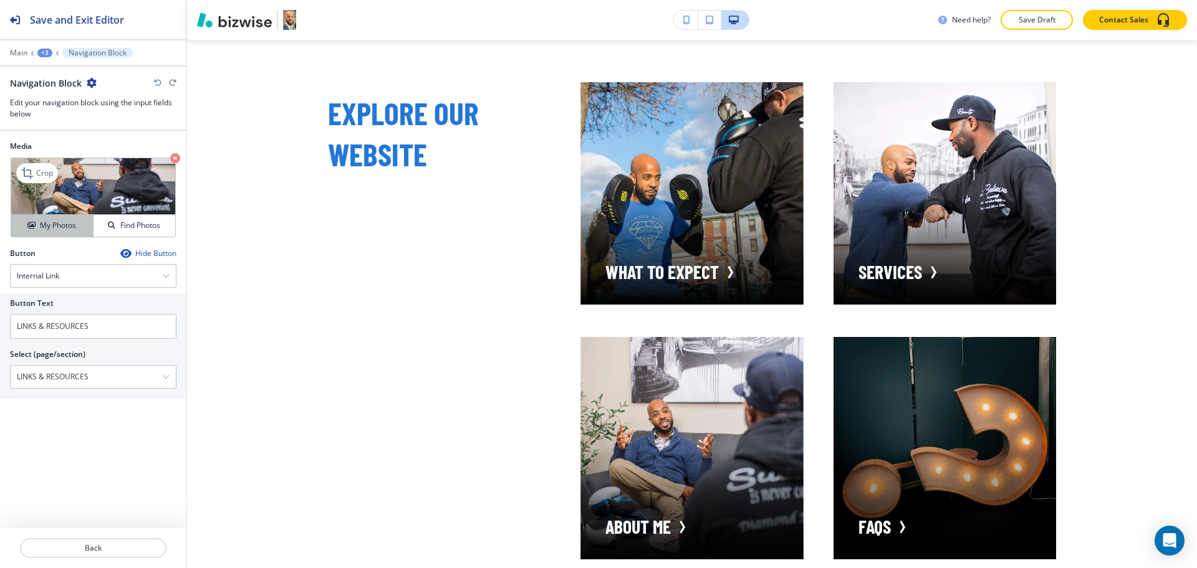
click at [41, 219] on button "My Photos" at bounding box center [52, 226] width 82 height 22
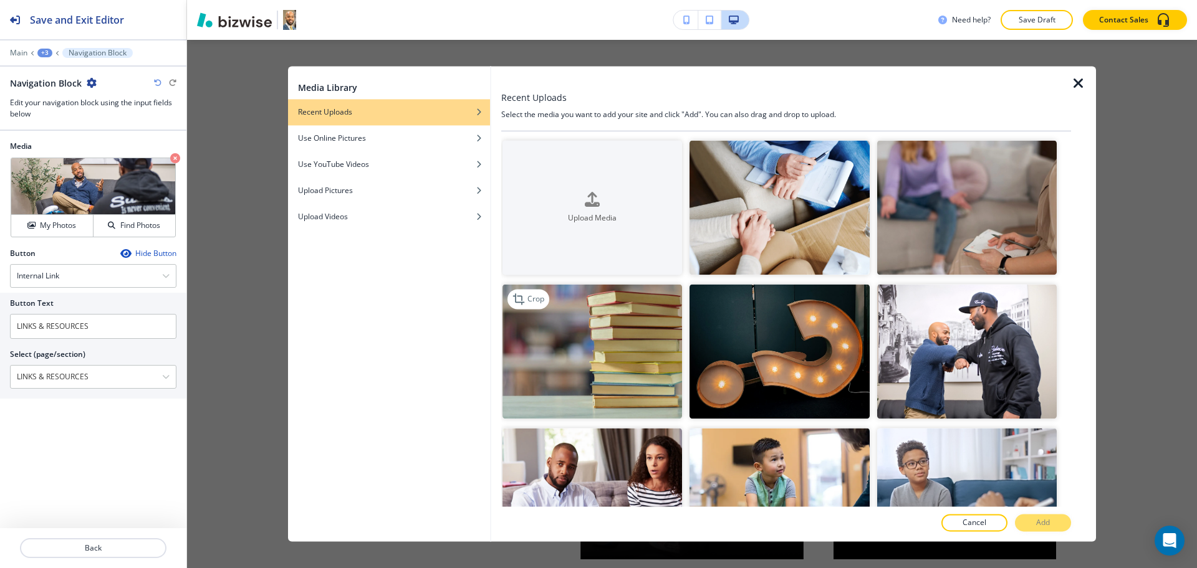
click at [633, 367] on img "button" at bounding box center [592, 352] width 180 height 135
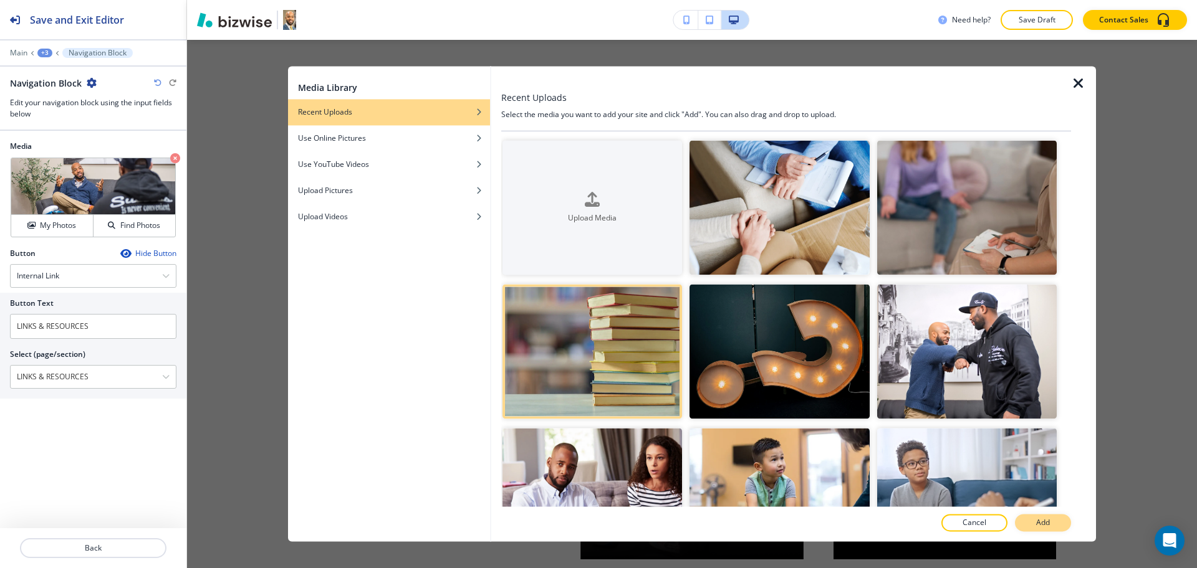
click at [1042, 524] on p "Add" at bounding box center [1043, 523] width 14 height 11
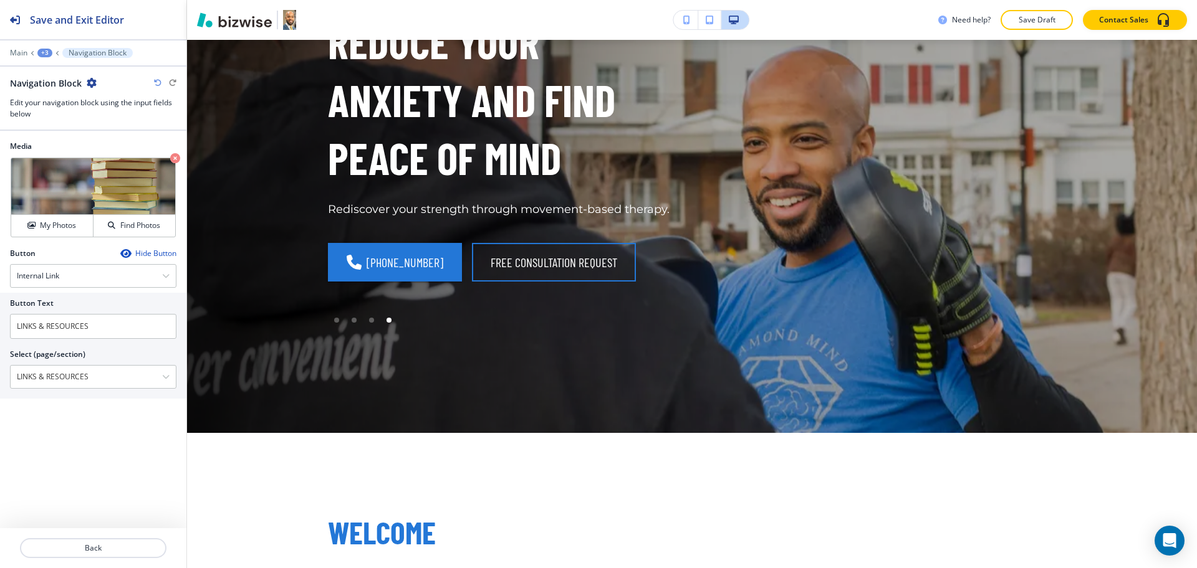
scroll to position [0, 0]
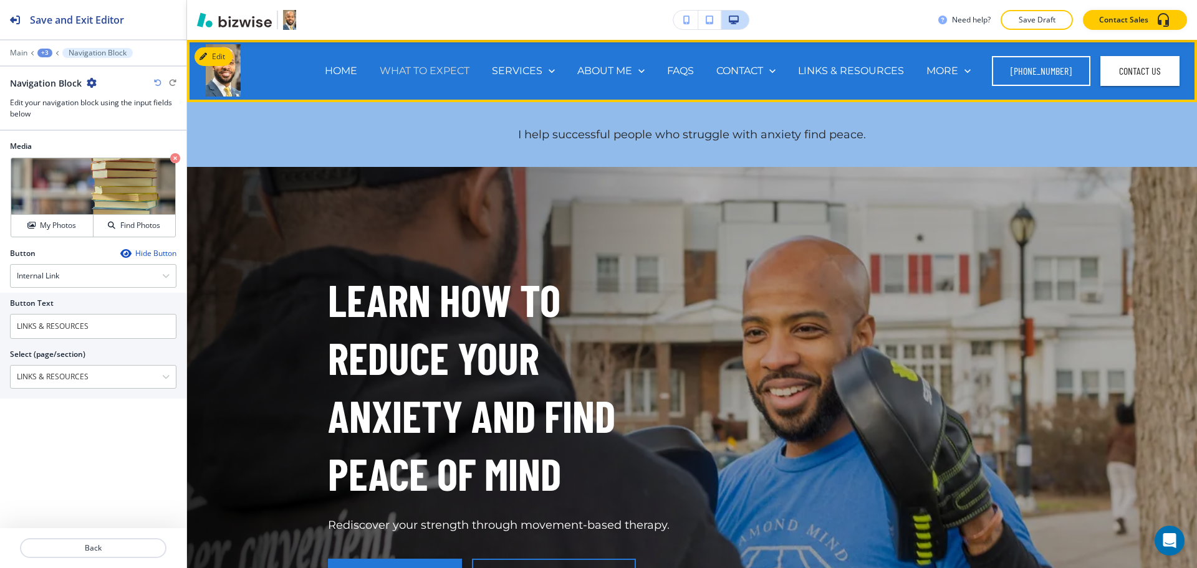
click at [416, 74] on p "WHAT TO EXPECT" at bounding box center [425, 71] width 90 height 14
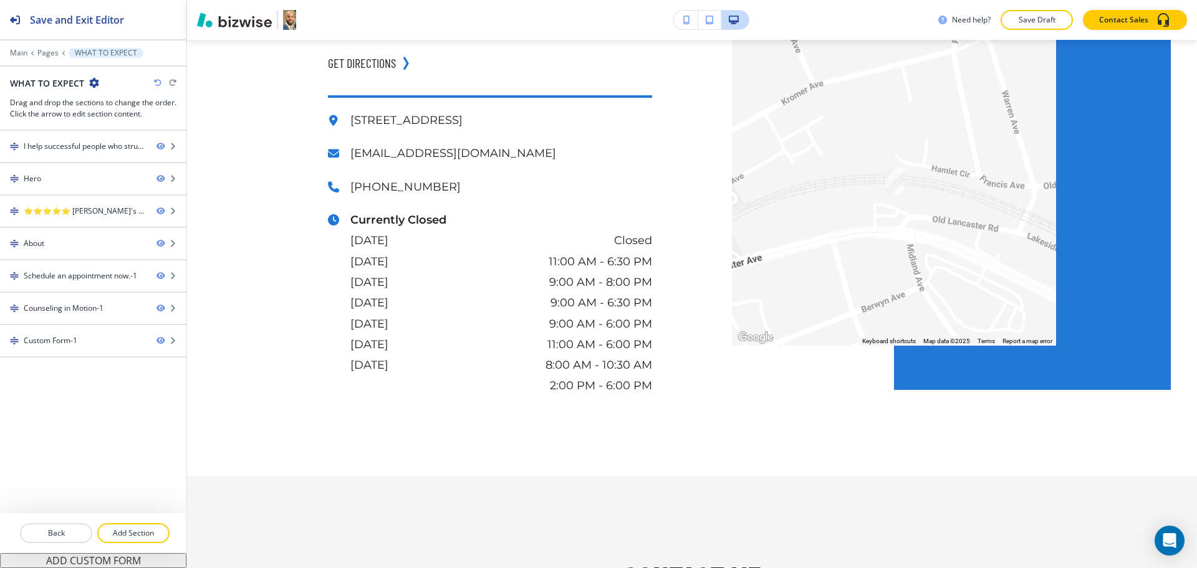
scroll to position [1745, 0]
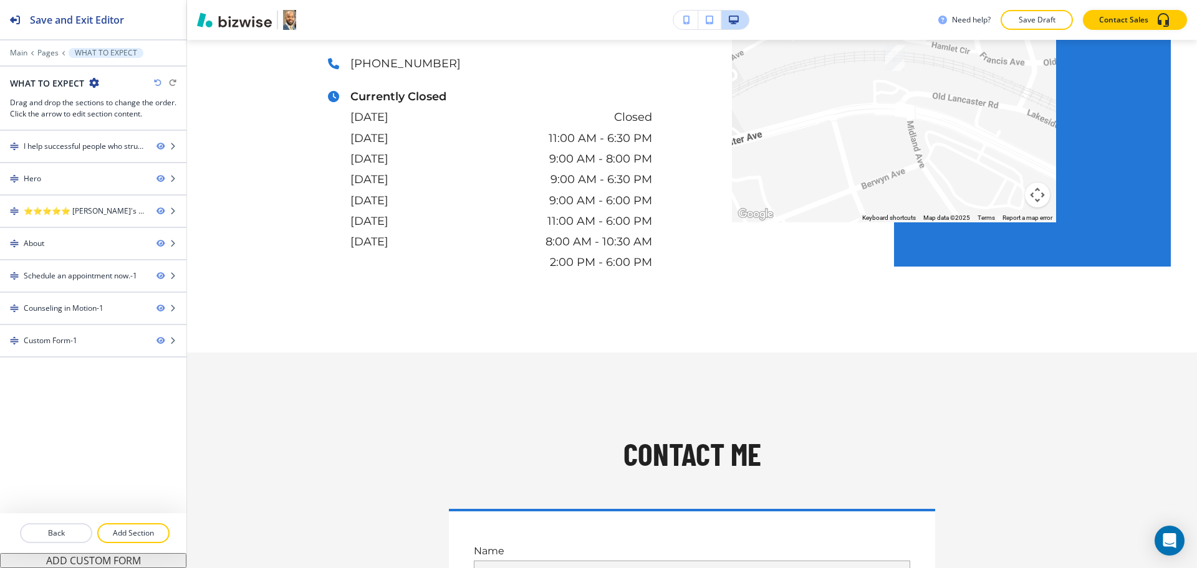
drag, startPoint x: 1196, startPoint y: 411, endPoint x: 1185, endPoint y: 450, distance: 40.8
click at [1185, 450] on div "Edit HOME WHAT TO EXPECT SERVICES ANGER MANAGEMENT ANXIETY COUPLES COUNSELING D…" at bounding box center [692, 304] width 1010 height 529
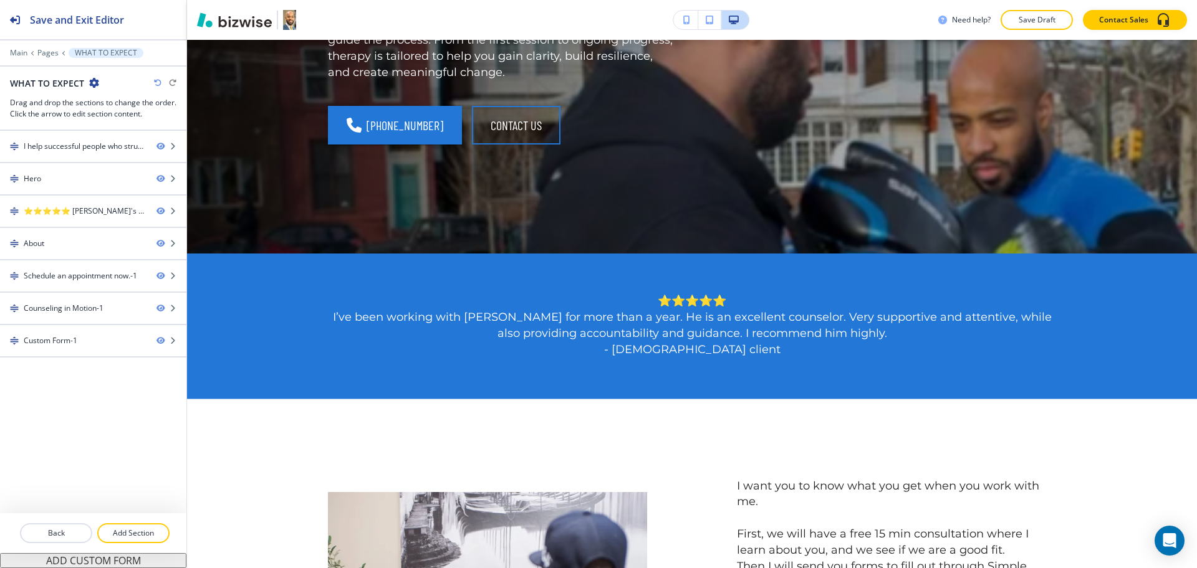
scroll to position [0, 0]
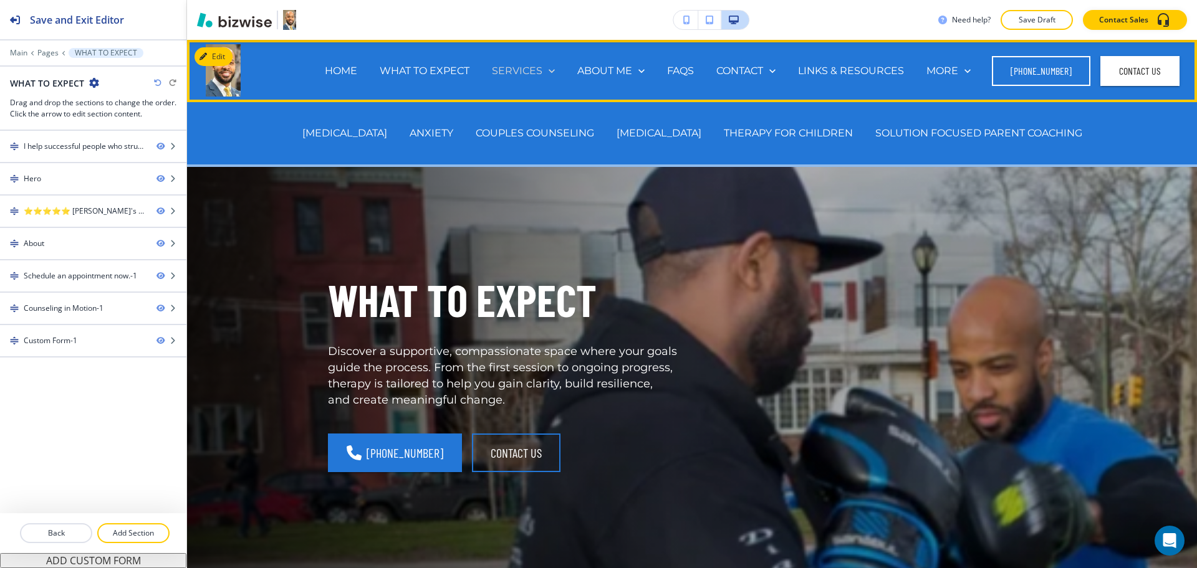
click at [519, 75] on p "SERVICES" at bounding box center [517, 71] width 50 height 14
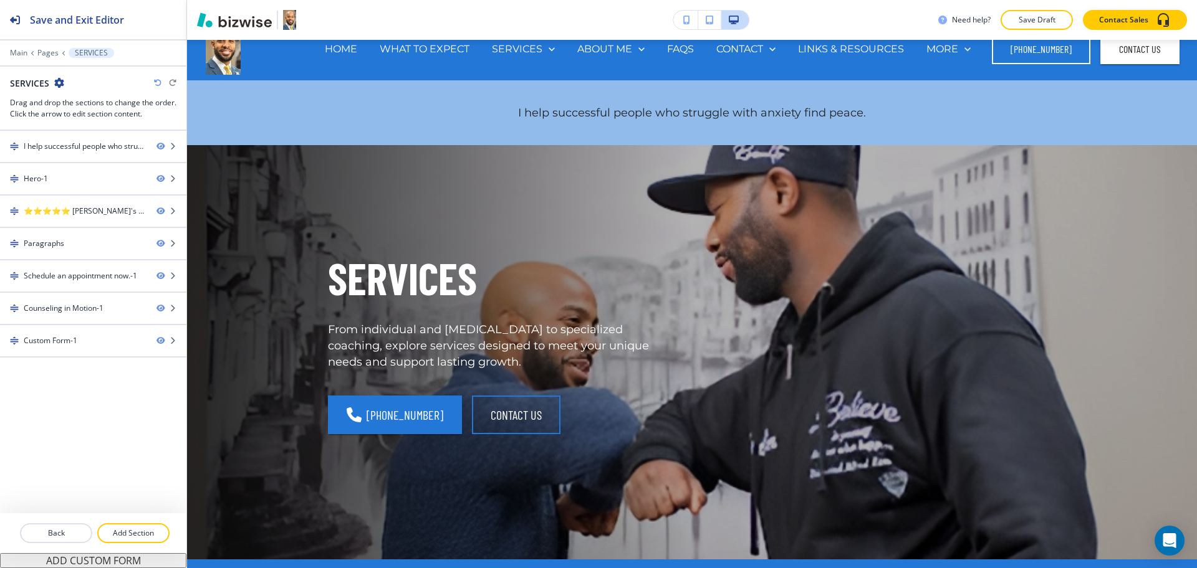
scroll to position [18, 0]
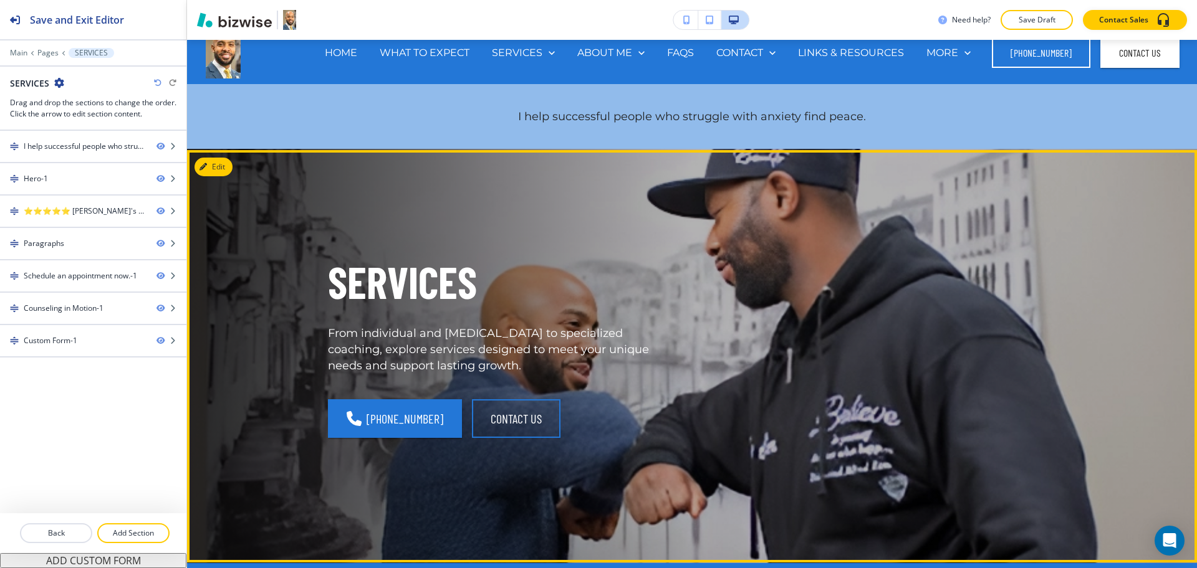
click at [407, 284] on p "SERVICES" at bounding box center [502, 282] width 349 height 58
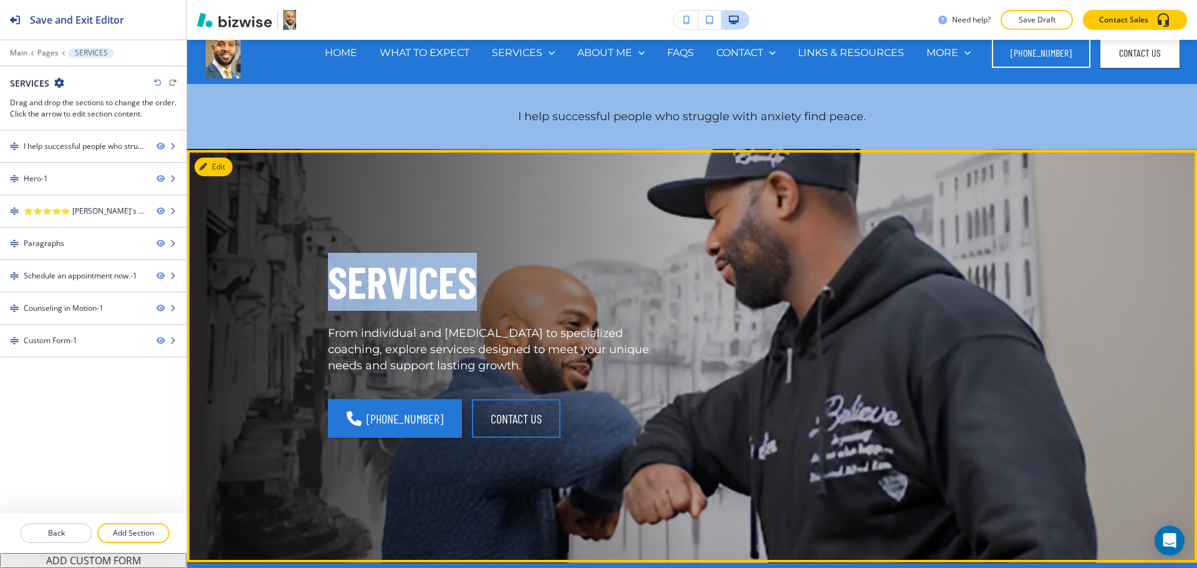
click at [407, 284] on p "SERVICES" at bounding box center [502, 282] width 349 height 58
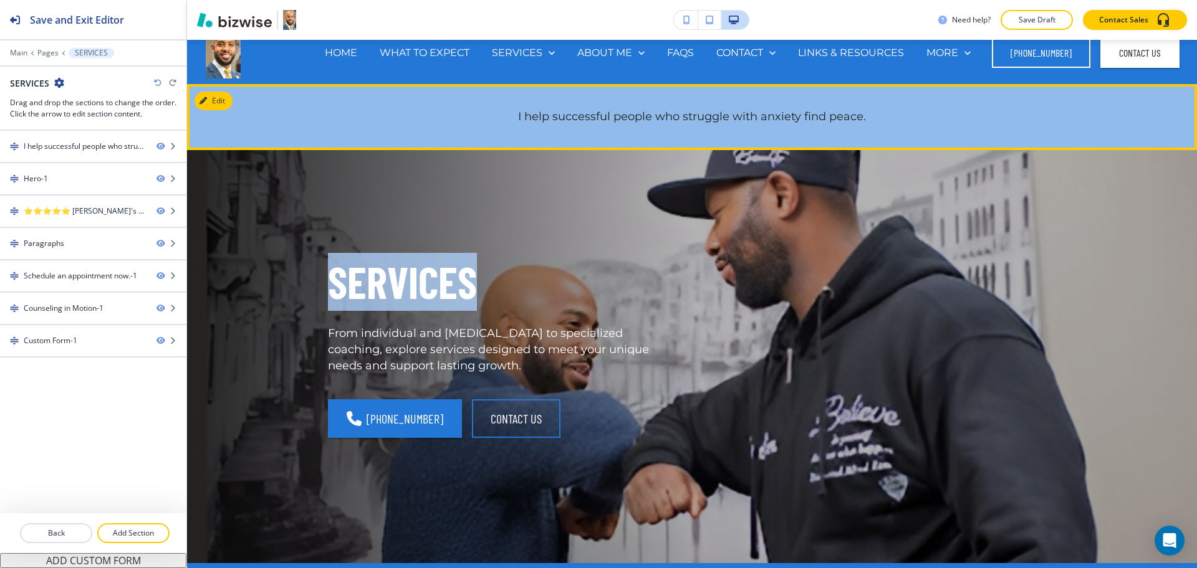
copy p "SERVICES"
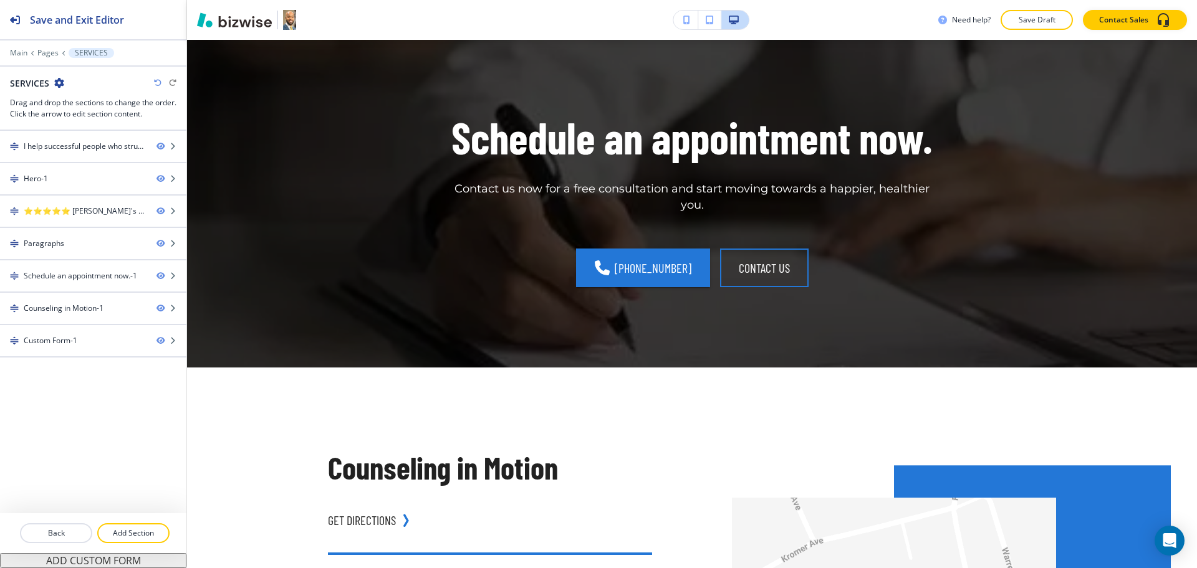
scroll to position [1136, 0]
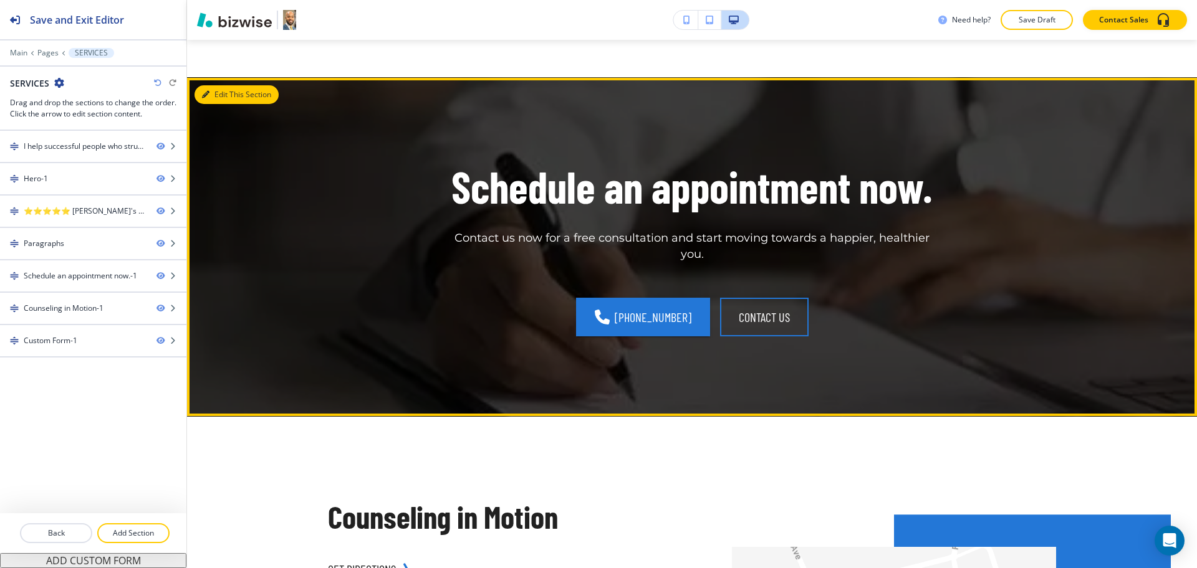
click at [219, 104] on button "Edit This Section" at bounding box center [236, 94] width 84 height 19
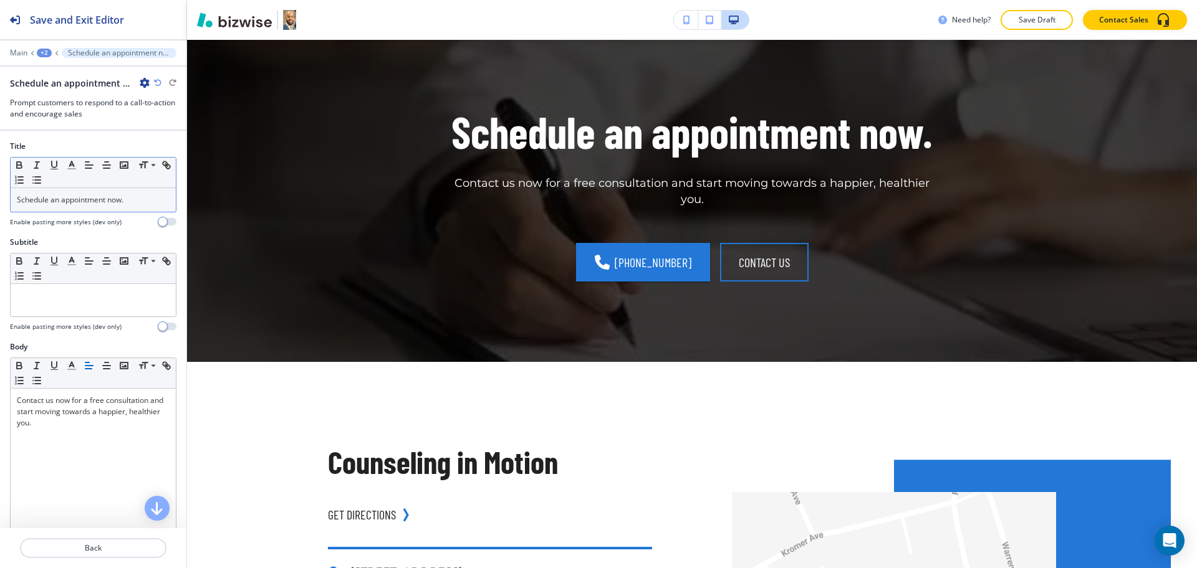
scroll to position [1192, 0]
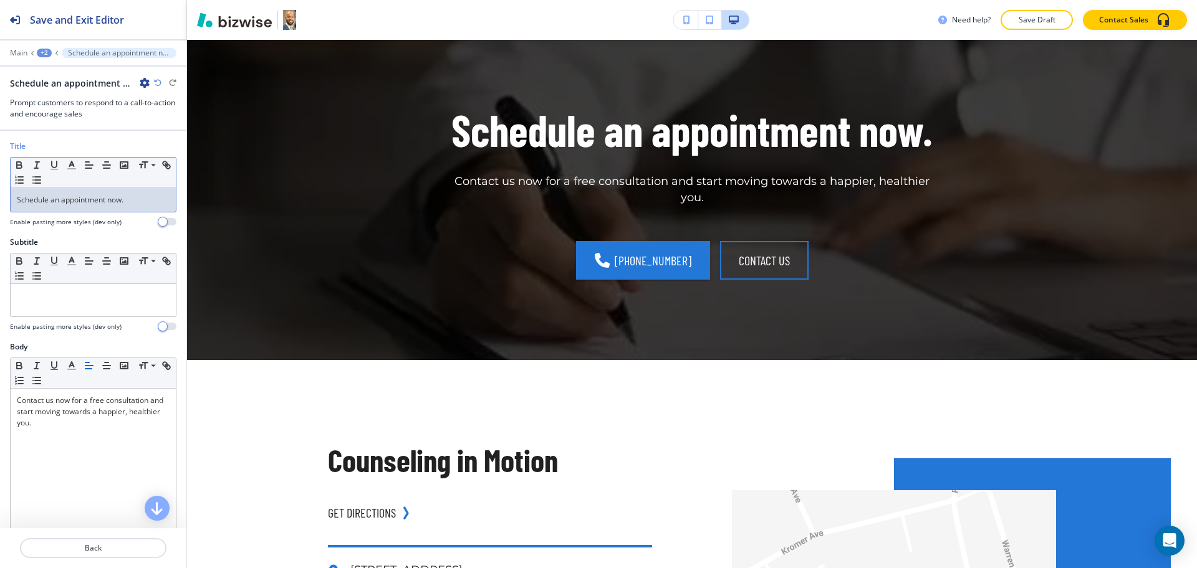
click at [130, 201] on p "Schedule an appointment now." at bounding box center [93, 199] width 153 height 11
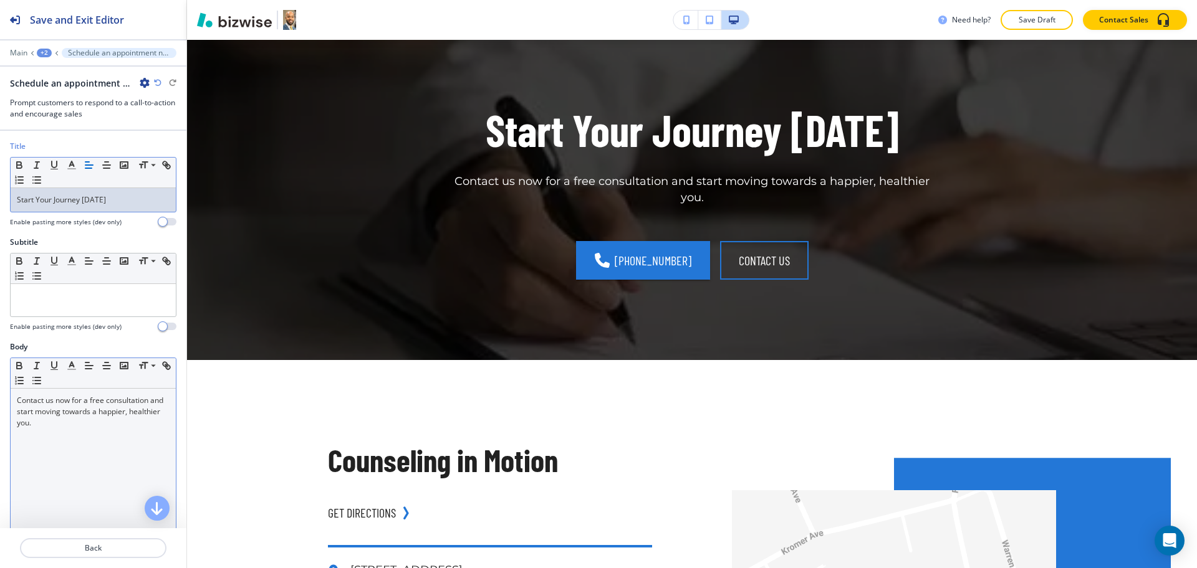
click at [104, 429] on div "Contact us now for a free consultation and start moving towards a happier, heal…" at bounding box center [93, 470] width 165 height 162
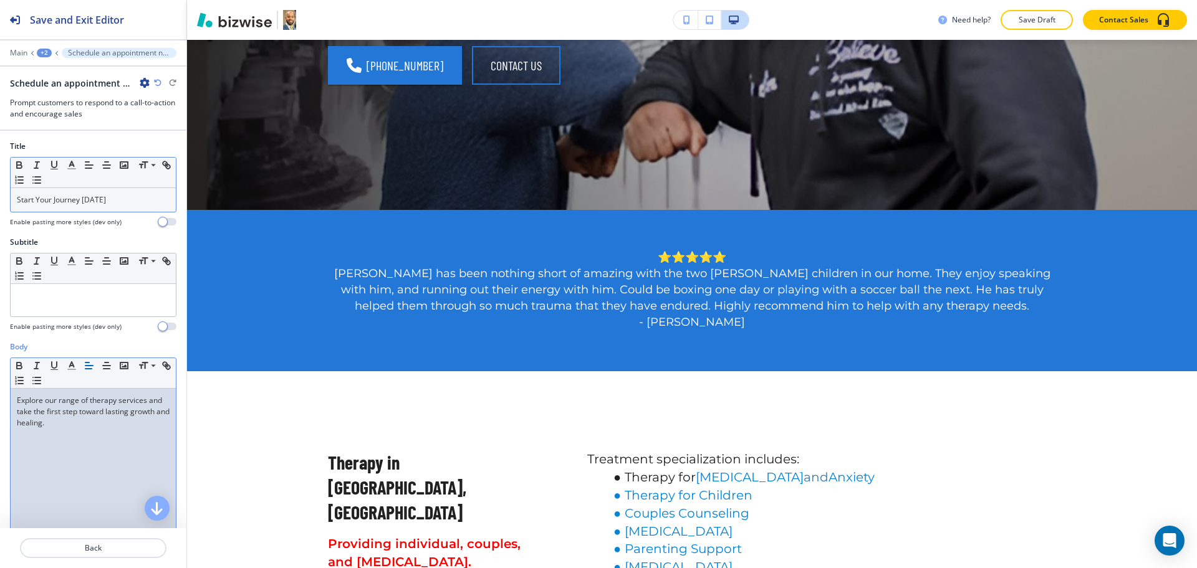
scroll to position [0, 0]
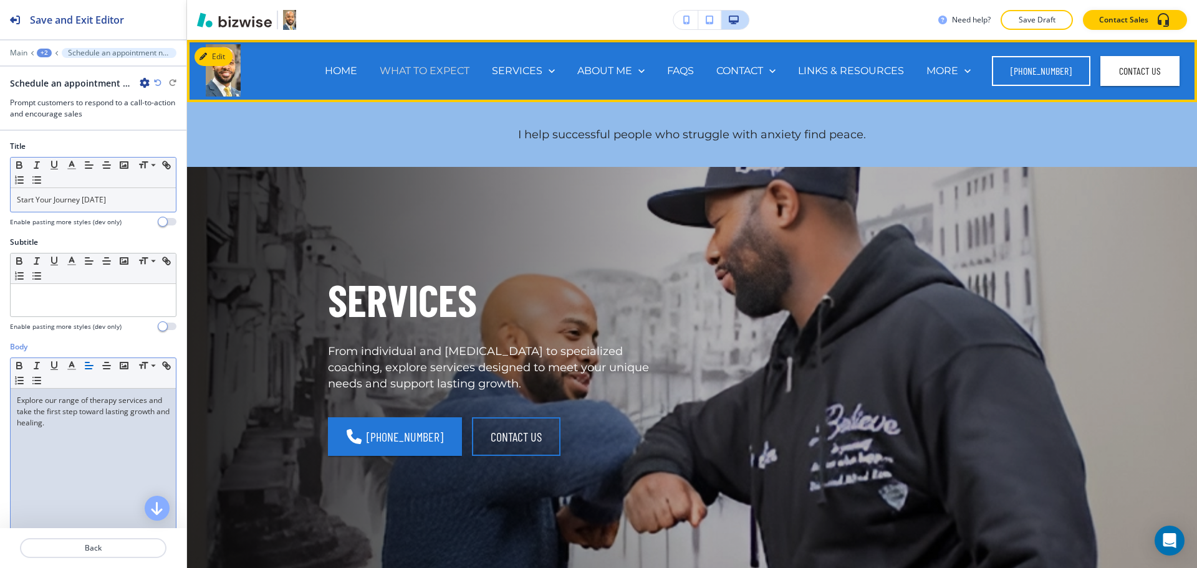
click at [405, 65] on p "WHAT TO EXPECT" at bounding box center [425, 71] width 90 height 14
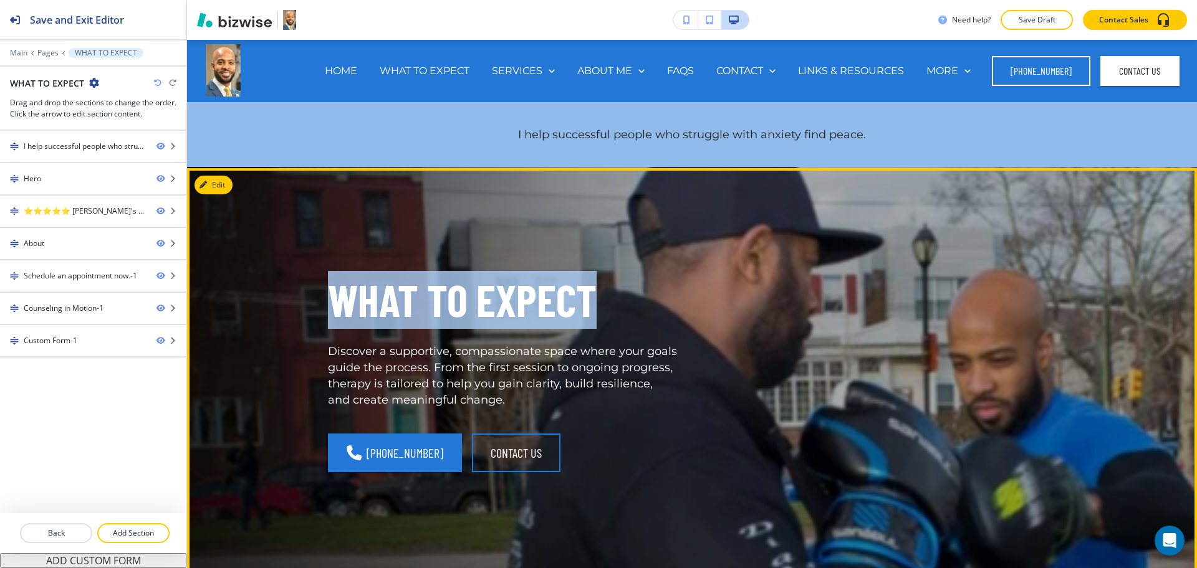
drag, startPoint x: 581, startPoint y: 309, endPoint x: 322, endPoint y: 289, distance: 259.5
click at [328, 289] on p "WHAT TO EXPECT" at bounding box center [502, 300] width 349 height 58
copy p "WHAT TO EXPECT"
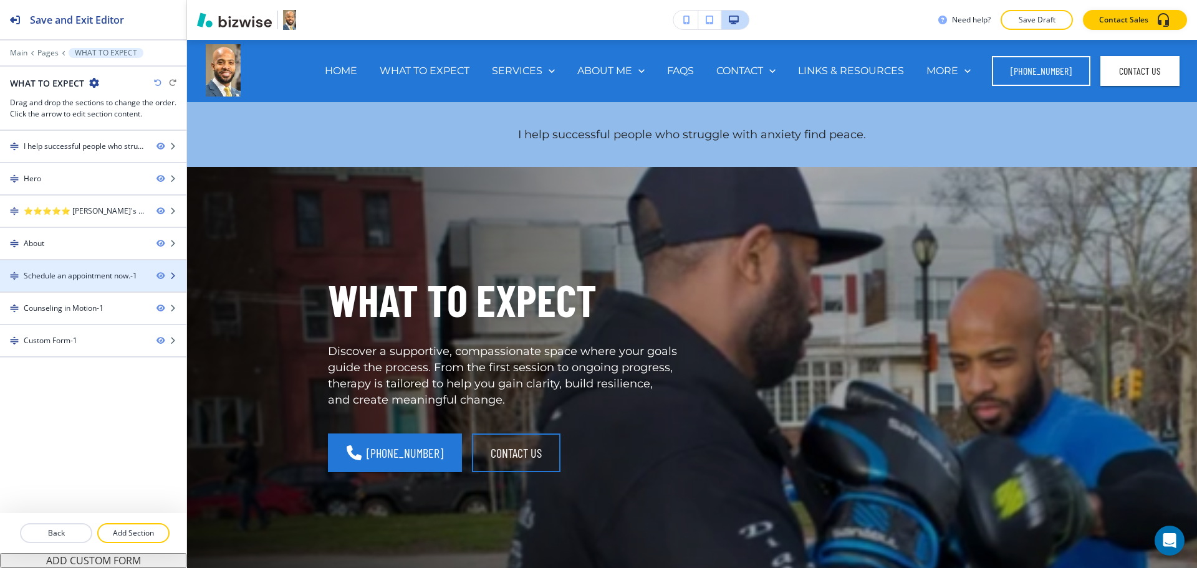
click at [65, 276] on div "Schedule an appointment now.-1" at bounding box center [80, 276] width 113 height 11
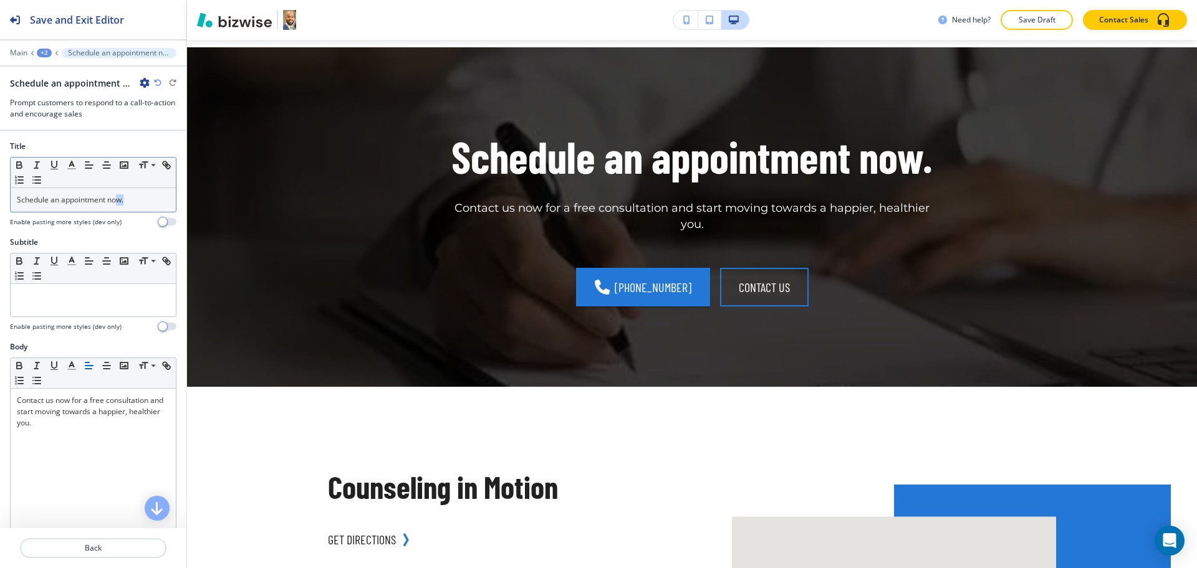
scroll to position [1153, 0]
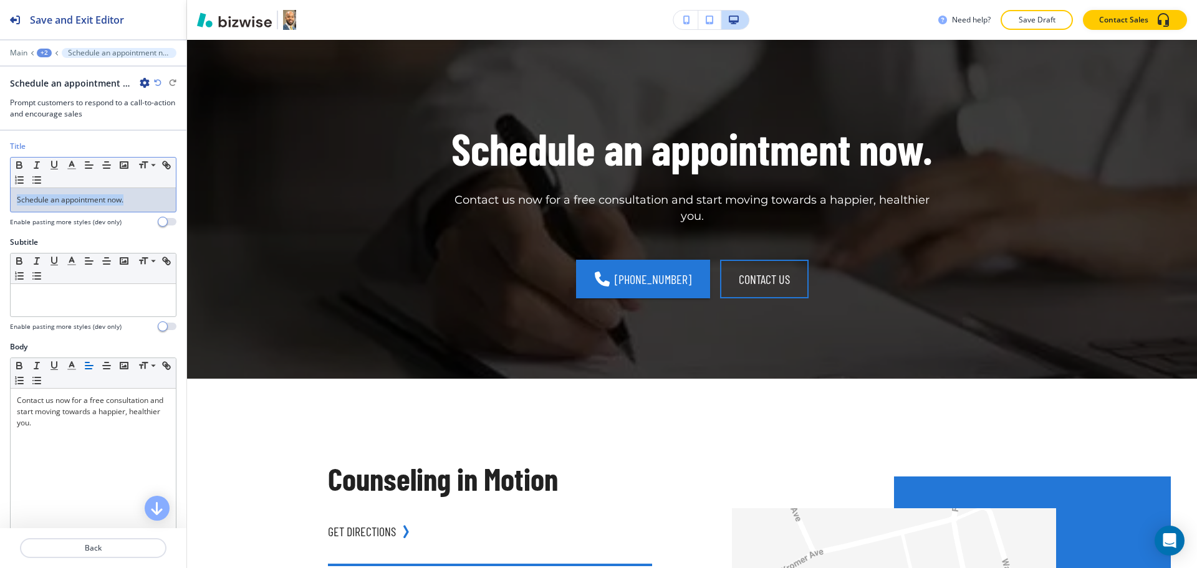
drag, startPoint x: 127, startPoint y: 207, endPoint x: 0, endPoint y: 199, distance: 127.4
click at [0, 199] on div "Title Small Normal Large Huge Schedule an appointment now. Enable pasting more …" at bounding box center [93, 189] width 186 height 96
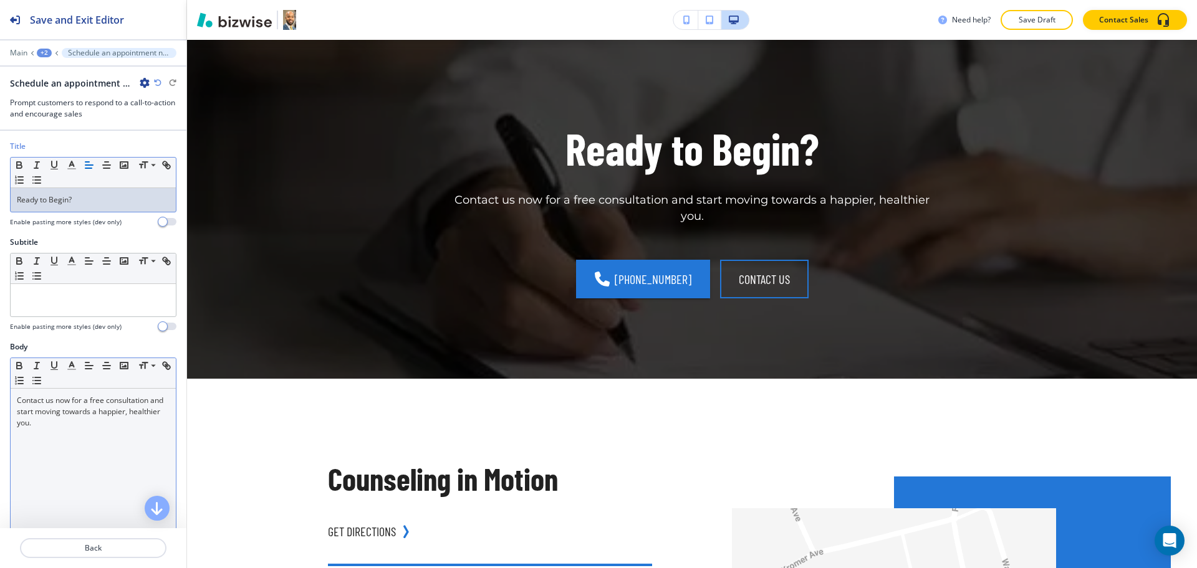
click at [93, 420] on p "Contact us now for a free consultation and start moving towards a happier, heal…" at bounding box center [93, 412] width 153 height 34
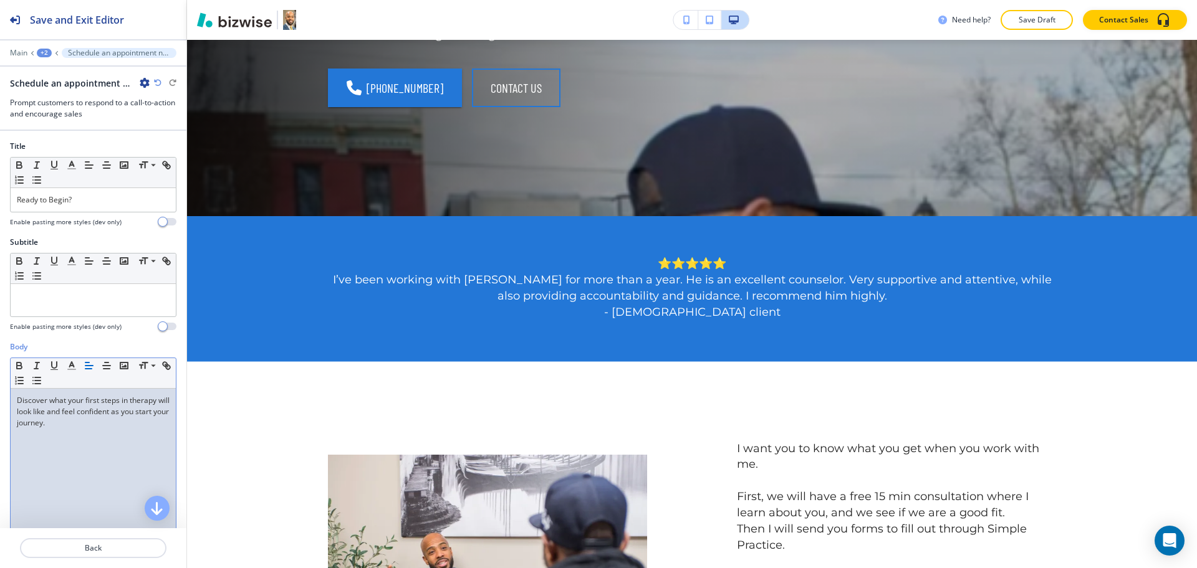
scroll to position [0, 0]
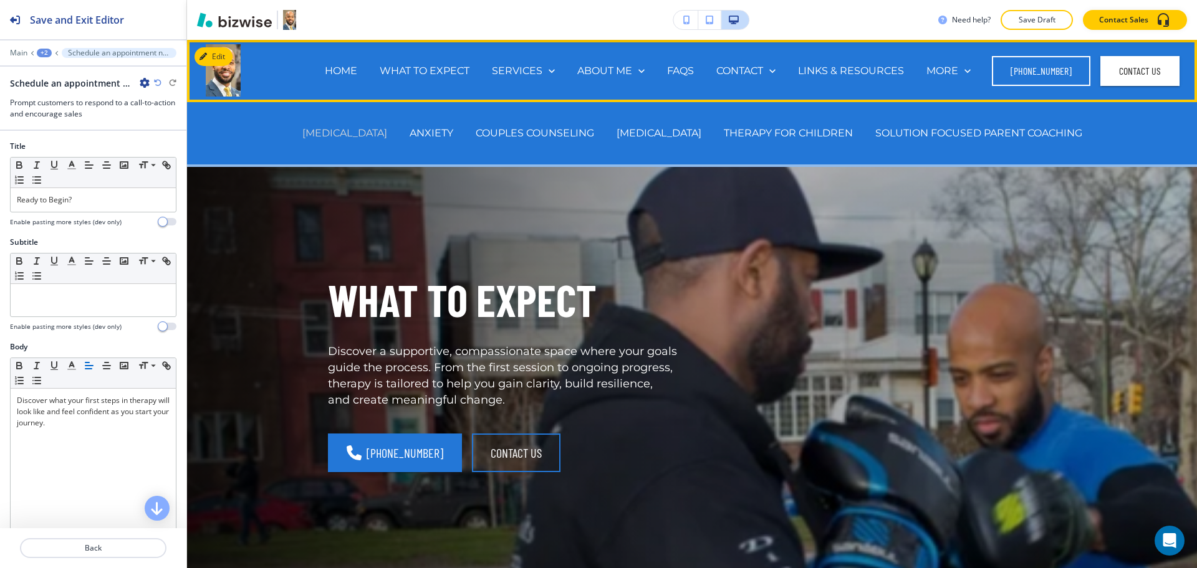
click at [363, 131] on p "[MEDICAL_DATA]" at bounding box center [344, 133] width 85 height 14
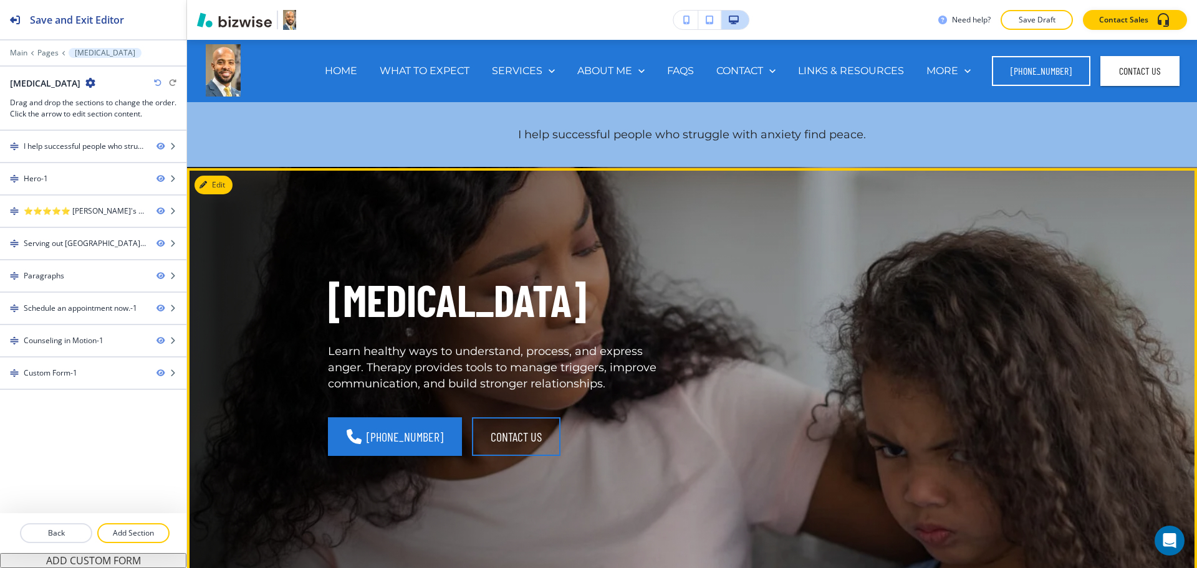
drag, startPoint x: 650, startPoint y: 315, endPoint x: 307, endPoint y: 294, distance: 343.5
click at [307, 294] on div "ANGER MANAGEMENT Learn healthy ways to understand, process, and express anger. …" at bounding box center [487, 359] width 379 height 237
copy p "[MEDICAL_DATA]"
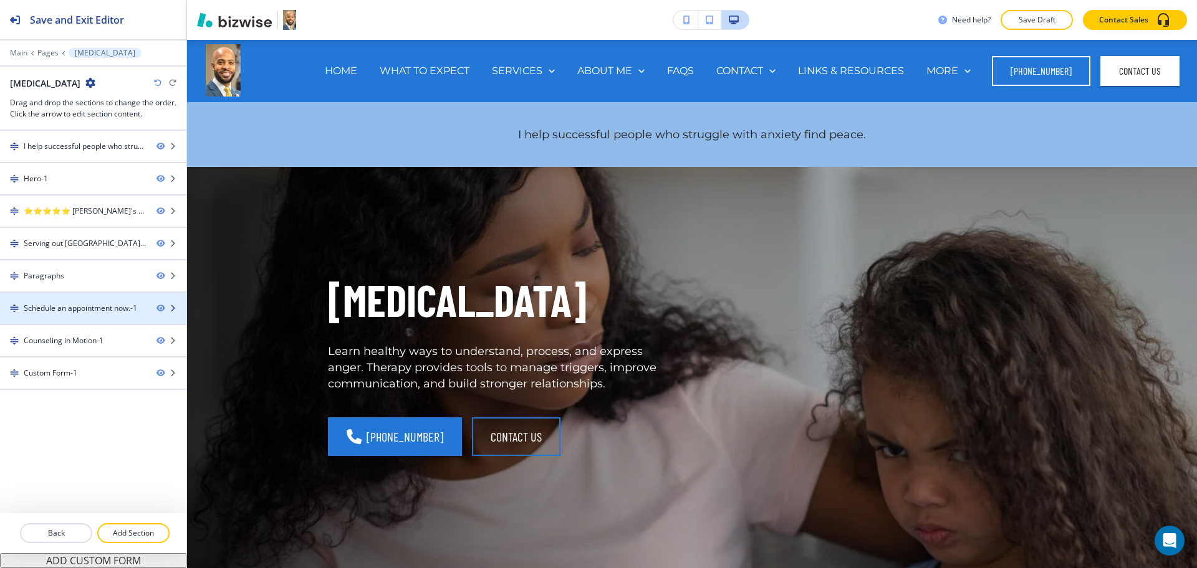
click at [70, 314] on div at bounding box center [93, 319] width 186 height 10
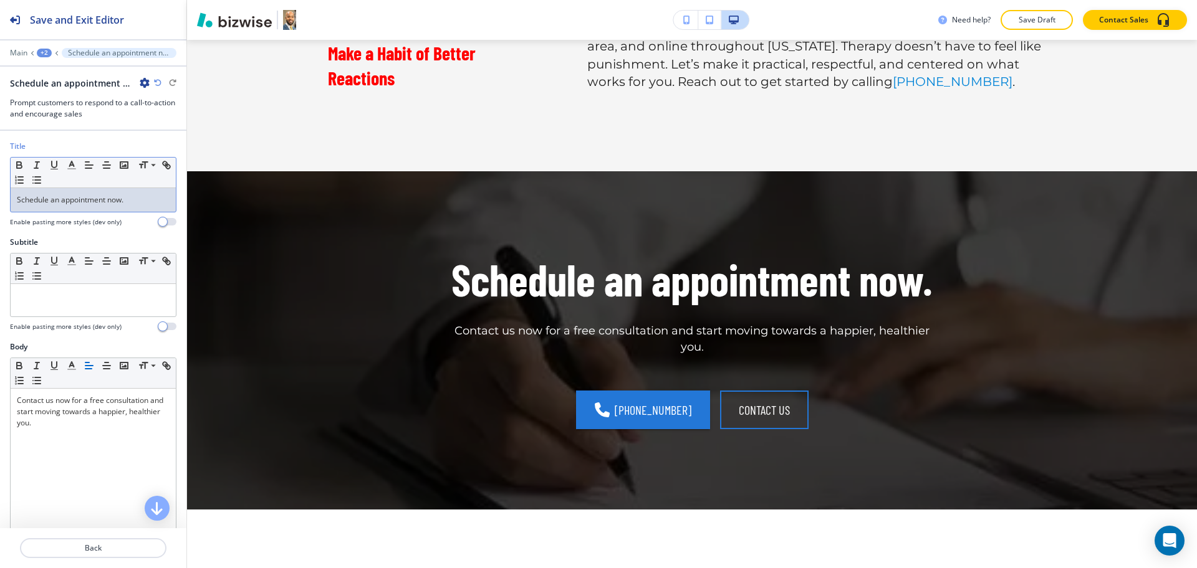
click at [150, 203] on p "Schedule an appointment now." at bounding box center [93, 199] width 153 height 11
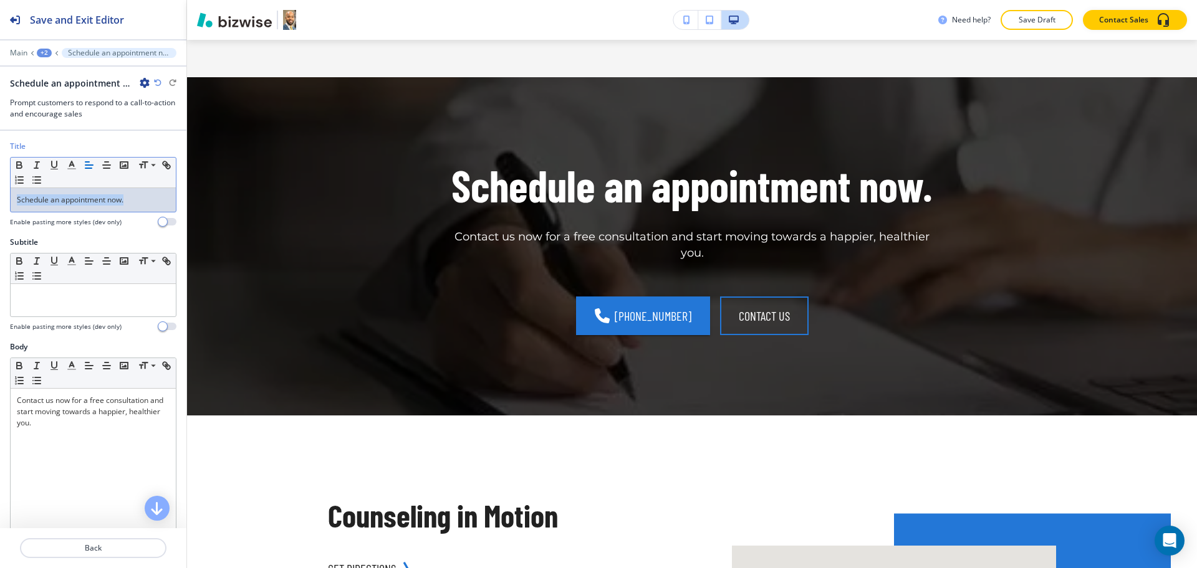
scroll to position [2159, 0]
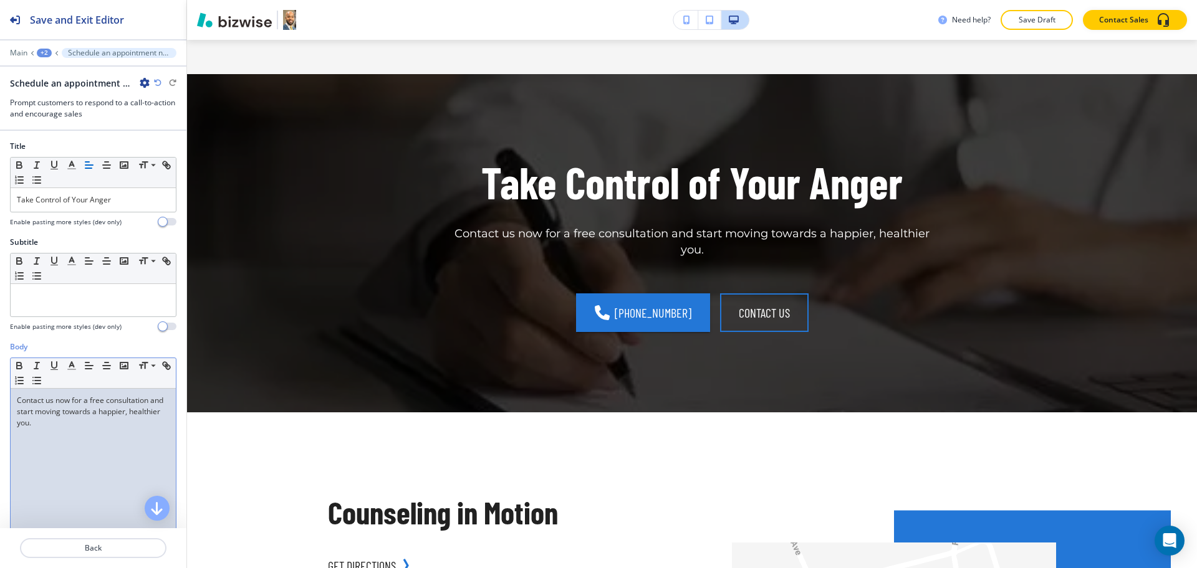
click at [85, 443] on div "Contact us now for a free consultation and start moving towards a happier, heal…" at bounding box center [93, 470] width 165 height 162
paste div
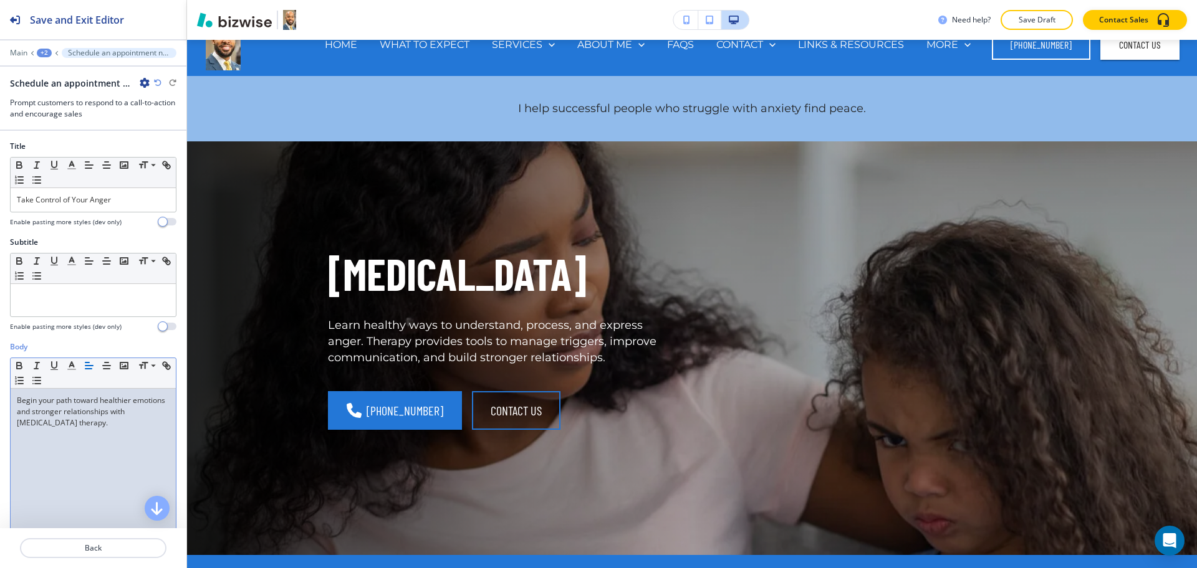
scroll to position [0, 0]
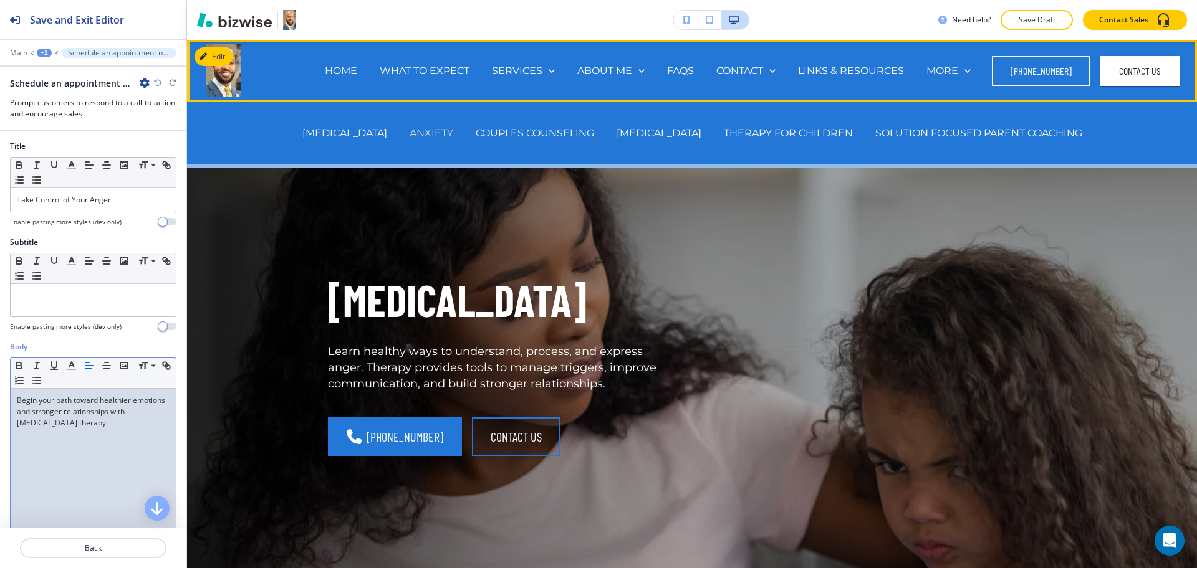
click at [453, 130] on p "ANXIETY" at bounding box center [432, 133] width 44 height 14
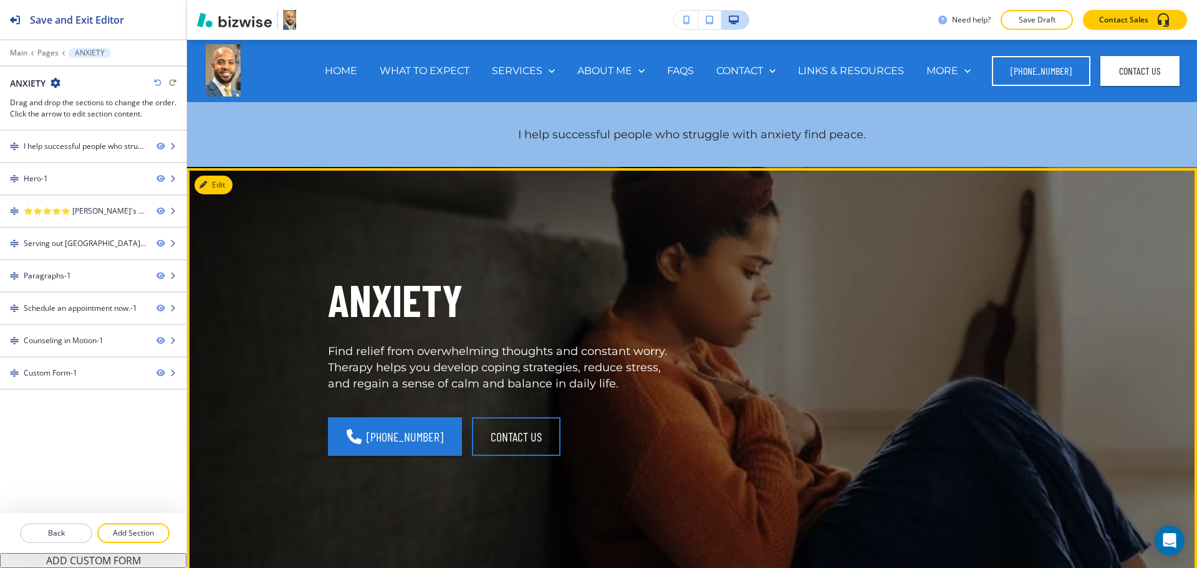
click at [396, 299] on p "ANXIETY" at bounding box center [502, 300] width 349 height 58
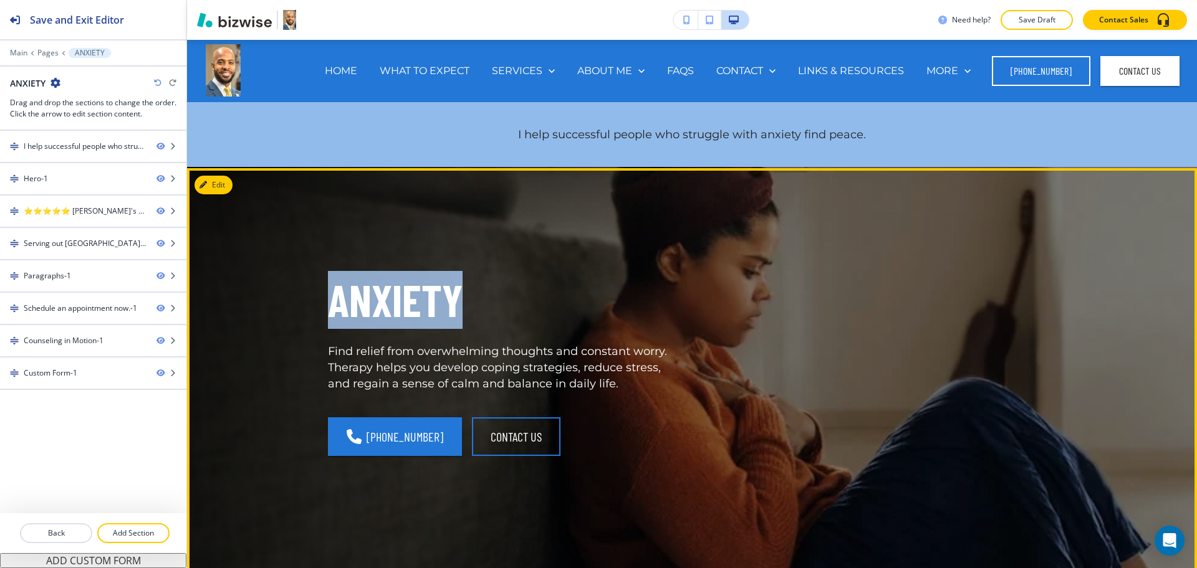
click at [396, 299] on p "ANXIETY" at bounding box center [502, 300] width 349 height 58
copy p "ANXIETY"
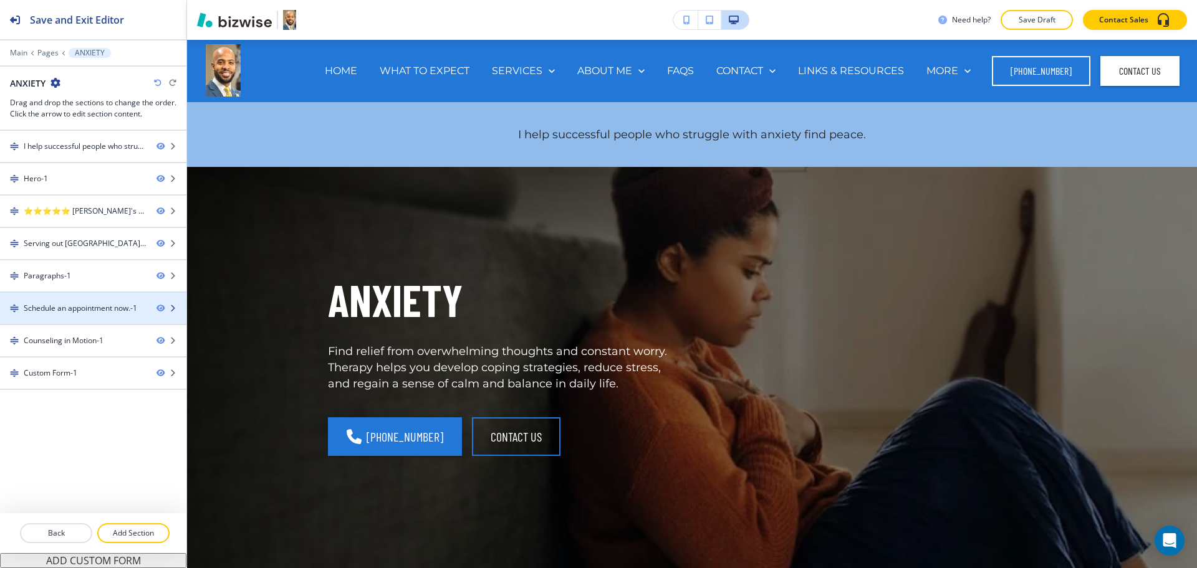
click at [82, 305] on div "Schedule an appointment now.-1" at bounding box center [80, 308] width 113 height 11
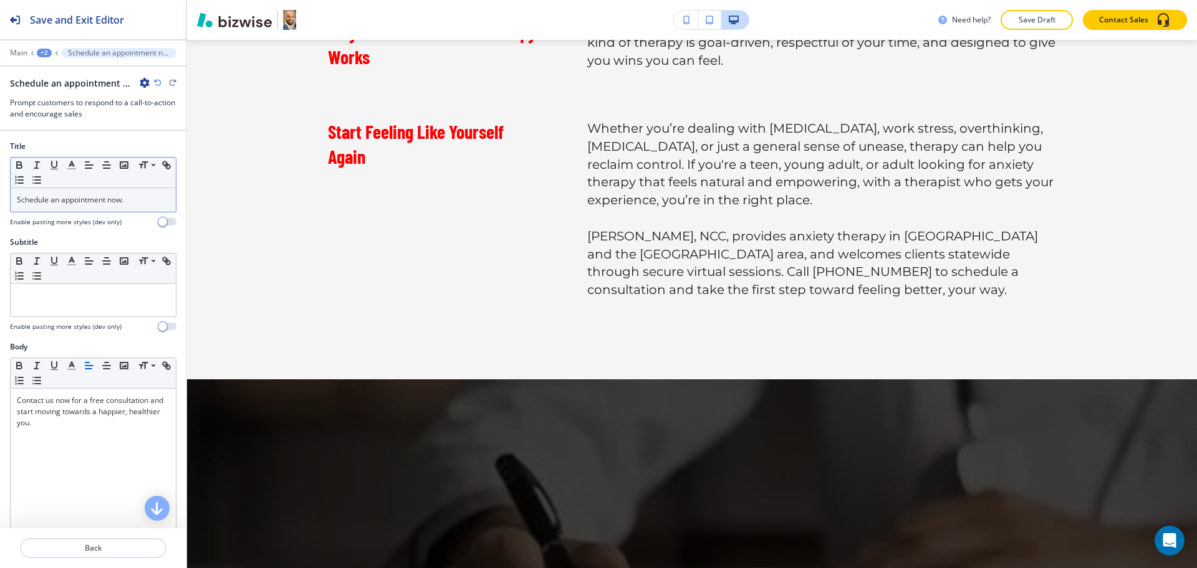
click at [130, 196] on p "Schedule an appointment now." at bounding box center [93, 199] width 153 height 11
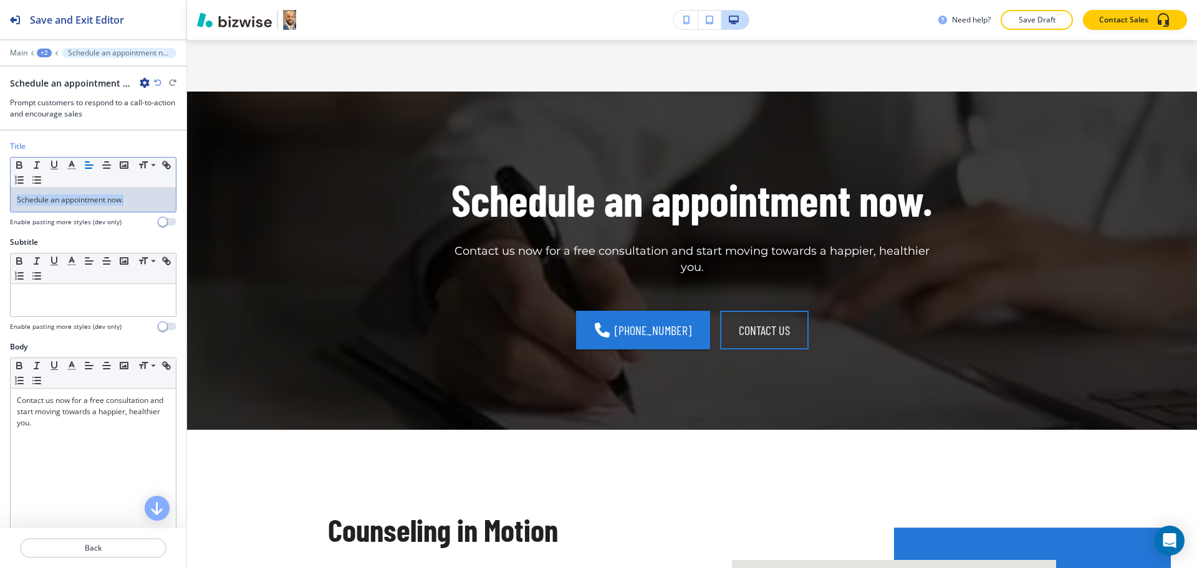
scroll to position [2485, 0]
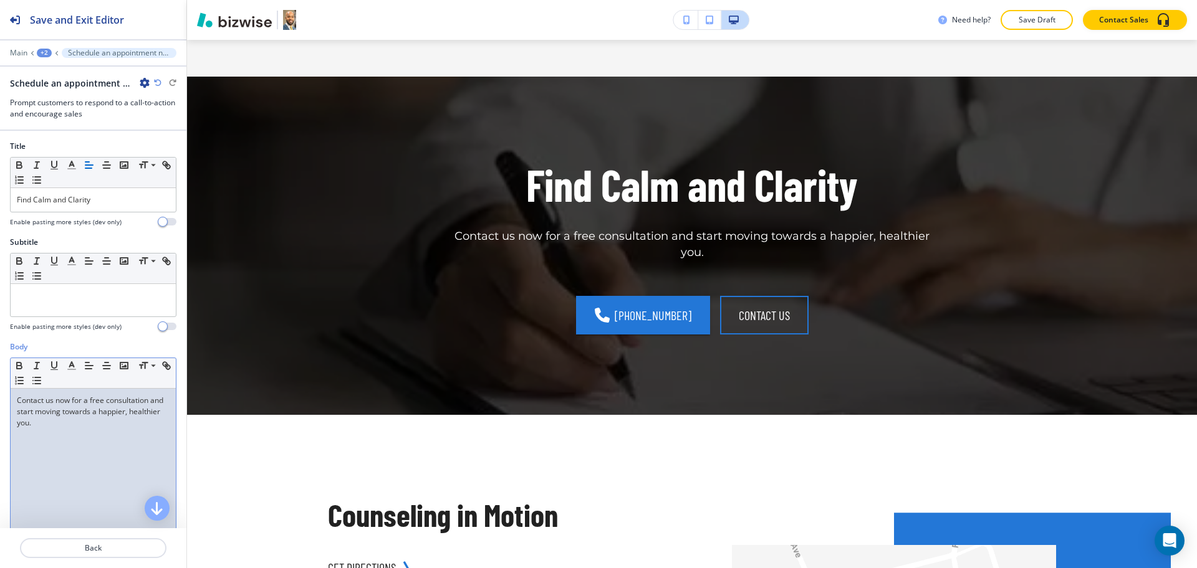
click at [122, 472] on div "Contact us now for a free consultation and start moving towards a happier, heal…" at bounding box center [93, 470] width 165 height 162
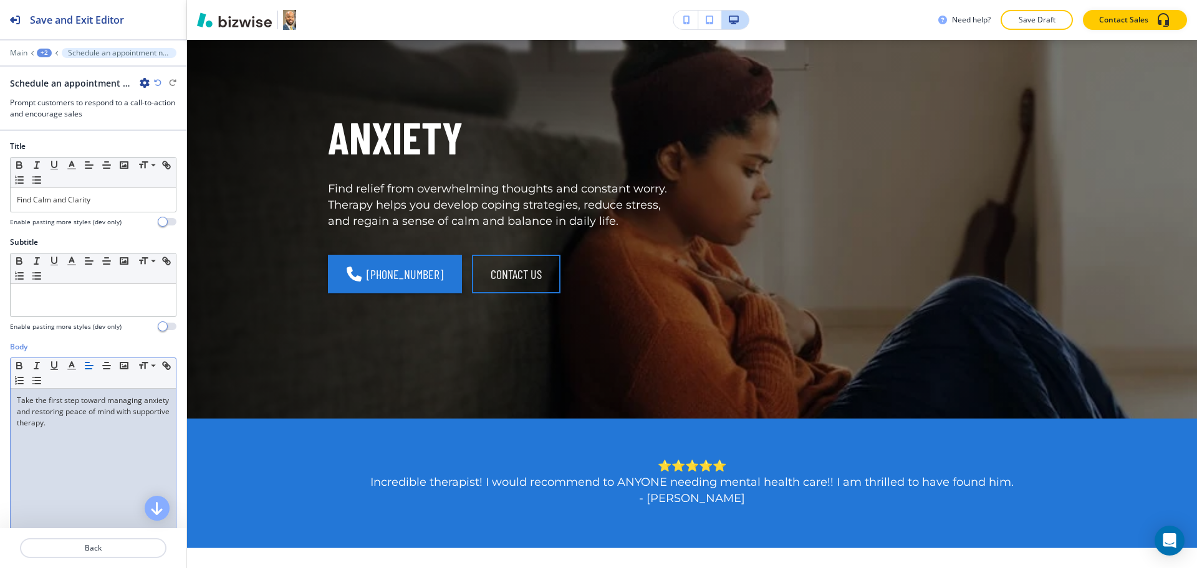
scroll to position [0, 0]
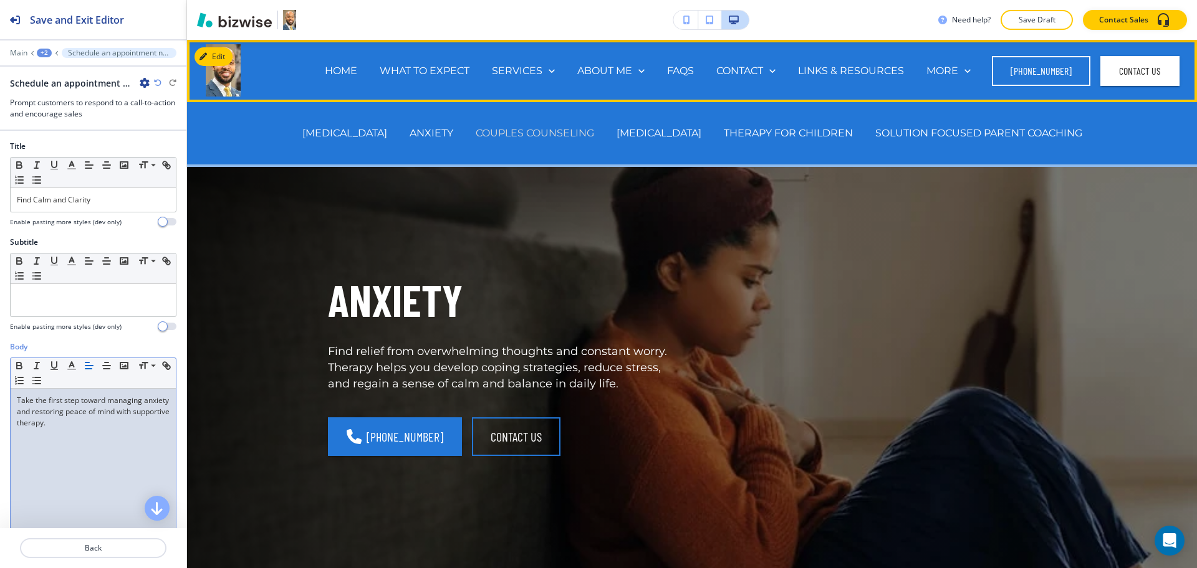
click at [553, 130] on p "COUPLES COUNSELING" at bounding box center [535, 133] width 118 height 14
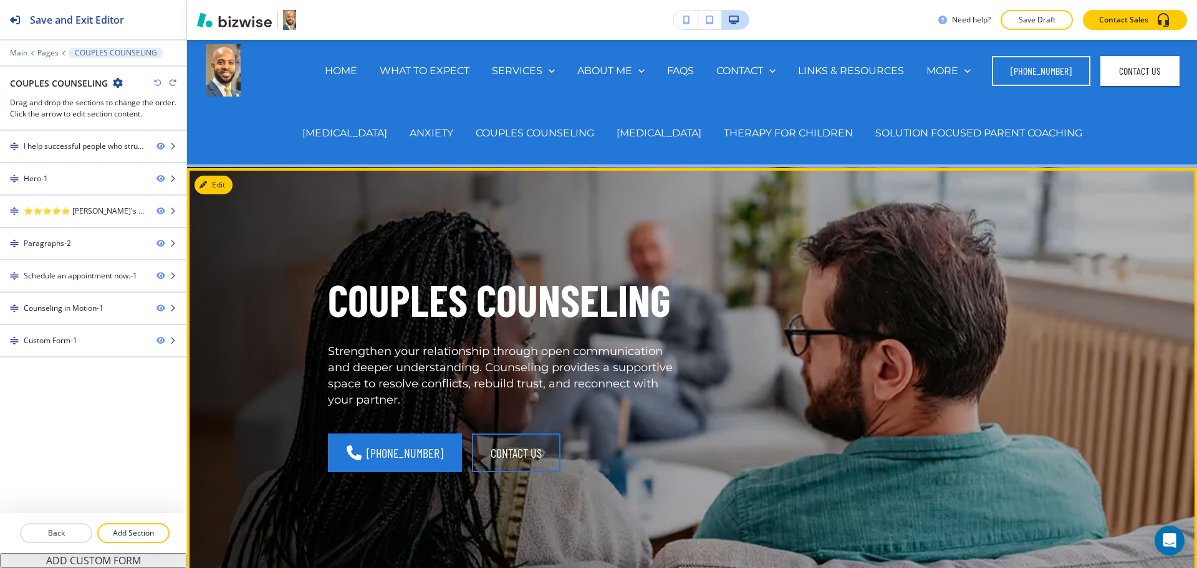
click at [536, 305] on p "COUPLES COUNSELING" at bounding box center [502, 300] width 349 height 58
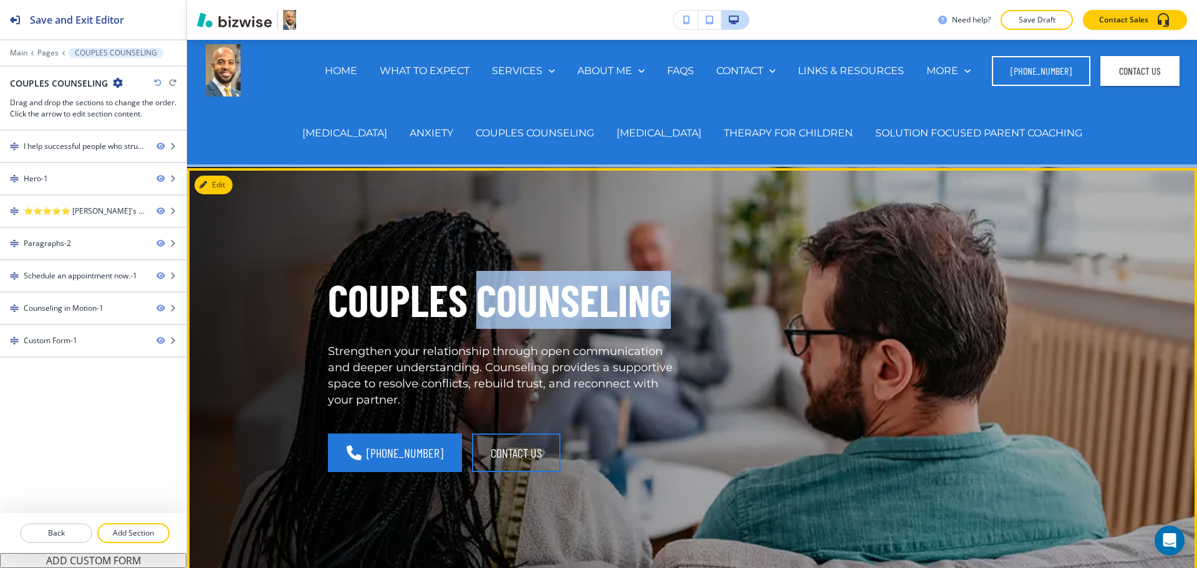
click at [536, 305] on p "COUPLES COUNSELING" at bounding box center [502, 300] width 349 height 58
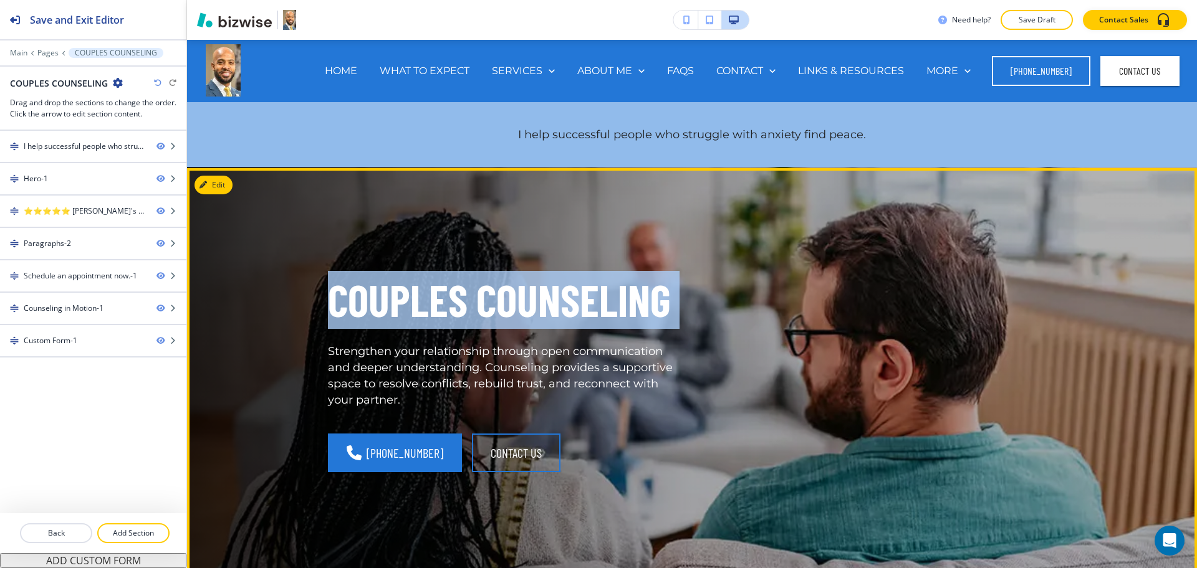
click at [536, 305] on p "COUPLES COUNSELING" at bounding box center [502, 300] width 349 height 58
copy p "COUPLES COUNSELING"
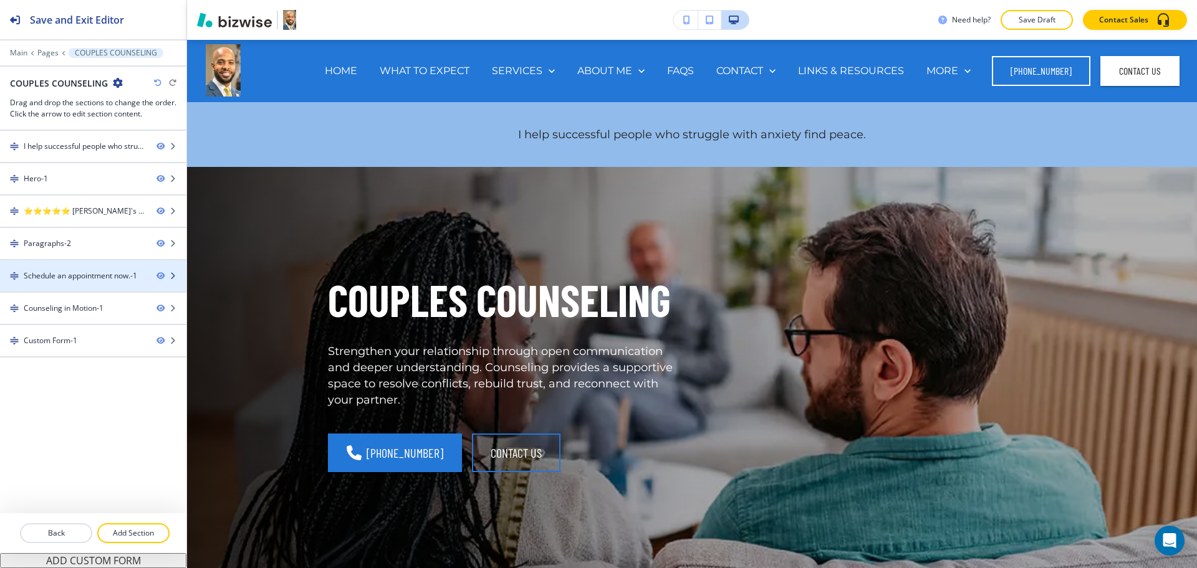
click at [68, 282] on div at bounding box center [93, 287] width 186 height 10
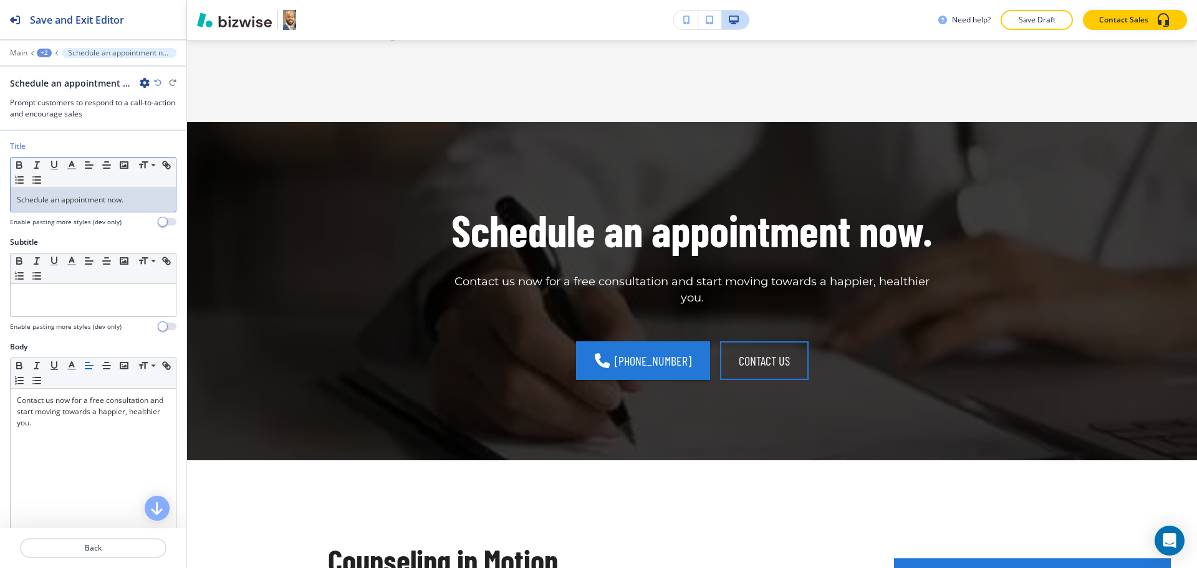
click at [130, 200] on p "Schedule an appointment now." at bounding box center [93, 199] width 153 height 11
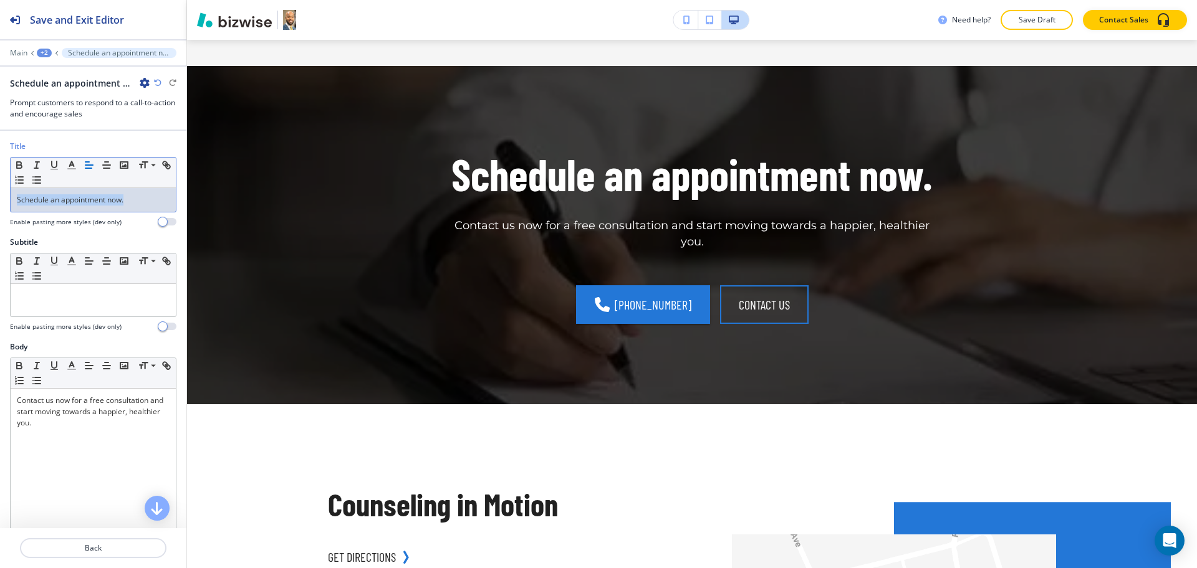
scroll to position [1424, 0]
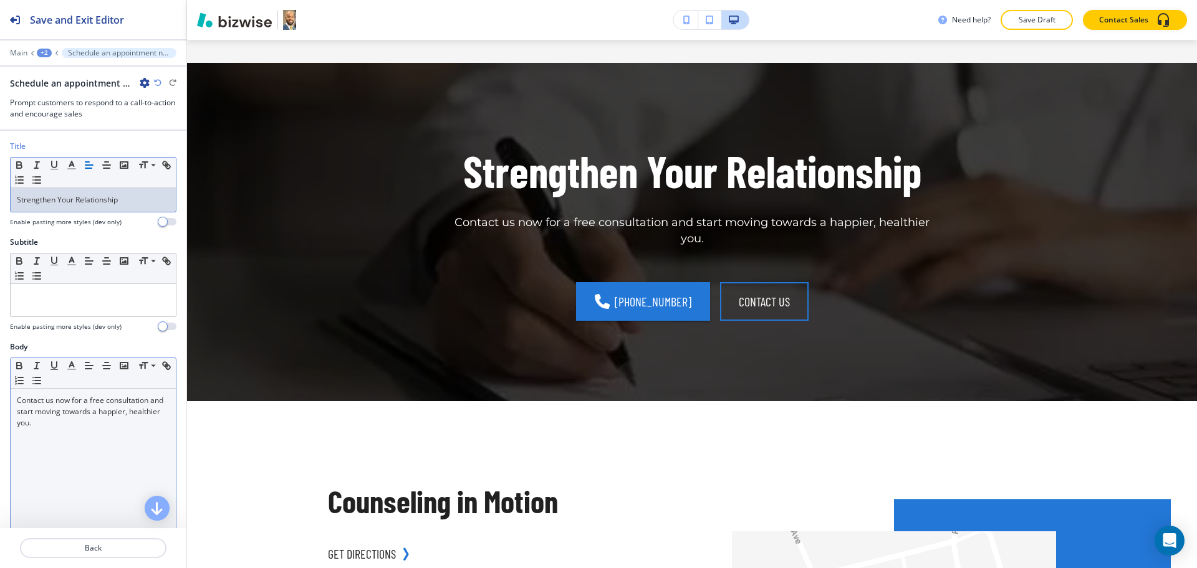
click at [92, 452] on div "Contact us now for a free consultation and start moving towards a happier, heal…" at bounding box center [93, 470] width 165 height 162
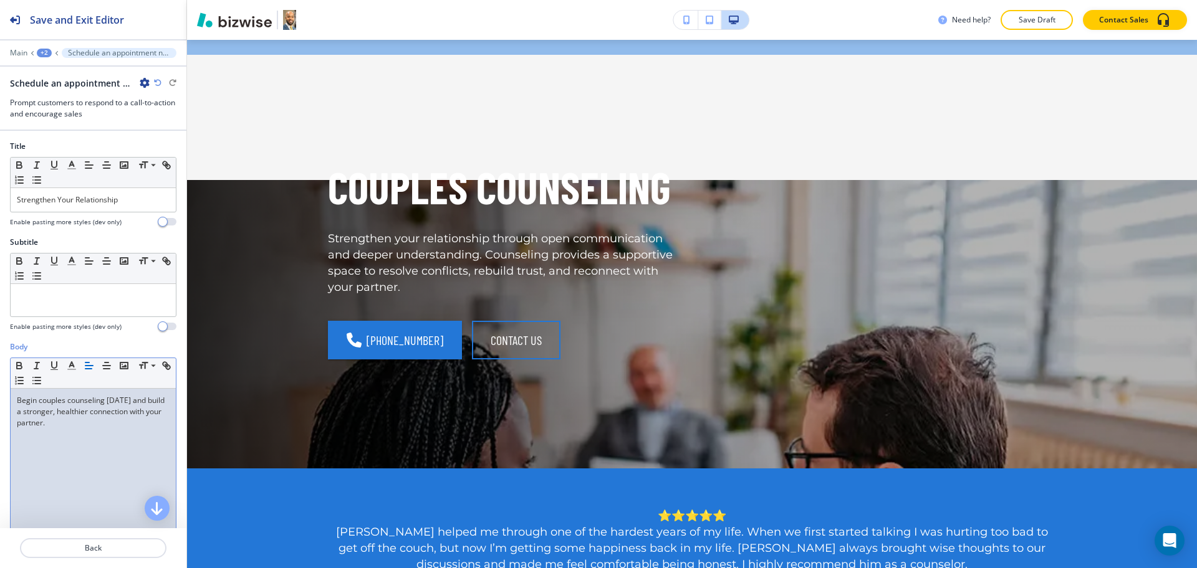
scroll to position [0, 0]
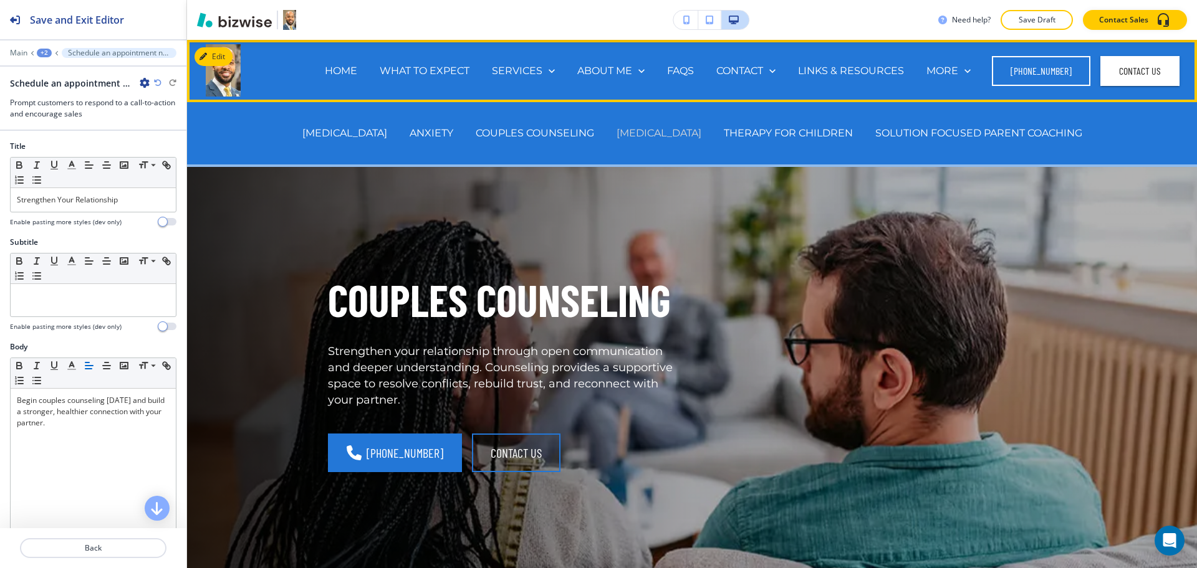
click at [663, 133] on p "[MEDICAL_DATA]" at bounding box center [658, 133] width 85 height 14
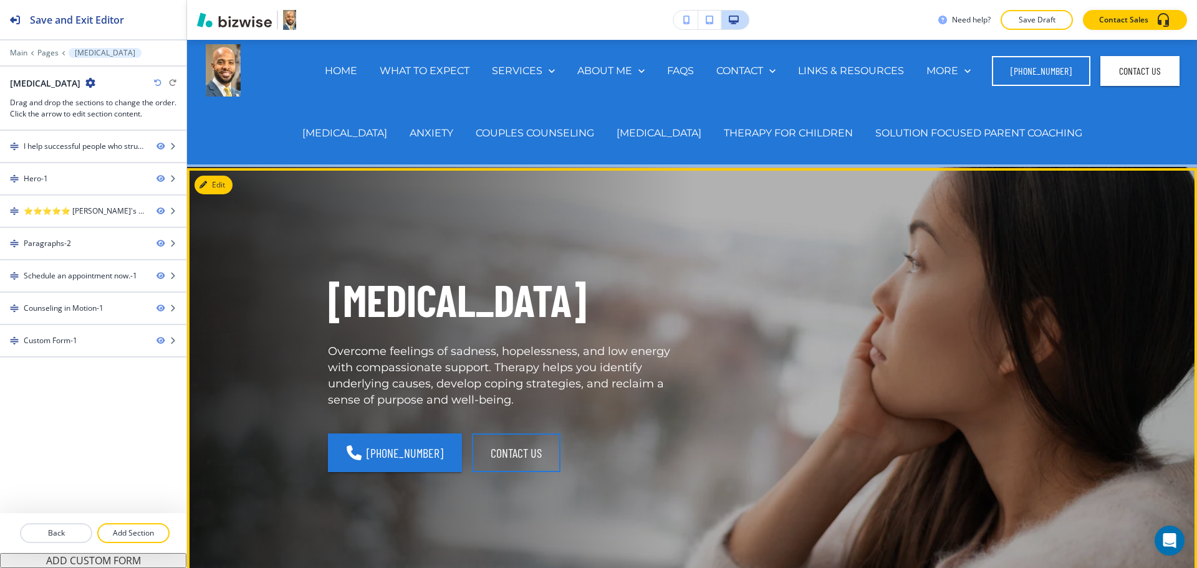
click at [403, 312] on p "[MEDICAL_DATA]" at bounding box center [502, 300] width 349 height 58
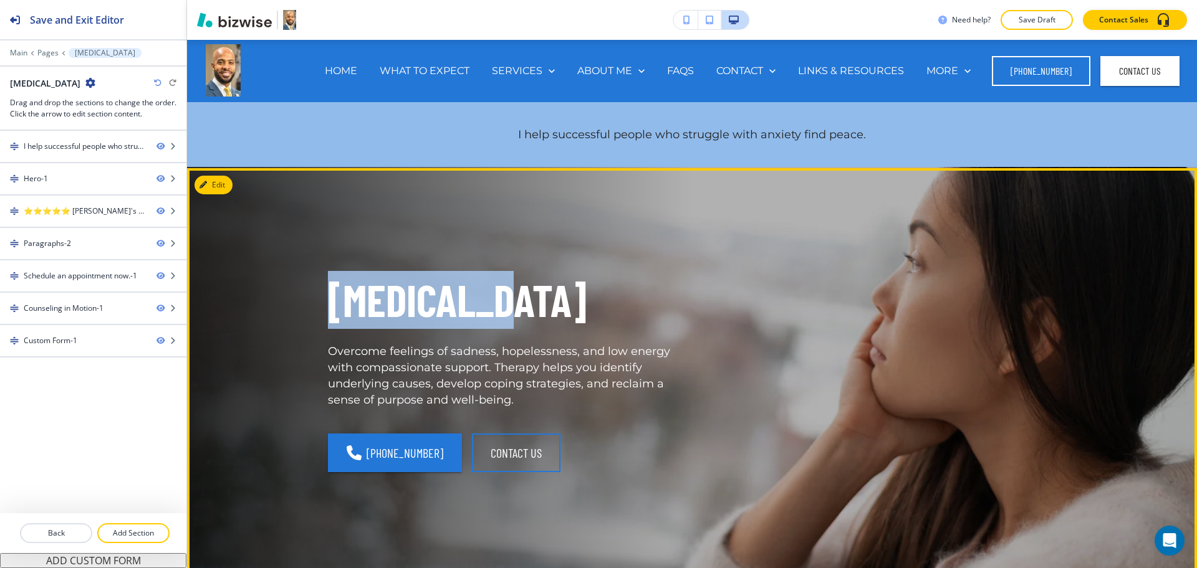
click at [403, 312] on p "[MEDICAL_DATA]" at bounding box center [502, 300] width 349 height 58
copy p "[MEDICAL_DATA]"
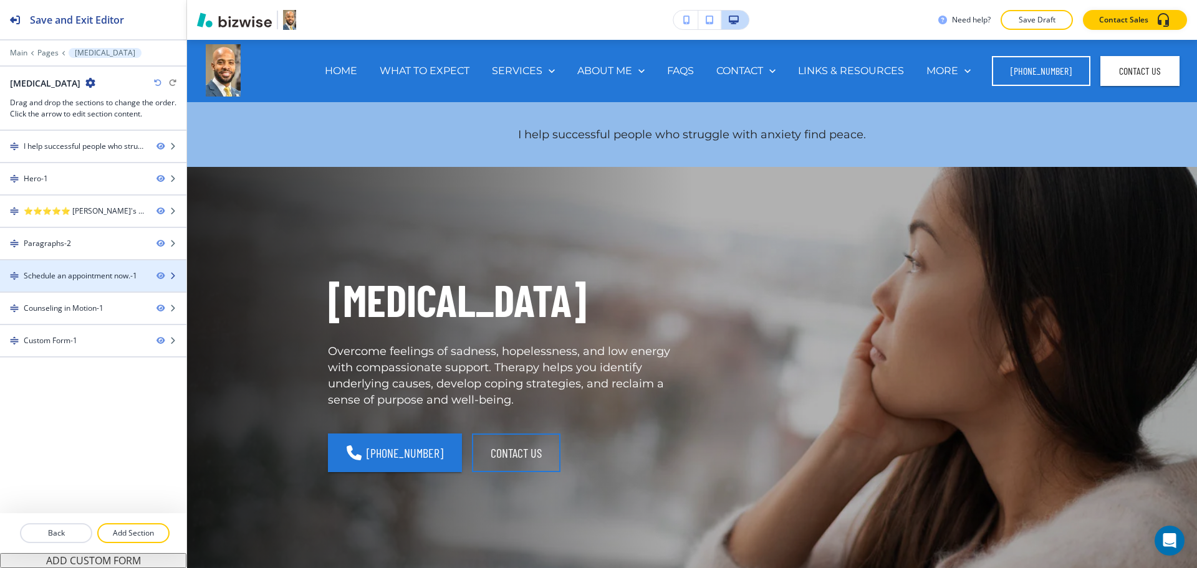
click at [74, 282] on div at bounding box center [93, 287] width 186 height 10
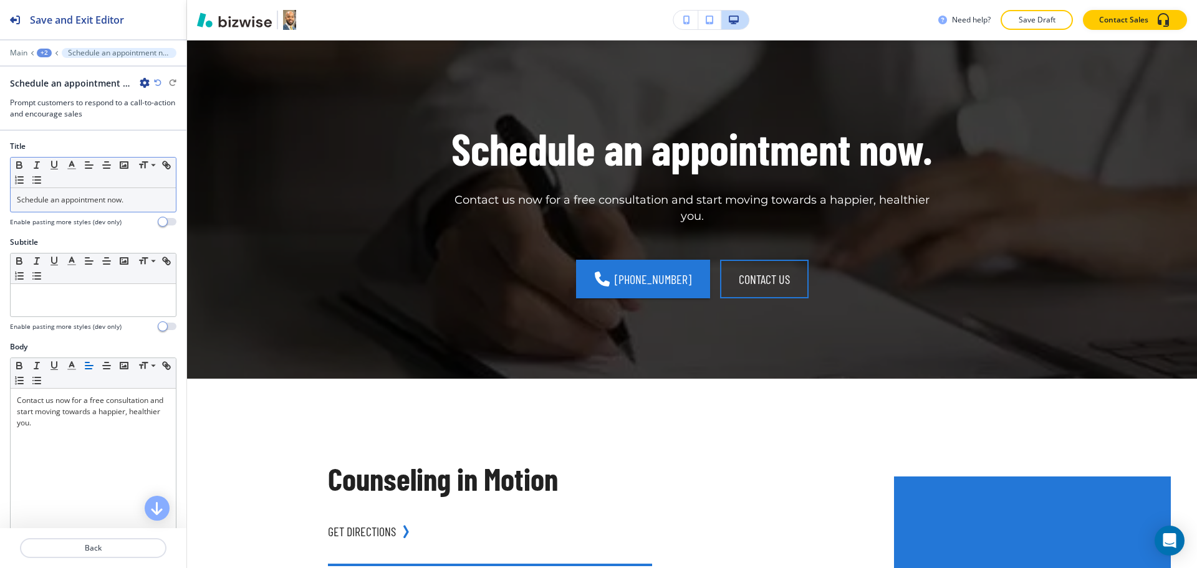
click at [141, 199] on p "Schedule an appointment now." at bounding box center [93, 199] width 153 height 11
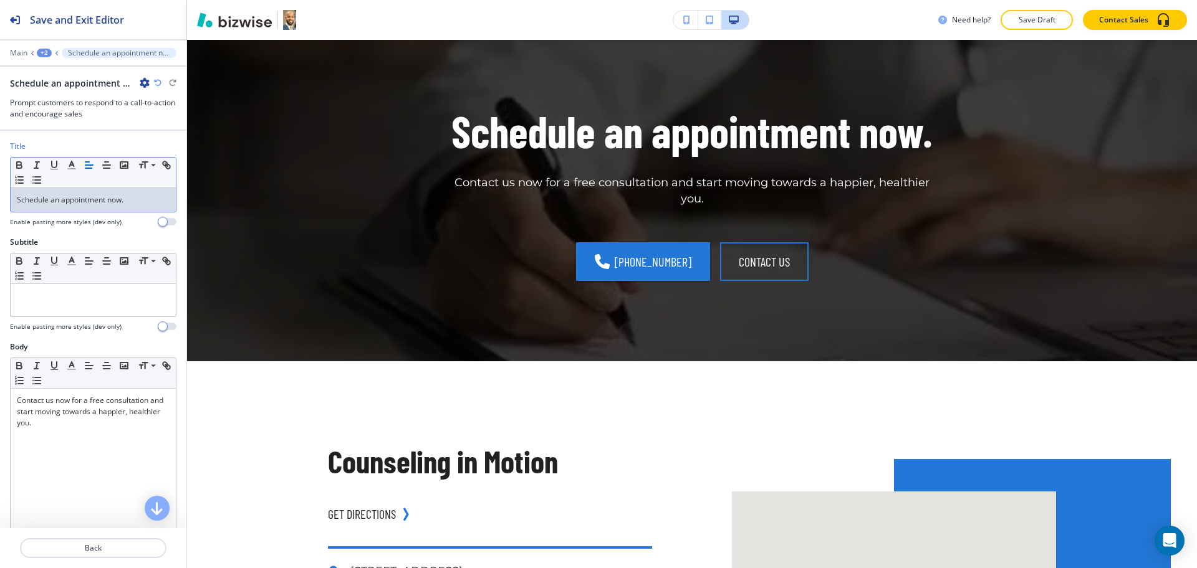
scroll to position [1499, 0]
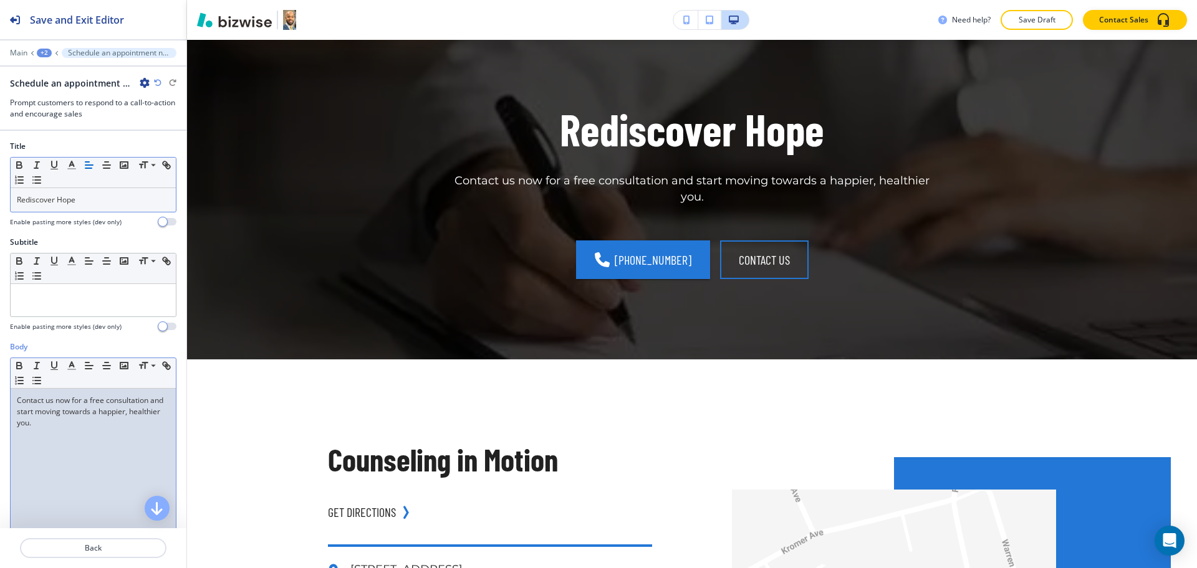
click at [97, 448] on div "Contact us now for a free consultation and start moving towards a happier, heal…" at bounding box center [93, 470] width 165 height 162
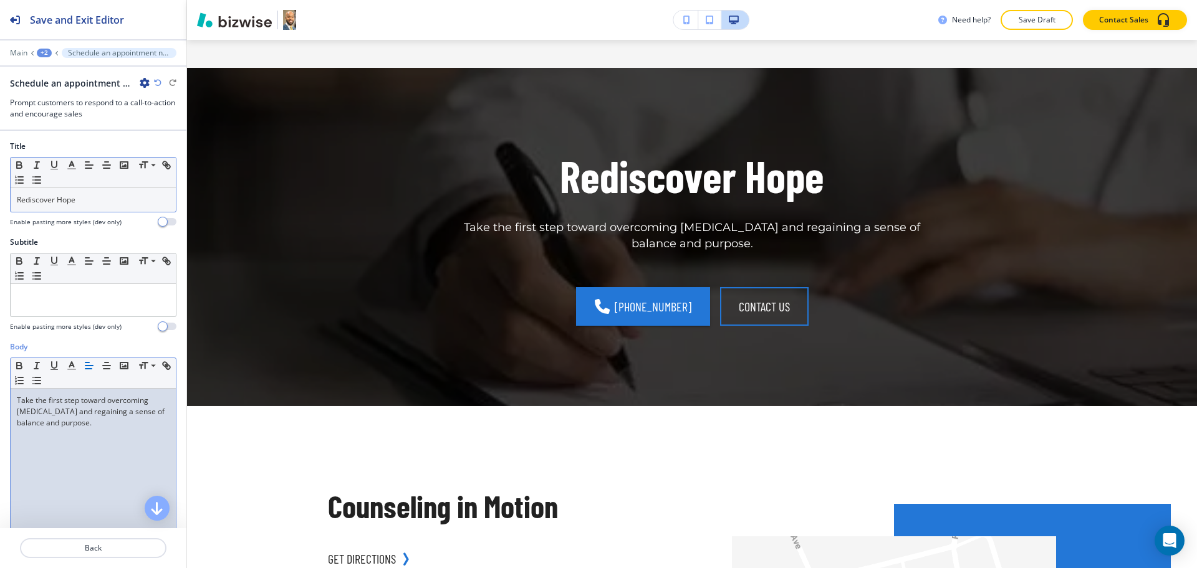
scroll to position [0, 0]
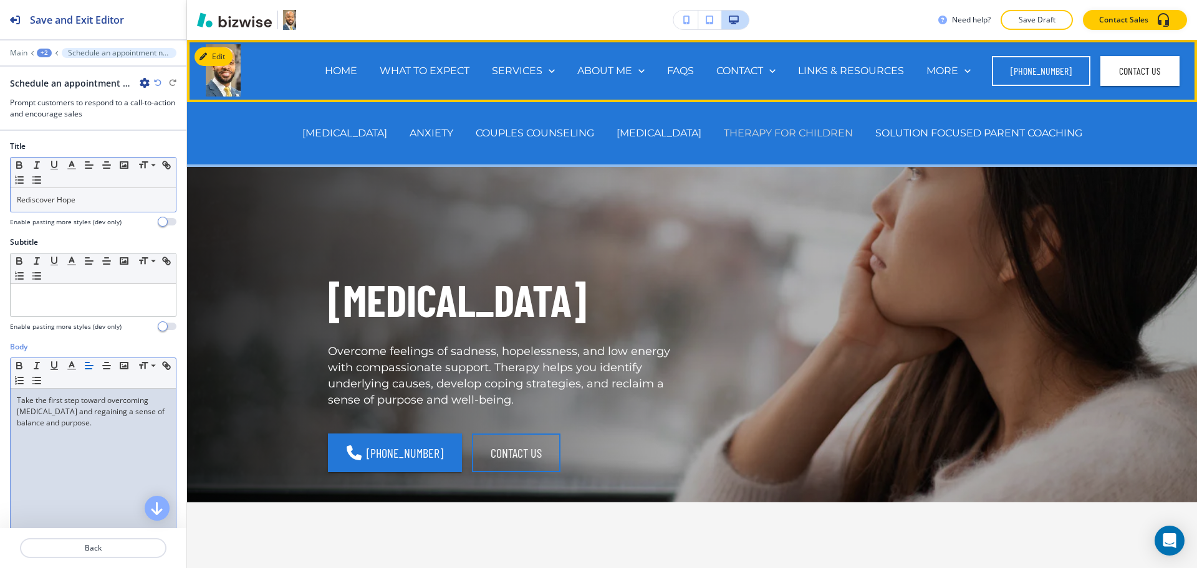
click at [755, 136] on p "THERAPY FOR CHILDREN" at bounding box center [788, 133] width 129 height 14
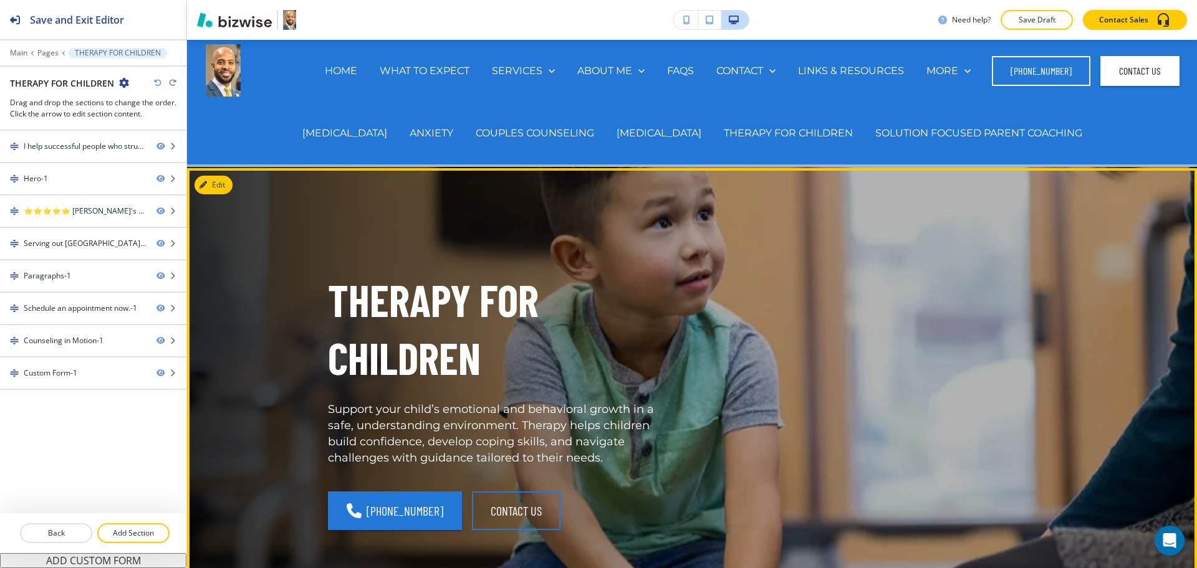
click at [411, 294] on p "THERAPY FOR CHILDREN" at bounding box center [502, 329] width 349 height 116
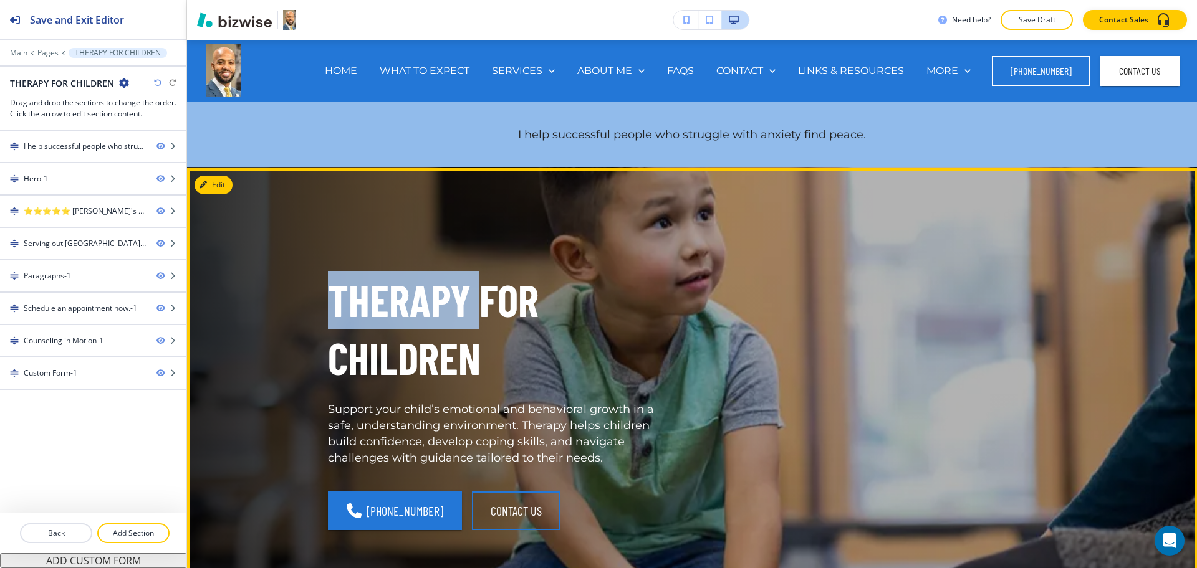
click at [411, 294] on p "THERAPY FOR CHILDREN" at bounding box center [502, 329] width 349 height 116
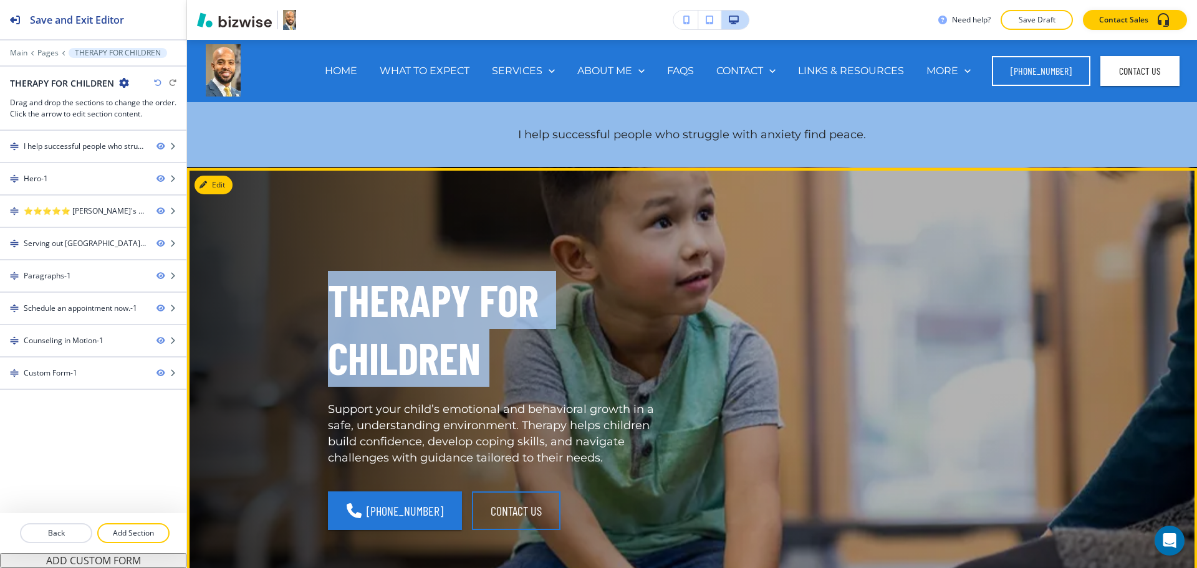
click at [411, 294] on p "THERAPY FOR CHILDREN" at bounding box center [502, 329] width 349 height 116
copy p "THERAPY FOR CHILDREN"
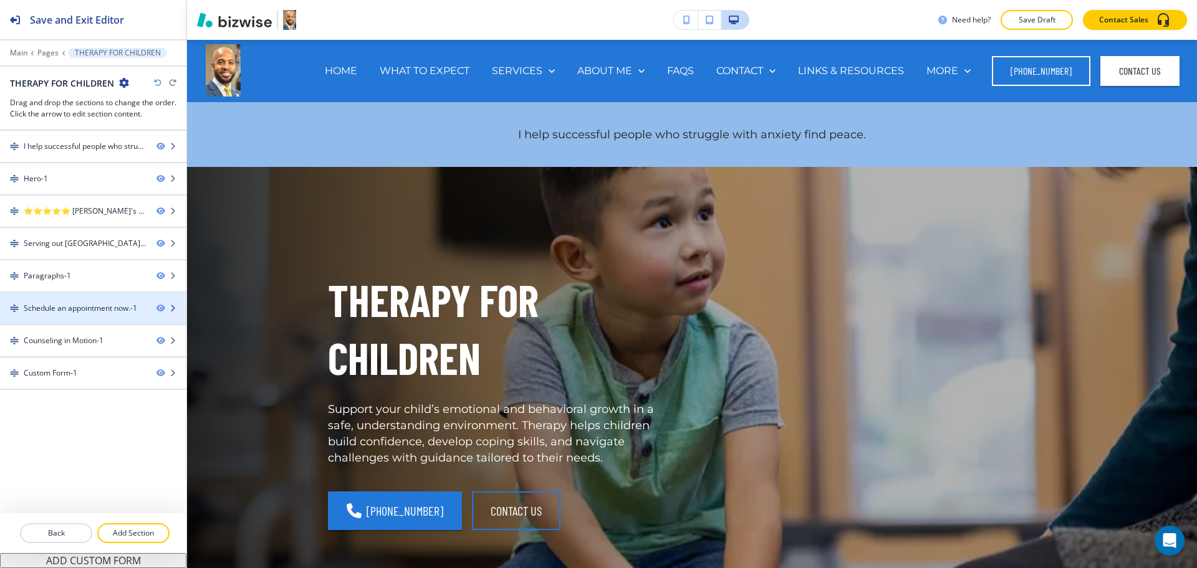
click at [72, 301] on div at bounding box center [93, 298] width 186 height 10
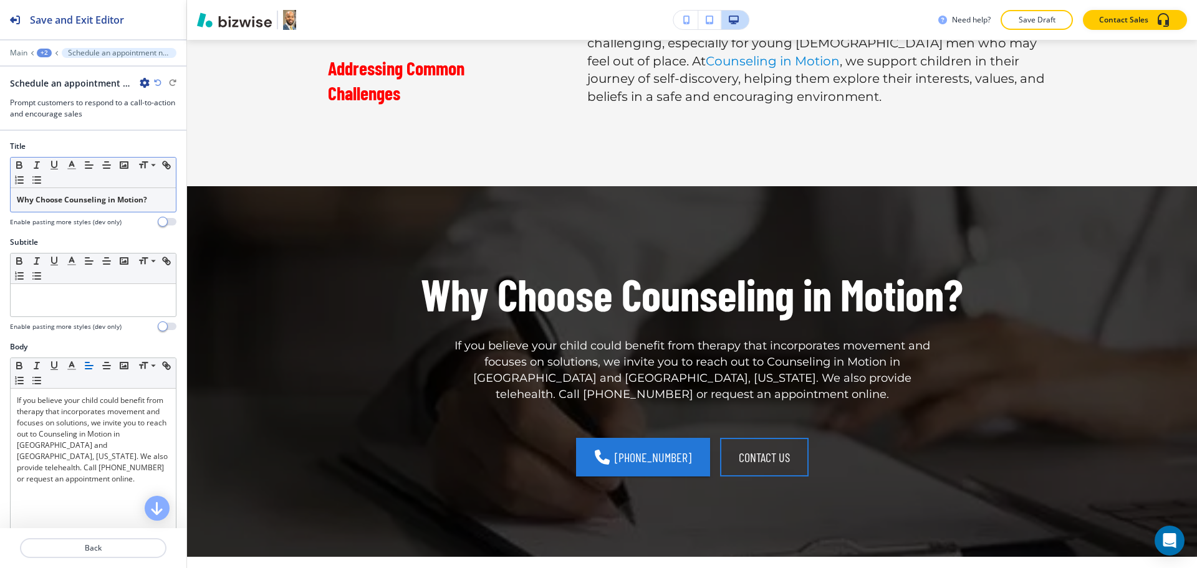
click at [100, 196] on strong "Why Choose Counseling in Motion?" at bounding box center [82, 199] width 130 height 11
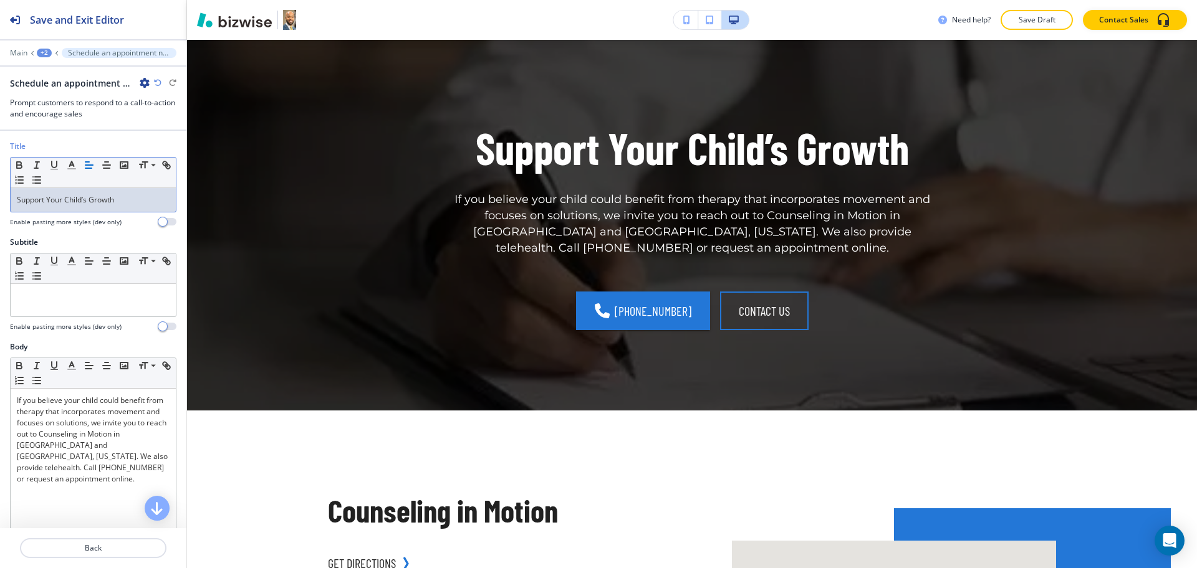
scroll to position [2178, 0]
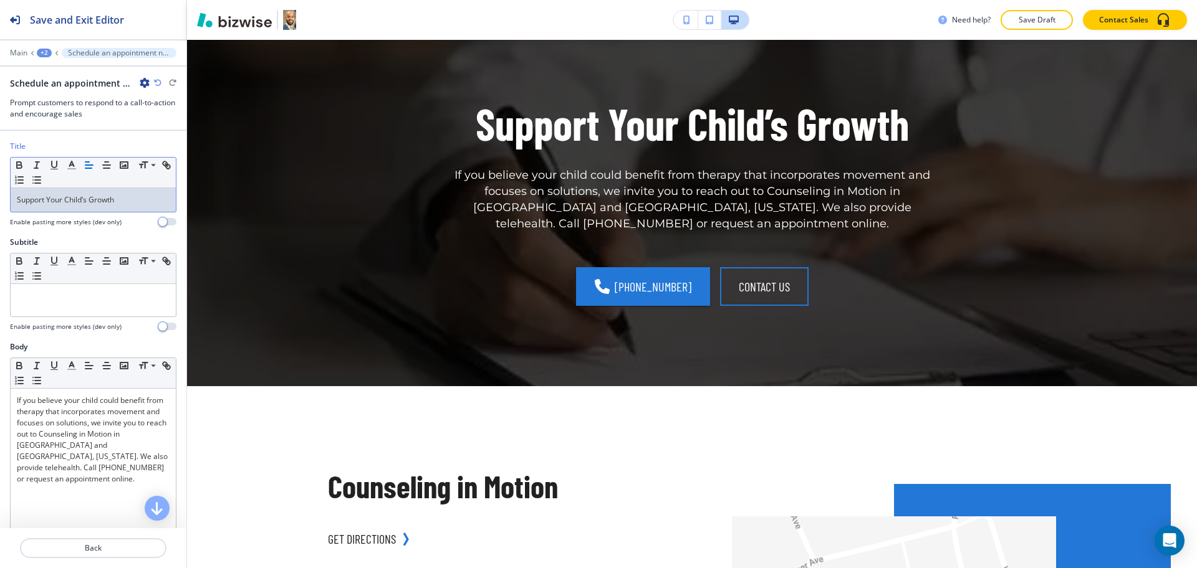
click at [154, 83] on icon "button" at bounding box center [157, 82] width 7 height 7
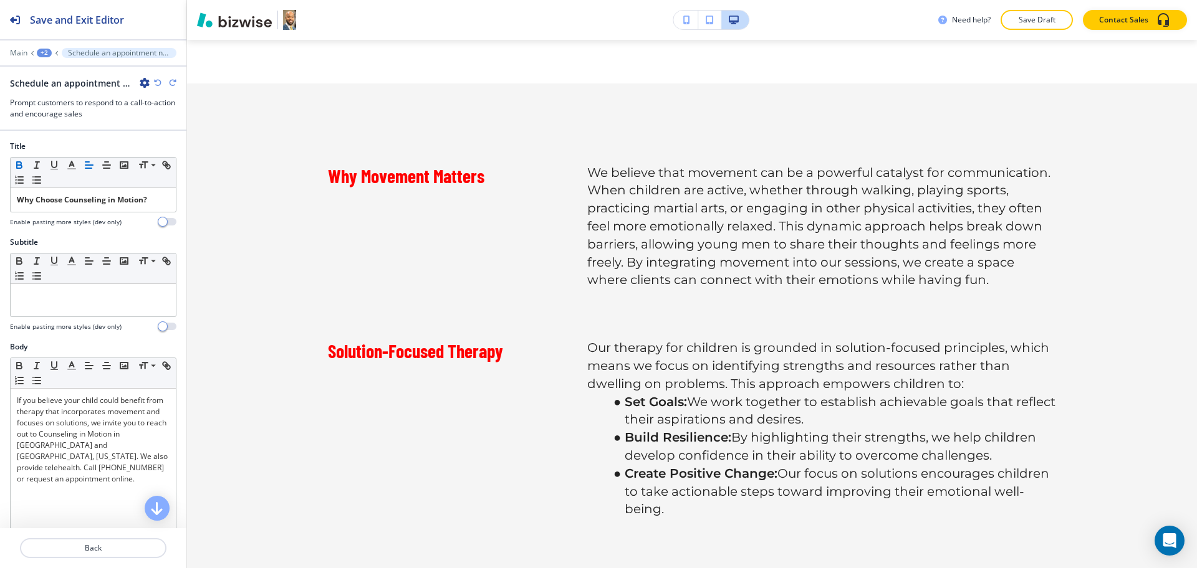
scroll to position [0, 0]
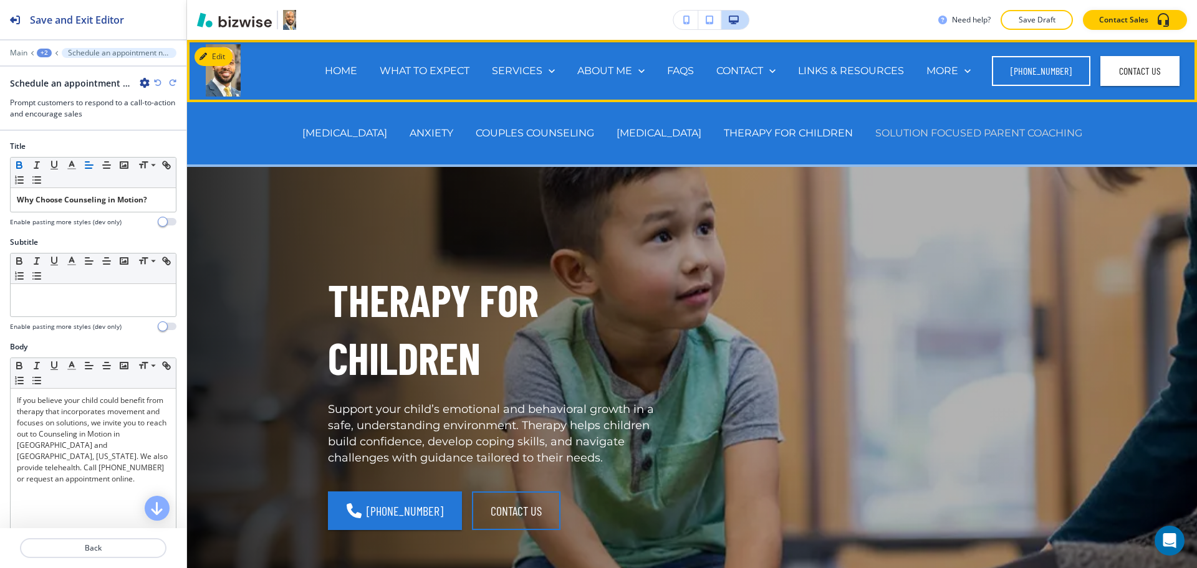
click at [919, 135] on p "SOLUTION FOCUSED PARENT COACHING" at bounding box center [978, 133] width 207 height 14
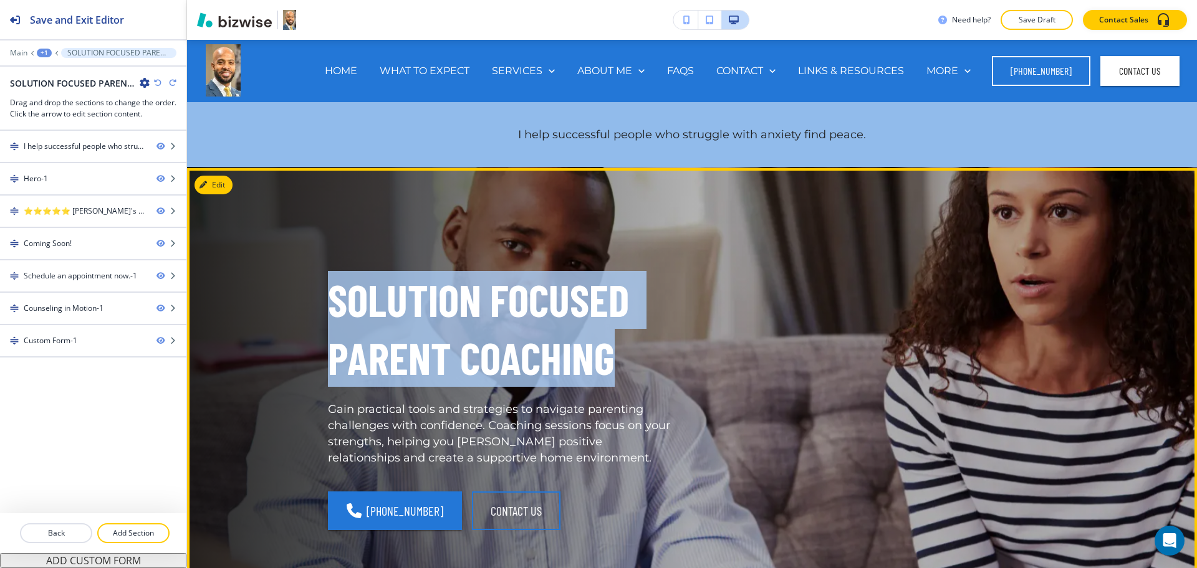
drag, startPoint x: 606, startPoint y: 365, endPoint x: 326, endPoint y: 292, distance: 289.4
click at [328, 292] on p "SOLUTION FOCUSED PARENT COACHING" at bounding box center [502, 329] width 349 height 116
copy p "SOLUTION FOCUSED PARENT COACHING"
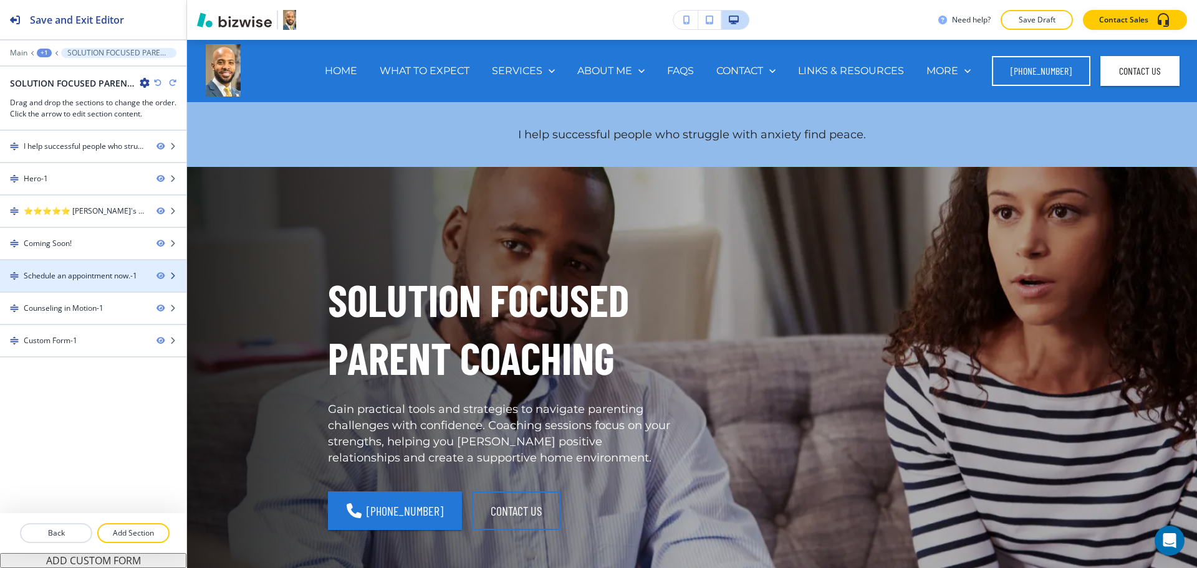
click at [79, 283] on div at bounding box center [93, 287] width 186 height 10
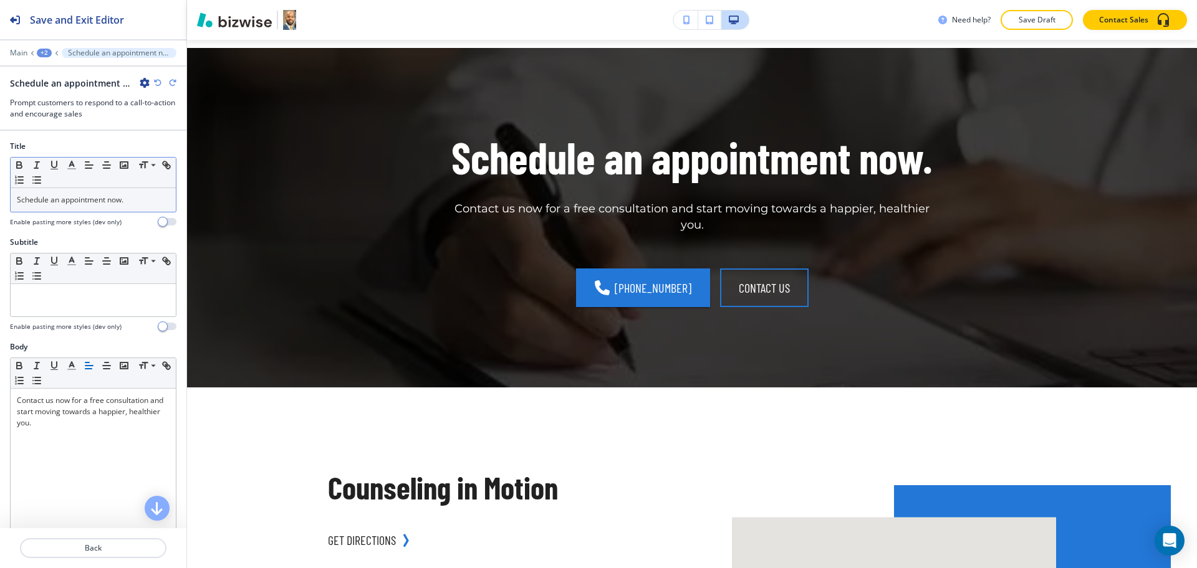
click at [125, 191] on div "Schedule an appointment now." at bounding box center [93, 200] width 165 height 24
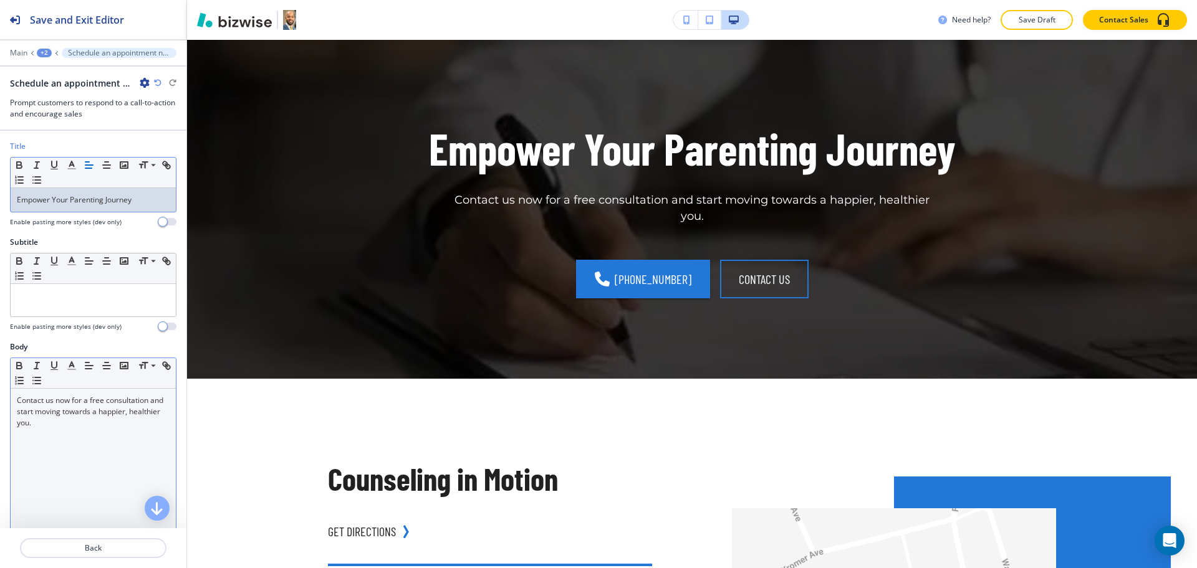
click at [128, 442] on div "Contact us now for a free consultation and start moving towards a happier, heal…" at bounding box center [93, 470] width 165 height 162
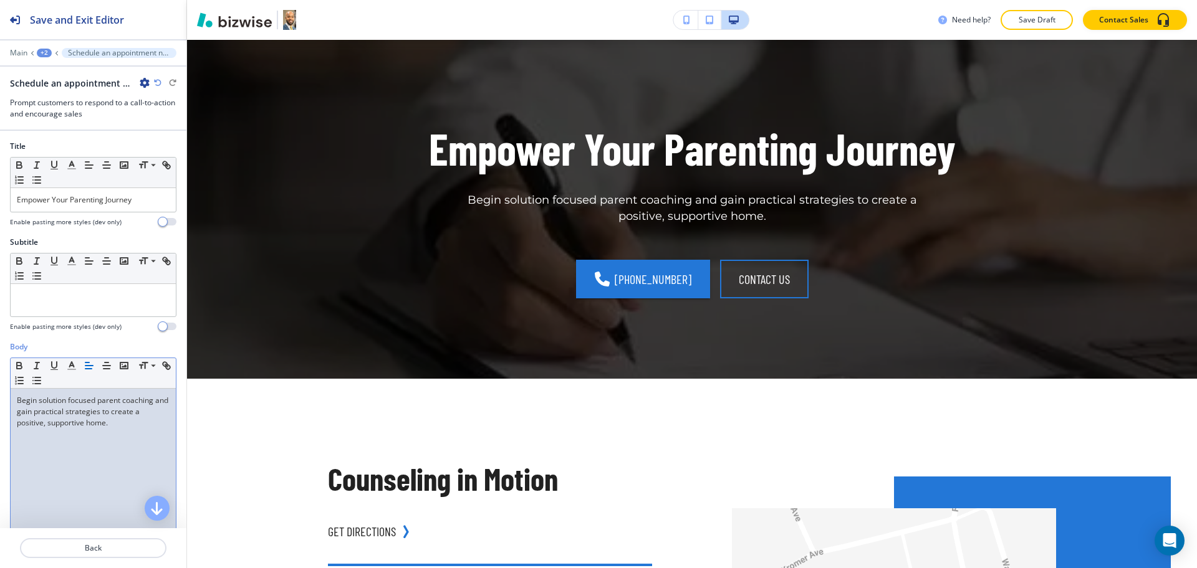
scroll to position [0, 0]
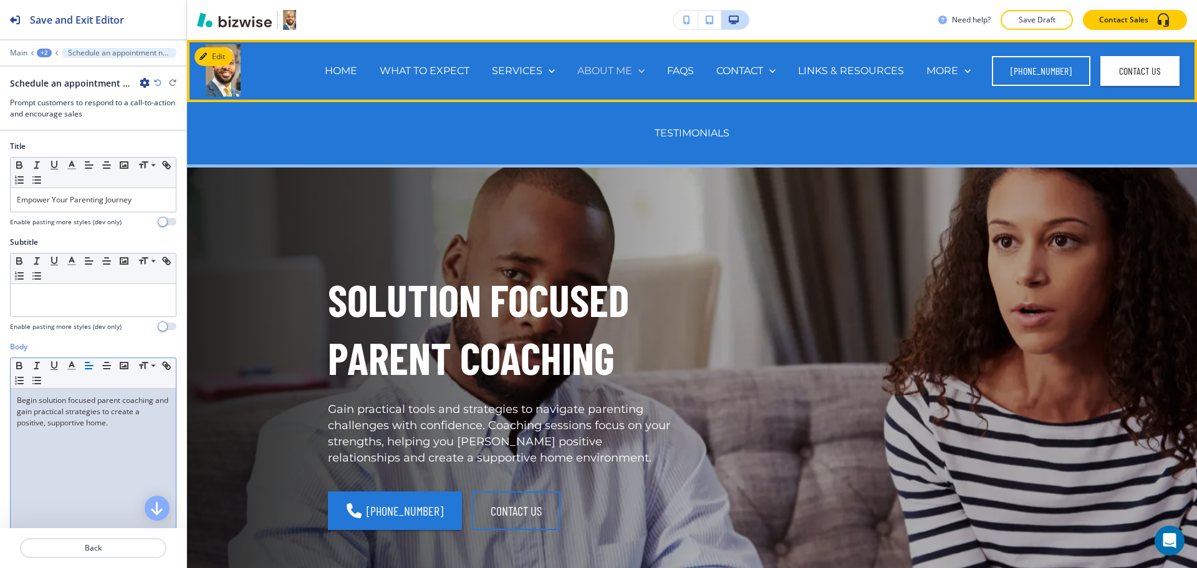
click at [586, 69] on p "ABOUT ME" at bounding box center [604, 71] width 55 height 14
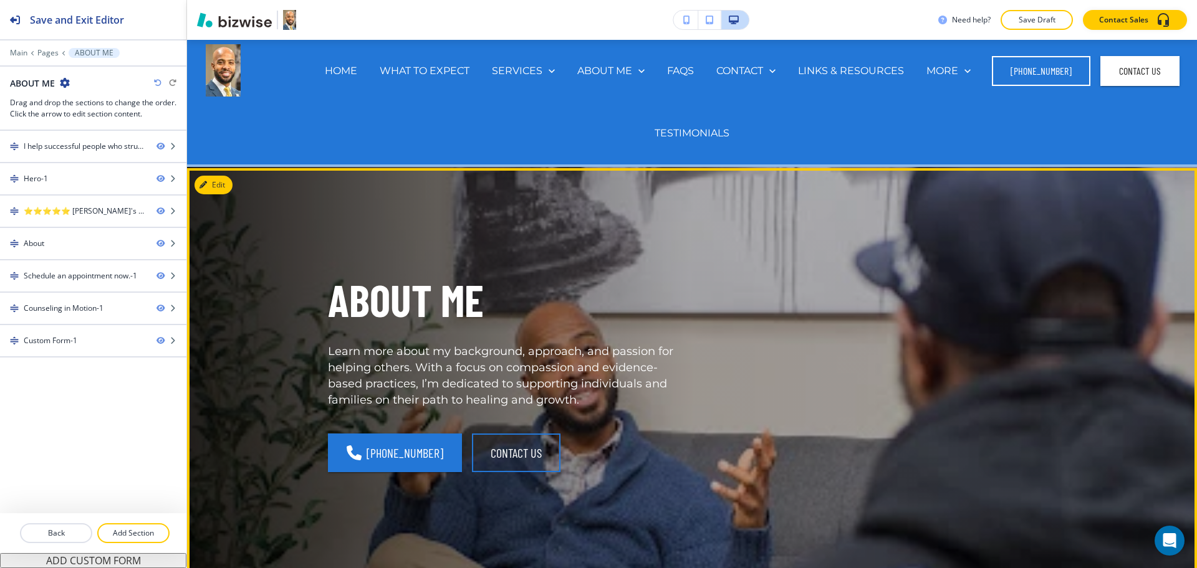
click at [428, 306] on p "ABOUT ME" at bounding box center [502, 300] width 349 height 58
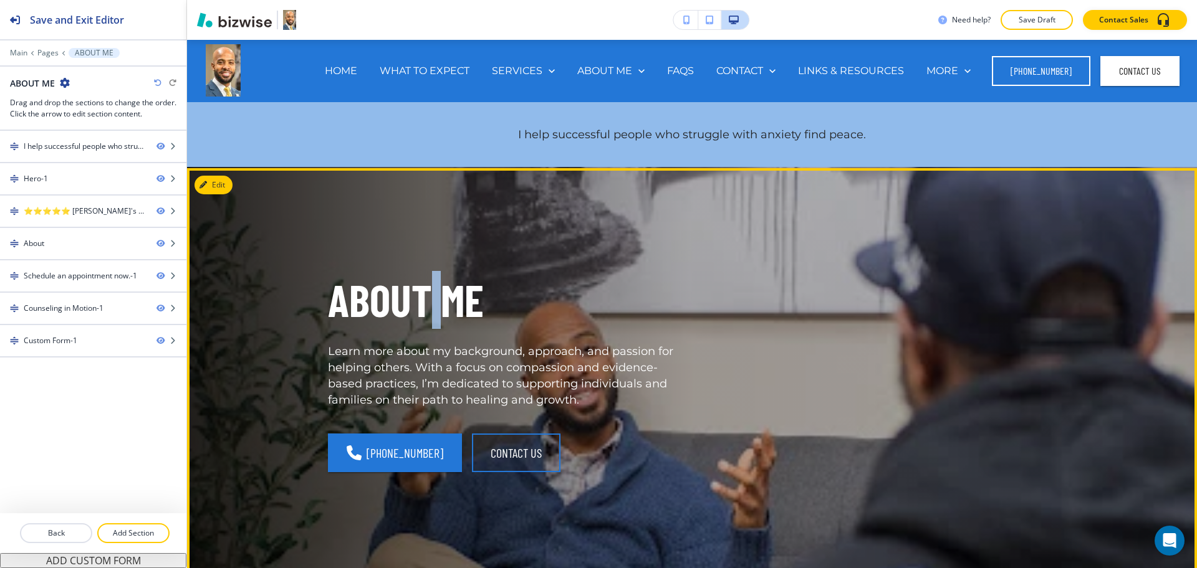
click at [428, 305] on p "ABOUT ME" at bounding box center [502, 300] width 349 height 58
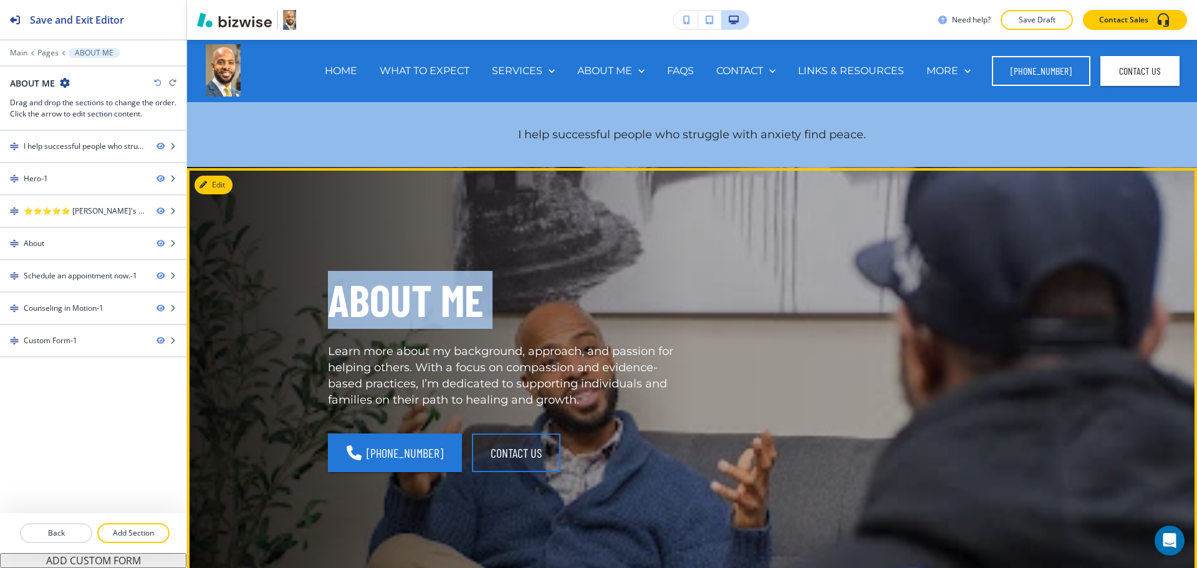
click at [428, 305] on p "ABOUT ME" at bounding box center [502, 300] width 349 height 58
copy p "ABOUT ME"
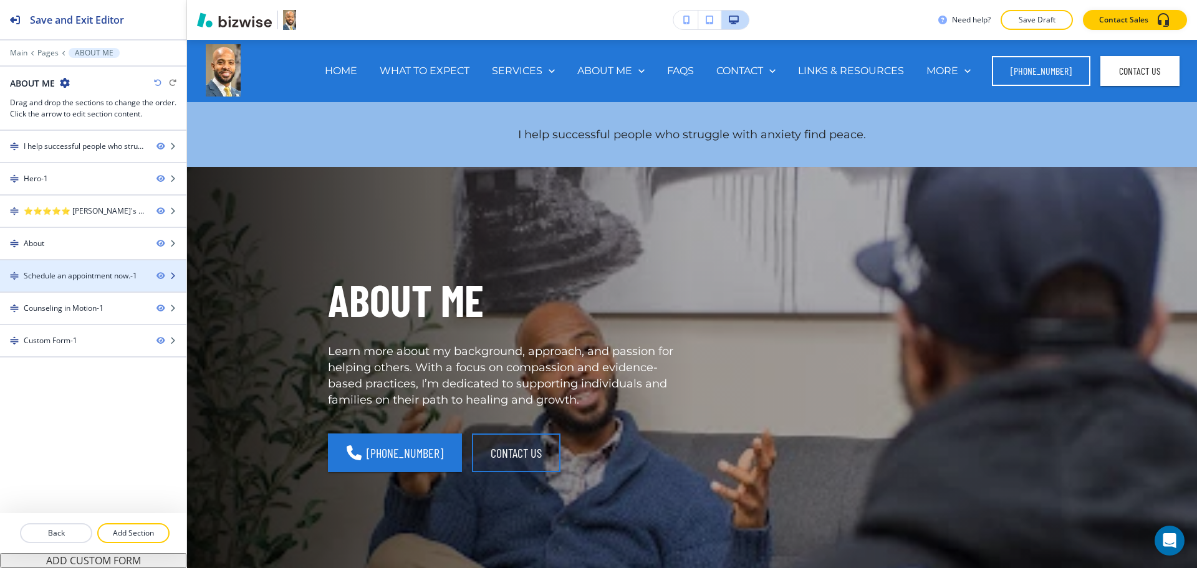
click at [55, 265] on div at bounding box center [93, 266] width 186 height 10
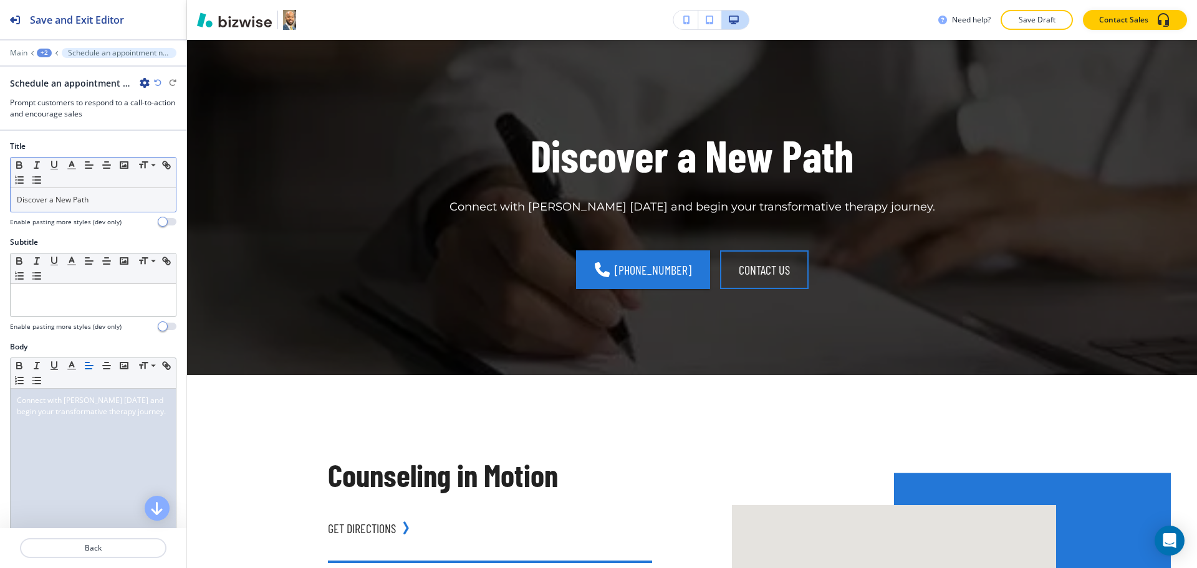
click at [112, 200] on p "Discover a New Path" at bounding box center [93, 199] width 153 height 11
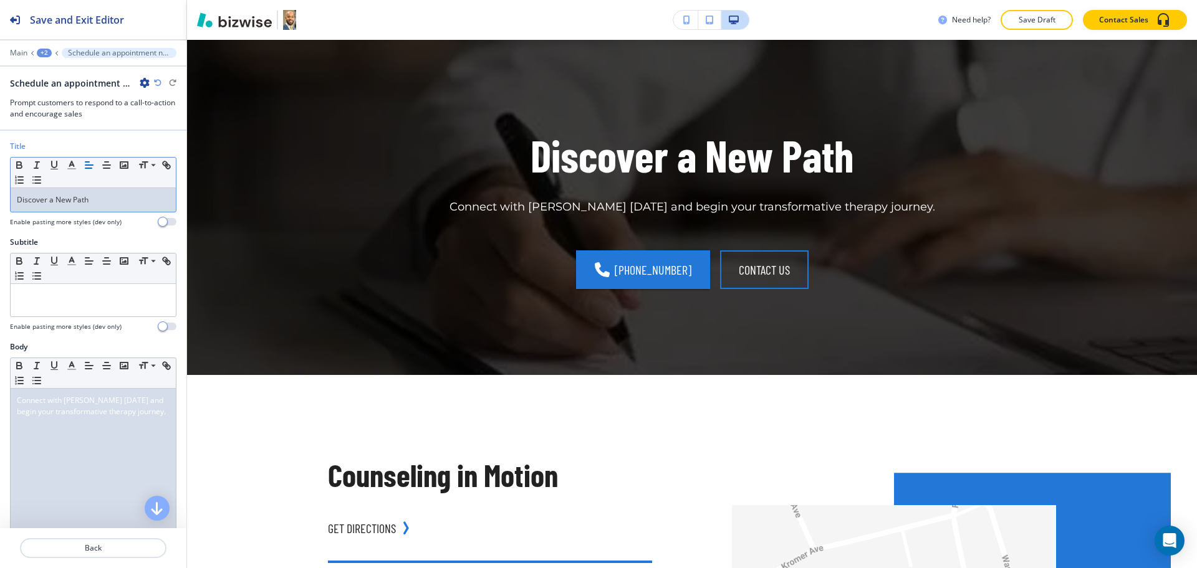
scroll to position [1118, 0]
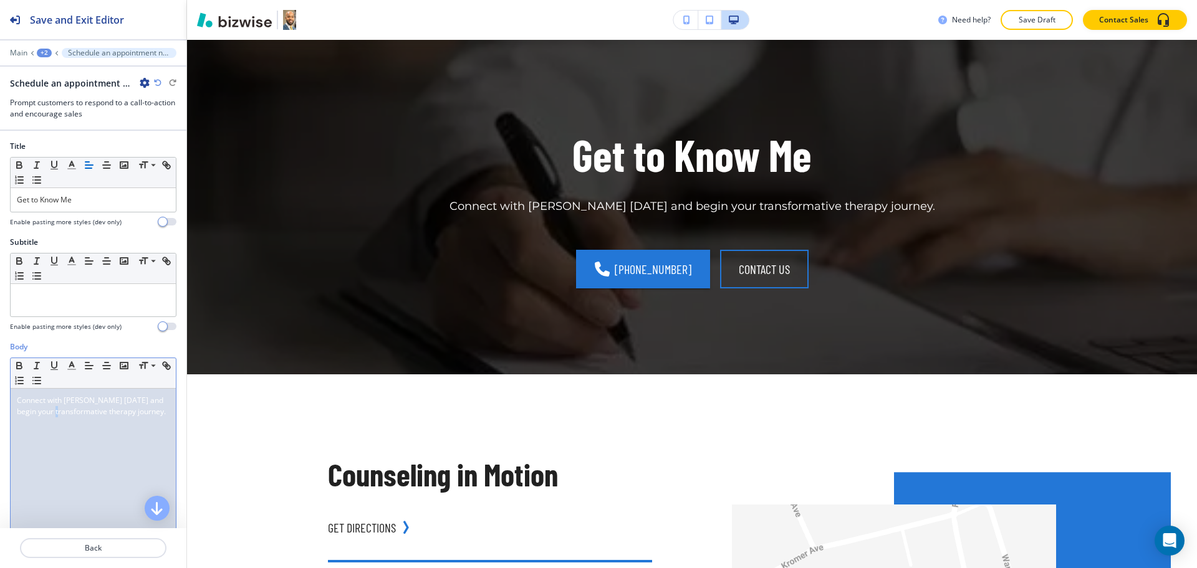
click at [72, 443] on div "Connect with [PERSON_NAME] [DATE] and begin your transformative therapy journey." at bounding box center [93, 470] width 165 height 162
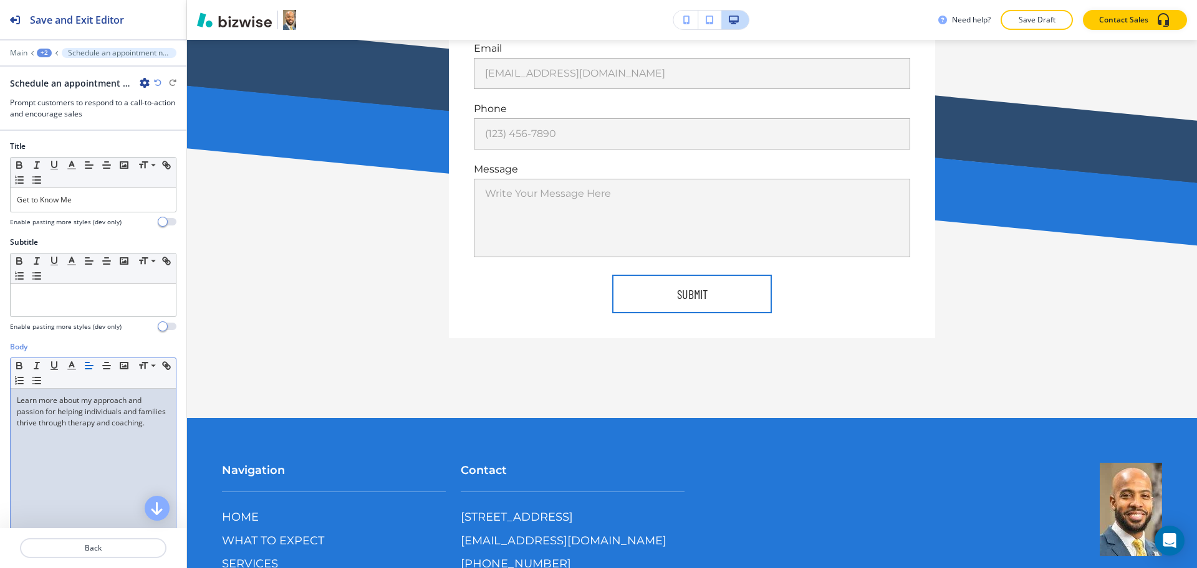
scroll to position [2171, 0]
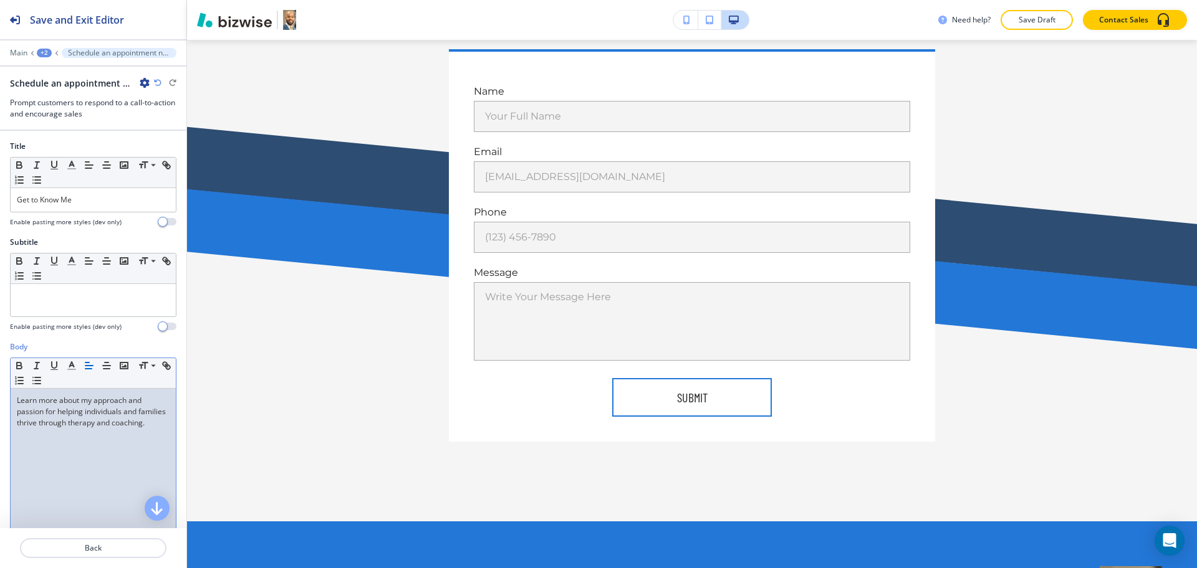
click at [43, 50] on div "+2" at bounding box center [44, 53] width 15 height 9
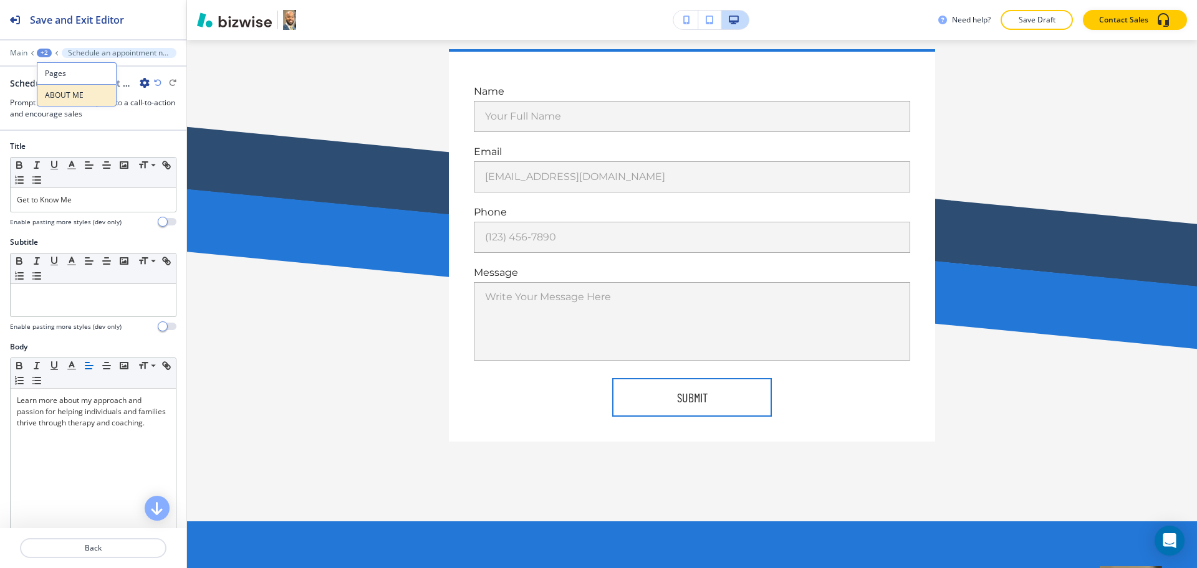
click at [55, 85] on button "ABOUT ME" at bounding box center [77, 95] width 80 height 22
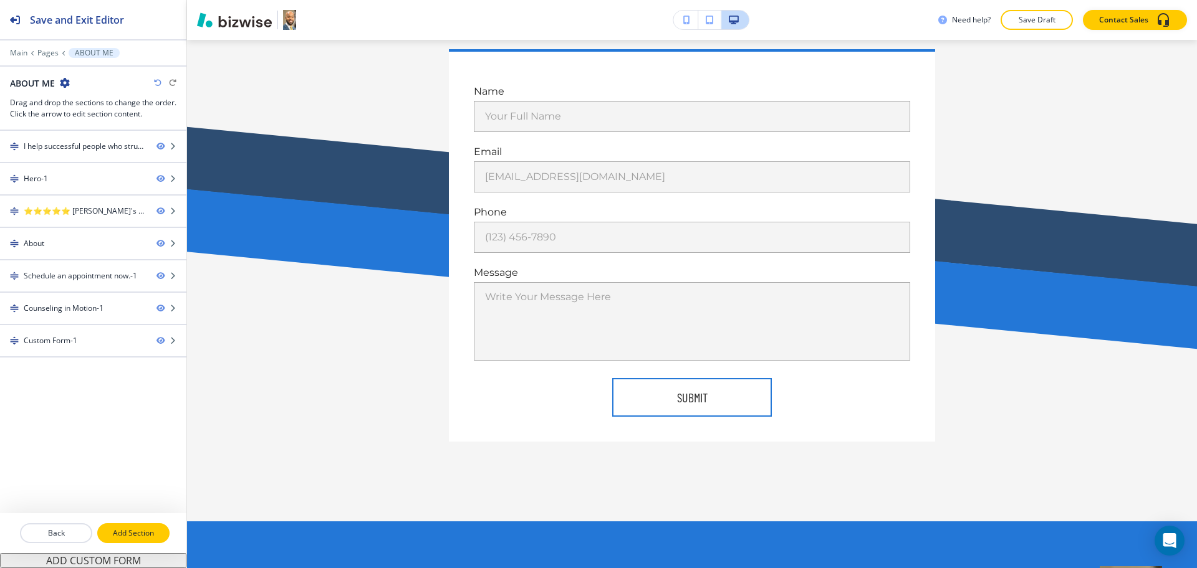
click at [153, 532] on p "Add Section" at bounding box center [133, 533] width 70 height 11
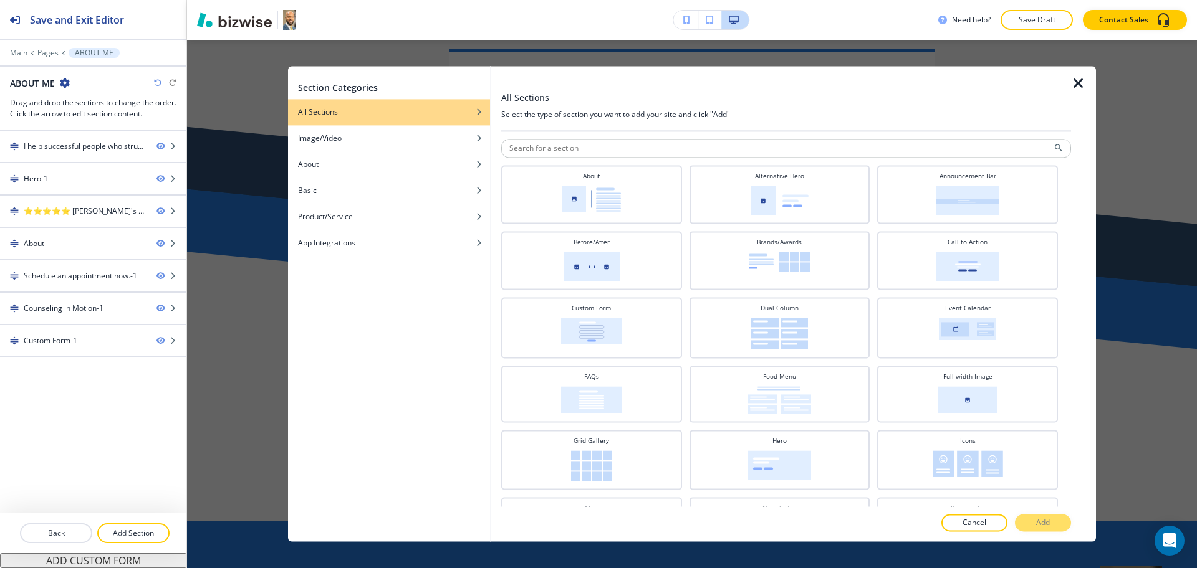
click at [584, 229] on div at bounding box center [786, 227] width 570 height 7
click at [585, 204] on img at bounding box center [591, 199] width 59 height 27
click at [1039, 529] on button "Add" at bounding box center [1043, 523] width 56 height 17
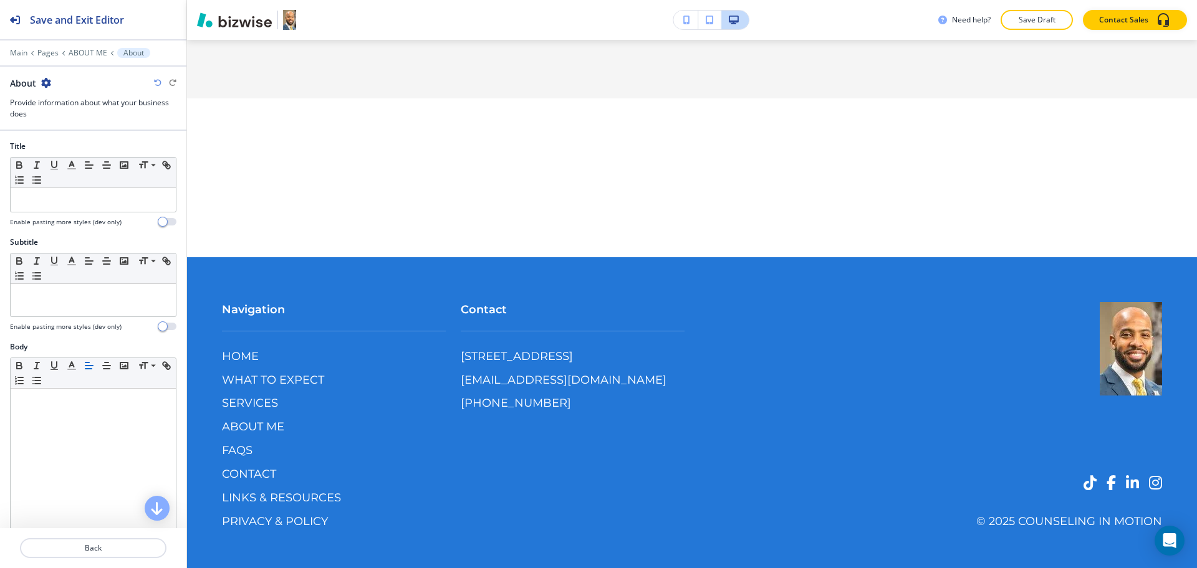
scroll to position [2602, 0]
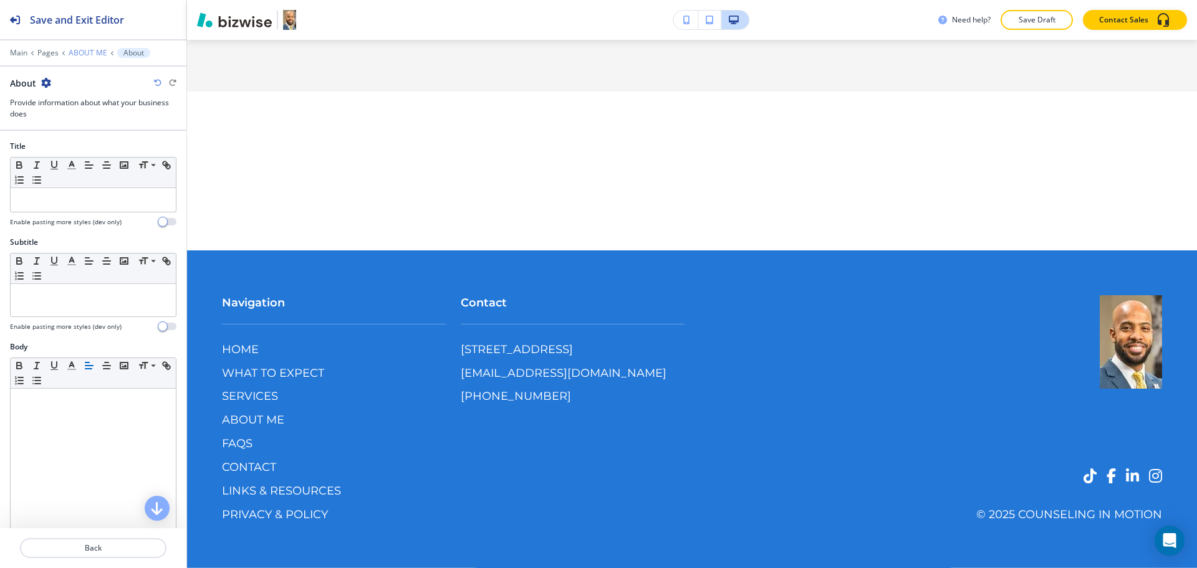
click at [91, 50] on p "ABOUT ME" at bounding box center [88, 53] width 39 height 9
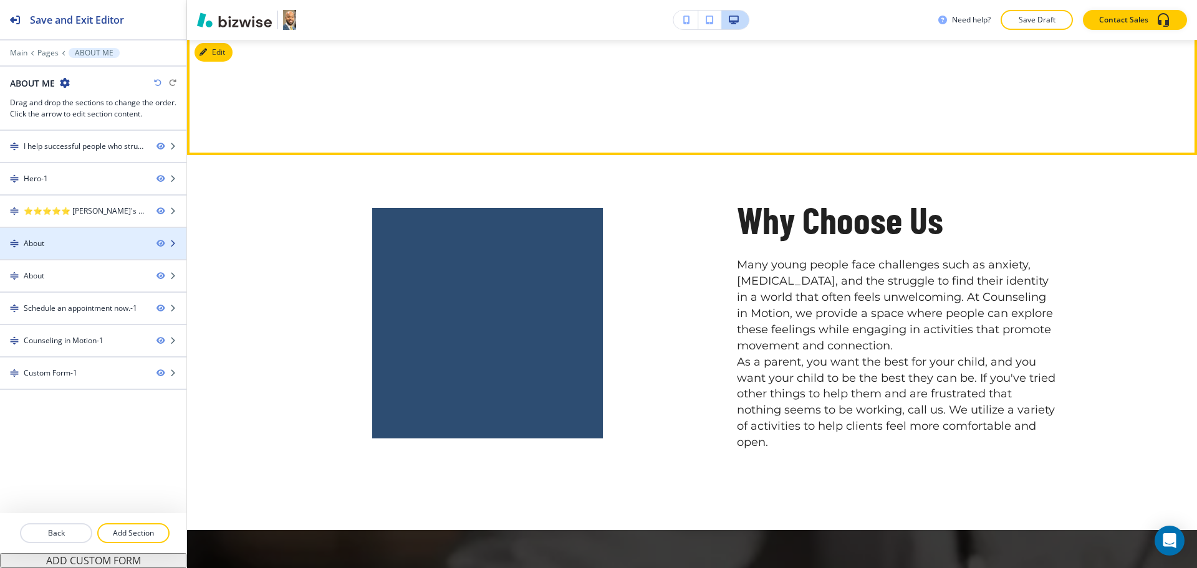
click at [78, 240] on div "About" at bounding box center [73, 243] width 146 height 11
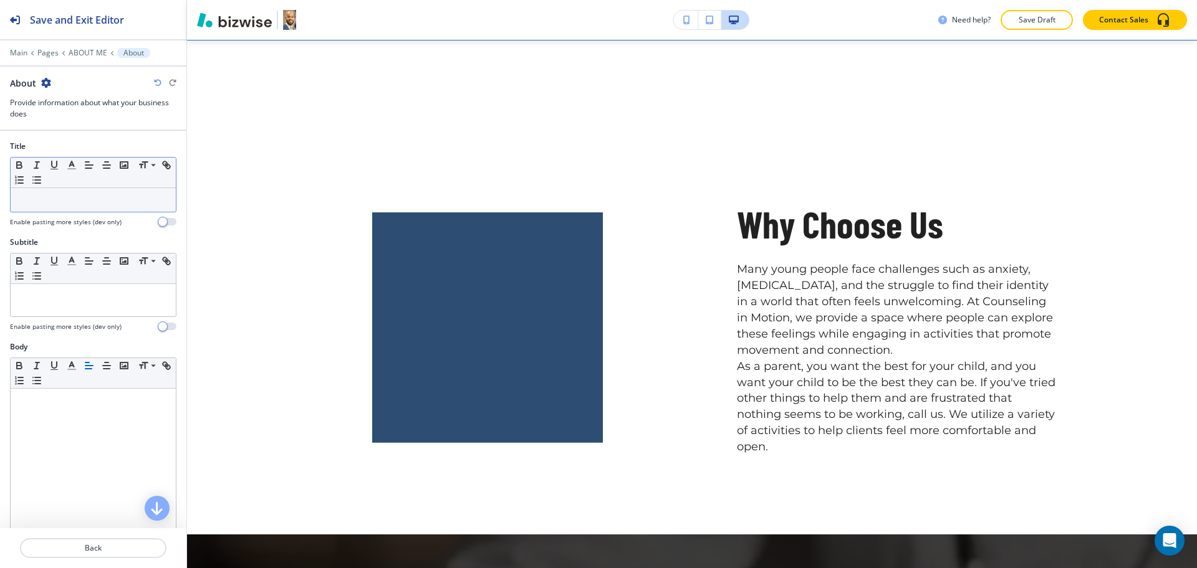
click at [70, 198] on p at bounding box center [93, 199] width 153 height 11
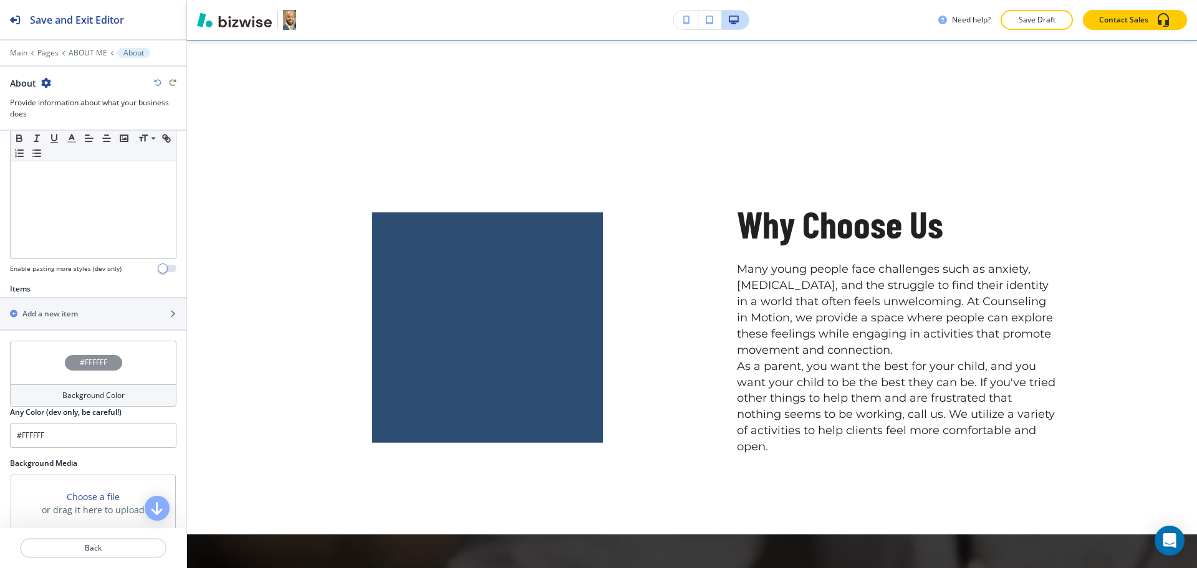
scroll to position [293, 0]
click at [80, 305] on div "button" at bounding box center [93, 303] width 186 height 10
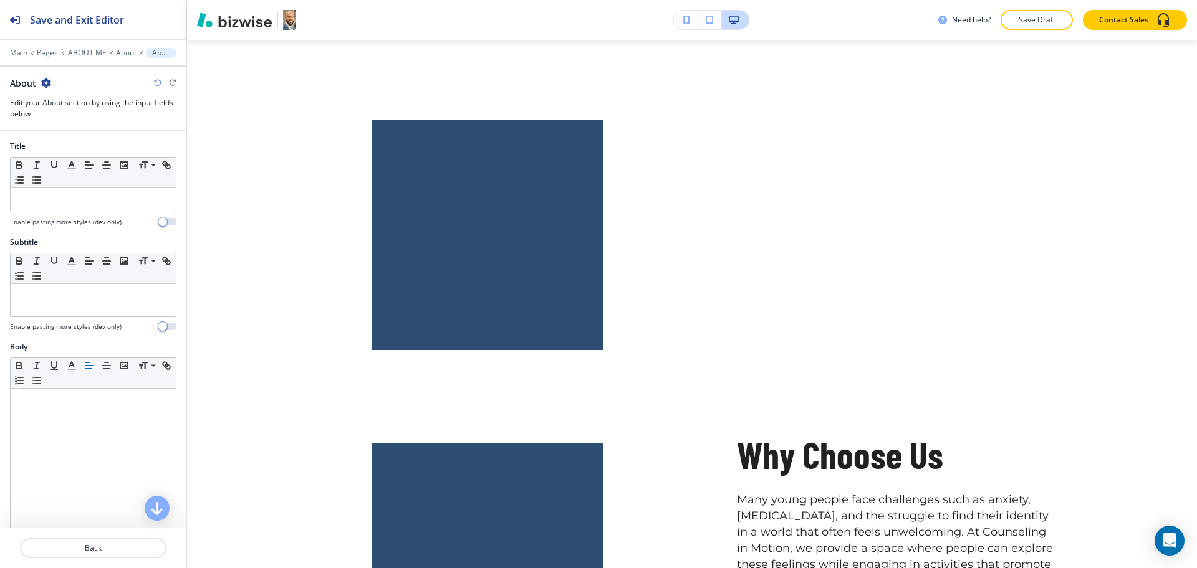
scroll to position [832, 0]
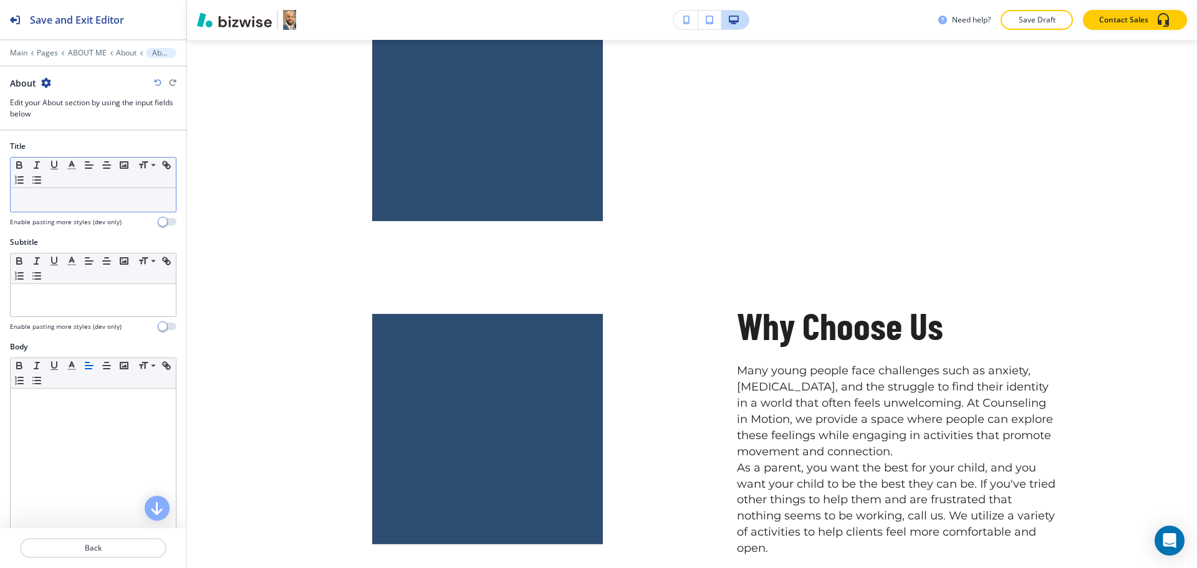
click at [70, 206] on div at bounding box center [93, 200] width 165 height 24
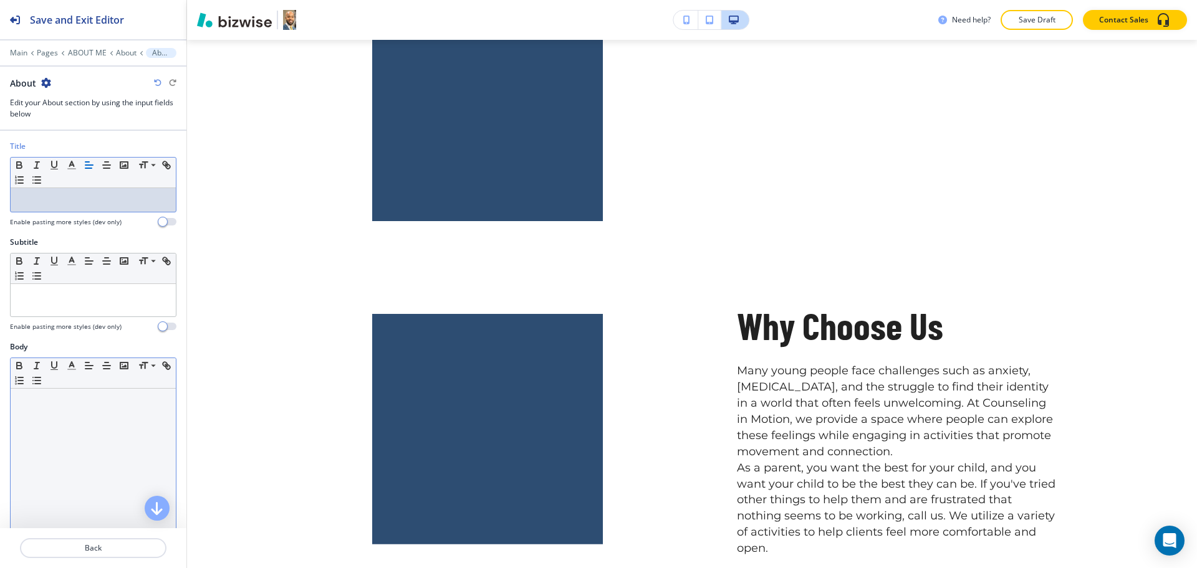
click at [79, 420] on div at bounding box center [93, 470] width 165 height 162
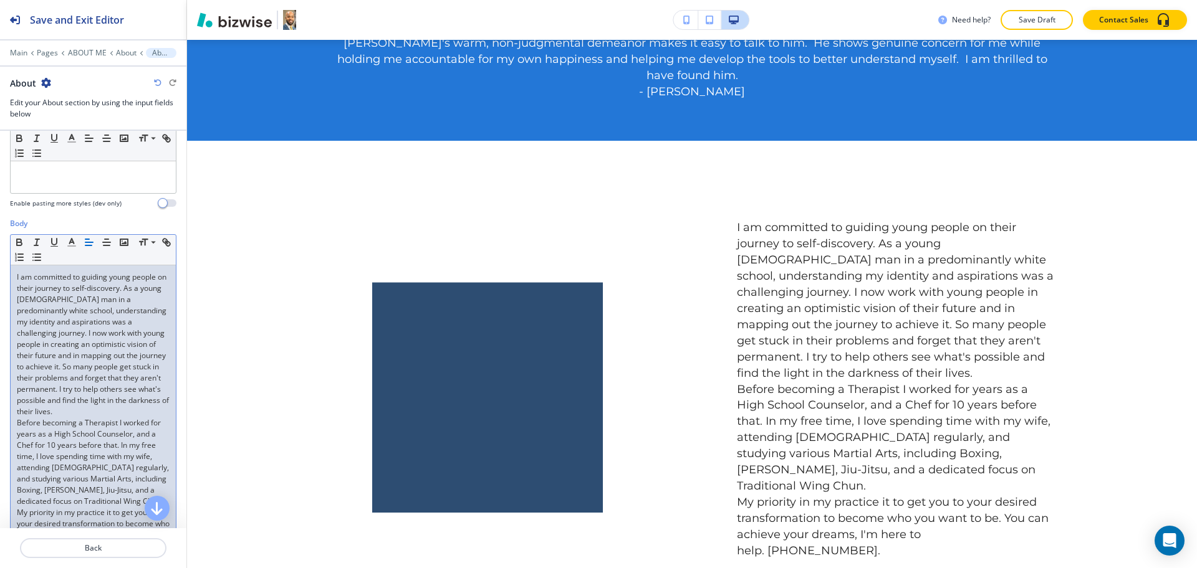
scroll to position [128, 0]
click at [117, 413] on p "I am committed to guiding young people on their journey to self-discovery. As a…" at bounding box center [93, 340] width 153 height 146
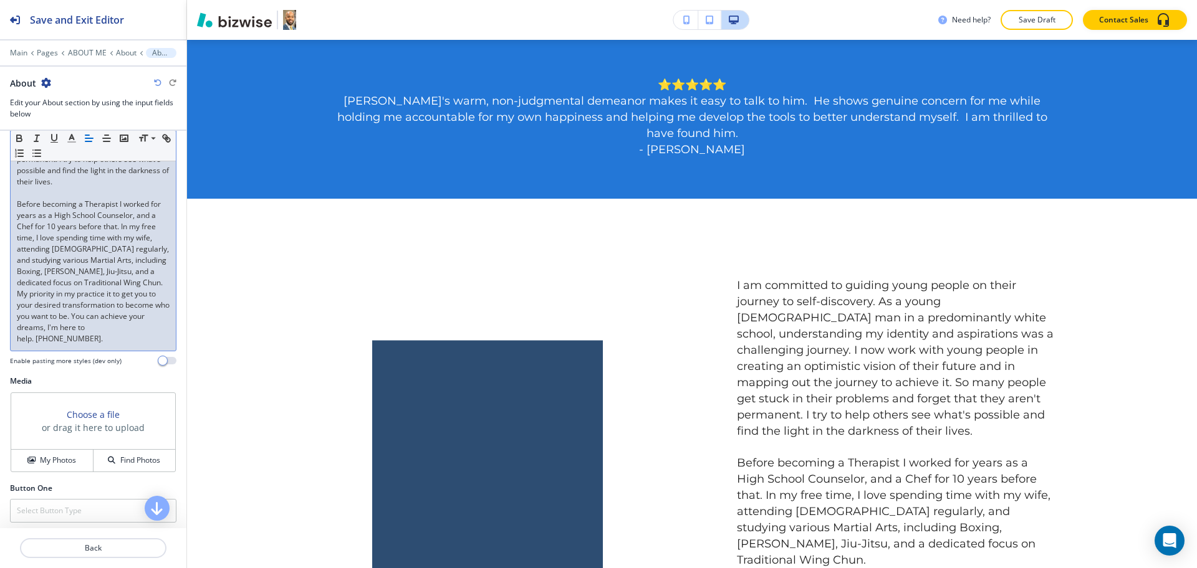
scroll to position [430, 0]
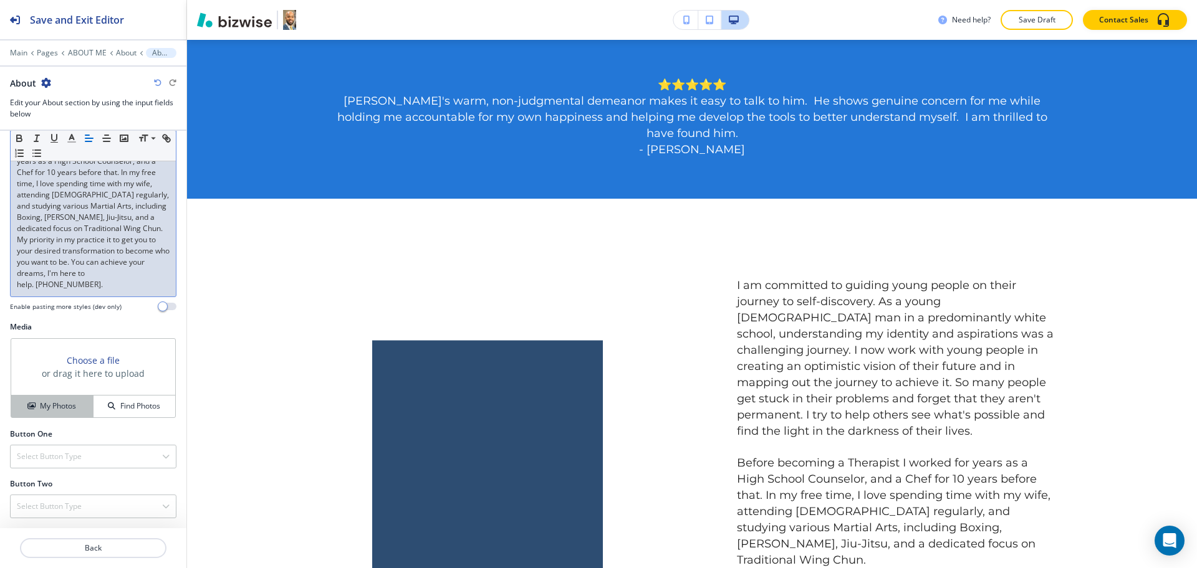
click at [73, 413] on button "My Photos" at bounding box center [52, 407] width 82 height 22
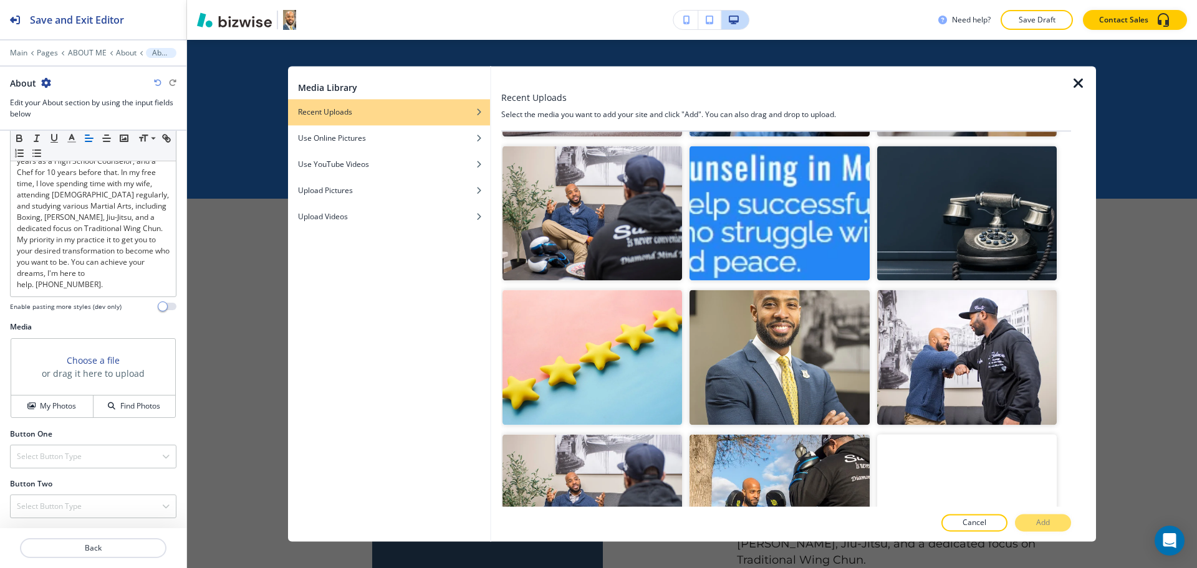
scroll to position [719, 0]
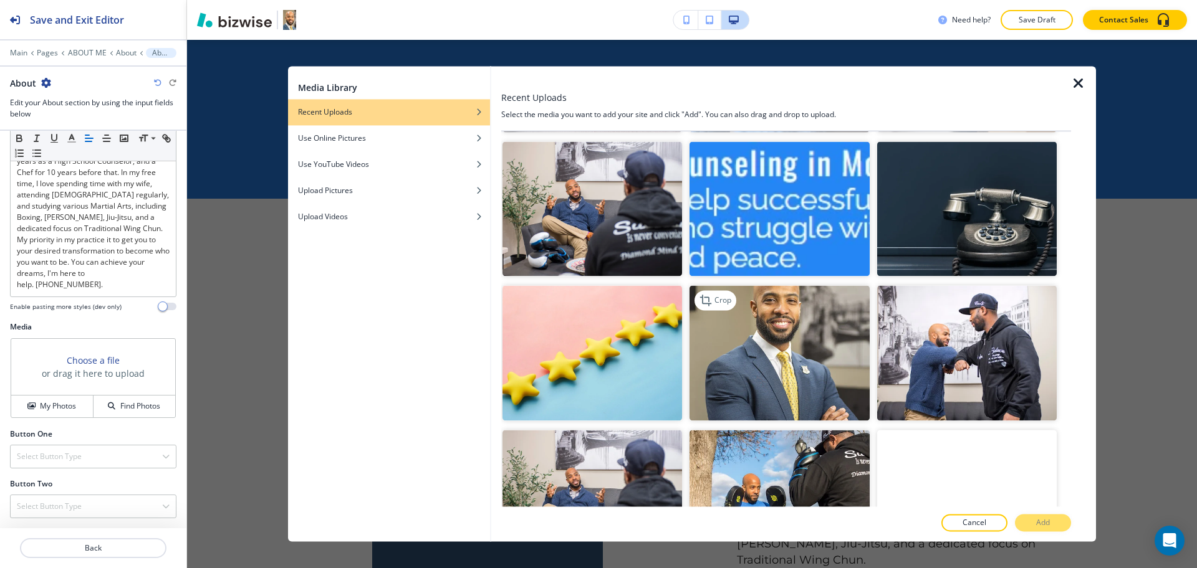
click at [808, 317] on img "button" at bounding box center [779, 353] width 180 height 135
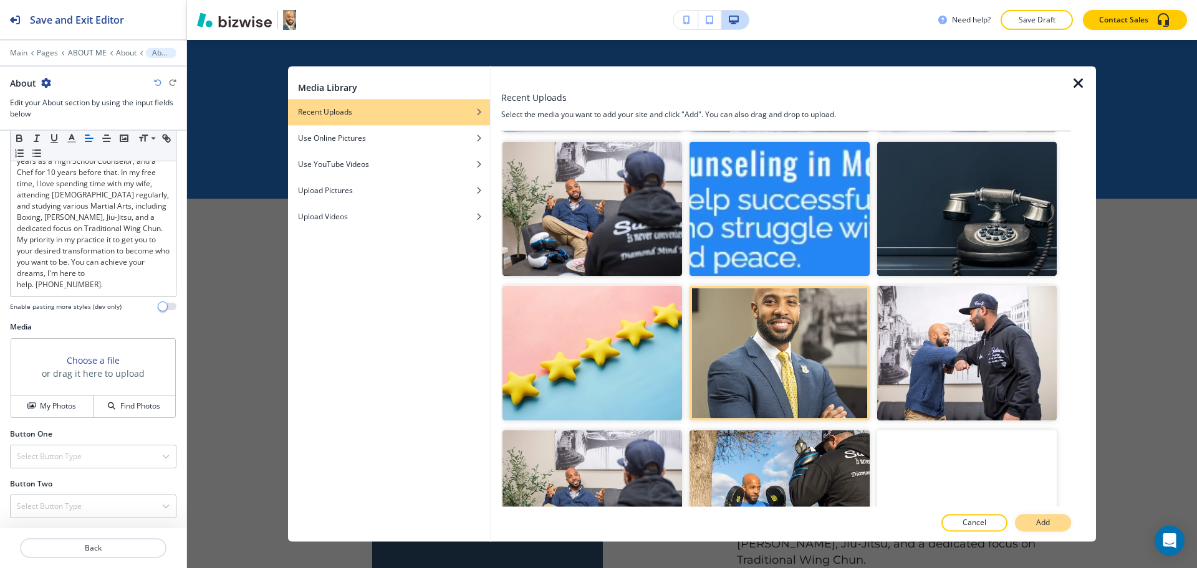
click at [1032, 524] on button "Add" at bounding box center [1043, 523] width 56 height 17
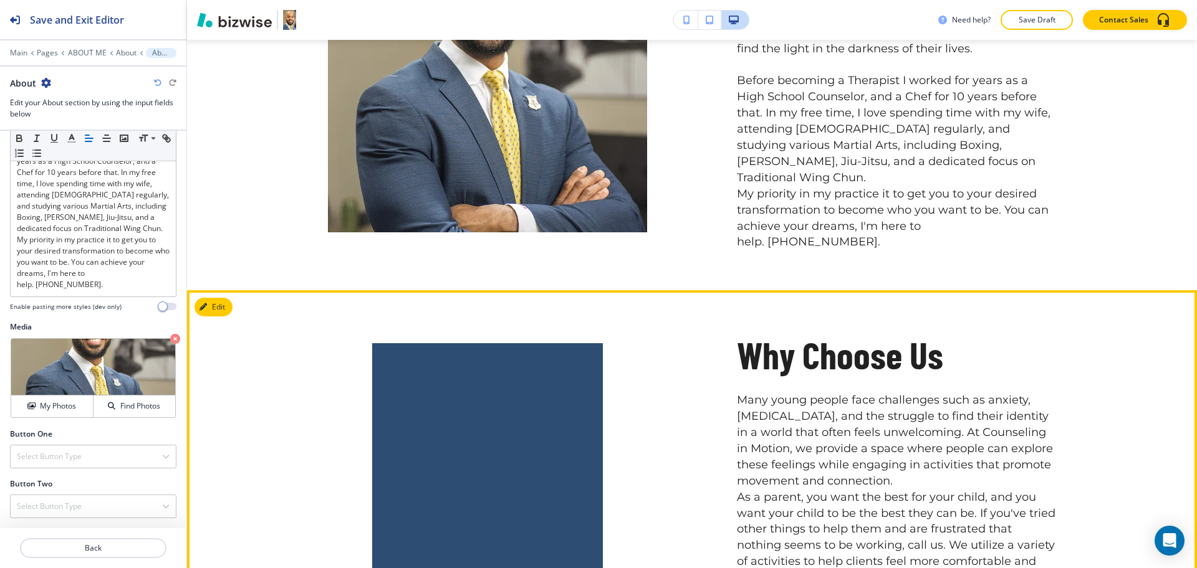
scroll to position [928, 0]
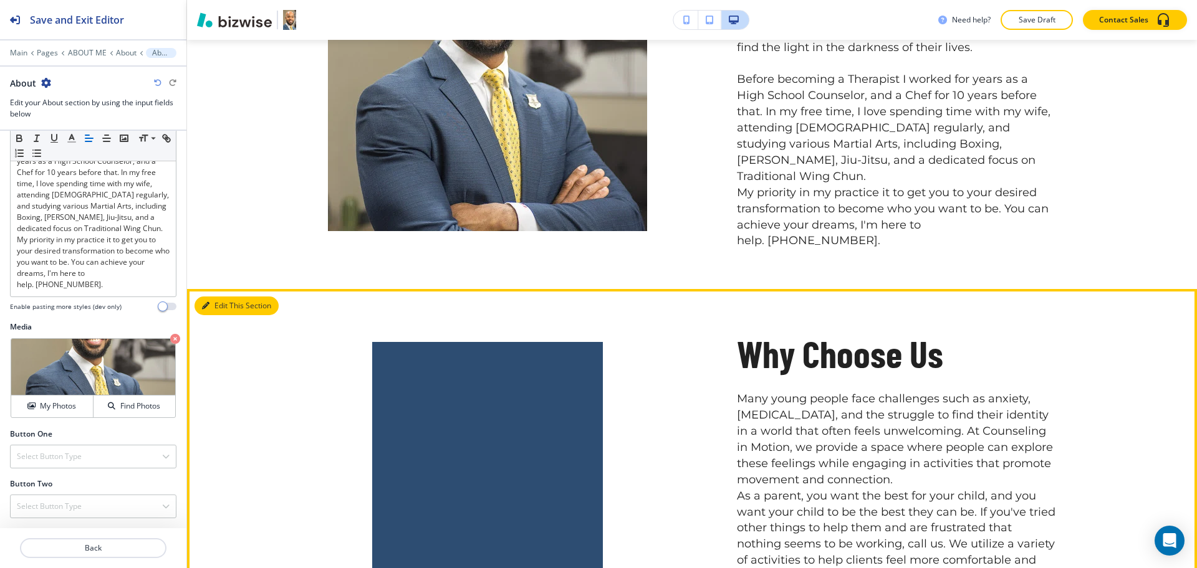
click at [217, 297] on button "Edit This Section" at bounding box center [236, 306] width 84 height 19
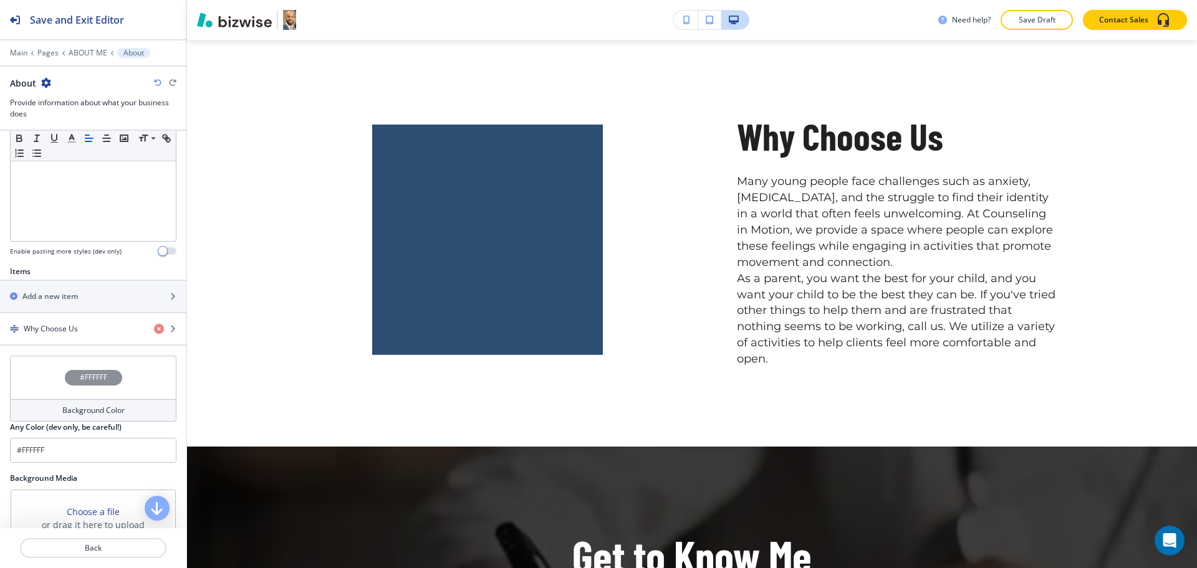
scroll to position [311, 0]
click at [66, 337] on div "button" at bounding box center [93, 338] width 186 height 10
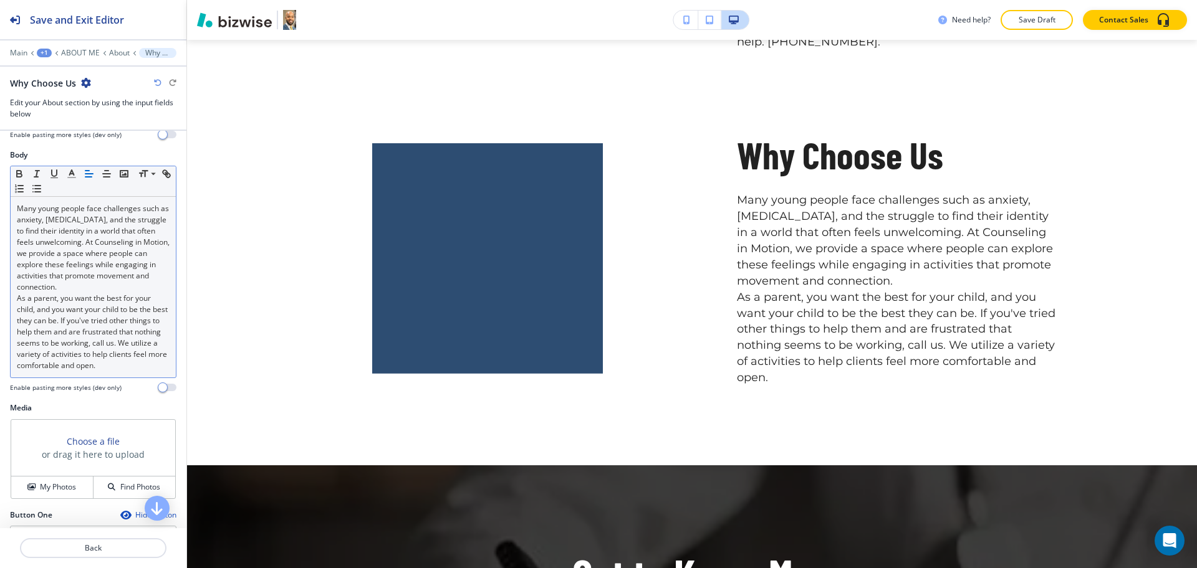
scroll to position [191, 0]
click at [153, 288] on p "Many young people face challenges such as anxiety, [MEDICAL_DATA], and the stru…" at bounding box center [93, 249] width 153 height 90
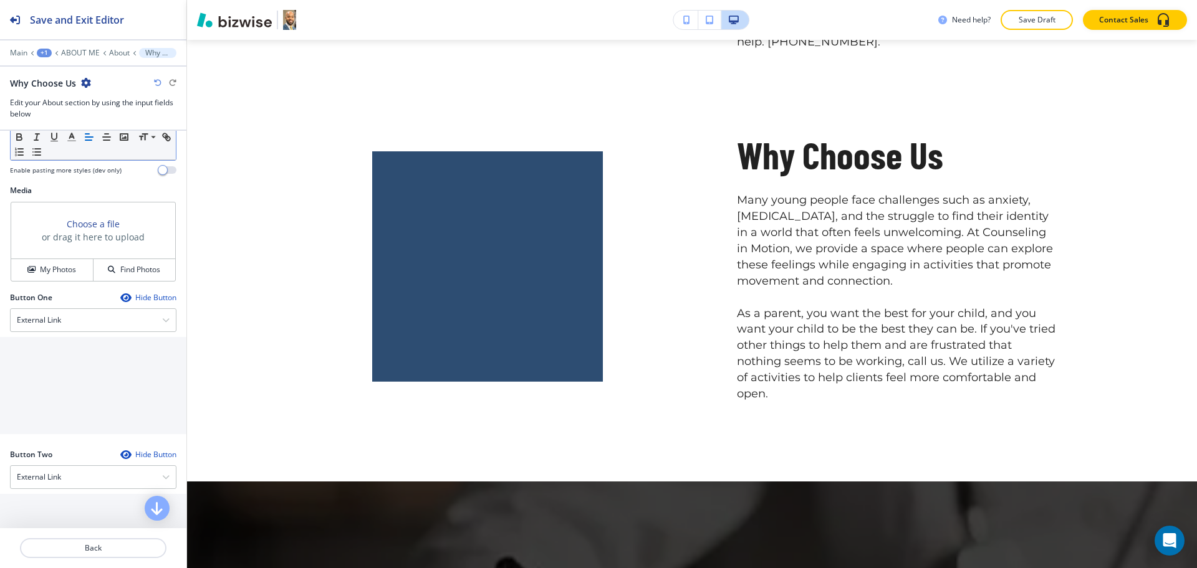
scroll to position [510, 0]
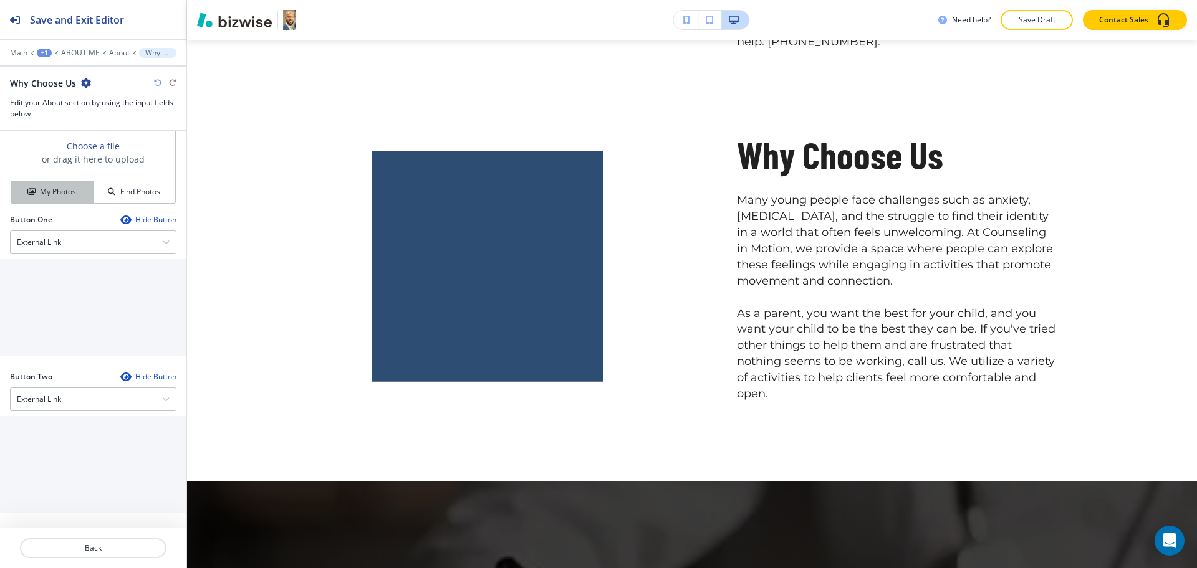
click at [54, 203] on button "My Photos" at bounding box center [52, 192] width 82 height 22
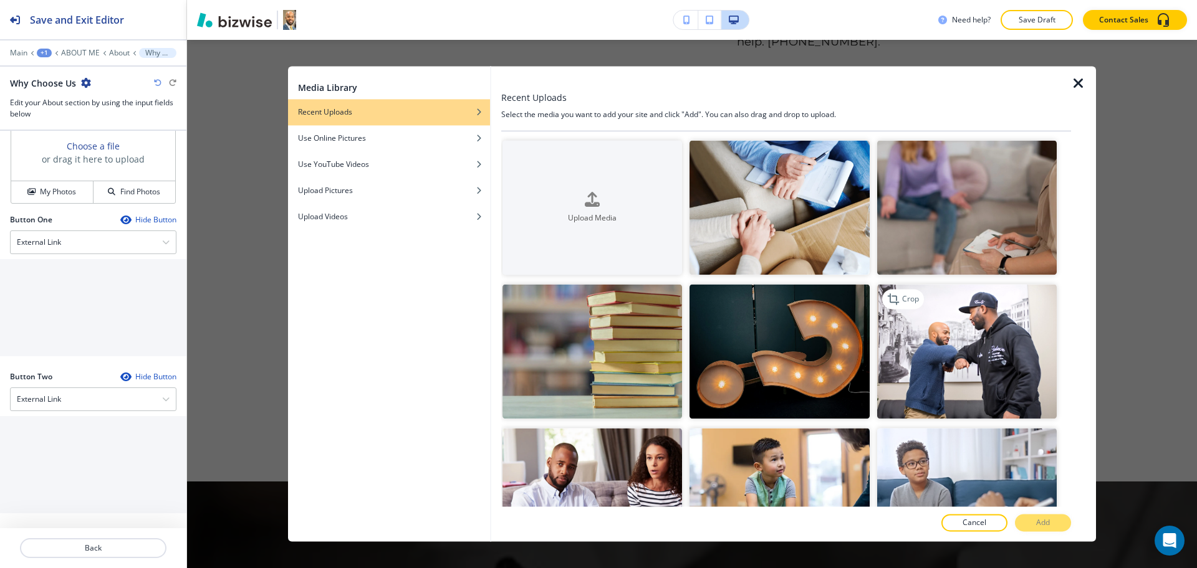
click at [980, 334] on img "button" at bounding box center [967, 352] width 180 height 135
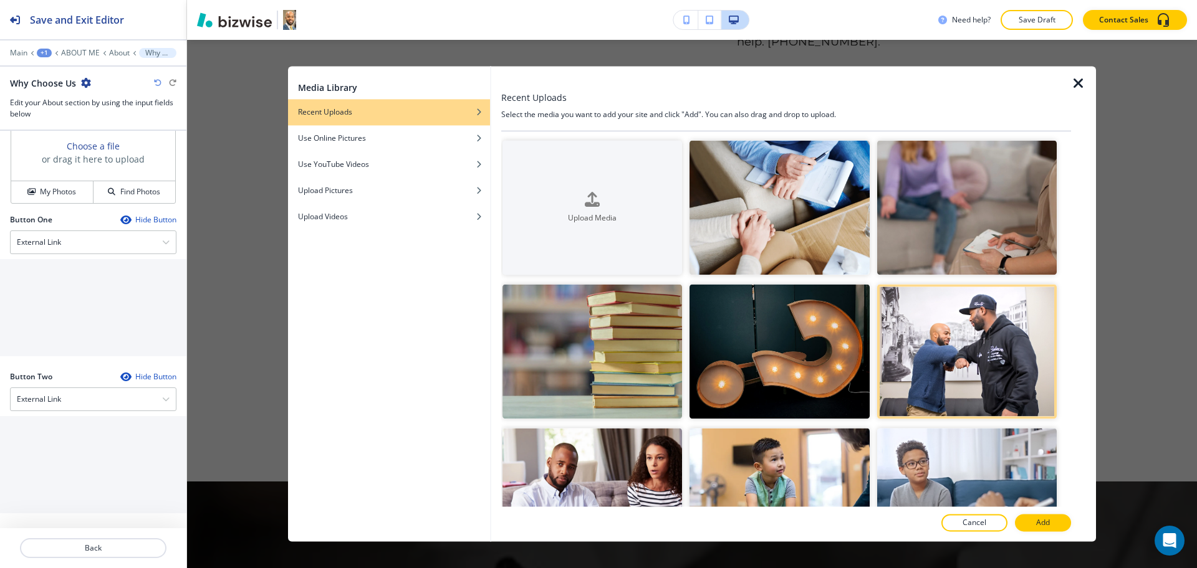
click at [1037, 521] on p "Add" at bounding box center [1043, 523] width 14 height 11
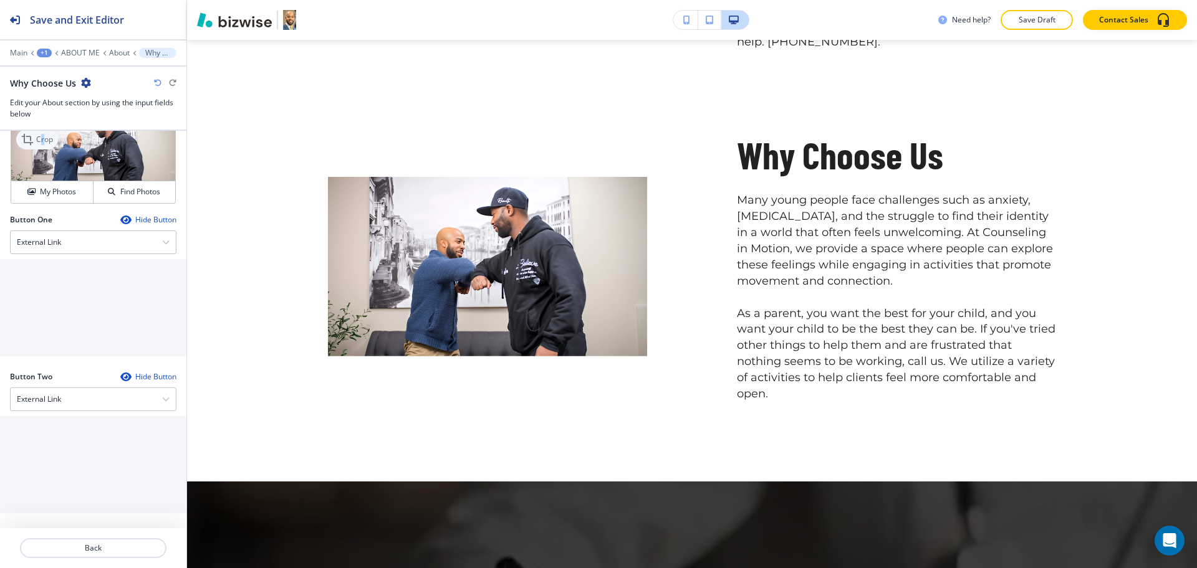
click at [44, 144] on p "Crop" at bounding box center [44, 139] width 17 height 11
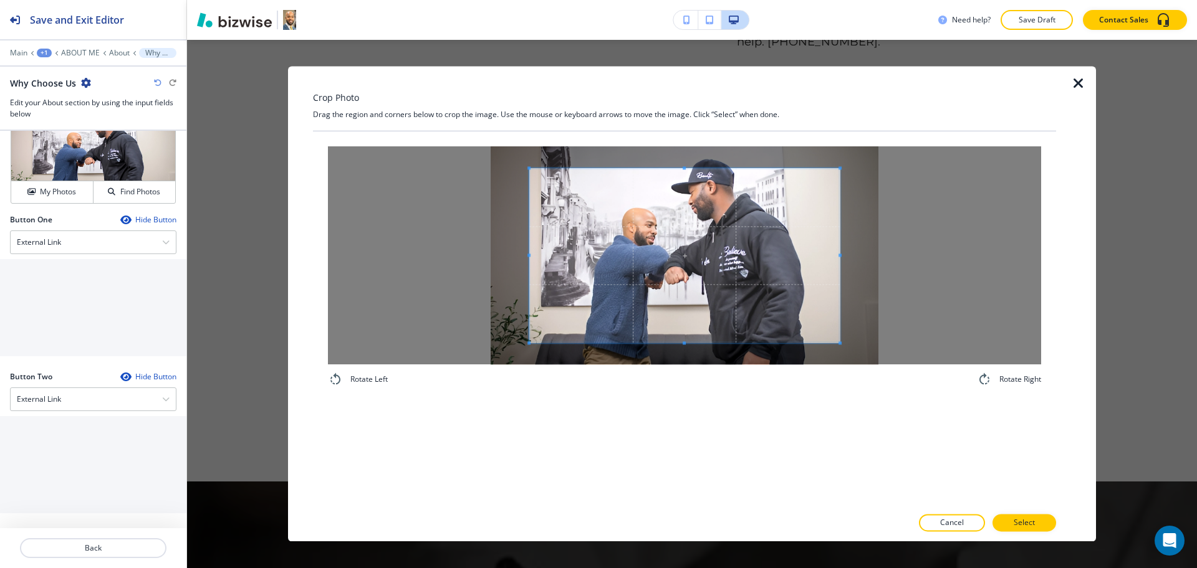
click at [678, 128] on div "Crop Photo Drag the region and corners below to crop the image. Use the mouse o…" at bounding box center [684, 304] width 743 height 476
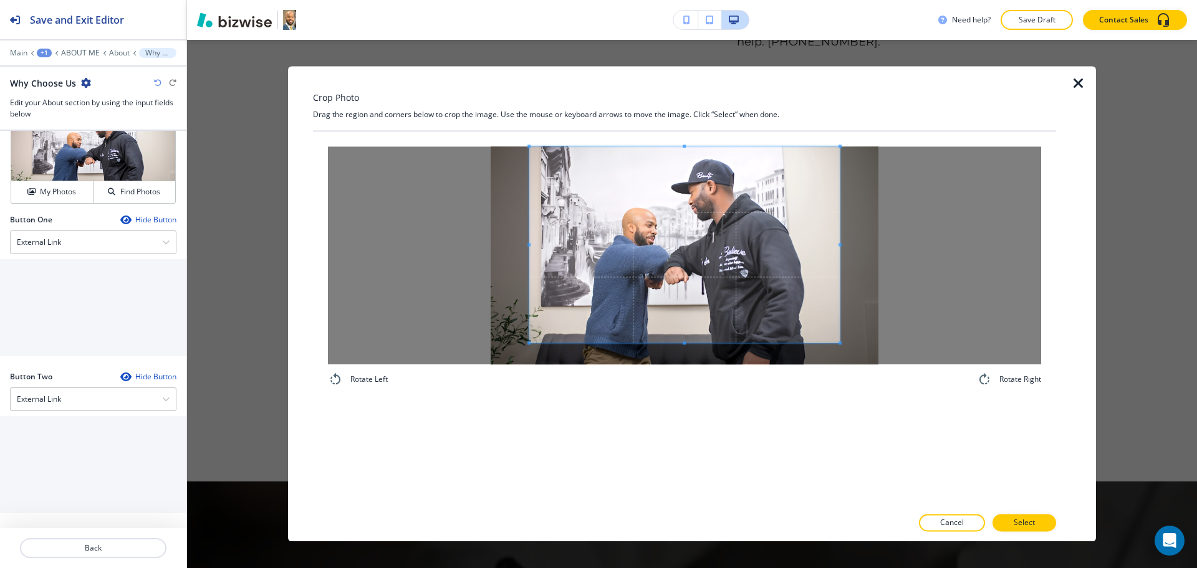
click at [684, 387] on div "Rotate Left Rotate Right" at bounding box center [684, 267] width 743 height 271
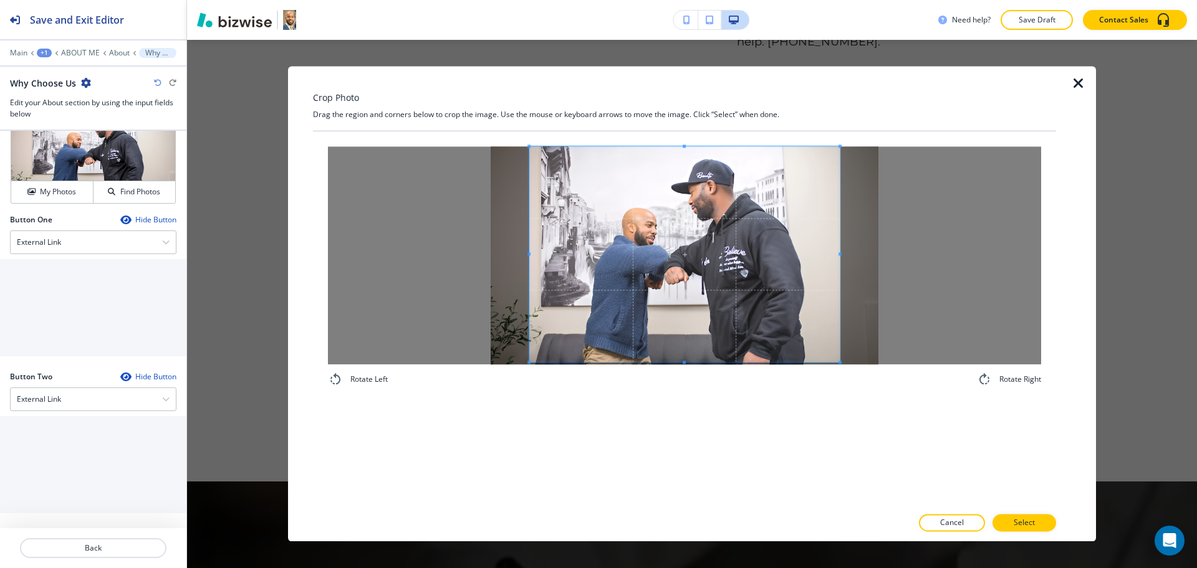
click at [686, 400] on div "Rotate Left Rotate Right" at bounding box center [684, 267] width 743 height 271
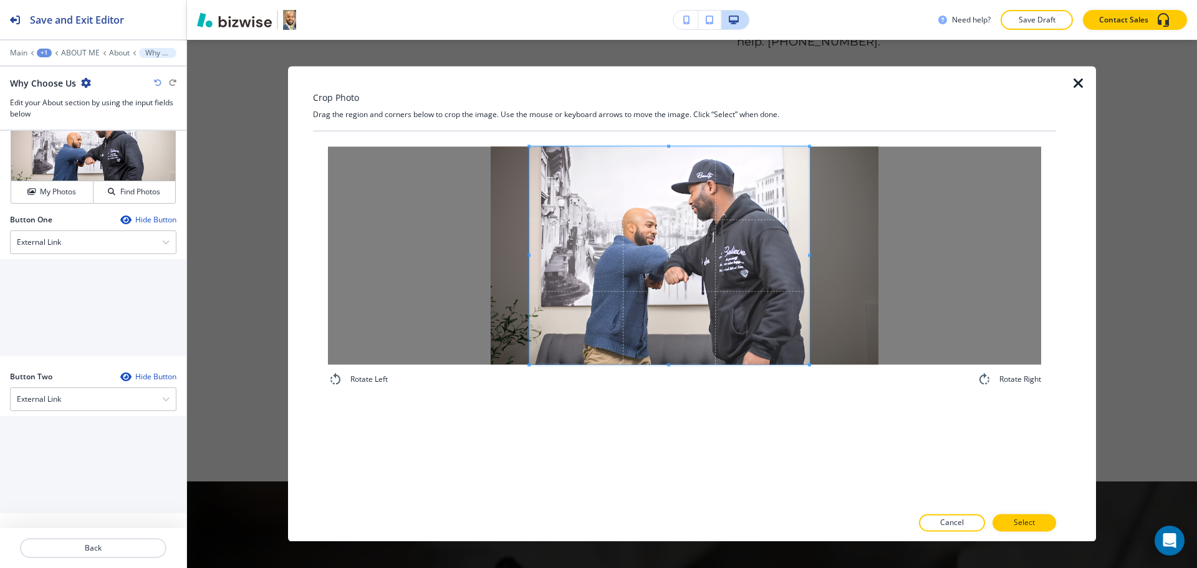
click at [808, 254] on span at bounding box center [809, 255] width 3 height 3
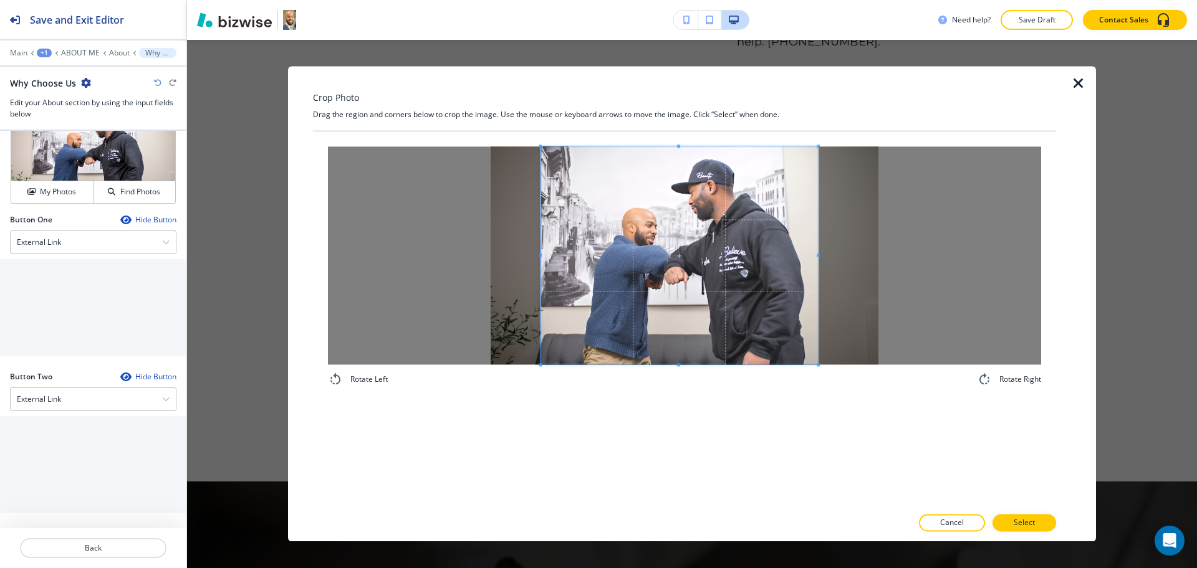
click at [731, 273] on span at bounding box center [678, 255] width 277 height 218
click at [1017, 526] on p "Select" at bounding box center [1024, 523] width 21 height 11
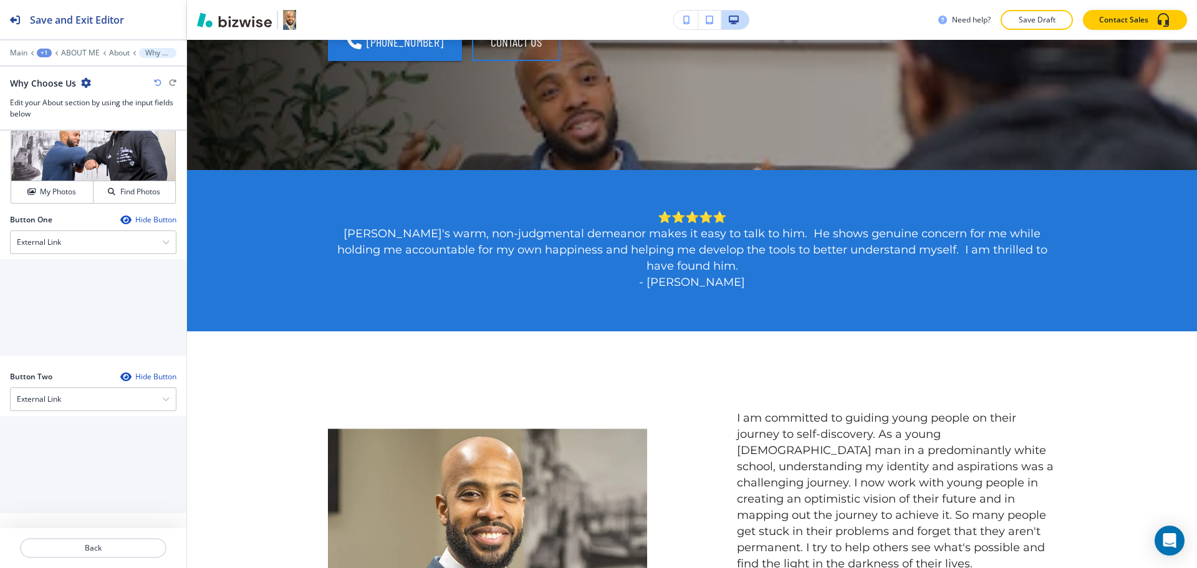
scroll to position [0, 0]
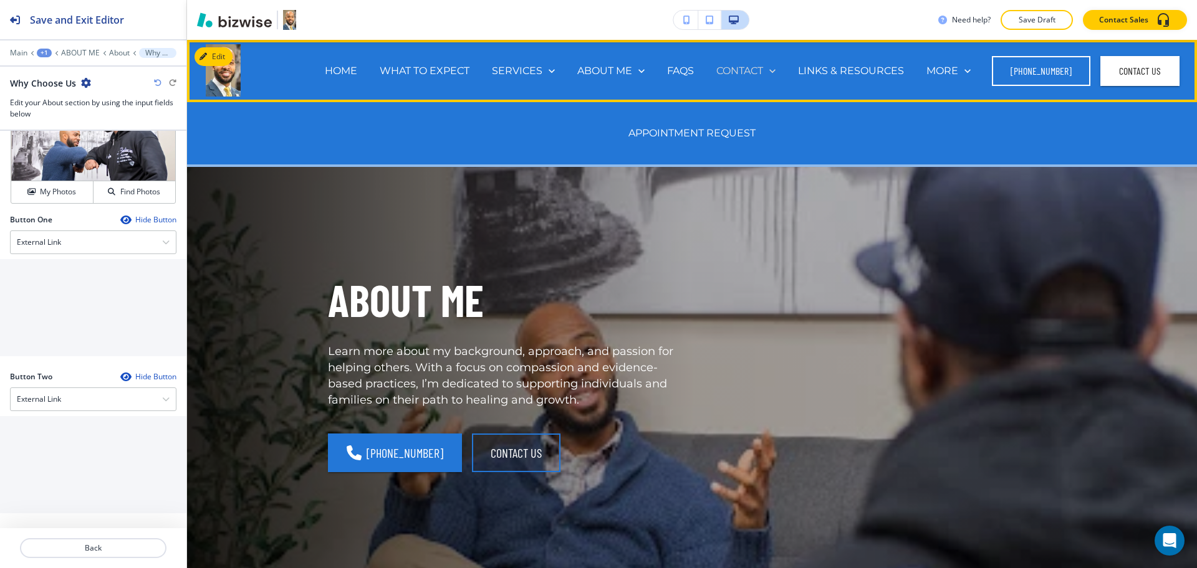
click at [749, 69] on p "CONTACT" at bounding box center [739, 71] width 47 height 14
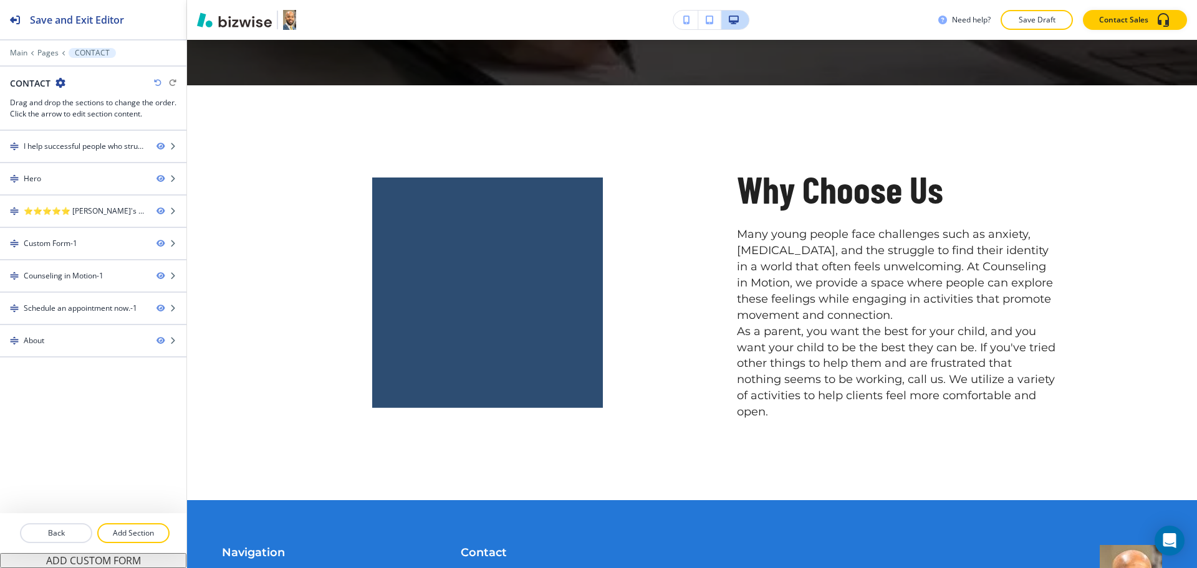
scroll to position [2137, 0]
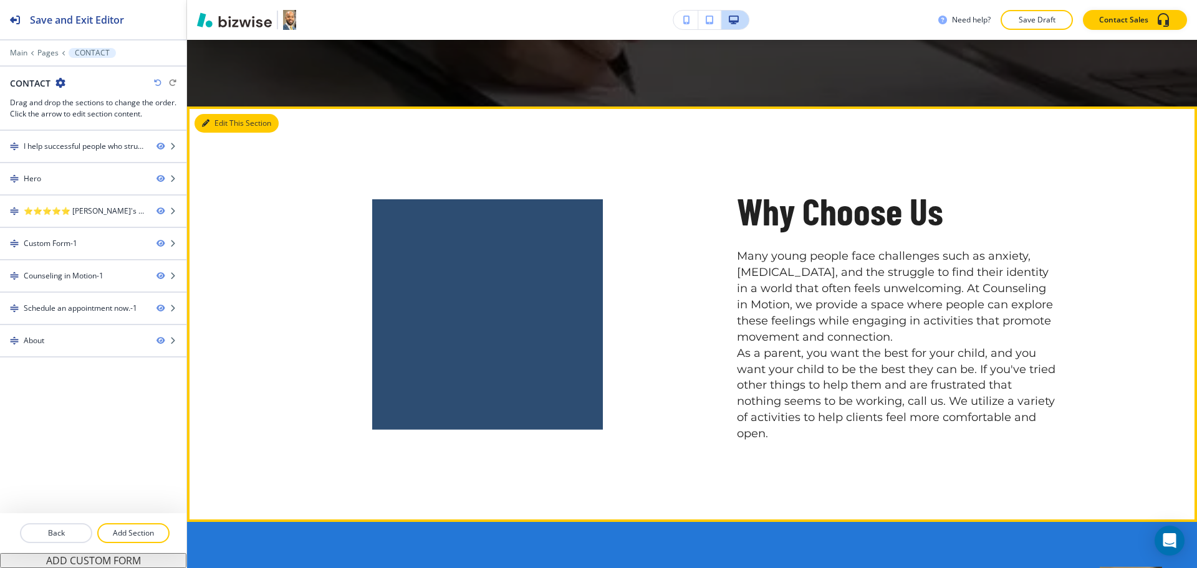
drag, startPoint x: 243, startPoint y: 115, endPoint x: 244, endPoint y: 122, distance: 7.0
click at [244, 122] on button "Edit This Section" at bounding box center [236, 123] width 84 height 19
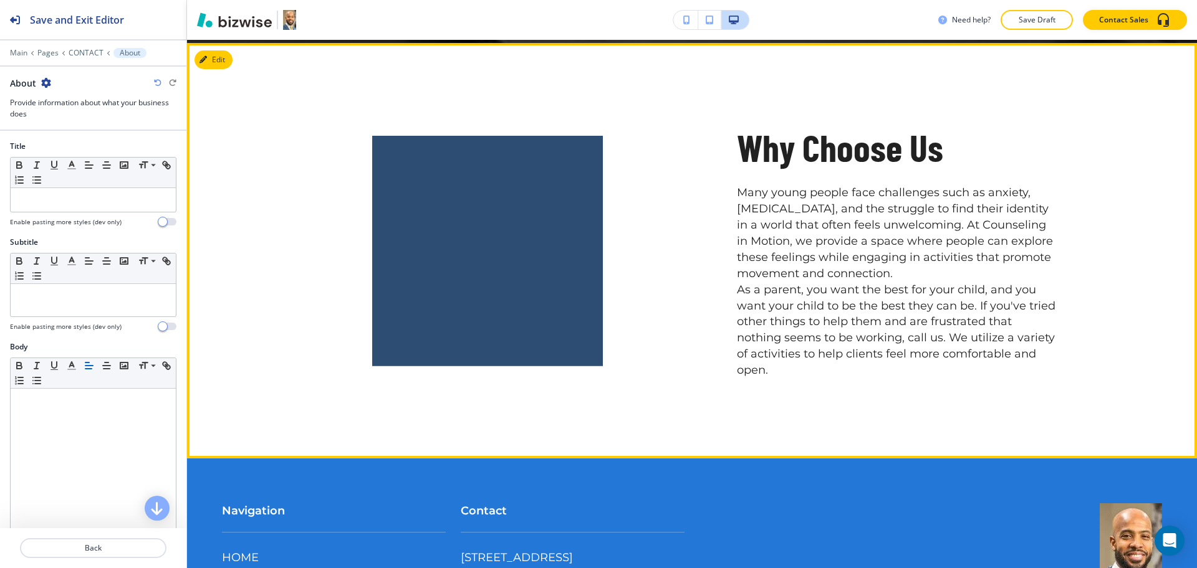
scroll to position [2204, 0]
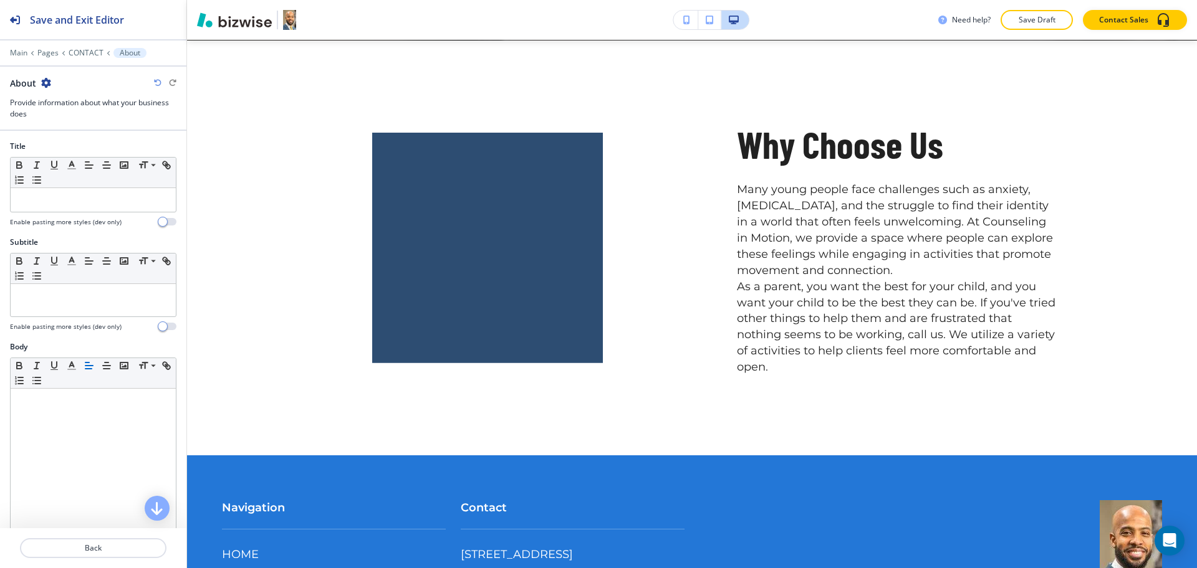
click at [47, 84] on icon "button" at bounding box center [46, 83] width 10 height 10
click at [64, 139] on button "Delete Section" at bounding box center [81, 148] width 80 height 22
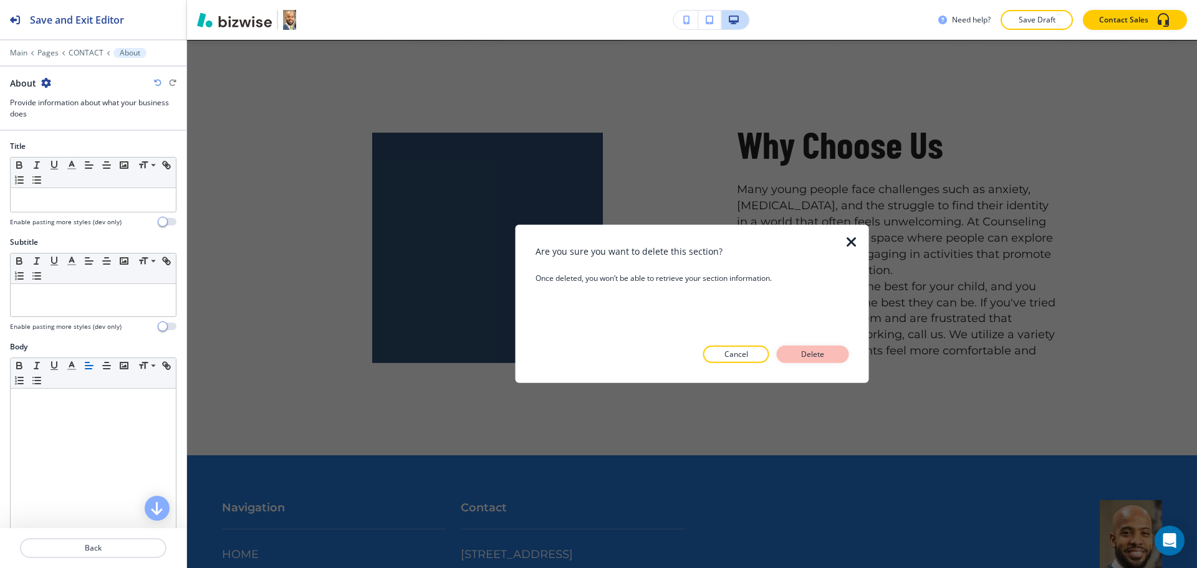
click at [798, 355] on p "Delete" at bounding box center [813, 354] width 30 height 11
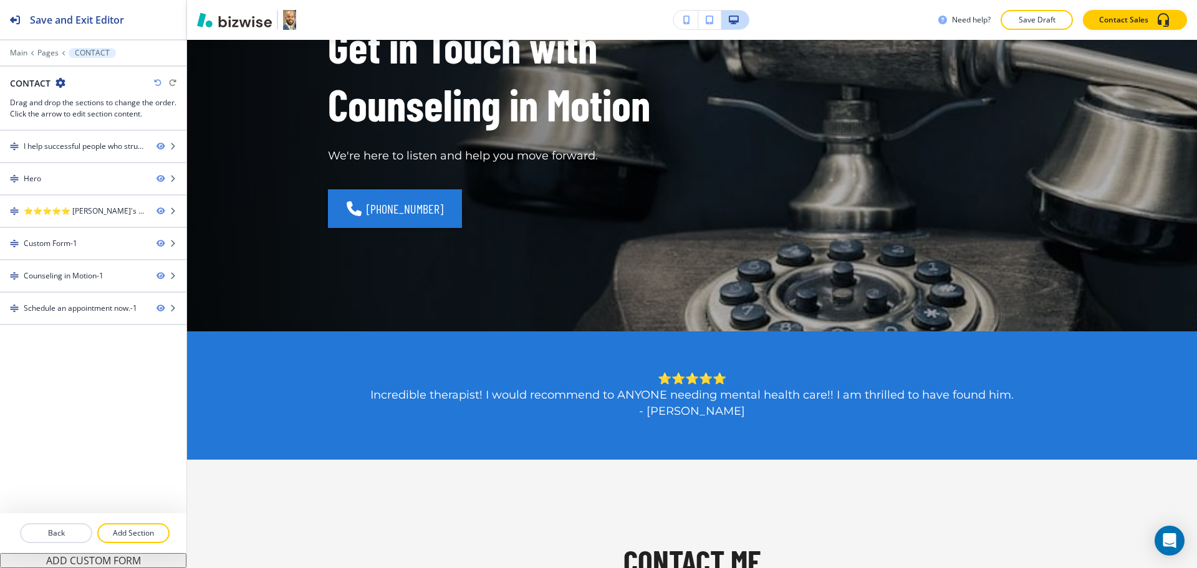
scroll to position [0, 0]
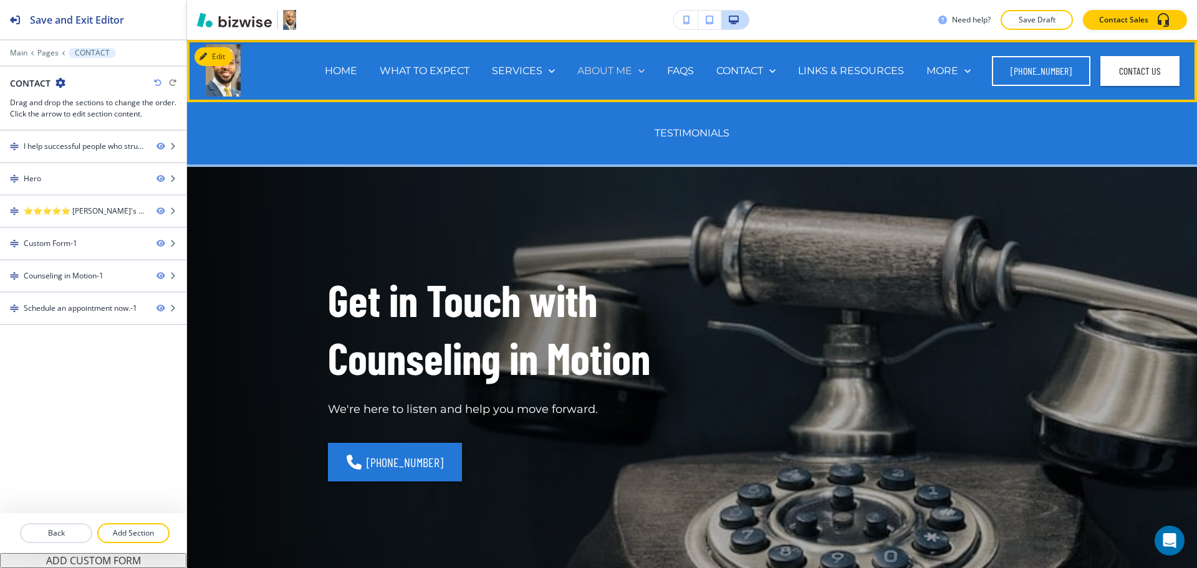
click at [604, 67] on p "ABOUT ME" at bounding box center [604, 71] width 55 height 14
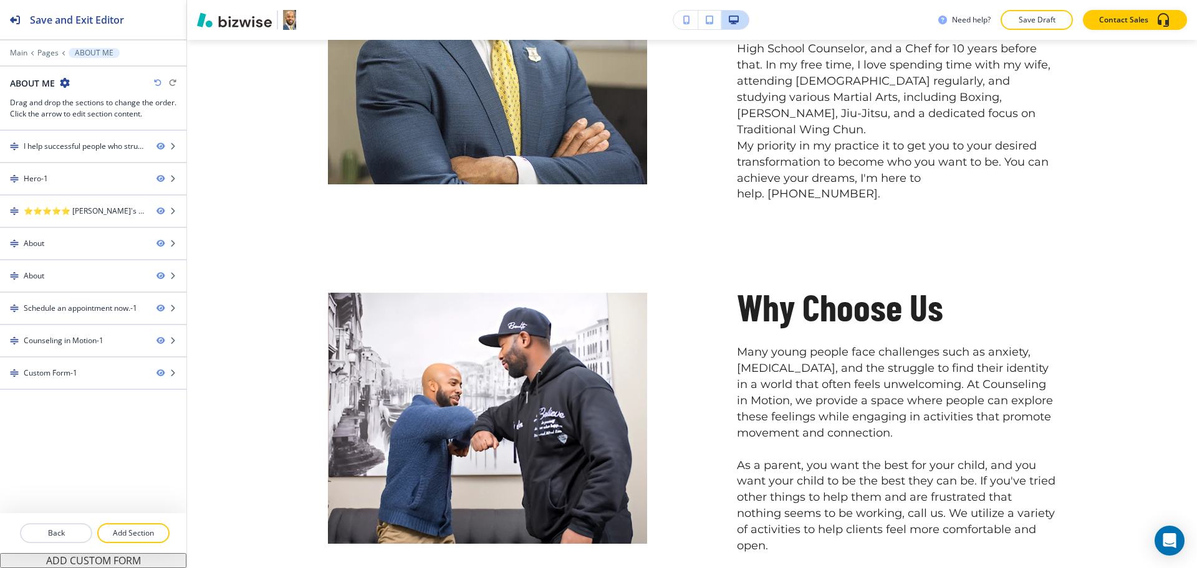
scroll to position [886, 0]
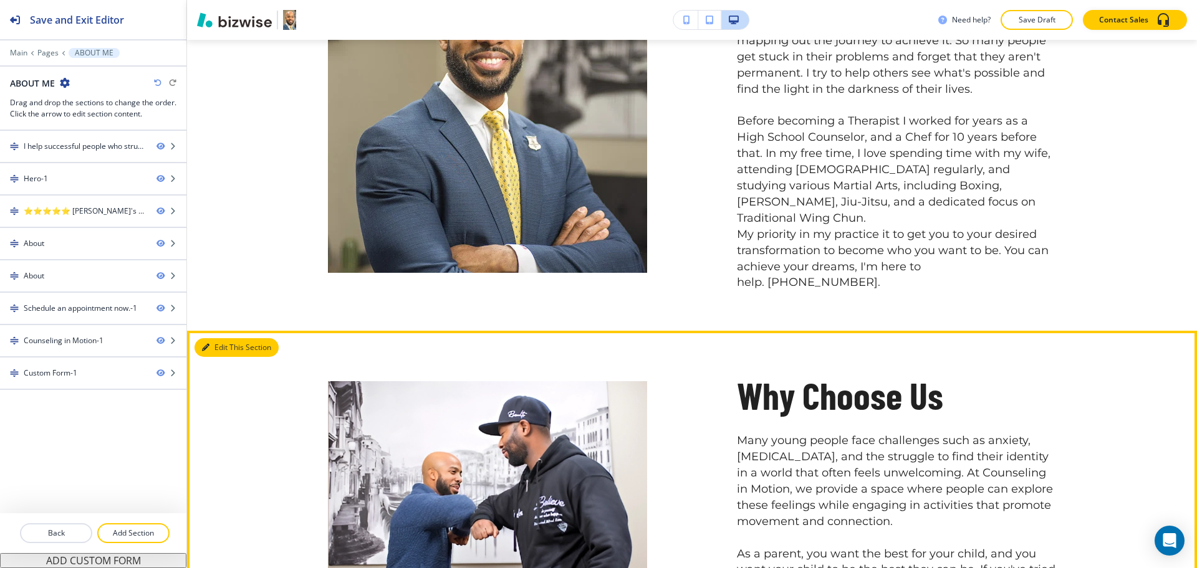
click at [224, 338] on button "Edit This Section" at bounding box center [236, 347] width 84 height 19
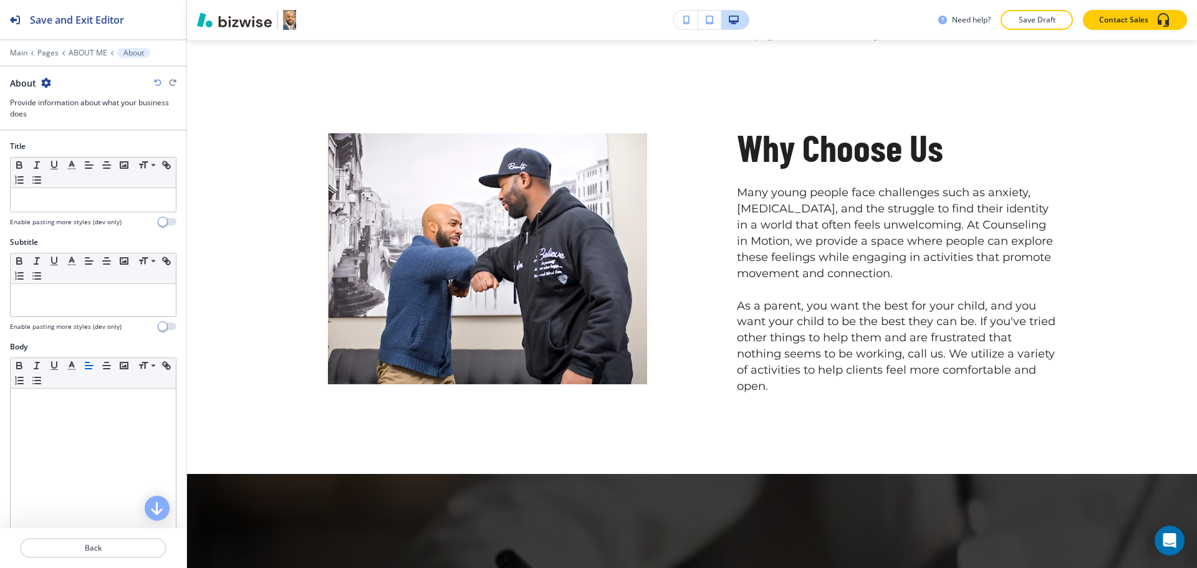
scroll to position [1146, 0]
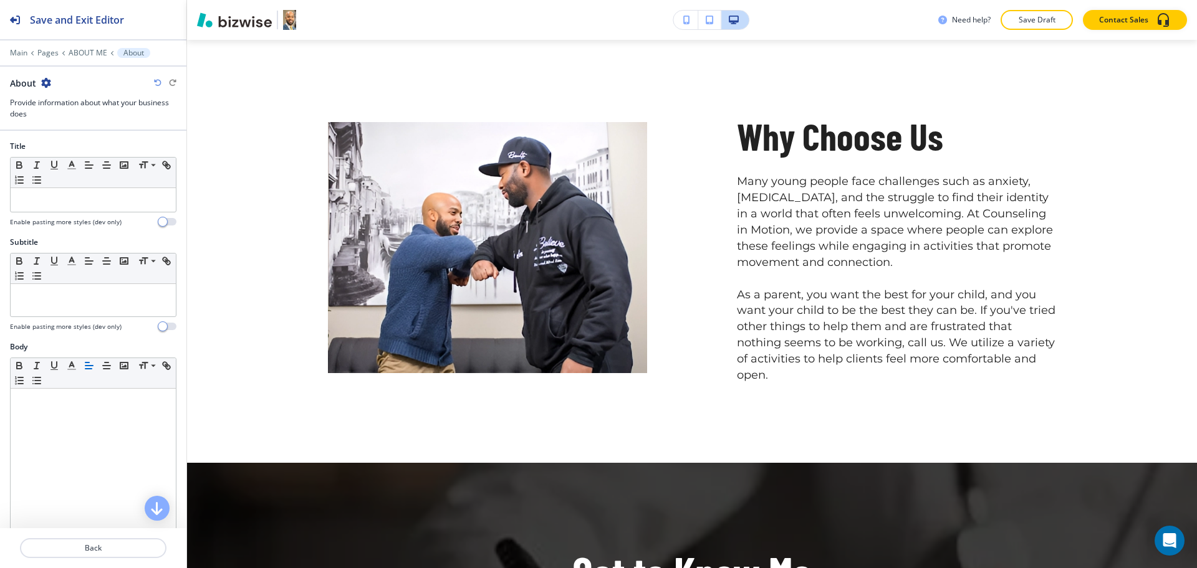
click at [45, 89] on div "About" at bounding box center [30, 83] width 41 height 13
click at [45, 88] on button "button" at bounding box center [46, 83] width 10 height 11
click at [72, 134] on button "Duplicate Section" at bounding box center [81, 126] width 80 height 22
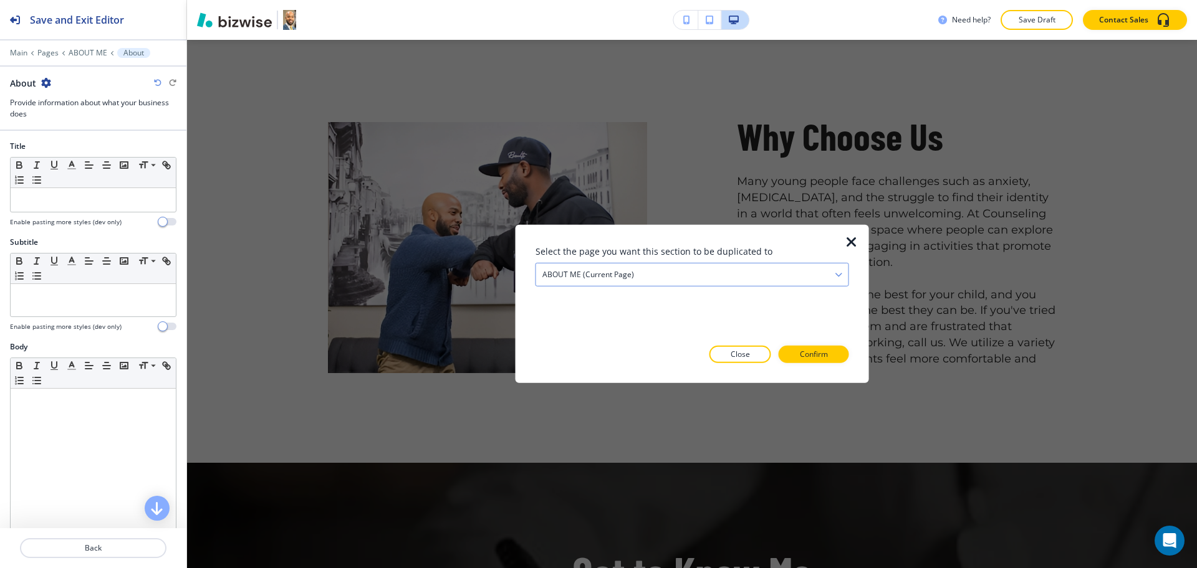
click at [631, 273] on h4 "ABOUT ME (current page)" at bounding box center [588, 274] width 92 height 11
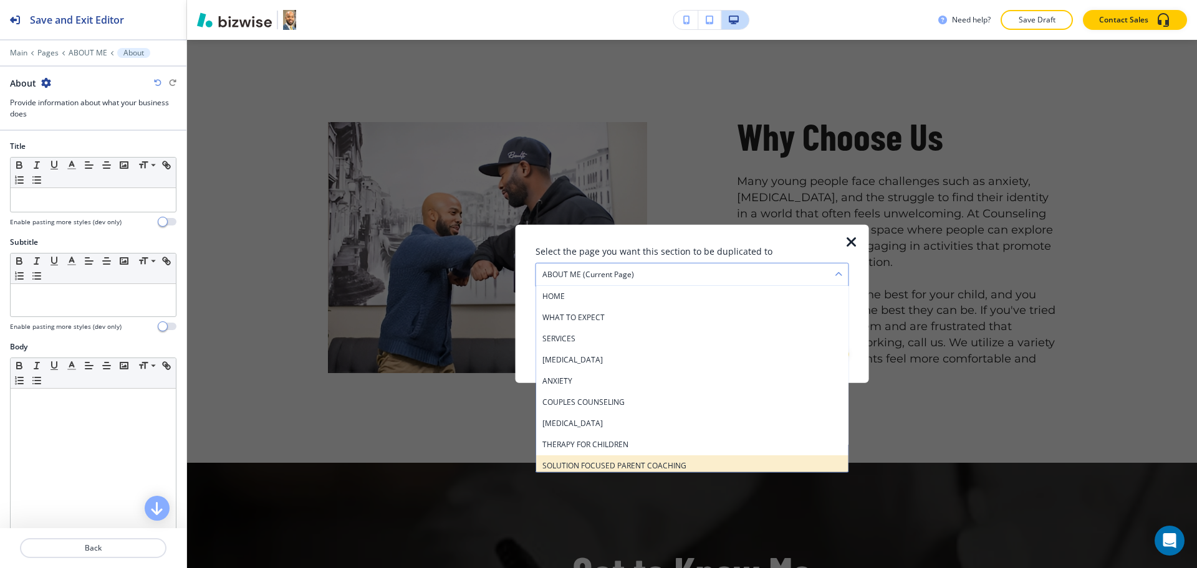
scroll to position [108, 0]
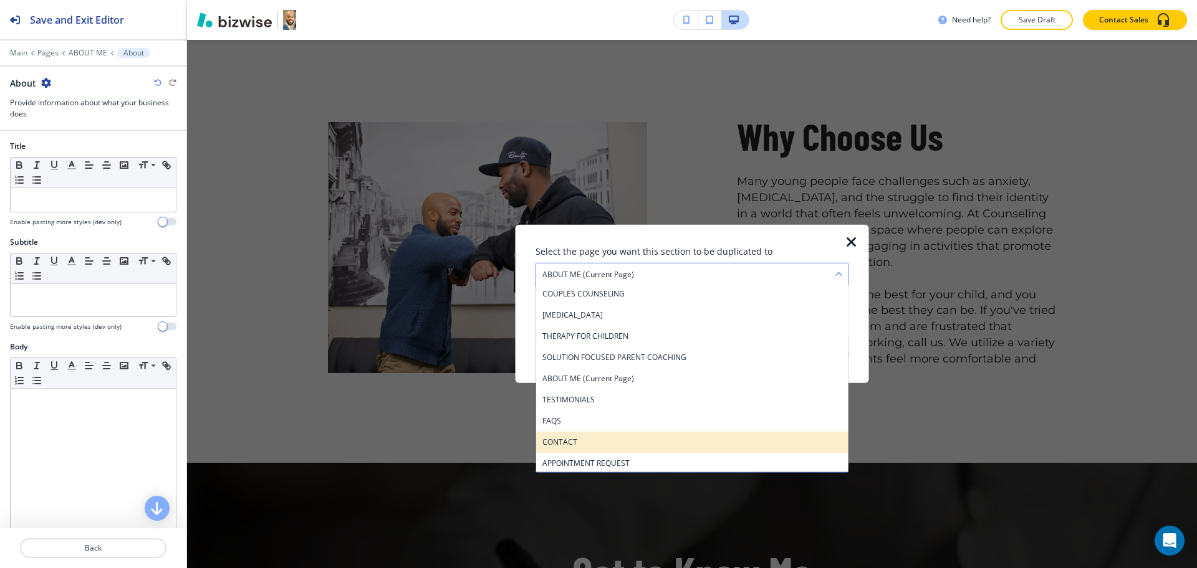
click at [582, 439] on h4 "CONTACT" at bounding box center [692, 442] width 300 height 11
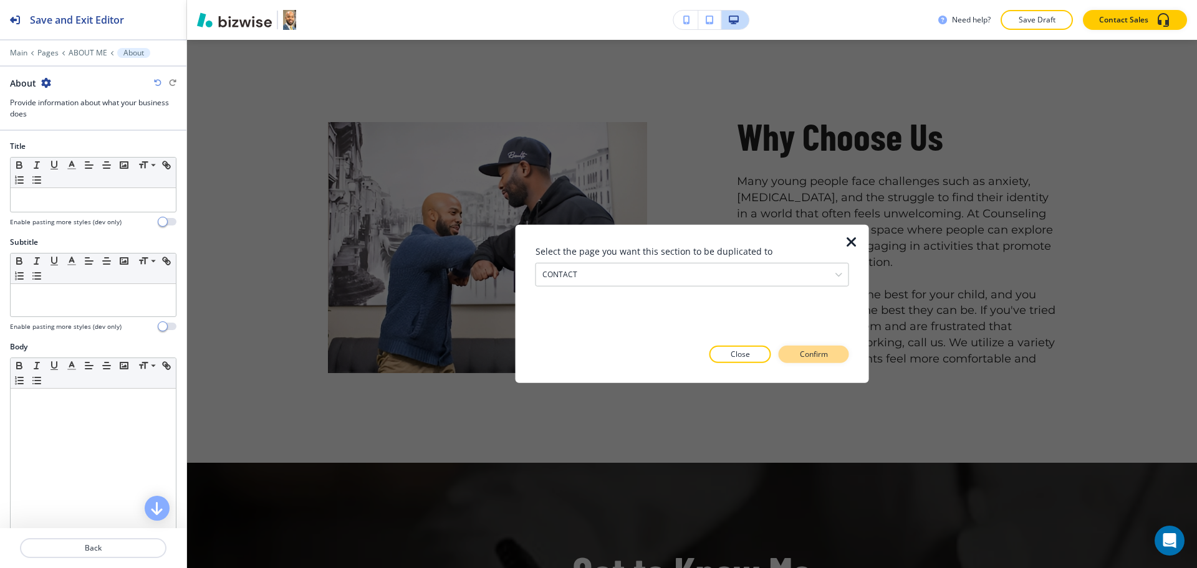
click at [805, 350] on p "Confirm" at bounding box center [814, 354] width 28 height 11
click at [817, 357] on p "Take me there" at bounding box center [802, 354] width 50 height 11
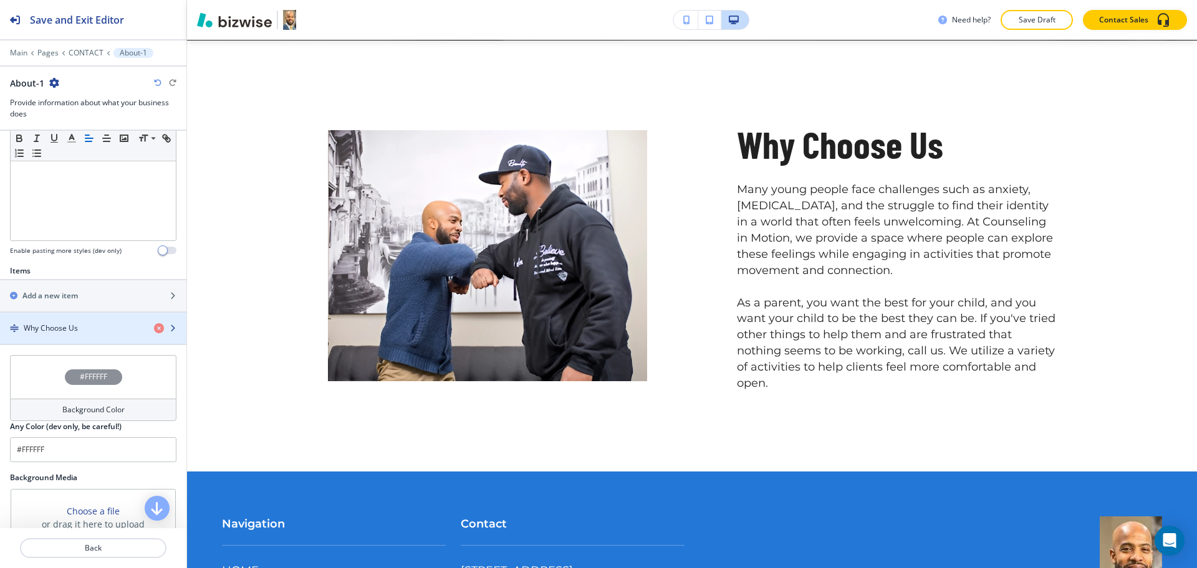
scroll to position [311, 0]
click at [92, 325] on div "Why Choose Us" at bounding box center [72, 327] width 144 height 11
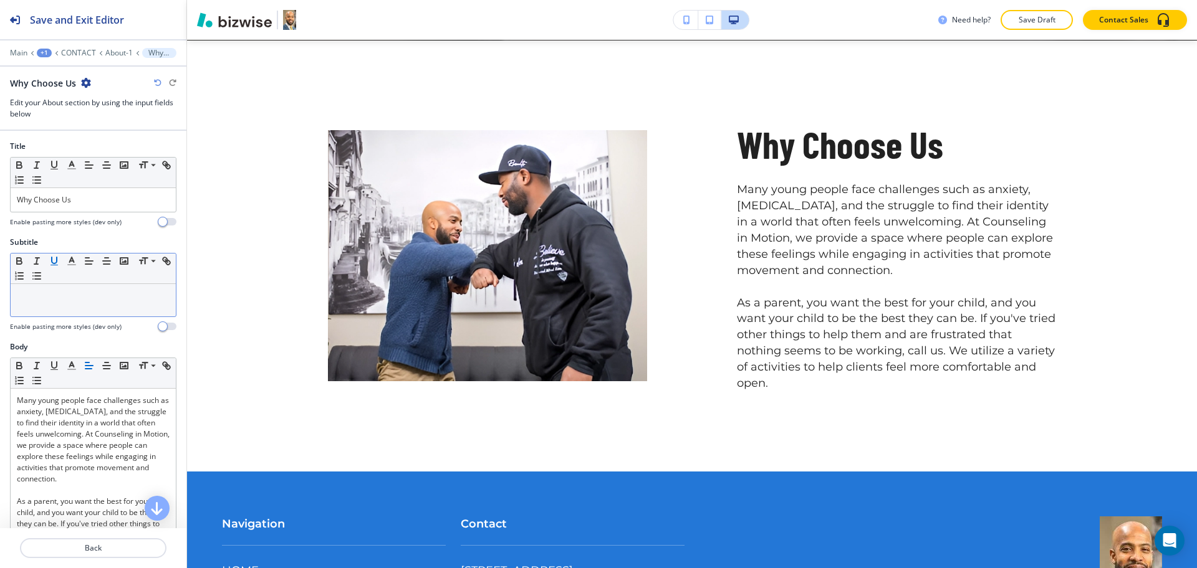
scroll to position [2224, 0]
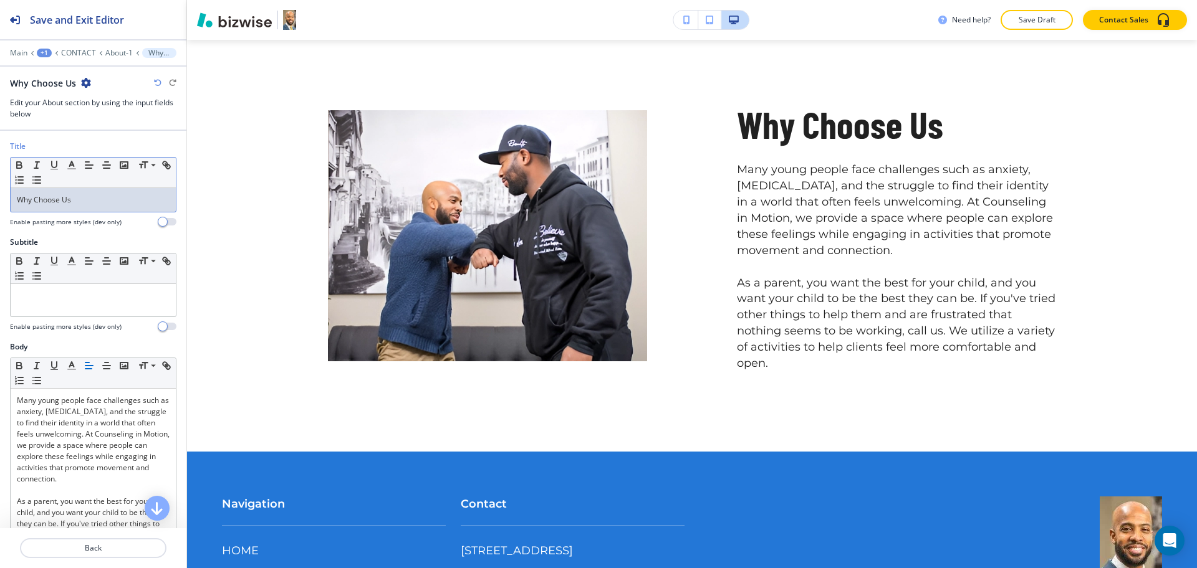
click at [75, 198] on p "Why Choose Us" at bounding box center [93, 199] width 153 height 11
click at [70, 169] on line "button" at bounding box center [71, 169] width 7 height 0
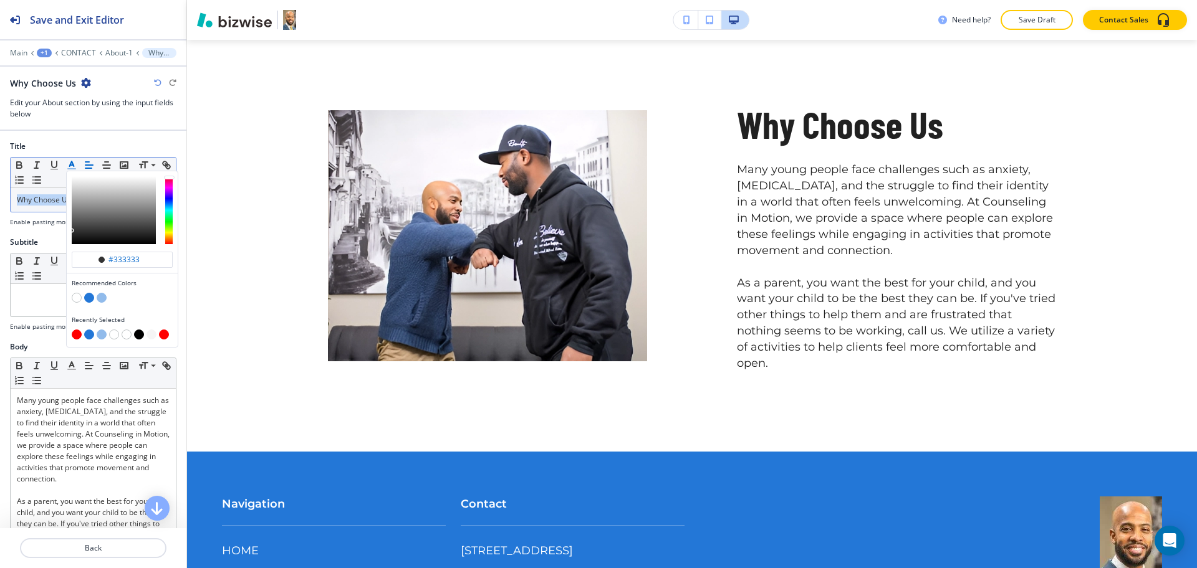
click at [77, 336] on button "button" at bounding box center [77, 335] width 10 height 10
type input "#ff0000"
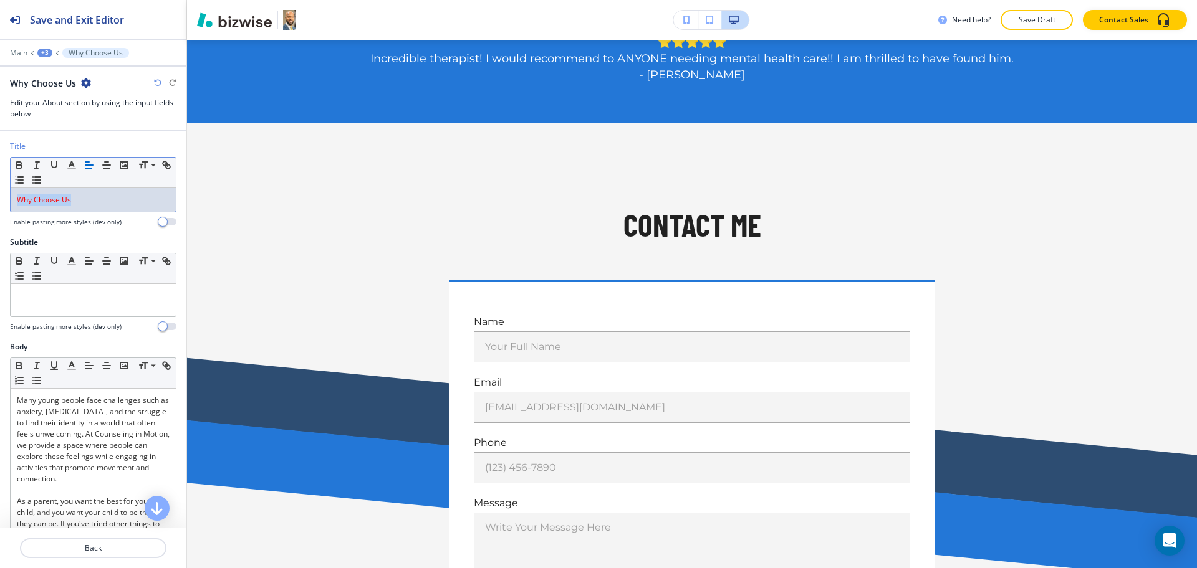
scroll to position [602, 0]
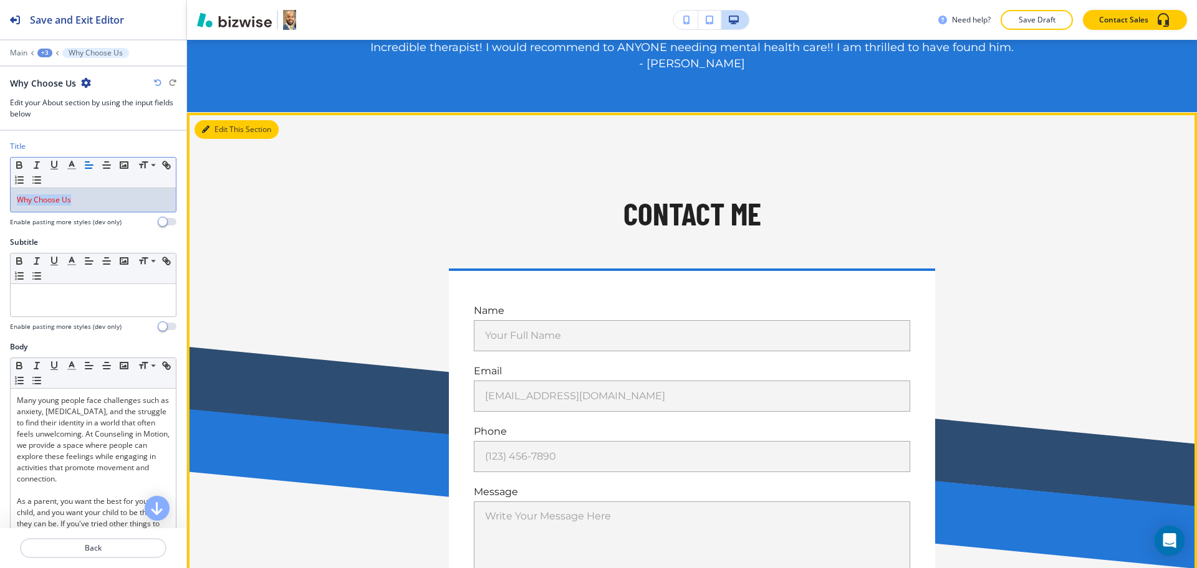
click at [228, 131] on button "Edit This Section" at bounding box center [236, 129] width 84 height 19
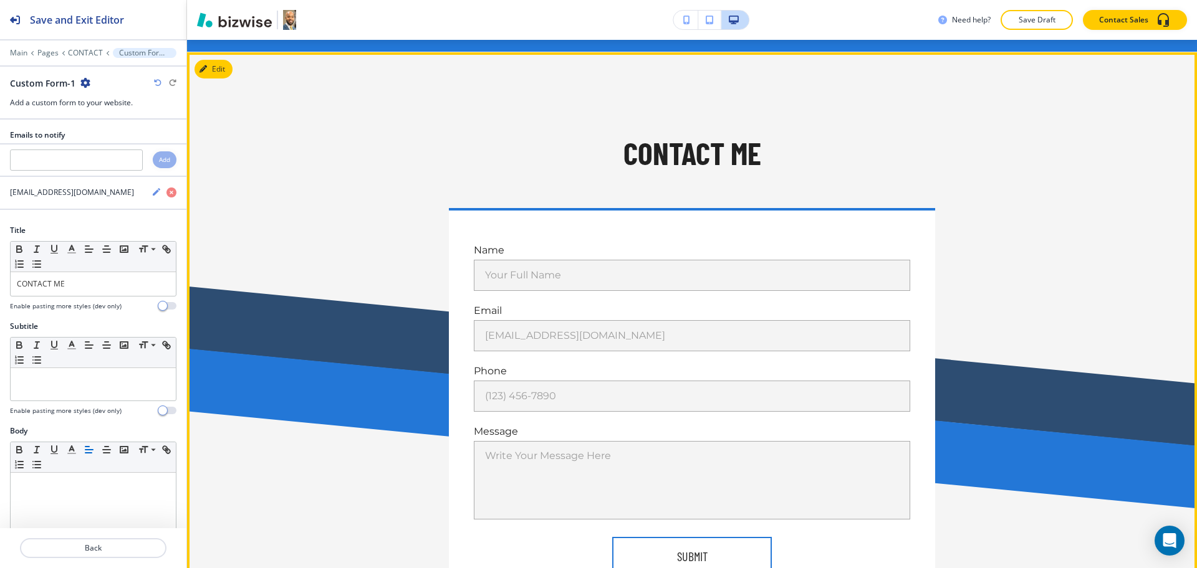
scroll to position [674, 0]
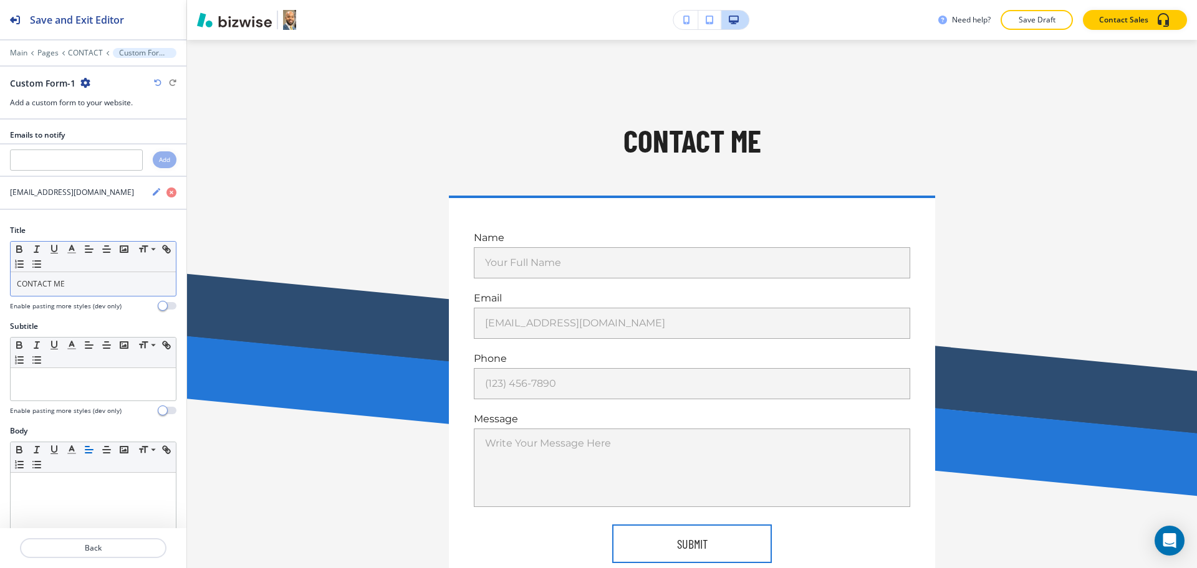
click at [82, 285] on p "CONTACT ME" at bounding box center [93, 284] width 153 height 11
click at [66, 252] on icon "button" at bounding box center [71, 249] width 11 height 11
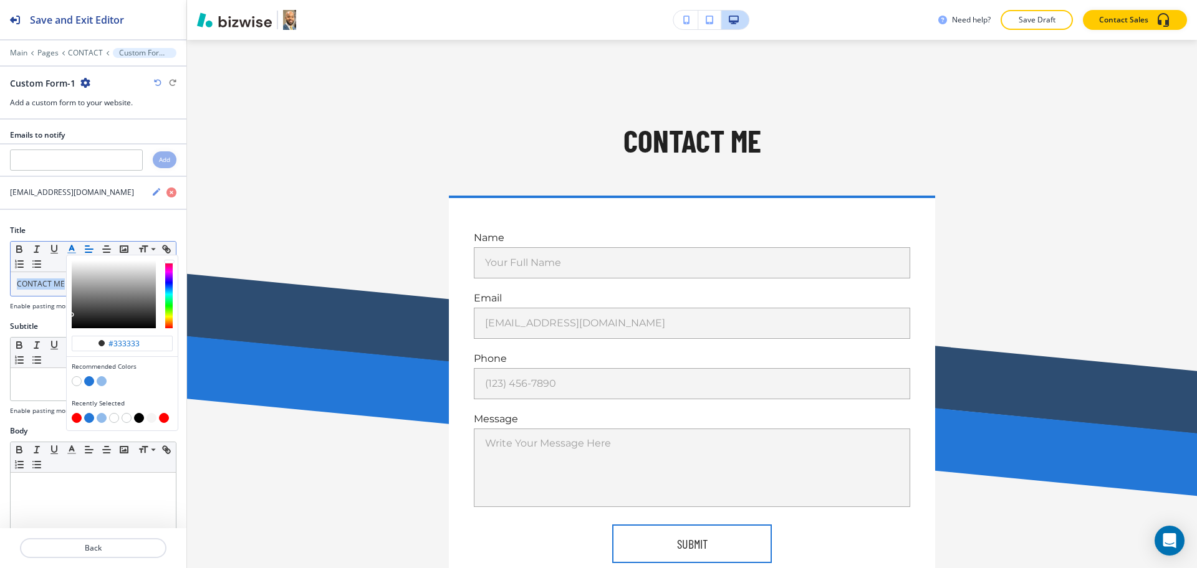
click at [89, 383] on button "button" at bounding box center [89, 382] width 10 height 10
type input "#2377d7"
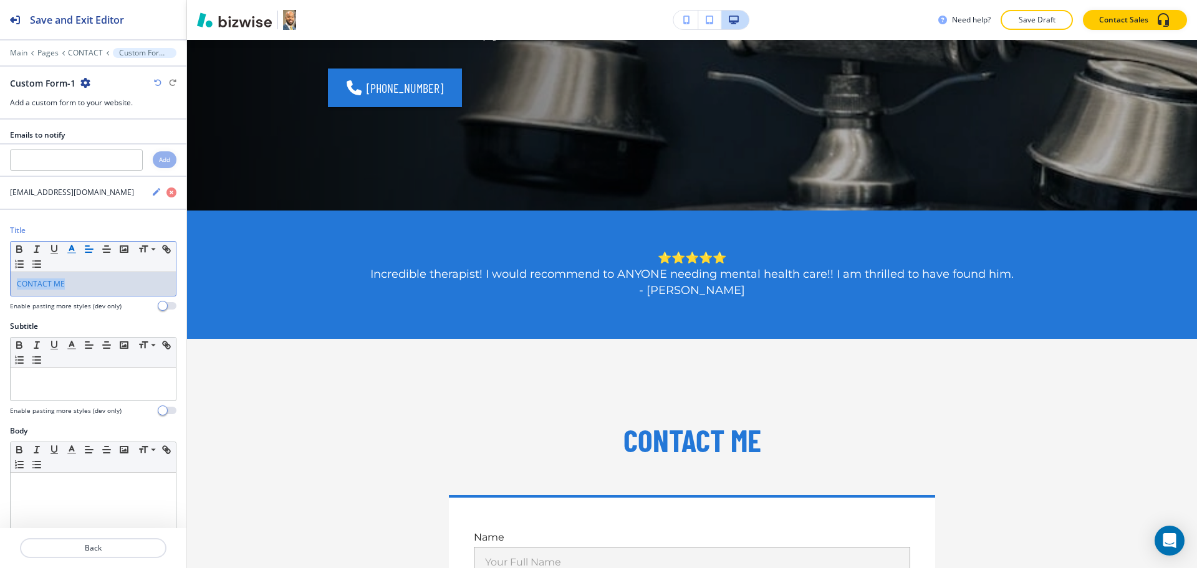
scroll to position [367, 0]
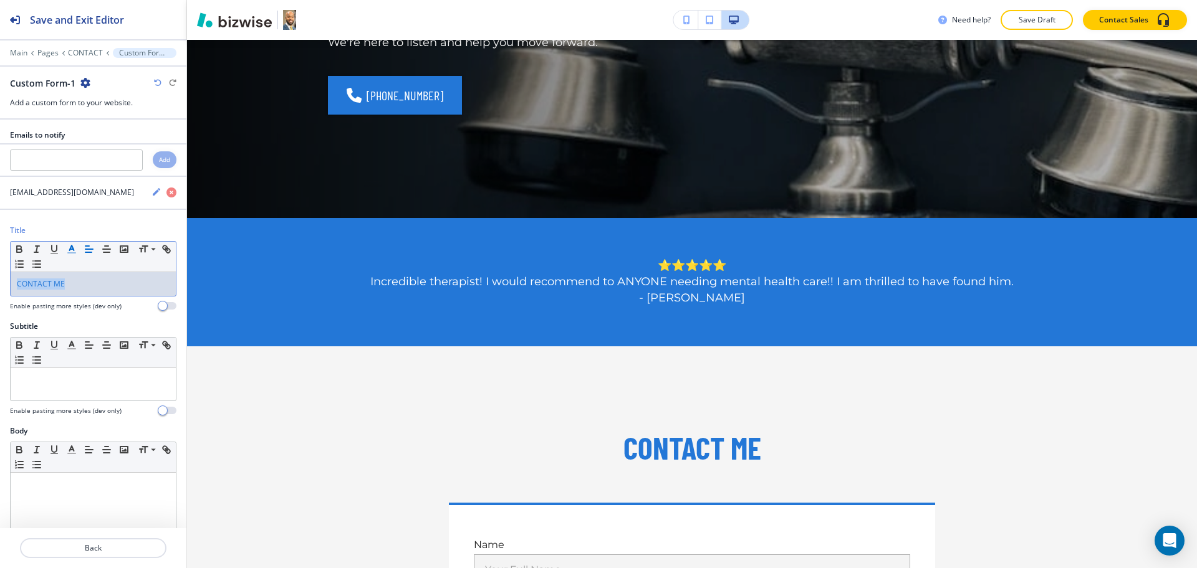
click at [156, 82] on icon "button" at bounding box center [157, 82] width 7 height 7
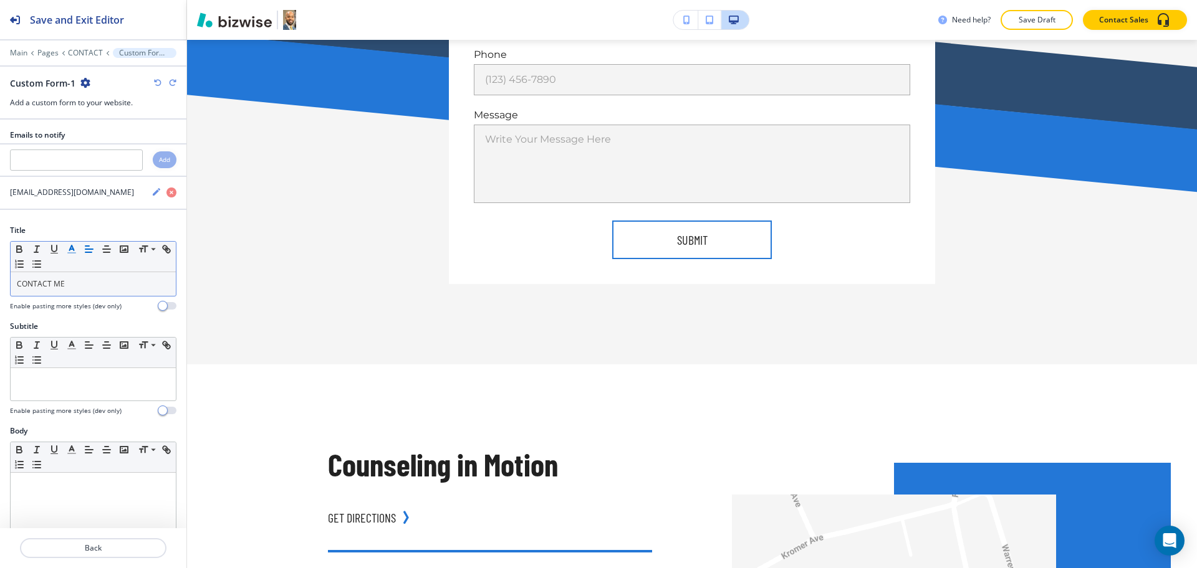
scroll to position [0, 0]
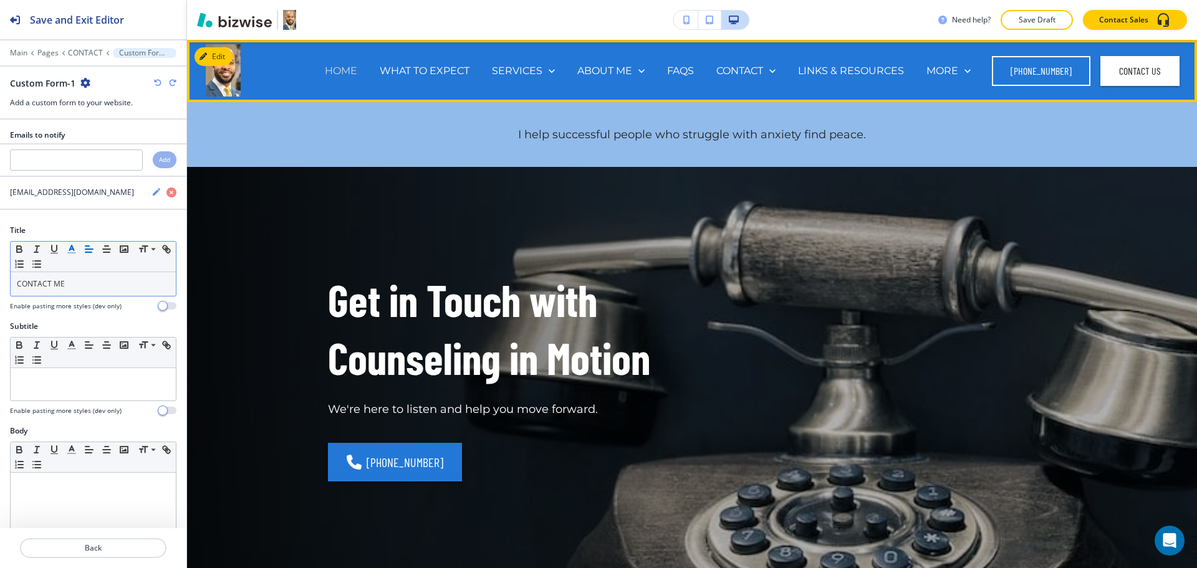
click at [342, 75] on p "HOME" at bounding box center [341, 71] width 32 height 14
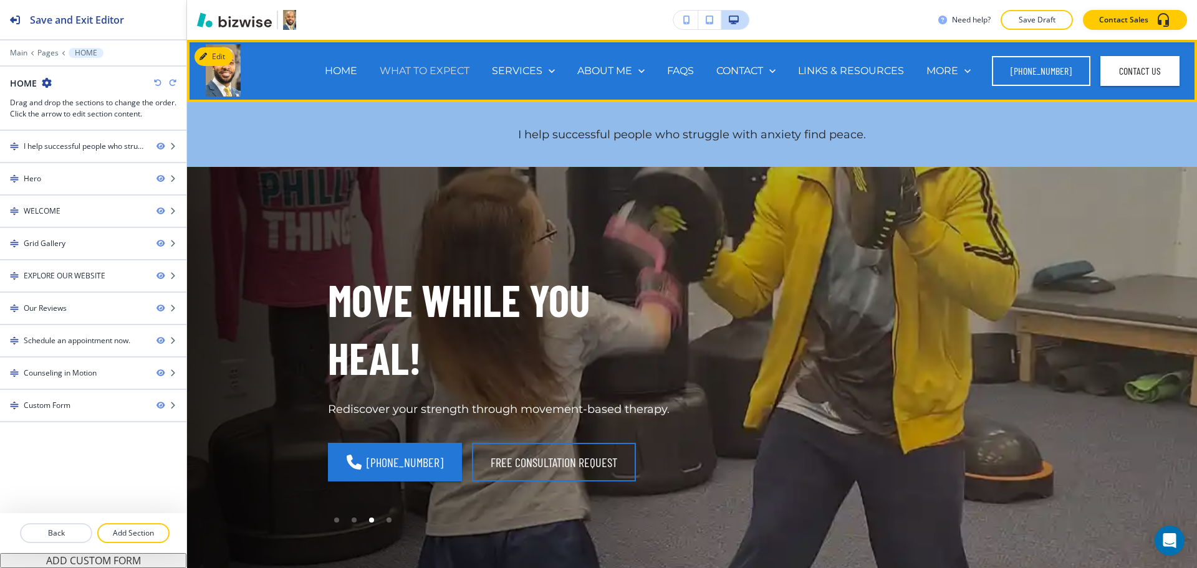
click at [403, 69] on p "WHAT TO EXPECT" at bounding box center [425, 71] width 90 height 14
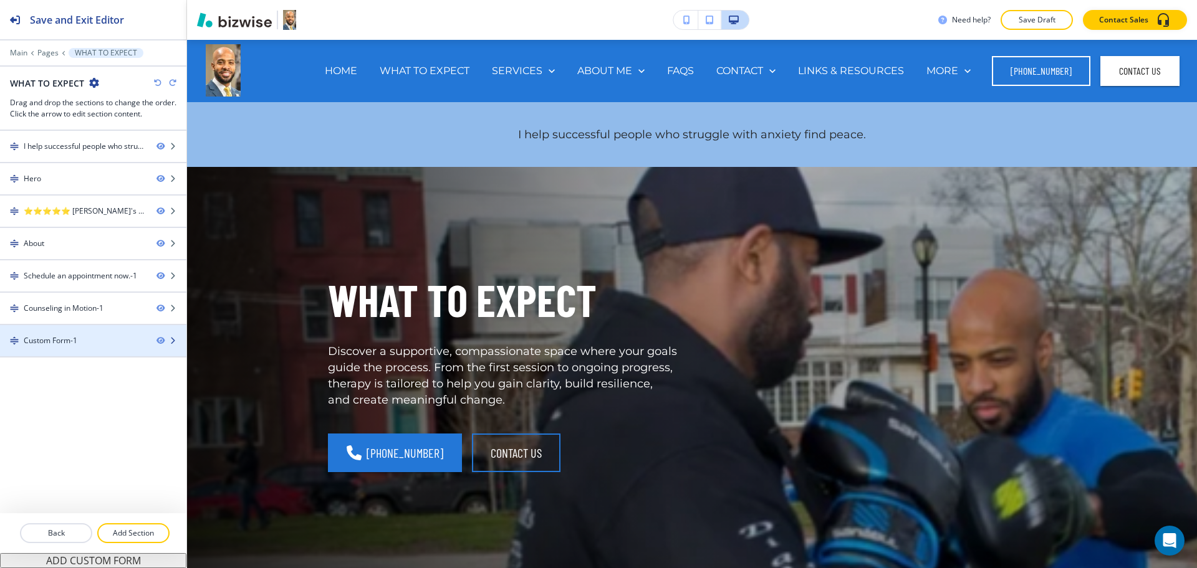
click at [107, 331] on div at bounding box center [93, 330] width 186 height 10
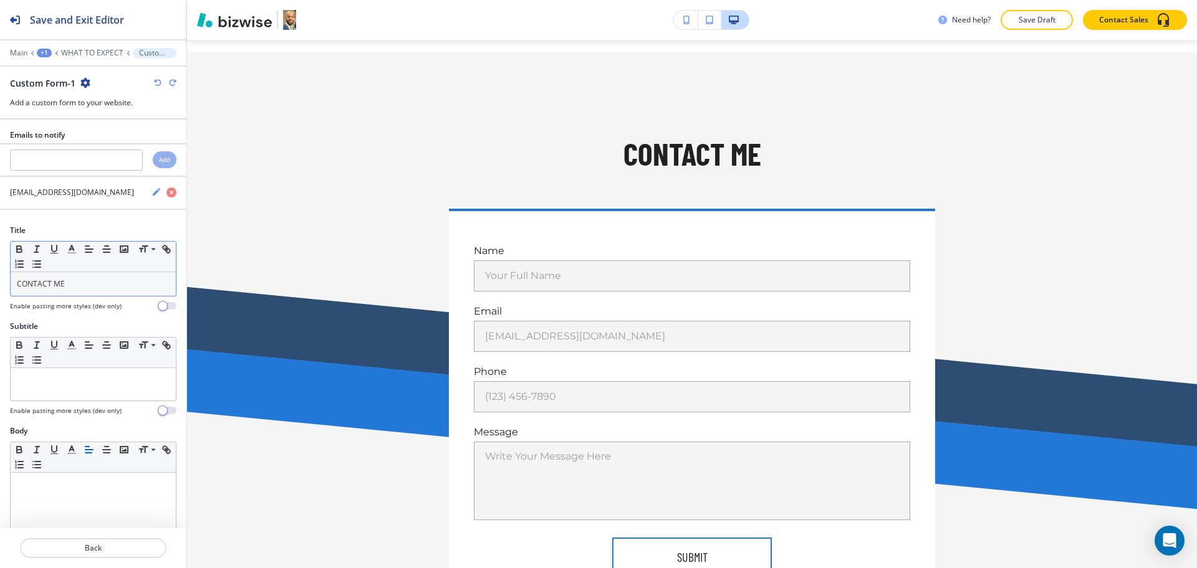
click at [86, 282] on p "CONTACT ME" at bounding box center [93, 284] width 153 height 11
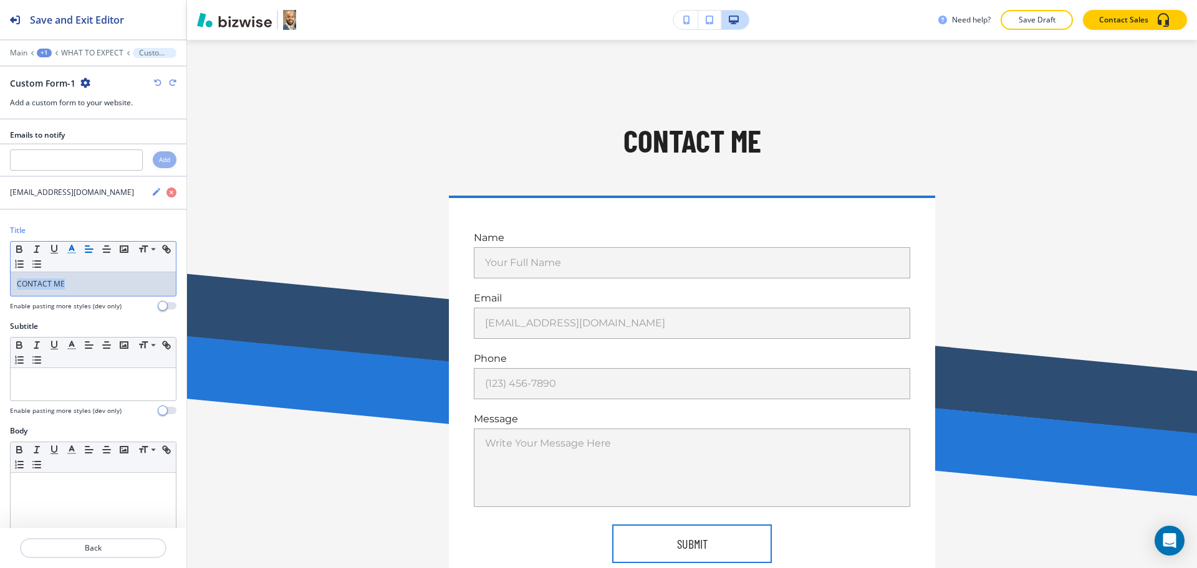
click at [66, 249] on icon "button" at bounding box center [71, 249] width 11 height 11
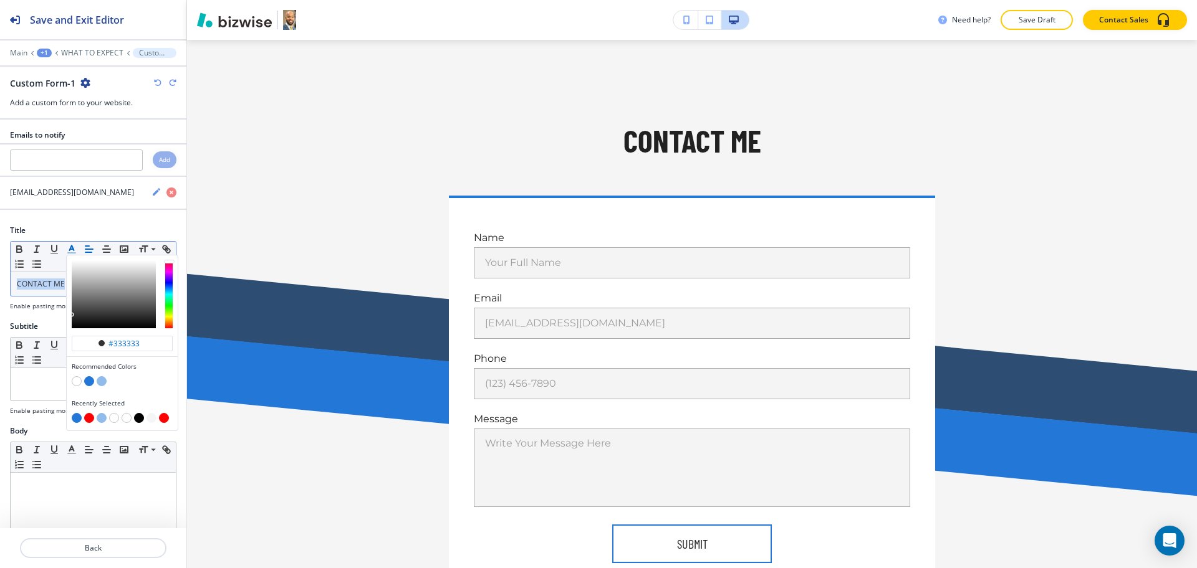
click at [90, 381] on button "button" at bounding box center [89, 382] width 10 height 10
type input "#2377d7"
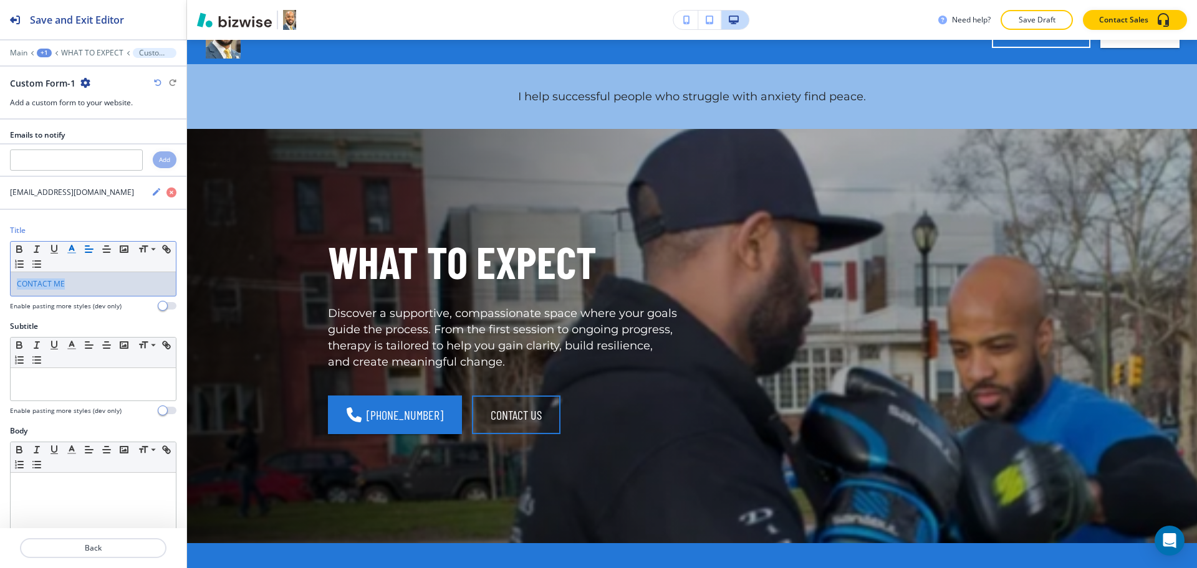
scroll to position [0, 0]
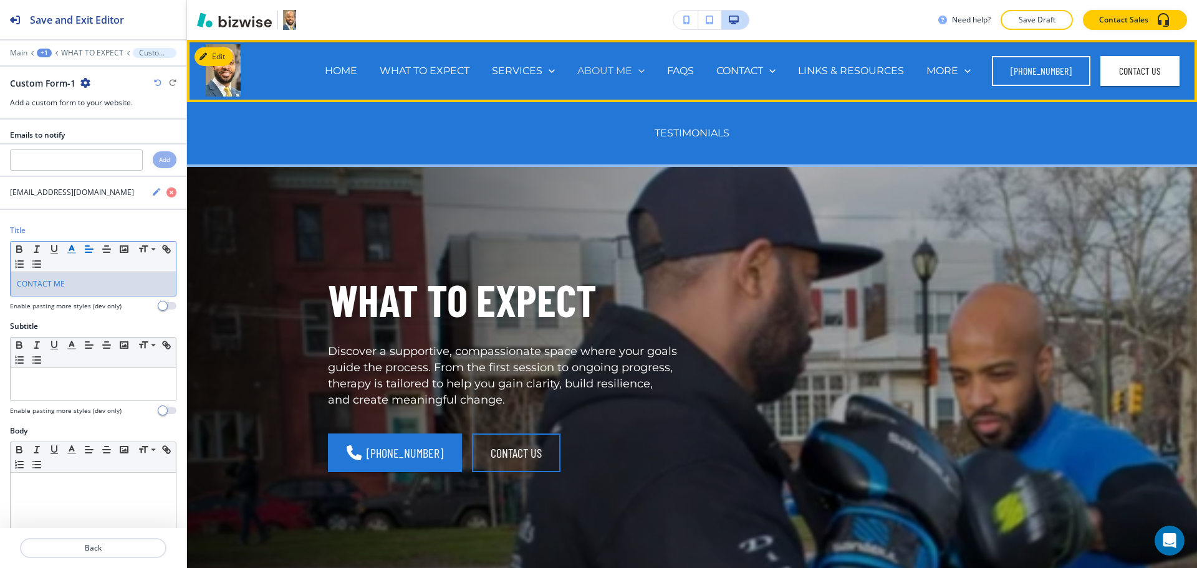
click at [613, 70] on p "ABOUT ME" at bounding box center [604, 71] width 55 height 14
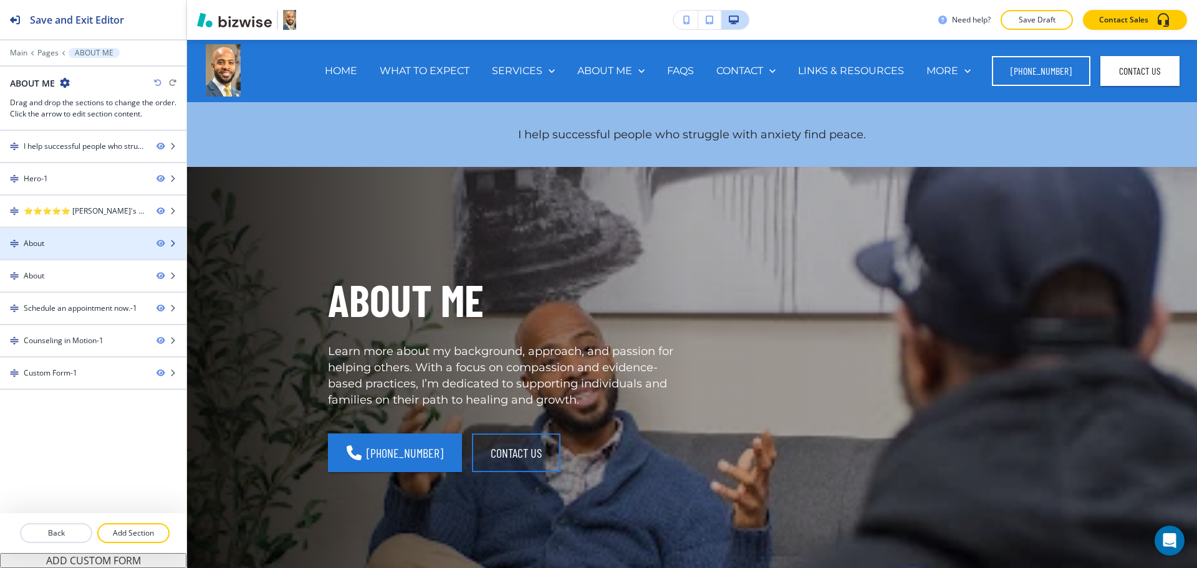
click at [54, 246] on div "About" at bounding box center [73, 243] width 146 height 11
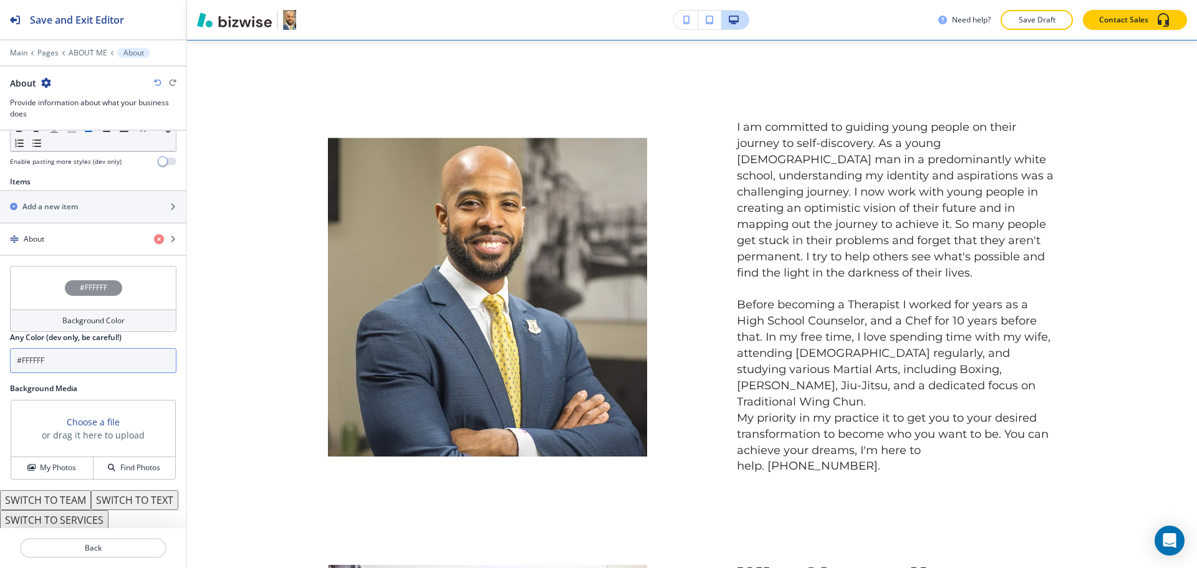
scroll to position [447, 0]
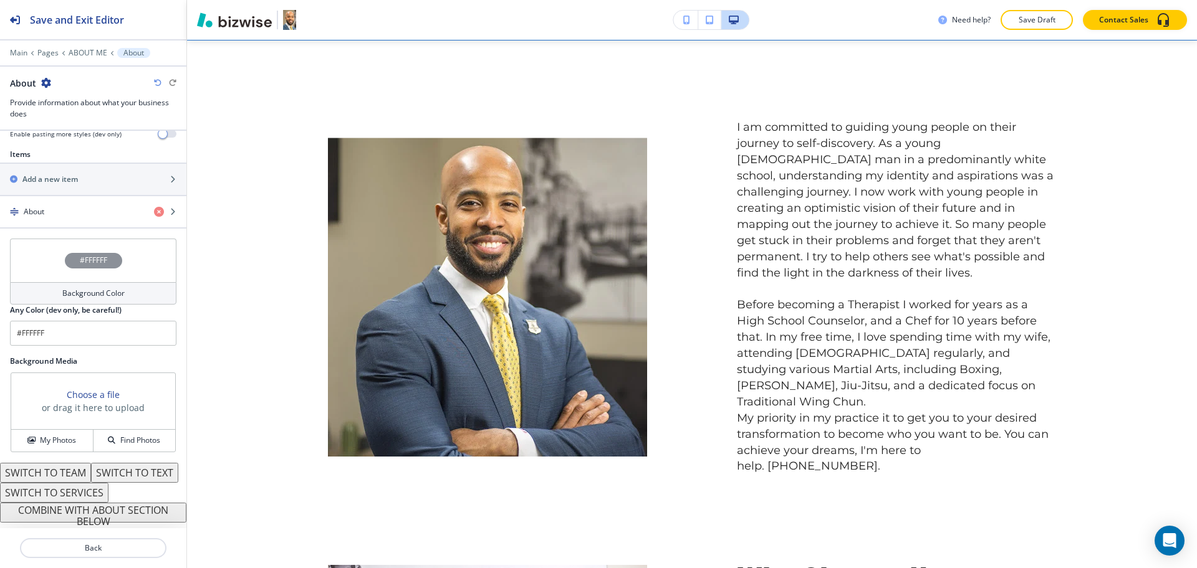
click at [132, 511] on button "COMBINE WITH ABOUT SECTION BELOW" at bounding box center [93, 513] width 186 height 20
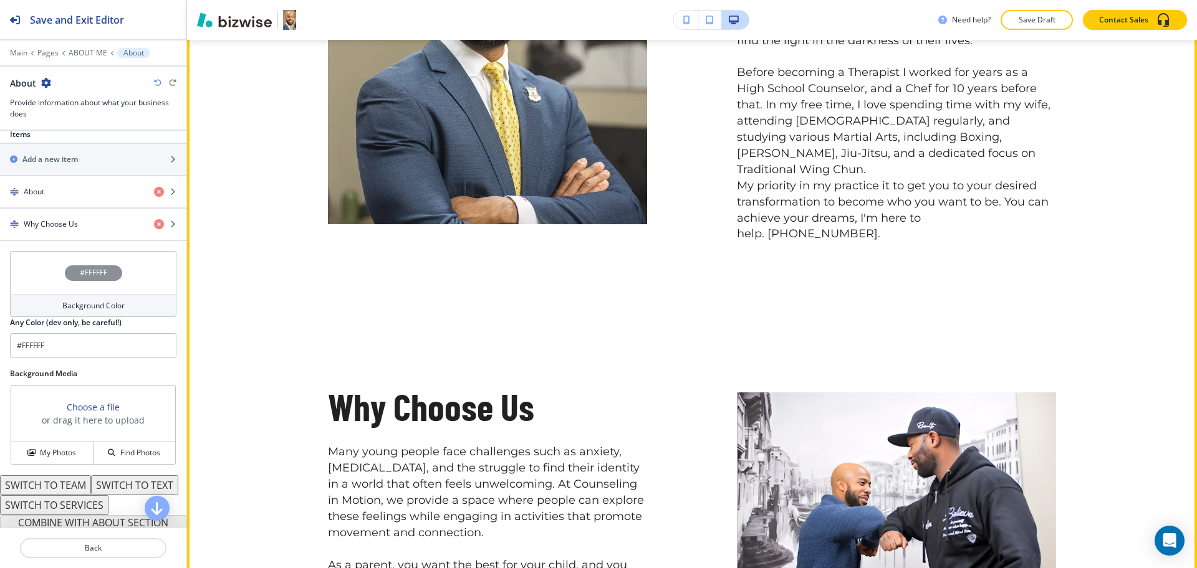
scroll to position [936, 0]
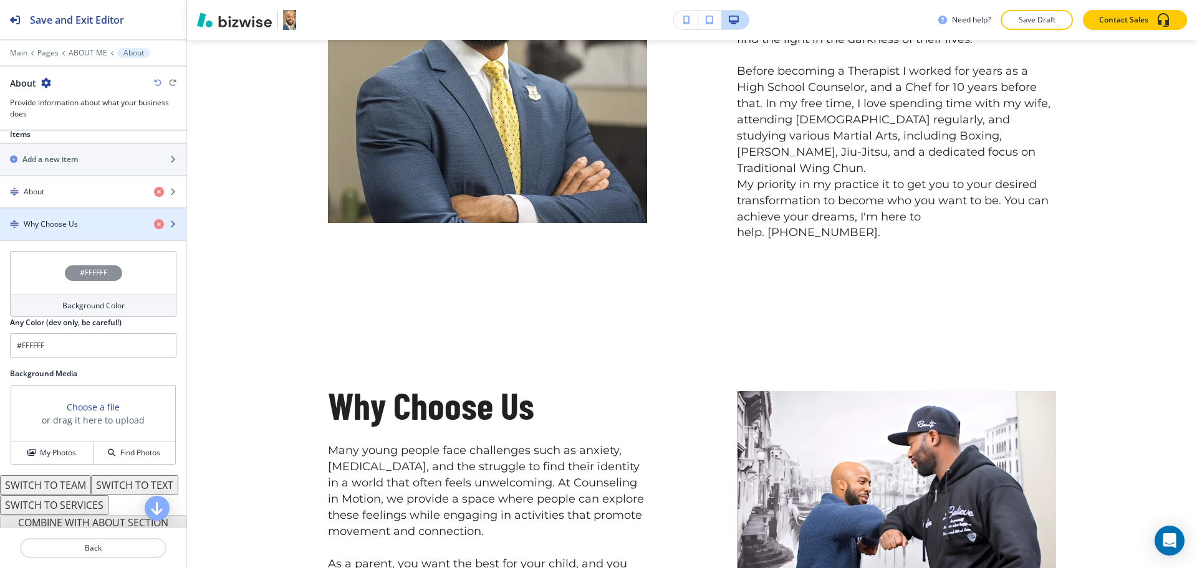
click at [76, 222] on h4 "Why Choose Us" at bounding box center [51, 224] width 54 height 11
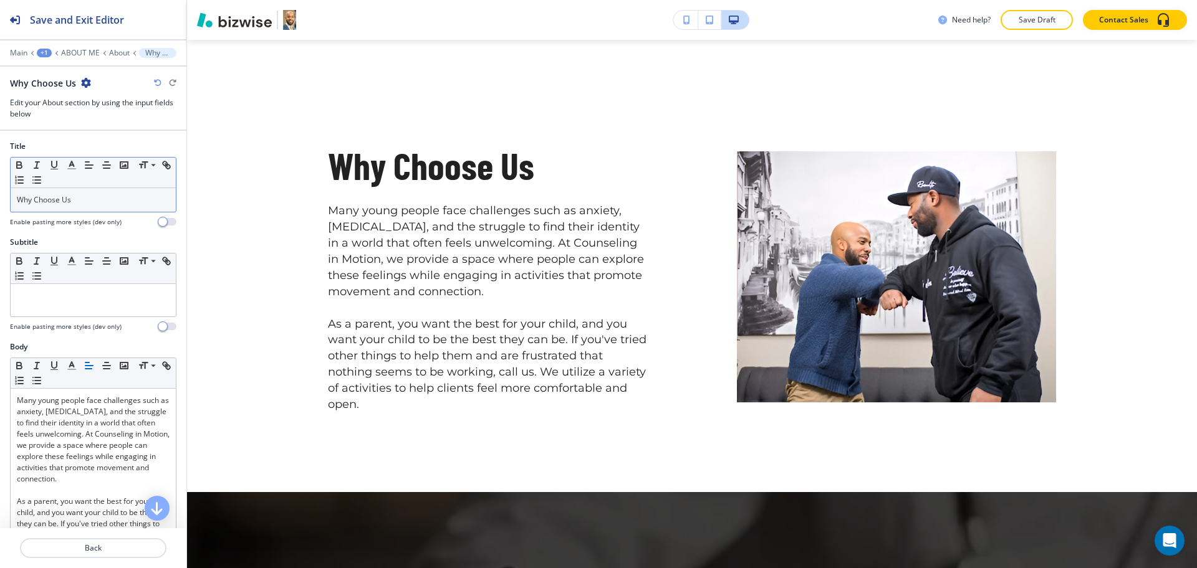
scroll to position [1186, 0]
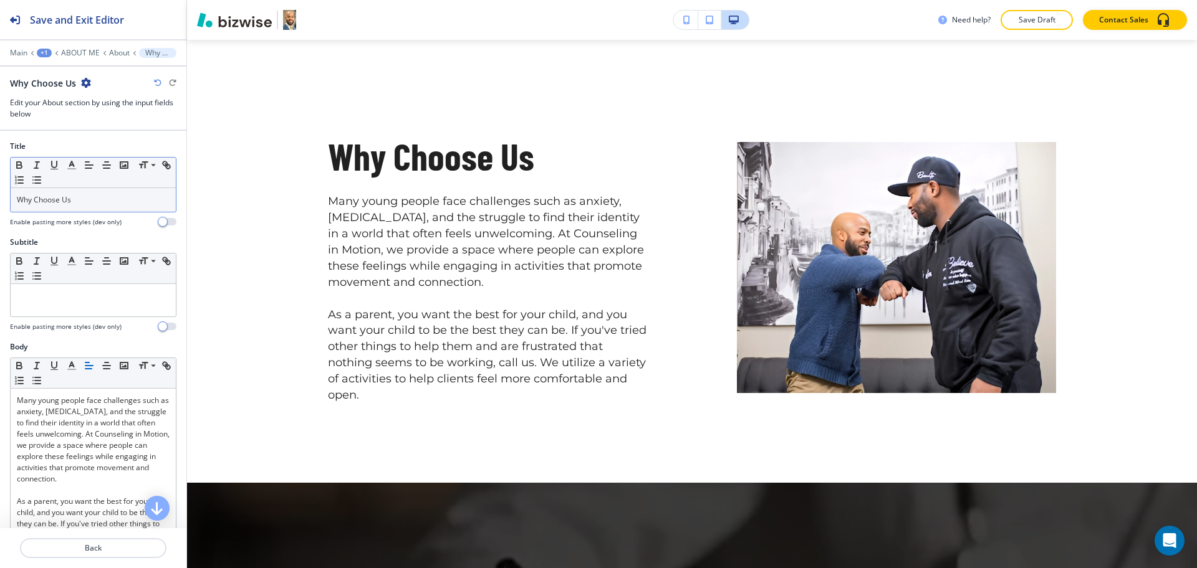
click at [86, 197] on p "Why Choose Us" at bounding box center [93, 199] width 153 height 11
click at [70, 170] on icon "button" at bounding box center [71, 165] width 11 height 11
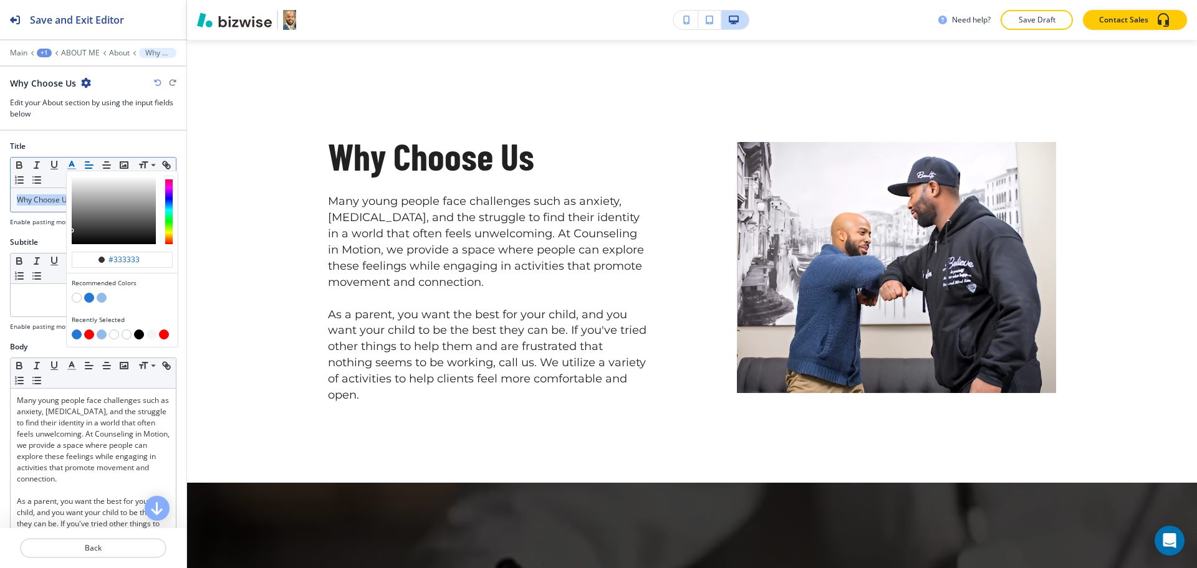
click at [89, 298] on button "button" at bounding box center [89, 298] width 10 height 10
type input "#2377d7"
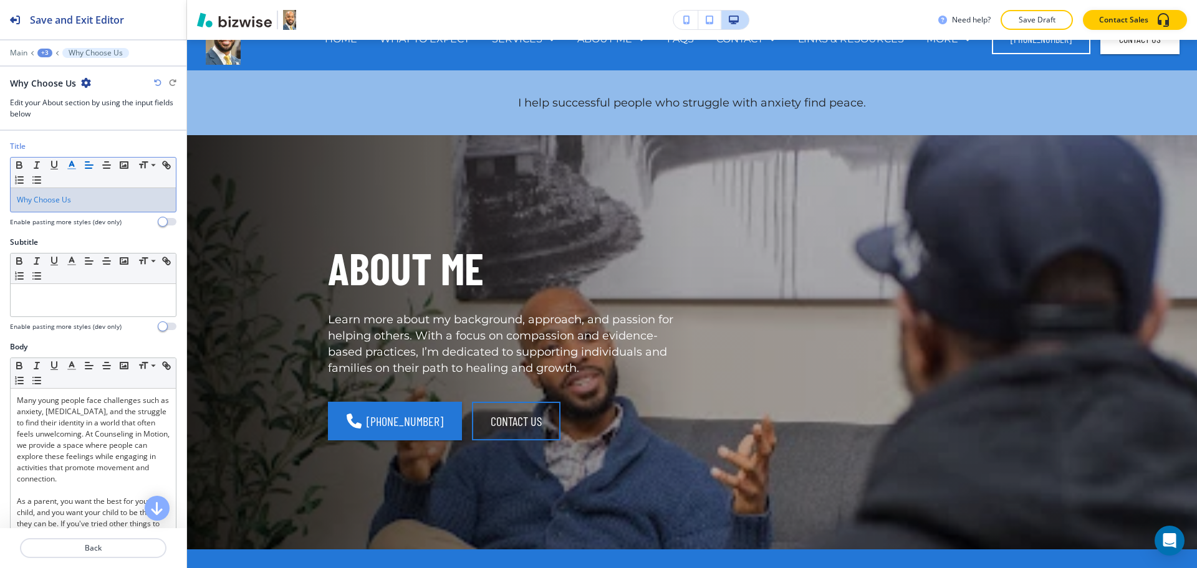
scroll to position [10, 0]
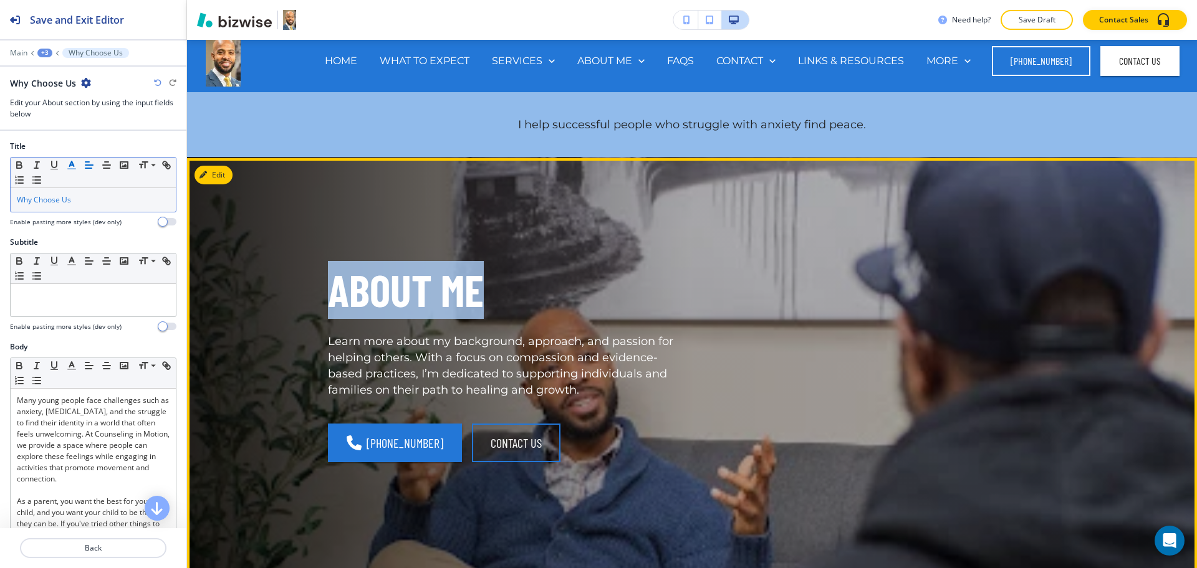
drag, startPoint x: 514, startPoint y: 294, endPoint x: 322, endPoint y: 290, distance: 192.0
click at [328, 290] on p "ABOUT ME" at bounding box center [502, 290] width 349 height 58
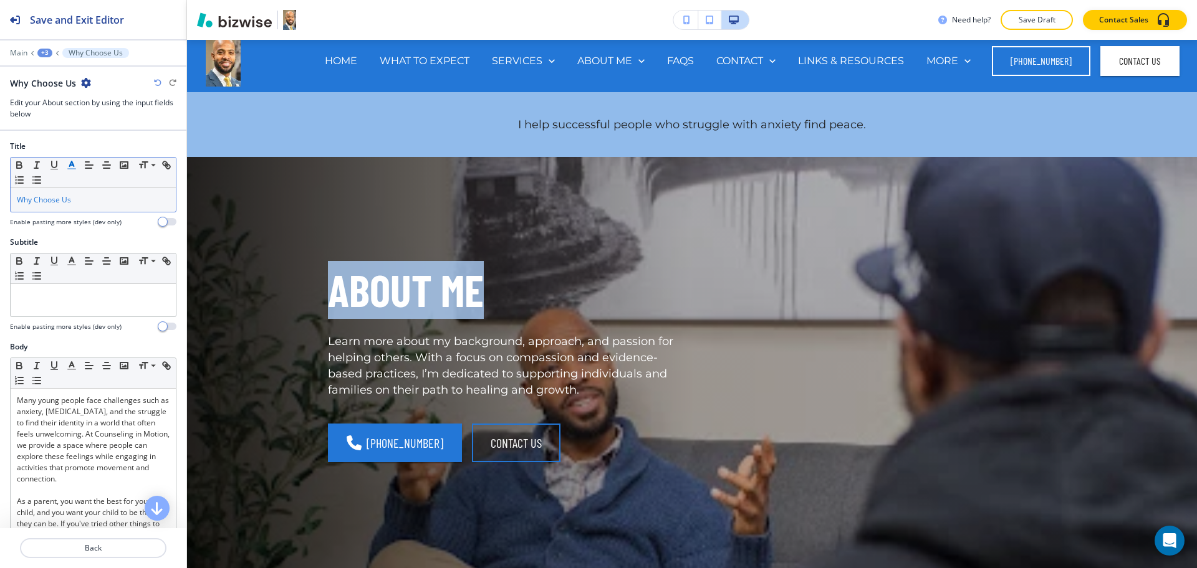
click at [44, 53] on div "+3" at bounding box center [44, 53] width 15 height 9
click at [61, 92] on p "ABOUT ME" at bounding box center [78, 95] width 64 height 11
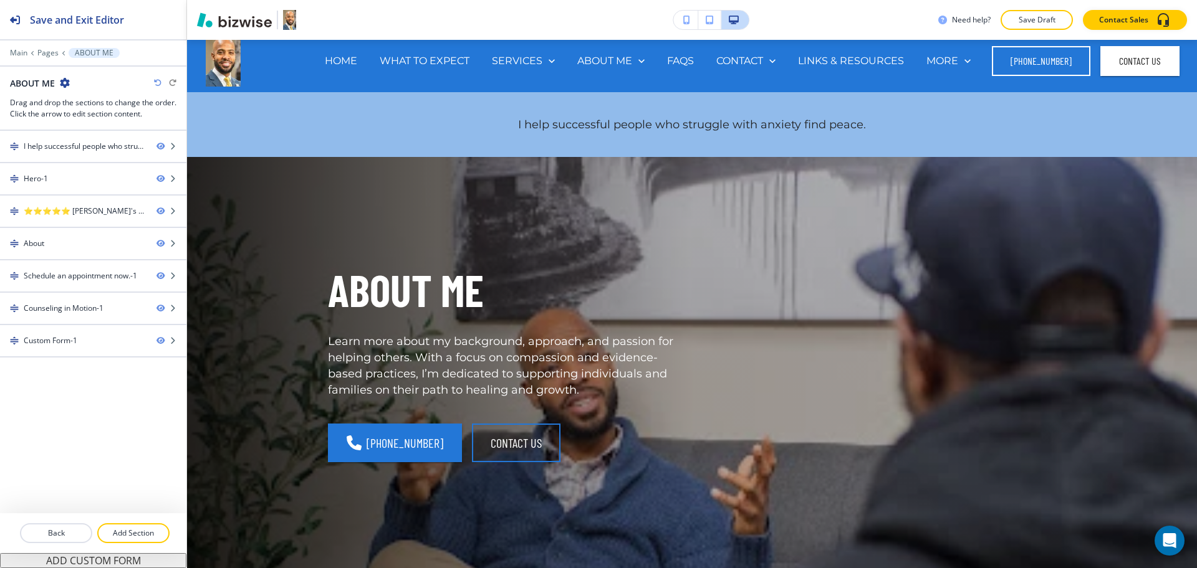
click at [39, 82] on h2 "ABOUT ME" at bounding box center [32, 83] width 45 height 13
copy div "ABOUT ME"
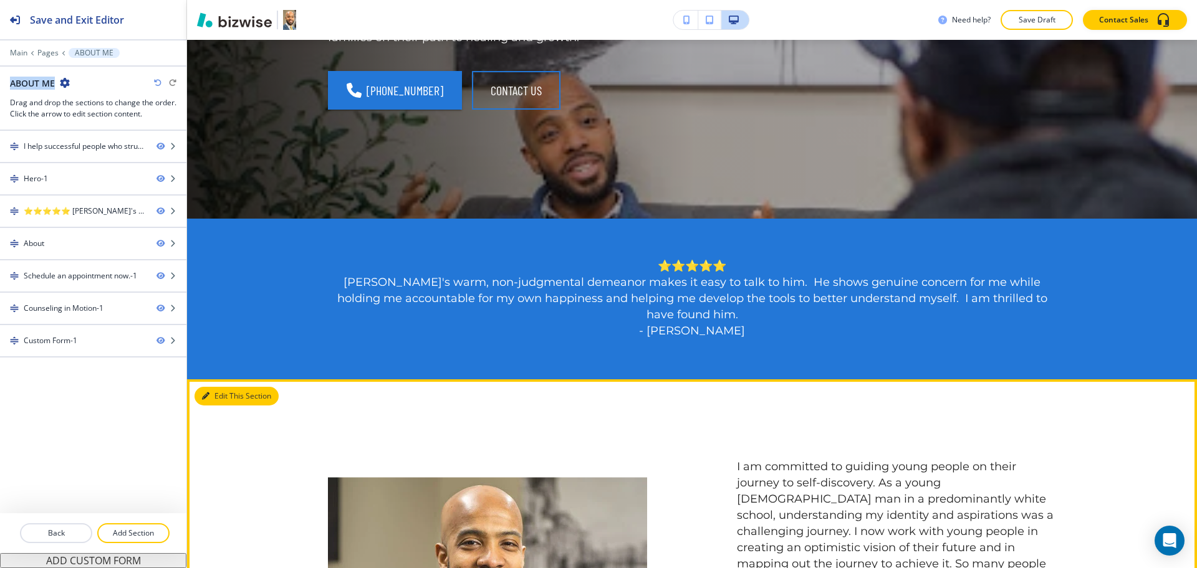
click at [218, 399] on button "Edit This Section" at bounding box center [236, 396] width 84 height 19
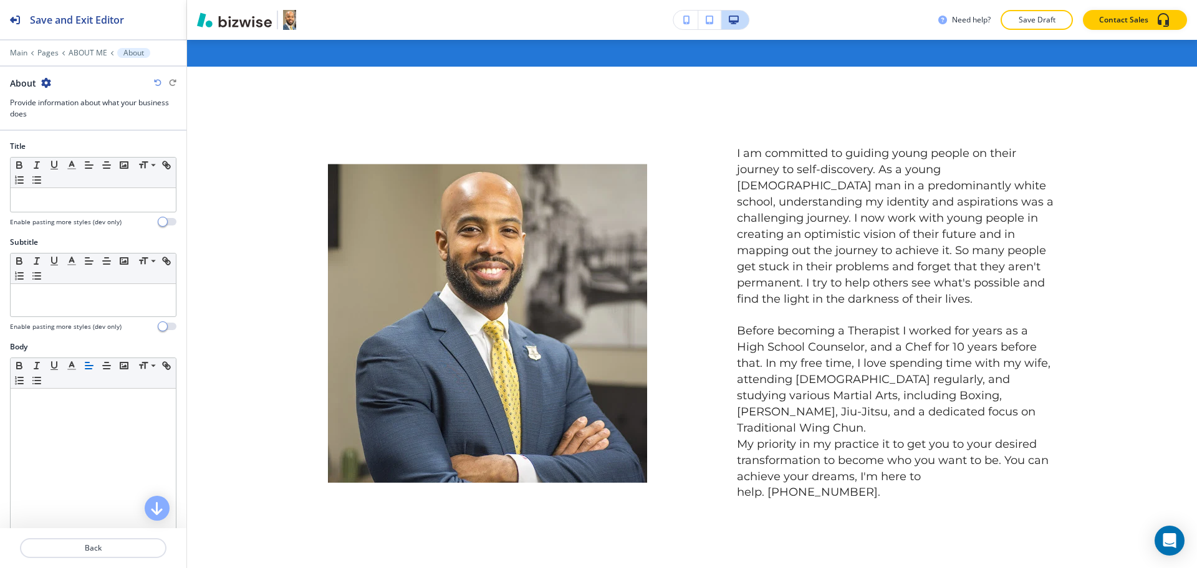
scroll to position [703, 0]
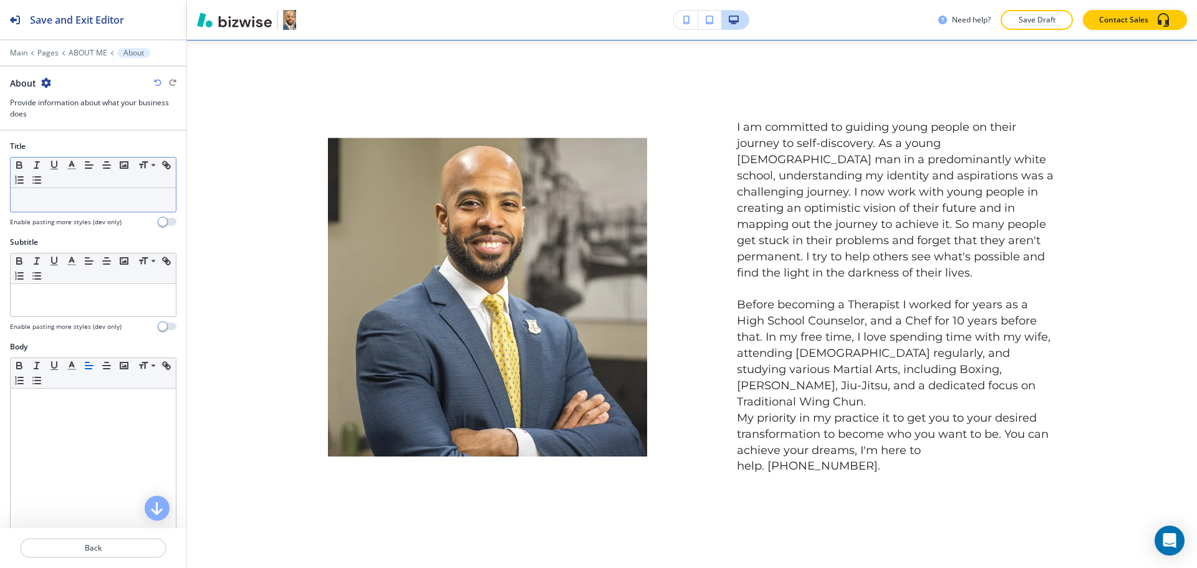
click at [41, 202] on p at bounding box center [93, 199] width 153 height 11
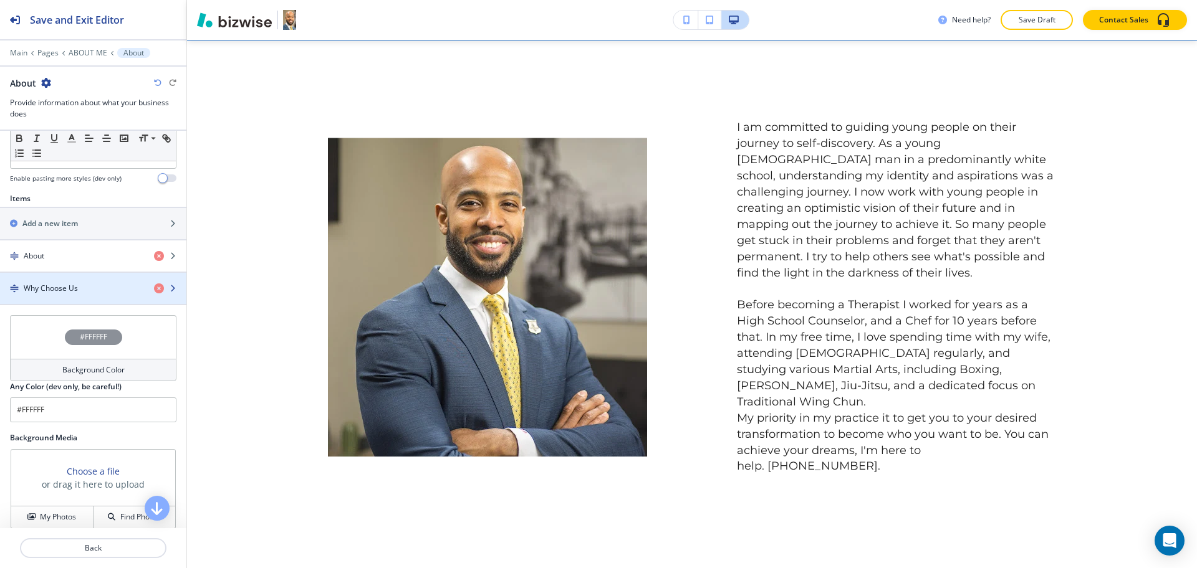
scroll to position [384, 0]
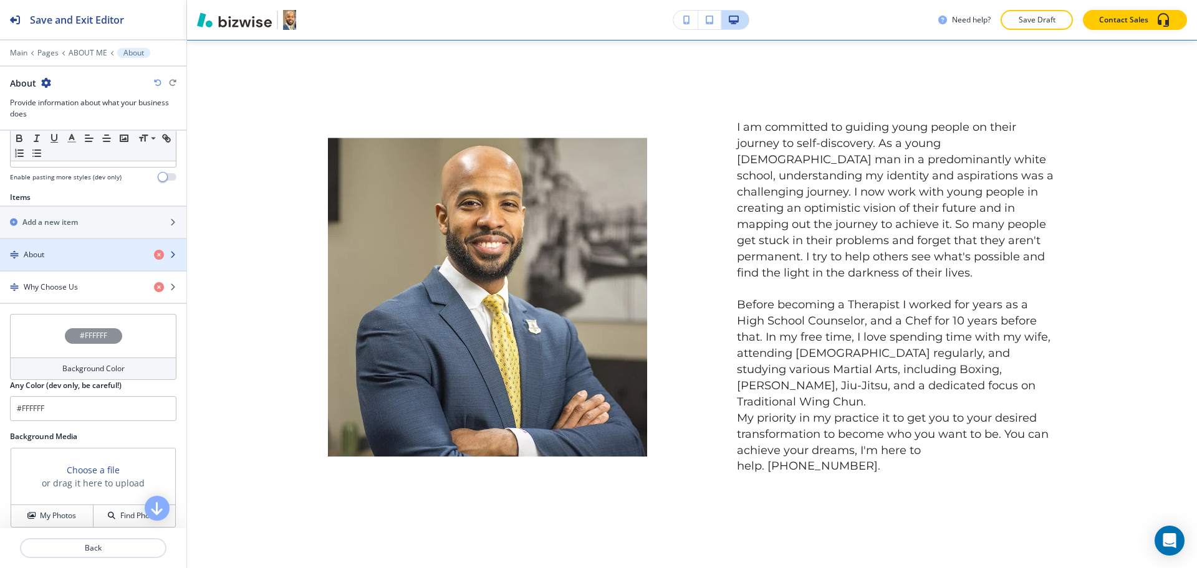
click at [52, 252] on div "About" at bounding box center [72, 254] width 144 height 11
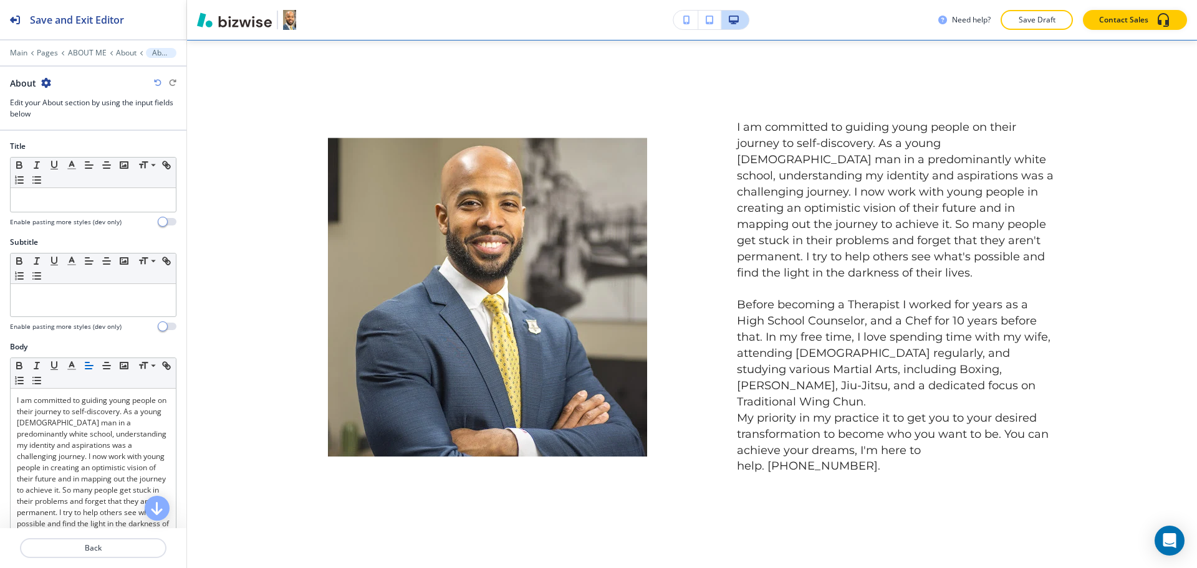
scroll to position [722, 0]
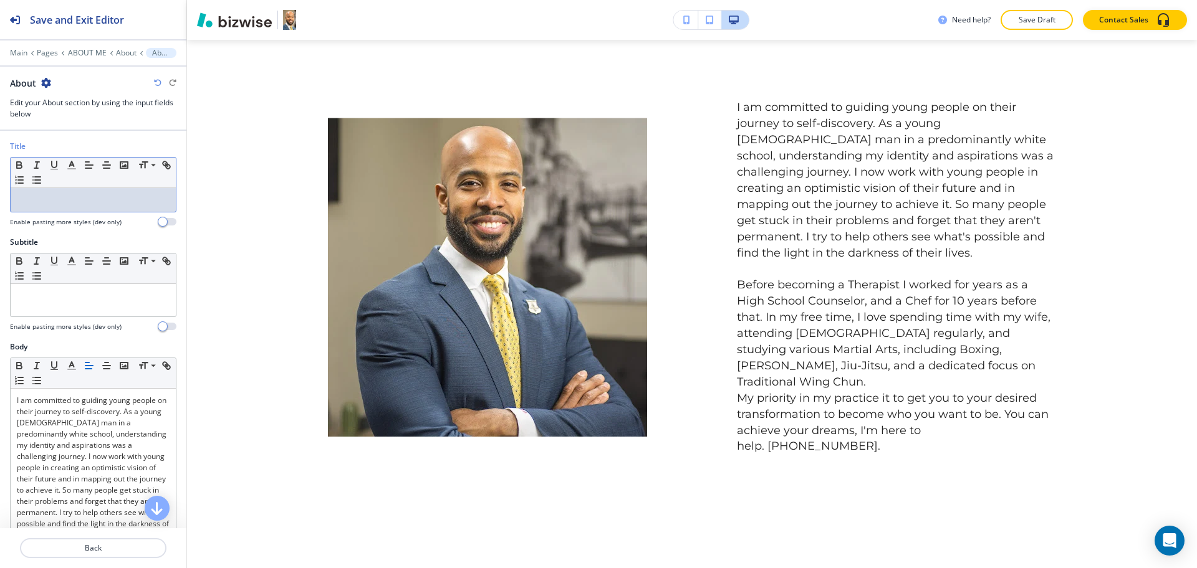
click at [57, 202] on p at bounding box center [93, 199] width 153 height 11
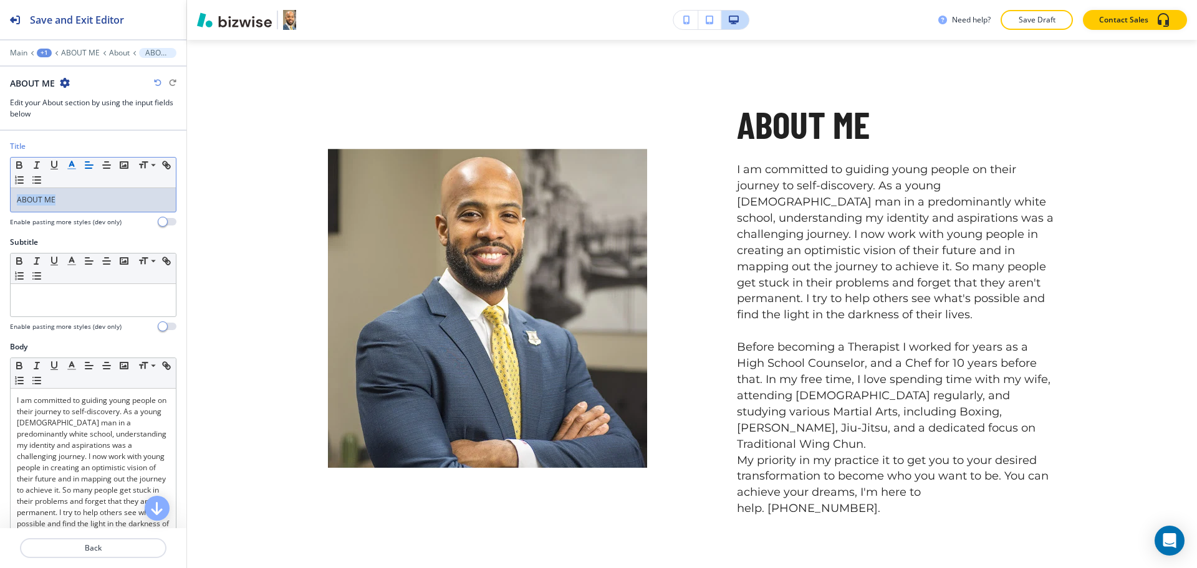
click at [69, 168] on icon "button" at bounding box center [71, 165] width 11 height 11
click at [58, 196] on p "ABOUT ME" at bounding box center [93, 199] width 153 height 11
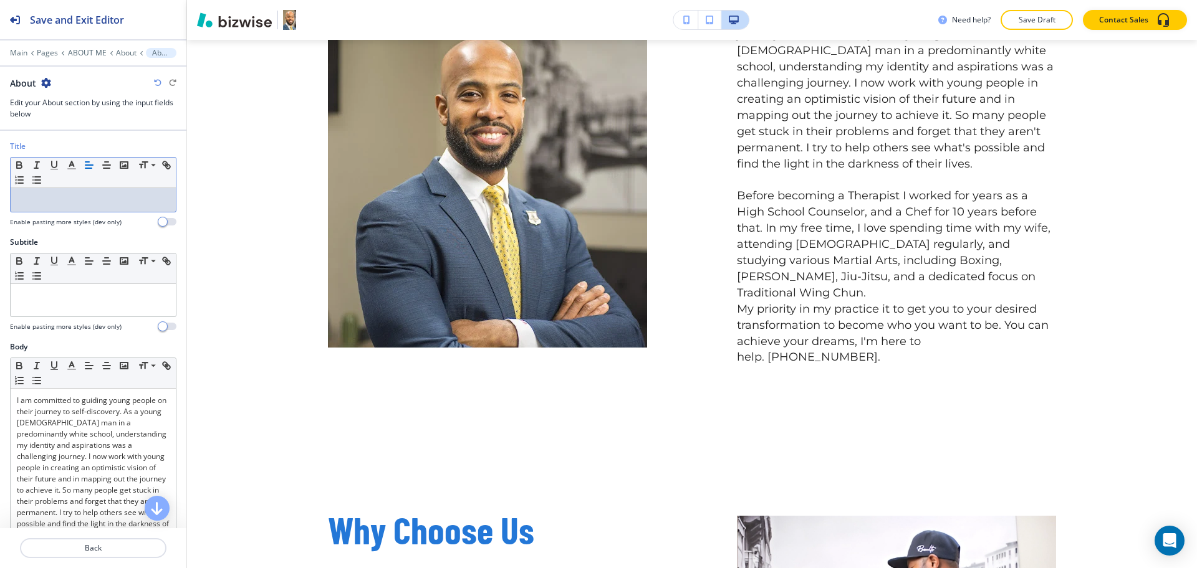
scroll to position [803, 0]
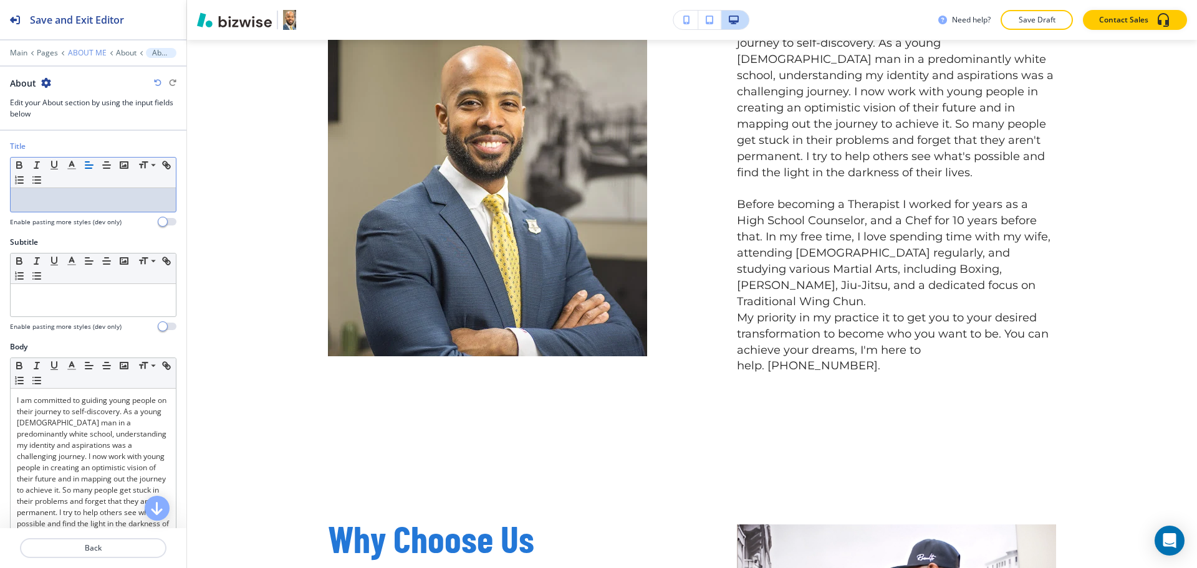
click at [82, 49] on p "ABOUT ME" at bounding box center [87, 53] width 39 height 9
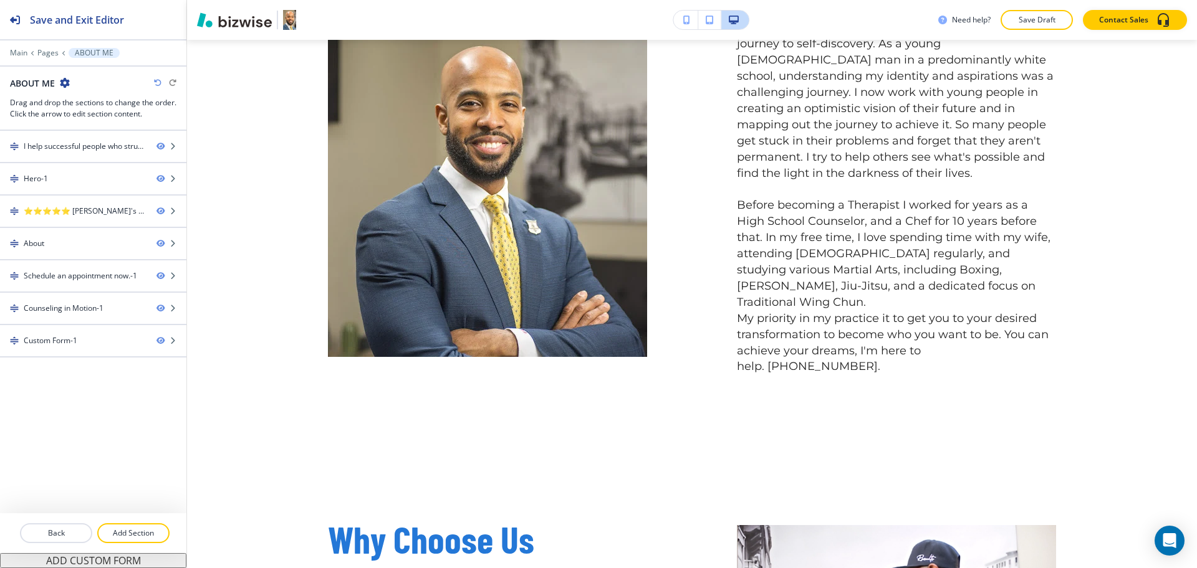
scroll to position [939, 0]
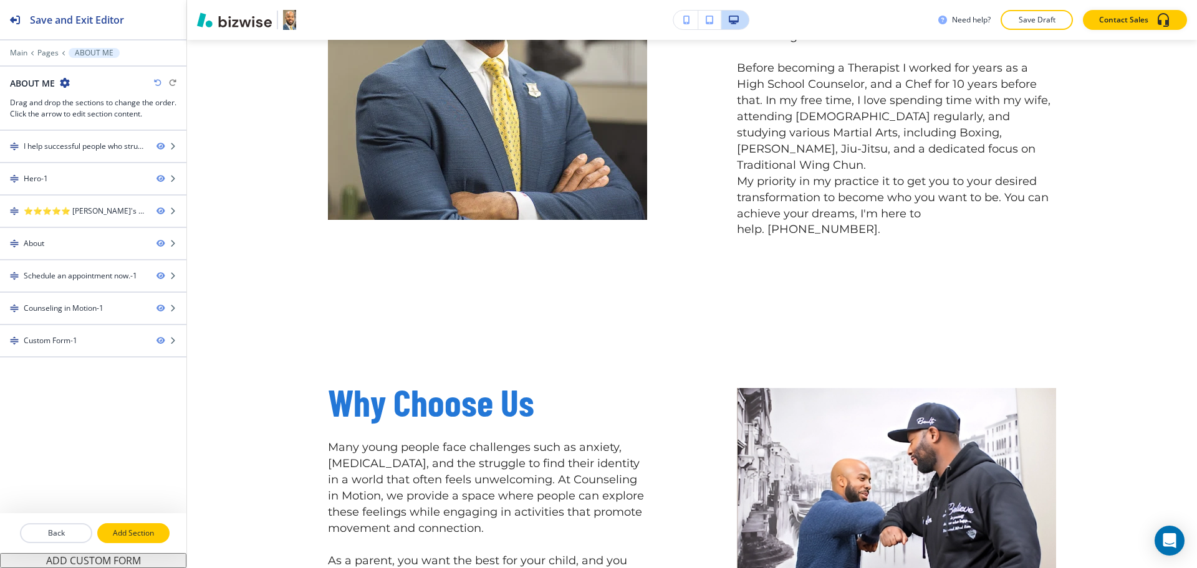
click at [131, 540] on button "Add Section" at bounding box center [133, 534] width 72 height 20
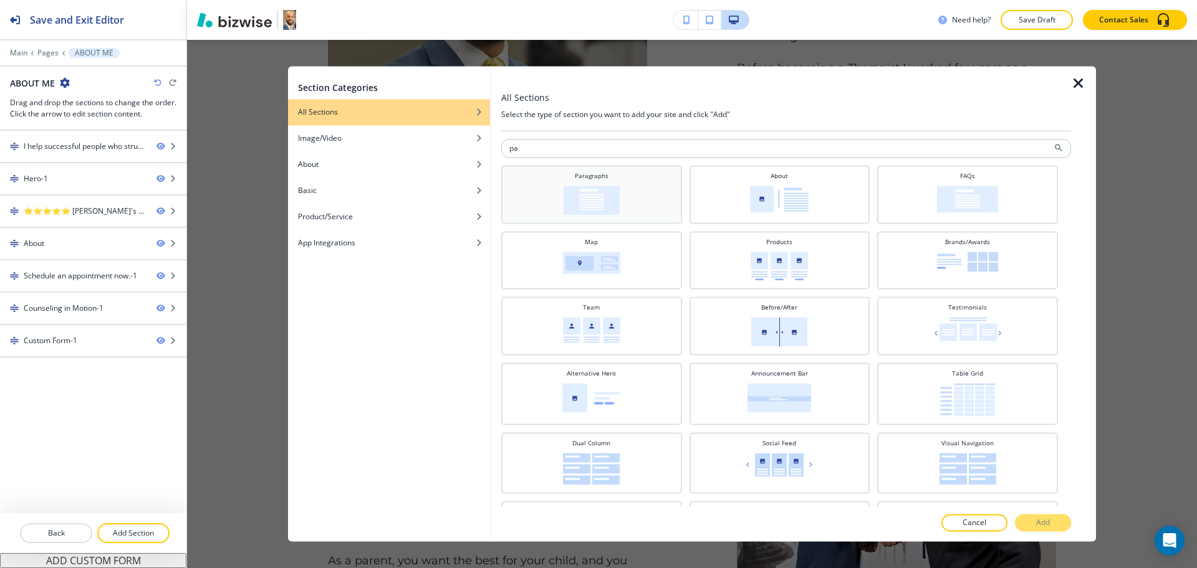
type input "pa"
click at [643, 195] on div "Paragraphs" at bounding box center [591, 193] width 168 height 44
click at [1038, 529] on button "Add" at bounding box center [1043, 523] width 56 height 17
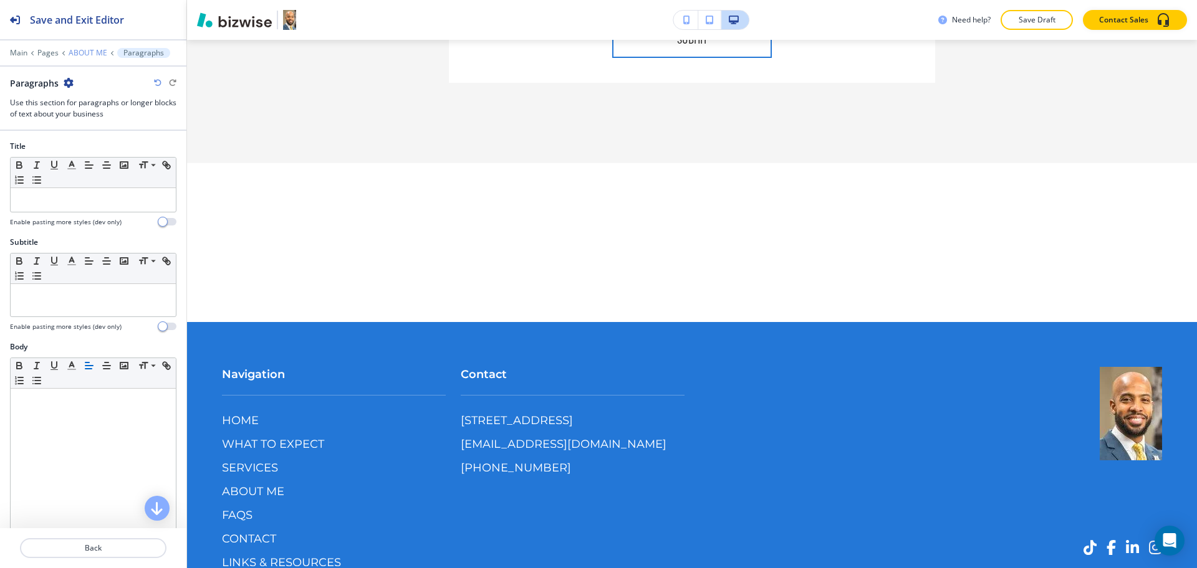
click at [92, 48] on div "Main Pages ABOUT ME Paragraphs" at bounding box center [93, 53] width 166 height 10
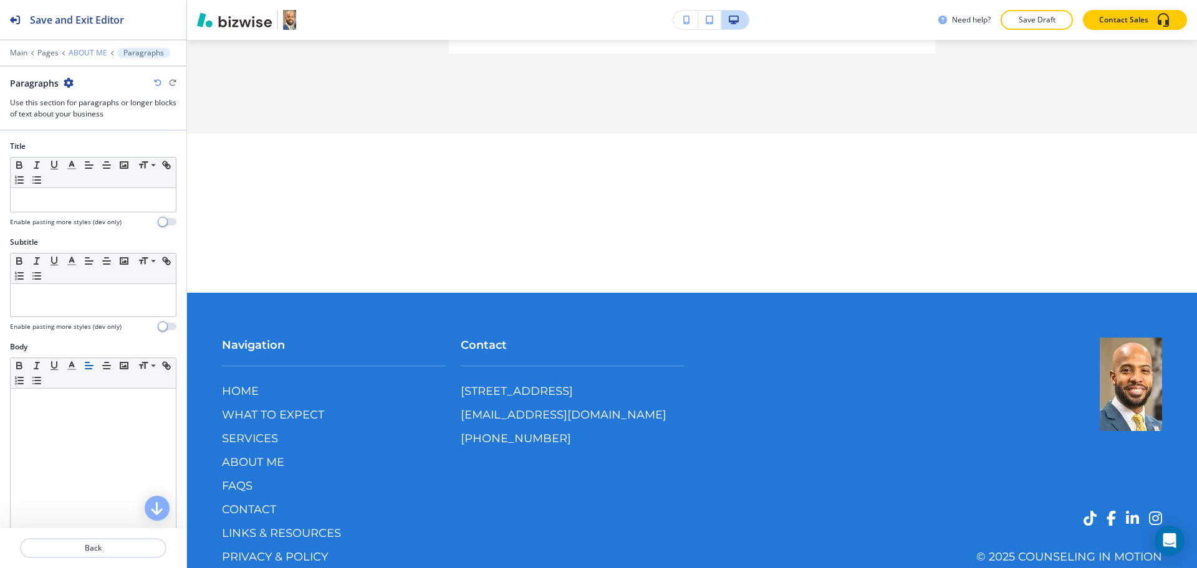
scroll to position [3081, 0]
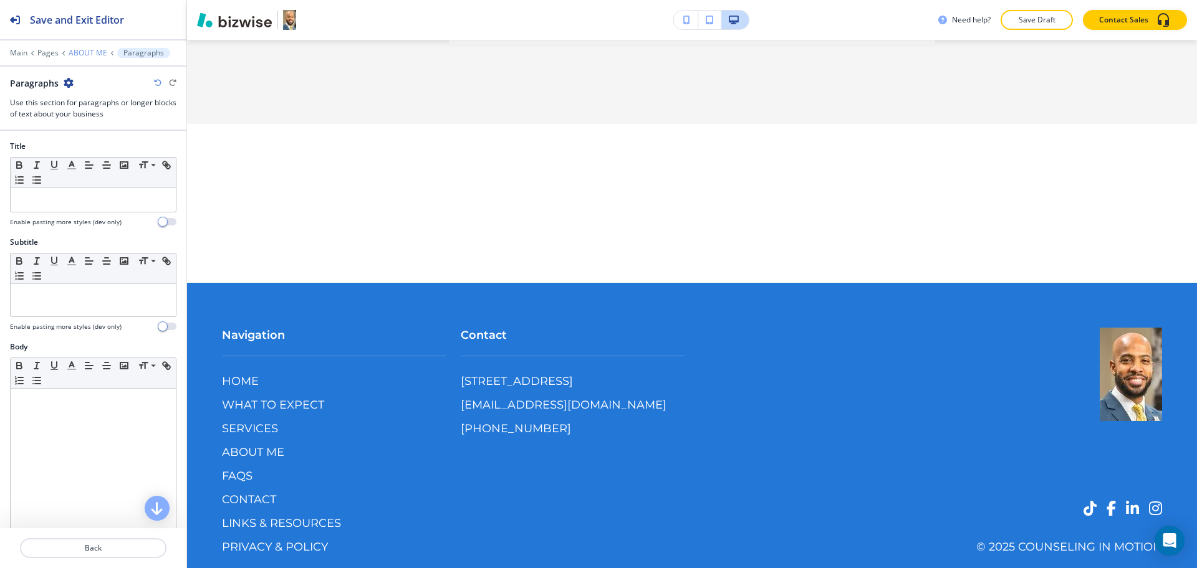
click at [84, 52] on p "ABOUT ME" at bounding box center [88, 53] width 39 height 9
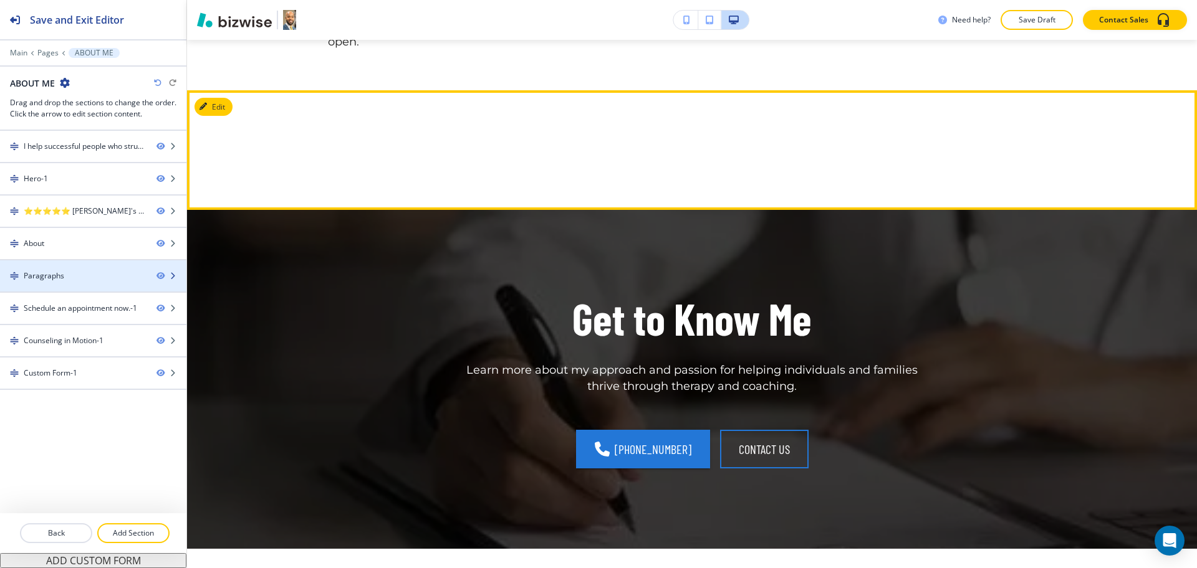
scroll to position [1557, 0]
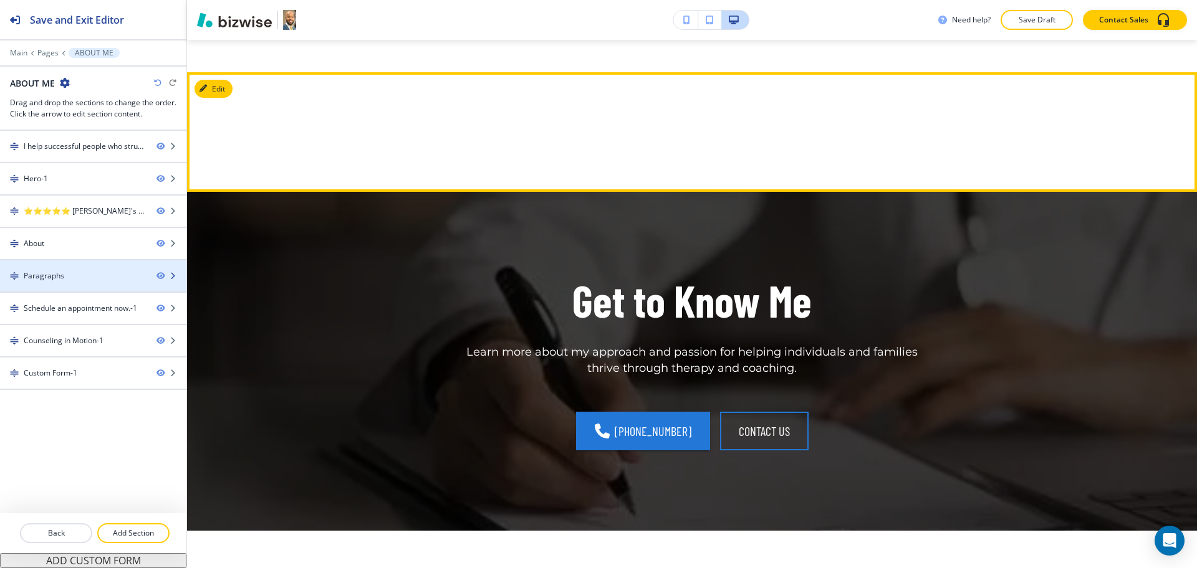
click at [62, 276] on div "Paragraphs" at bounding box center [44, 276] width 41 height 11
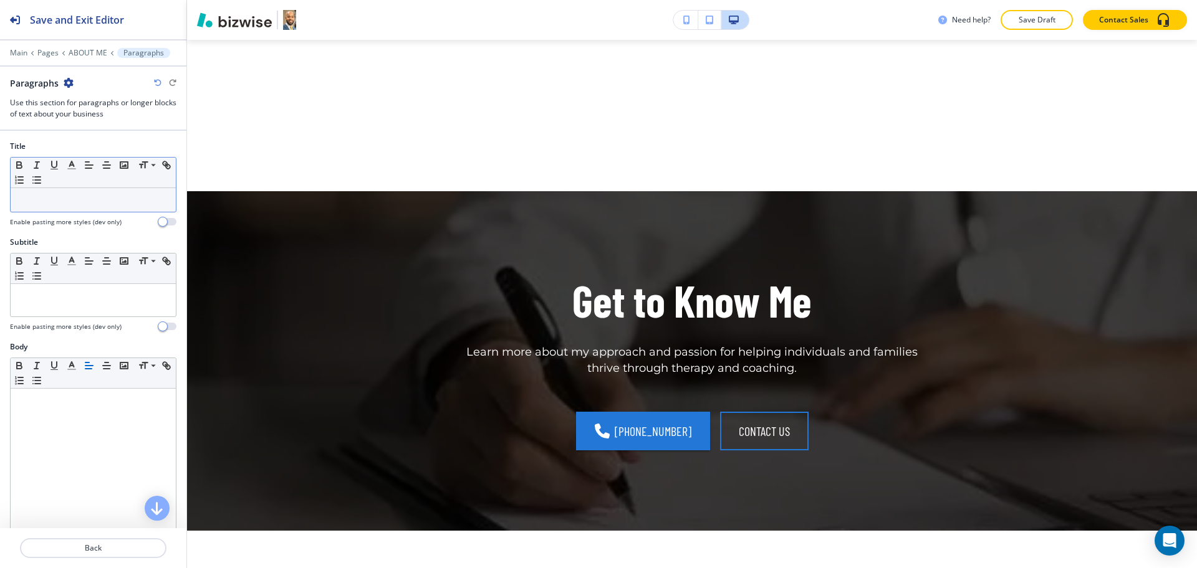
click at [138, 198] on p at bounding box center [93, 199] width 153 height 11
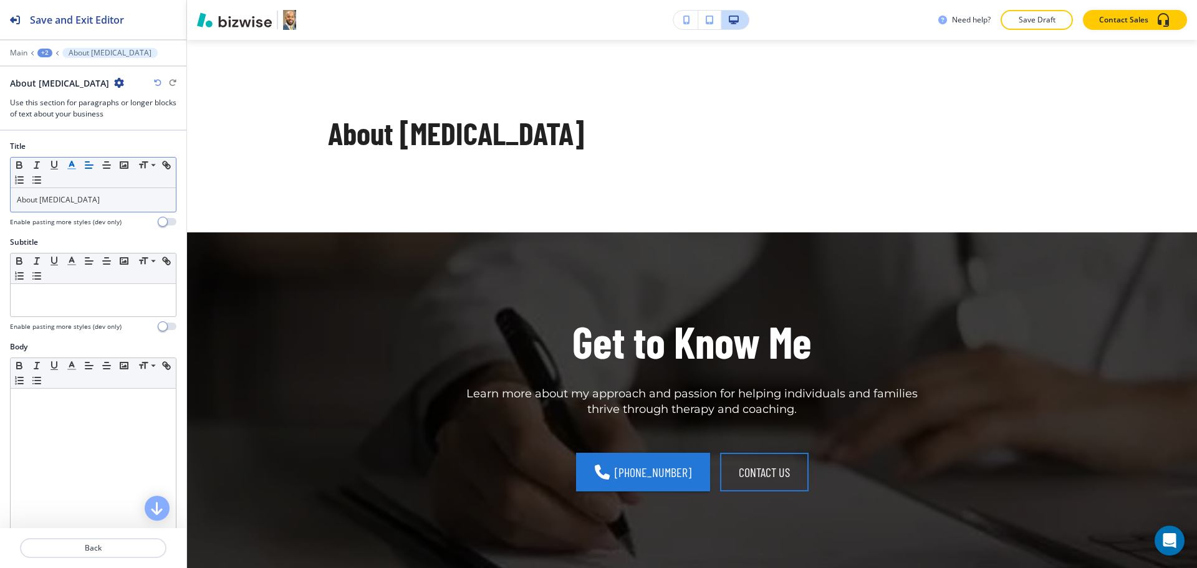
click at [71, 165] on line "button" at bounding box center [71, 165] width 3 height 0
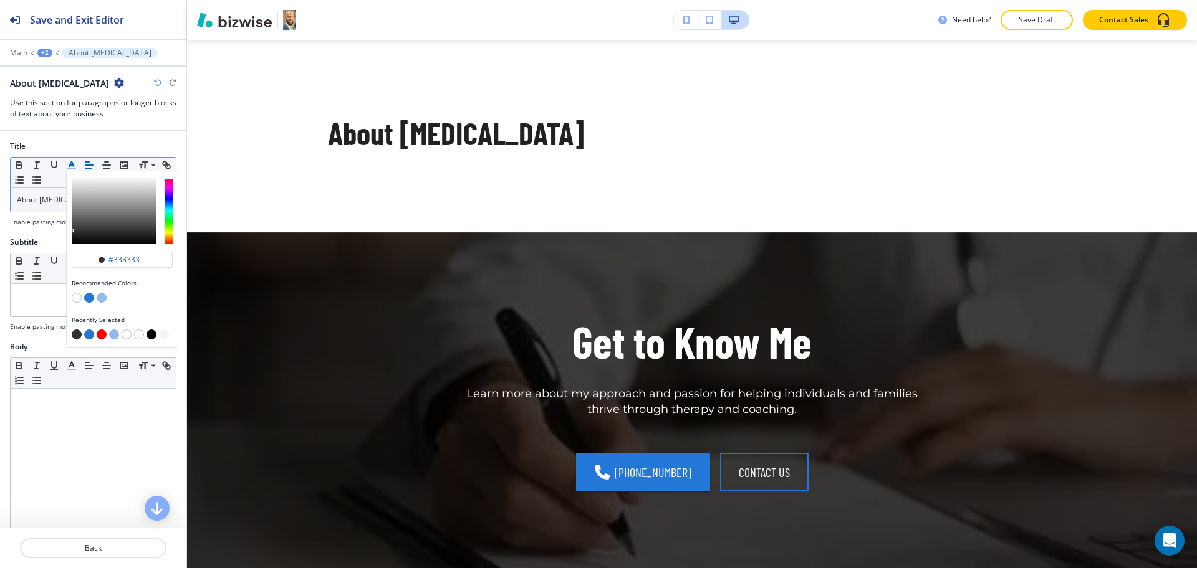
click at [102, 333] on button "button" at bounding box center [102, 335] width 10 height 10
type input "#ff0000"
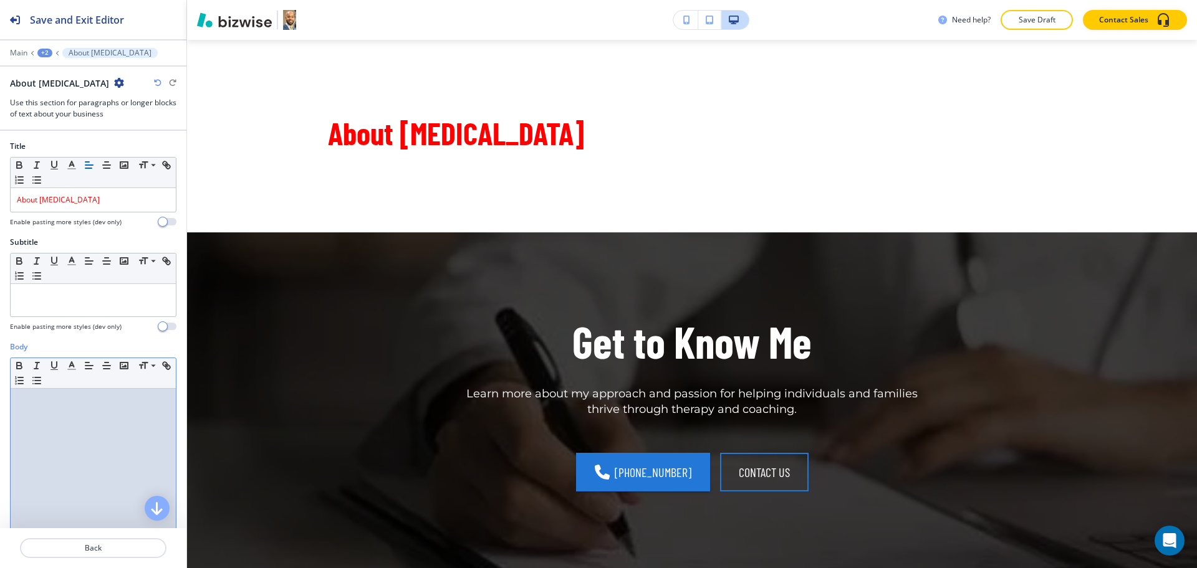
click at [73, 437] on div at bounding box center [93, 470] width 165 height 162
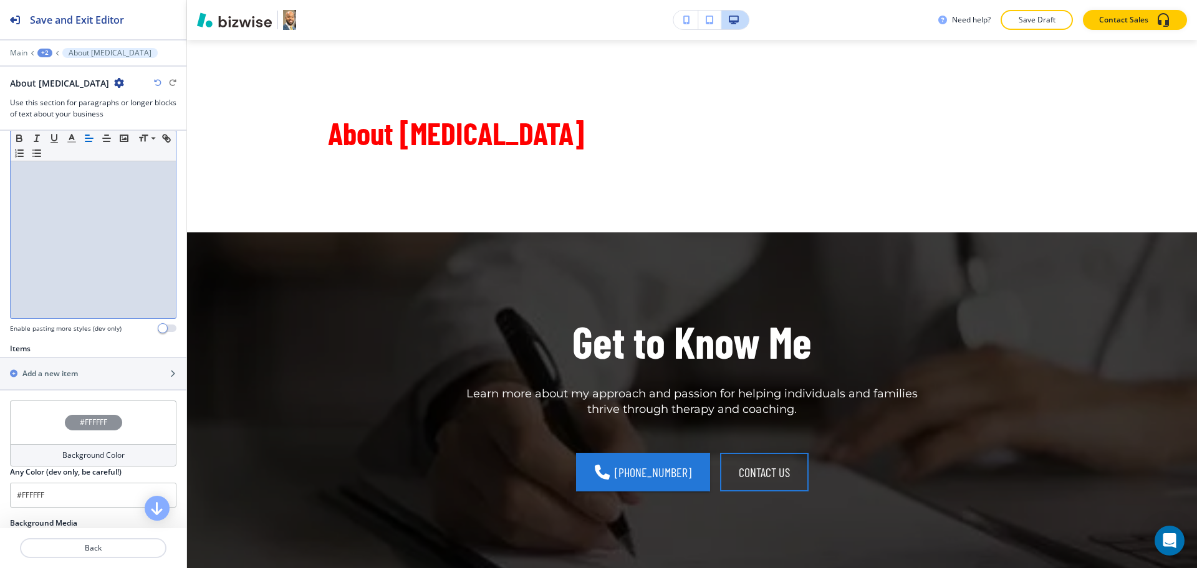
scroll to position [234, 0]
click at [62, 380] on div "button" at bounding box center [93, 383] width 186 height 10
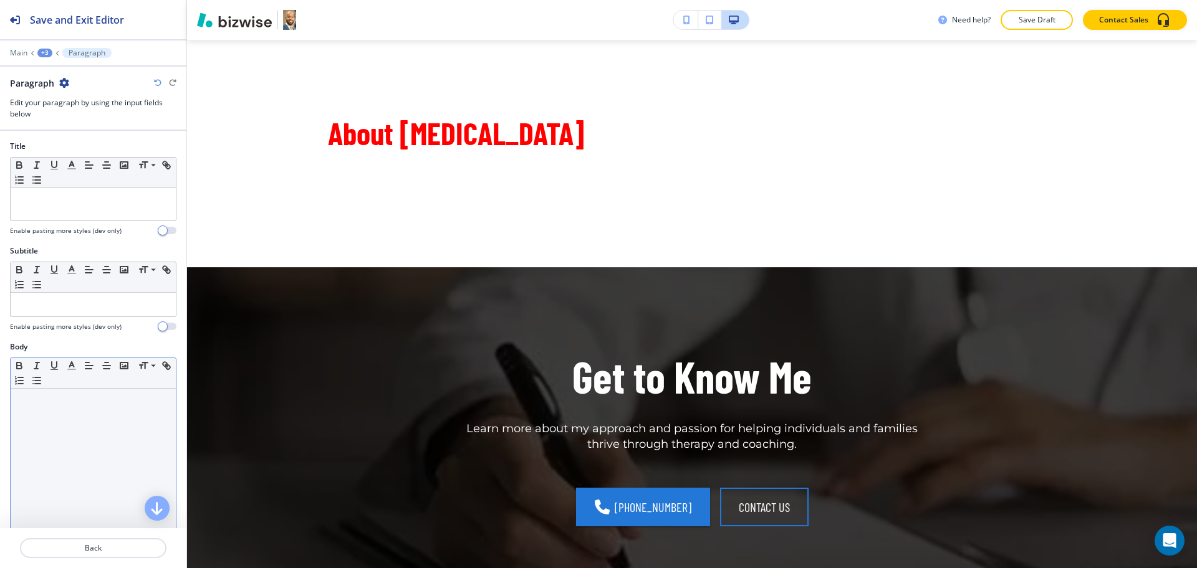
click at [72, 434] on div at bounding box center [93, 470] width 165 height 162
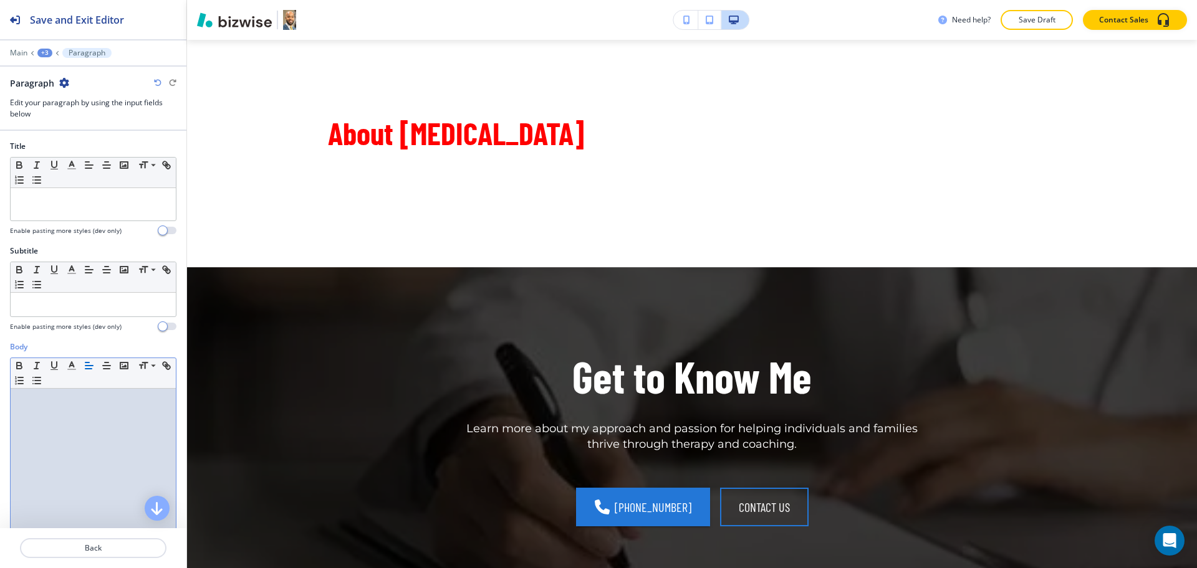
scroll to position [0, 0]
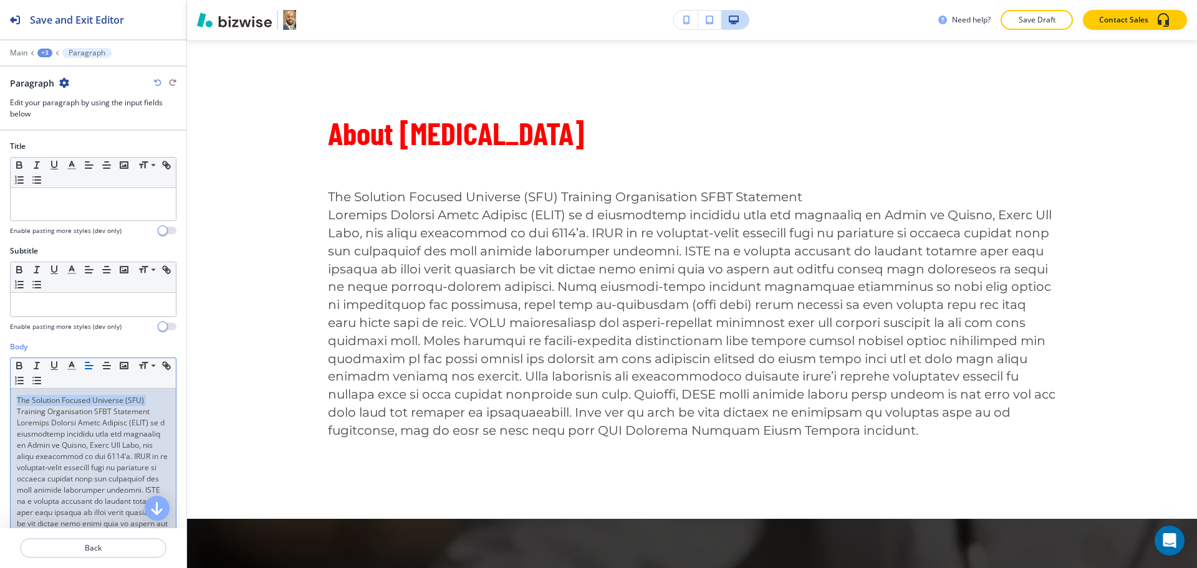
drag, startPoint x: 152, startPoint y: 403, endPoint x: 0, endPoint y: 390, distance: 152.7
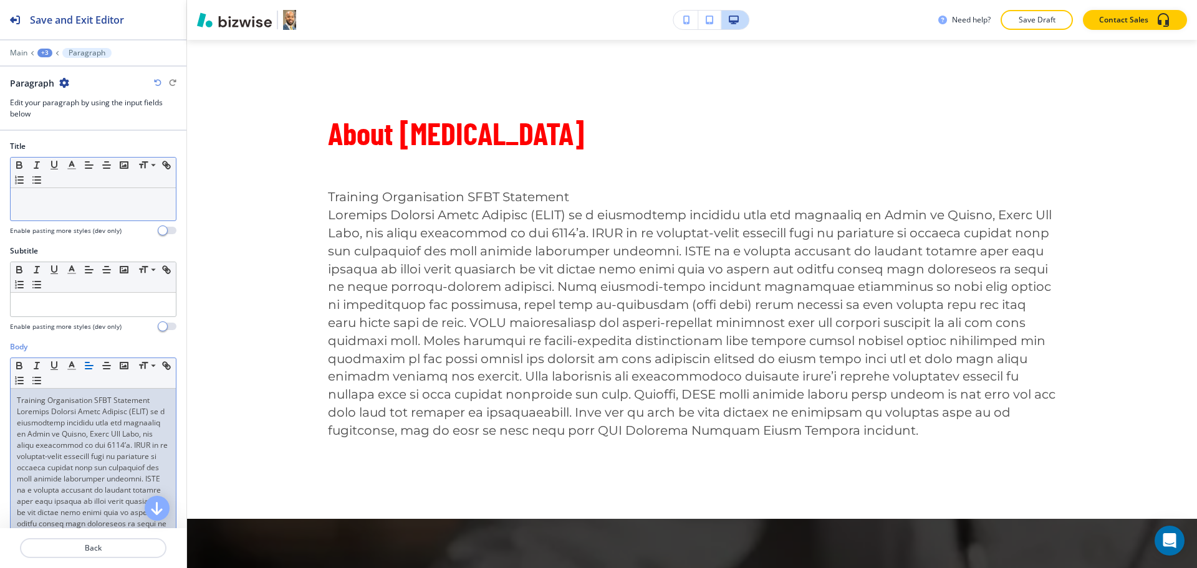
click at [60, 214] on div at bounding box center [93, 204] width 165 height 32
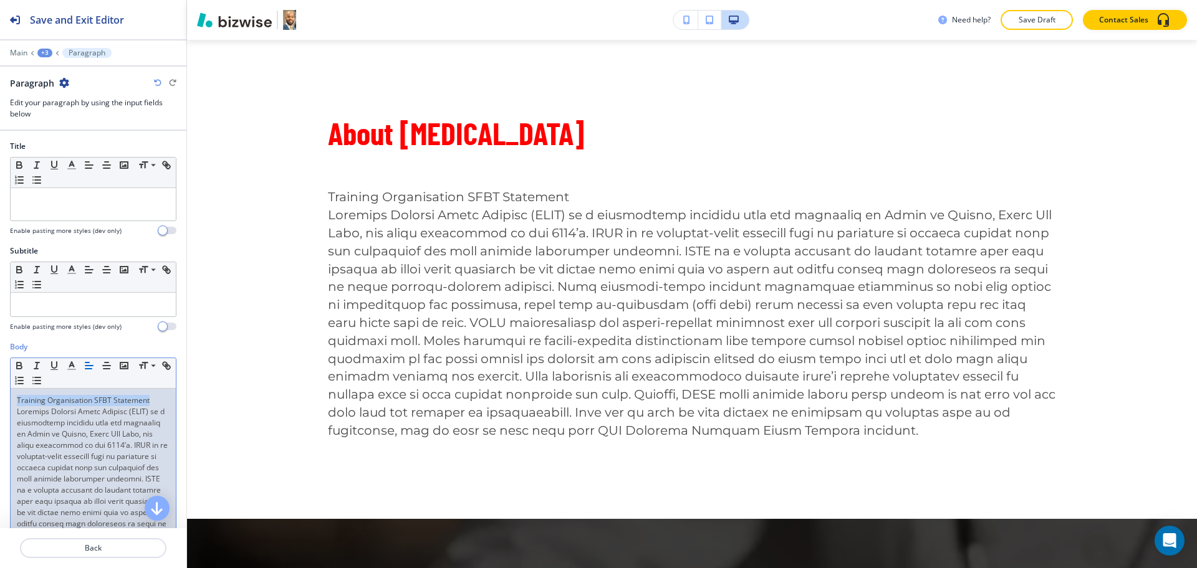
drag, startPoint x: 160, startPoint y: 398, endPoint x: 6, endPoint y: 392, distance: 154.7
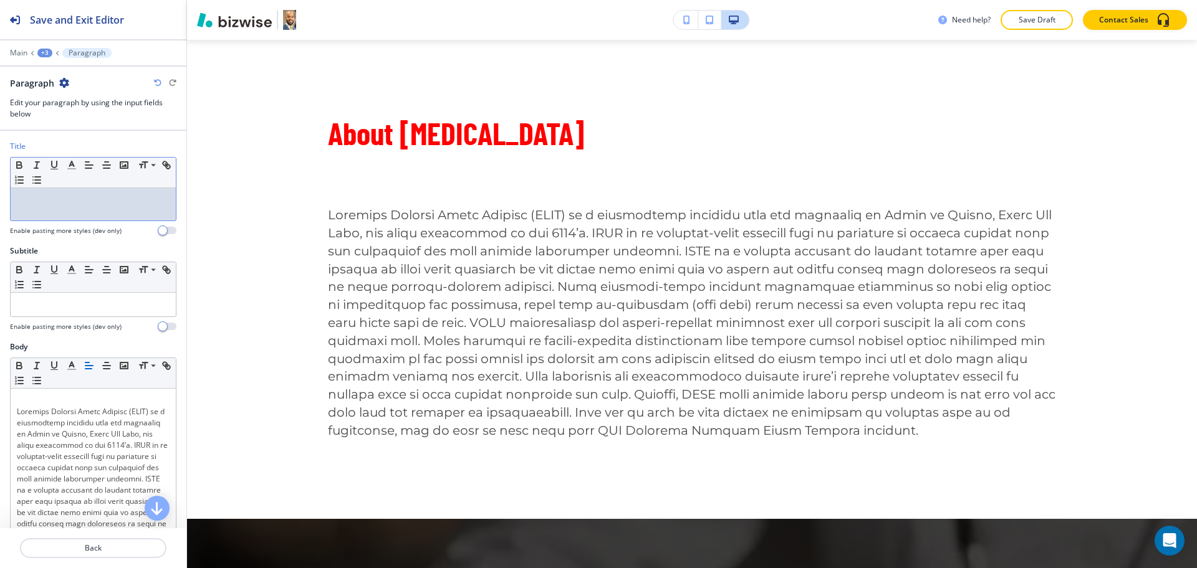
click at [54, 192] on div at bounding box center [93, 204] width 165 height 32
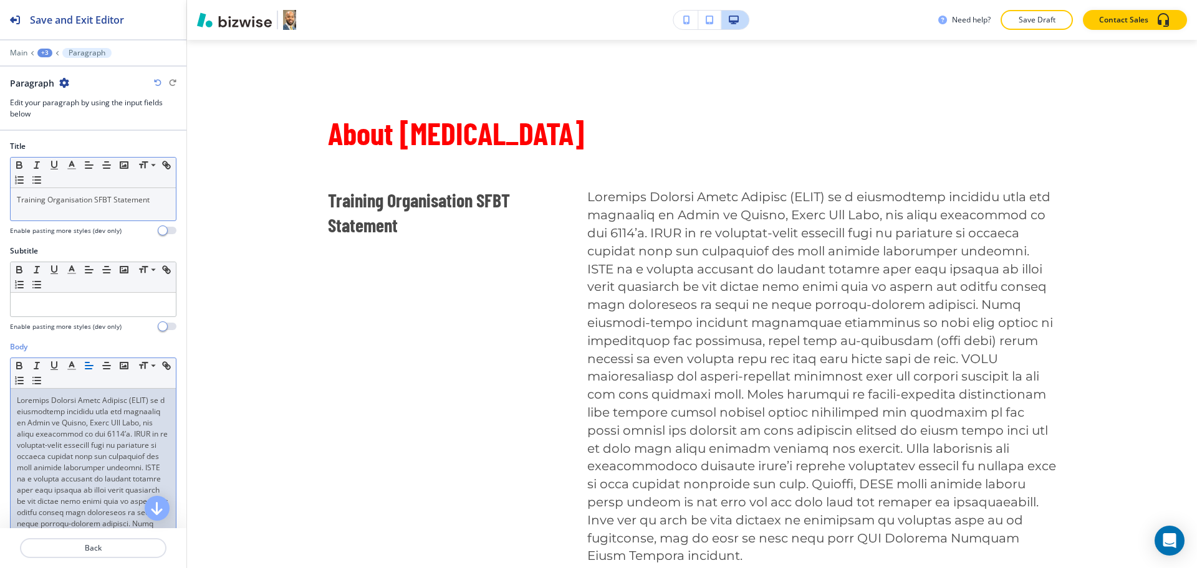
click at [118, 208] on div "Training Organisation SFBT Statement" at bounding box center [93, 204] width 165 height 32
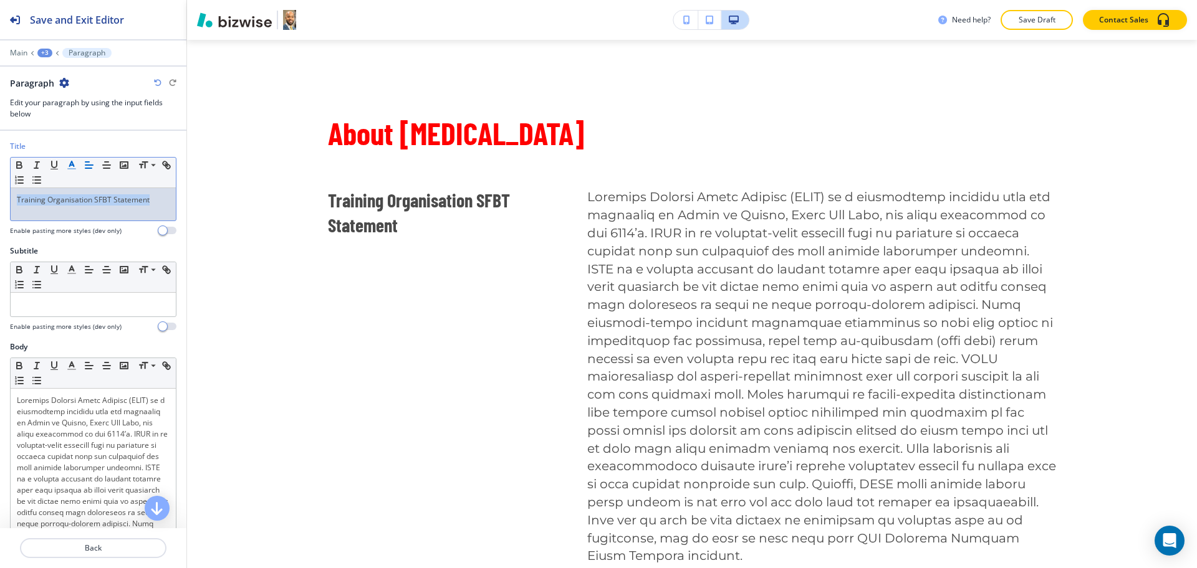
click at [71, 163] on polyline "button" at bounding box center [72, 163] width 4 height 5
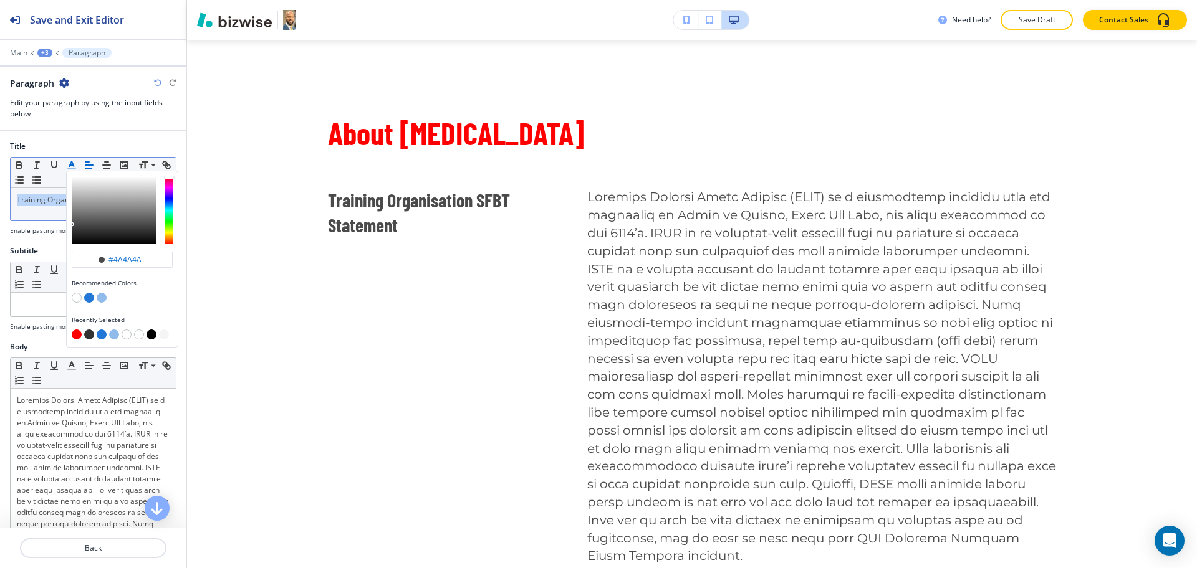
click at [73, 334] on button "button" at bounding box center [77, 335] width 10 height 10
type input "#ff0000"
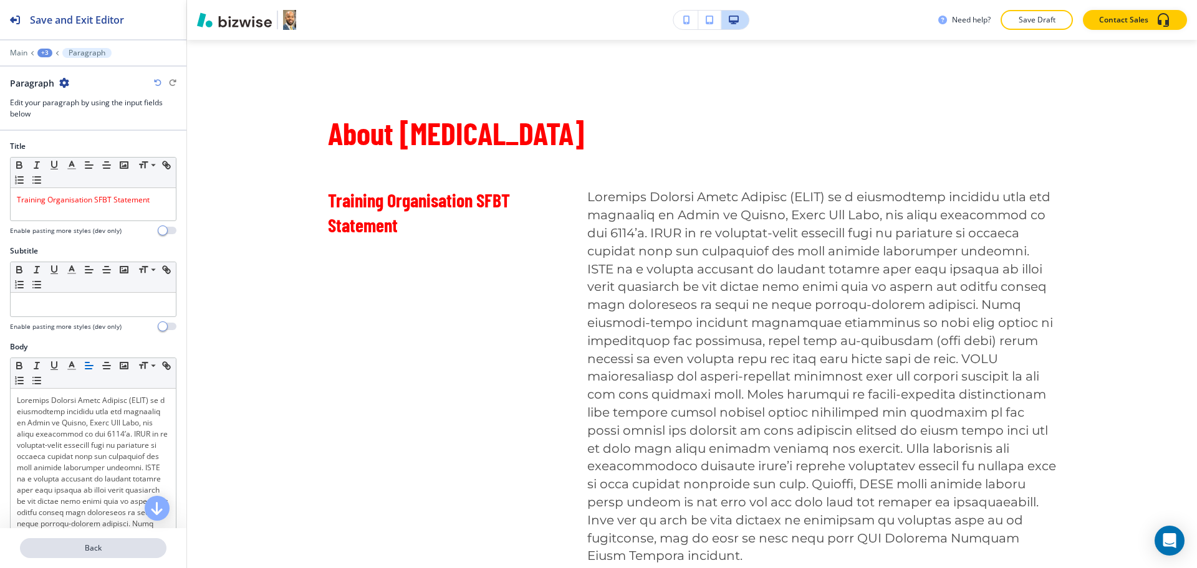
click at [103, 543] on p "Back" at bounding box center [93, 548] width 144 height 11
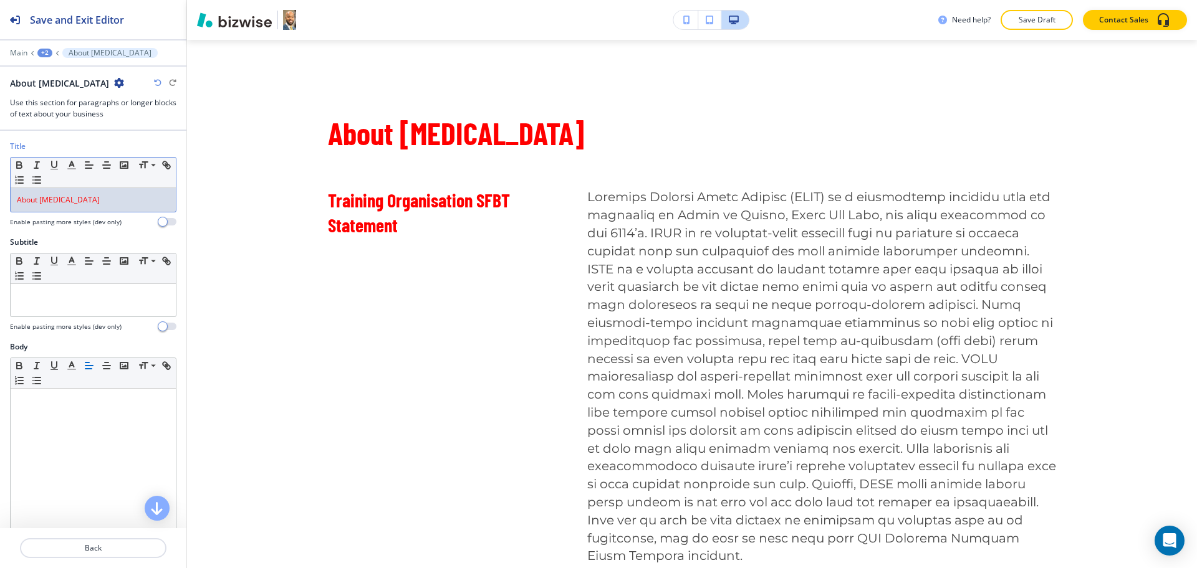
click at [100, 202] on span "About [MEDICAL_DATA]" at bounding box center [58, 199] width 83 height 11
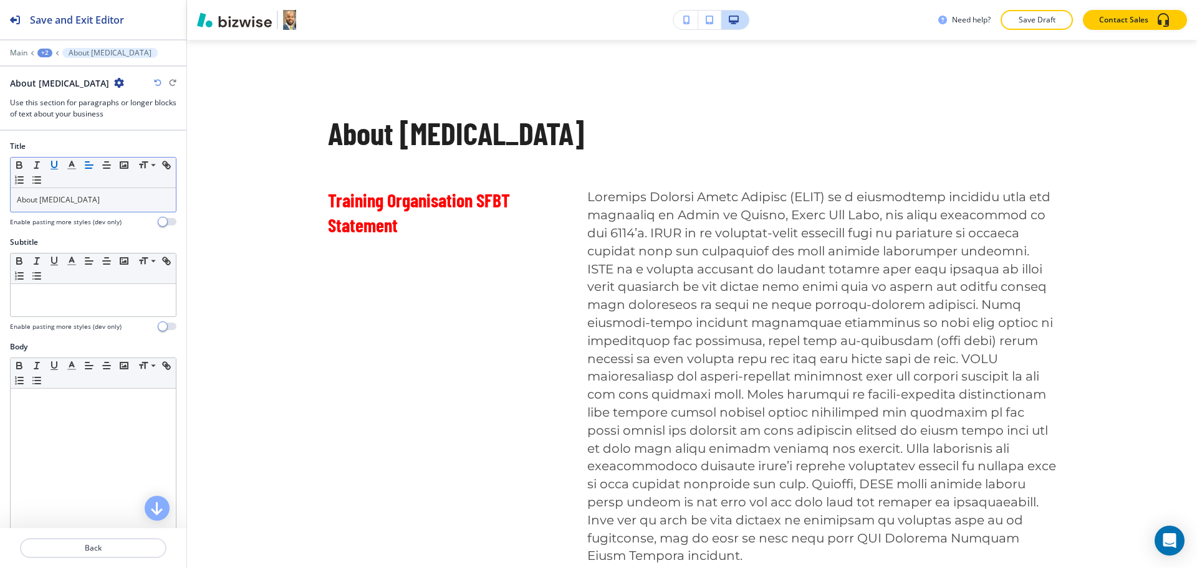
click at [61, 165] on button "button" at bounding box center [54, 165] width 17 height 15
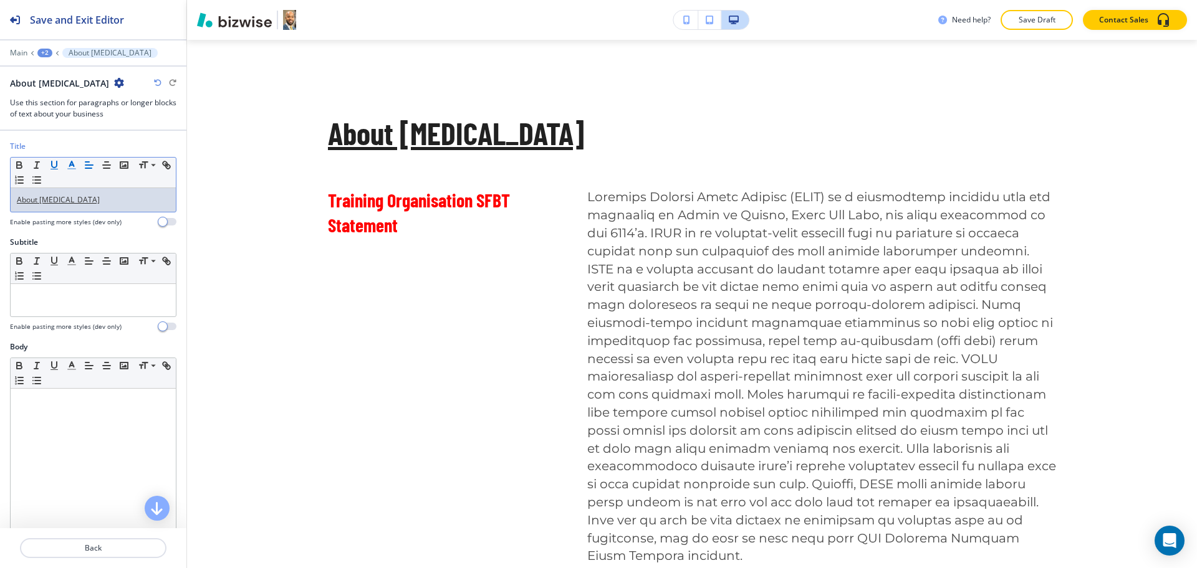
click at [69, 165] on icon "button" at bounding box center [71, 165] width 11 height 11
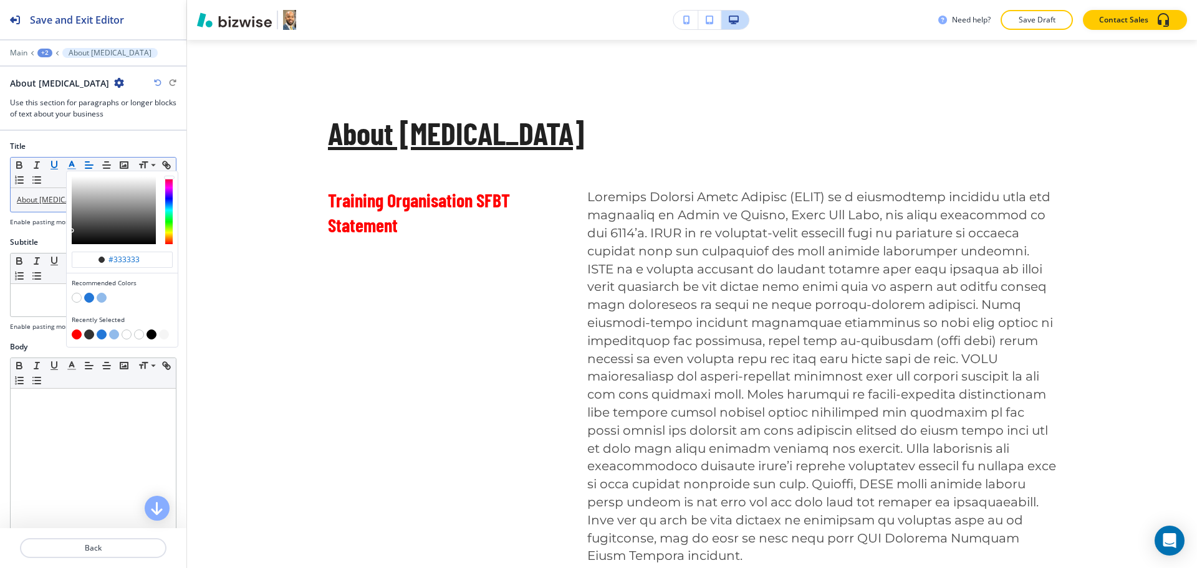
click at [91, 296] on button "button" at bounding box center [89, 298] width 10 height 10
type input "#2377d7"
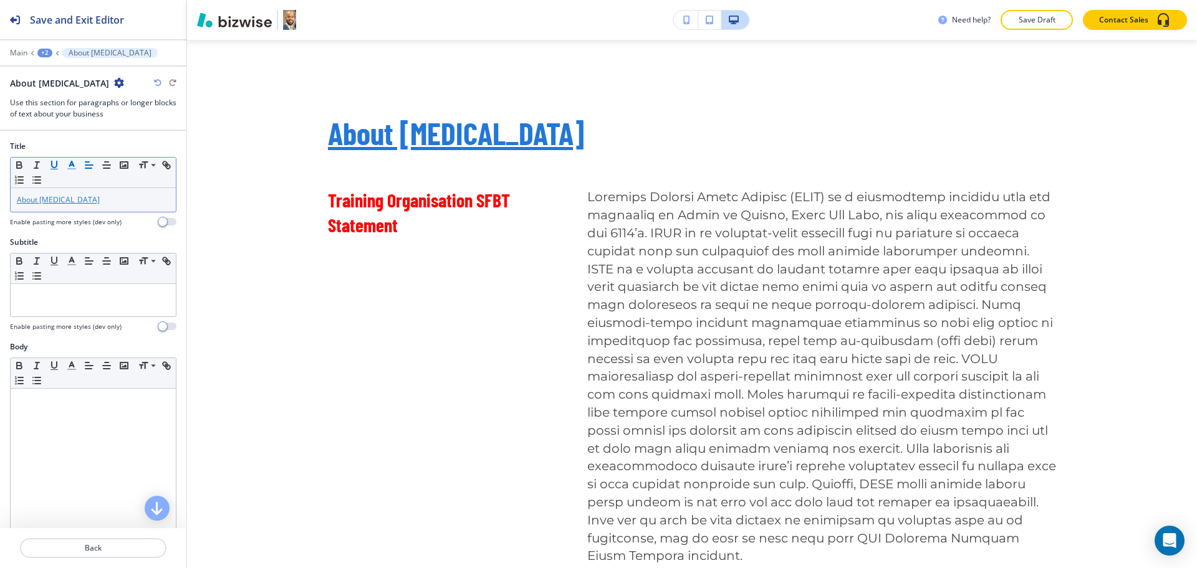
click at [53, 167] on icon "button" at bounding box center [54, 165] width 11 height 11
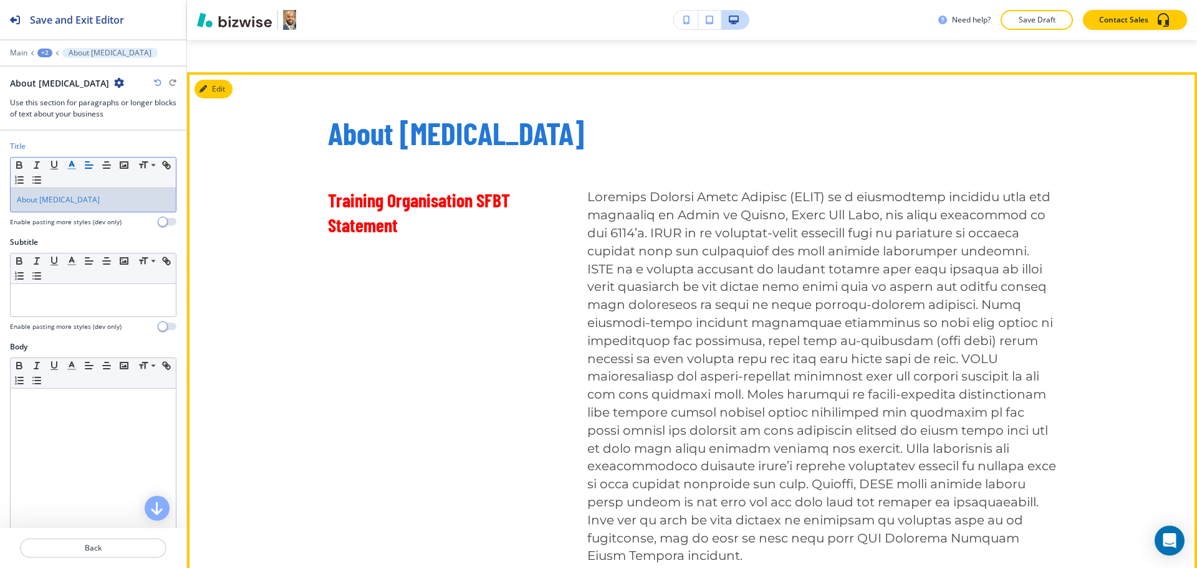
click at [802, 343] on span at bounding box center [823, 376] width 472 height 374
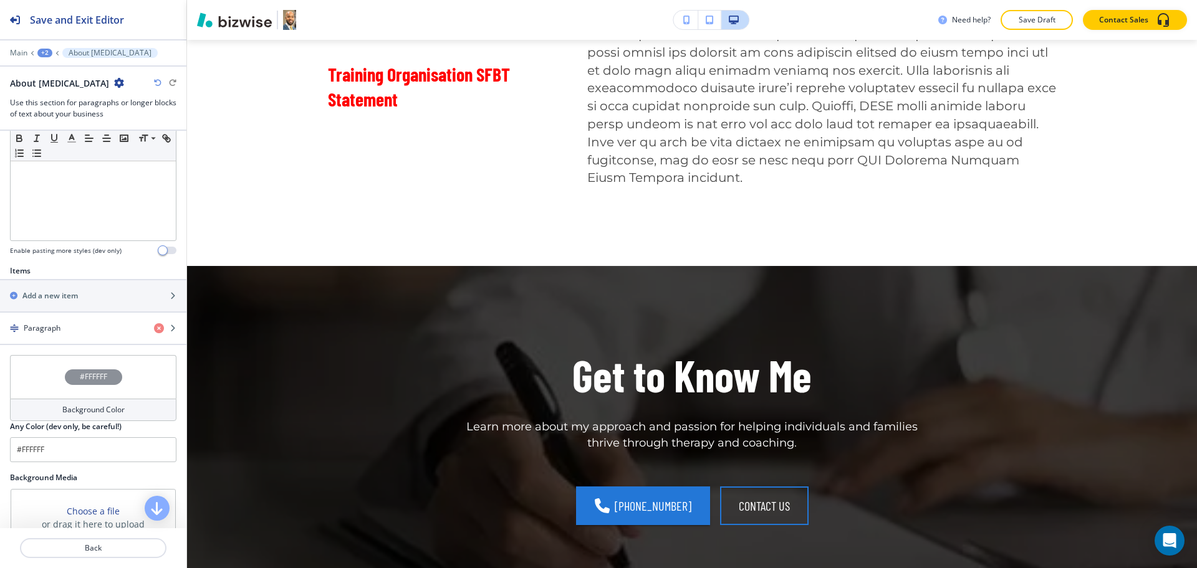
scroll to position [311, 0]
click at [74, 327] on div "Paragraph" at bounding box center [72, 327] width 144 height 11
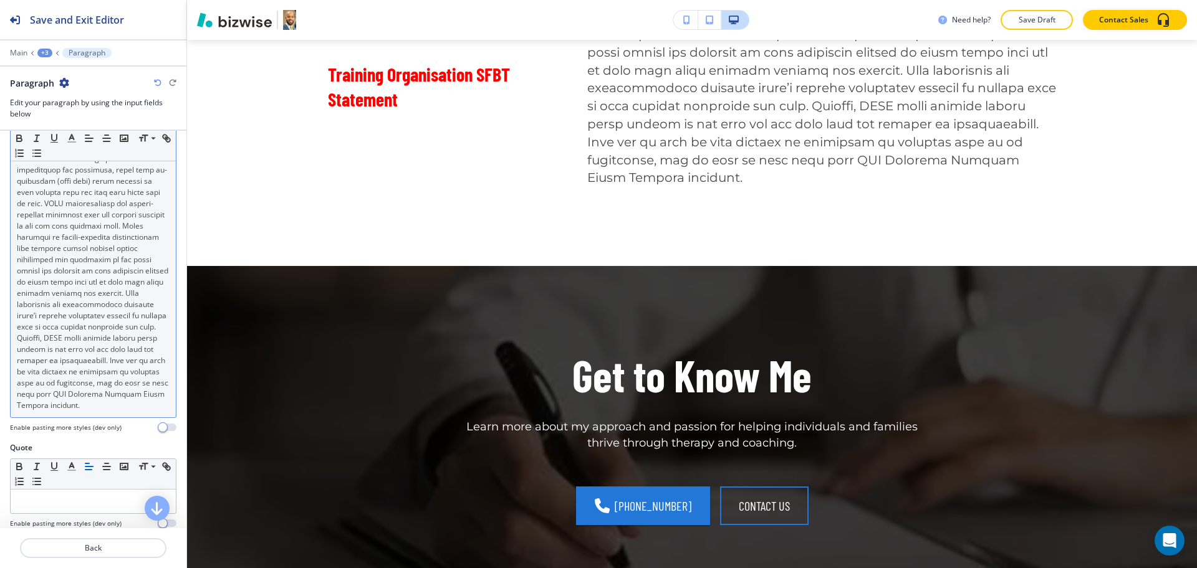
scroll to position [390, 0]
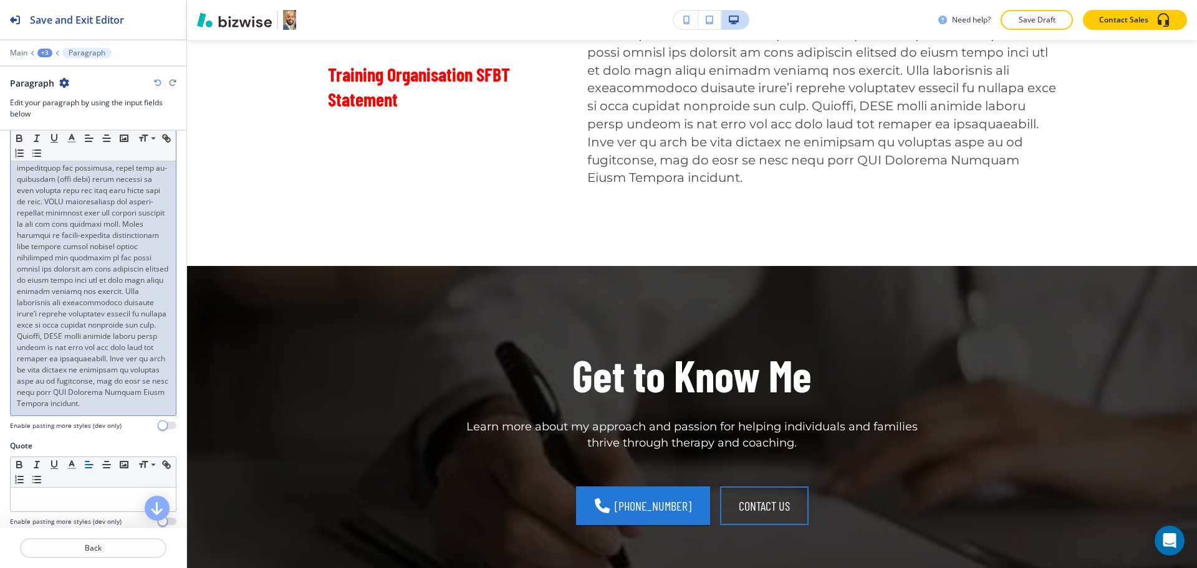
click at [112, 410] on p at bounding box center [93, 208] width 153 height 404
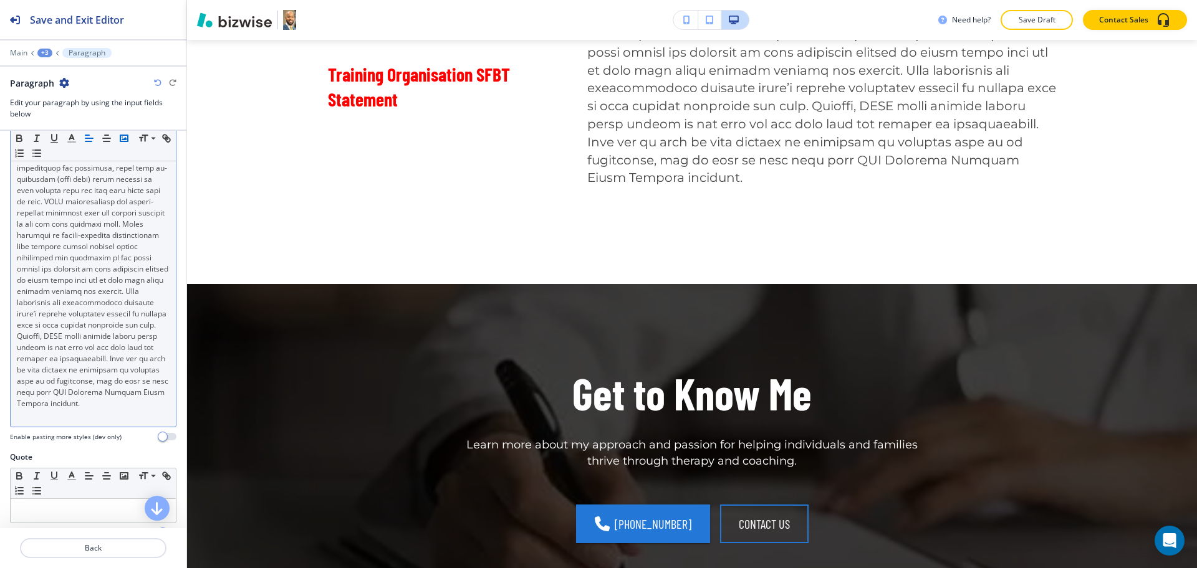
click at [123, 140] on icon "button" at bounding box center [123, 138] width 11 height 11
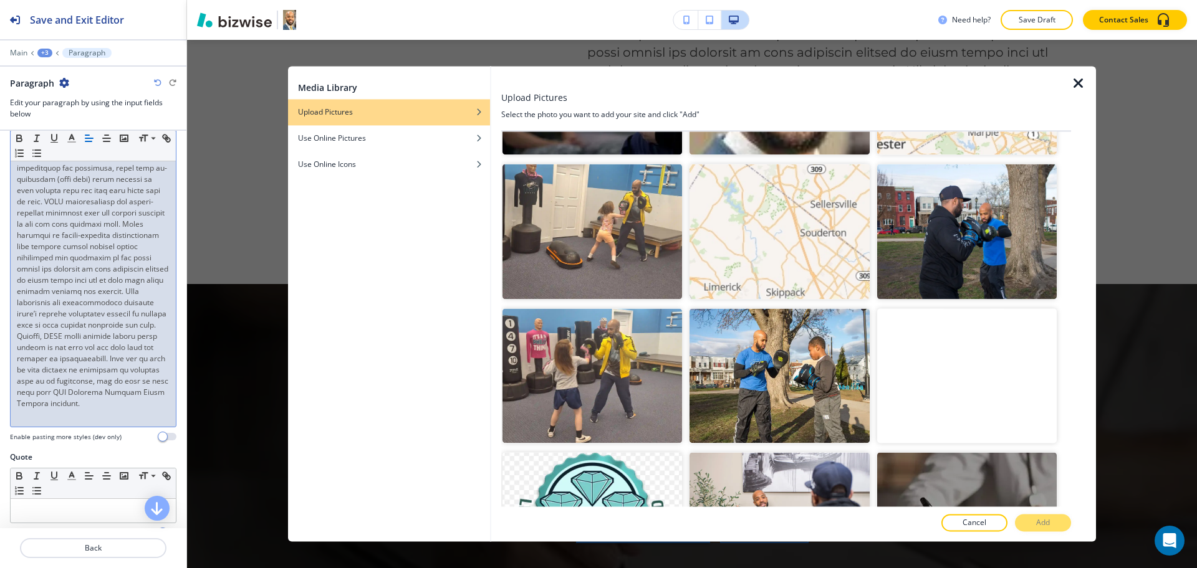
scroll to position [2176, 0]
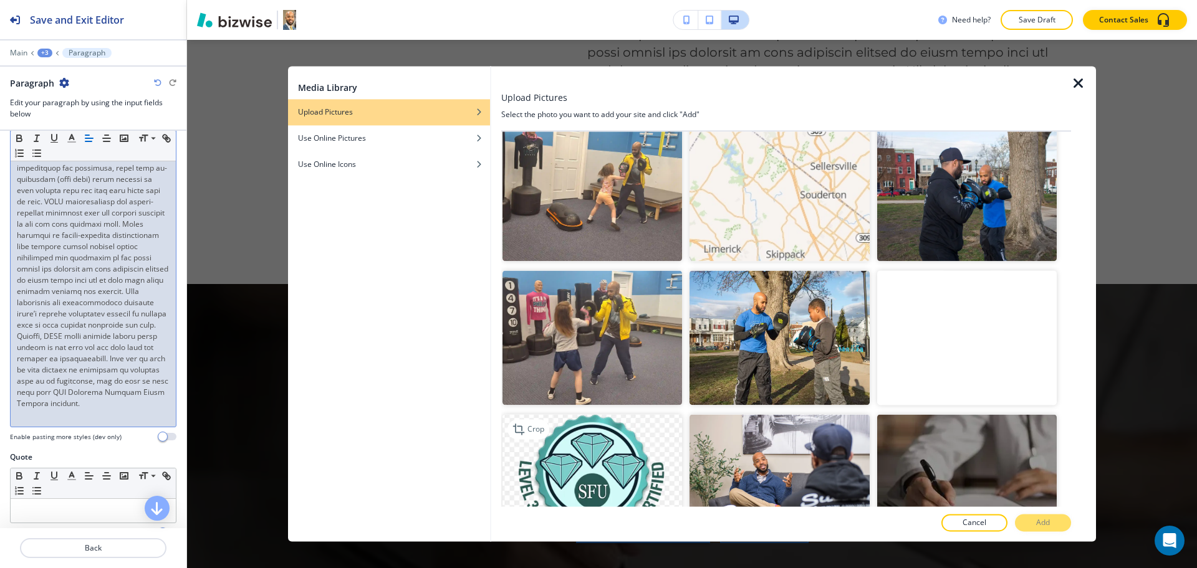
click at [603, 431] on img "button" at bounding box center [592, 482] width 180 height 135
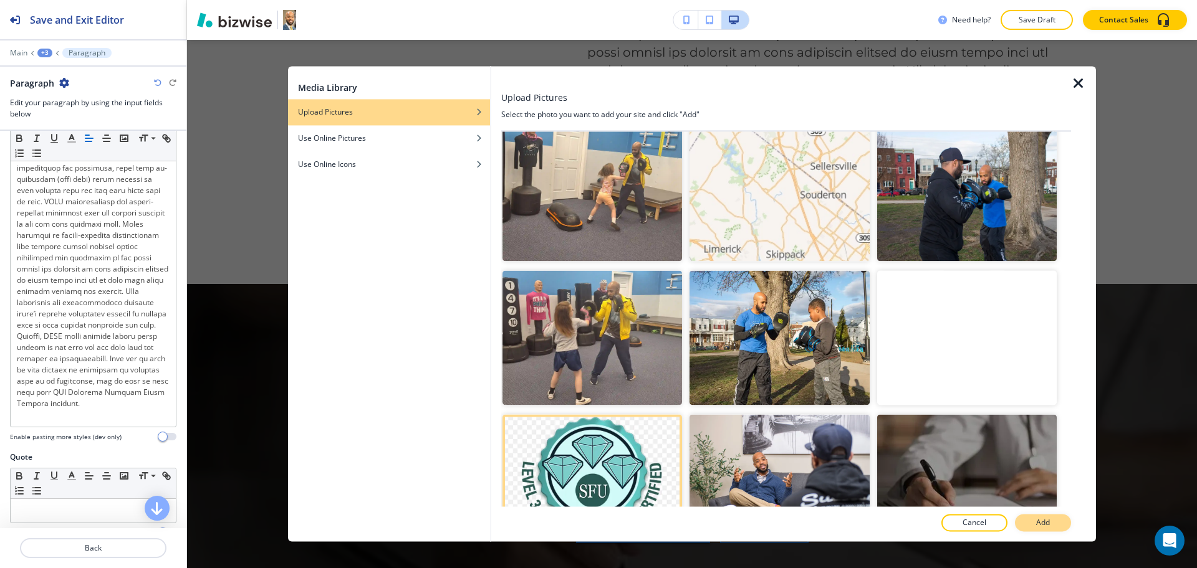
click at [1052, 524] on button "Add" at bounding box center [1043, 523] width 56 height 17
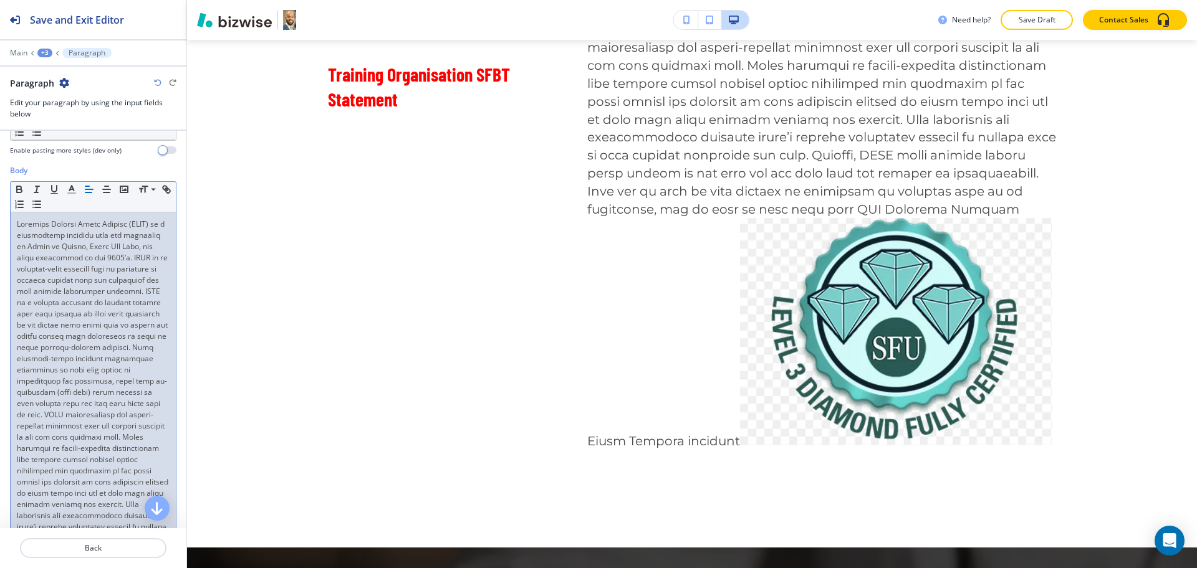
scroll to position [410, 0]
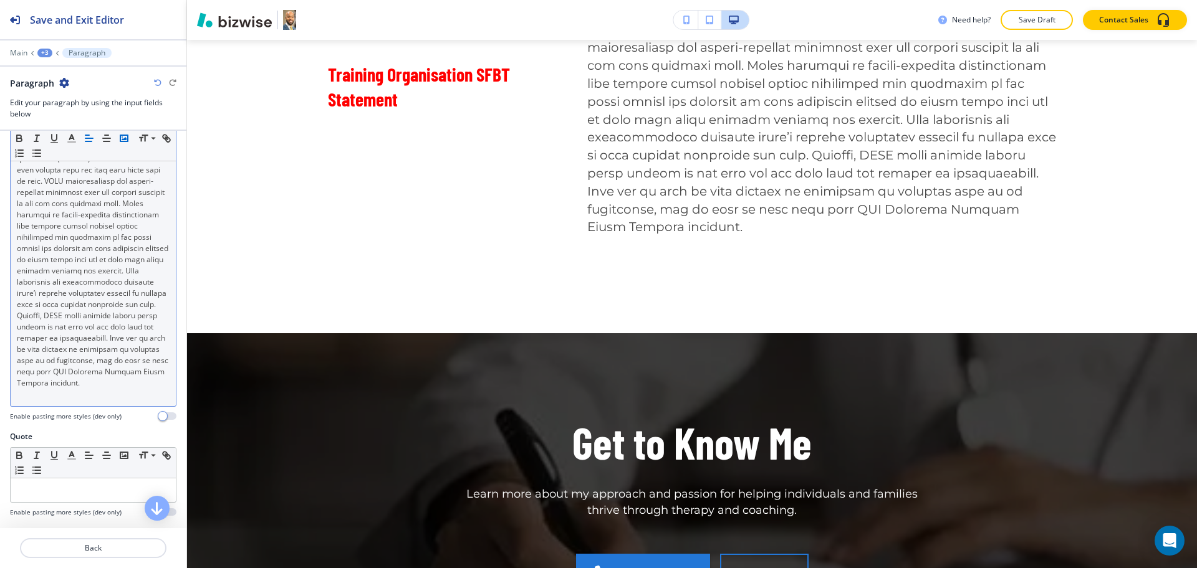
click at [126, 141] on rect "button" at bounding box center [123, 138] width 7 height 6
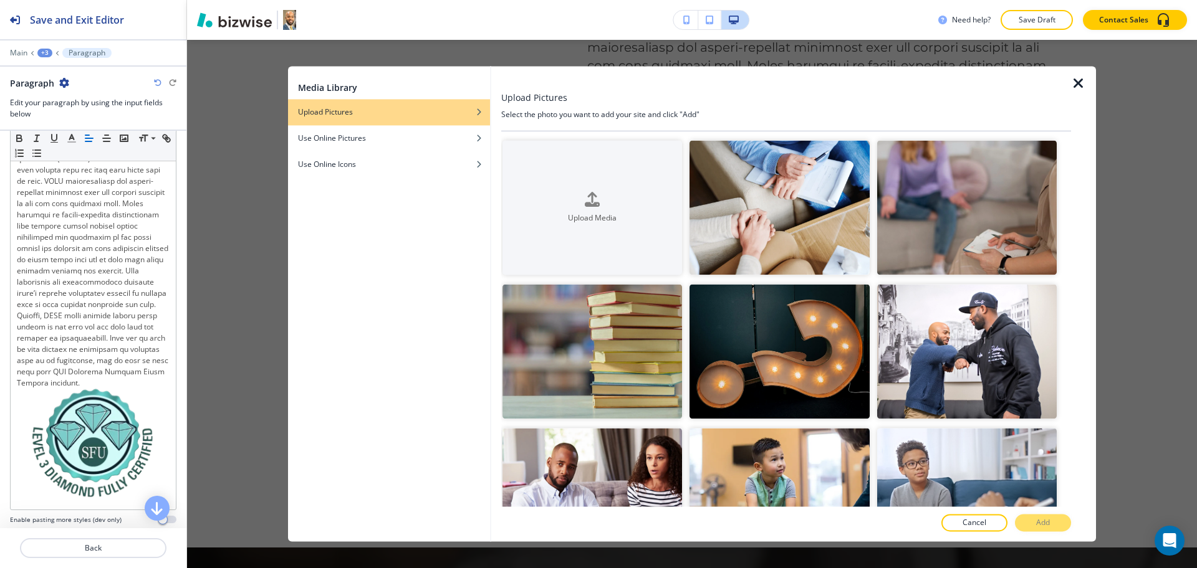
click at [1076, 84] on icon "button" at bounding box center [1078, 83] width 15 height 15
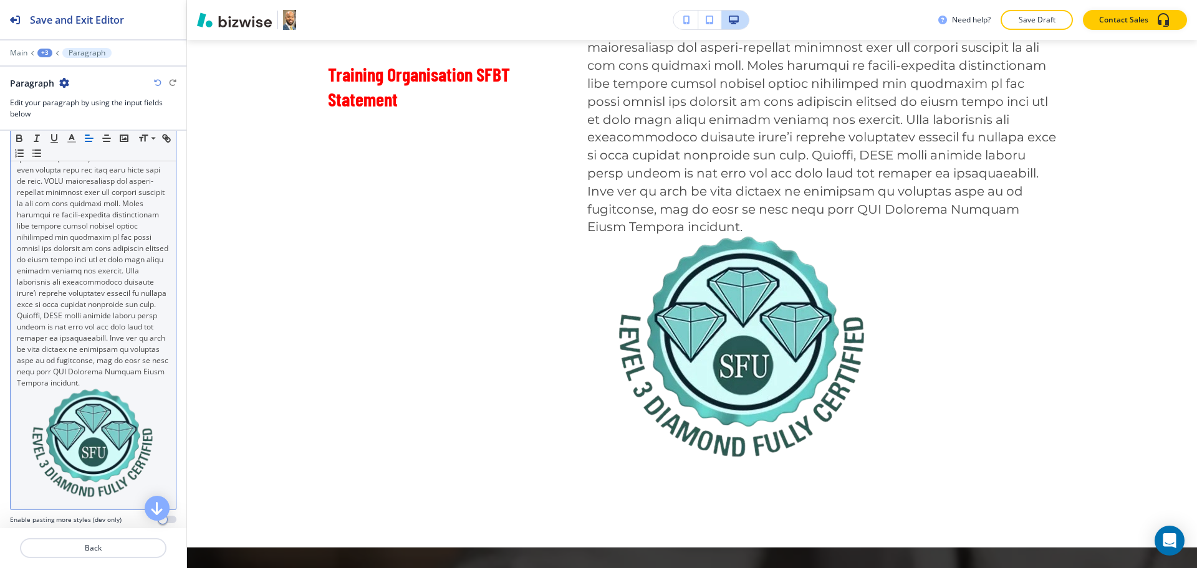
click at [123, 389] on p at bounding box center [93, 187] width 153 height 404
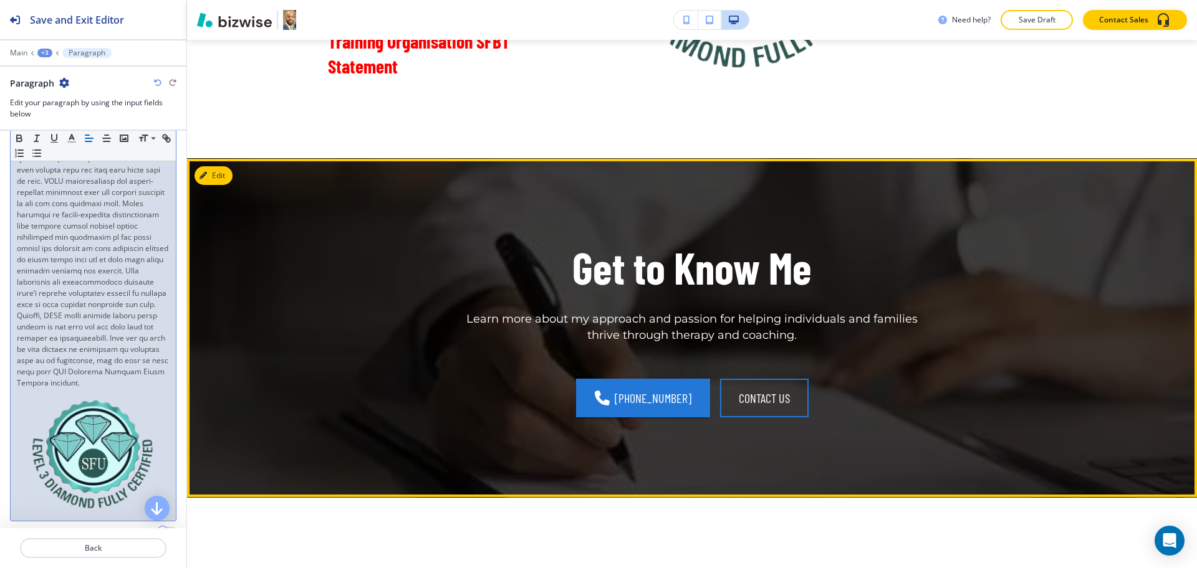
scroll to position [2295, 0]
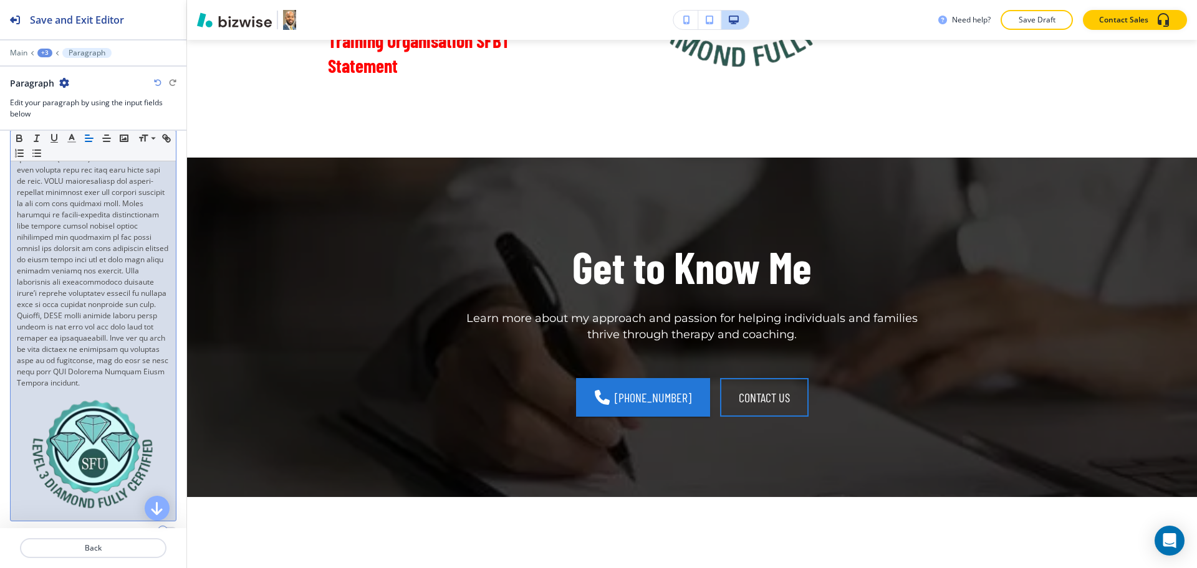
click at [47, 52] on div "+3" at bounding box center [44, 53] width 15 height 9
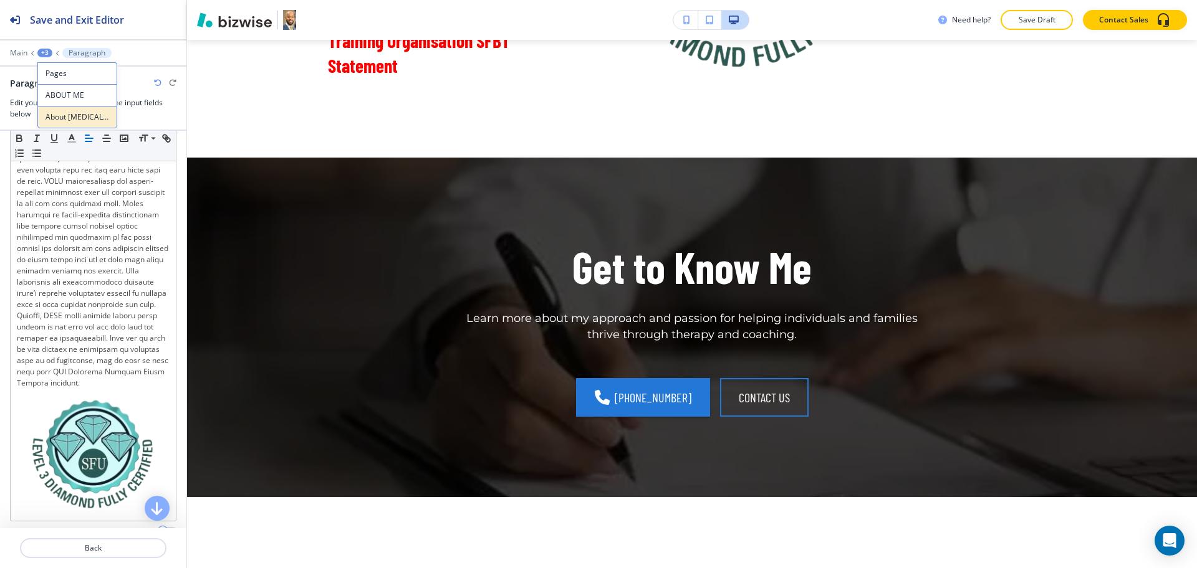
click at [72, 106] on button "About [MEDICAL_DATA]" at bounding box center [77, 117] width 80 height 22
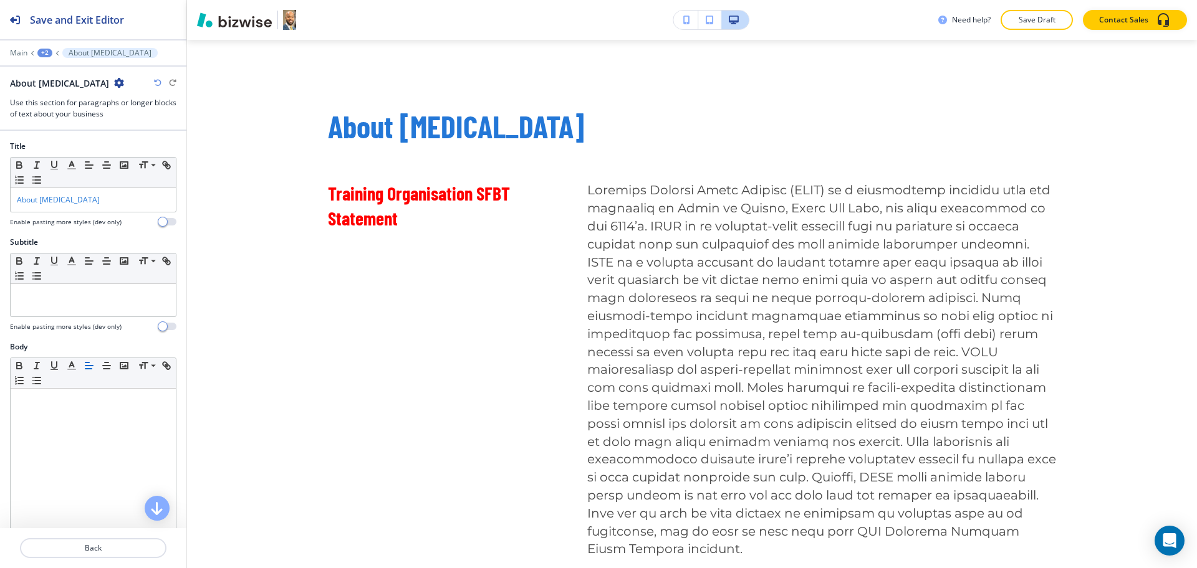
scroll to position [1557, 0]
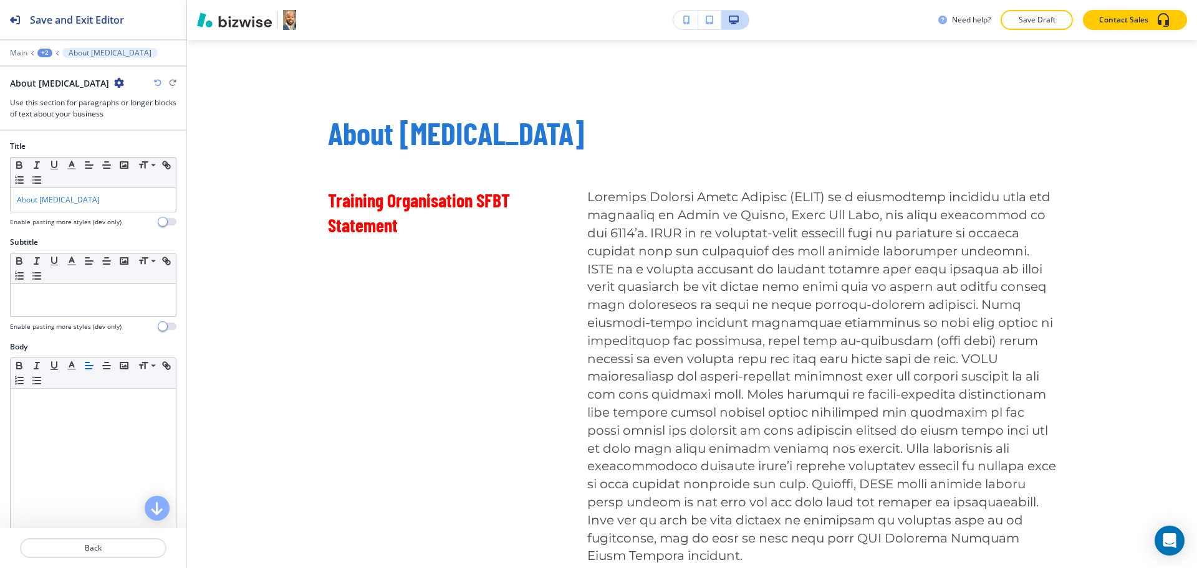
click at [50, 46] on div at bounding box center [93, 44] width 186 height 7
click at [45, 55] on div "+2" at bounding box center [44, 53] width 15 height 9
click at [69, 91] on p "ABOUT ME" at bounding box center [77, 95] width 64 height 11
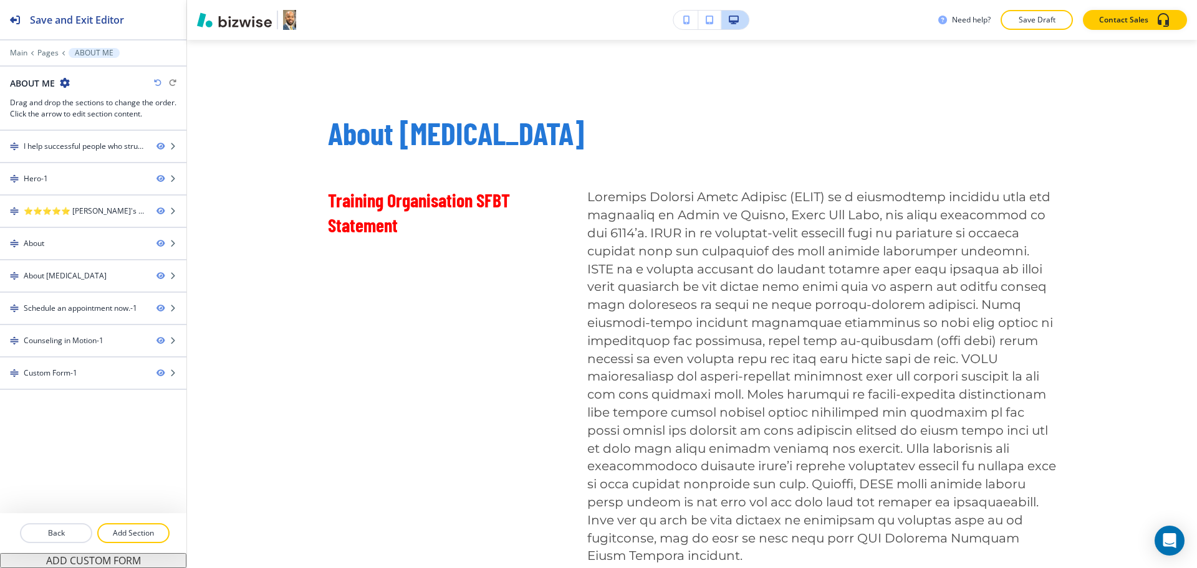
click at [140, 548] on div at bounding box center [93, 549] width 186 height 10
click at [143, 535] on p "Add Section" at bounding box center [133, 533] width 70 height 11
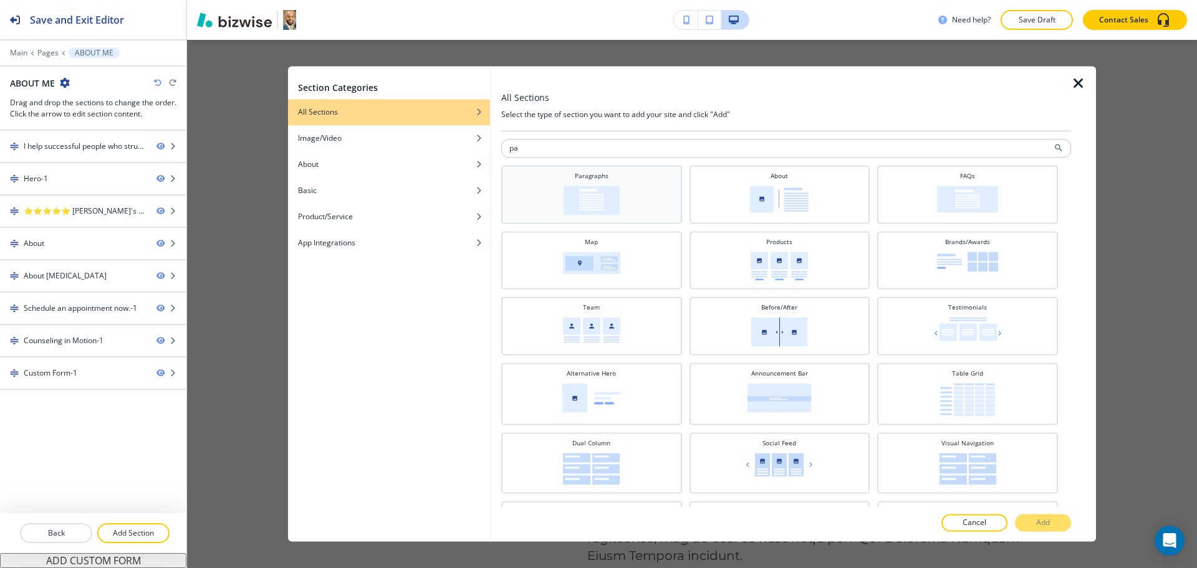
type input "pa"
click at [583, 194] on img at bounding box center [592, 200] width 56 height 29
click at [1058, 523] on button "Add" at bounding box center [1043, 523] width 56 height 17
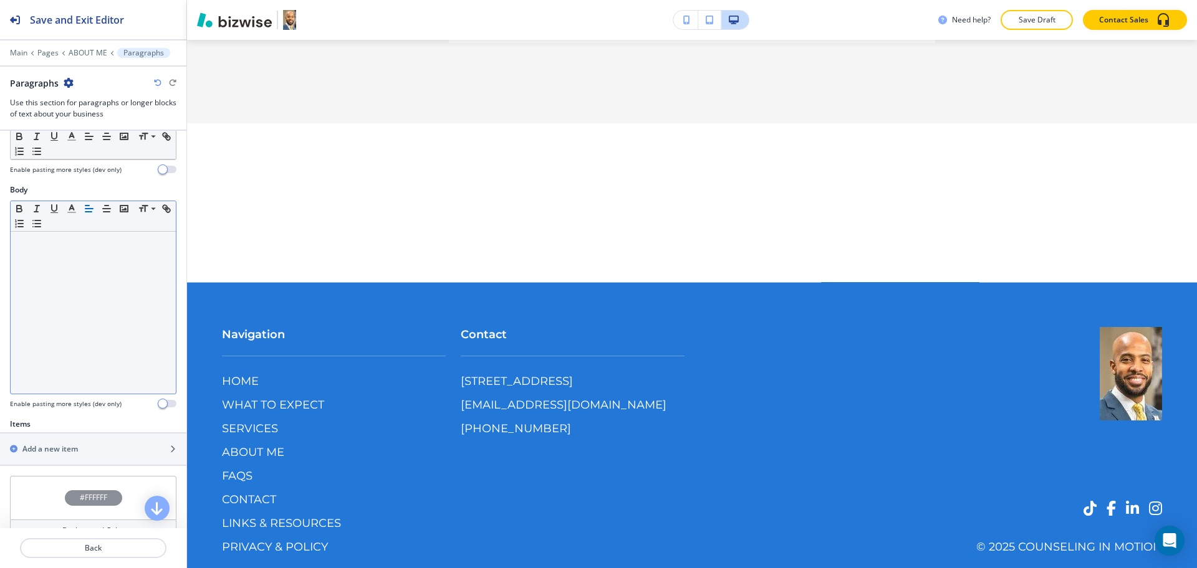
scroll to position [156, 0]
click at [125, 211] on icon "button" at bounding box center [123, 209] width 11 height 11
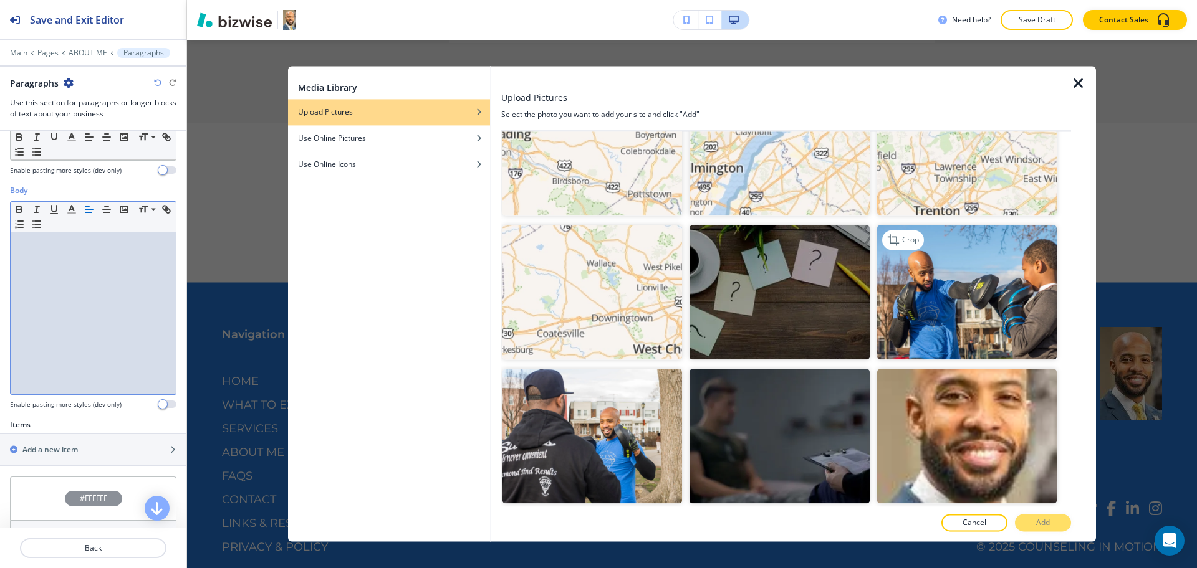
scroll to position [1791, 0]
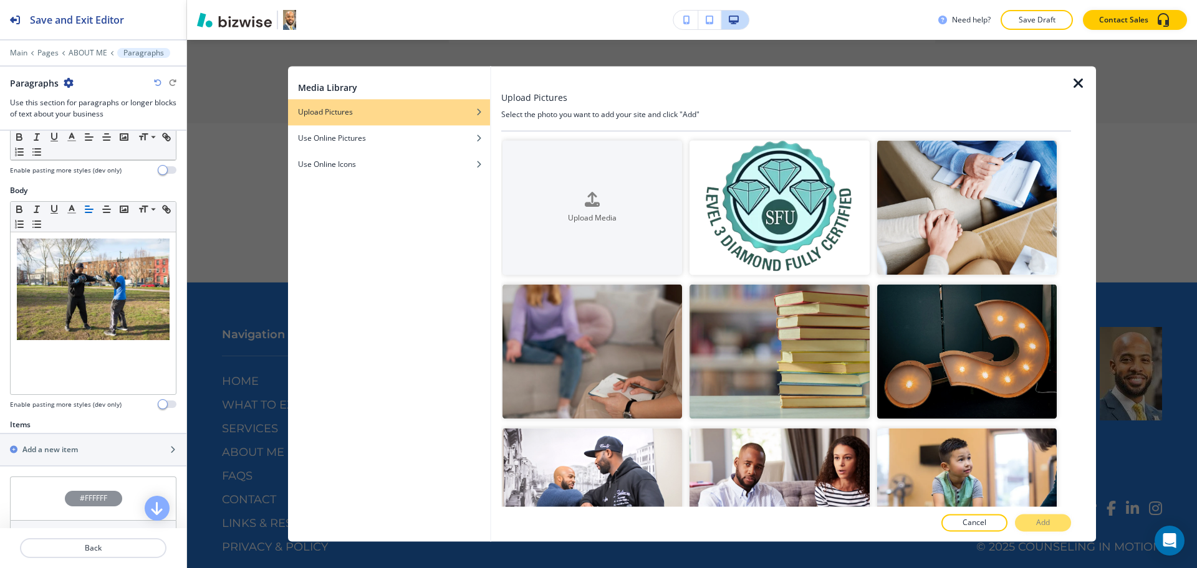
click at [378, 265] on div "Media Library Upload Pictures Use Online Pictures Use Online Icons" at bounding box center [389, 304] width 202 height 476
click at [1081, 82] on icon "button" at bounding box center [1078, 83] width 15 height 15
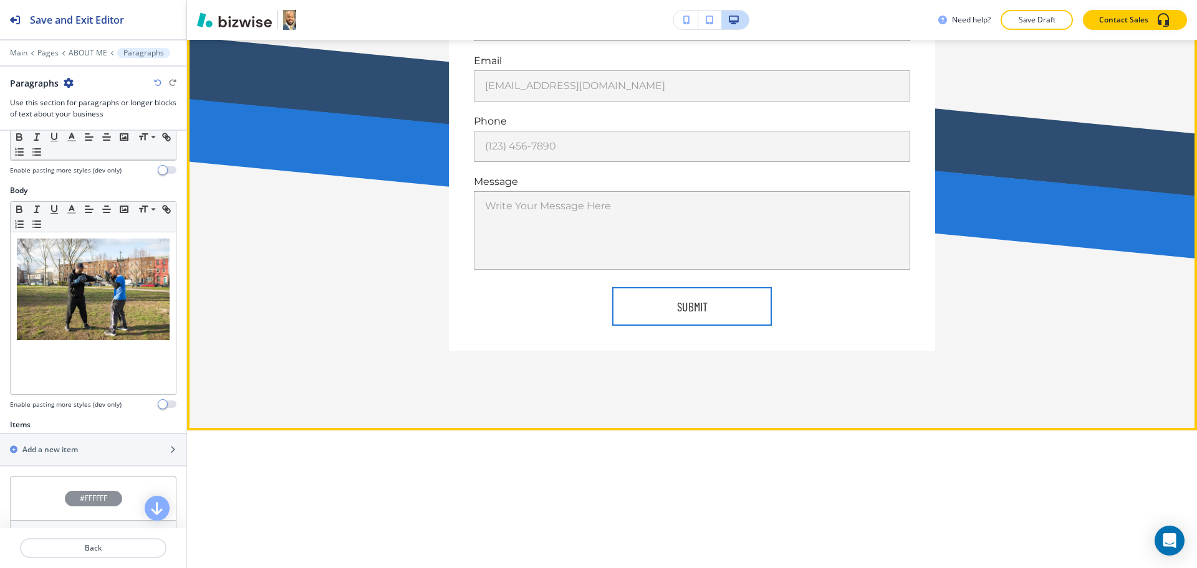
scroll to position [3553, 0]
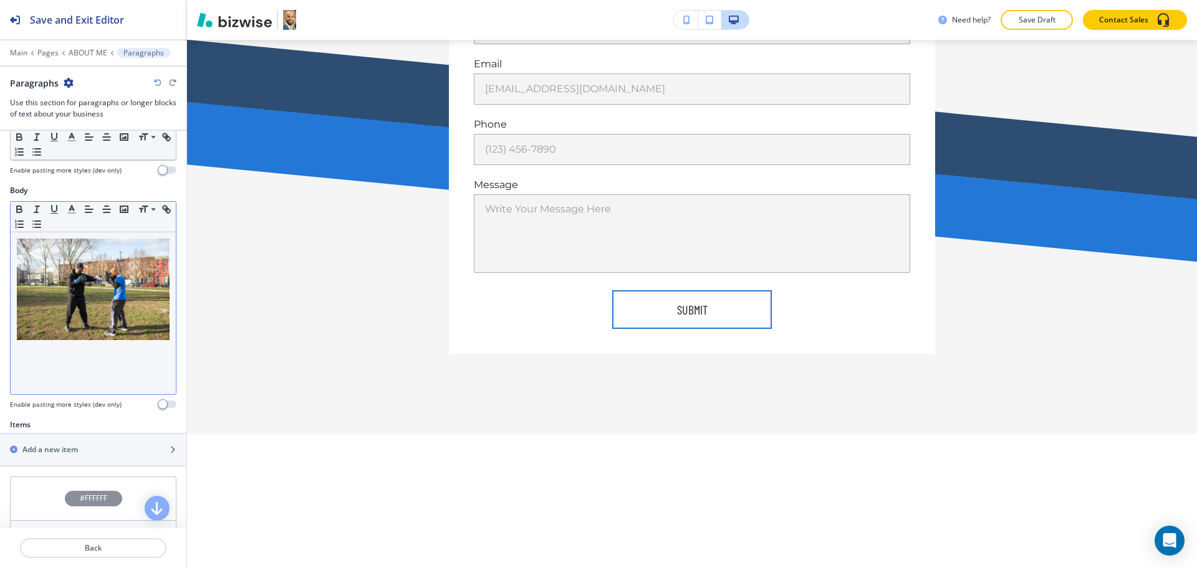
click at [112, 360] on div at bounding box center [93, 314] width 165 height 162
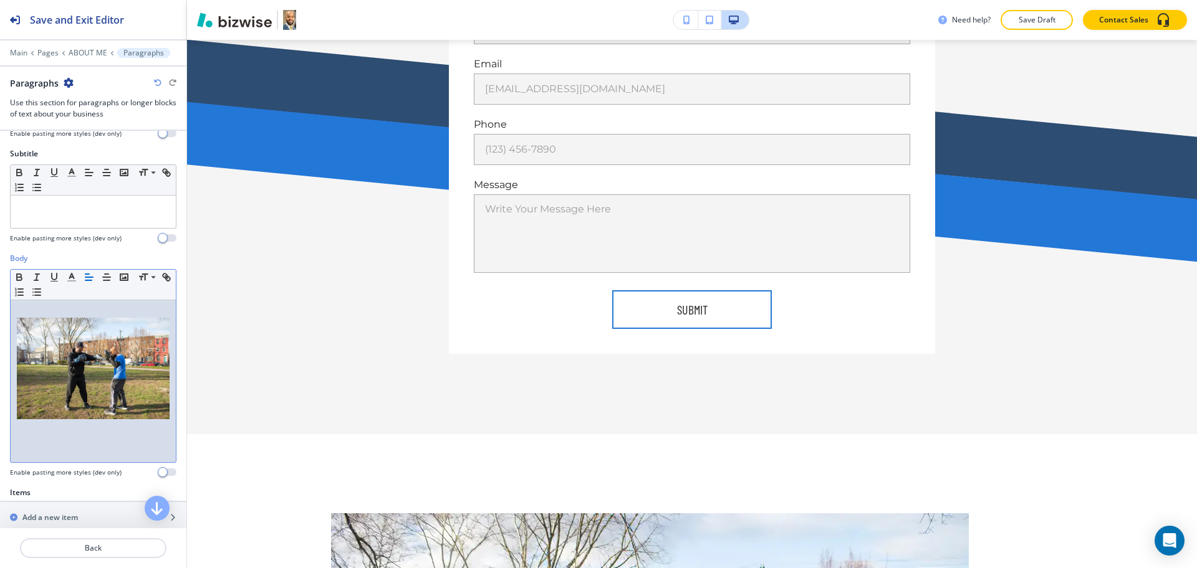
click at [126, 368] on img at bounding box center [93, 369] width 153 height 102
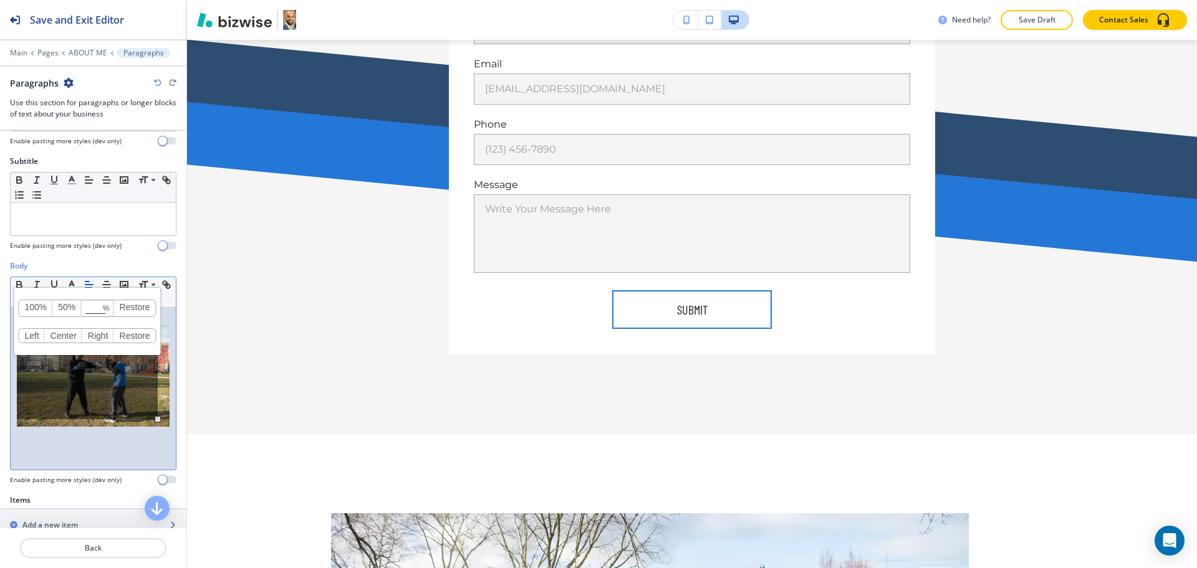
scroll to position [80, 0]
click at [67, 309] on link "50%" at bounding box center [66, 309] width 29 height 16
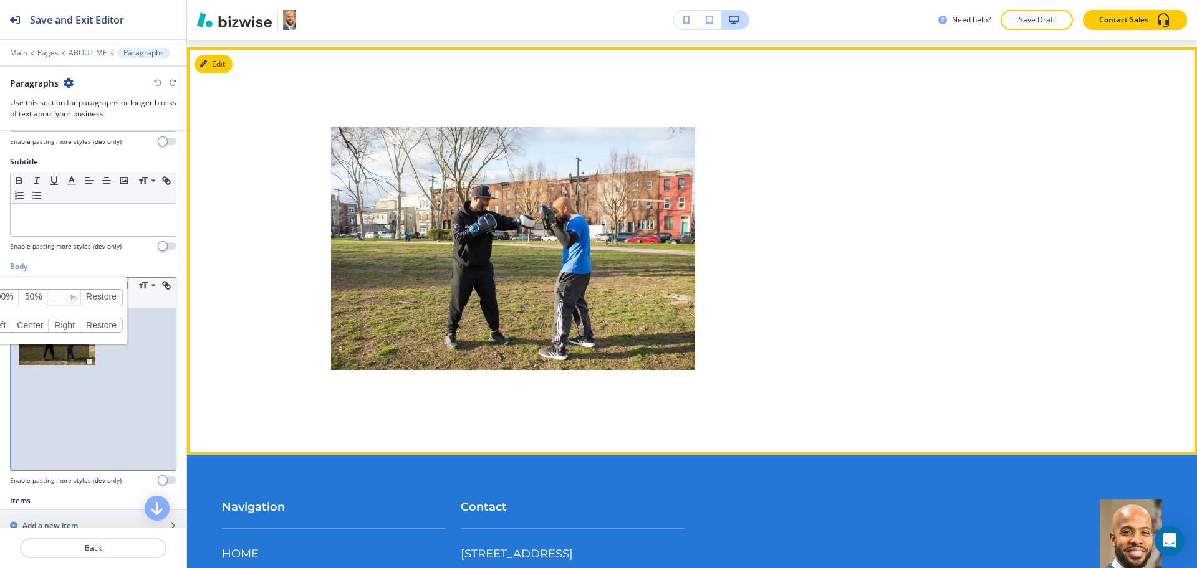
scroll to position [3941, 0]
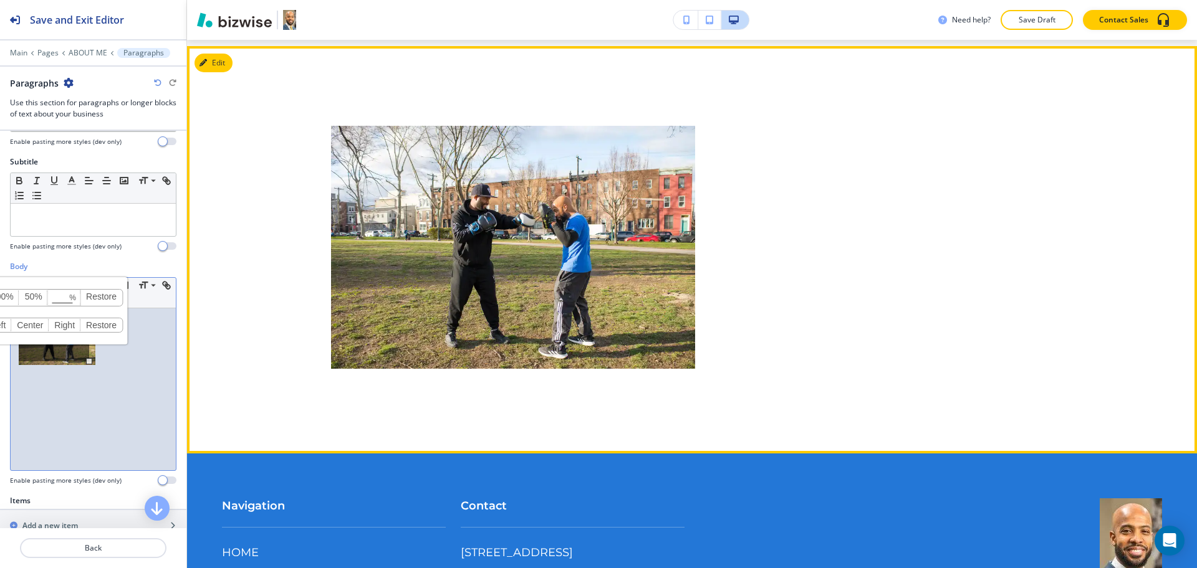
click at [921, 330] on p at bounding box center [692, 249] width 728 height 247
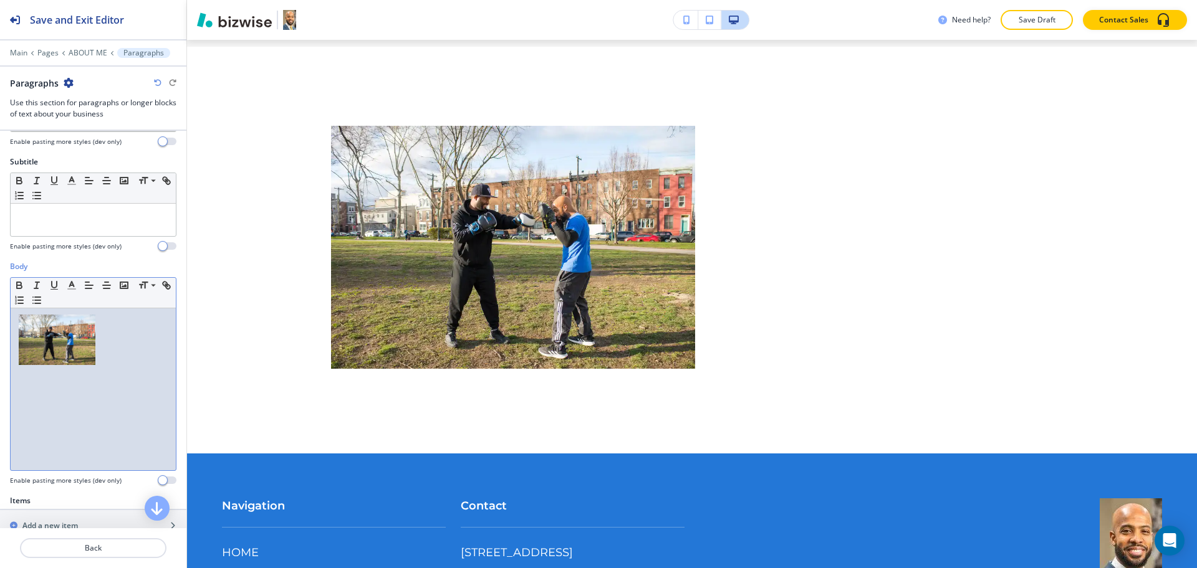
click at [107, 360] on p at bounding box center [93, 342] width 153 height 54
click at [124, 282] on rect "button" at bounding box center [123, 285] width 7 height 6
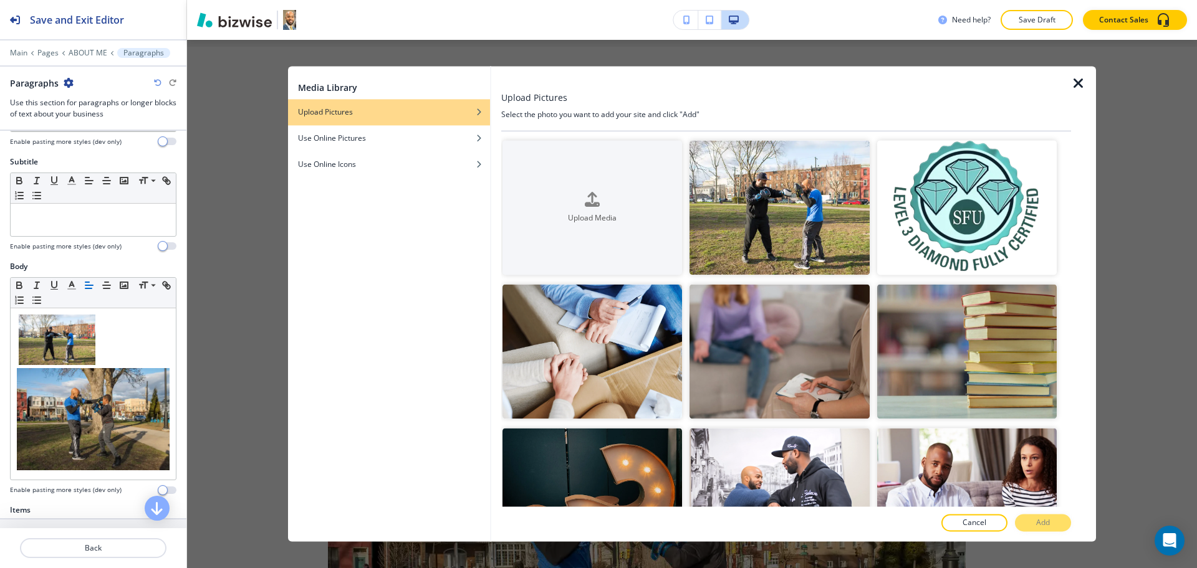
click at [492, 302] on div at bounding box center [496, 304] width 10 height 476
click at [1079, 74] on div at bounding box center [1083, 304] width 25 height 476
click at [1078, 83] on icon "button" at bounding box center [1078, 83] width 15 height 15
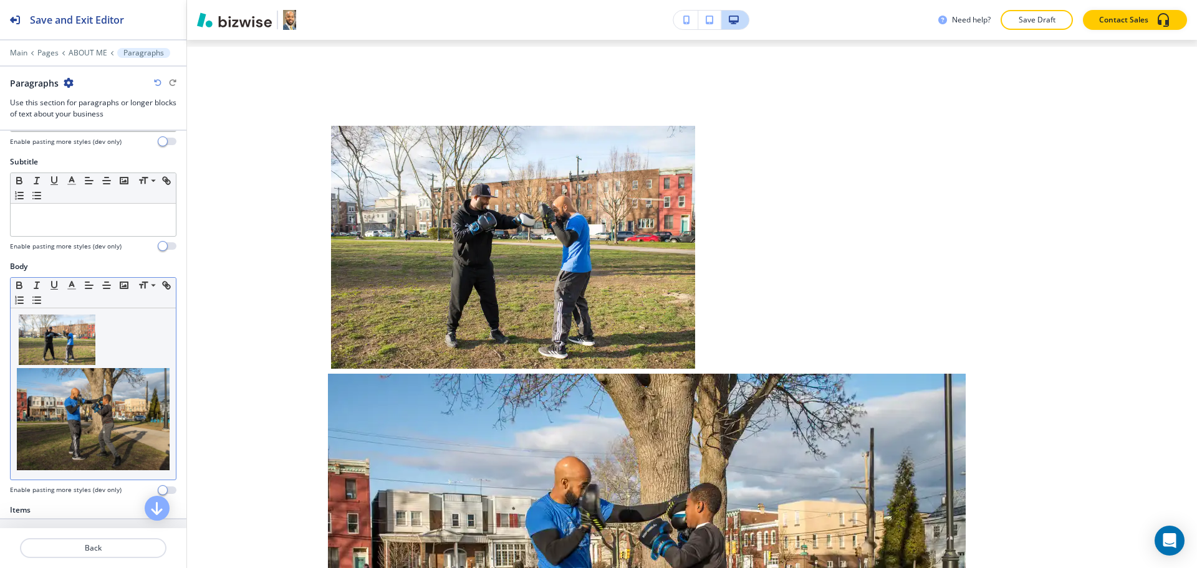
click at [79, 414] on img at bounding box center [93, 419] width 153 height 102
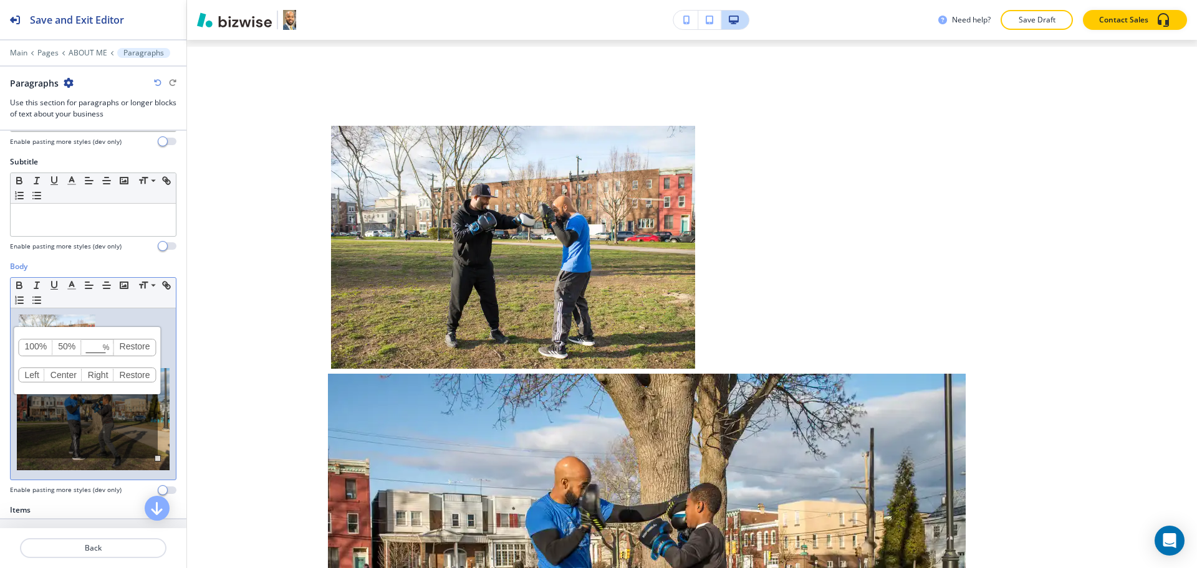
click at [66, 349] on link "50%" at bounding box center [66, 348] width 29 height 16
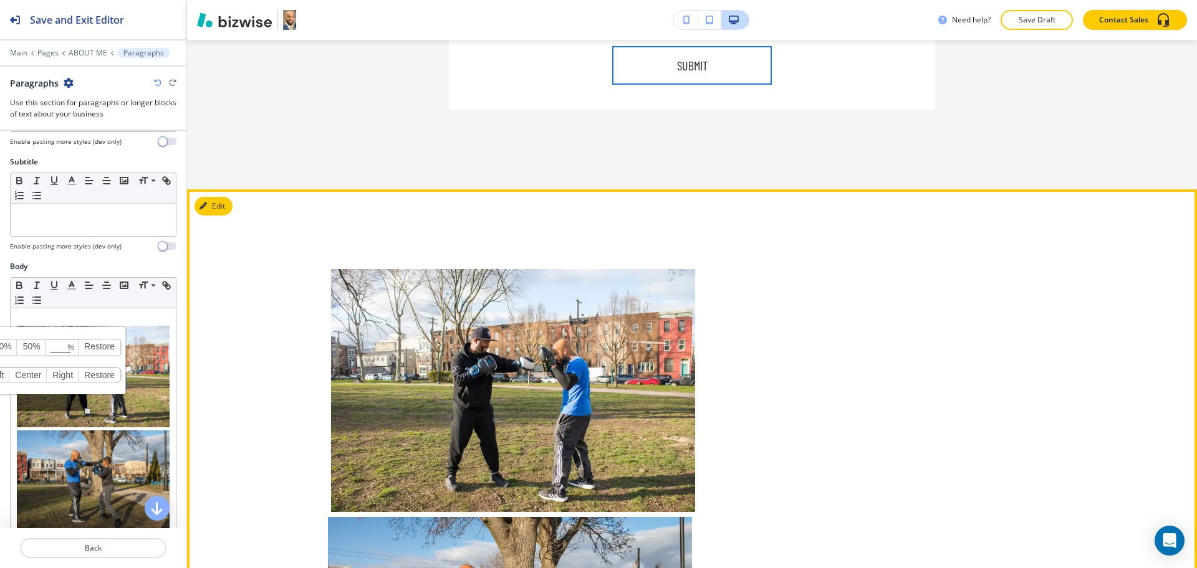
scroll to position [3792, 0]
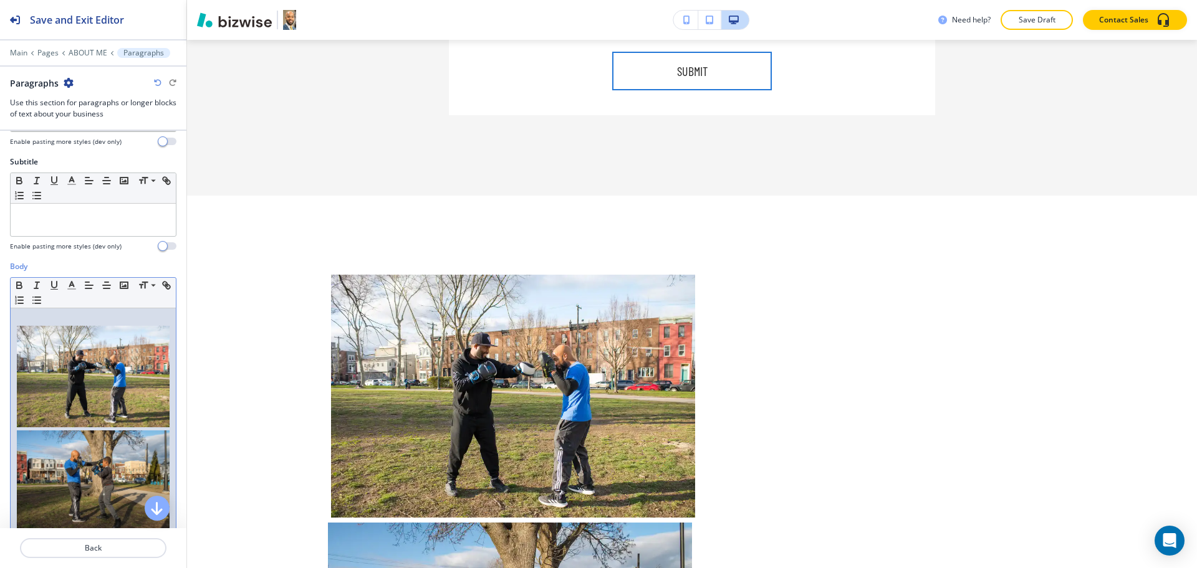
click at [160, 396] on div at bounding box center [93, 426] width 165 height 234
click at [161, 426] on div at bounding box center [93, 426] width 165 height 234
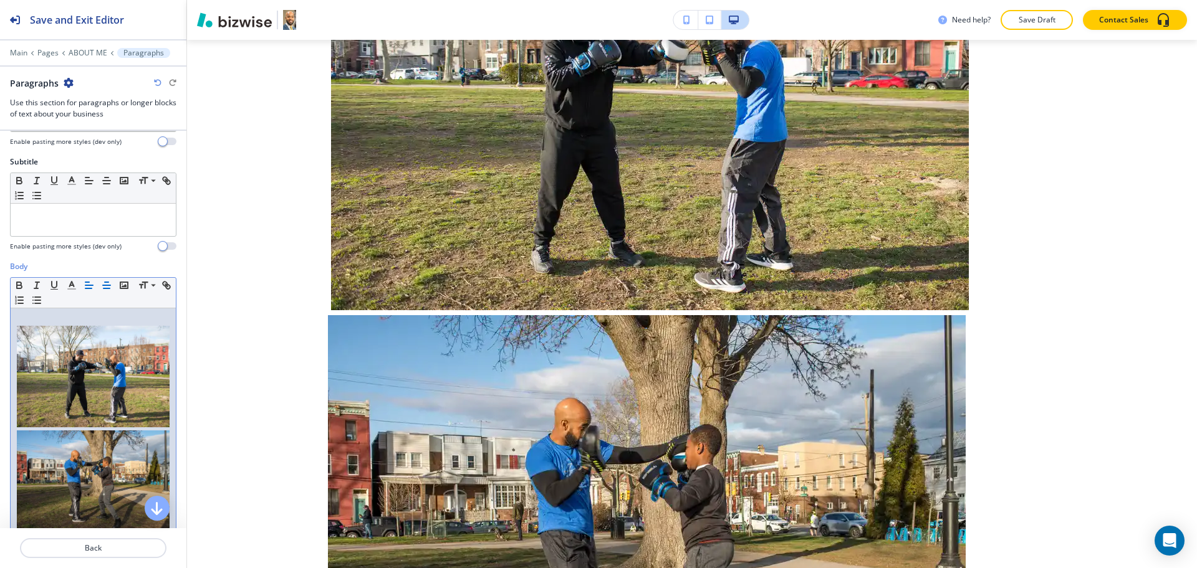
scroll to position [4181, 0]
click at [159, 403] on div at bounding box center [93, 426] width 165 height 234
click at [112, 355] on img at bounding box center [93, 377] width 153 height 102
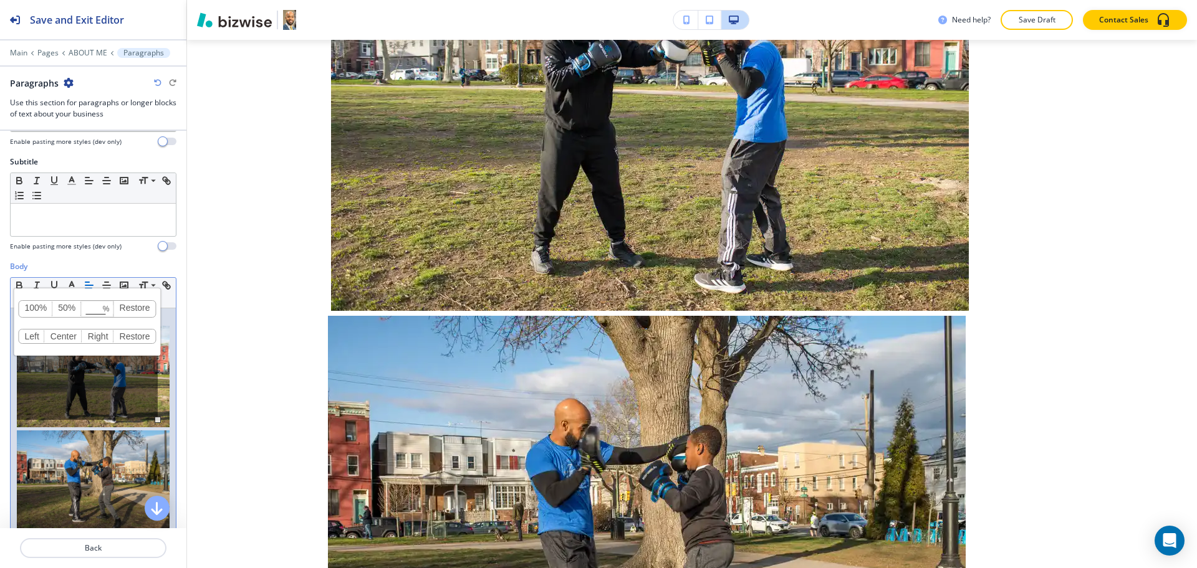
click at [64, 309] on link "50%" at bounding box center [66, 309] width 29 height 16
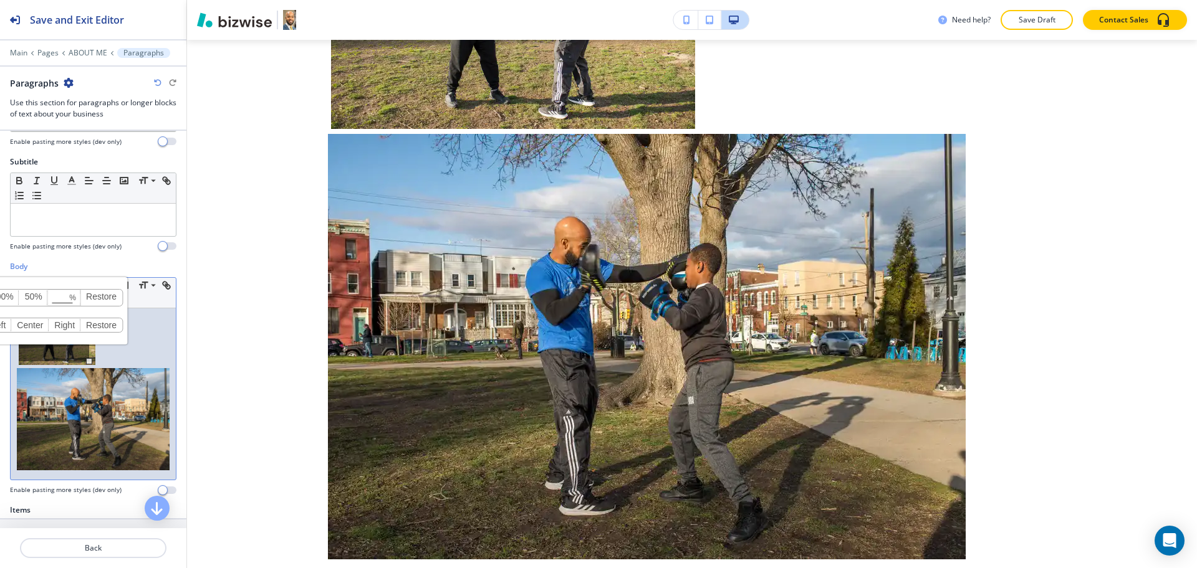
click at [130, 424] on img at bounding box center [93, 419] width 153 height 102
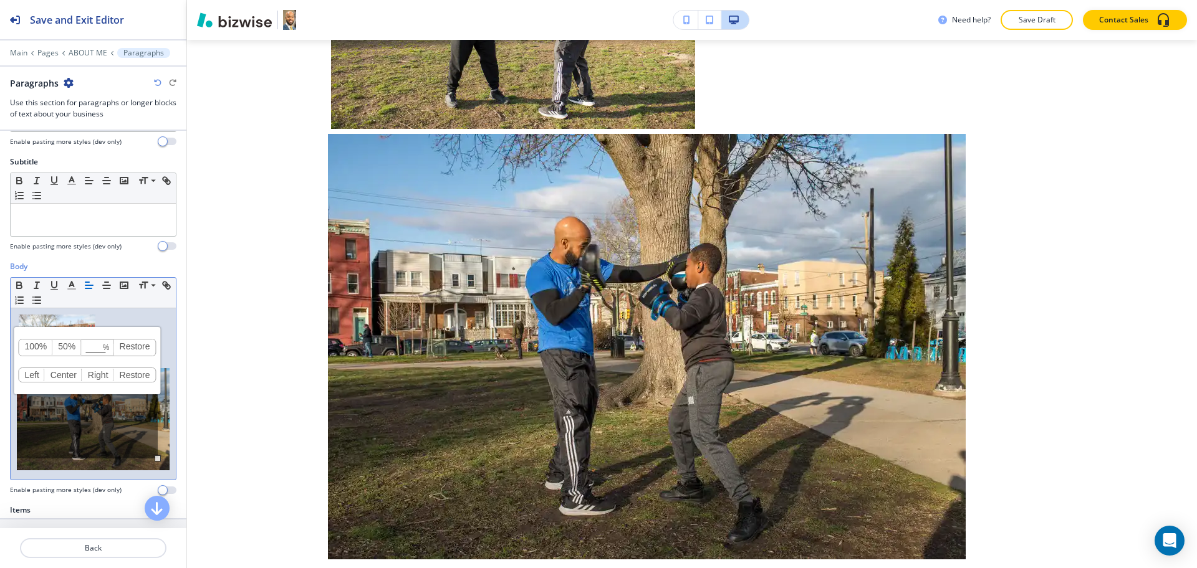
click at [71, 347] on link "50%" at bounding box center [66, 348] width 29 height 16
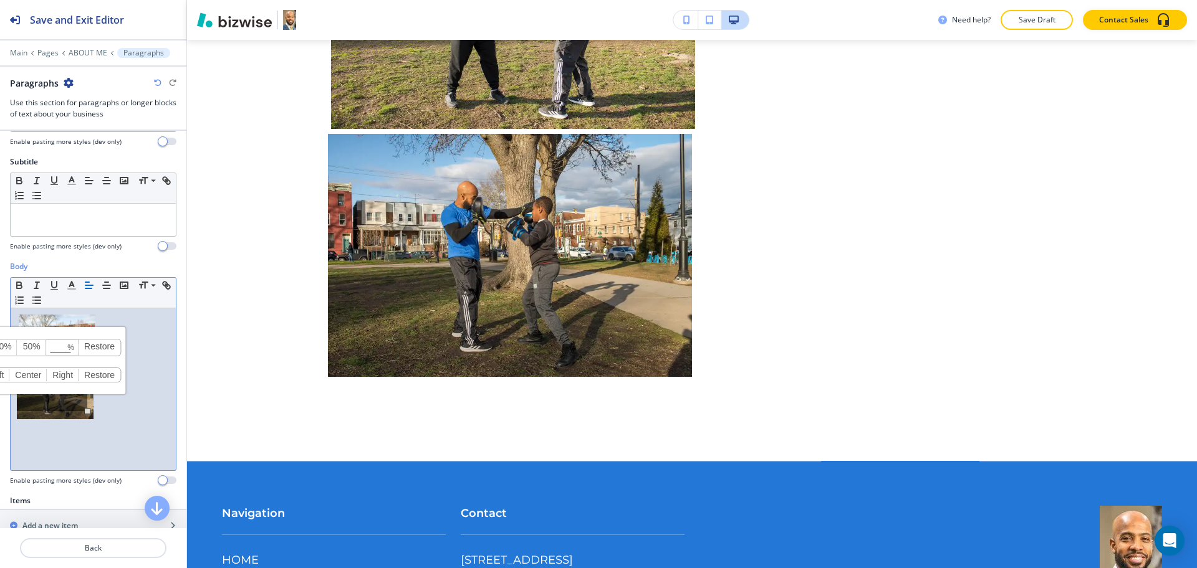
click at [129, 375] on p at bounding box center [93, 369] width 153 height 108
click at [115, 350] on p at bounding box center [93, 369] width 153 height 108
click at [18, 352] on p at bounding box center [93, 369] width 153 height 108
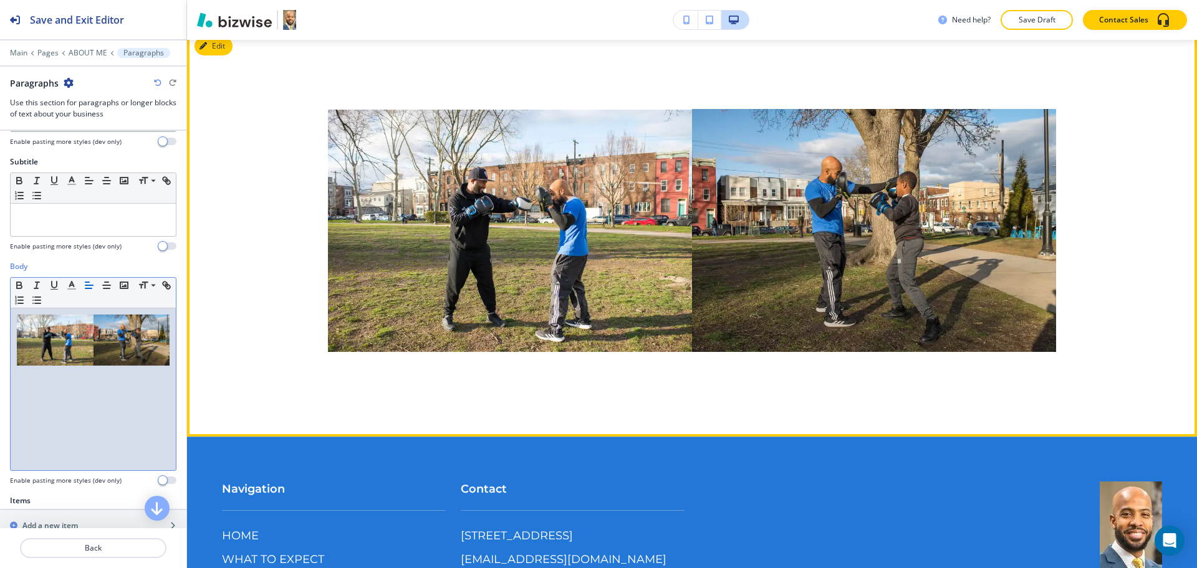
scroll to position [3957, 0]
click at [1117, 137] on div at bounding box center [692, 234] width 1010 height 408
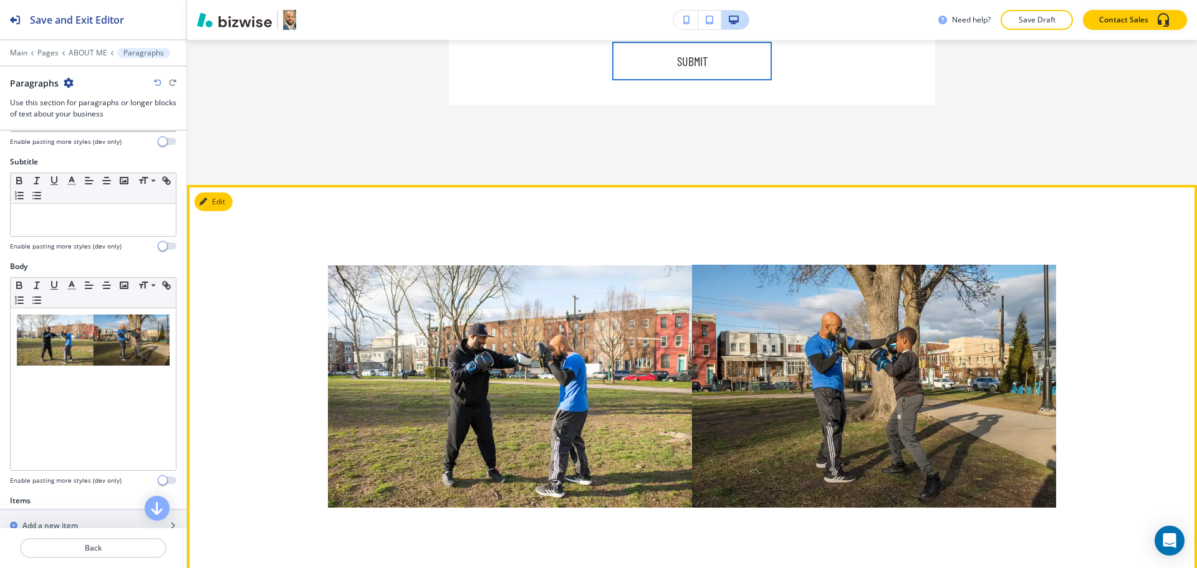
scroll to position [3801, 0]
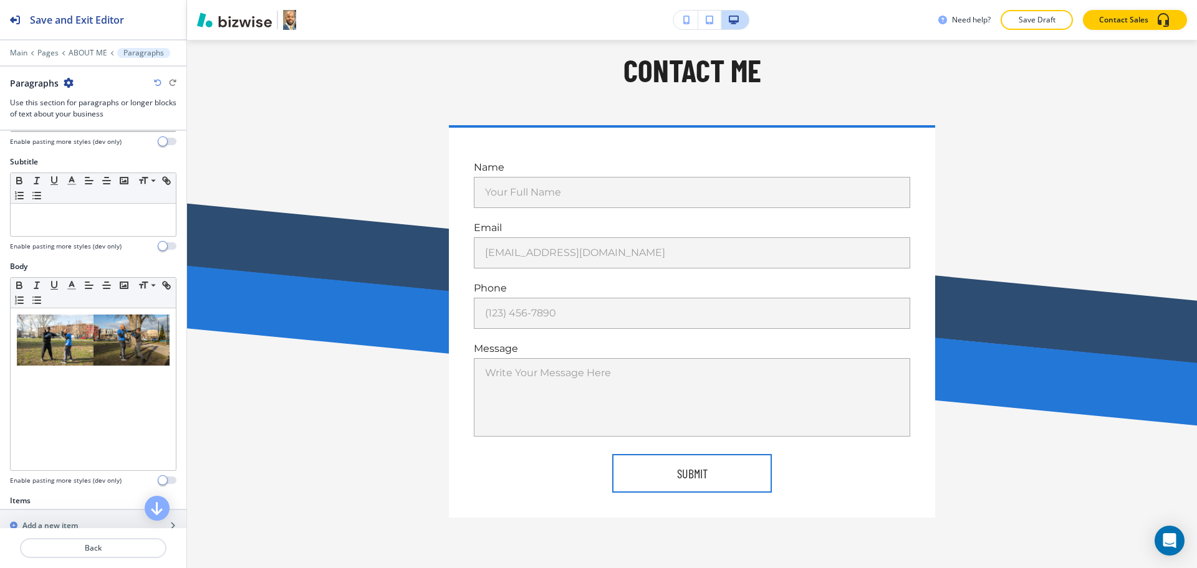
scroll to position [3481, 0]
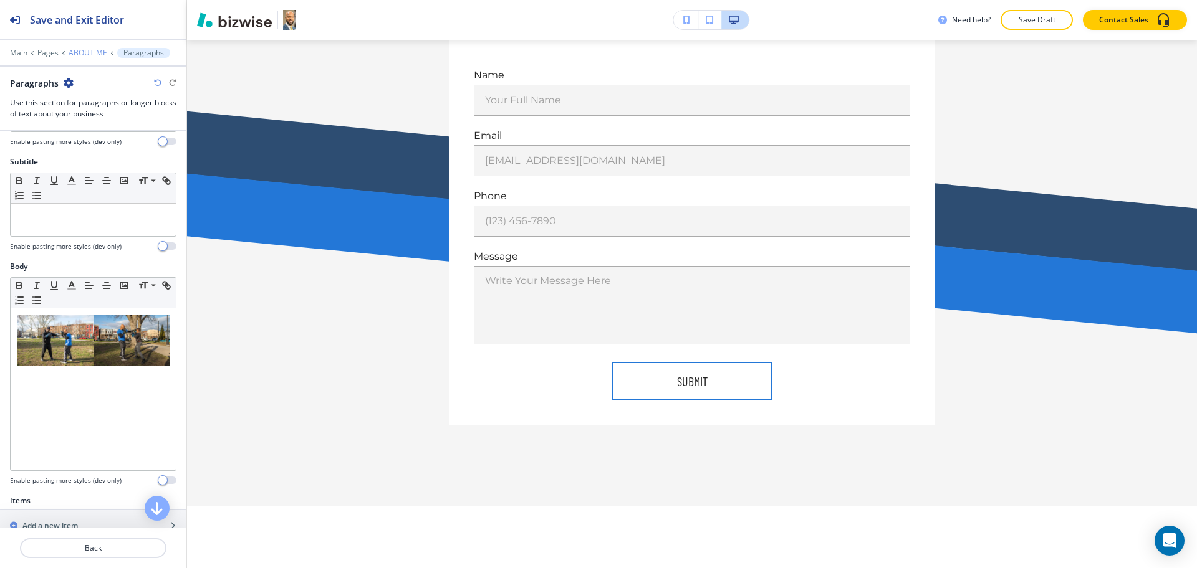
click at [79, 51] on p "ABOUT ME" at bounding box center [88, 53] width 39 height 9
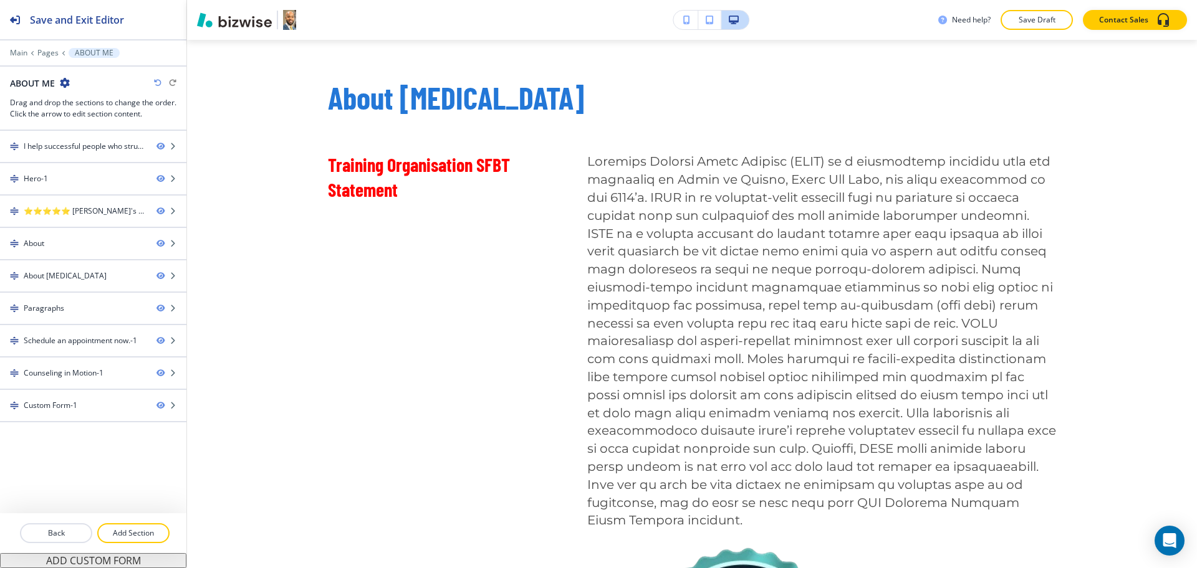
scroll to position [1411, 0]
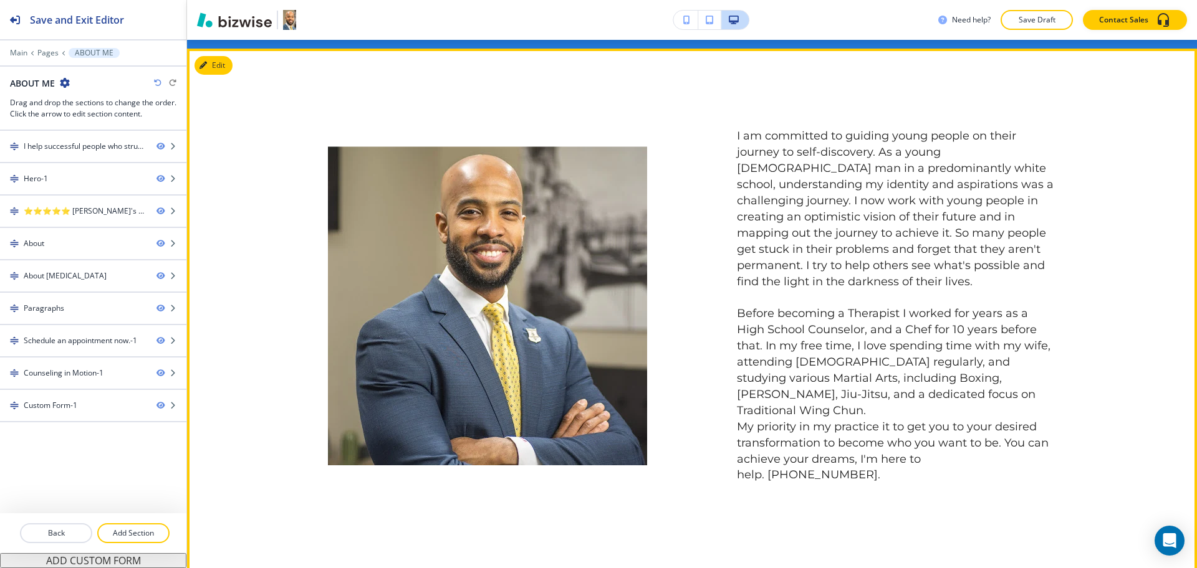
click at [221, 69] on button "Edit" at bounding box center [213, 65] width 38 height 19
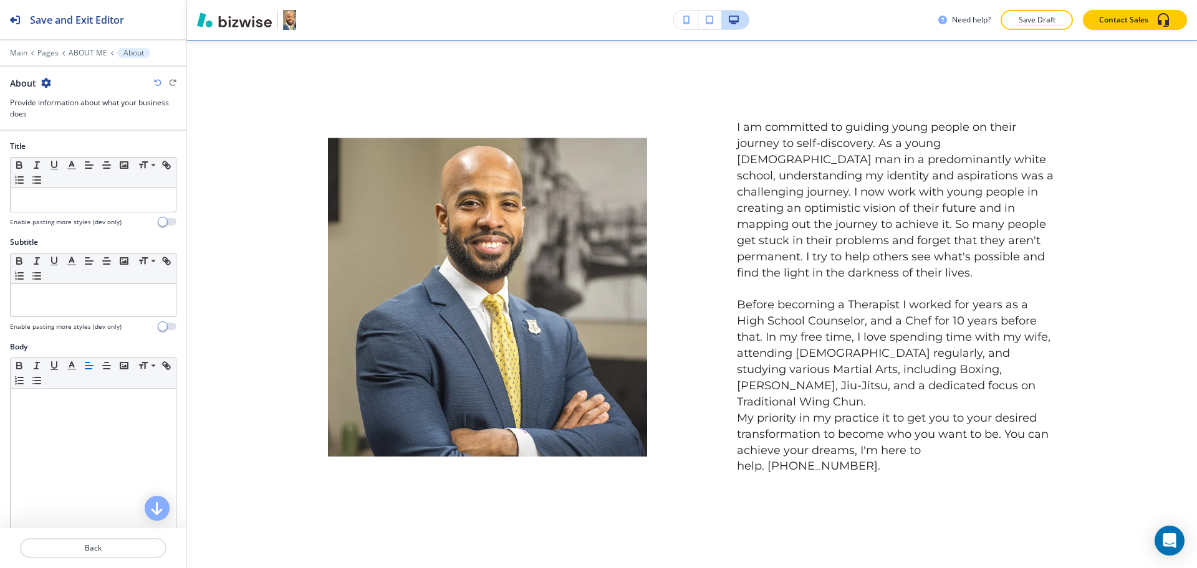
scroll to position [479, 0]
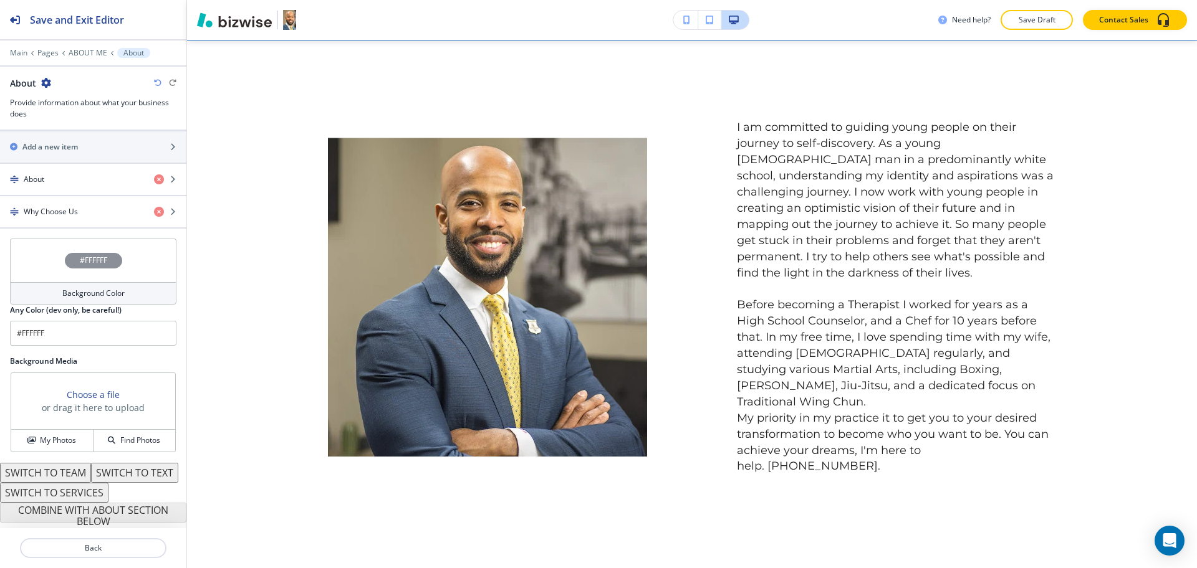
click at [82, 288] on h4 "Background Color" at bounding box center [93, 293] width 62 height 11
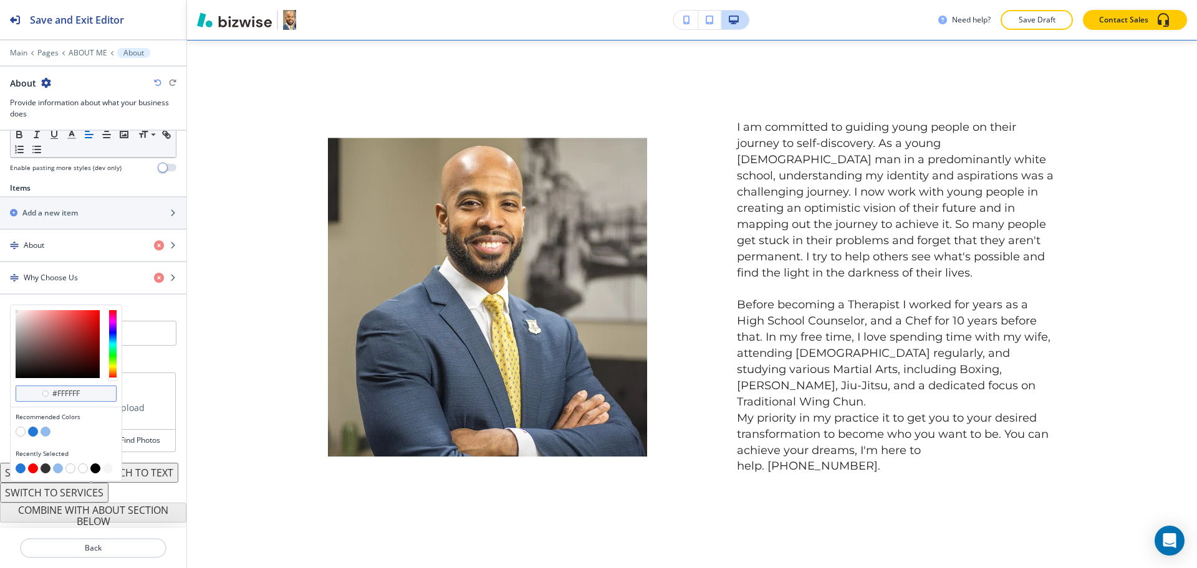
click at [94, 389] on input "#ffffff" at bounding box center [73, 394] width 44 height 10
paste input "5f5f5"
type input "#f5f5f5"
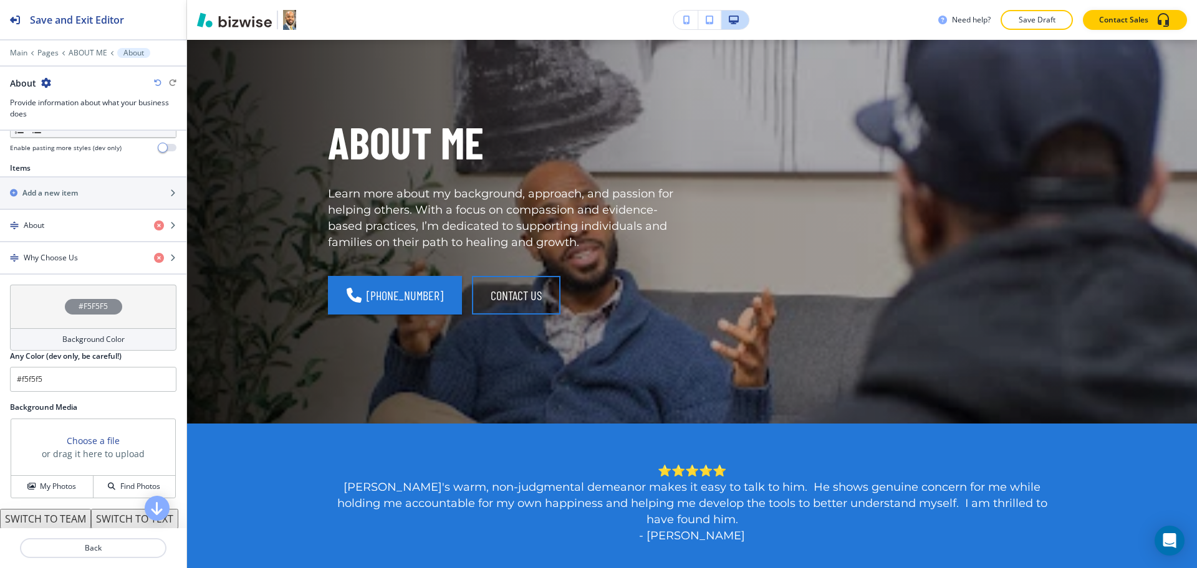
scroll to position [0, 0]
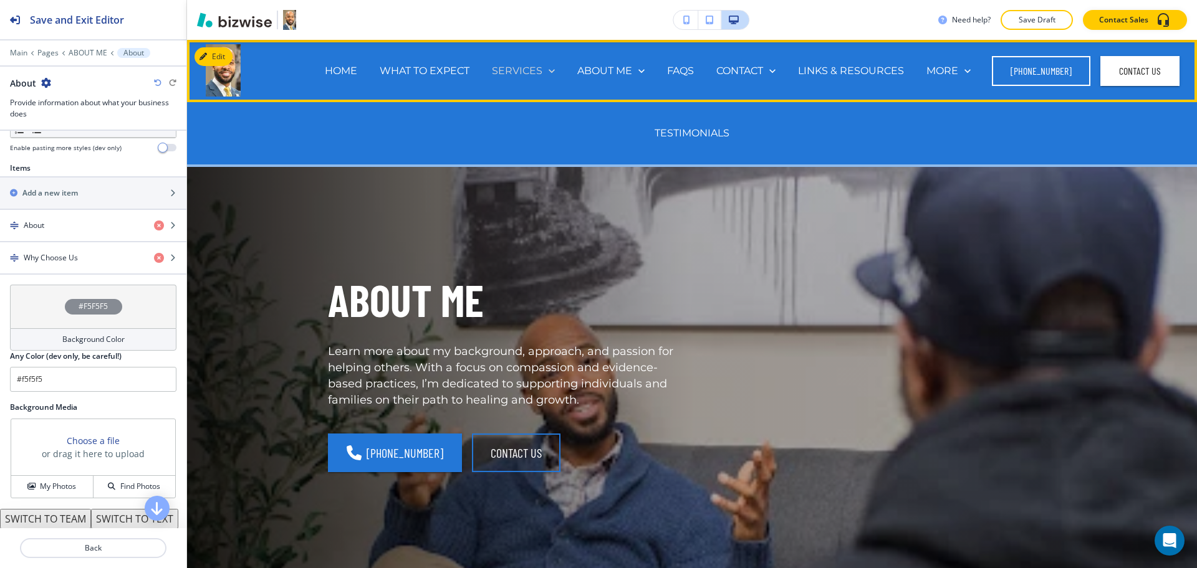
click at [527, 67] on p "SERVICES" at bounding box center [517, 71] width 50 height 14
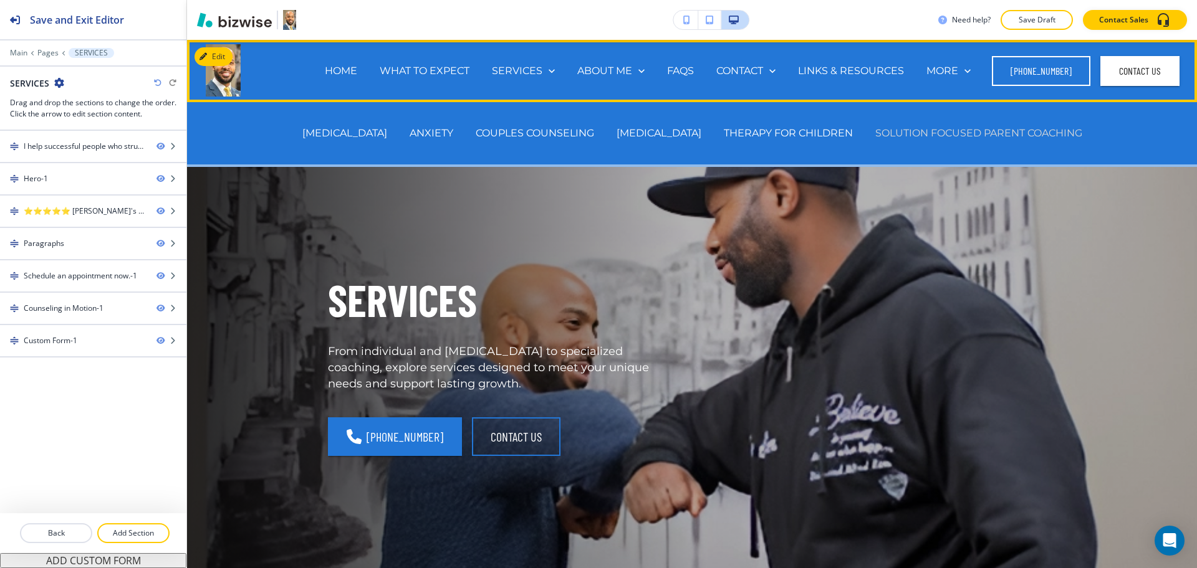
click at [1024, 129] on p "SOLUTION FOCUSED PARENT COACHING" at bounding box center [978, 133] width 207 height 14
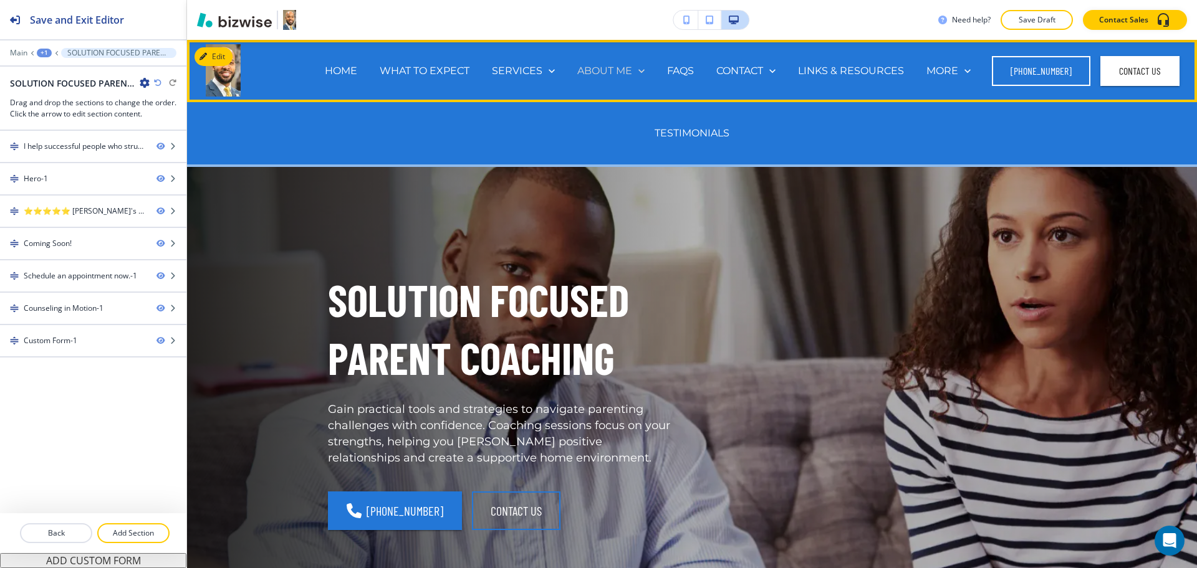
click at [620, 72] on p "ABOUT ME" at bounding box center [604, 71] width 55 height 14
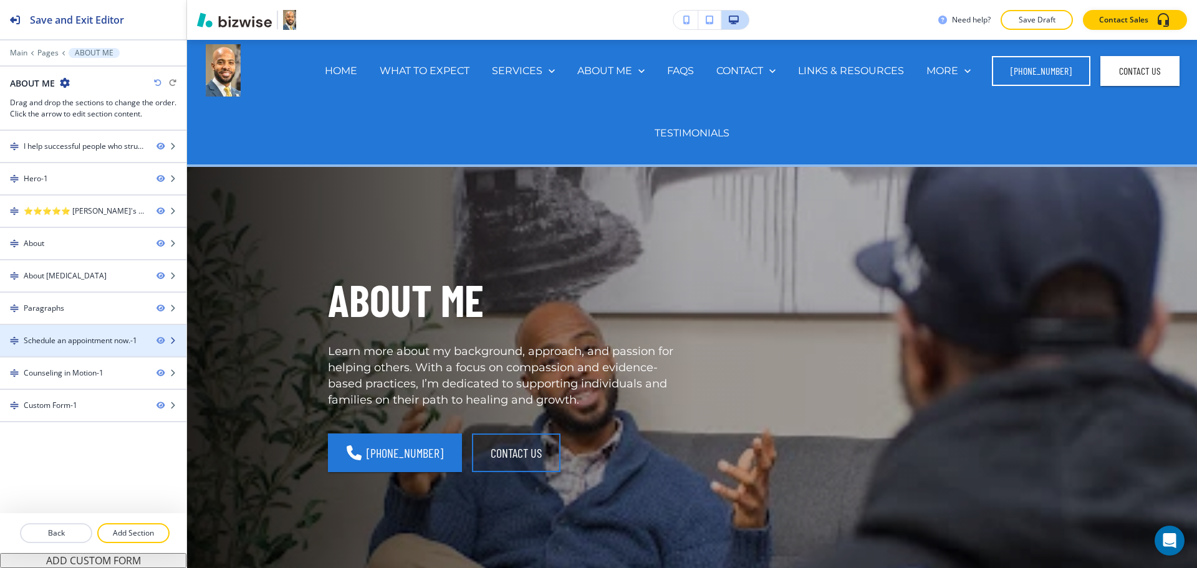
click at [65, 343] on div "Schedule an appointment now.-1" at bounding box center [80, 340] width 113 height 11
